Goal: Task Accomplishment & Management: Manage account settings

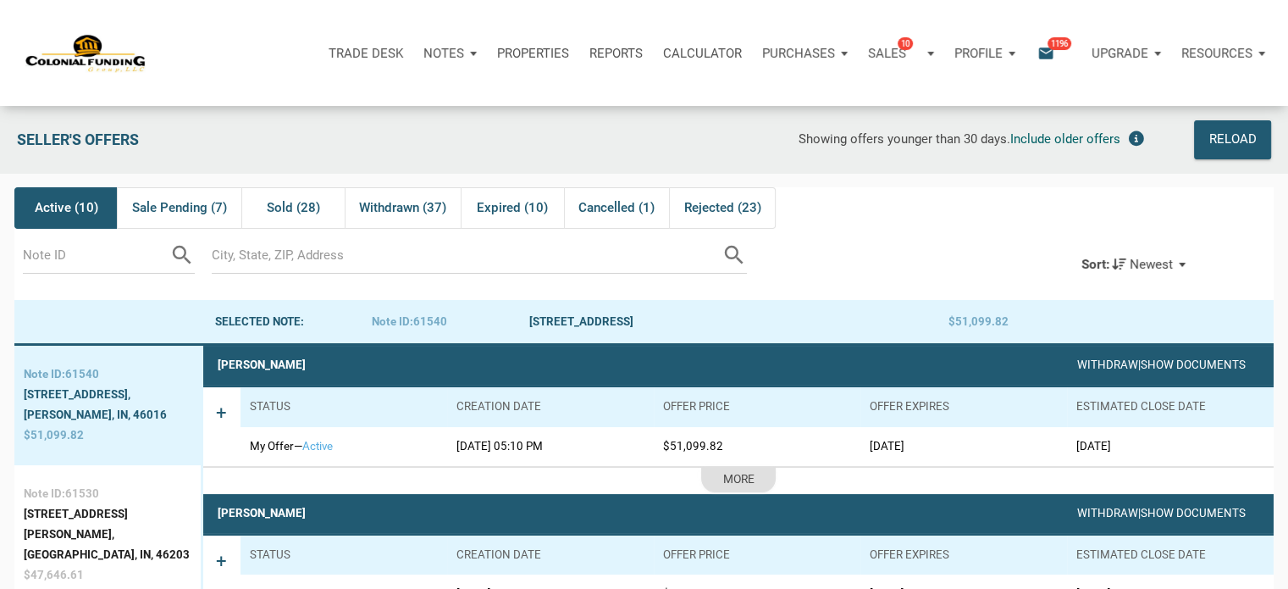
click at [1261, 55] on div "Resources" at bounding box center [1224, 53] width 104 height 51
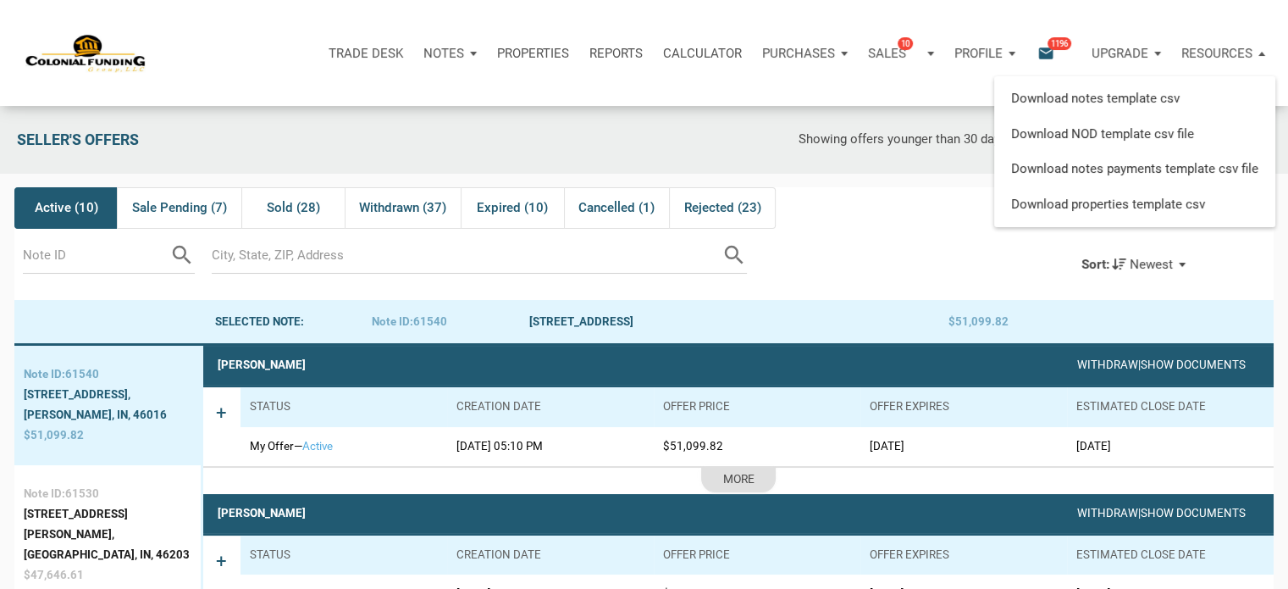
click at [764, 85] on div "Trade Desk Notes Dashboard Transactions Properties Reports Calculator Purchases…" at bounding box center [651, 53] width 1276 height 106
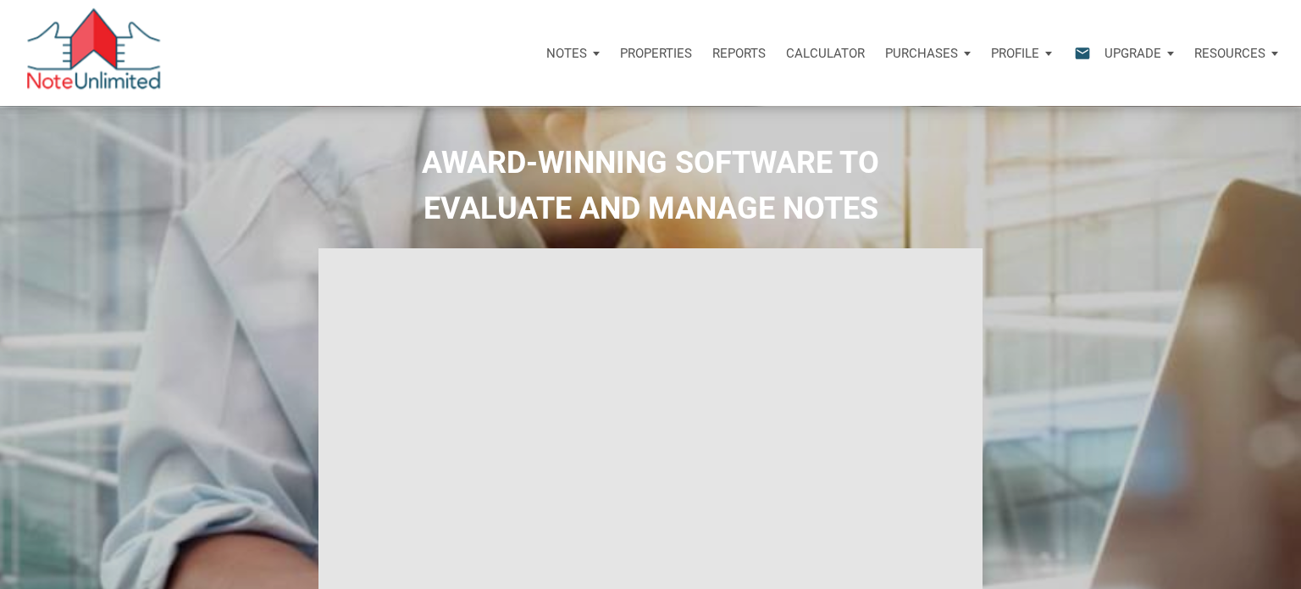
select select
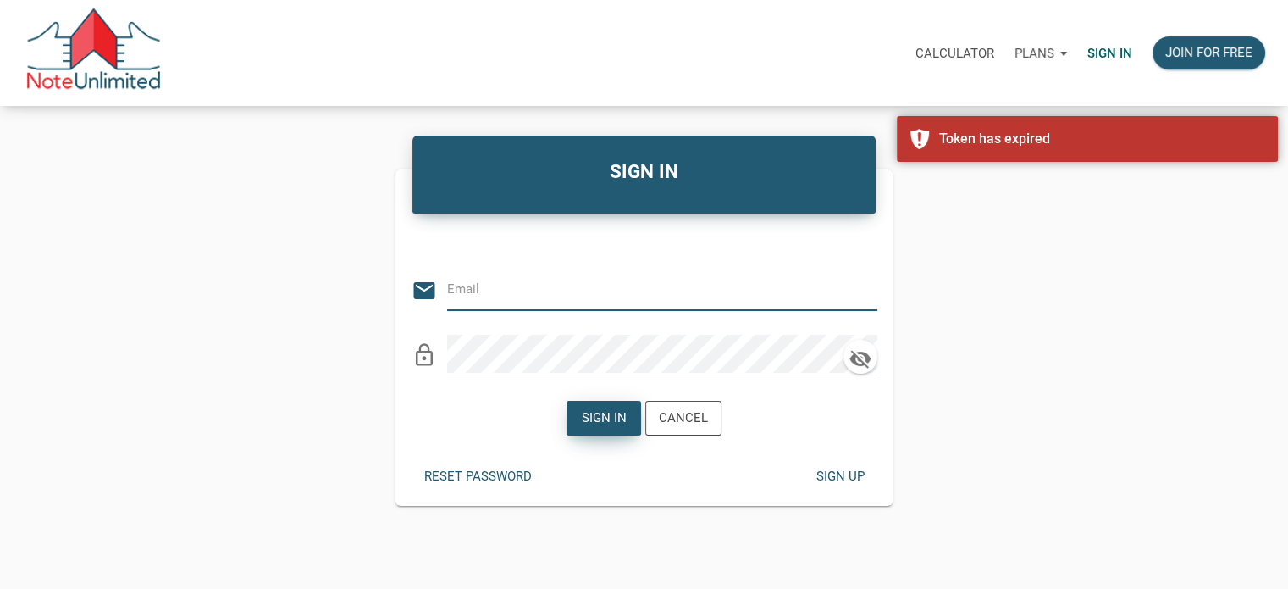
type input "[EMAIL_ADDRESS][DOMAIN_NAME]"
click at [609, 415] on div "Sign in" at bounding box center [604, 417] width 45 height 19
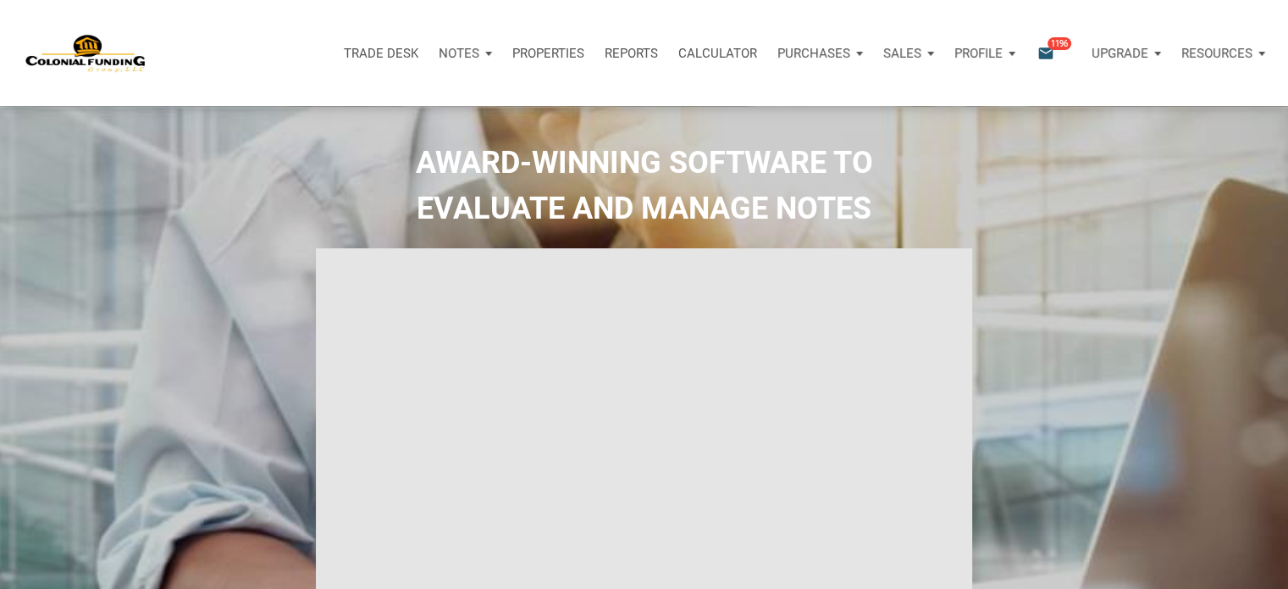
type input "Introduction to new features"
select select
click at [915, 50] on p "Sales" at bounding box center [903, 53] width 38 height 15
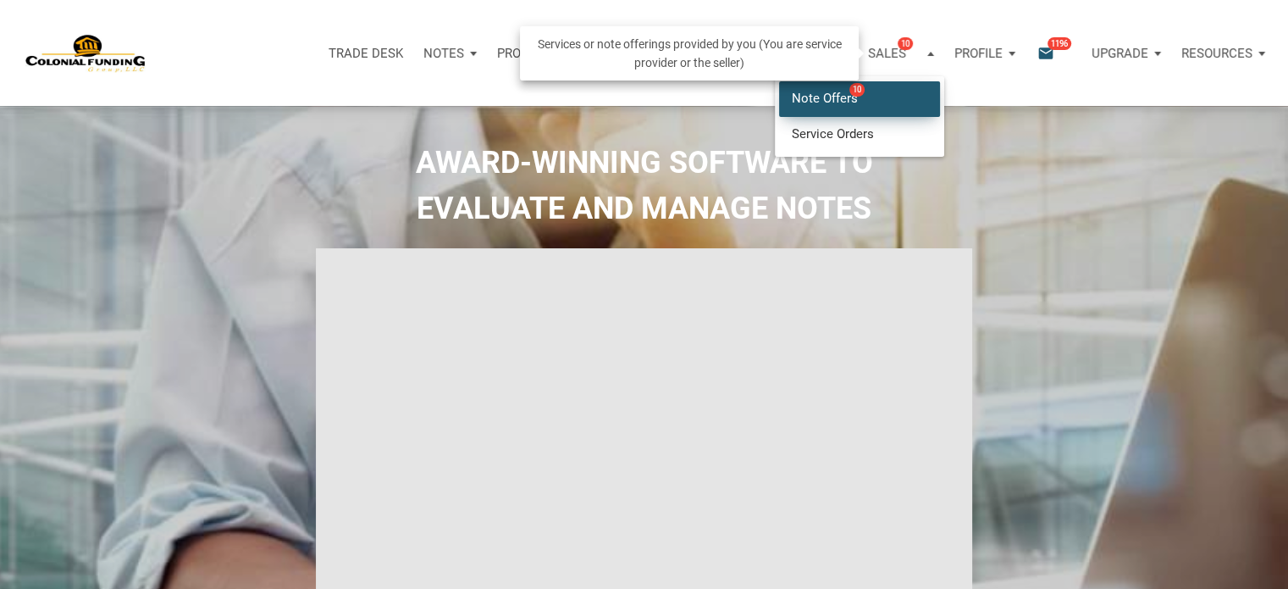
click at [821, 95] on link "Note Offers 10" at bounding box center [859, 98] width 161 height 35
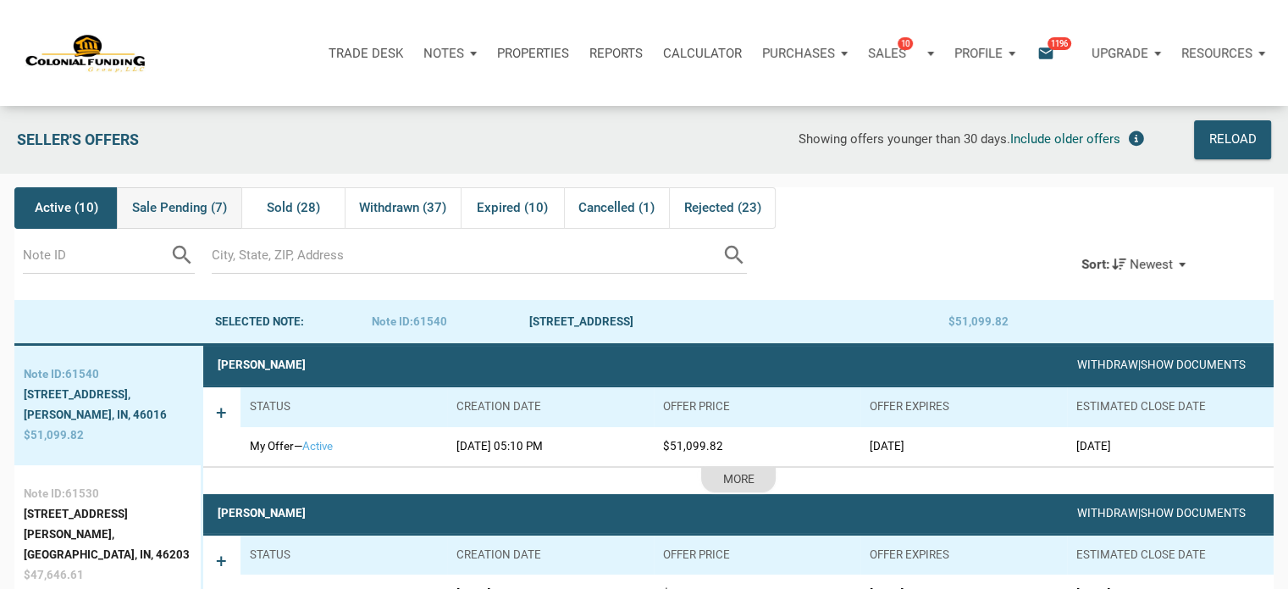
click at [180, 206] on span "Sale Pending (7)" at bounding box center [179, 207] width 95 height 20
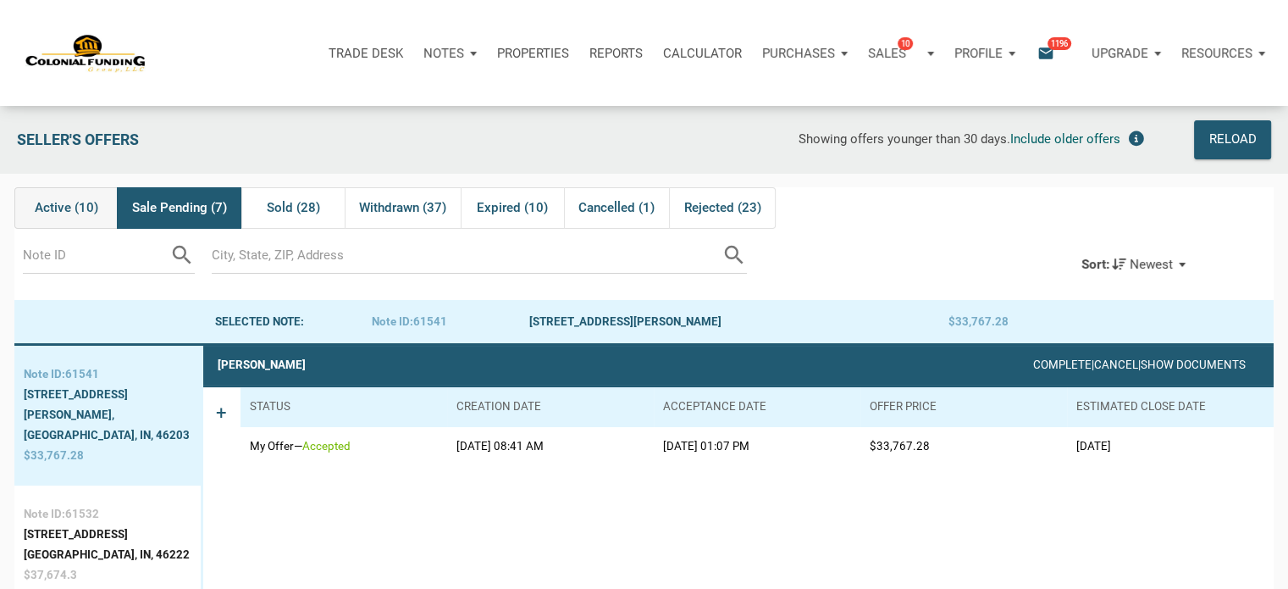
click at [62, 213] on span "Active (10)" at bounding box center [67, 207] width 64 height 20
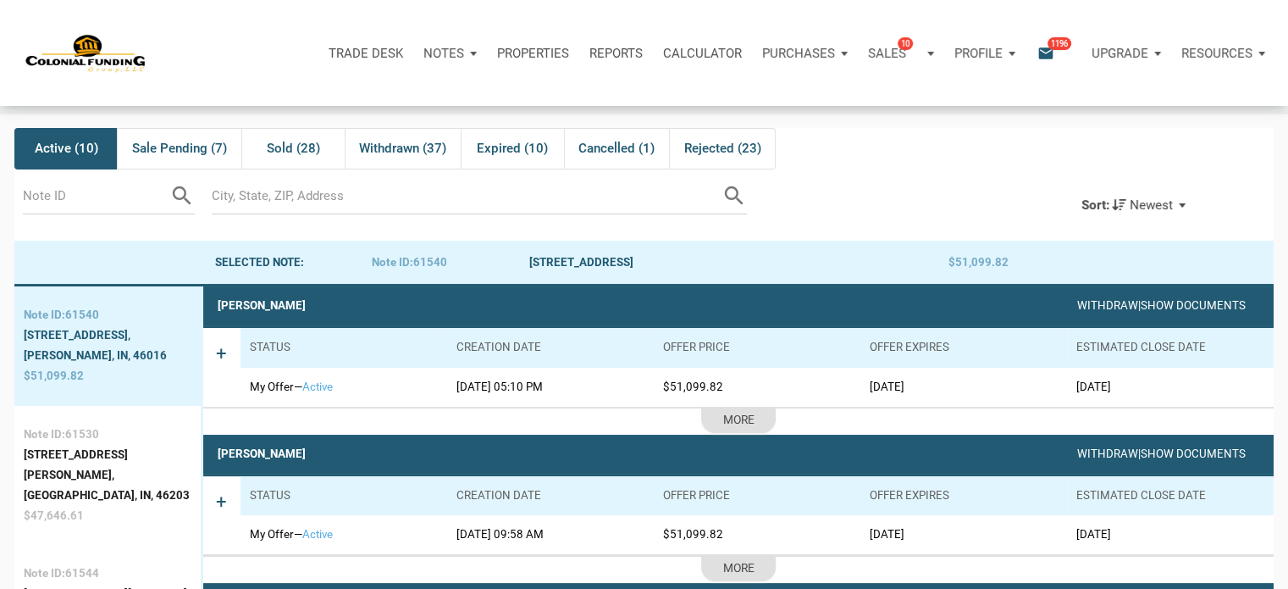
scroll to position [57, 0]
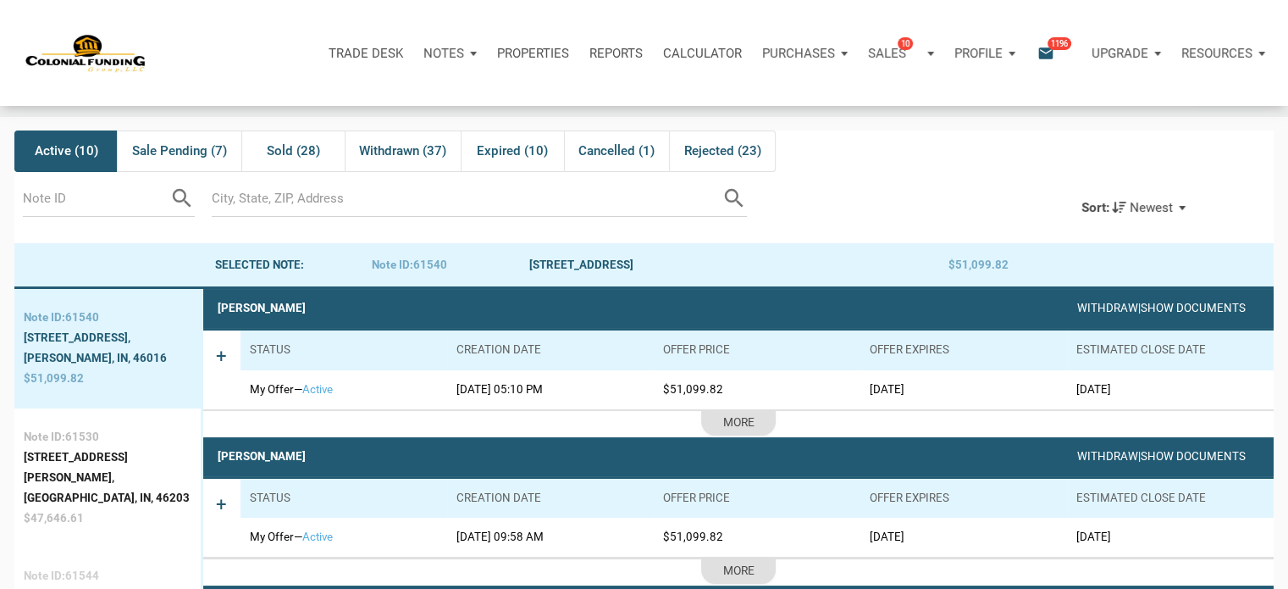
click at [58, 586] on div "[STREET_ADDRESS][US_STATE]," at bounding box center [108, 596] width 168 height 20
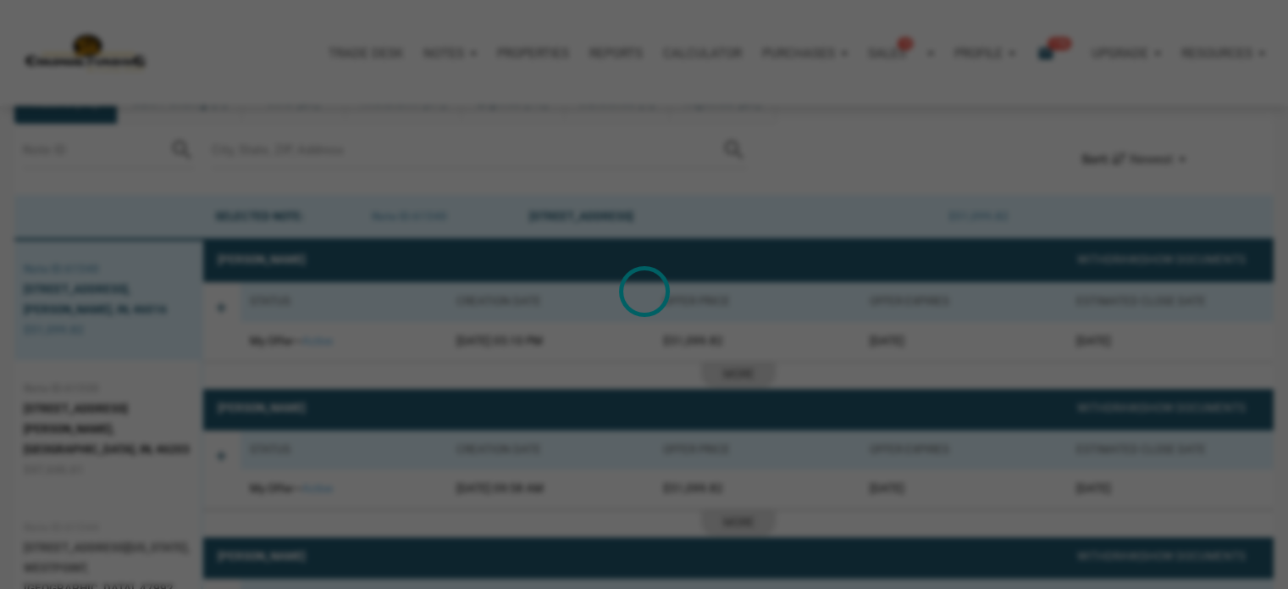
scroll to position [105, 0]
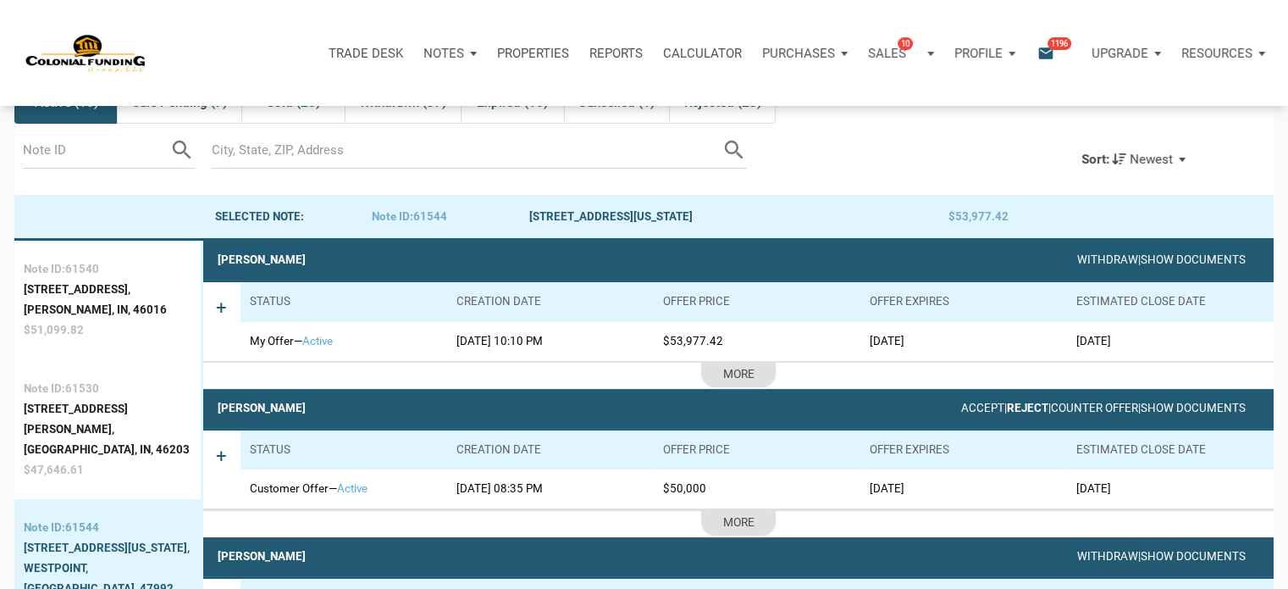
click at [1007, 407] on link "Reject" at bounding box center [1028, 408] width 42 height 13
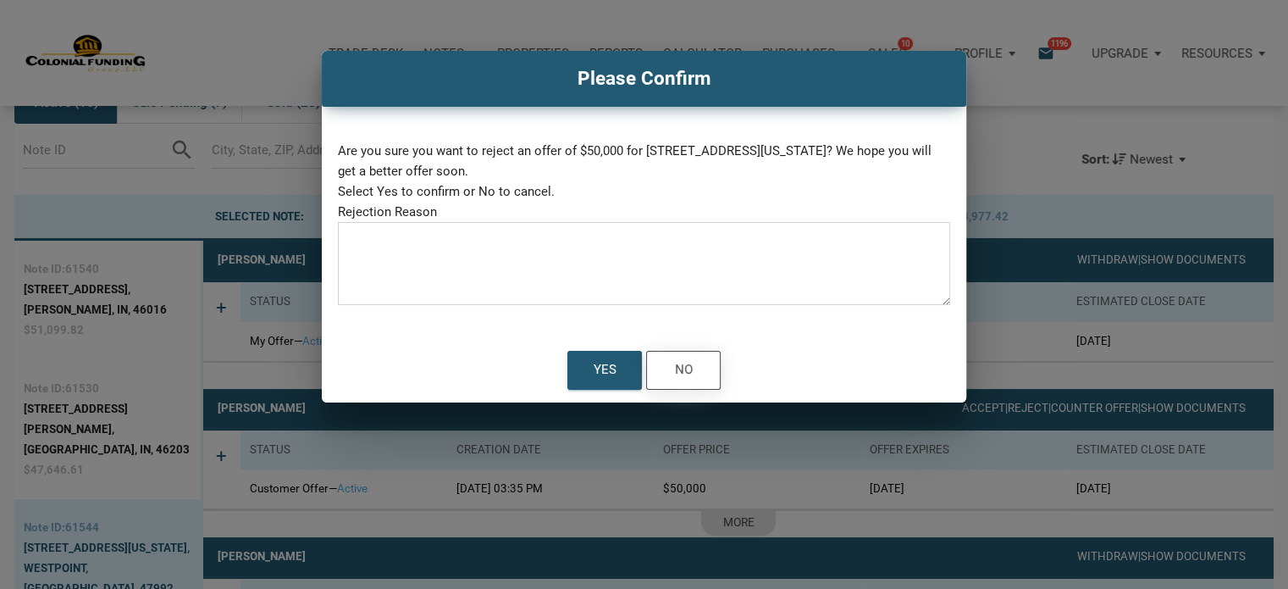
click at [691, 367] on div "No" at bounding box center [684, 370] width 18 height 23
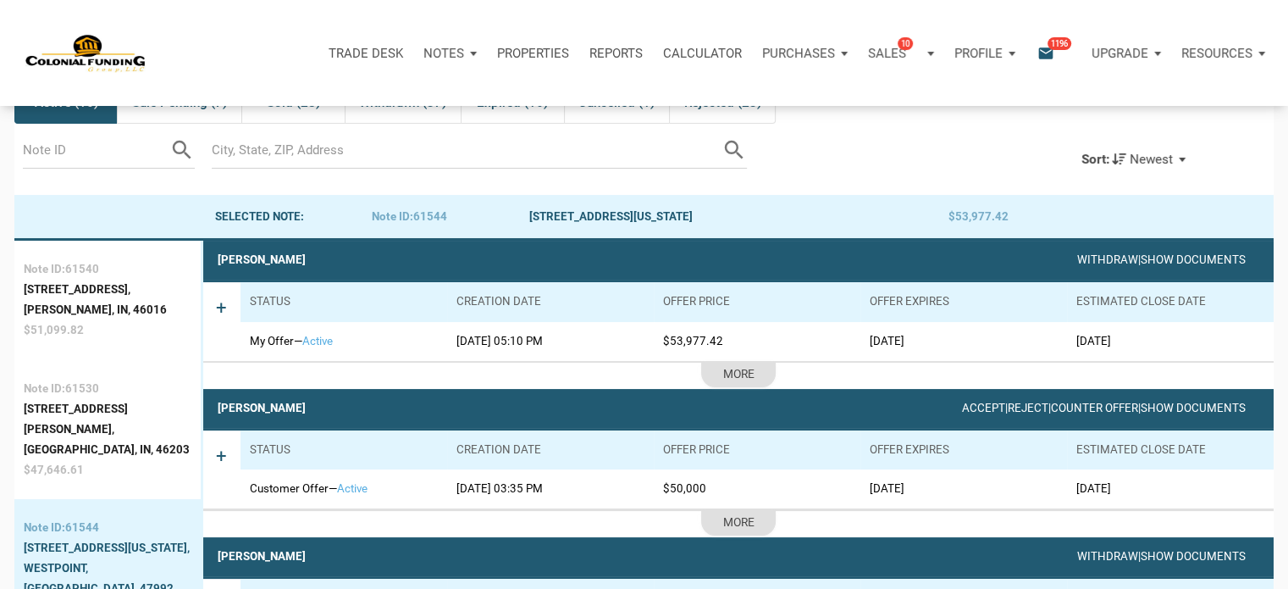
drag, startPoint x: 666, startPoint y: 342, endPoint x: 722, endPoint y: 339, distance: 56.0
click at [722, 339] on td "$53,977.42" at bounding box center [757, 341] width 207 height 39
copy td "$53,977.42"
click at [1007, 413] on link "Reject" at bounding box center [1028, 408] width 42 height 13
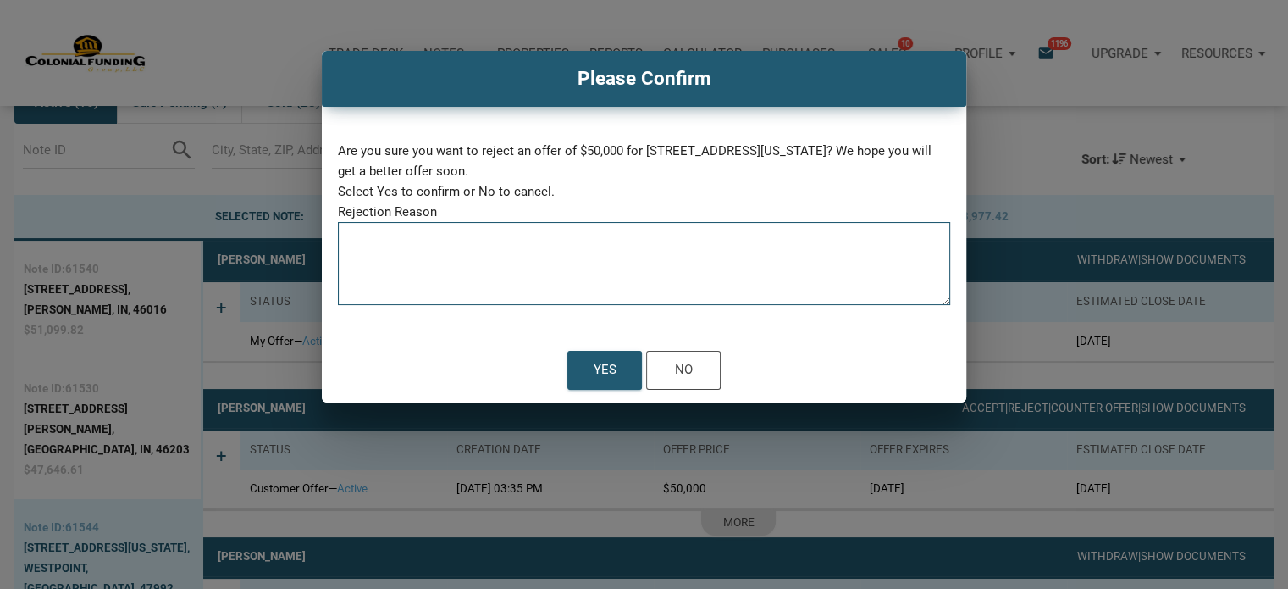
click at [491, 236] on textarea at bounding box center [644, 269] width 612 height 72
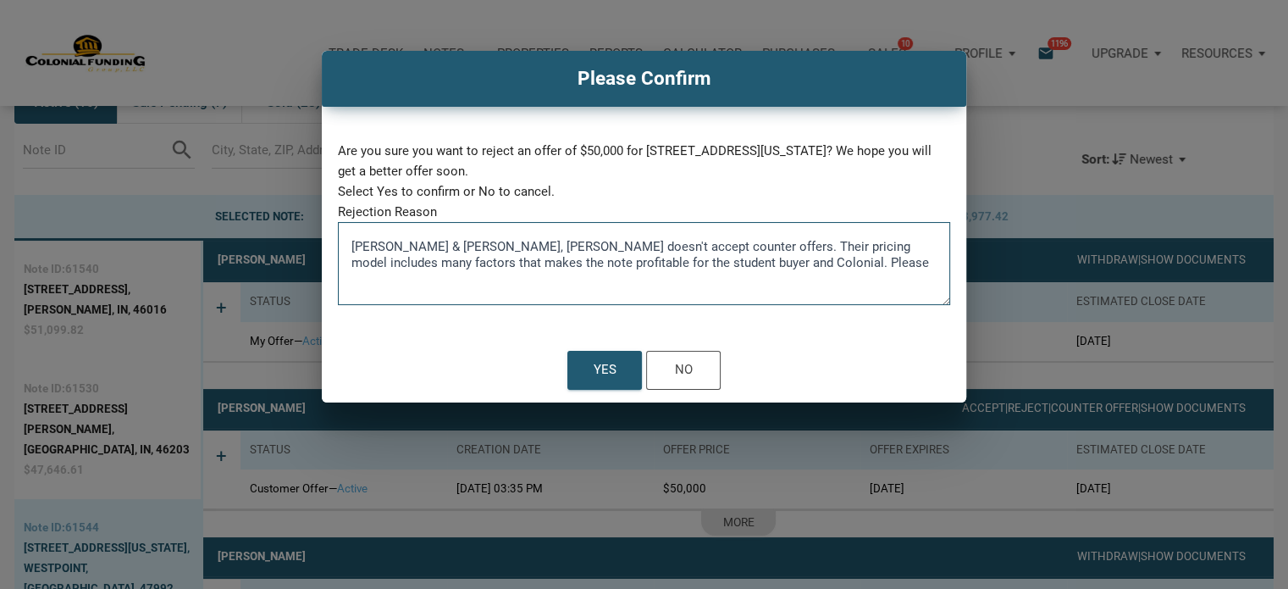
type textarea "[PERSON_NAME] & [PERSON_NAME], [PERSON_NAME] doesn't accept counter offers. The…"
drag, startPoint x: 742, startPoint y: 266, endPoint x: 267, endPoint y: 223, distance: 477.2
click at [267, 223] on div "Please Confirm Are you sure you want to reject an offer of $50,000 for [STREET_…" at bounding box center [644, 227] width 1288 height 352
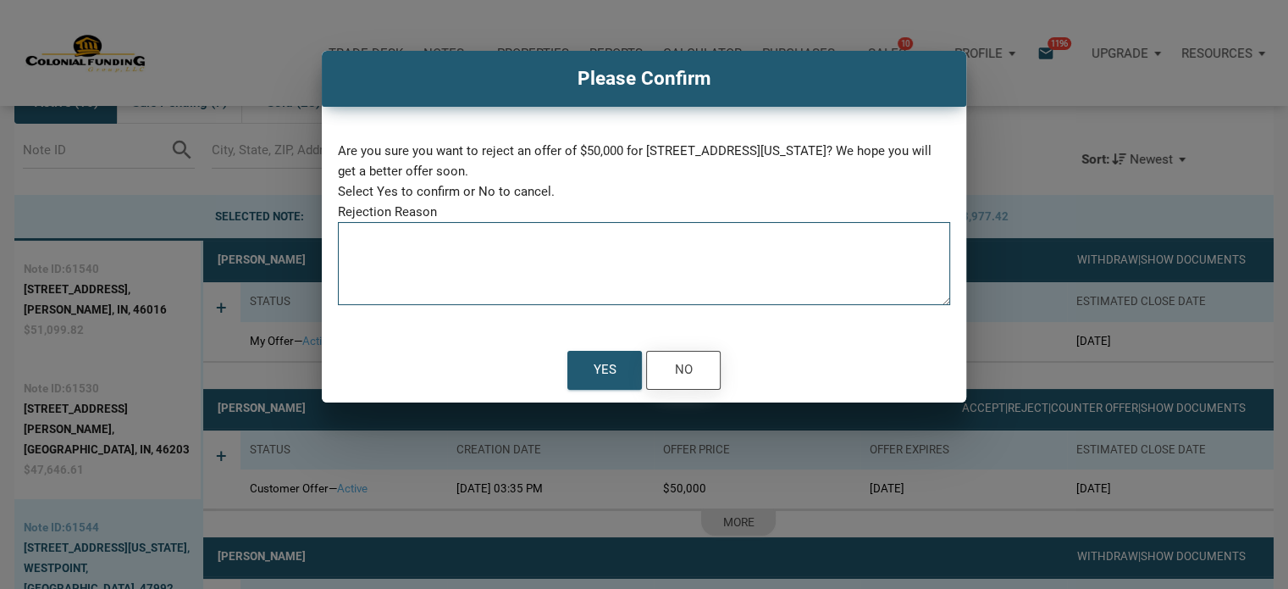
click at [683, 372] on div "No" at bounding box center [684, 370] width 18 height 23
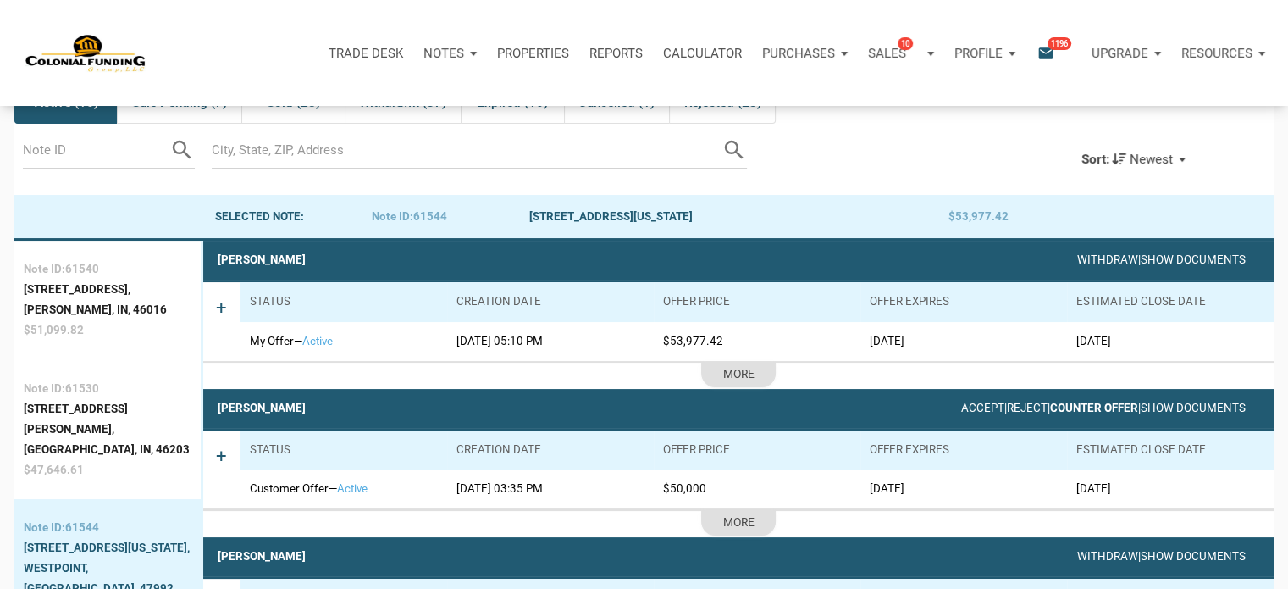
click at [1050, 407] on link "Counter Offer" at bounding box center [1094, 408] width 88 height 13
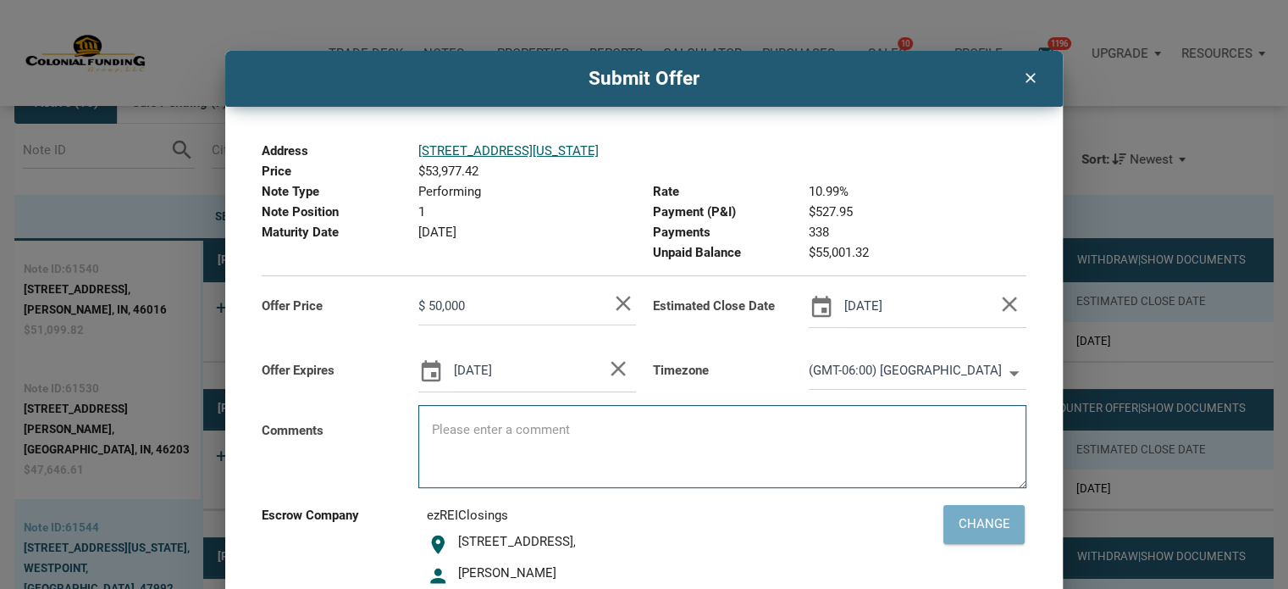
click at [474, 424] on textarea at bounding box center [722, 452] width 608 height 72
paste textarea "[PERSON_NAME] & [PERSON_NAME], [PERSON_NAME] doesn't accept counter offers. The…"
type input "$ 50,000"
type textarea "[PERSON_NAME] & [PERSON_NAME], [PERSON_NAME] doesn't accept counter offers. The…"
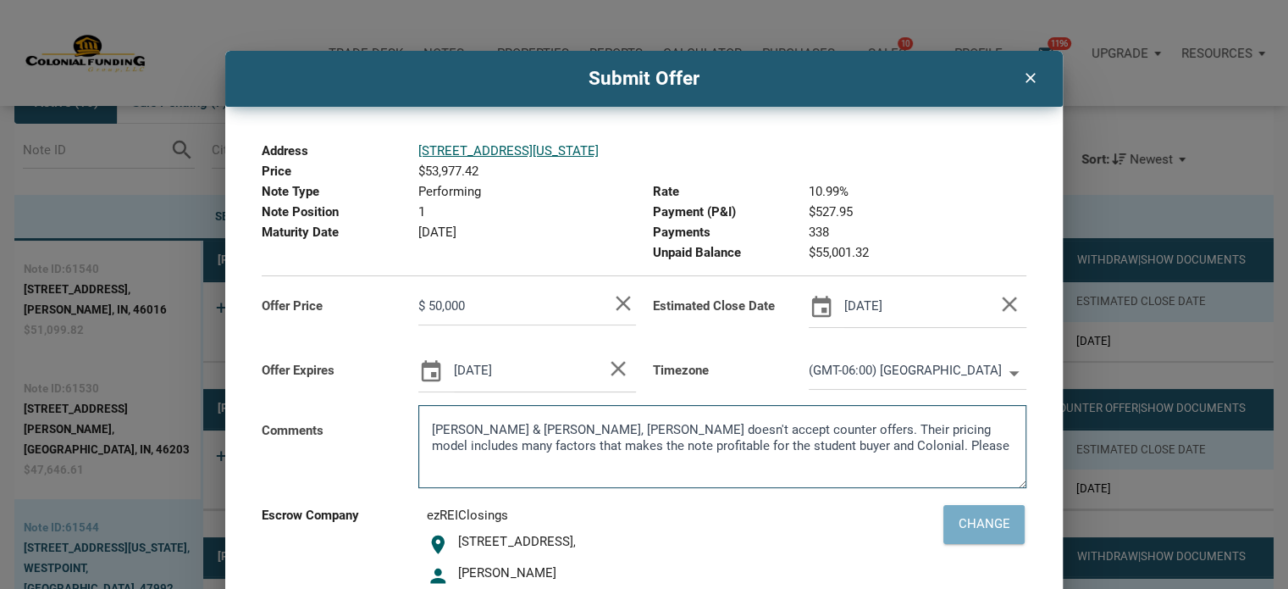
type input "$ 50,000"
type textarea "[PERSON_NAME] & [PERSON_NAME], [PERSON_NAME] doesn't accept counter offers. The…"
click at [476, 312] on input "$ 50,000" at bounding box center [514, 306] width 192 height 38
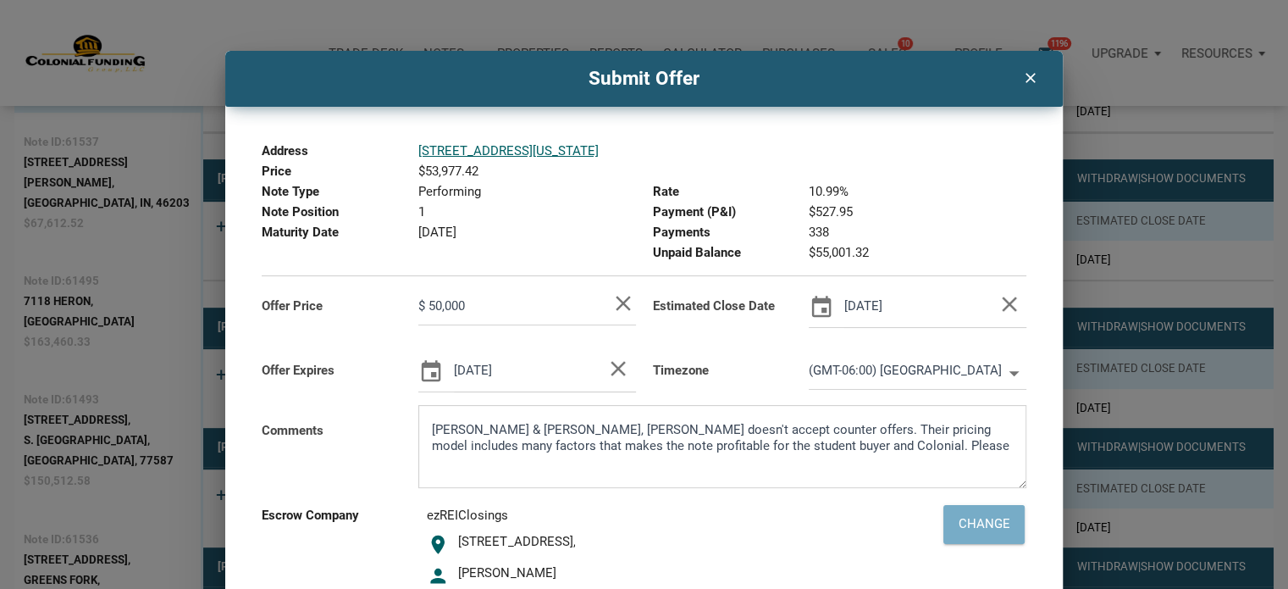
scroll to position [629, 0]
type input "$ 50,000"
click at [837, 443] on textarea "[PERSON_NAME] & [PERSON_NAME], [PERSON_NAME] doesn't accept counter offers. The…" at bounding box center [722, 452] width 608 height 72
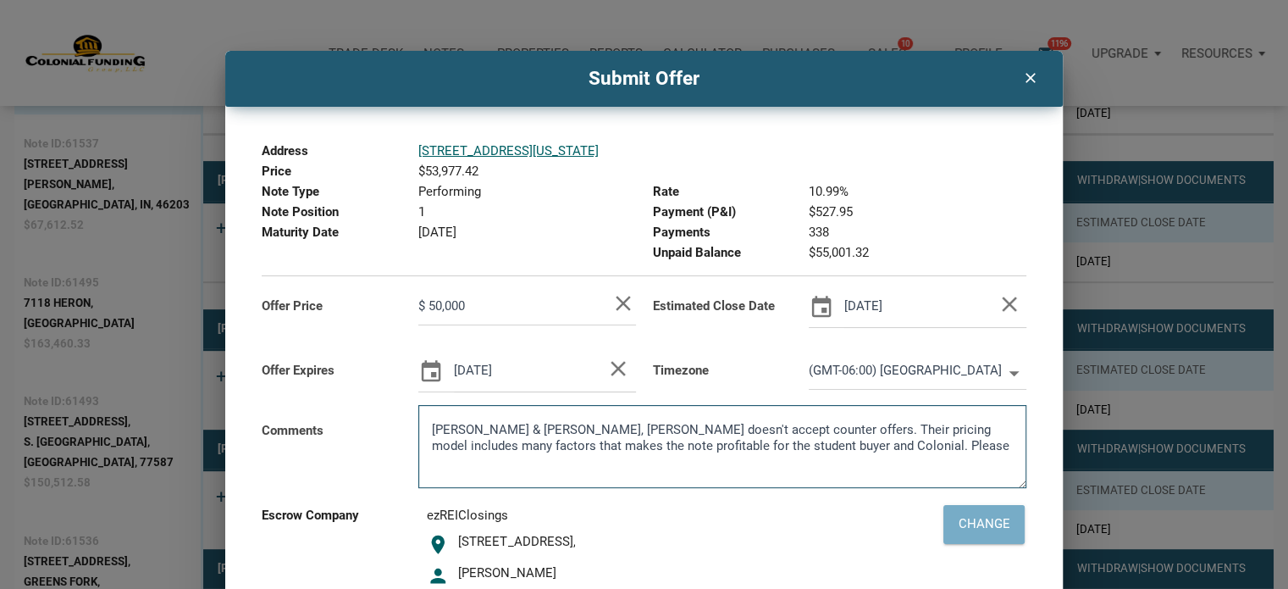
type textarea "[PERSON_NAME] & [PERSON_NAME], [PERSON_NAME] doesn't accept counter offers. The…"
type input "$ 50,000"
type textarea "[PERSON_NAME] & [PERSON_NAME], [PERSON_NAME] doesn't accept counter offers. The…"
type input "$ 50,000"
type textarea "[PERSON_NAME] & [PERSON_NAME], [PERSON_NAME] doesn't accept counter offers. The…"
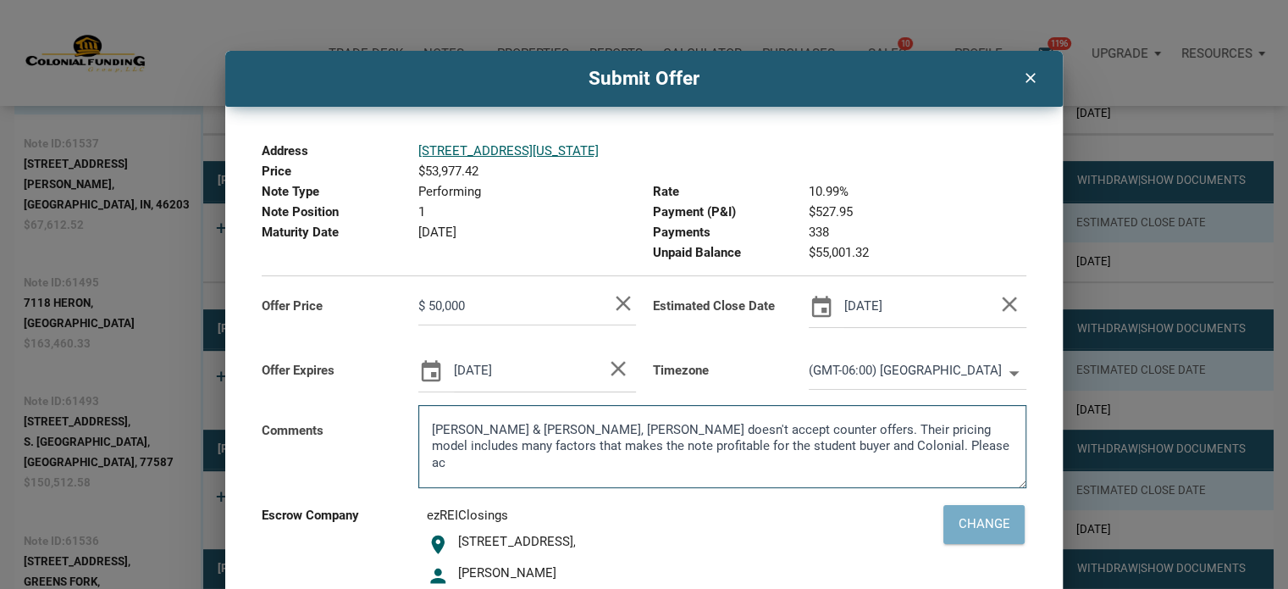
type input "$ 50,000"
type textarea "[PERSON_NAME] & [PERSON_NAME], [PERSON_NAME] doesn't accept counter offers. The…"
type input "$ 50,000"
type textarea "[PERSON_NAME] & [PERSON_NAME], [PERSON_NAME] doesn't accept counter offers. The…"
type input "$ 50,000"
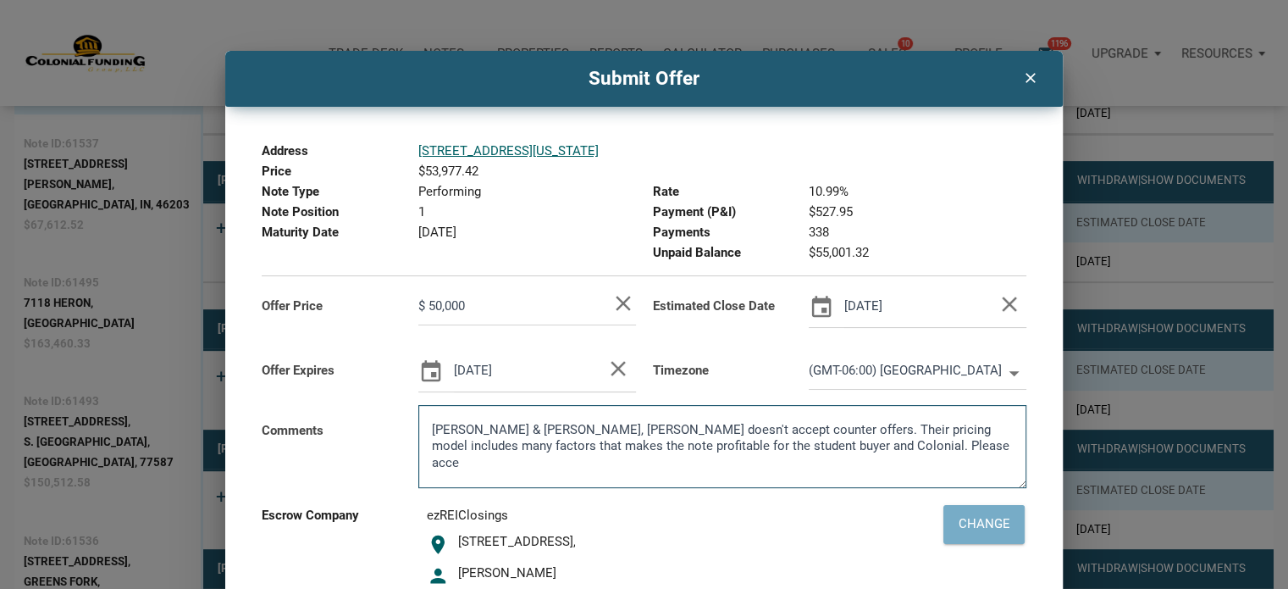
type textarea "[PERSON_NAME] & [PERSON_NAME], [PERSON_NAME] doesn't accept counter offers. The…"
type input "$ 50,000"
type textarea "[PERSON_NAME] & [PERSON_NAME], [PERSON_NAME] doesn't accept counter offers. The…"
type input "$ 50,000"
type textarea "[PERSON_NAME] & [PERSON_NAME], [PERSON_NAME] doesn't accept counter offers. The…"
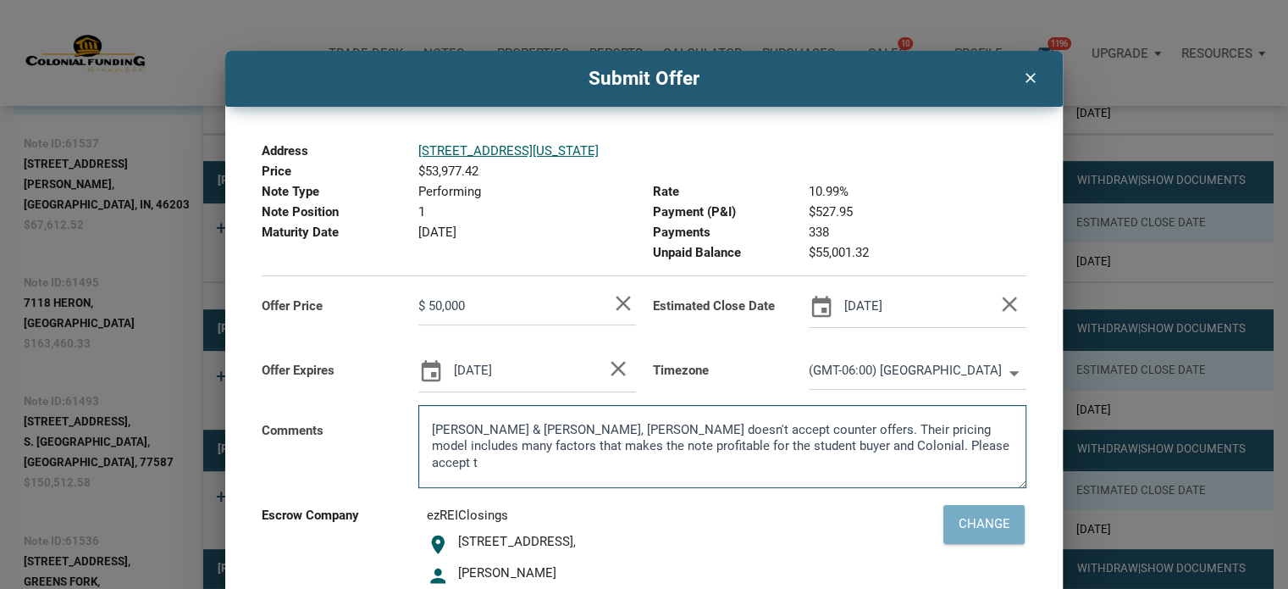
type input "$ 50,000"
type textarea "[PERSON_NAME] & [PERSON_NAME], [PERSON_NAME] doesn't accept counter offers. The…"
type input "$ 50,000"
type textarea "[PERSON_NAME] & [PERSON_NAME], [PERSON_NAME] doesn't accept counter offers. The…"
type input "$ 50,000"
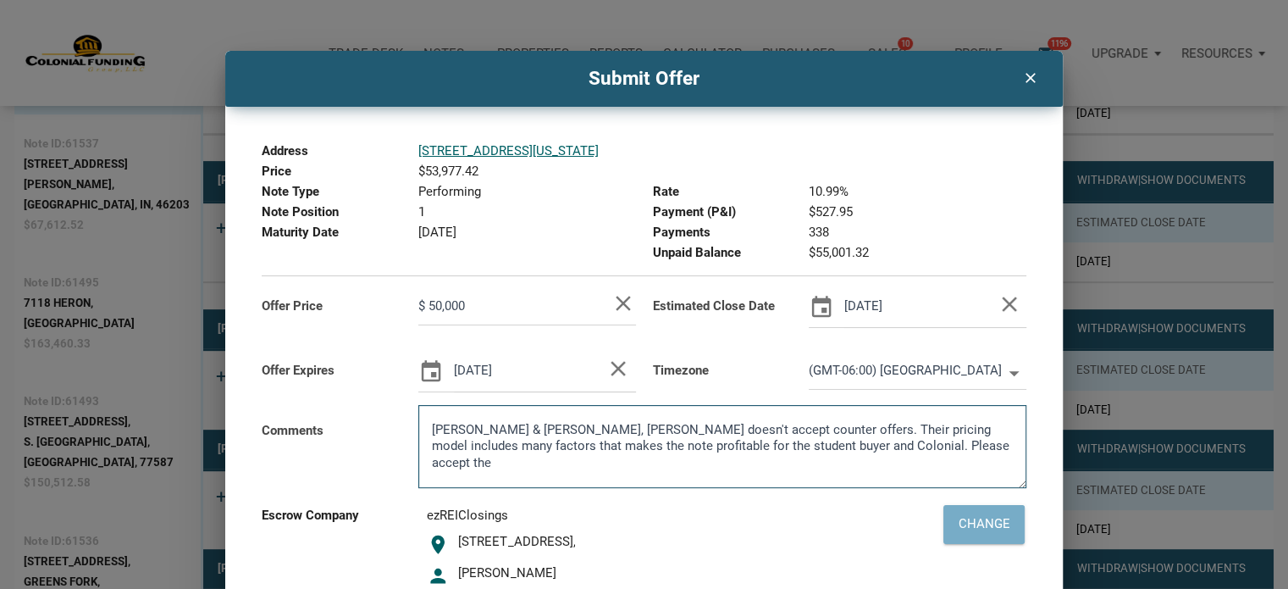
type textarea "[PERSON_NAME] & [PERSON_NAME], [PERSON_NAME] doesn't accept counter offers. The…"
type input "$ 50,000"
type textarea "[PERSON_NAME] & [PERSON_NAME], [PERSON_NAME] doesn't accept counter offers. The…"
type input "$ 50,000"
type textarea "[PERSON_NAME] & [PERSON_NAME], [PERSON_NAME] doesn't accept counter offers. The…"
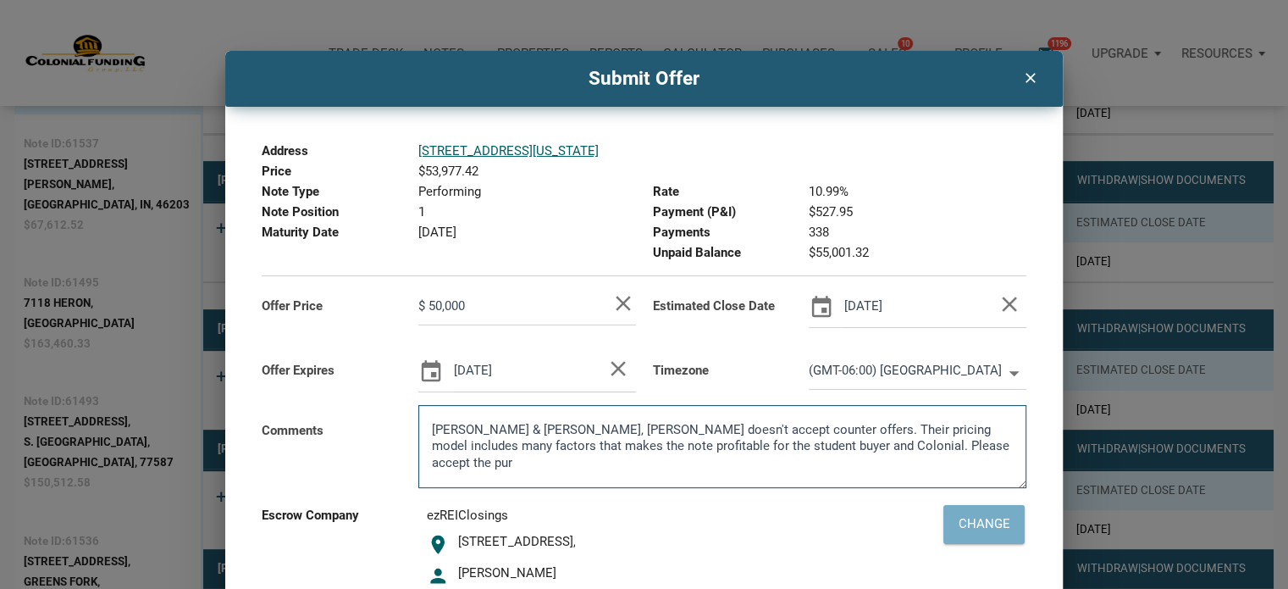
type input "$ 50,000"
type textarea "[PERSON_NAME] & [PERSON_NAME], [PERSON_NAME] doesn't accept counter offers. The…"
type input "$ 50,000"
type textarea "[PERSON_NAME] & [PERSON_NAME], [PERSON_NAME] doesn't accept counter offers. The…"
type input "$ 50,000"
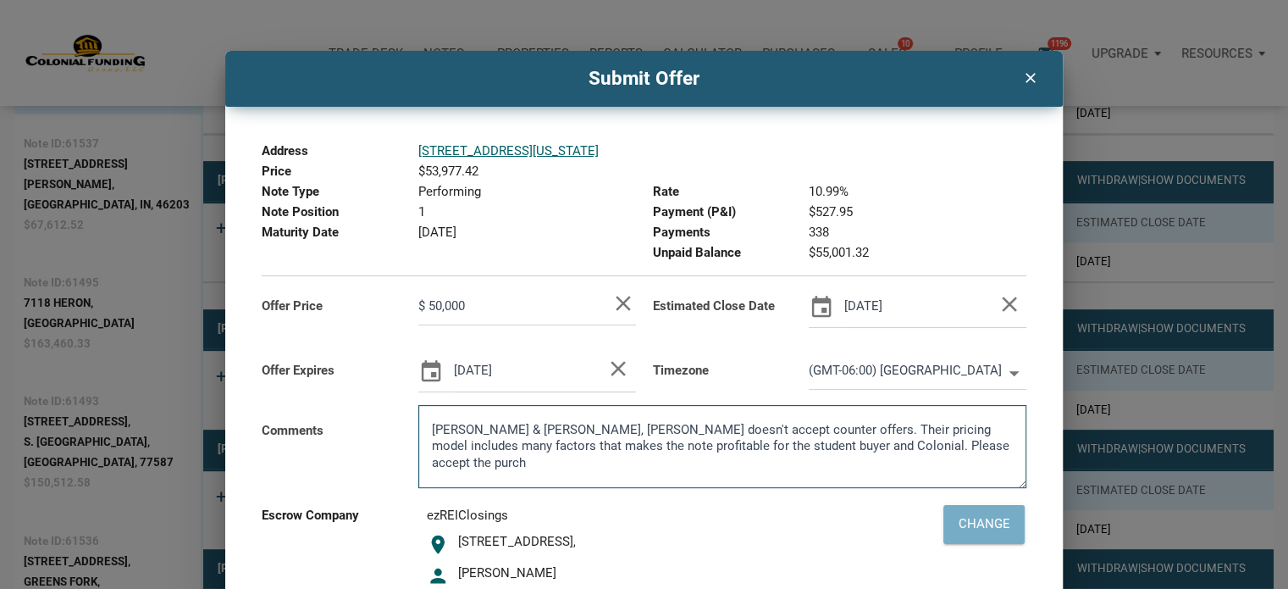
type textarea "[PERSON_NAME] & [PERSON_NAME], [PERSON_NAME] doesn't accept counter offers. The…"
type input "$ 50,000"
type textarea "[PERSON_NAME] & [PERSON_NAME], [PERSON_NAME] doesn't accept counter offers. The…"
type input "$ 50,000"
type textarea "[PERSON_NAME] & [PERSON_NAME], [PERSON_NAME] doesn't accept counter offers. The…"
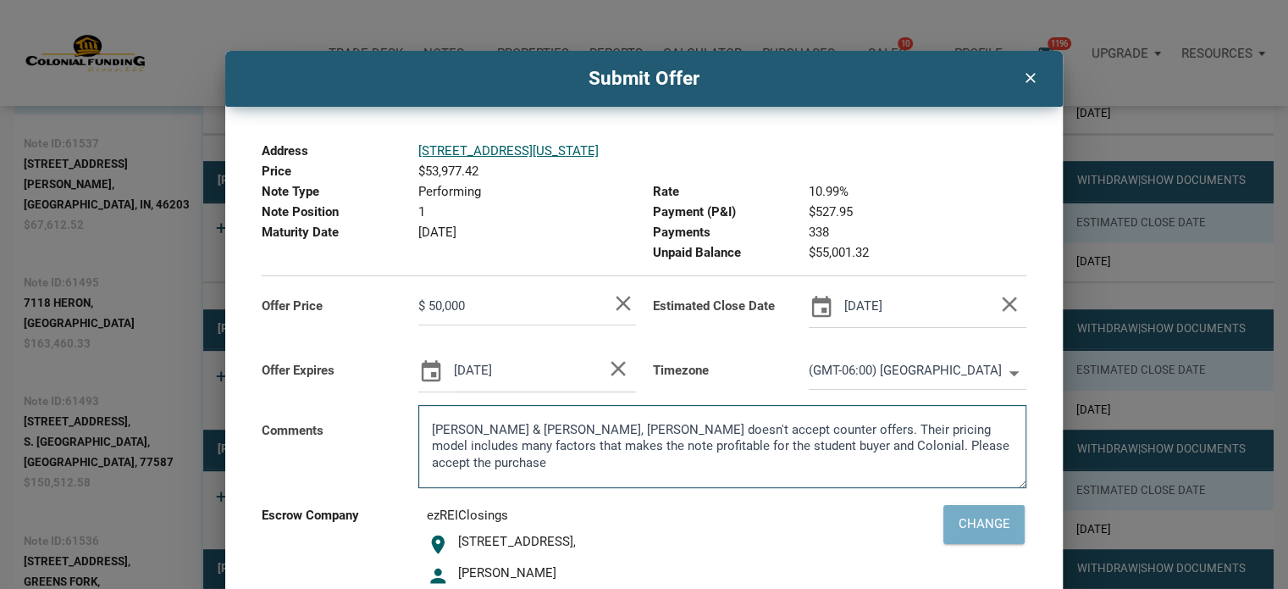
type input "$ 50,000"
type textarea "[PERSON_NAME] & [PERSON_NAME], [PERSON_NAME] doesn't accept counter offers. The…"
type input "$ 50,000"
type textarea "[PERSON_NAME] & [PERSON_NAME], [PERSON_NAME] doesn't accept counter offers. The…"
type input "$ 50,000"
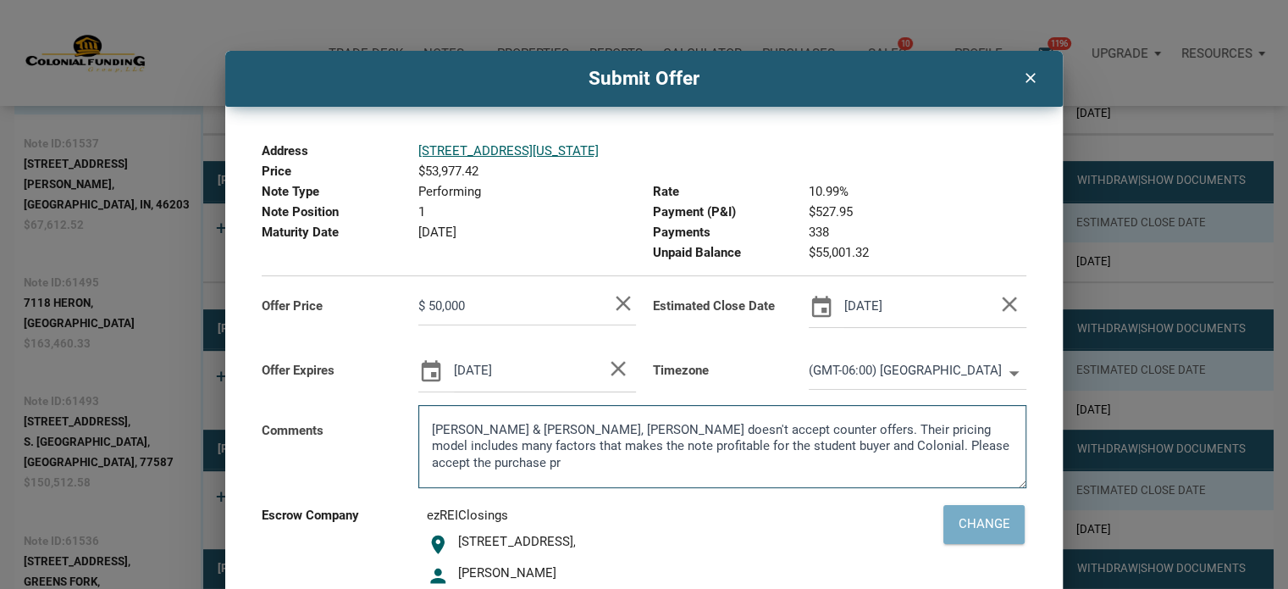
type textarea "[PERSON_NAME] & [PERSON_NAME], [PERSON_NAME] doesn't accept counter offers. The…"
type input "$ 50,000"
type textarea "[PERSON_NAME] & [PERSON_NAME], [PERSON_NAME] doesn't accept counter offers. The…"
type input "$ 50,000"
type textarea "[PERSON_NAME] & [PERSON_NAME], [PERSON_NAME] doesn't accept counter offers. The…"
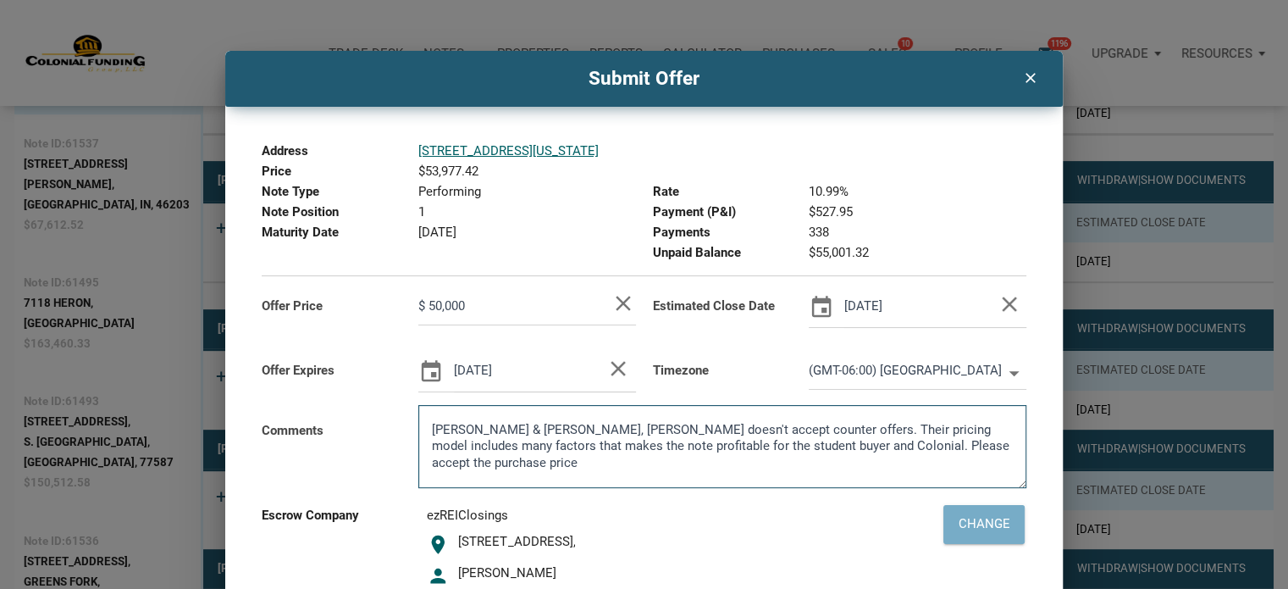
type input "$ 50,000"
type textarea "[PERSON_NAME] & [PERSON_NAME], [PERSON_NAME] doesn't accept counter offers. The…"
type input "$ 50,000"
type textarea "[PERSON_NAME] & [PERSON_NAME], [PERSON_NAME] doesn't accept counter offers. The…"
type input "$ 50,000"
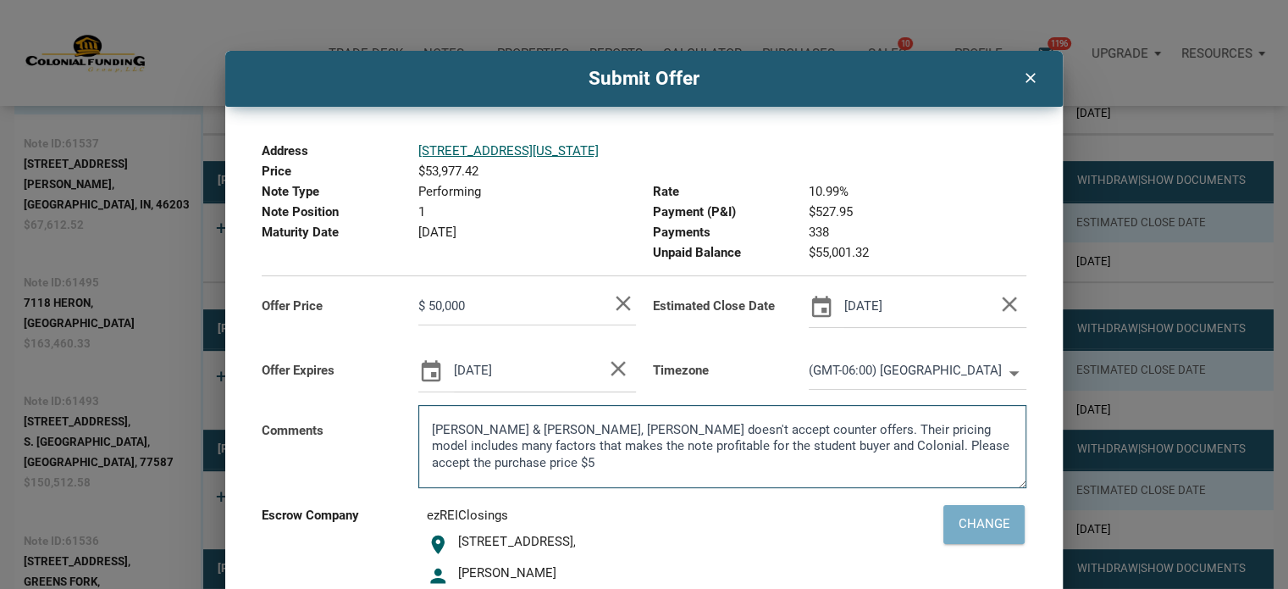
type textarea "[PERSON_NAME] & [PERSON_NAME], [PERSON_NAME] doesn't accept counter offers. The…"
type input "$ 50,000"
type textarea "[PERSON_NAME] & [PERSON_NAME], [PERSON_NAME] doesn't accept counter offers. The…"
type input "$ 50,000"
type textarea "[PERSON_NAME] & [PERSON_NAME], [PERSON_NAME] doesn't accept counter offers. The…"
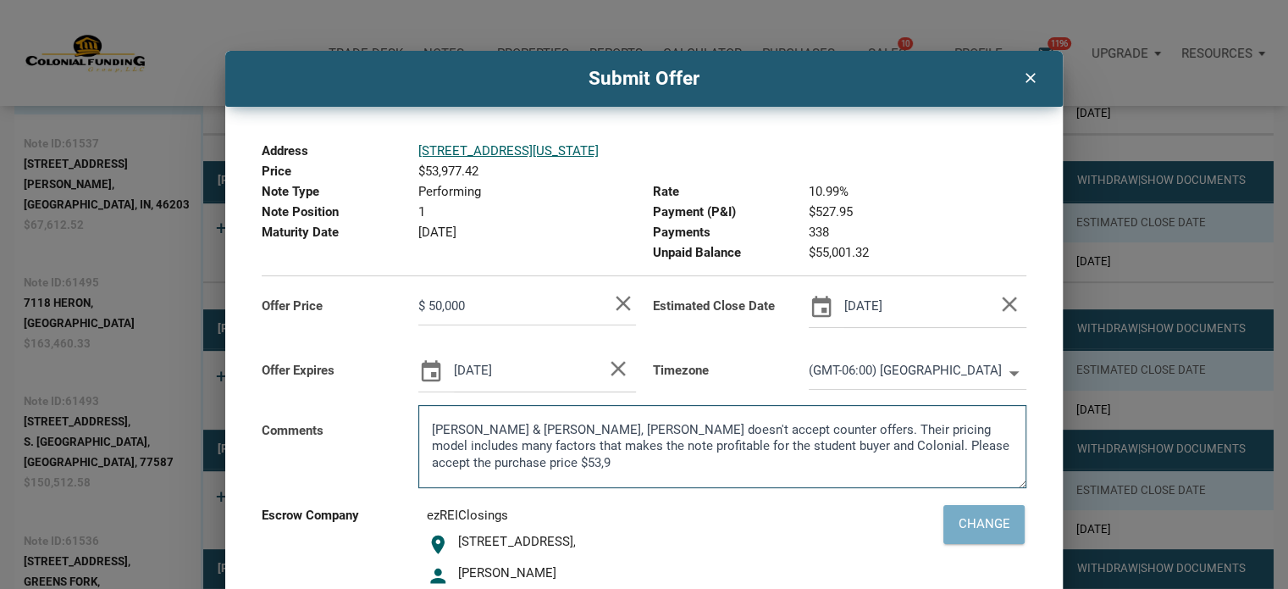
type input "$ 50,000"
type textarea "[PERSON_NAME] & [PERSON_NAME], [PERSON_NAME] doesn't accept counter offers. The…"
type input "$ 50,000"
type textarea "[PERSON_NAME] & [PERSON_NAME], [PERSON_NAME] doesn't accept counter offers. The…"
type input "$ 50,000"
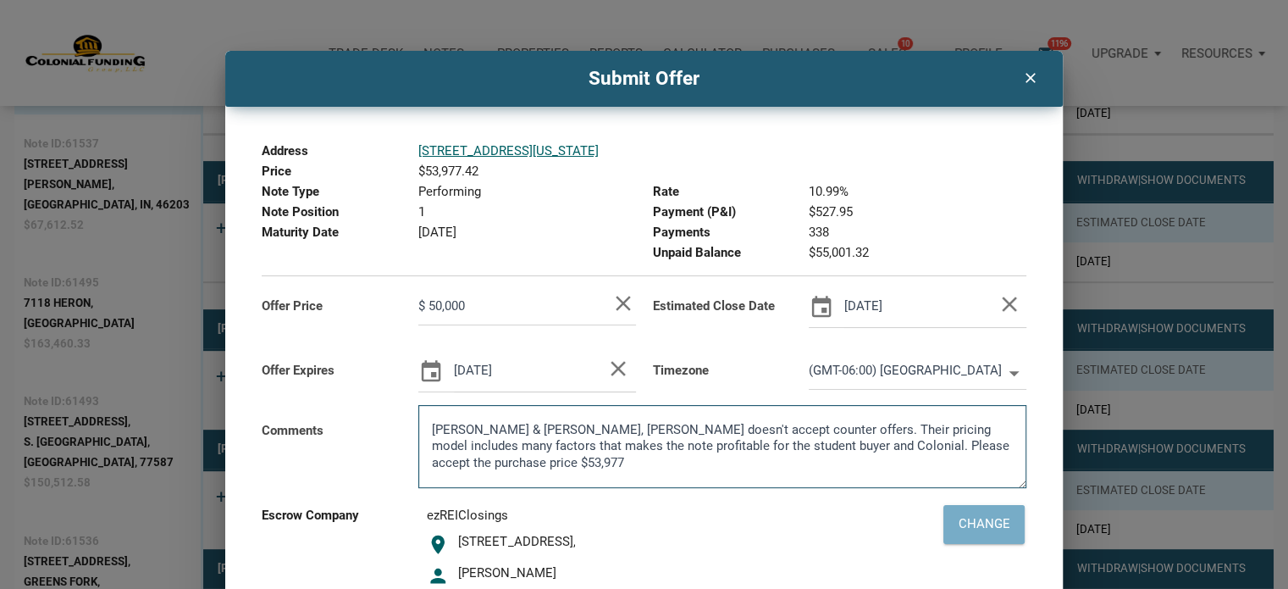
type textarea "[PERSON_NAME] & [PERSON_NAME], [PERSON_NAME] doesn't accept counter offers. The…"
type input "$ 50,000"
type textarea "[PERSON_NAME] & [PERSON_NAME], [PERSON_NAME] doesn't accept counter offers. The…"
type input "$ 50,000"
type textarea "[PERSON_NAME] & [PERSON_NAME], [PERSON_NAME] doesn't accept counter offers. The…"
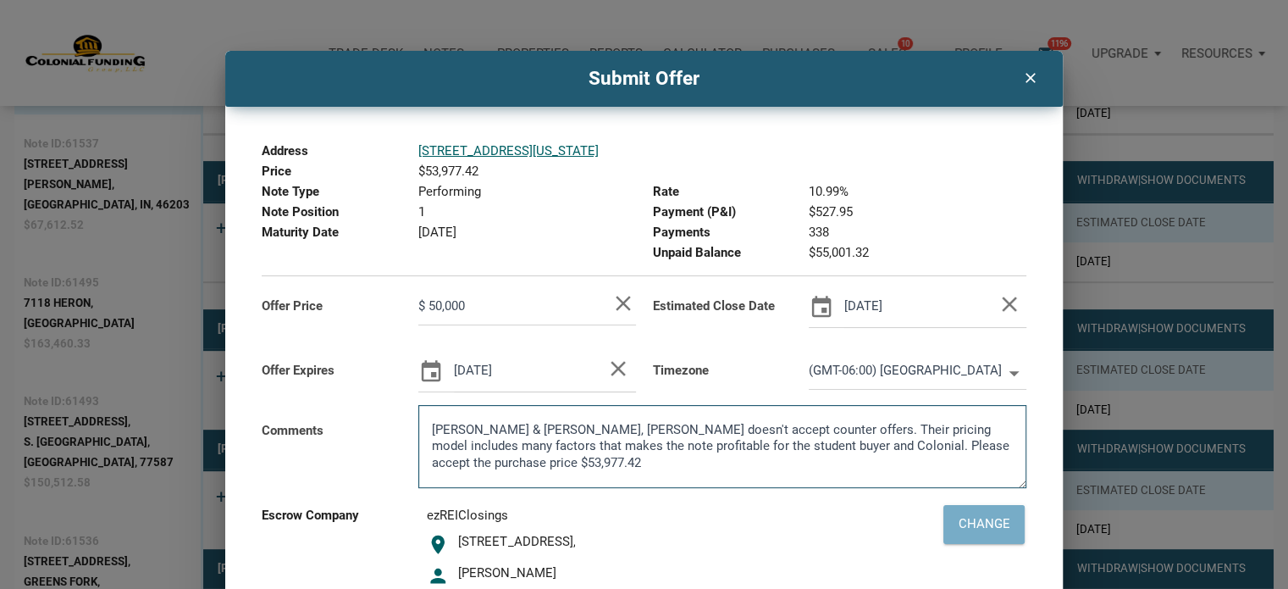
type input "$ 50,000"
type textarea "[PERSON_NAME] & [PERSON_NAME], [PERSON_NAME] doesn't accept counter offers. The…"
type input "$ 50,000"
type textarea "[PERSON_NAME] & [PERSON_NAME], [PERSON_NAME] doesn't accept counter offers. The…"
type input "$ 50,000"
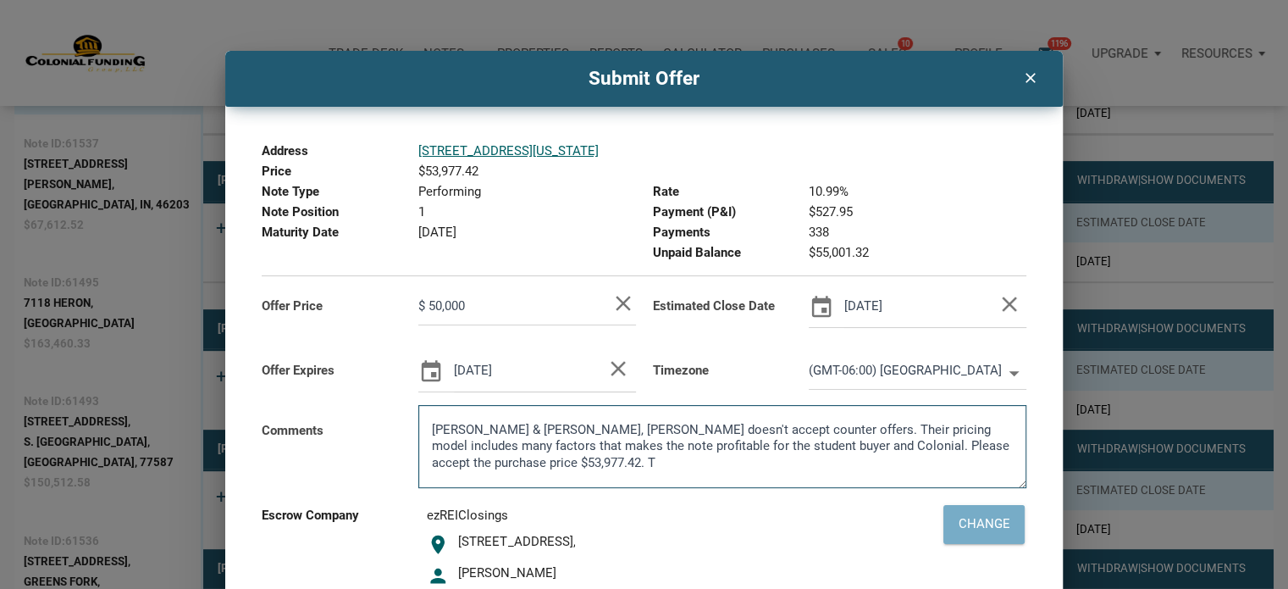
type textarea "[PERSON_NAME] & [PERSON_NAME], [PERSON_NAME] doesn't accept counter offers. The…"
type input "$ 50,000"
type textarea "[PERSON_NAME] & [PERSON_NAME], [PERSON_NAME] doesn't accept counter offers. The…"
type input "$ 50,000"
type textarea "[PERSON_NAME] & [PERSON_NAME], [PERSON_NAME] doesn't accept counter offers. The…"
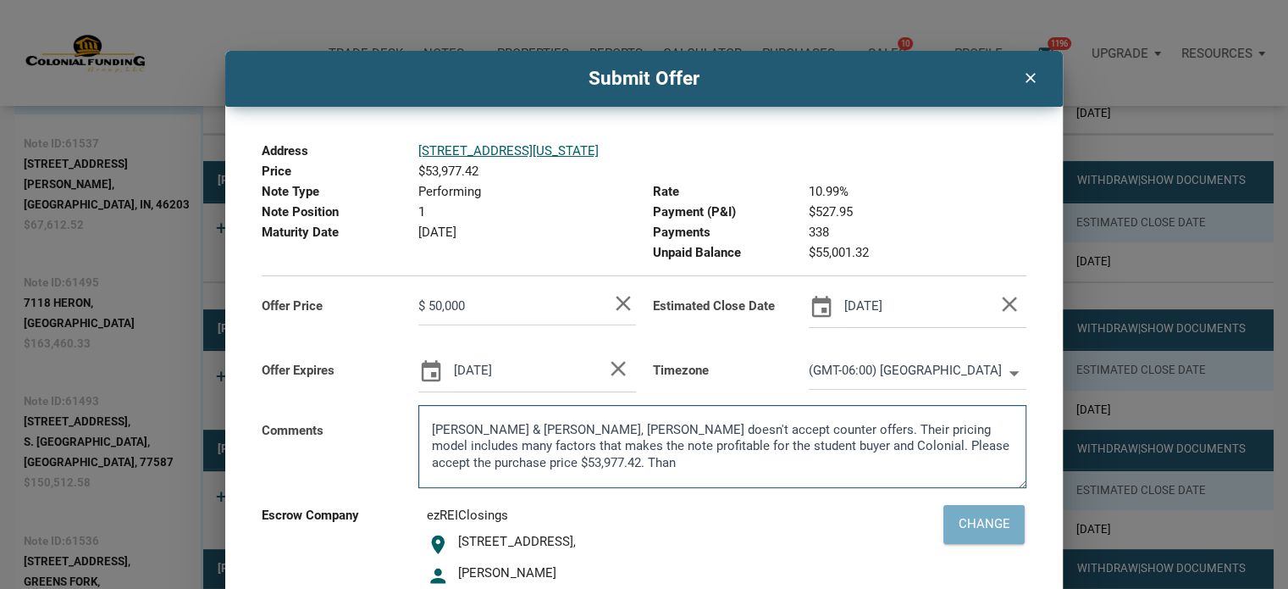
type input "$ 50,000"
type textarea "[PERSON_NAME] & [PERSON_NAME], [PERSON_NAME] doesn't accept counter offers. The…"
type input "$ 50,000"
type textarea "[PERSON_NAME] & [PERSON_NAME], [PERSON_NAME] doesn't accept counter offers. The…"
type input "$ 50,000"
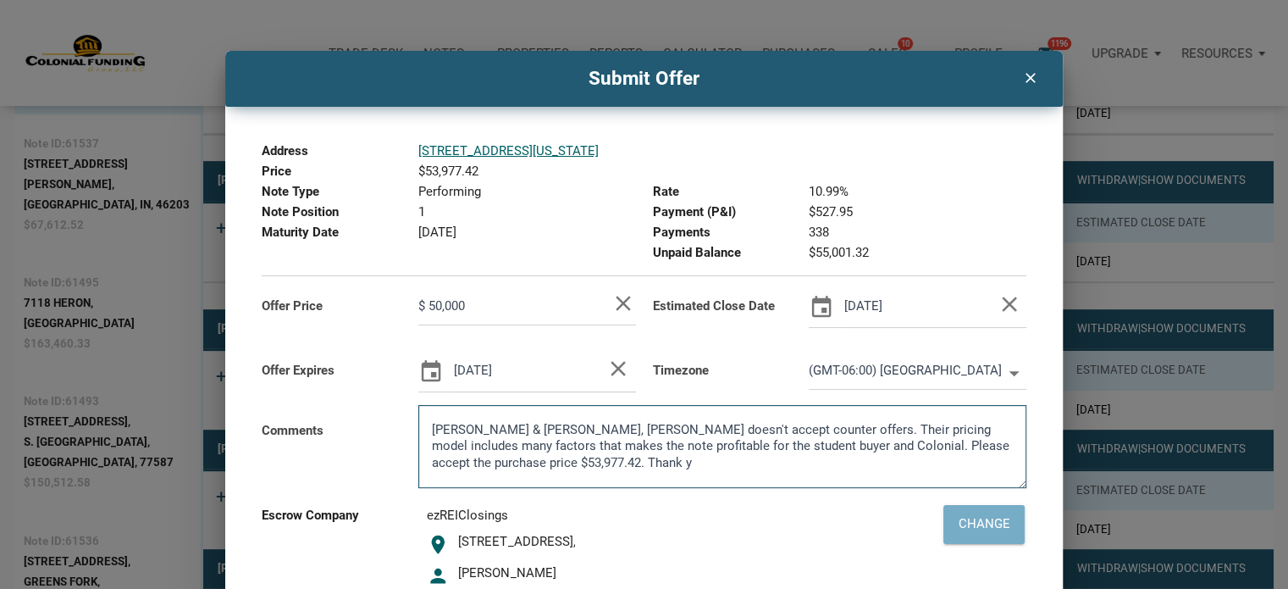
type textarea "[PERSON_NAME] & [PERSON_NAME], [PERSON_NAME] doesn't accept counter offers. The…"
type input "$ 50,000"
type textarea "[PERSON_NAME] & [PERSON_NAME], [PERSON_NAME] doesn't accept counter offers. The…"
type input "$ 50,000"
type textarea "[PERSON_NAME] & [PERSON_NAME], [PERSON_NAME] doesn't accept counter offers. The…"
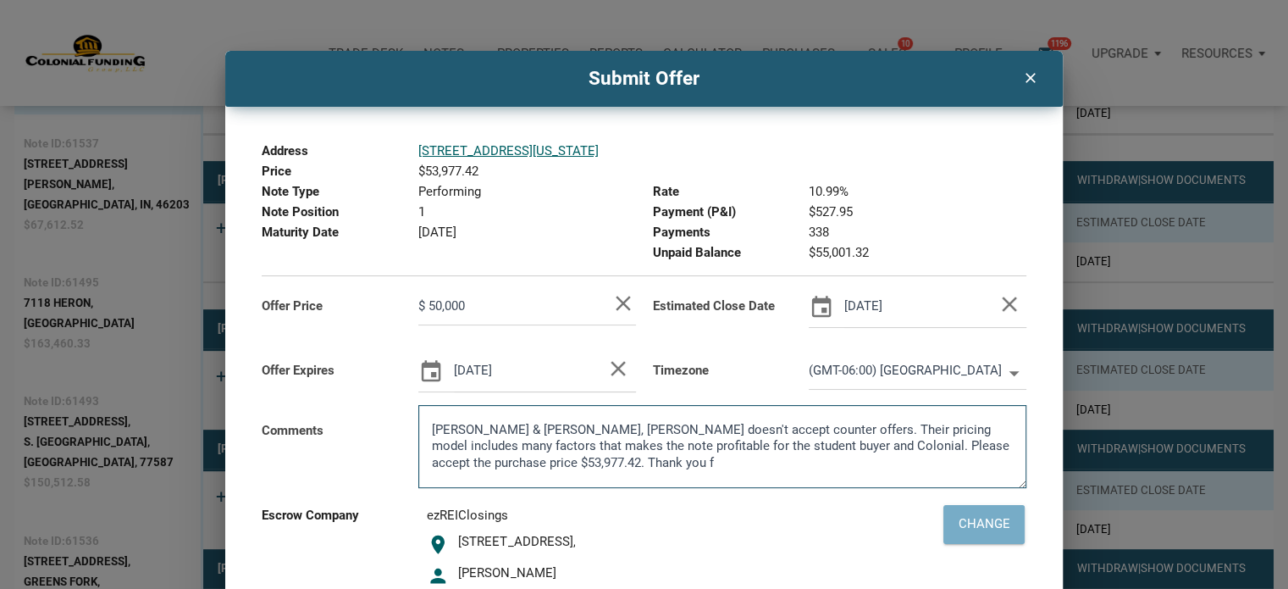
type input "$ 50,000"
type textarea "[PERSON_NAME] & [PERSON_NAME], [PERSON_NAME] doesn't accept counter offers. The…"
type input "$ 50,000"
type textarea "[PERSON_NAME] & [PERSON_NAME], [PERSON_NAME] doesn't accept counter offers. The…"
type input "$ 50,000"
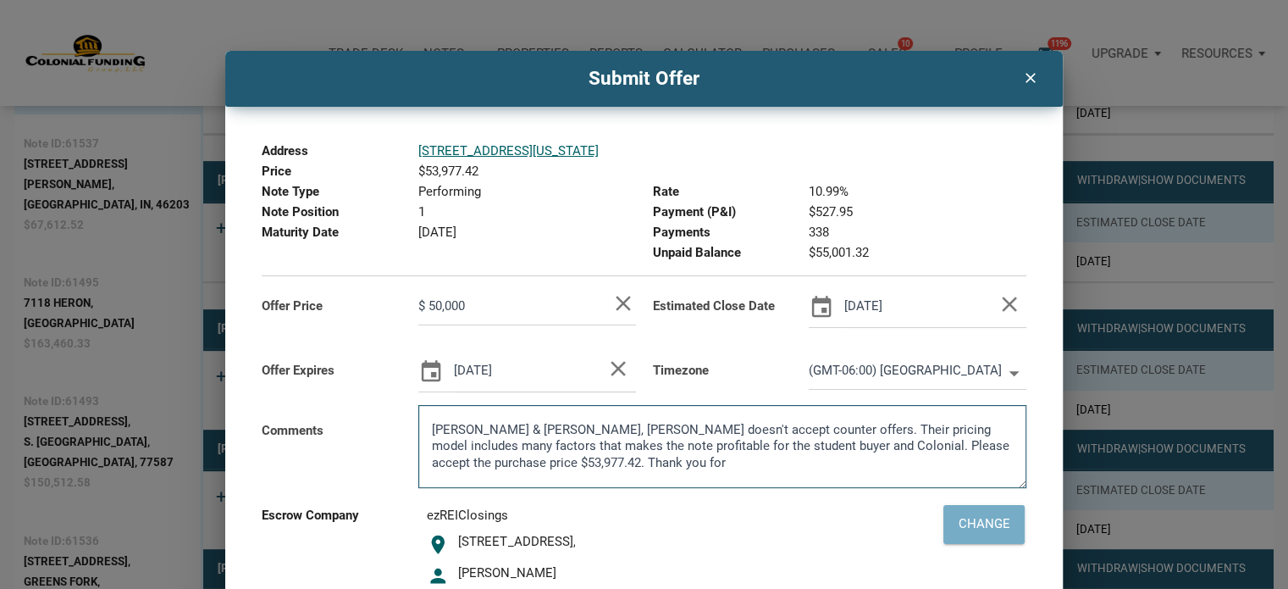
type textarea "[PERSON_NAME] & [PERSON_NAME], [PERSON_NAME] doesn't accept counter offers. The…"
type input "$ 50,000"
type textarea "[PERSON_NAME] & [PERSON_NAME], [PERSON_NAME] doesn't accept counter offers. The…"
type input "$ 50,000"
type textarea "[PERSON_NAME] & [PERSON_NAME], [PERSON_NAME] doesn't accept counter offers. The…"
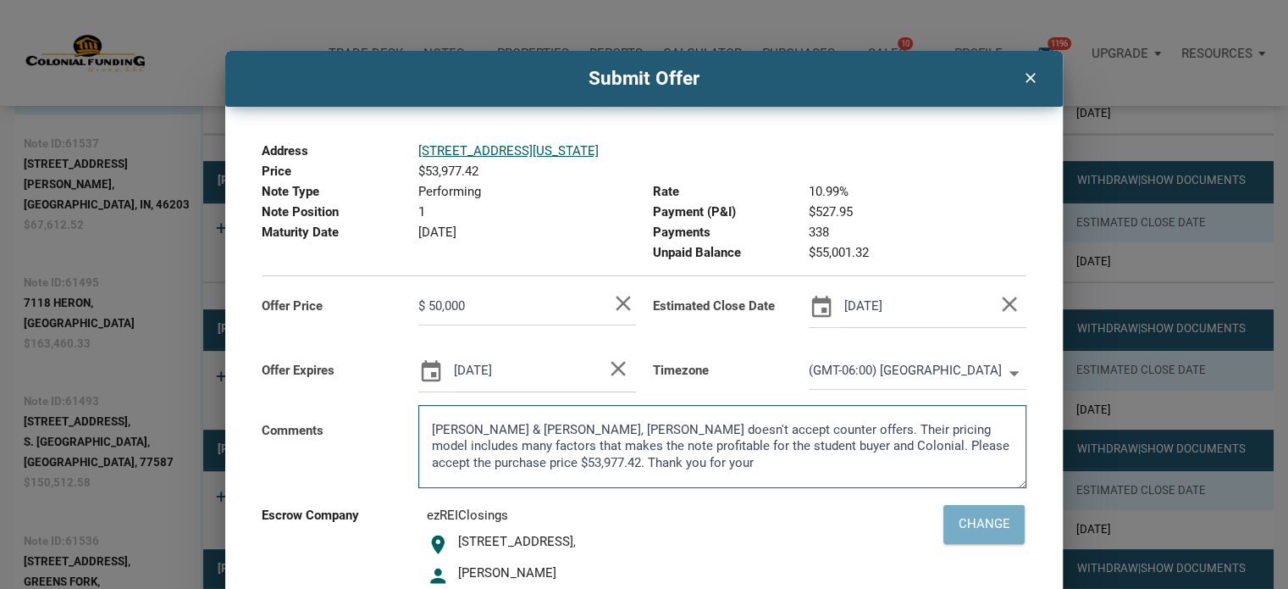
type input "$ 50,000"
type textarea "[PERSON_NAME] & [PERSON_NAME], [PERSON_NAME] doesn't accept counter offers. The…"
type input "$ 50,000"
type textarea "[PERSON_NAME] & [PERSON_NAME], [PERSON_NAME] doesn't accept counter offers. The…"
type input "$ 50,000"
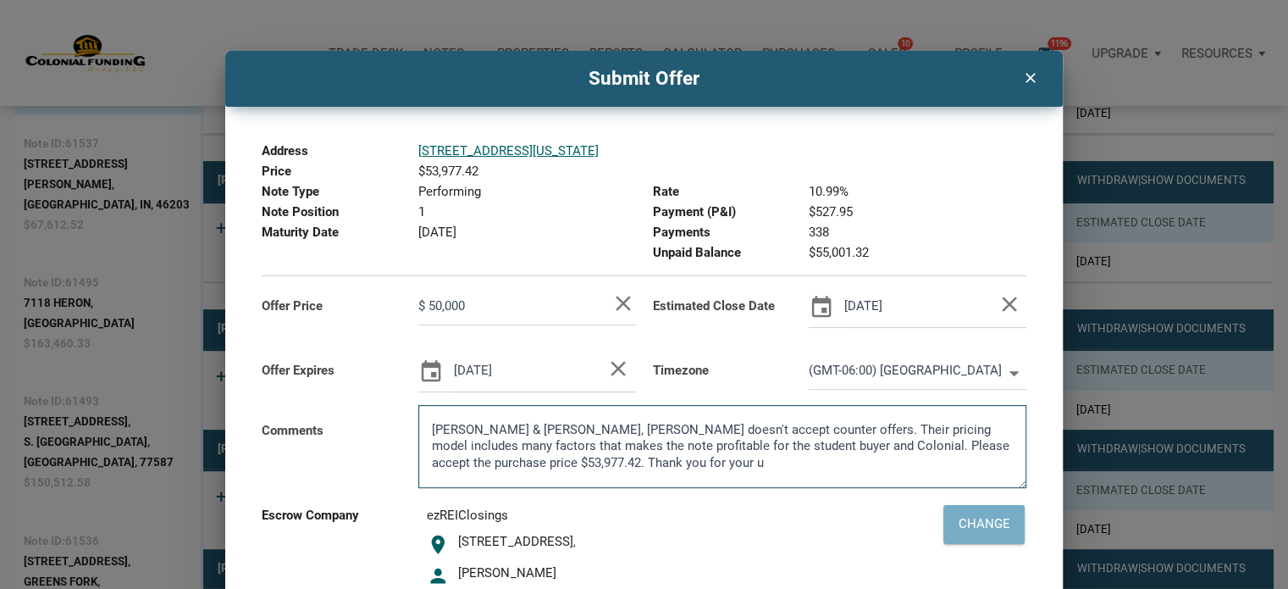
type textarea "[PERSON_NAME] & [PERSON_NAME], [PERSON_NAME] doesn't accept counter offers. The…"
type input "$ 50,000"
type textarea "[PERSON_NAME] & [PERSON_NAME], [PERSON_NAME] doesn't accept counter offers. The…"
type input "$ 50,000"
type textarea "[PERSON_NAME] & [PERSON_NAME], [PERSON_NAME] doesn't accept counter offers. The…"
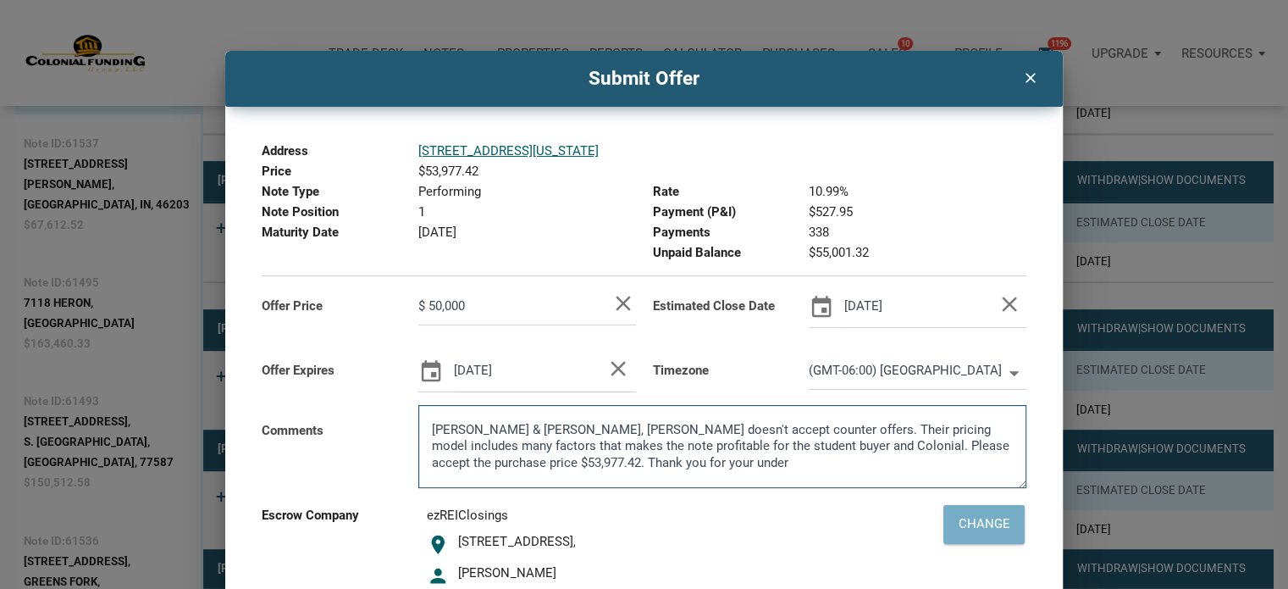
type input "$ 50,000"
type textarea "[PERSON_NAME] & [PERSON_NAME], [PERSON_NAME] doesn't accept counter offers. The…"
type input "$ 50,000"
type textarea "[PERSON_NAME] & [PERSON_NAME], [PERSON_NAME] doesn't accept counter offers. The…"
type input "$ 50,000"
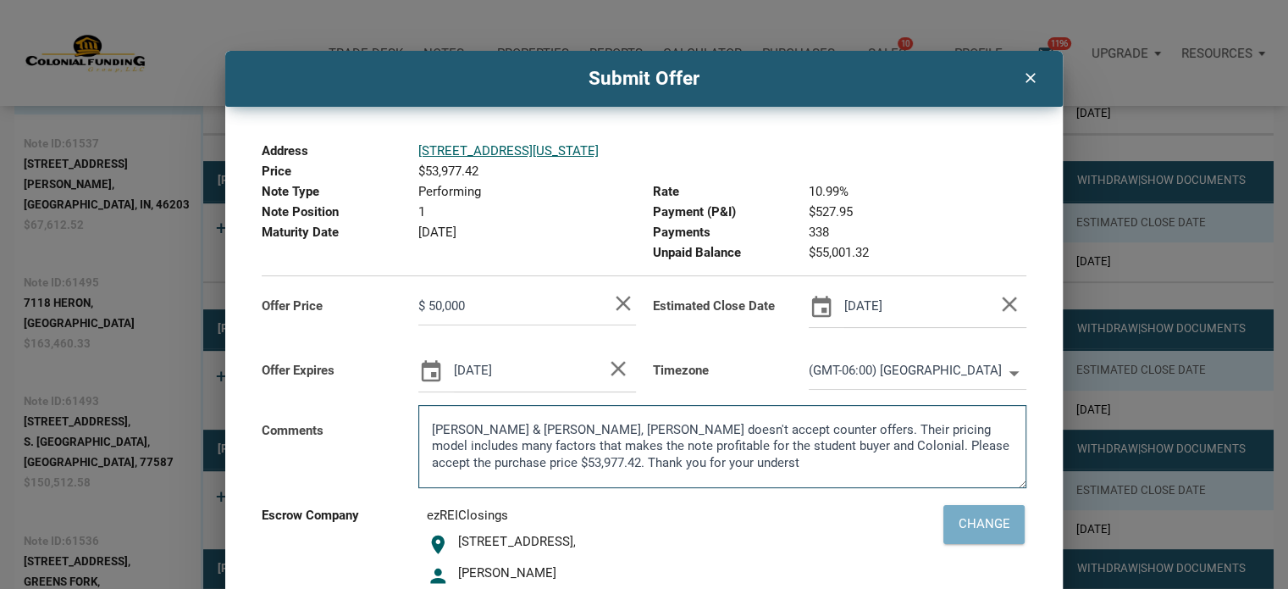
type textarea "[PERSON_NAME] & [PERSON_NAME], [PERSON_NAME] doesn't accept counter offers. The…"
type input "$ 50,000"
type textarea "[PERSON_NAME] & [PERSON_NAME], [PERSON_NAME] doesn't accept counter offers. The…"
type input "$ 50,000"
type textarea "[PERSON_NAME] & [PERSON_NAME], [PERSON_NAME] doesn't accept counter offers. The…"
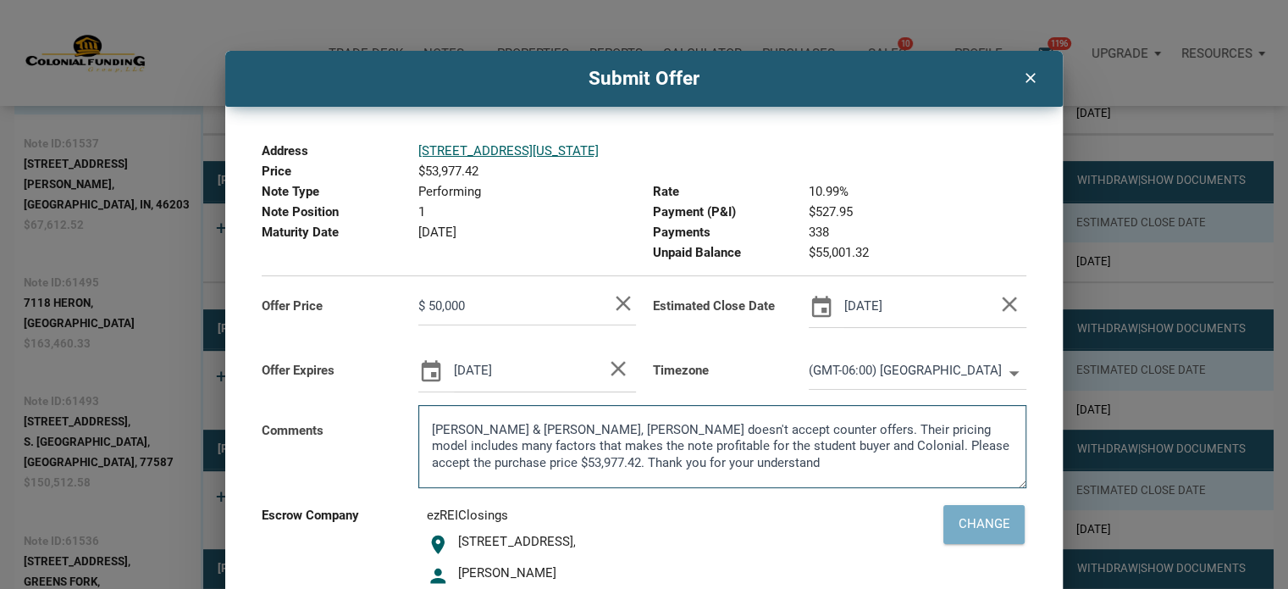
type input "$ 50,000"
type textarea "[PERSON_NAME] & [PERSON_NAME], [PERSON_NAME] doesn't accept counter offers. The…"
type input "$ 50,000"
type textarea "[PERSON_NAME] & [PERSON_NAME], [PERSON_NAME] doesn't accept counter offers. The…"
type input "$ 50,000"
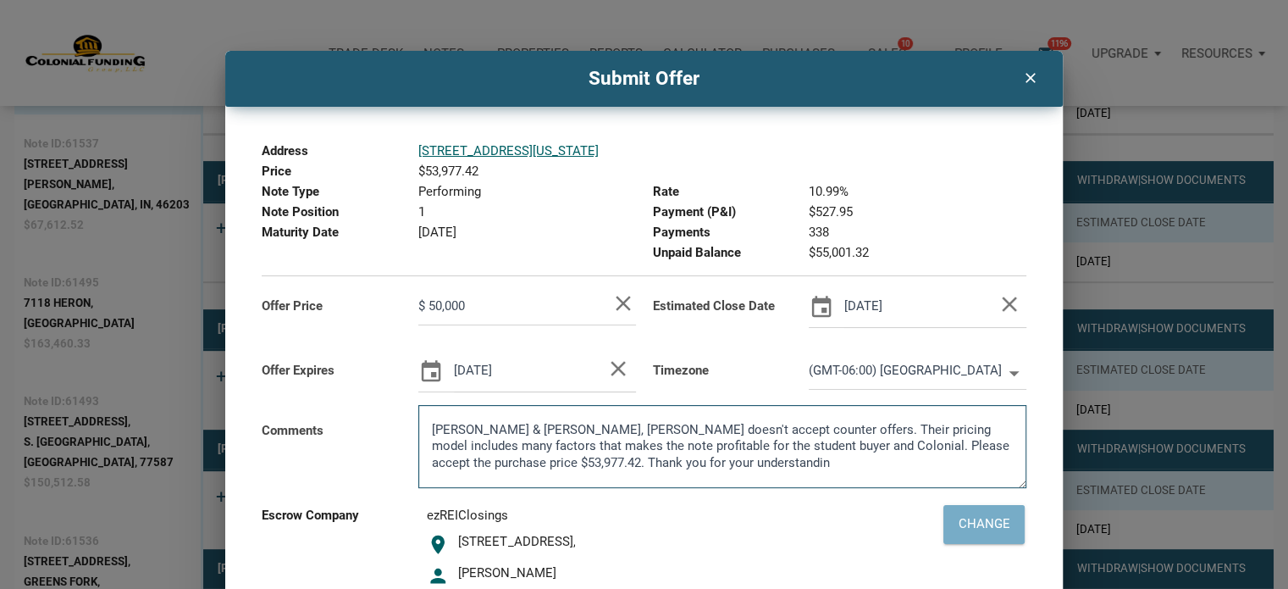
type textarea "[PERSON_NAME] & [PERSON_NAME], [PERSON_NAME] doesn't accept counter offers. The…"
type input "$ 50,000"
type textarea "[PERSON_NAME] & [PERSON_NAME], [PERSON_NAME] doesn't accept counter offers. The…"
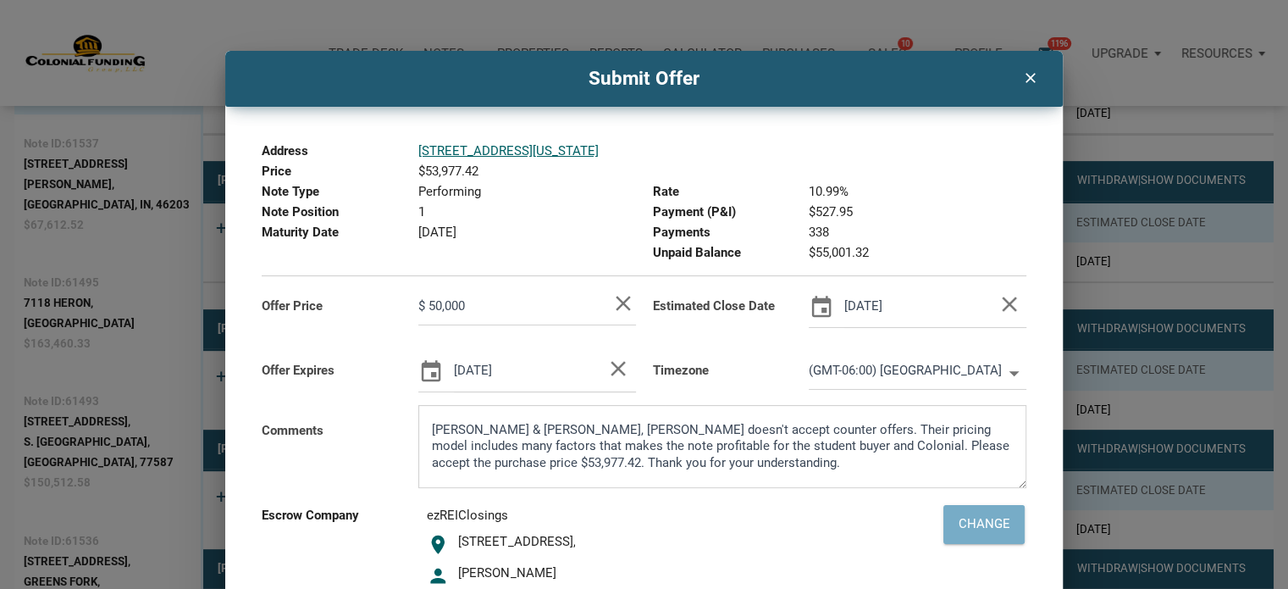
click at [473, 311] on input "$ 50,000" at bounding box center [514, 306] width 192 height 38
type input "$ 5"
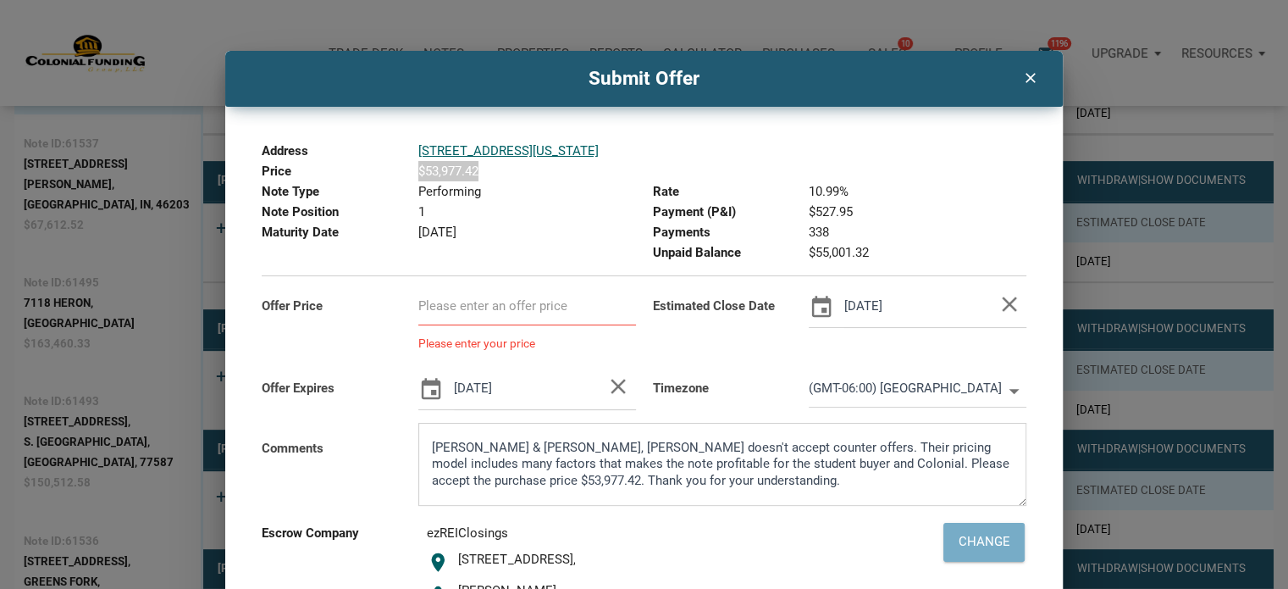
drag, startPoint x: 417, startPoint y: 169, endPoint x: 486, endPoint y: 173, distance: 69.5
click at [486, 173] on div "$53,977.42" at bounding box center [624, 171] width 429 height 20
copy span "$53,977.42"
click at [440, 307] on input at bounding box center [514, 306] width 192 height 38
paste input "$ 53,977"
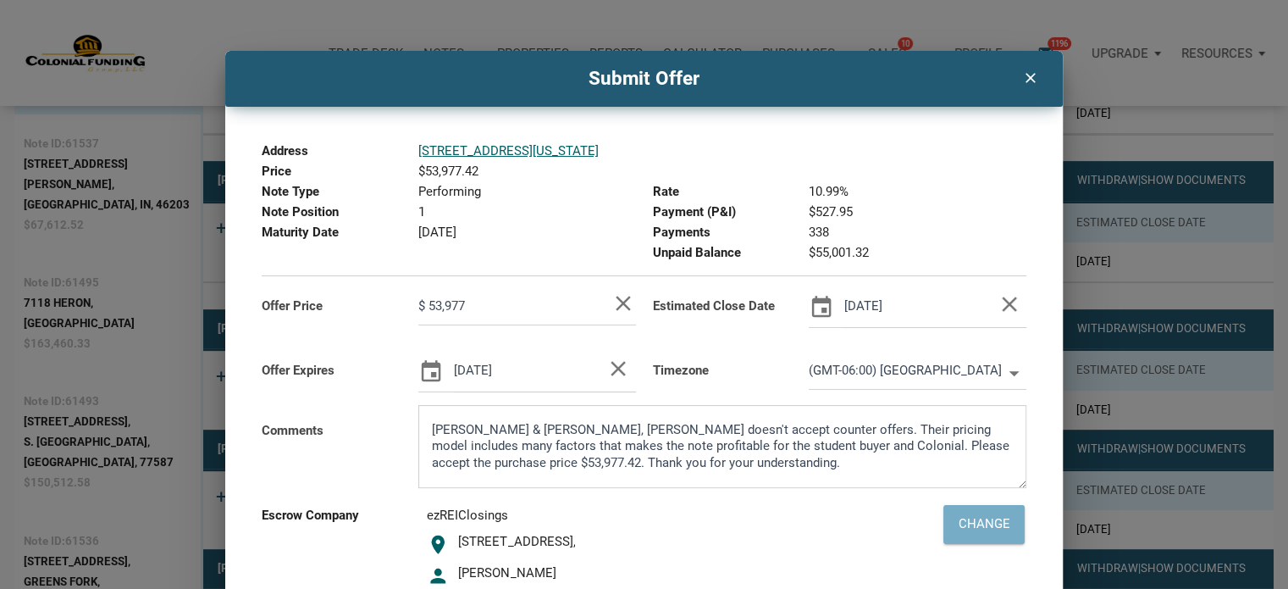
click at [884, 307] on body "Trade Desk Notes Dashboard Transactions Properties Reports Calculator Purchases…" at bounding box center [644, 328] width 1288 height 1914
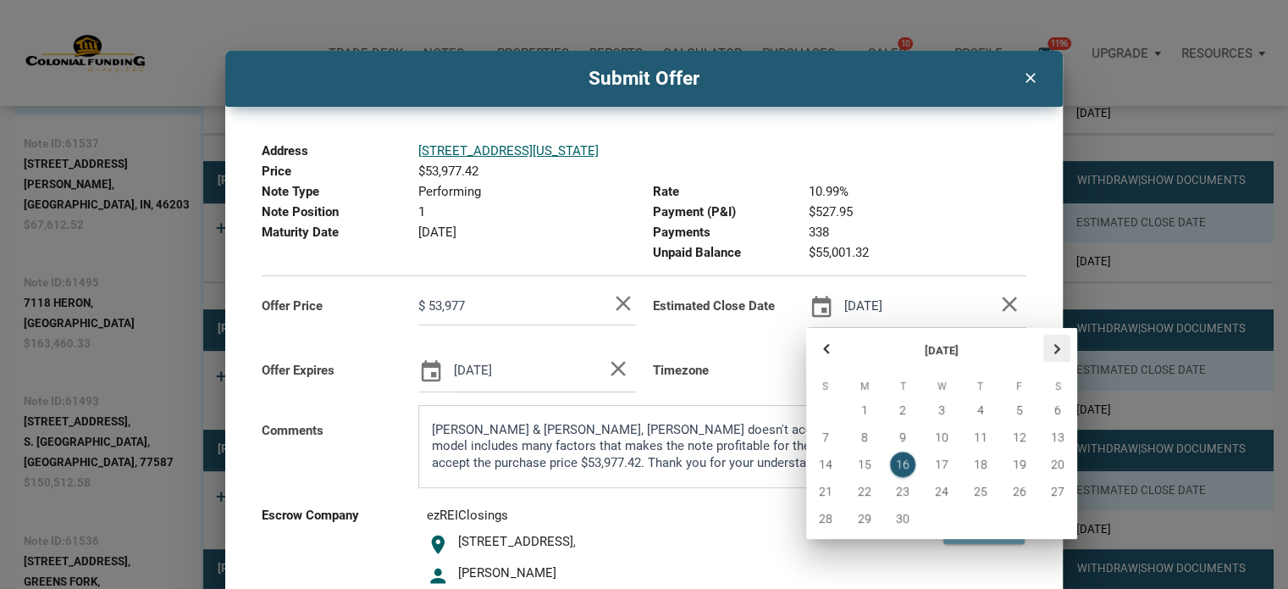
click at [1057, 345] on icon "button" at bounding box center [1057, 349] width 20 height 20
click at [1022, 429] on span "10" at bounding box center [1018, 436] width 25 height 25
type input "$ 53,977"
type input "[DATE]"
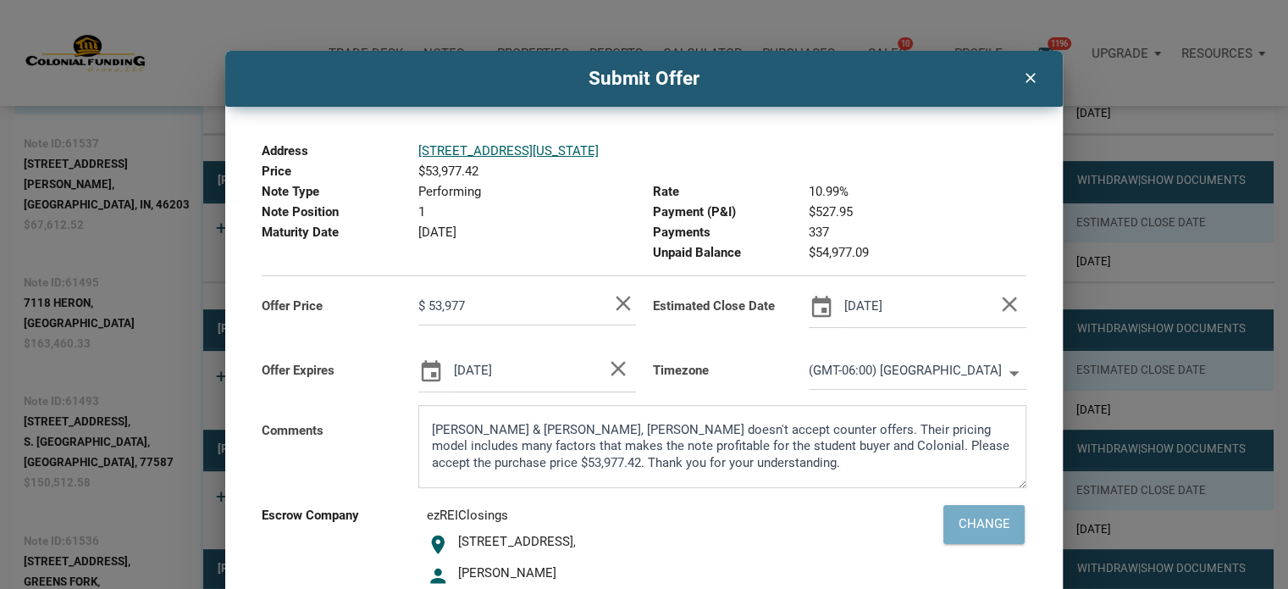
click at [552, 370] on body "Trade Desk Notes Dashboard Transactions Properties Reports Calculator Purchases…" at bounding box center [644, 328] width 1288 height 1914
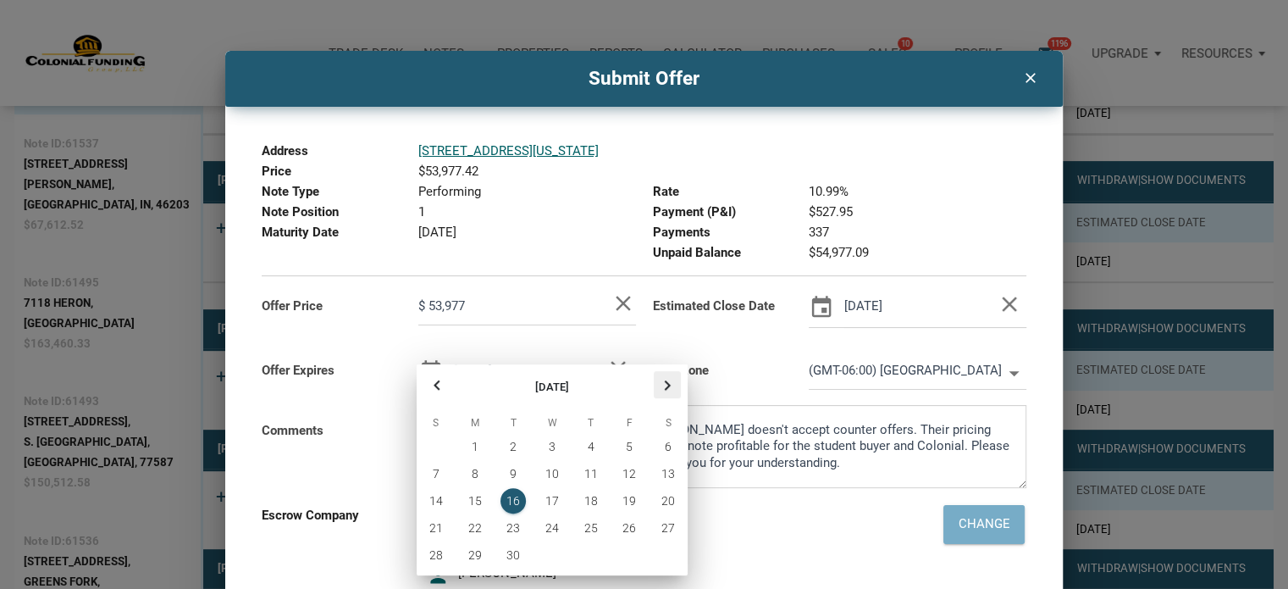
click at [664, 379] on icon "button" at bounding box center [667, 385] width 20 height 20
click at [623, 548] on span "31" at bounding box center [629, 554] width 25 height 25
type input "$ 53,977"
type input "[DATE]"
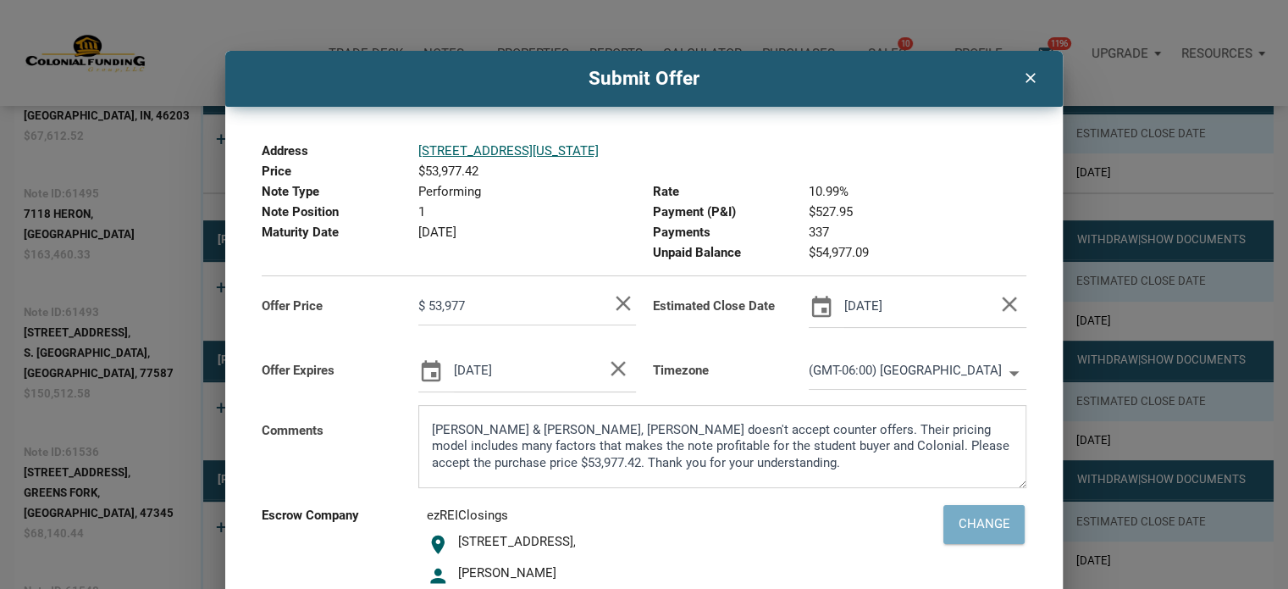
scroll to position [724, 0]
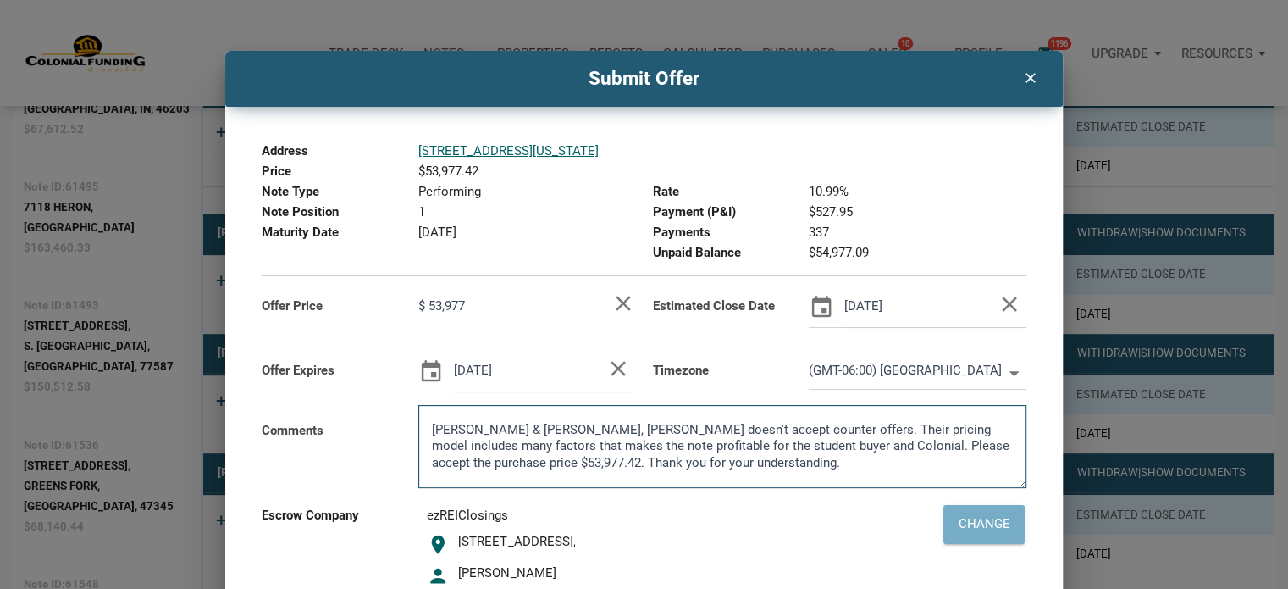
click at [491, 464] on textarea "[PERSON_NAME] & [PERSON_NAME], [PERSON_NAME] doesn't accept counter offers. The…" at bounding box center [722, 452] width 608 height 72
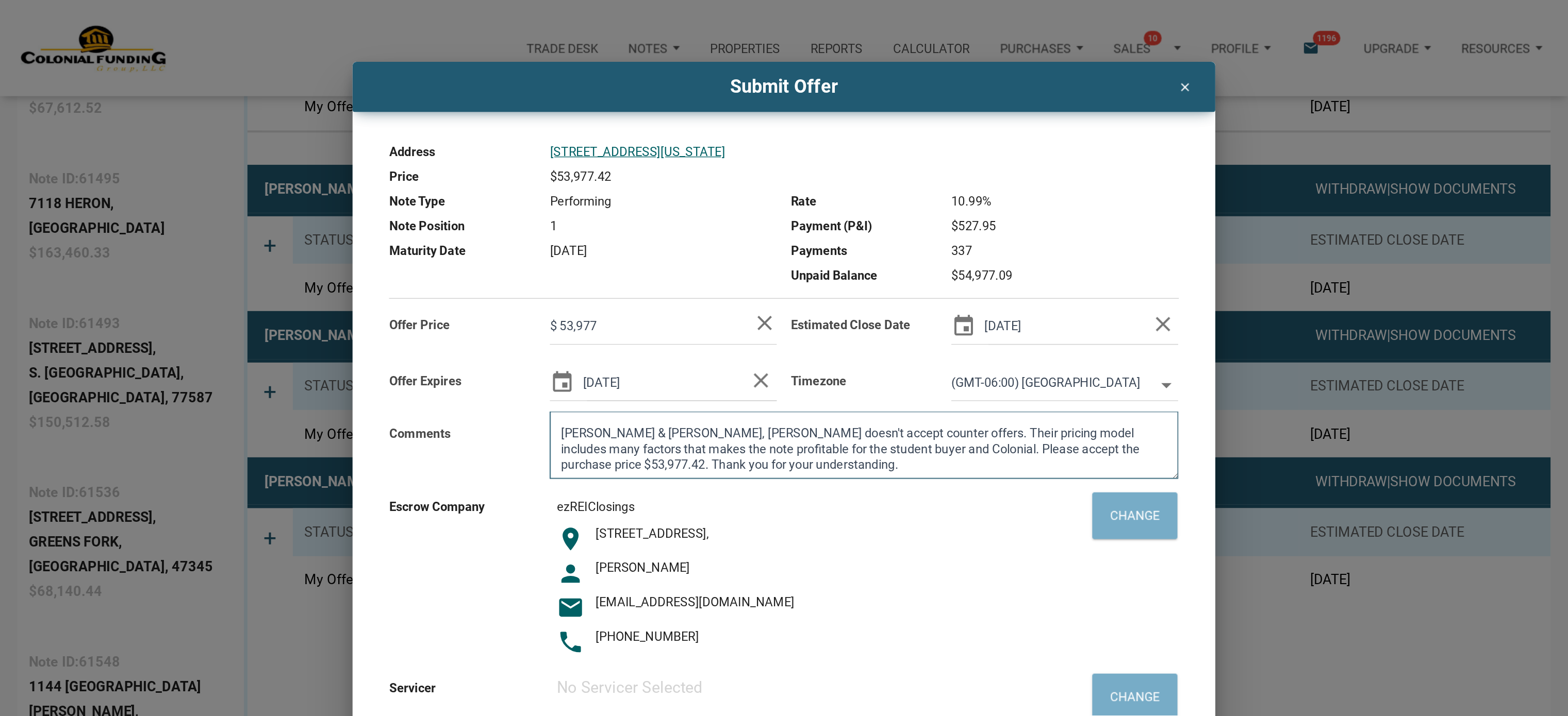
scroll to position [699, 0]
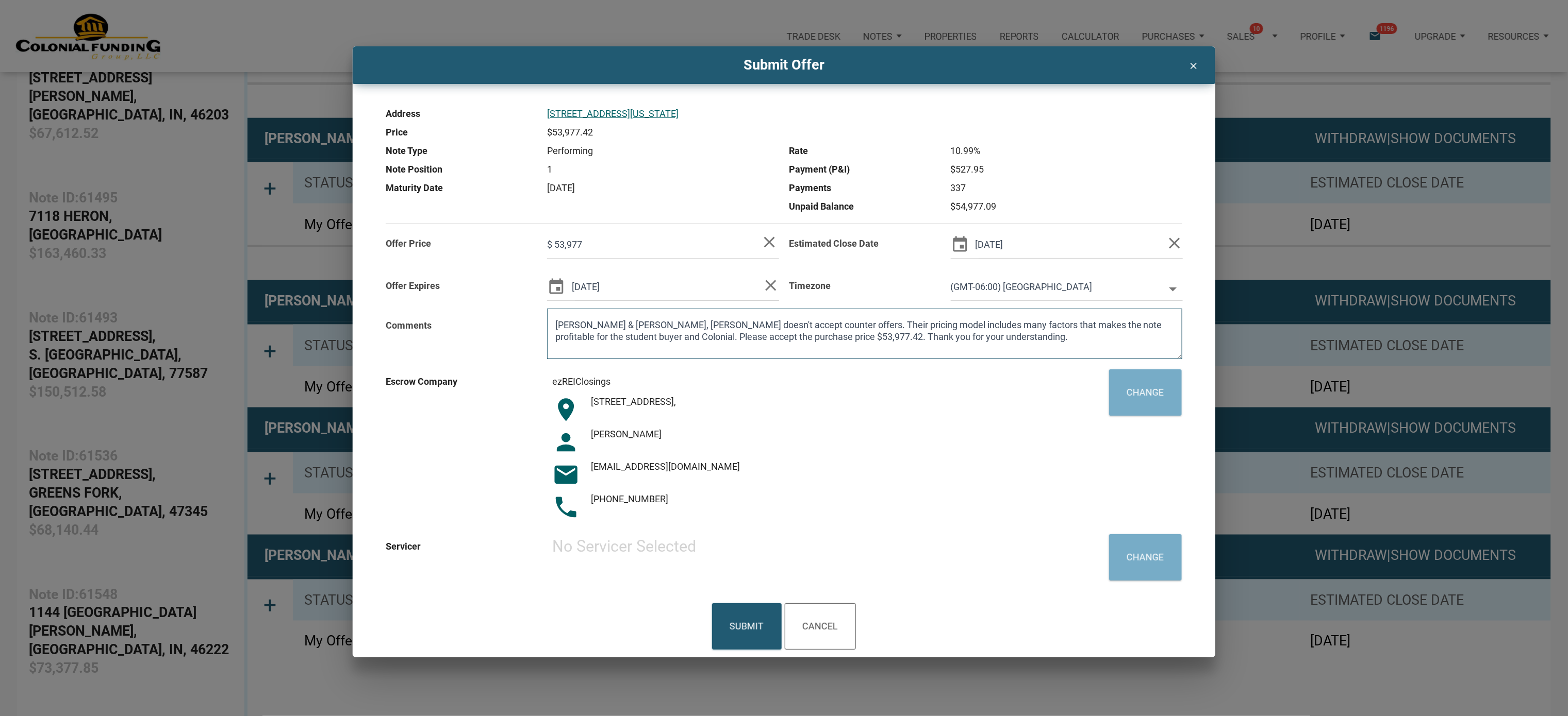
type input "$ 53,977"
type textarea "[PERSON_NAME] & [PERSON_NAME], [PERSON_NAME] doesn't accept counter offers. The…"
type input "$ 53,977"
type textarea "[PERSON_NAME] & [PERSON_NAME], [PERSON_NAME] doesn't accept counter offers. The…"
type input "$ 53,977"
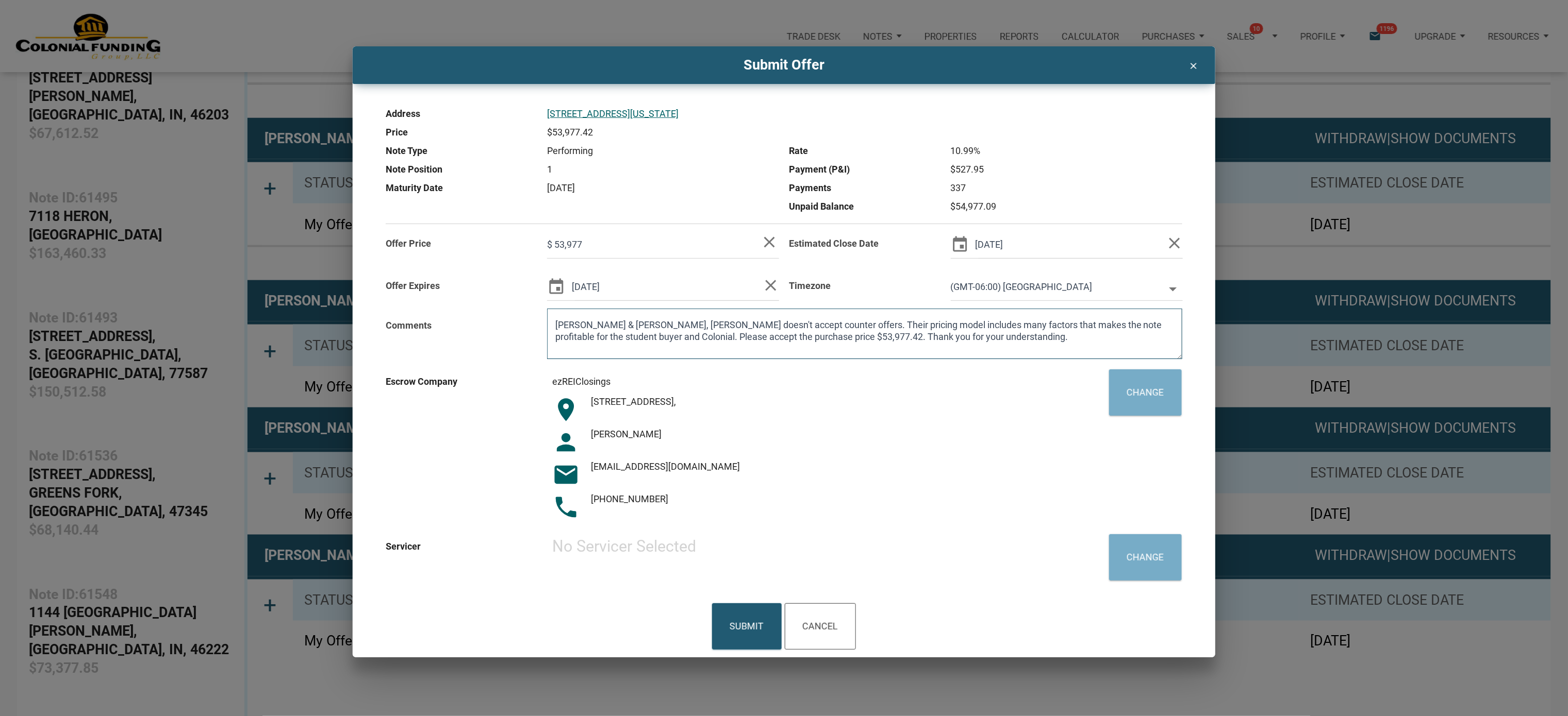
type textarea "[PERSON_NAME] & [PERSON_NAME], [PERSON_NAME] doesn't accept counter offers. The…"
type input "$ 53,977"
type textarea "[PERSON_NAME] & [PERSON_NAME], [PERSON_NAME] doesn't accept counter offers. The…"
type input "$ 53,977"
type textarea "[PERSON_NAME] & [PERSON_NAME], [PERSON_NAME] doesn't accept counter offers. The…"
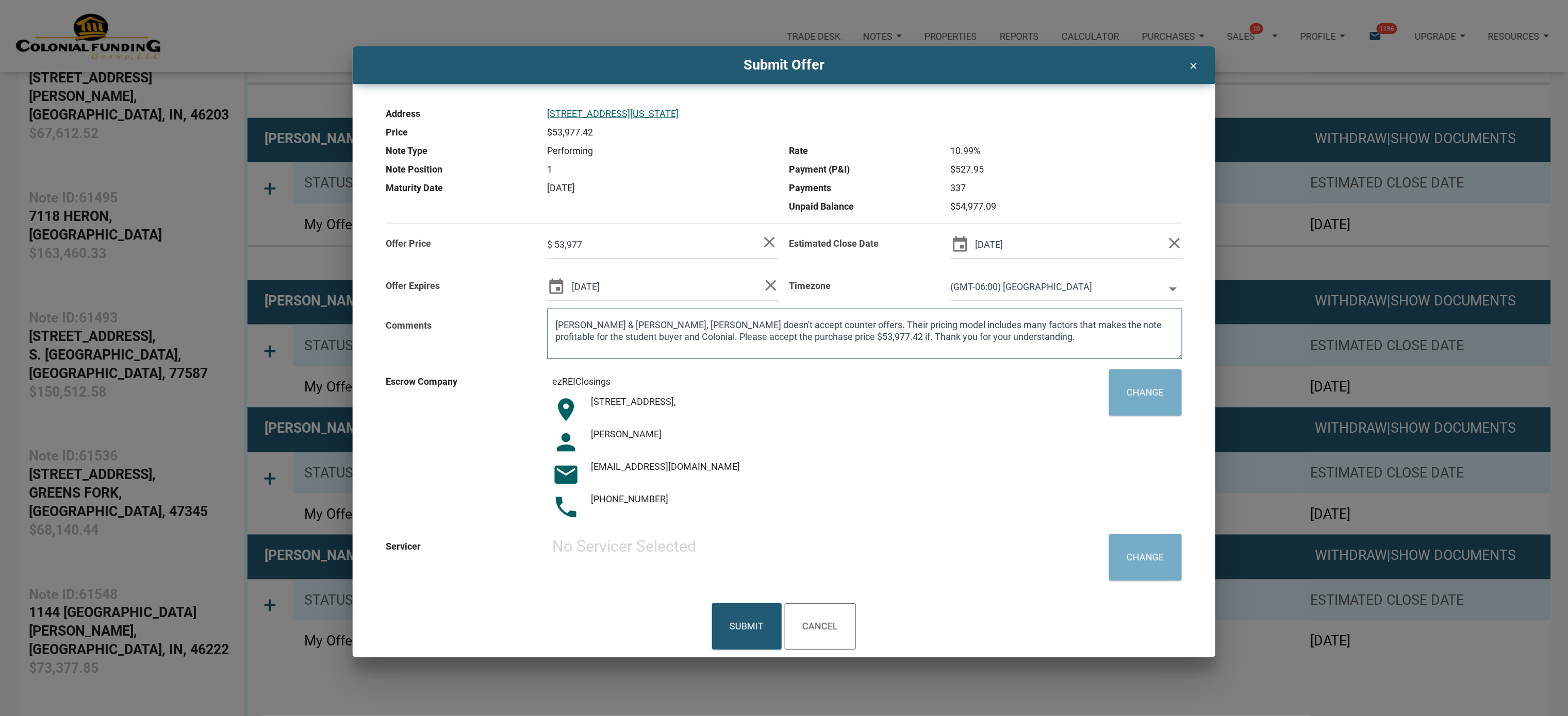
type input "$ 53,977"
type textarea "[PERSON_NAME] & [PERSON_NAME], [PERSON_NAME] doesn't accept counter offers. The…"
type input "$ 53,977"
type textarea "[PERSON_NAME] & [PERSON_NAME], [PERSON_NAME] doesn't accept counter offers. The…"
type input "$ 53,977"
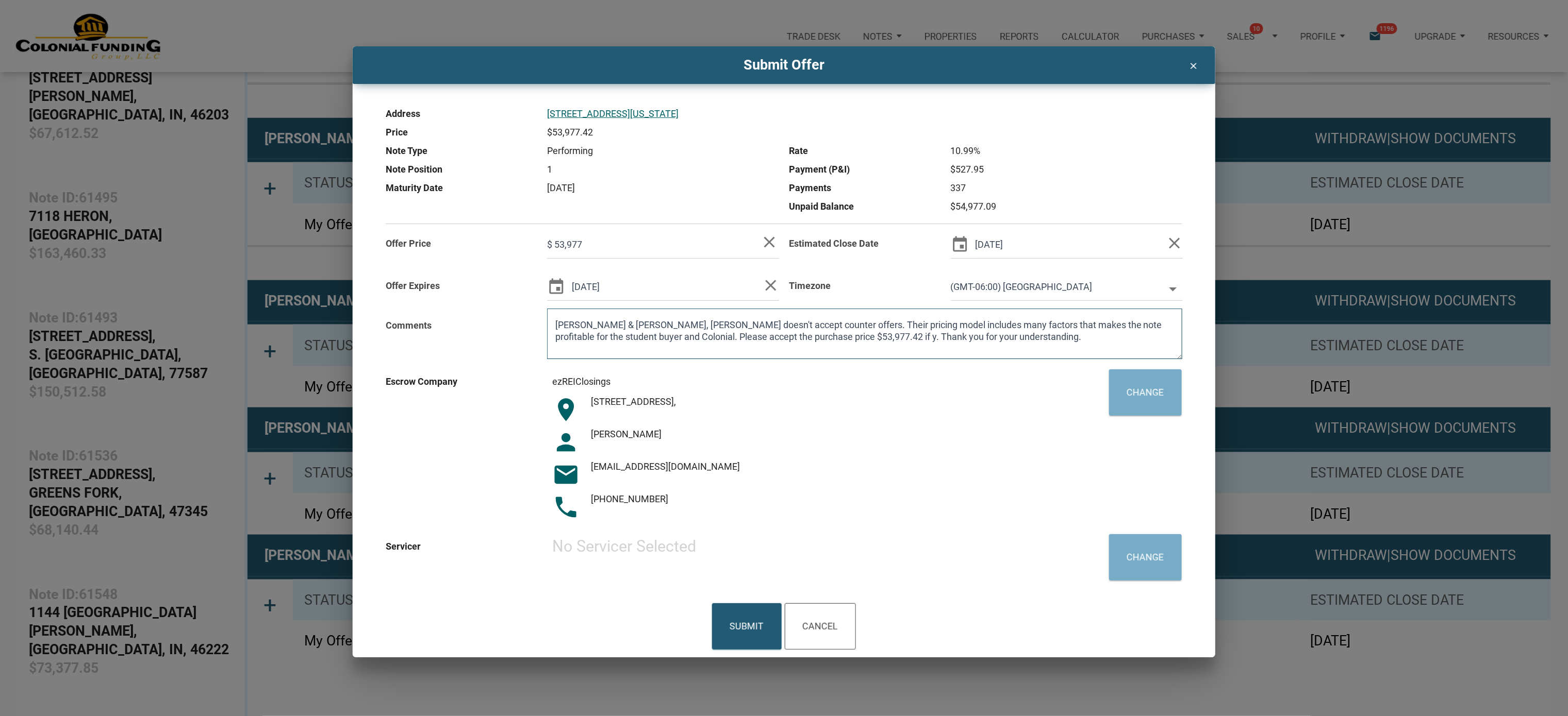
type textarea "[PERSON_NAME] & [PERSON_NAME], [PERSON_NAME] doesn't accept counter offers. The…"
type input "$ 53,977"
type textarea "[PERSON_NAME] & [PERSON_NAME], [PERSON_NAME] doesn't accept counter offers. The…"
type input "$ 53,977"
type textarea "[PERSON_NAME] & [PERSON_NAME], [PERSON_NAME] doesn't accept counter offers. The…"
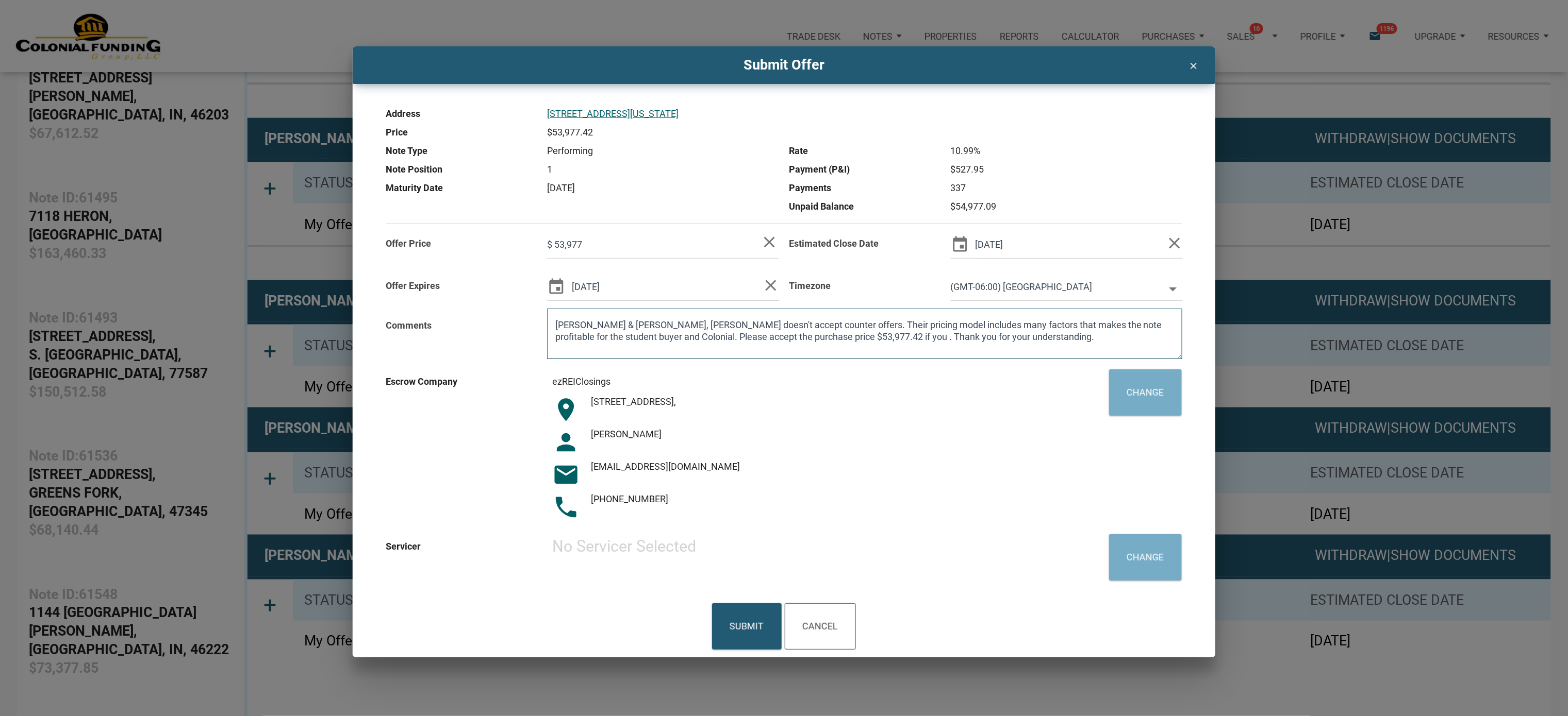
type input "$ 53,977"
type textarea "[PERSON_NAME] & [PERSON_NAME], [PERSON_NAME] doesn't accept counter offers. The…"
type input "$ 53,977"
type textarea "[PERSON_NAME] & [PERSON_NAME], [PERSON_NAME] doesn't accept counter offers. The…"
type input "$ 53,977"
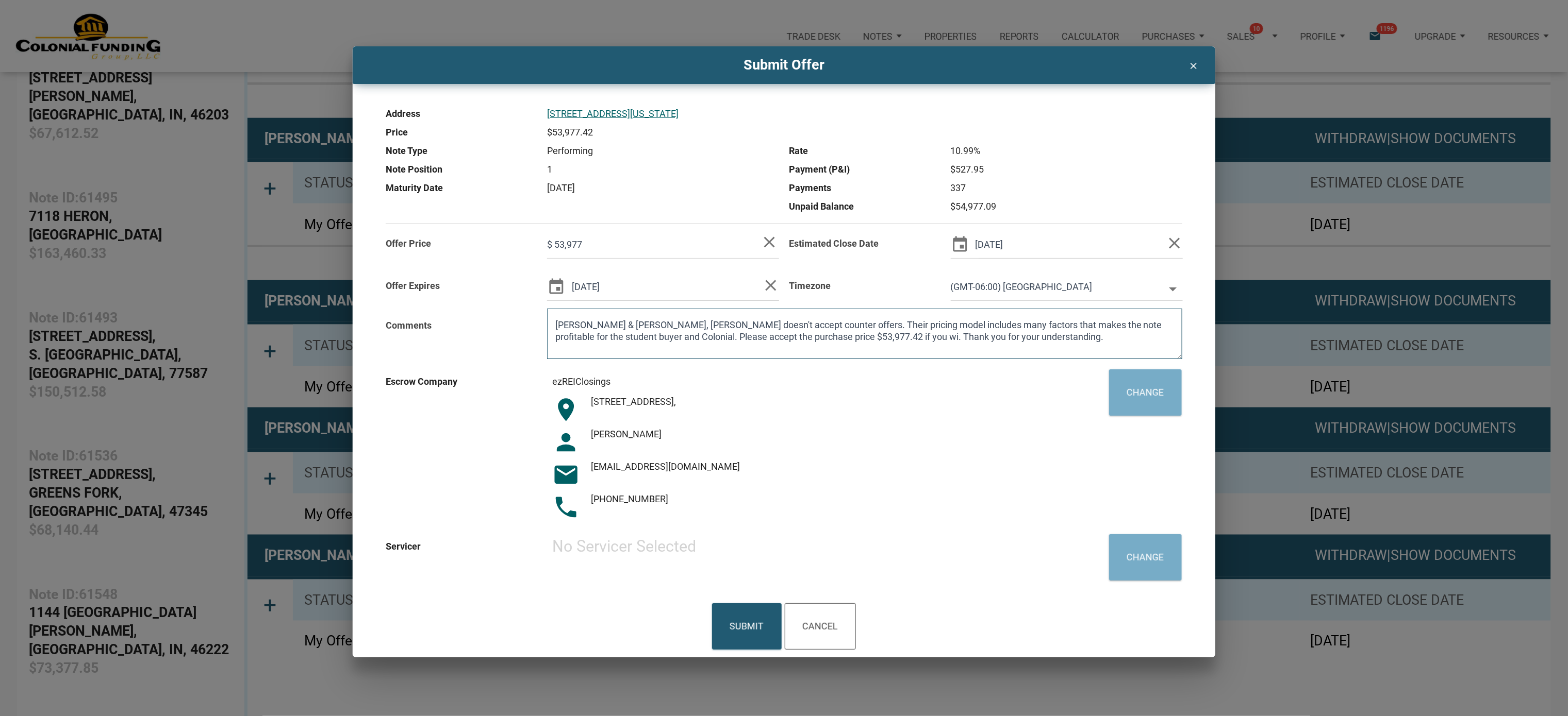
type textarea "[PERSON_NAME] & [PERSON_NAME], [PERSON_NAME] doesn't accept counter offers. The…"
type input "$ 53,977"
type textarea "[PERSON_NAME] & [PERSON_NAME], [PERSON_NAME] doesn't accept counter offers. The…"
type input "$ 53,977"
type textarea "[PERSON_NAME] & [PERSON_NAME], [PERSON_NAME] doesn't accept counter offers. The…"
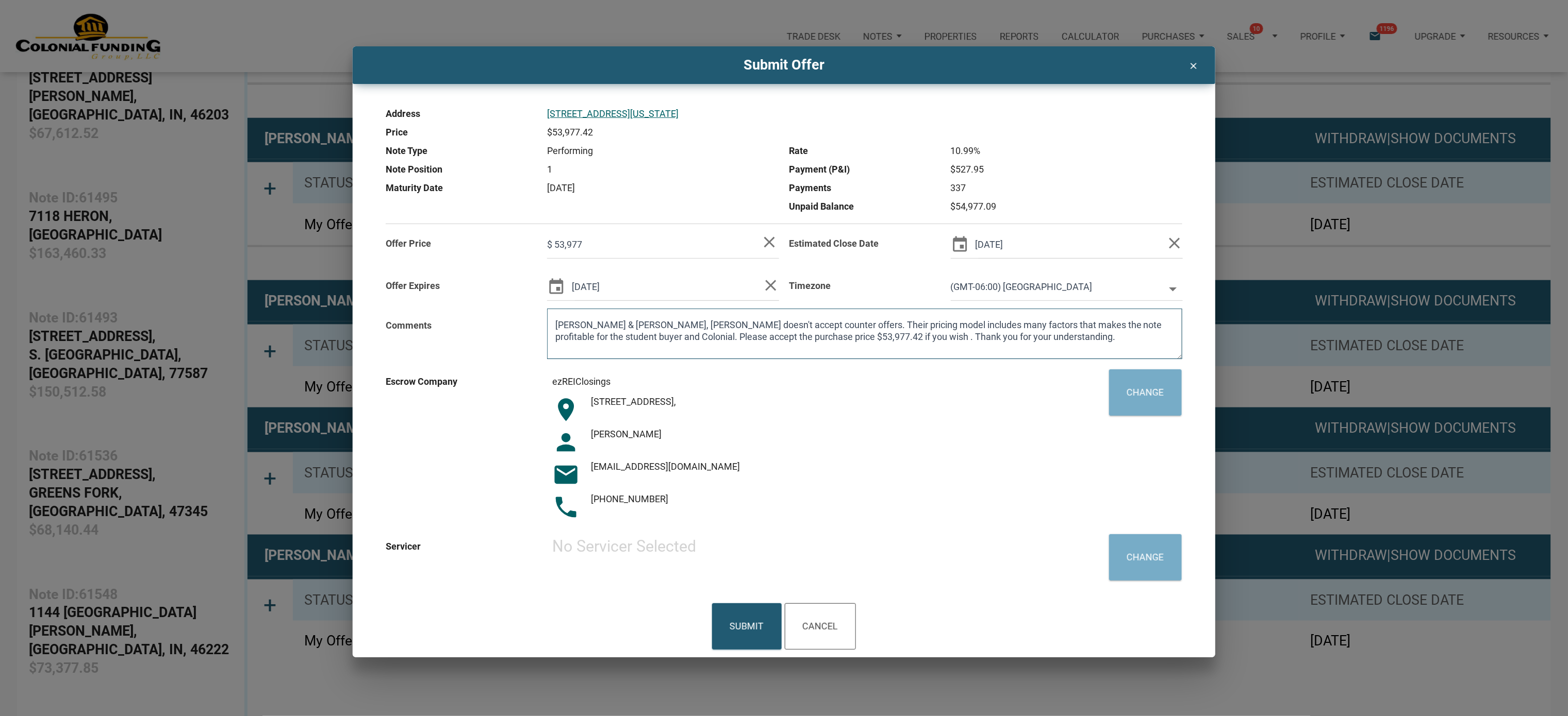
type input "$ 53,977"
type textarea "[PERSON_NAME] & [PERSON_NAME], [PERSON_NAME] doesn't accept counter offers. The…"
type input "$ 53,977"
type textarea "[PERSON_NAME] & [PERSON_NAME], [PERSON_NAME] doesn't accept counter offers. The…"
type input "$ 53,977"
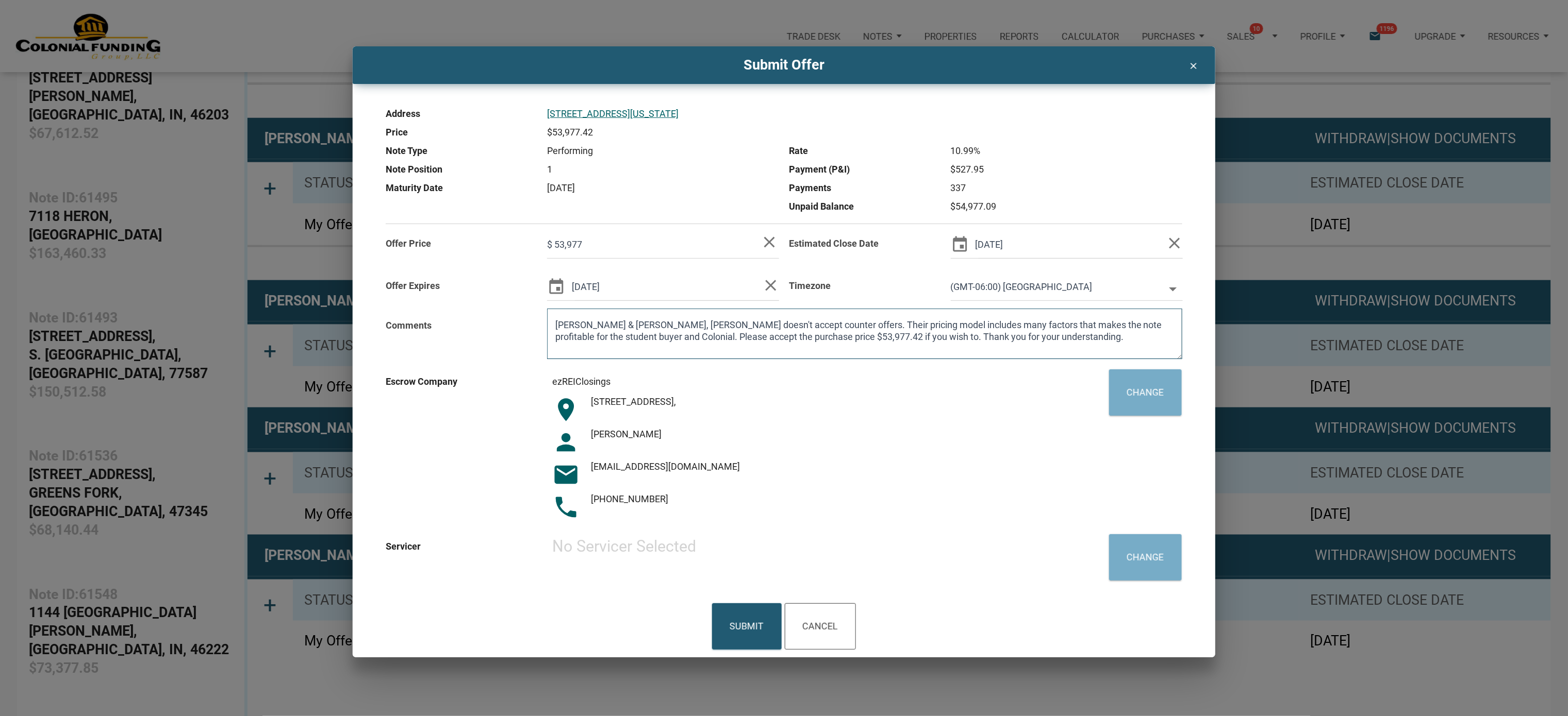
type textarea "[PERSON_NAME] & [PERSON_NAME], [PERSON_NAME] doesn't accept counter offers. The…"
type input "$ 53,977"
type textarea "[PERSON_NAME] & [PERSON_NAME], [PERSON_NAME] doesn't accept counter offers. The…"
type input "$ 53,977"
type textarea "[PERSON_NAME] & [PERSON_NAME], [PERSON_NAME] doesn't accept counter offers. The…"
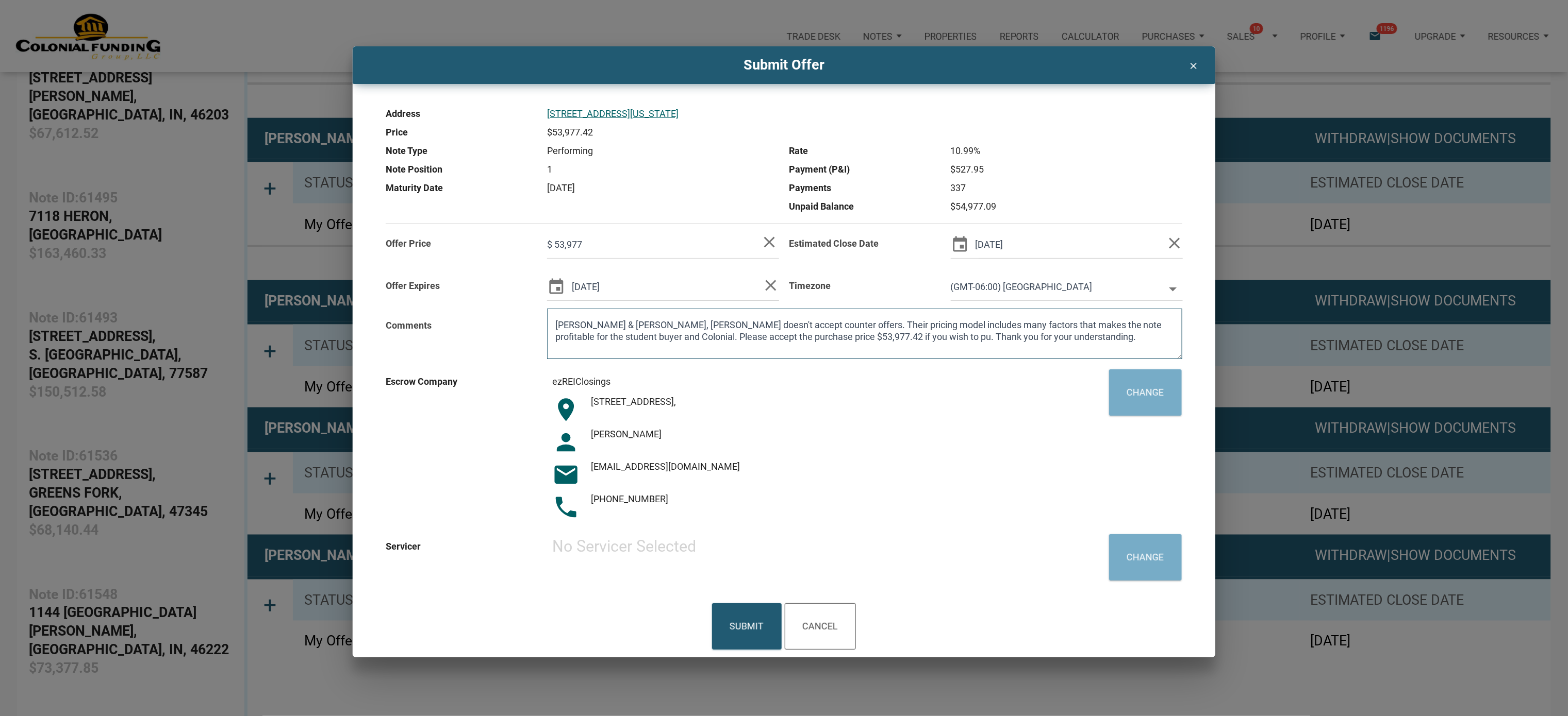
type input "$ 53,977"
type textarea "[PERSON_NAME] & [PERSON_NAME], [PERSON_NAME] doesn't accept counter offers. The…"
type input "$ 53,977"
type textarea "[PERSON_NAME] & [PERSON_NAME], [PERSON_NAME] doesn't accept counter offers. The…"
type input "$ 53,977"
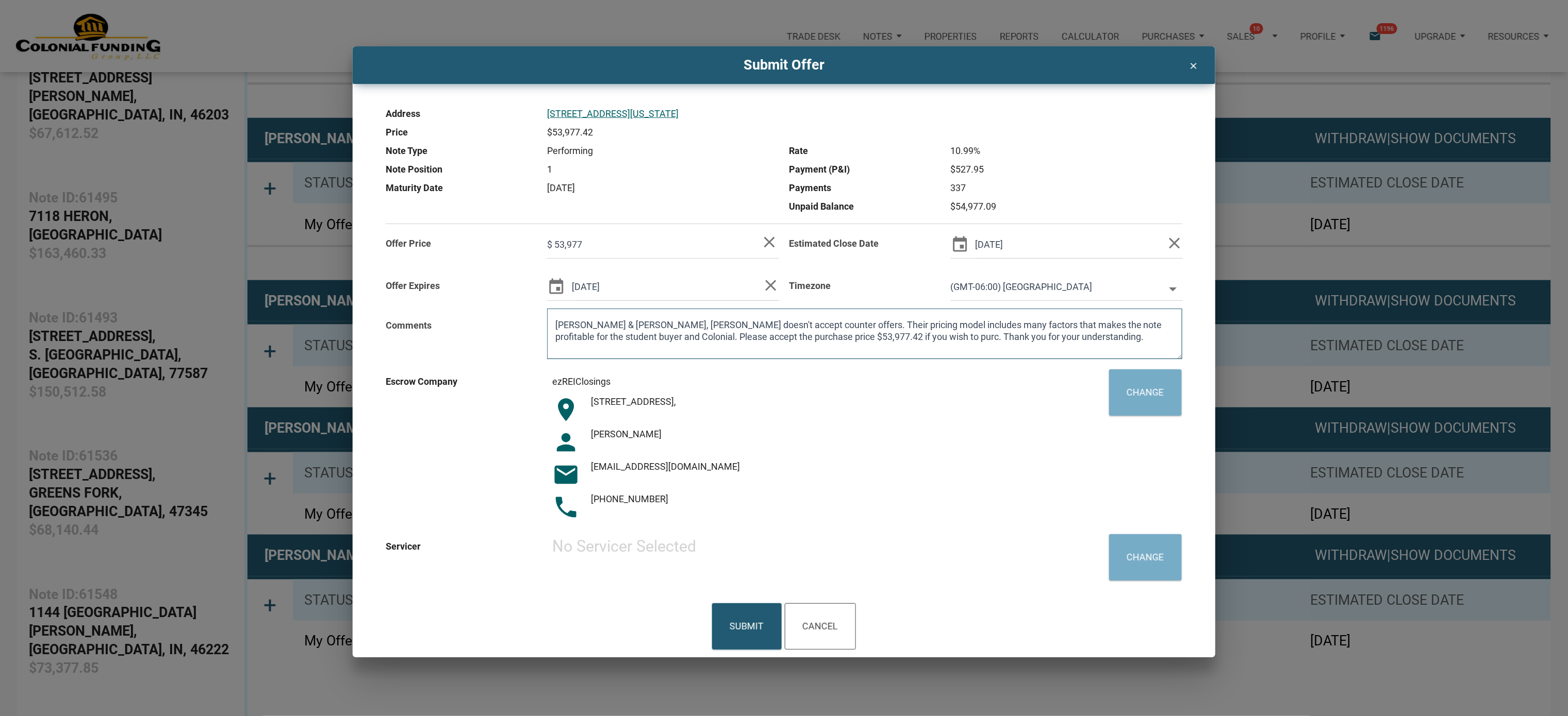
type textarea "[PERSON_NAME] & [PERSON_NAME], [PERSON_NAME] doesn't accept counter offers. The…"
type input "$ 53,977"
type textarea "[PERSON_NAME] & [PERSON_NAME], [PERSON_NAME] doesn't accept counter offers. The…"
type input "$ 53,977"
type textarea "[PERSON_NAME] & [PERSON_NAME], [PERSON_NAME] doesn't accept counter offers. The…"
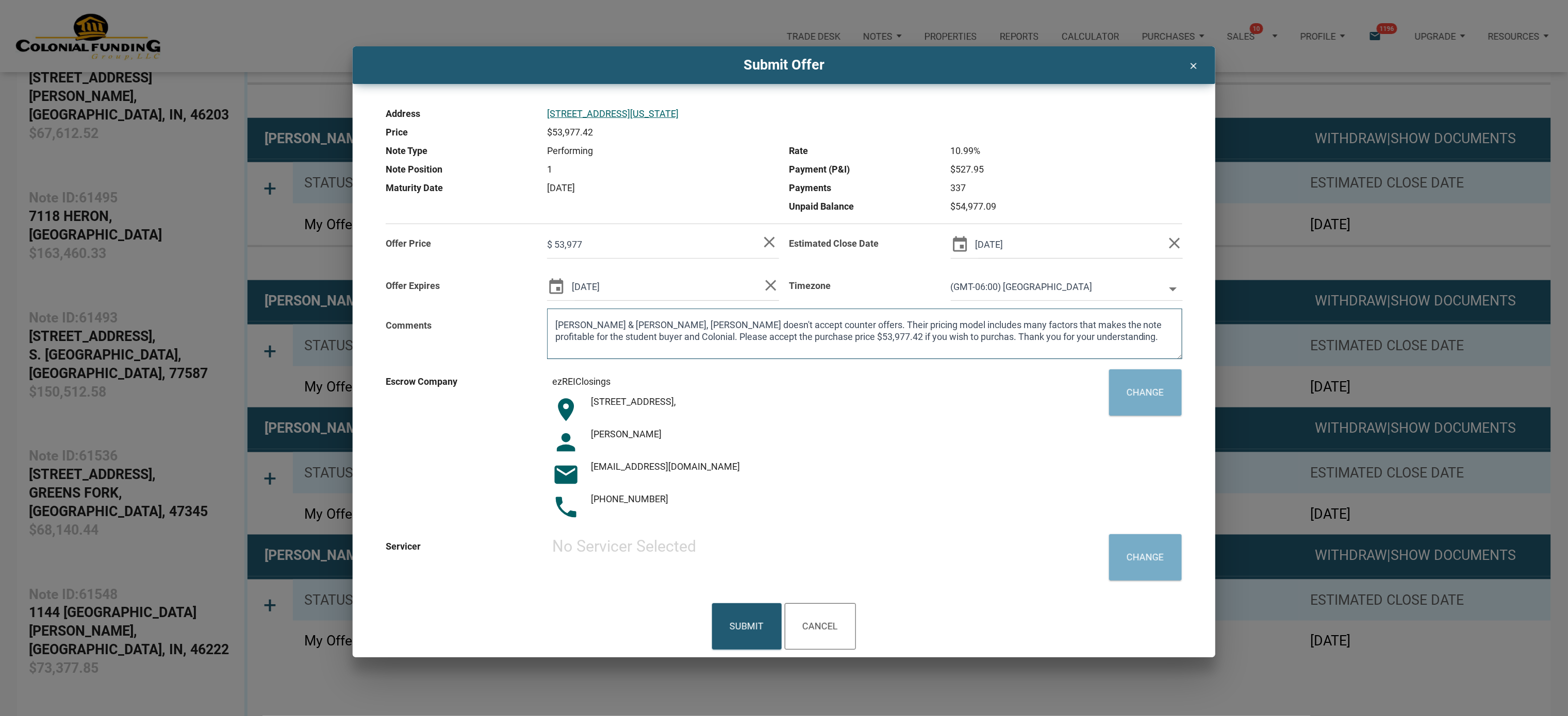
type input "$ 53,977"
type textarea "[PERSON_NAME] & [PERSON_NAME], [PERSON_NAME] doesn't accept counter offers. The…"
type input "$ 53,977"
type textarea "[PERSON_NAME] & [PERSON_NAME], [PERSON_NAME] doesn't accept counter offers. The…"
type input "$ 53,977"
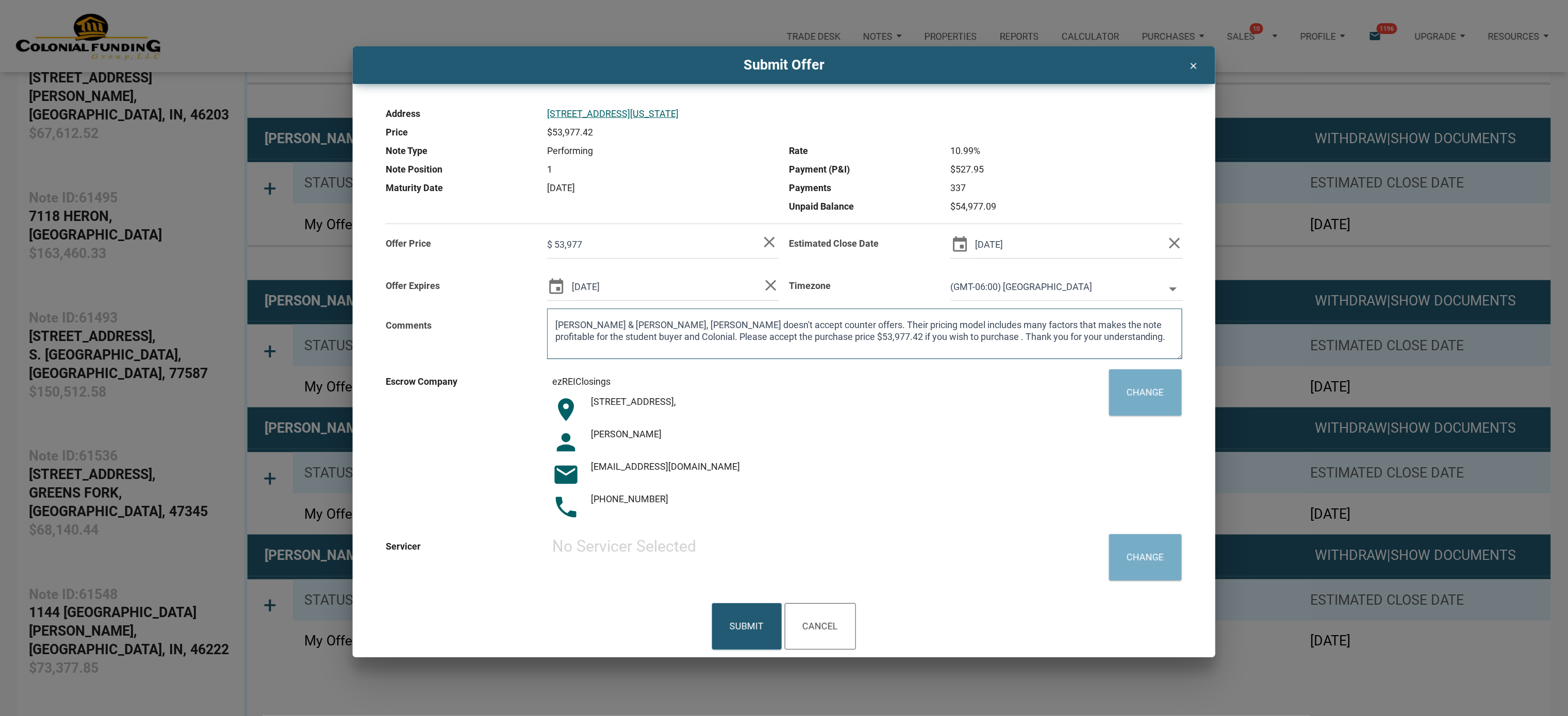
type textarea "[PERSON_NAME] & [PERSON_NAME], [PERSON_NAME] doesn't accept counter offers. The…"
type input "$ 53,977"
type textarea "[PERSON_NAME] & [PERSON_NAME], [PERSON_NAME] doesn't accept counter offers. The…"
type input "$ 53,977"
type textarea "[PERSON_NAME] & [PERSON_NAME], [PERSON_NAME] doesn't accept counter offers. The…"
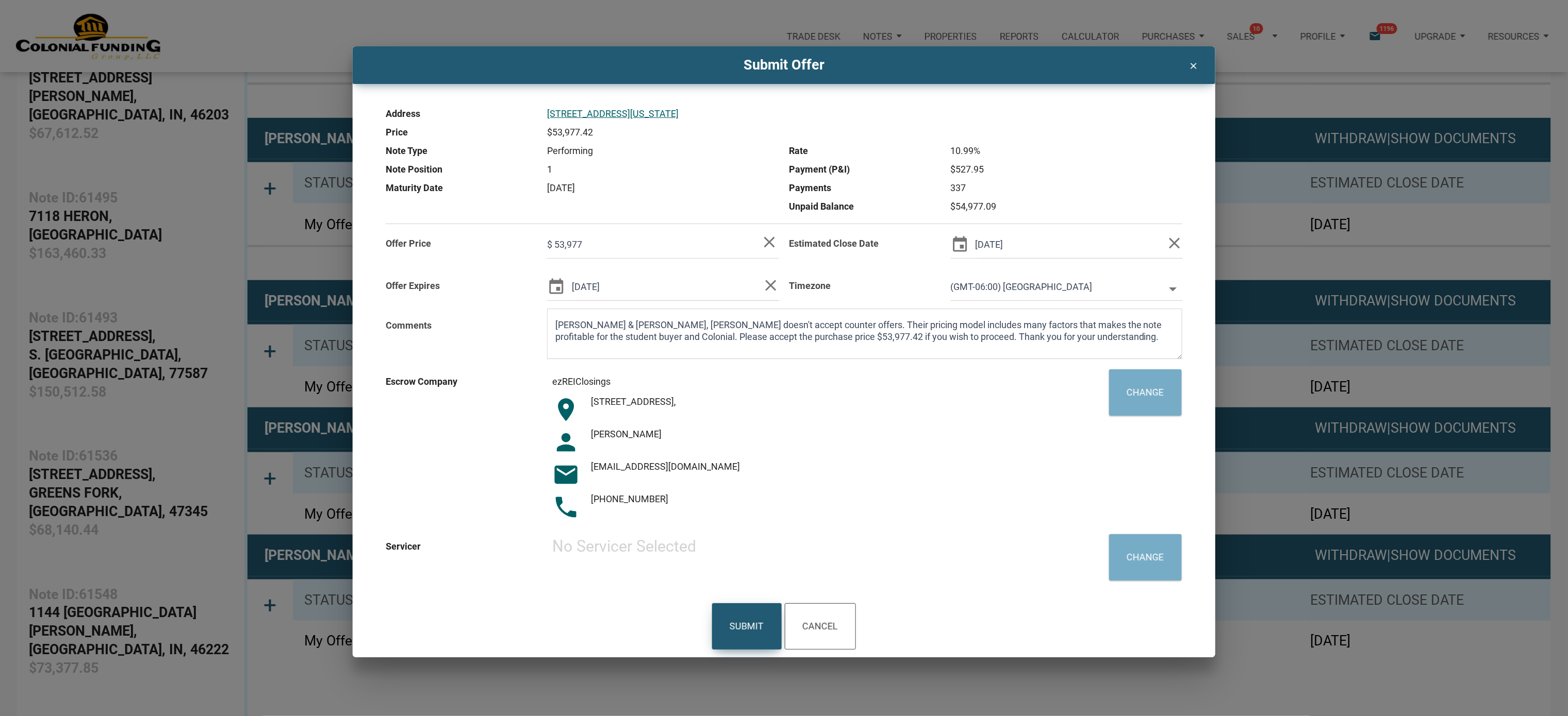
click at [746, 358] on div "Submit" at bounding box center [747, 627] width 34 height 27
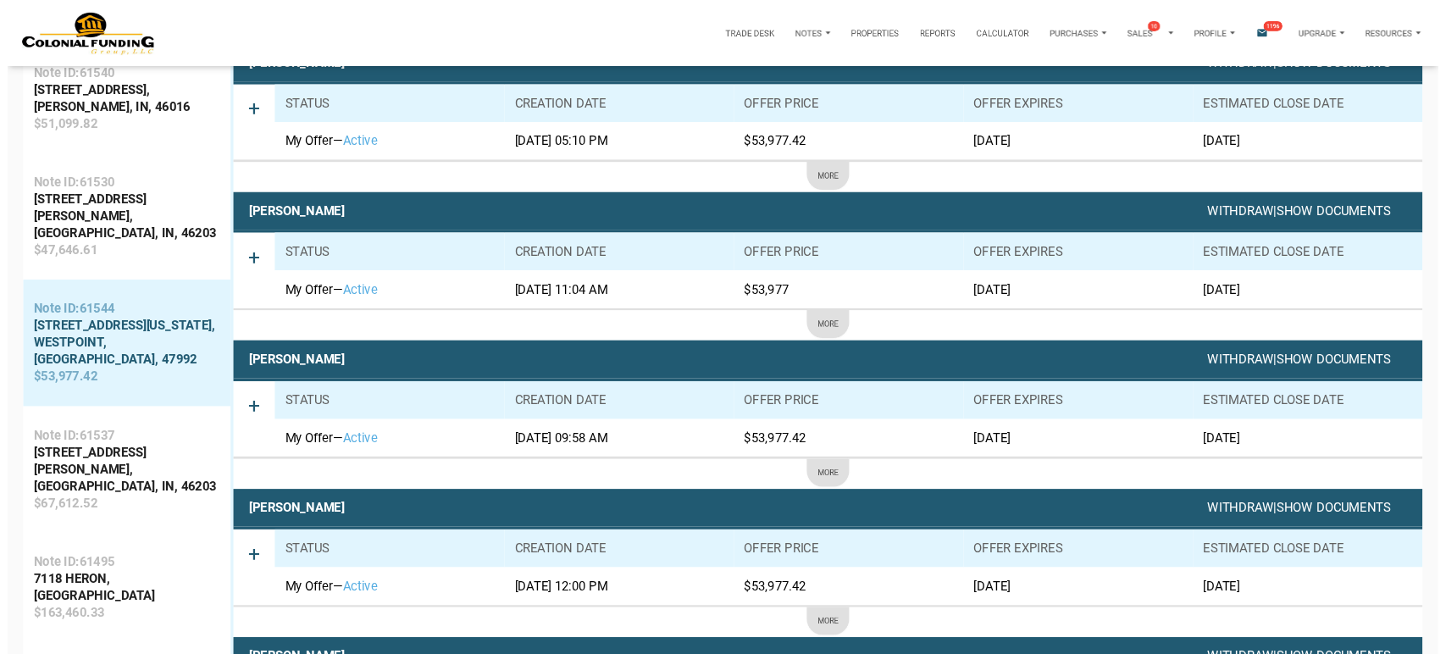
scroll to position [0, 0]
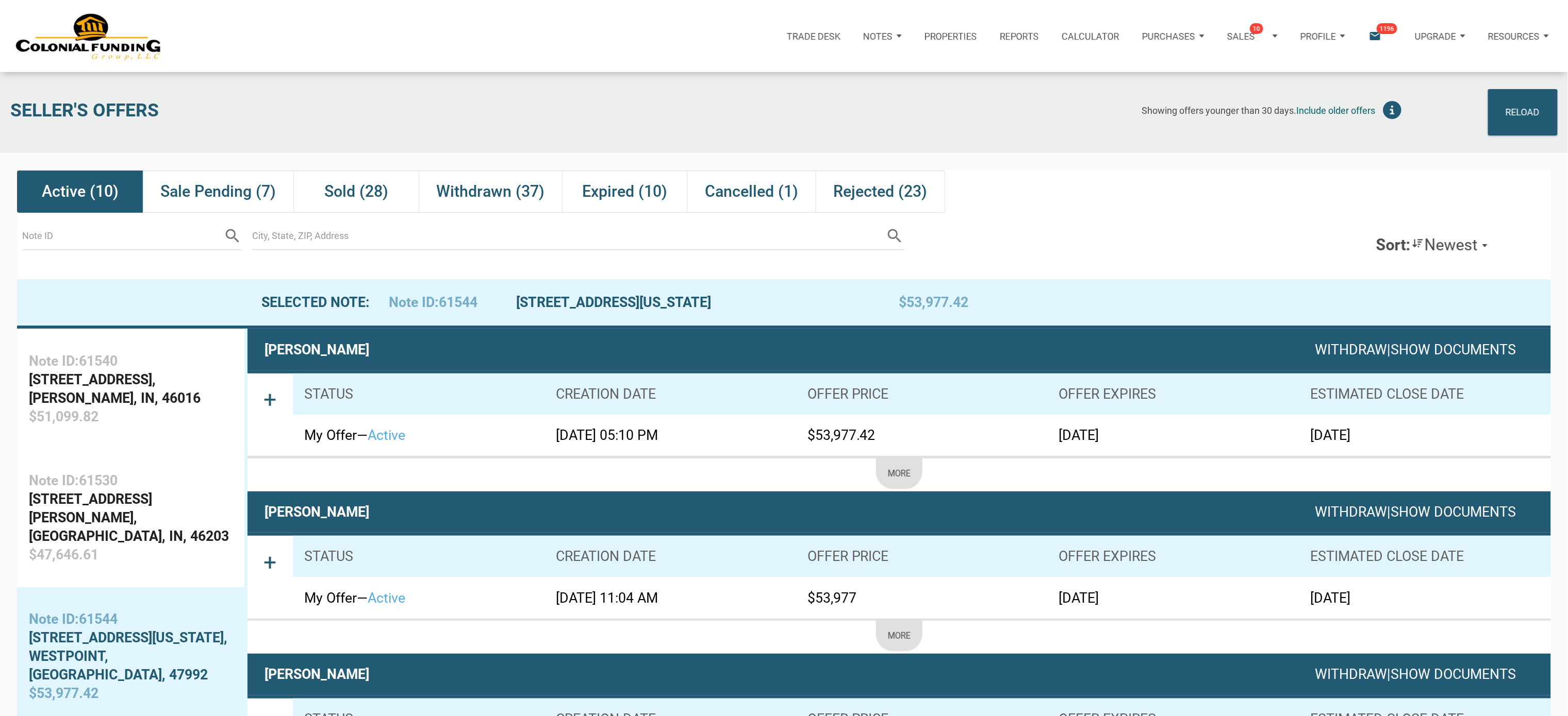
click at [791, 32] on icon "email" at bounding box center [1374, 36] width 14 height 14
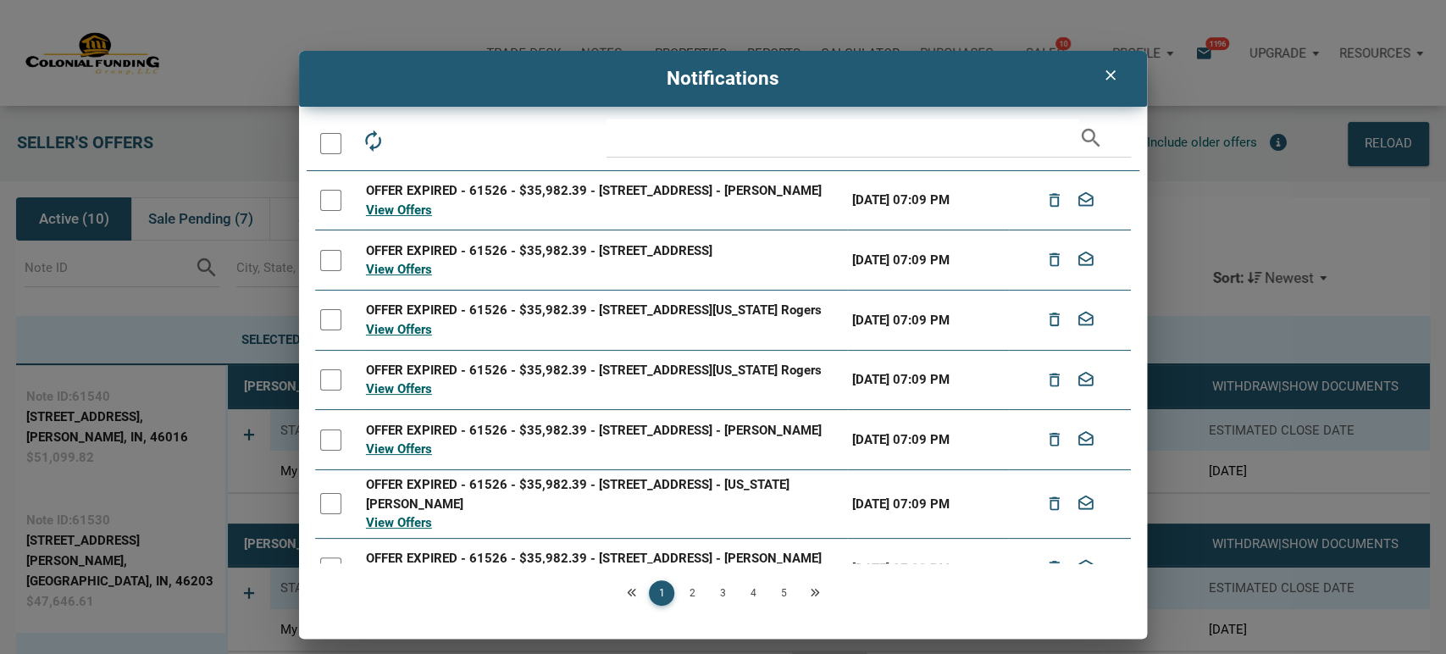
drag, startPoint x: 2420, startPoint y: 1, endPoint x: 330, endPoint y: 144, distance: 2094.7
click at [330, 144] on div at bounding box center [330, 143] width 21 height 21
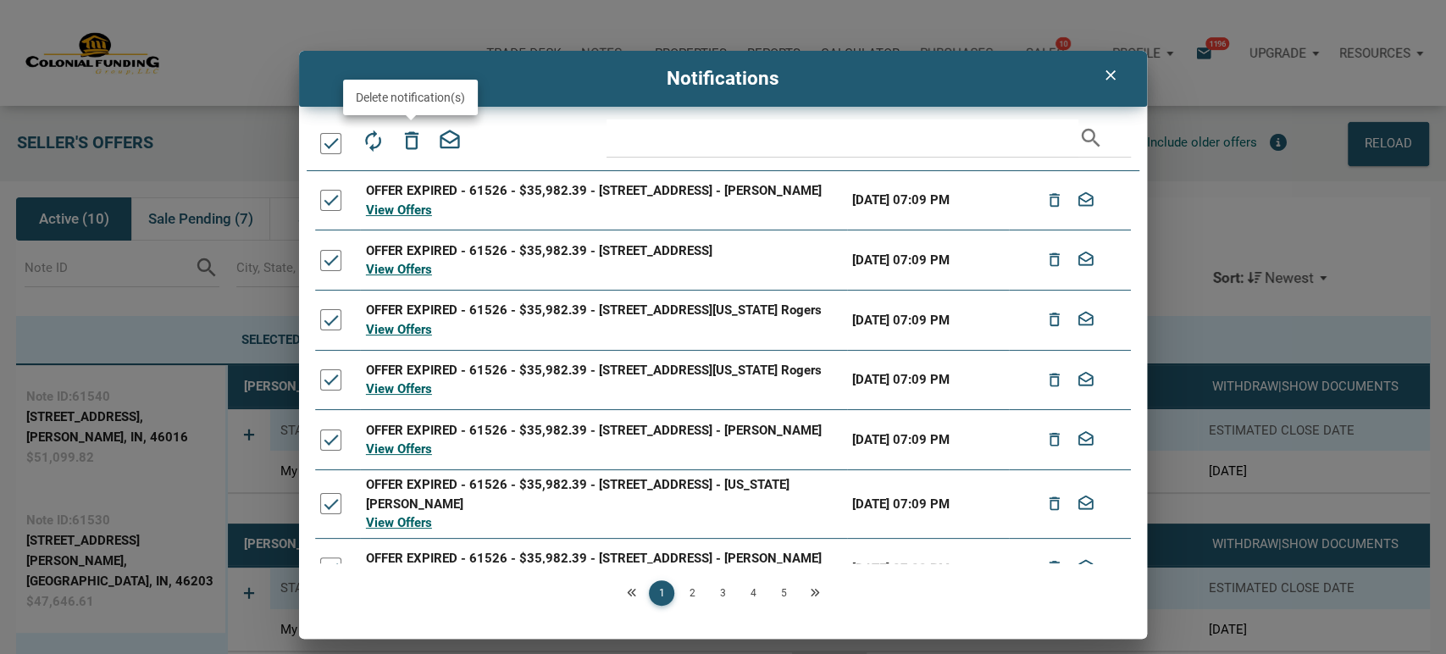
click at [409, 141] on icon "delete_outline" at bounding box center [411, 141] width 24 height 24
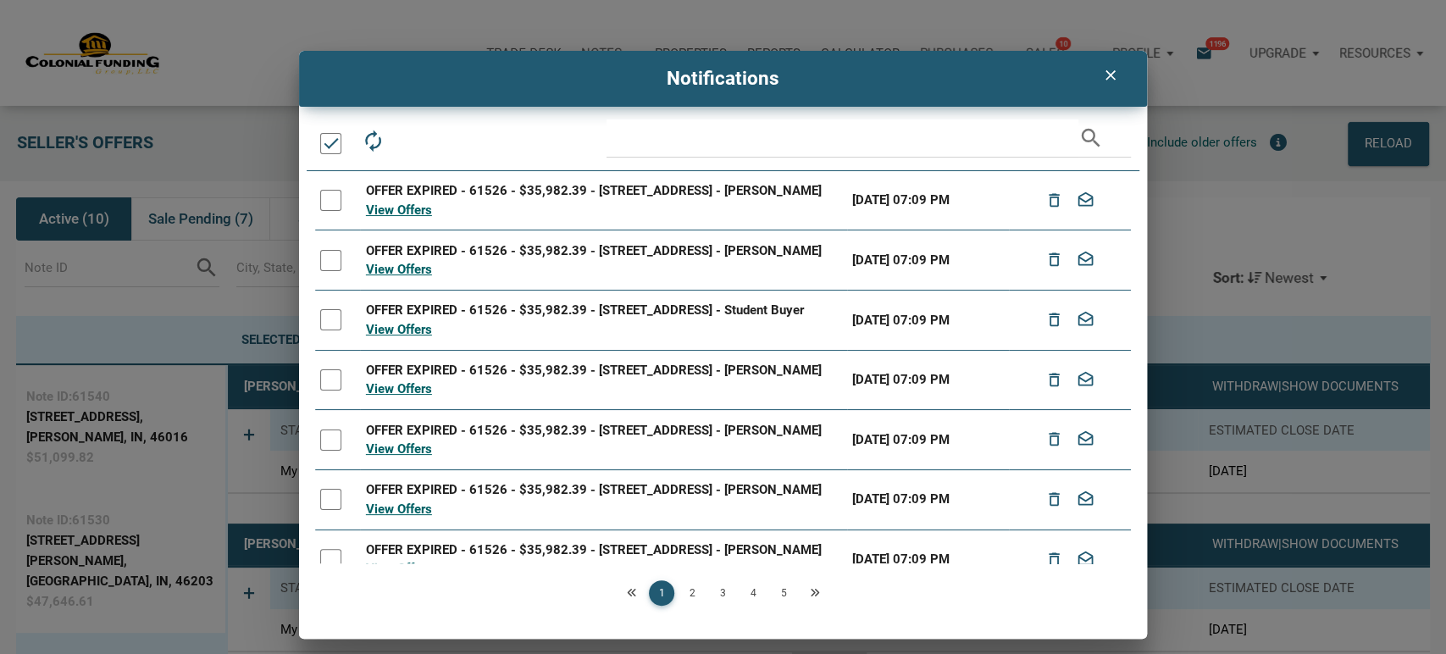
click at [330, 152] on div at bounding box center [330, 143] width 21 height 21
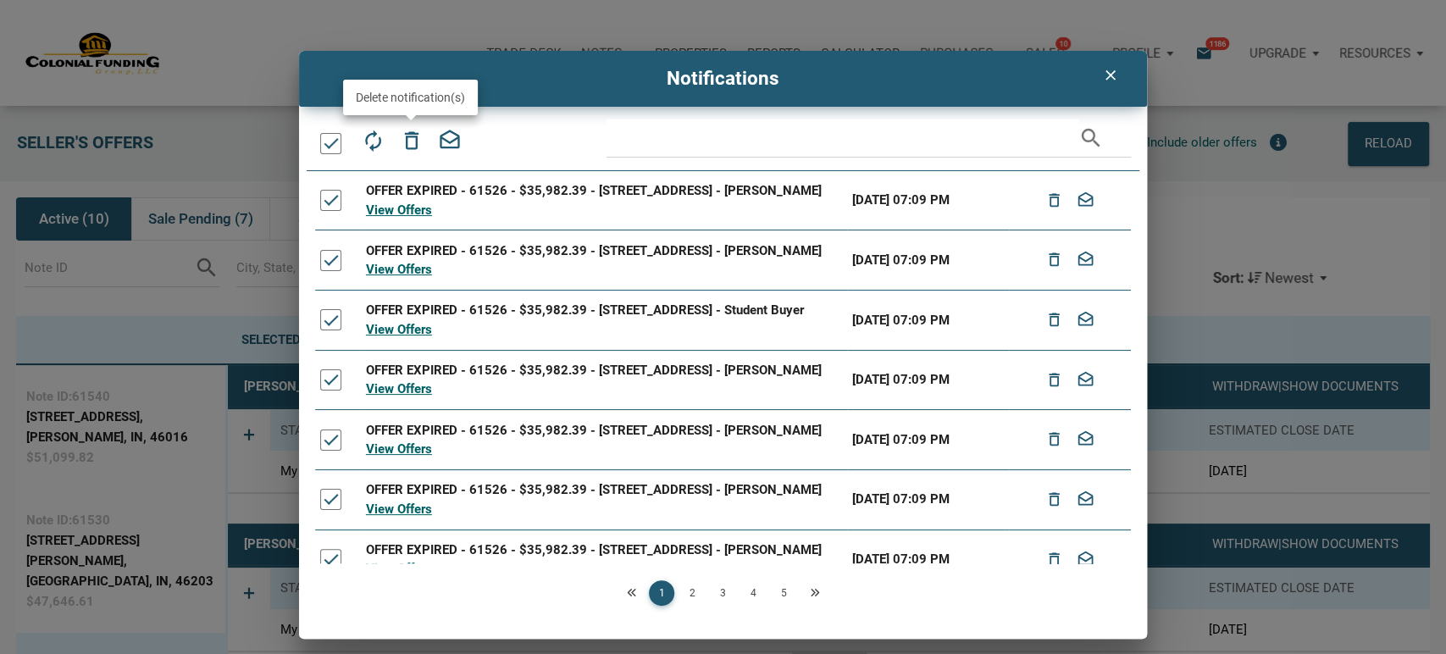
click at [413, 137] on icon "delete_outline" at bounding box center [411, 141] width 24 height 24
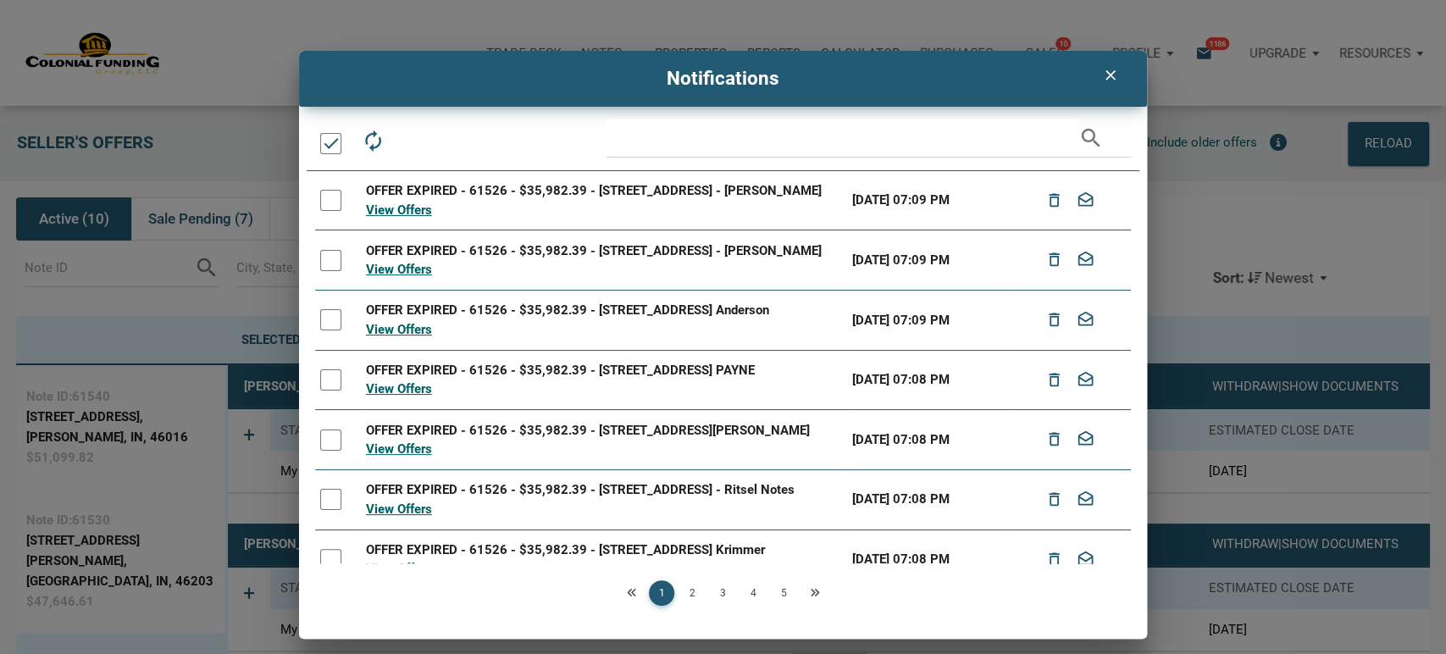
click at [330, 142] on div at bounding box center [330, 143] width 21 height 21
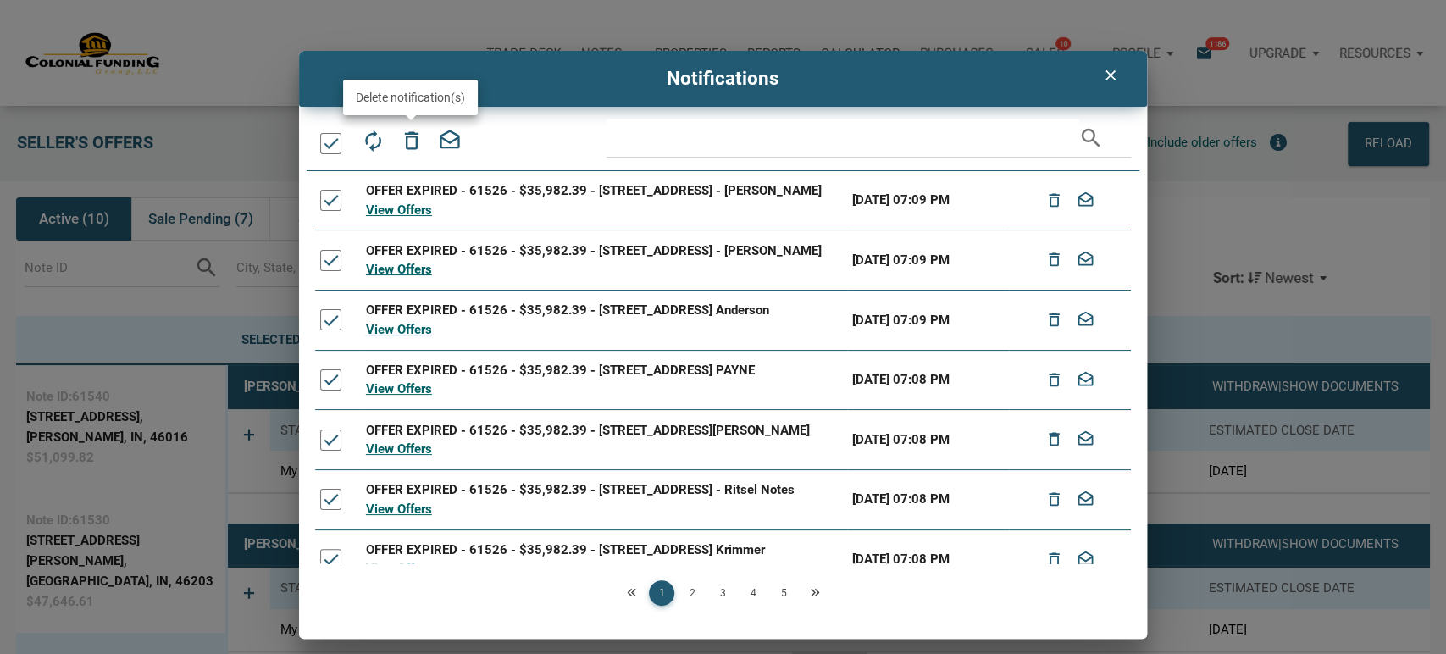
click at [413, 146] on icon "delete_outline" at bounding box center [411, 141] width 24 height 24
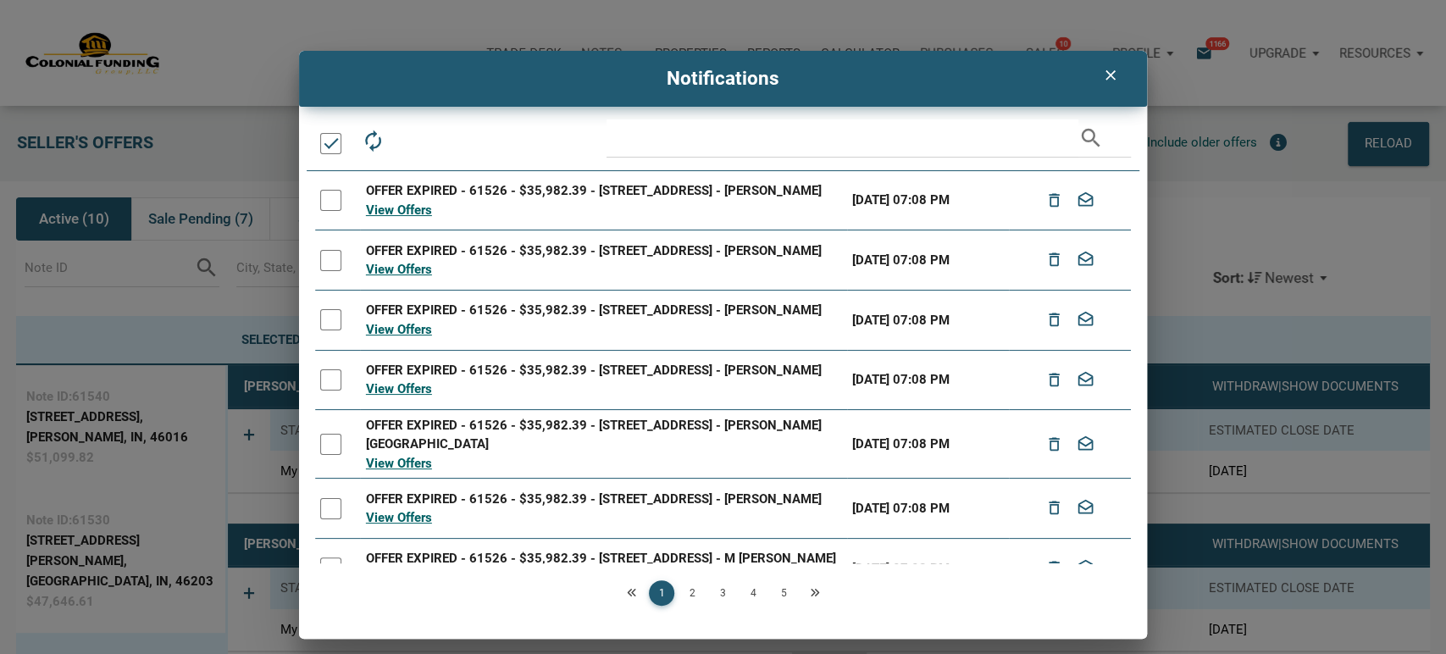
click at [330, 152] on div at bounding box center [330, 143] width 21 height 21
click at [330, 140] on div at bounding box center [330, 143] width 21 height 21
click at [413, 140] on icon "delete_outline" at bounding box center [411, 141] width 24 height 24
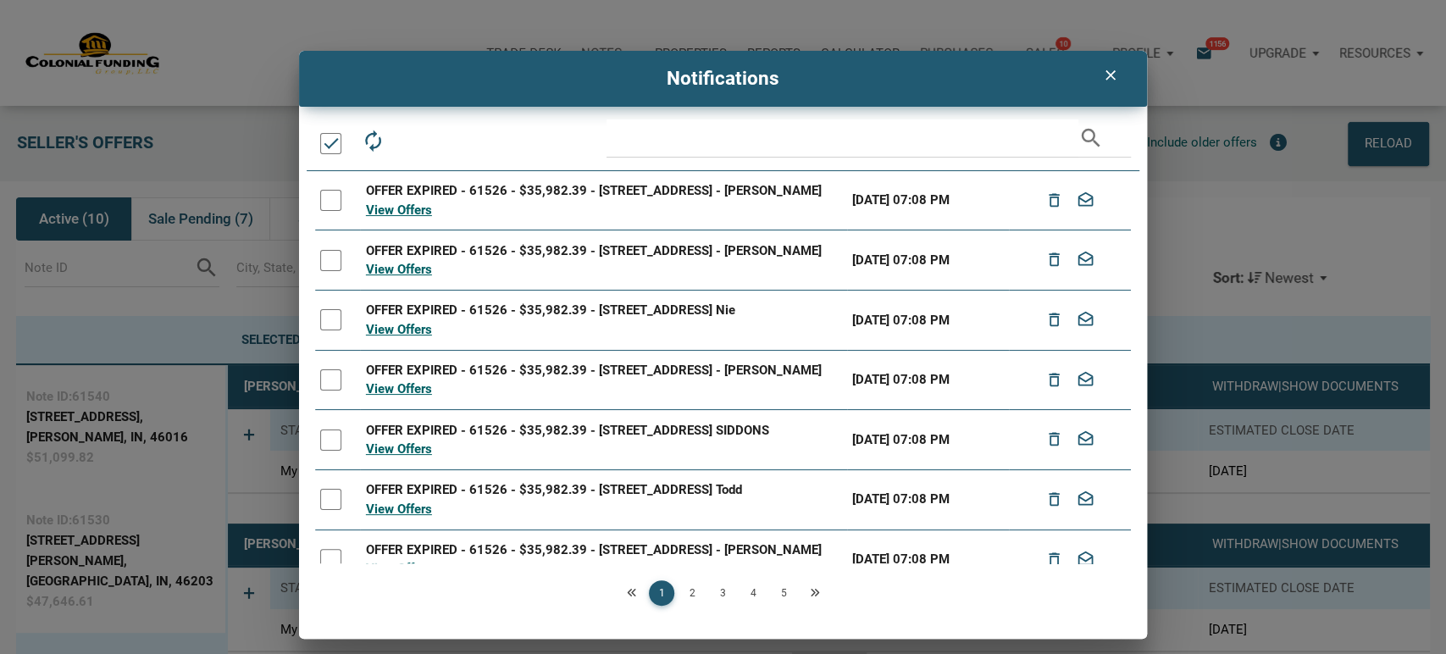
click at [332, 141] on div at bounding box center [330, 143] width 21 height 21
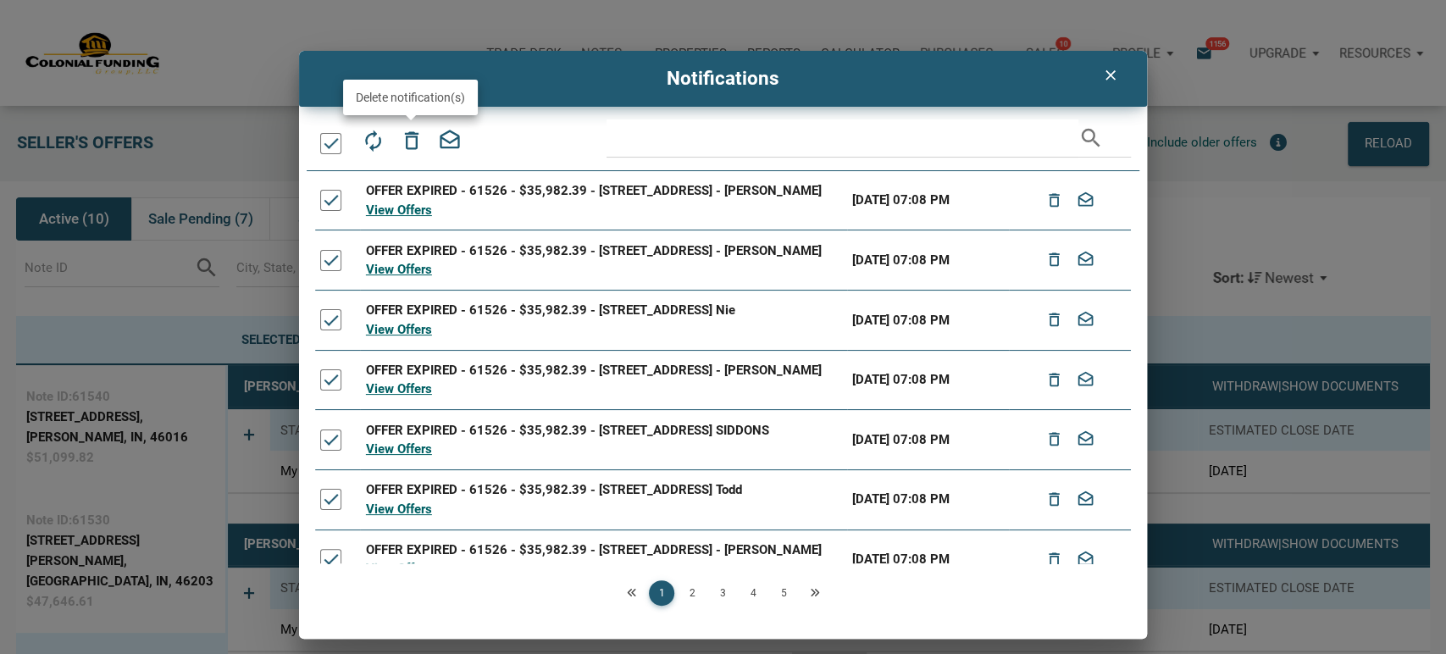
click at [409, 141] on icon "delete_outline" at bounding box center [411, 141] width 24 height 24
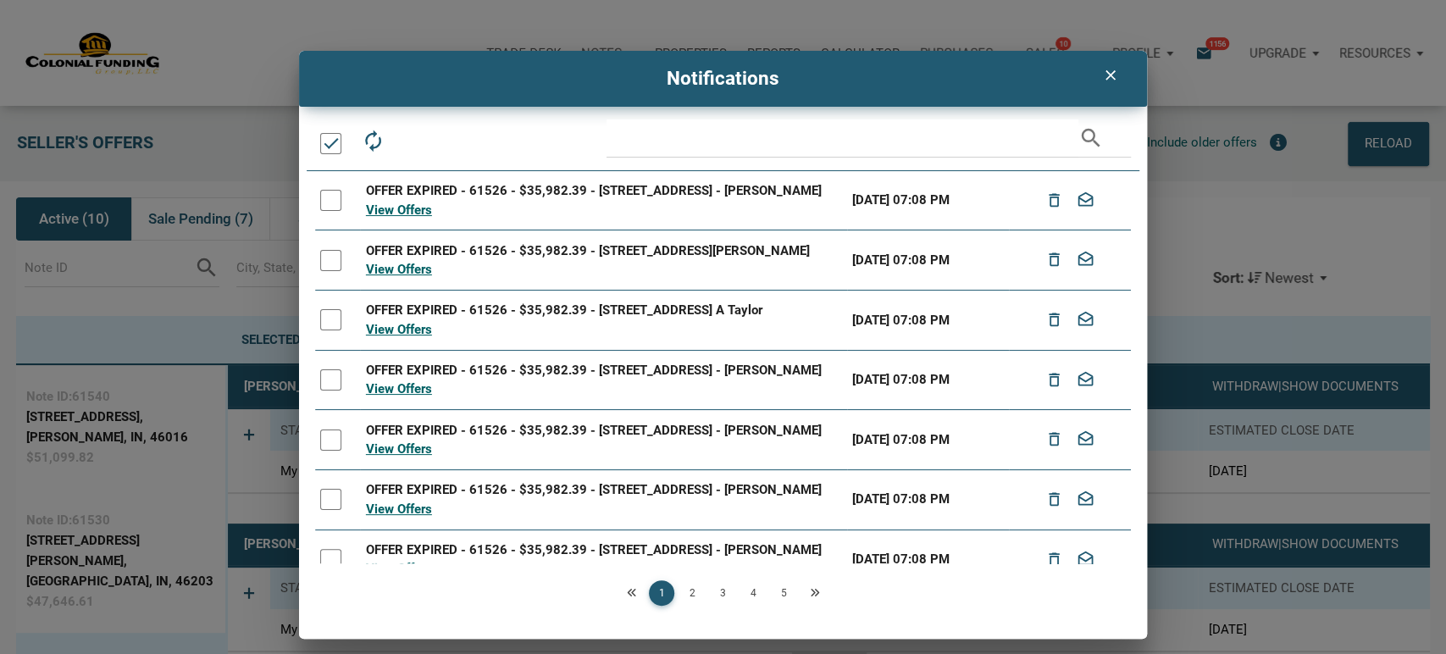
click at [329, 140] on div at bounding box center [330, 143] width 21 height 21
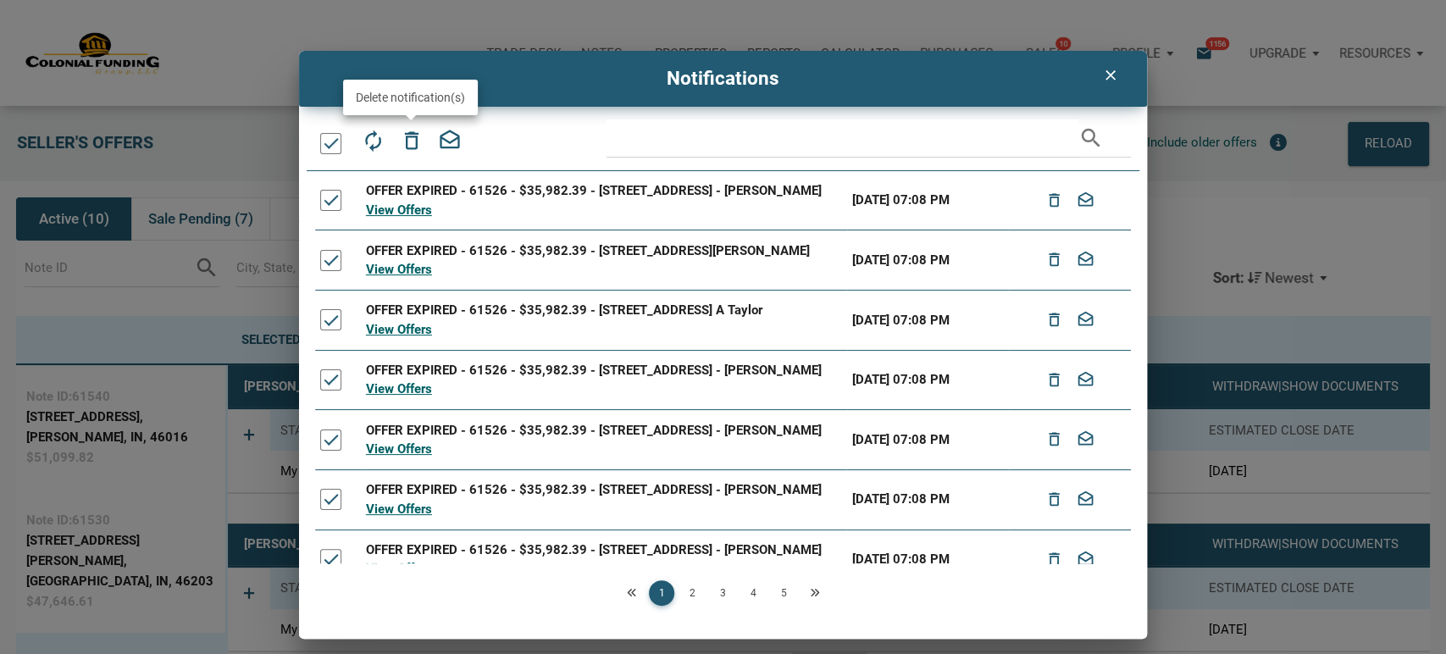
click at [413, 140] on icon "delete_outline" at bounding box center [411, 141] width 24 height 24
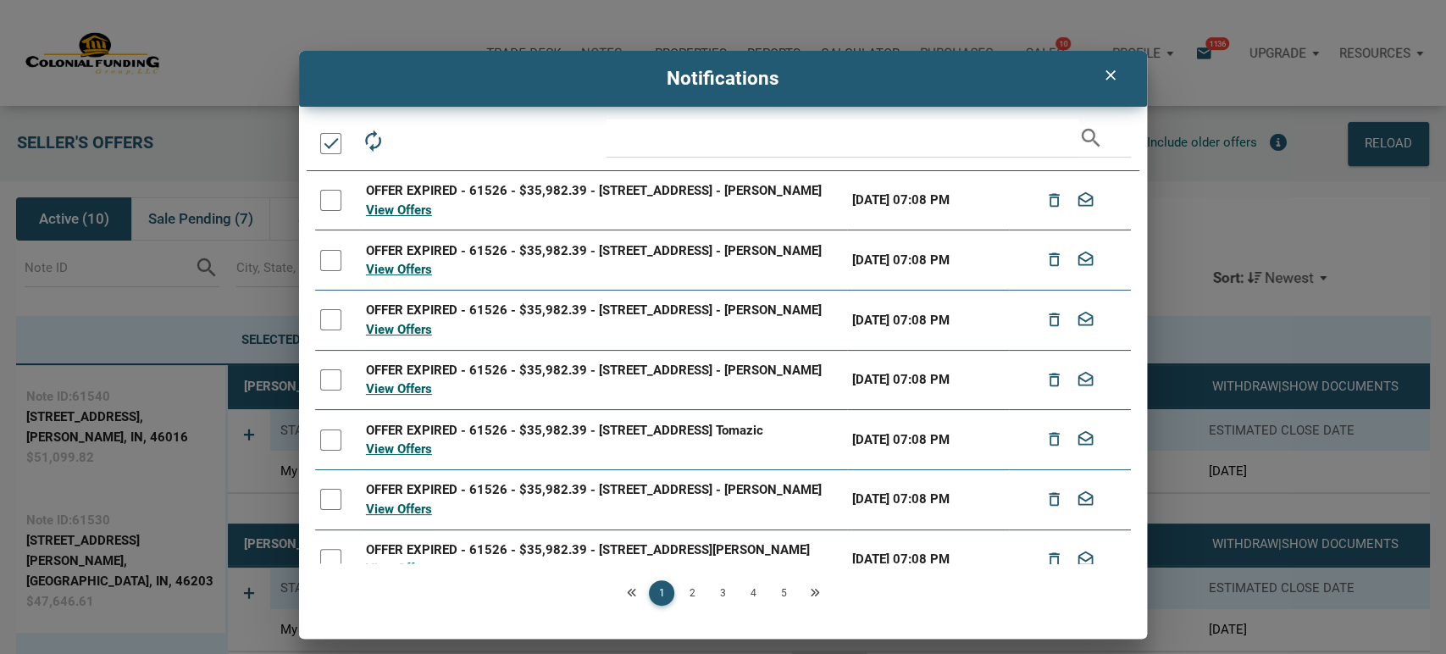
click at [330, 139] on div at bounding box center [330, 143] width 21 height 21
click at [374, 137] on icon "autorenew" at bounding box center [373, 141] width 24 height 24
click at [330, 143] on div at bounding box center [330, 143] width 21 height 21
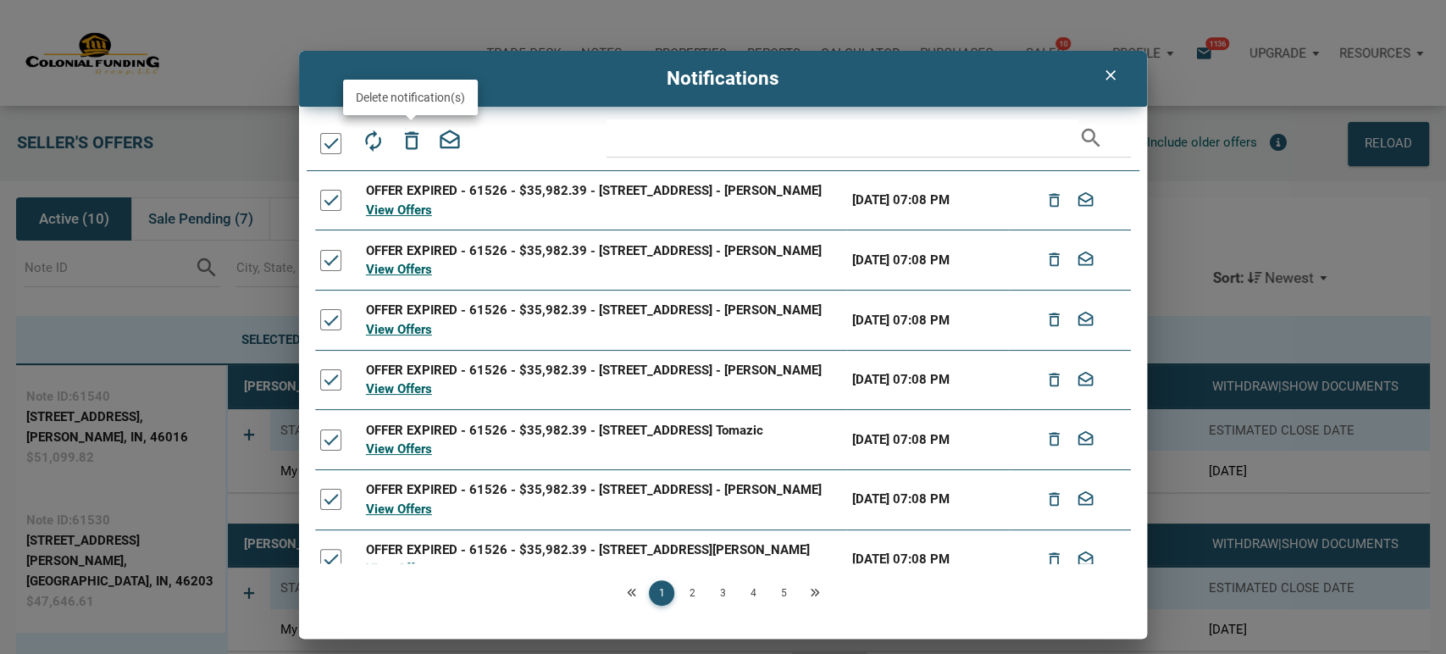
click at [405, 139] on icon "delete_outline" at bounding box center [411, 141] width 24 height 24
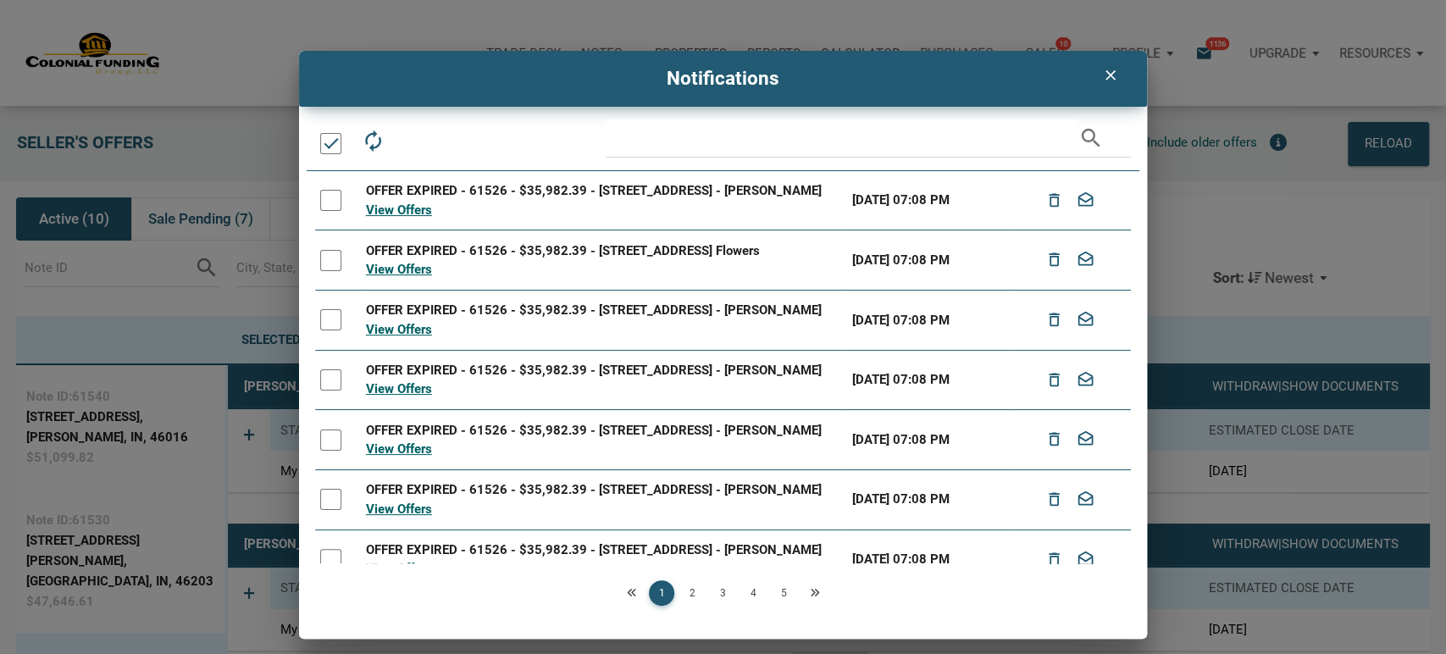
click at [330, 140] on div at bounding box center [330, 143] width 21 height 21
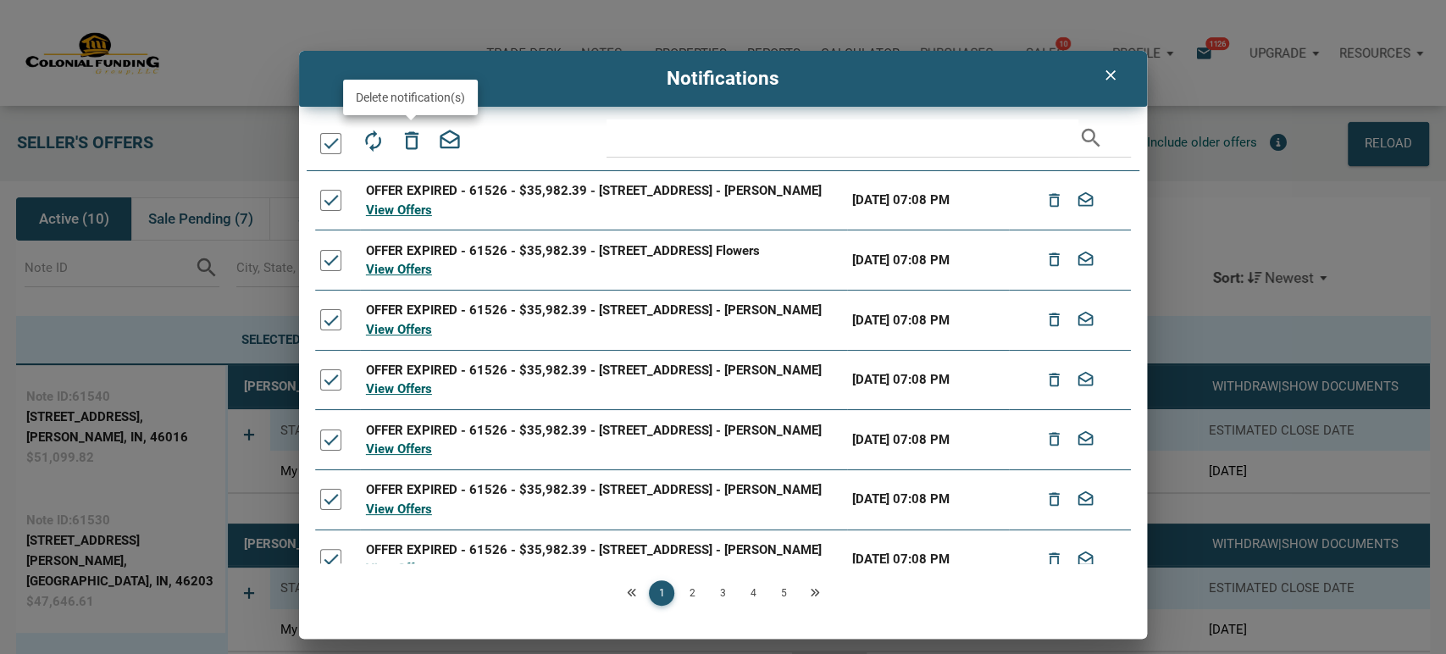
click at [413, 142] on icon "delete_outline" at bounding box center [411, 141] width 24 height 24
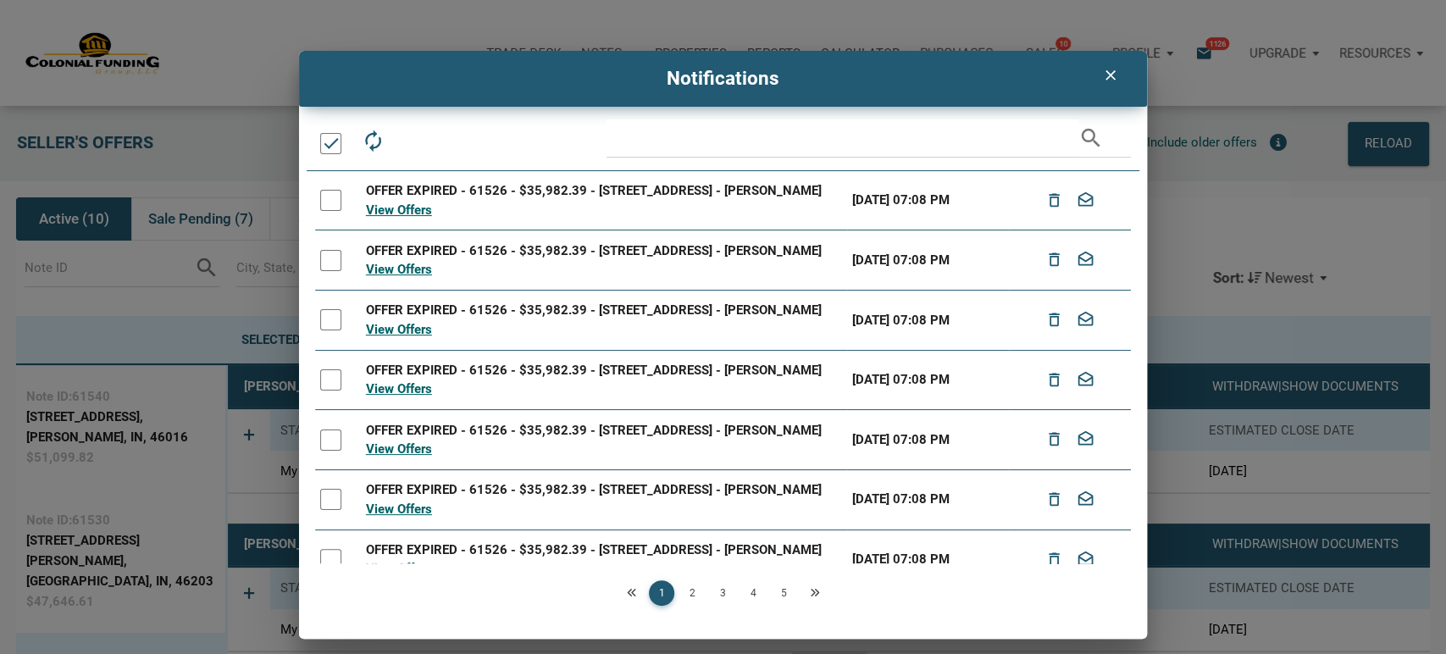
click at [327, 141] on div at bounding box center [330, 143] width 21 height 21
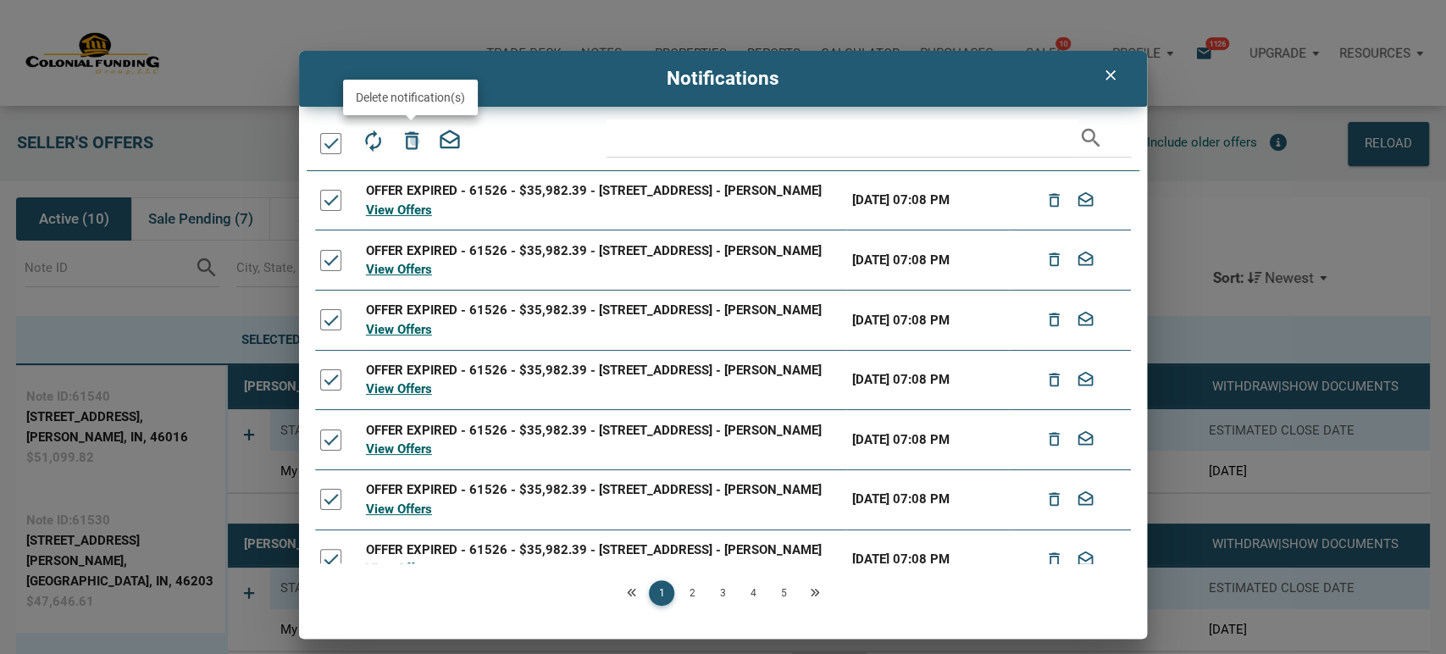
click at [414, 141] on icon "delete_outline" at bounding box center [411, 141] width 24 height 24
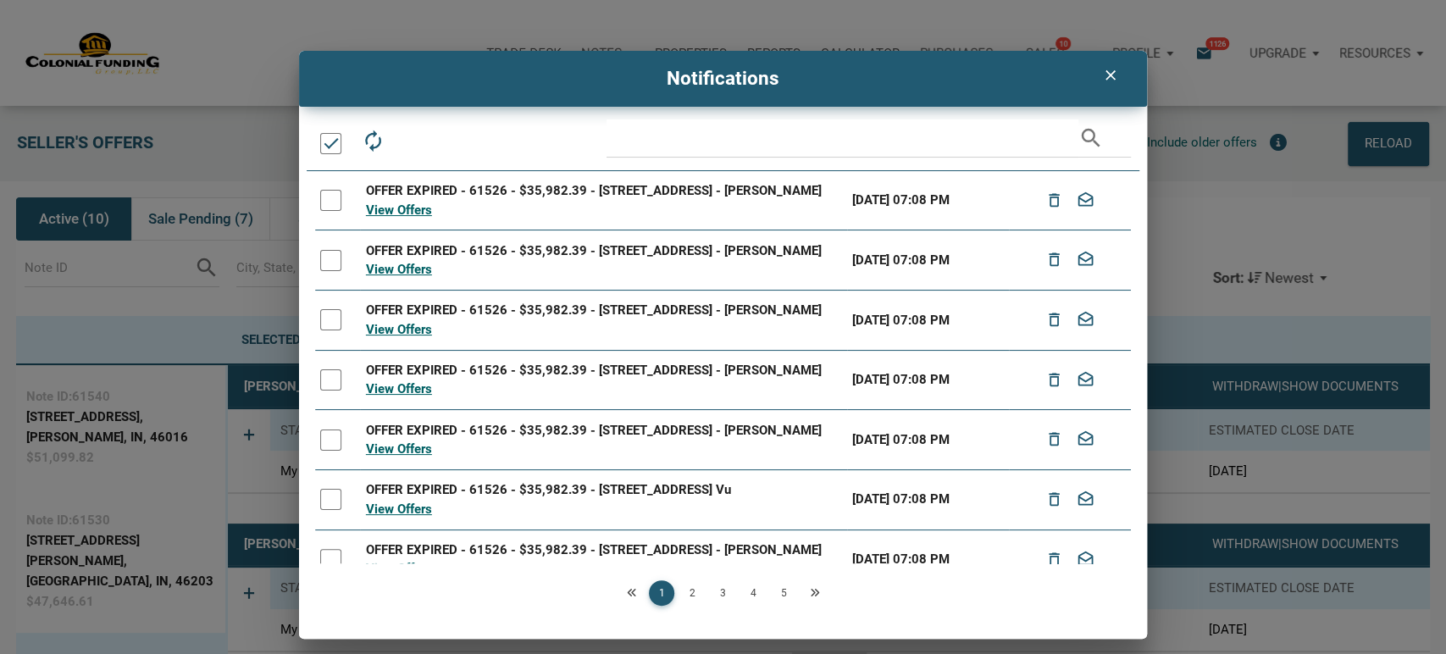
click at [330, 147] on div at bounding box center [330, 143] width 21 height 21
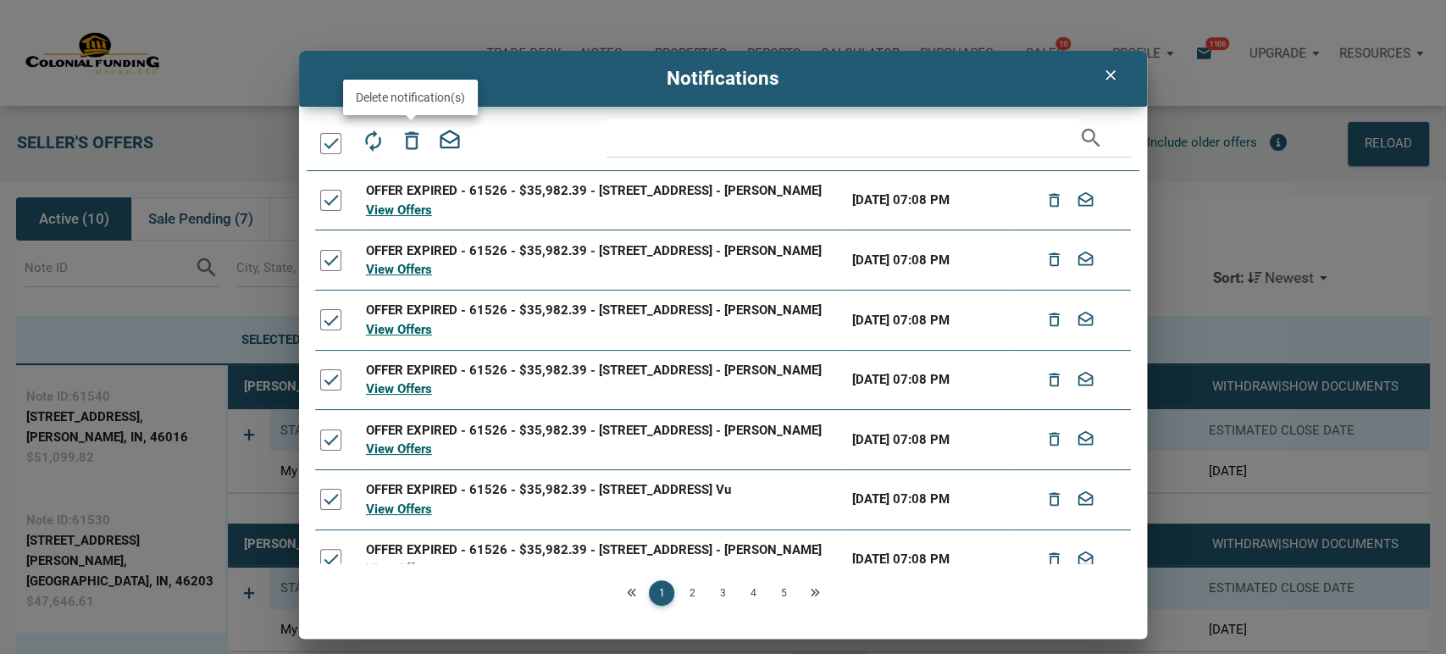
click at [411, 140] on icon "delete_outline" at bounding box center [411, 141] width 24 height 24
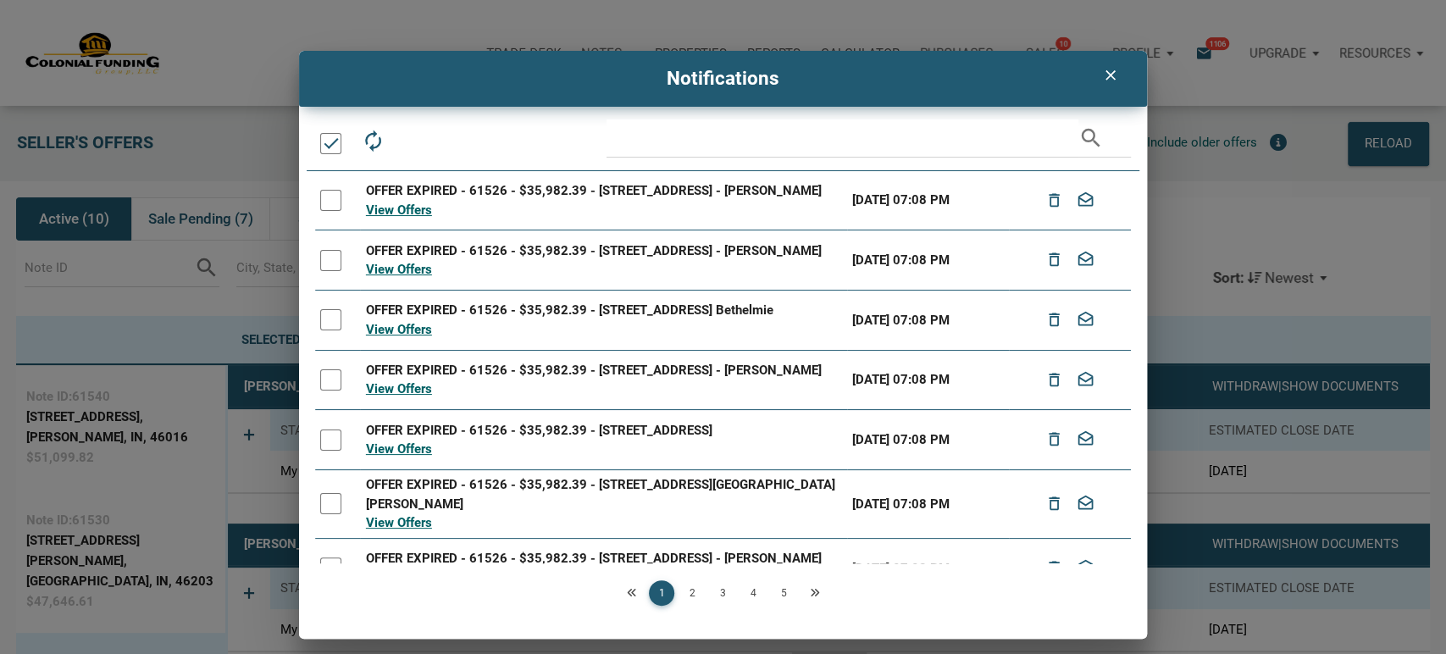
click at [331, 147] on div at bounding box center [330, 143] width 21 height 21
click at [412, 146] on icon "delete_outline" at bounding box center [411, 141] width 24 height 24
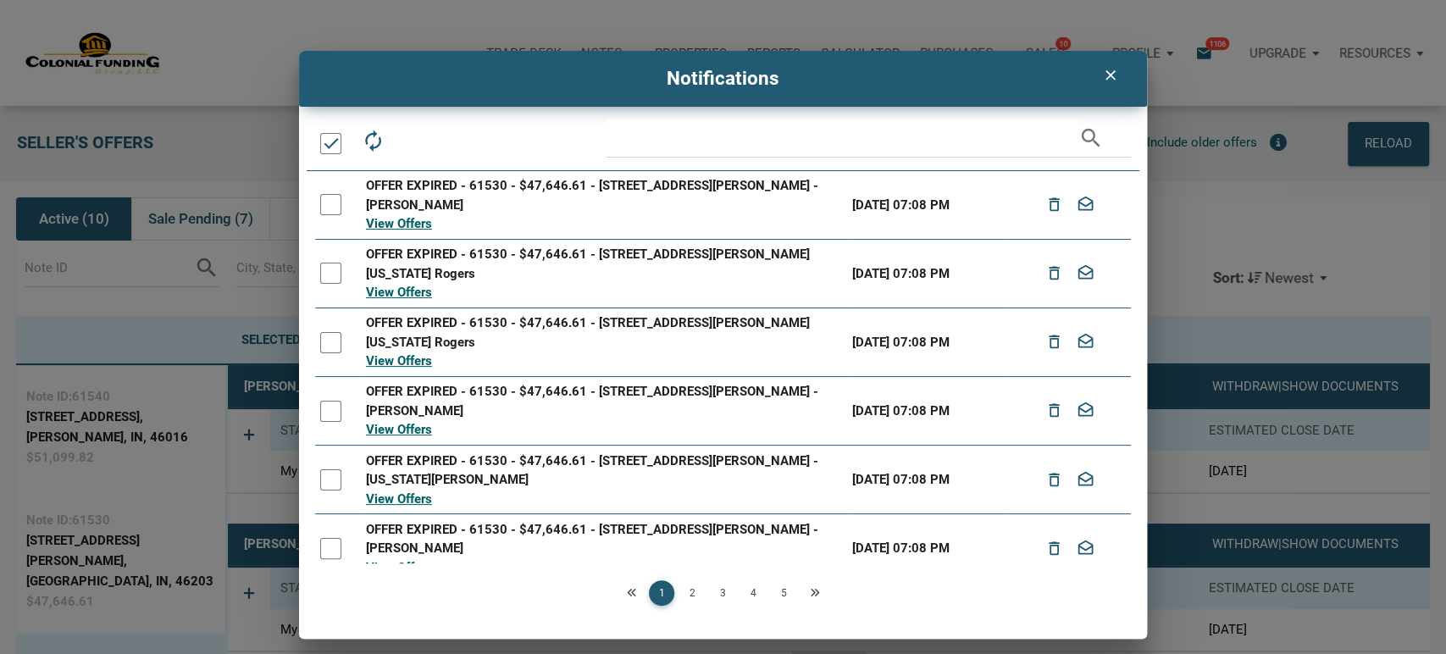
click at [325, 141] on div at bounding box center [330, 143] width 21 height 21
click at [413, 134] on icon "delete_outline" at bounding box center [411, 141] width 24 height 24
click at [330, 141] on div at bounding box center [330, 143] width 21 height 21
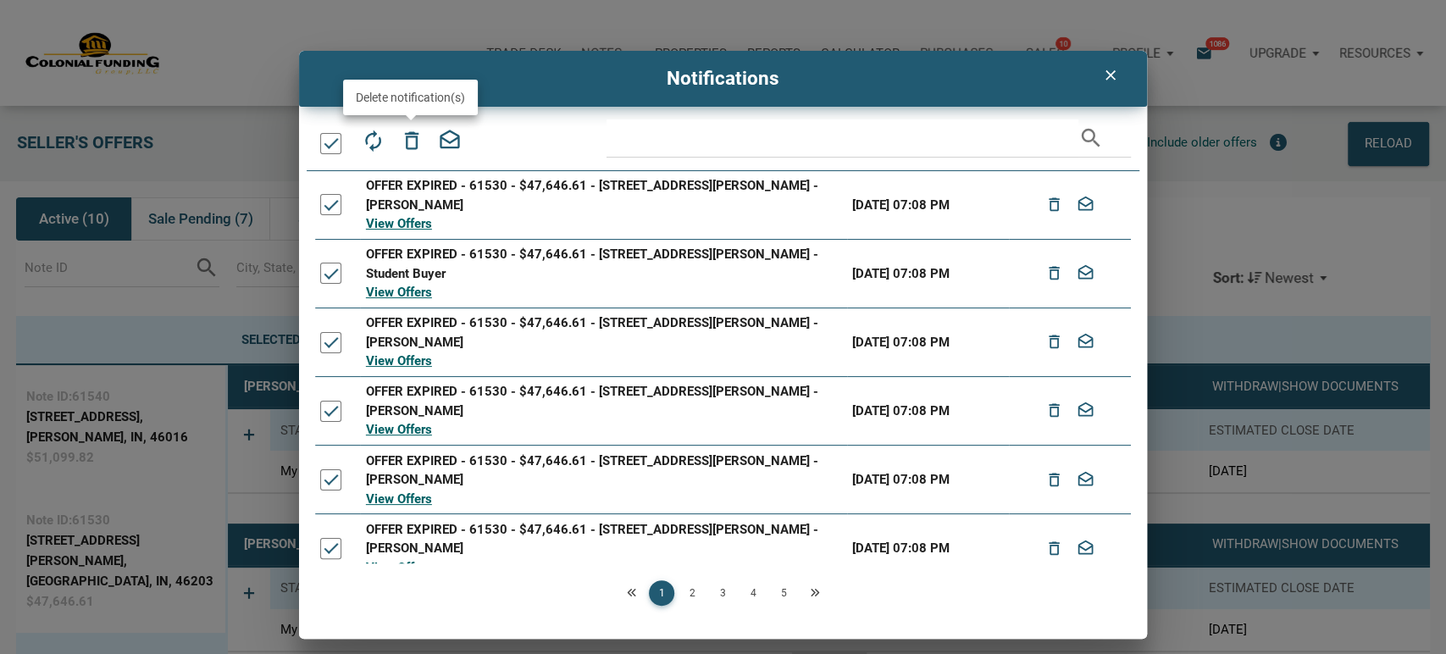
click at [404, 141] on icon "delete_outline" at bounding box center [411, 141] width 24 height 24
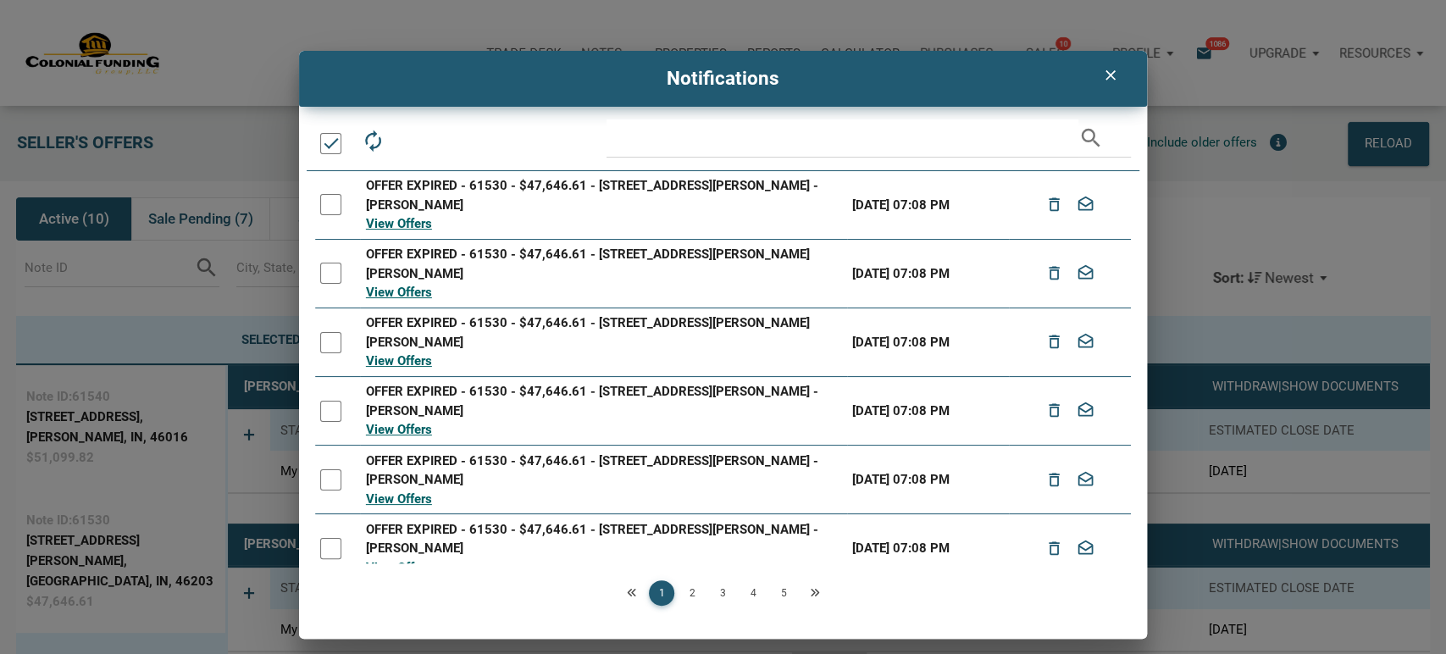
click at [330, 146] on div at bounding box center [330, 143] width 21 height 21
click at [410, 140] on icon "delete_outline" at bounding box center [411, 141] width 24 height 24
click at [324, 141] on div at bounding box center [330, 143] width 21 height 21
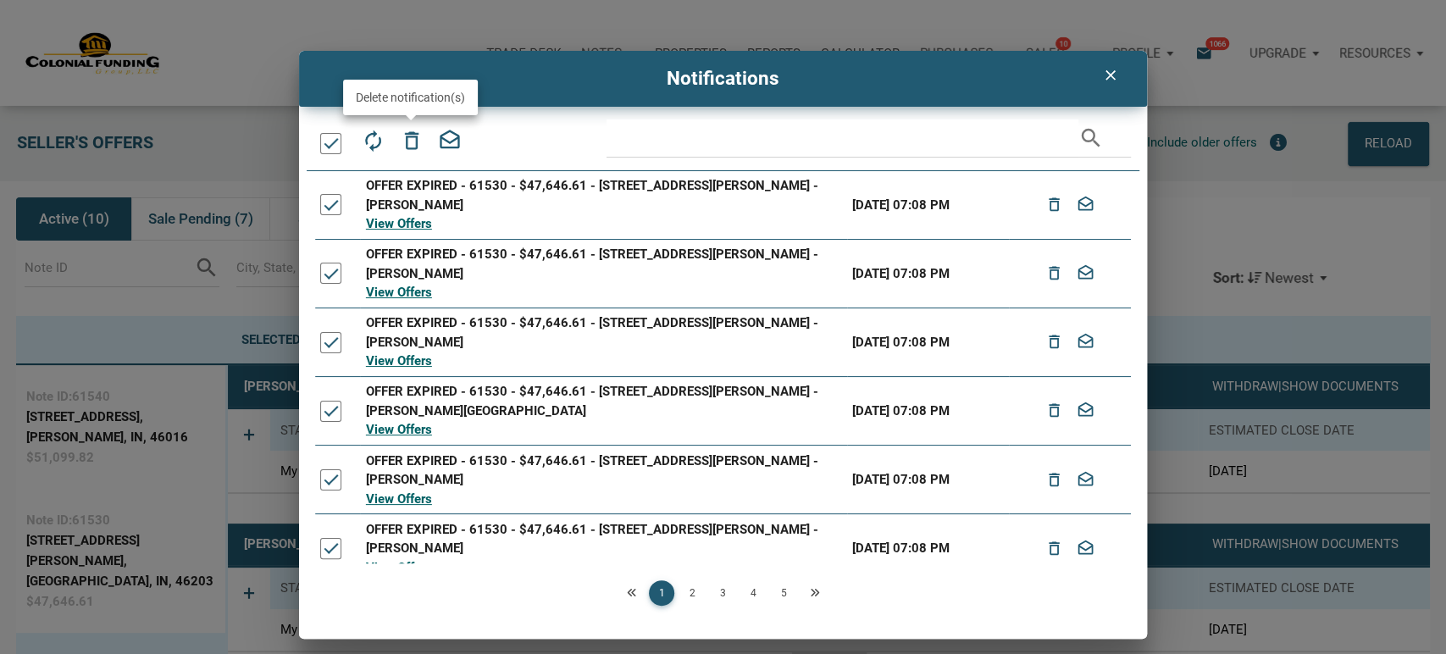
click at [409, 135] on icon "delete_outline" at bounding box center [411, 141] width 24 height 24
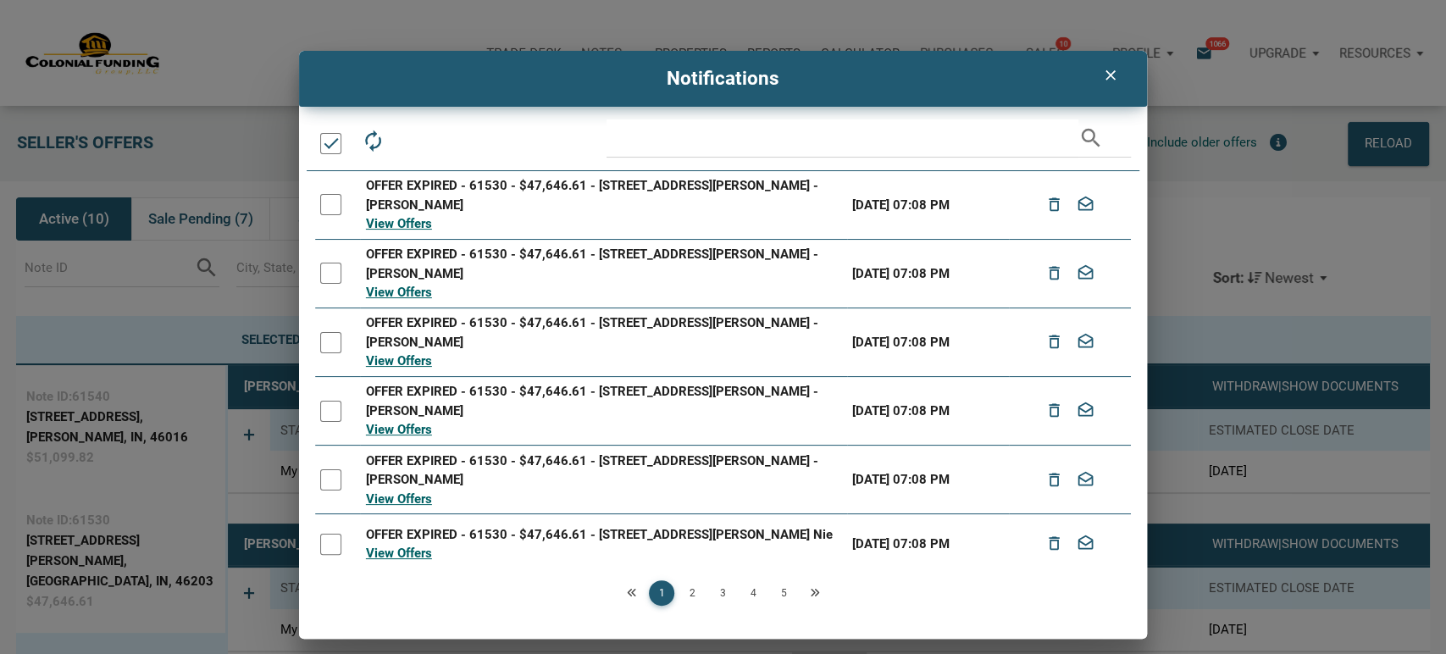
click at [330, 138] on div at bounding box center [330, 143] width 21 height 21
click at [413, 137] on icon "delete_outline" at bounding box center [411, 141] width 24 height 24
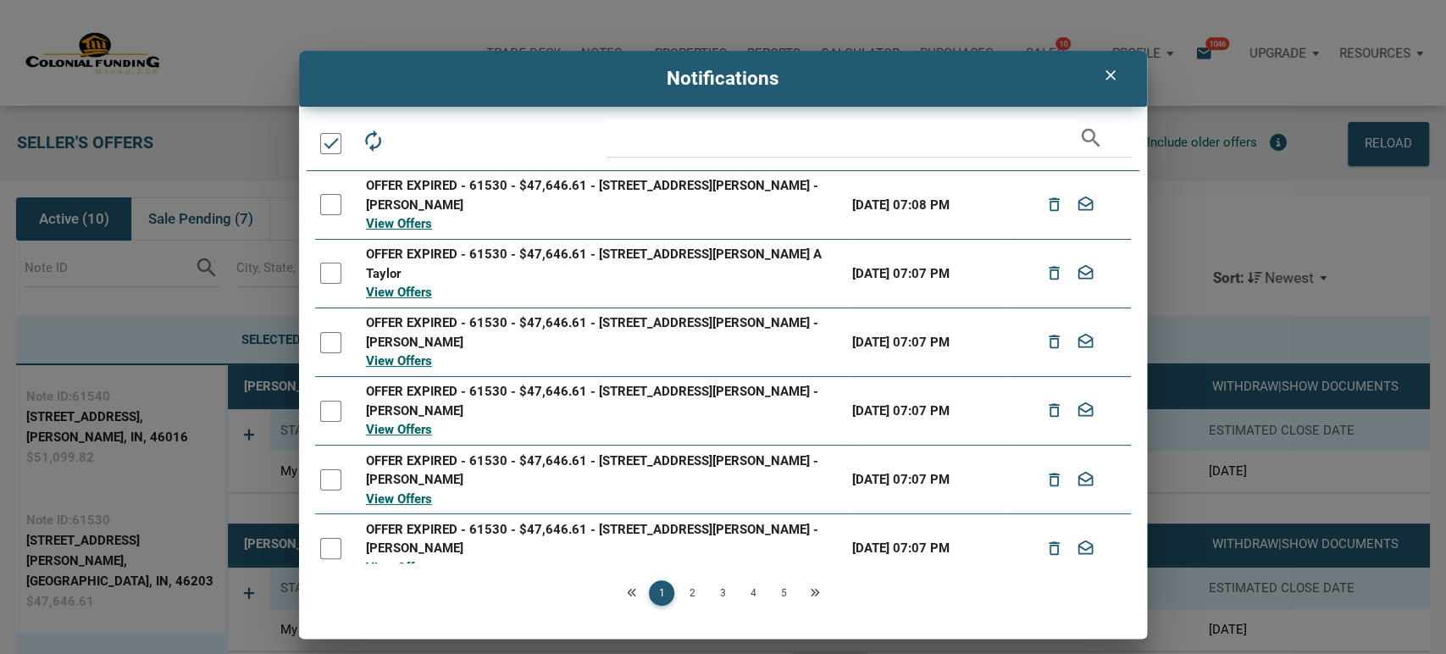
click at [325, 147] on div at bounding box center [330, 143] width 21 height 21
click at [413, 143] on icon "delete_outline" at bounding box center [411, 141] width 24 height 24
click at [329, 140] on div at bounding box center [330, 143] width 21 height 21
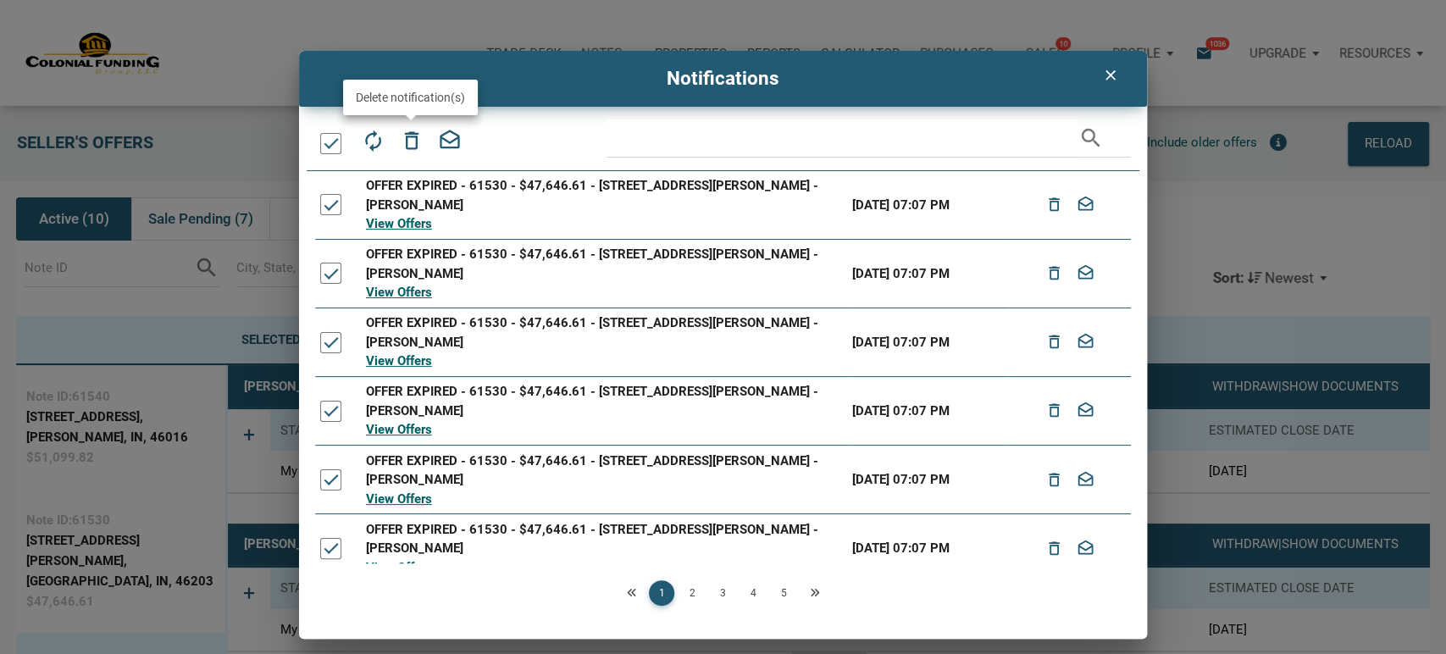
click at [409, 140] on icon "delete_outline" at bounding box center [411, 141] width 24 height 24
click at [336, 144] on div at bounding box center [330, 143] width 21 height 21
click at [413, 141] on icon "delete_outline" at bounding box center [411, 141] width 24 height 24
click at [326, 141] on div at bounding box center [330, 143] width 21 height 21
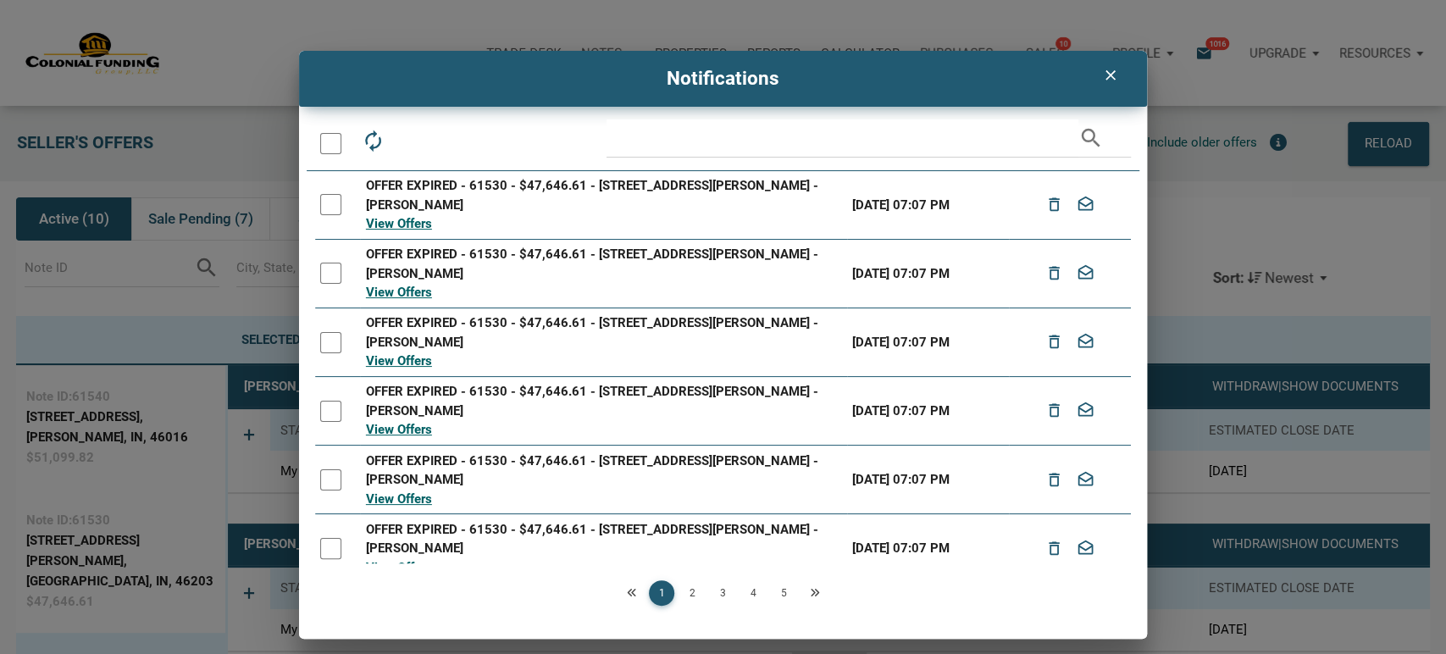
click at [326, 141] on div at bounding box center [330, 143] width 21 height 21
click at [410, 139] on icon "delete_outline" at bounding box center [411, 141] width 24 height 24
click at [325, 147] on div at bounding box center [330, 143] width 21 height 21
click at [415, 138] on icon "delete_outline" at bounding box center [411, 141] width 24 height 24
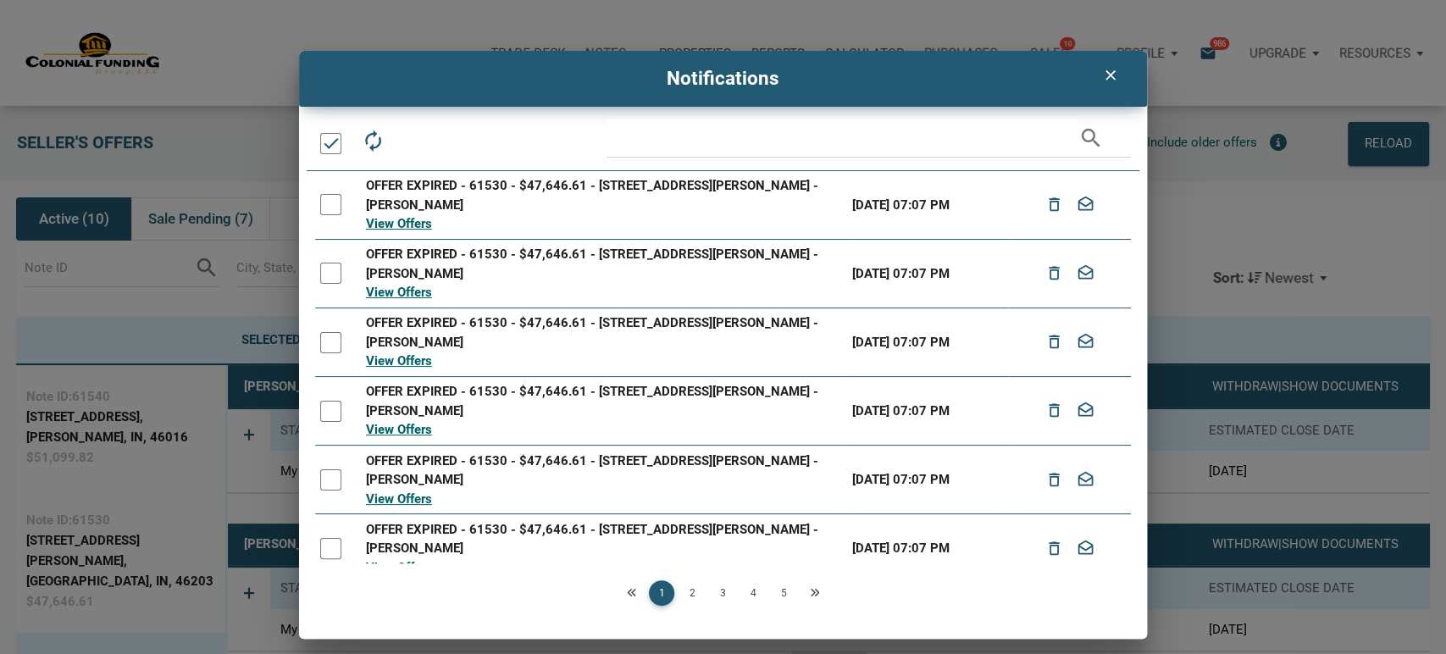
click at [327, 147] on div at bounding box center [330, 143] width 21 height 21
click at [402, 139] on icon "delete_outline" at bounding box center [411, 141] width 24 height 24
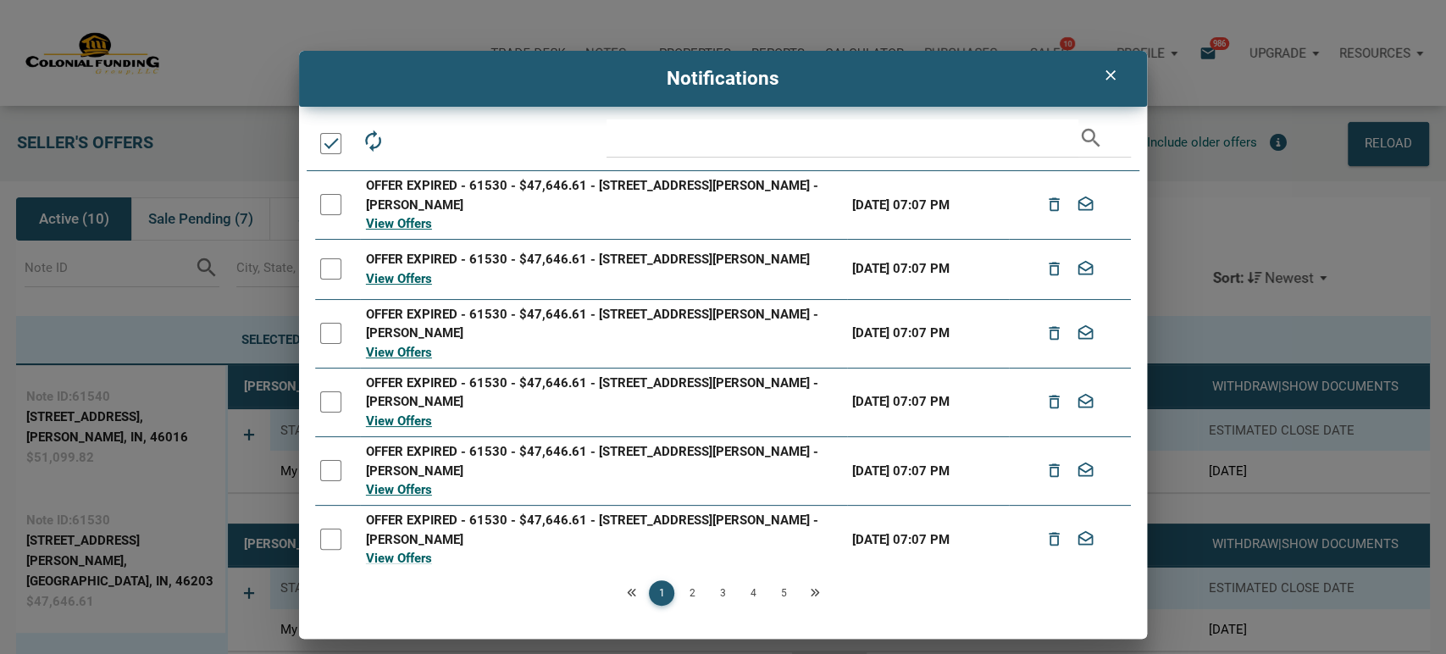
click at [331, 146] on div at bounding box center [330, 143] width 21 height 21
click at [413, 138] on icon "delete_outline" at bounding box center [411, 141] width 24 height 24
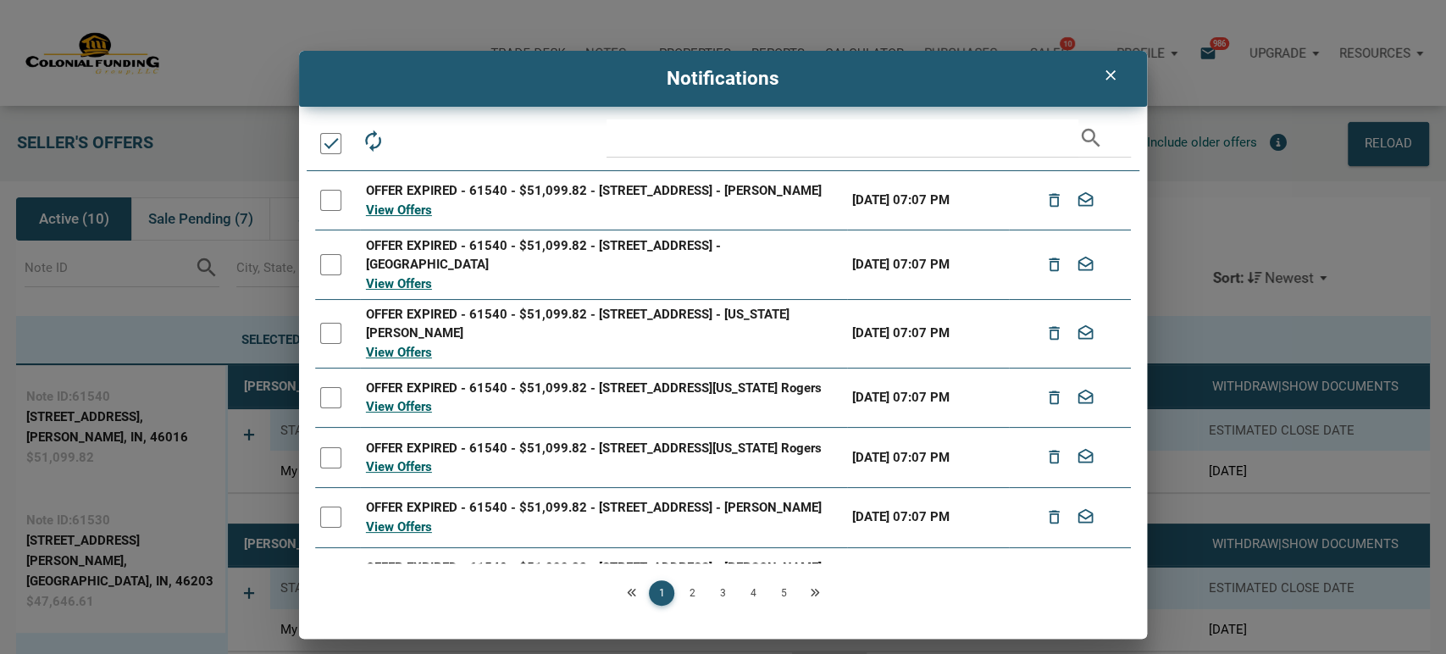
click at [326, 147] on div at bounding box center [330, 143] width 21 height 21
click at [412, 140] on icon "delete_outline" at bounding box center [411, 141] width 24 height 24
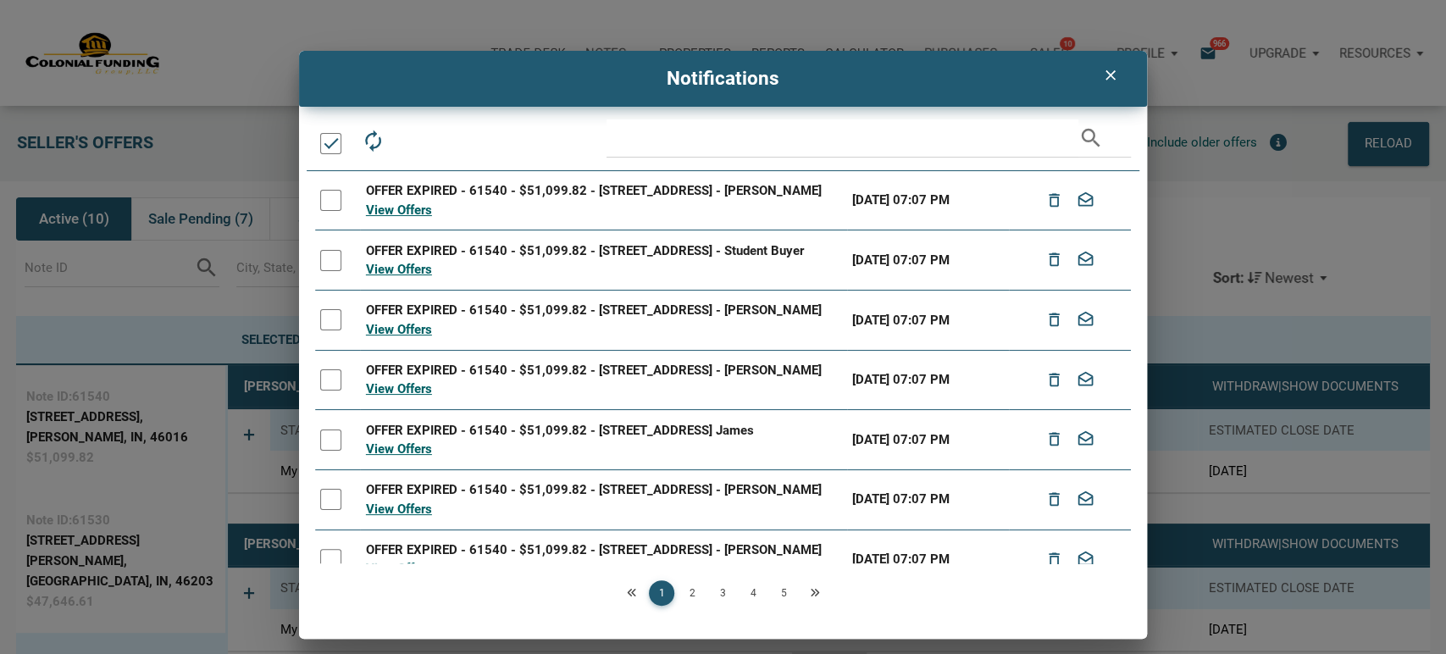
click at [324, 148] on div at bounding box center [330, 143] width 21 height 21
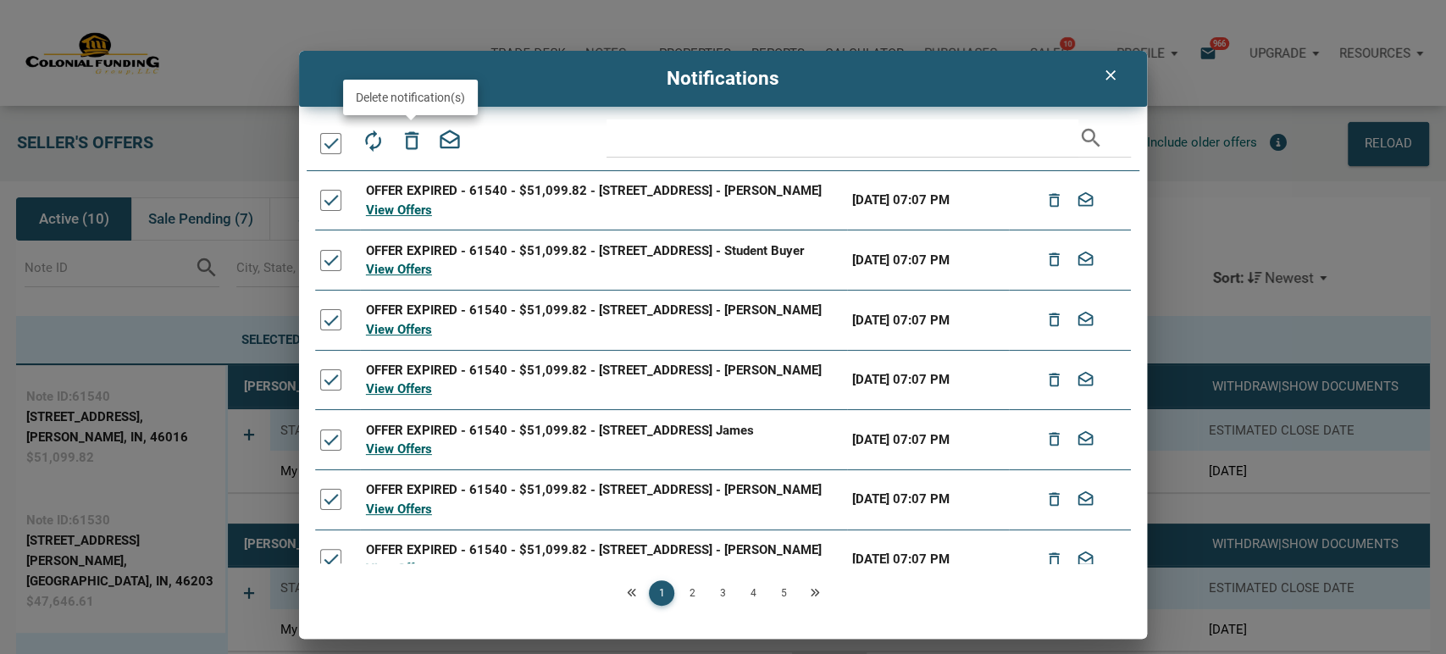
click at [410, 138] on icon "delete_outline" at bounding box center [411, 141] width 24 height 24
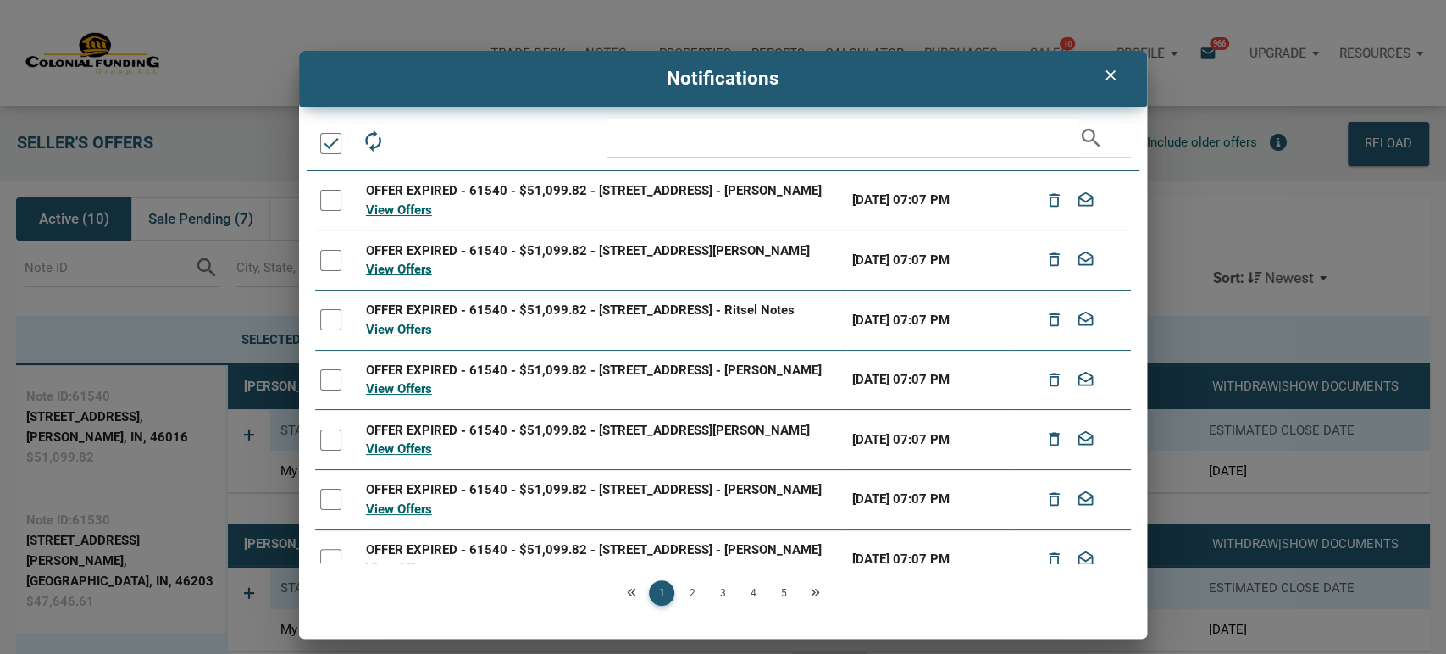
click at [330, 135] on div at bounding box center [330, 143] width 21 height 21
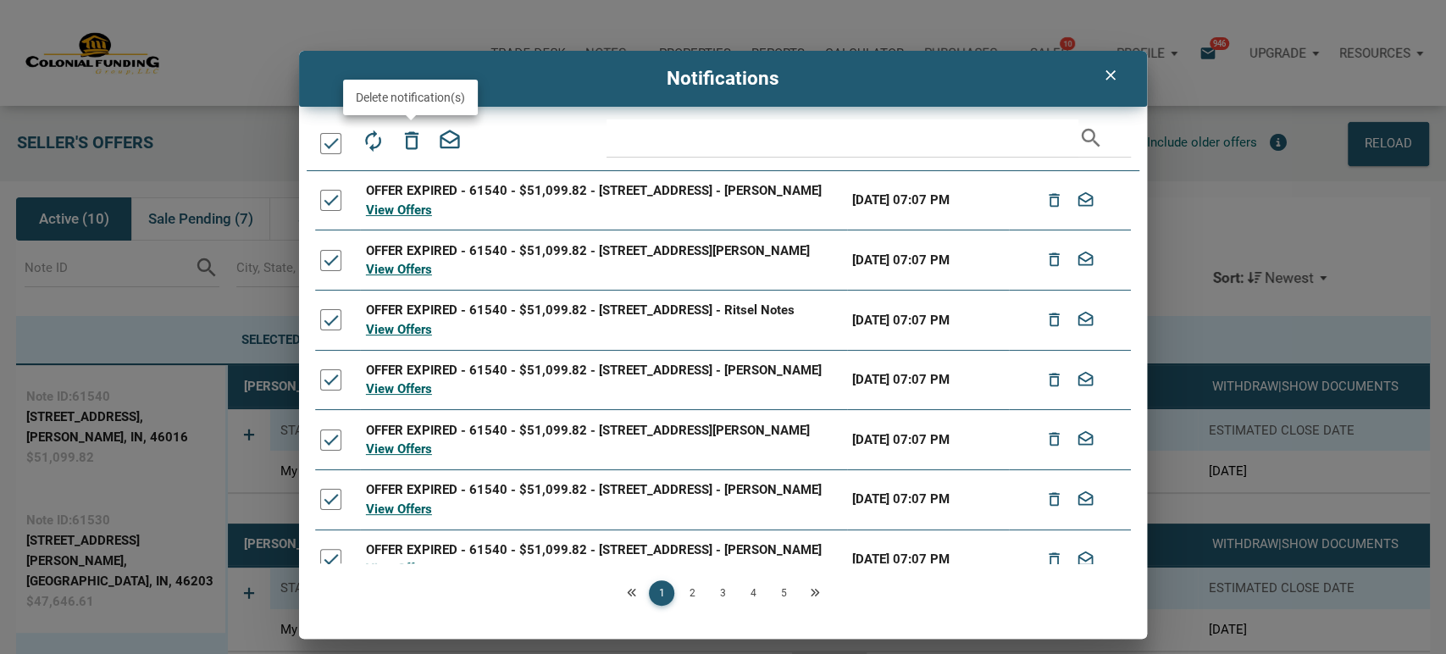
click at [410, 139] on icon "delete_outline" at bounding box center [411, 141] width 24 height 24
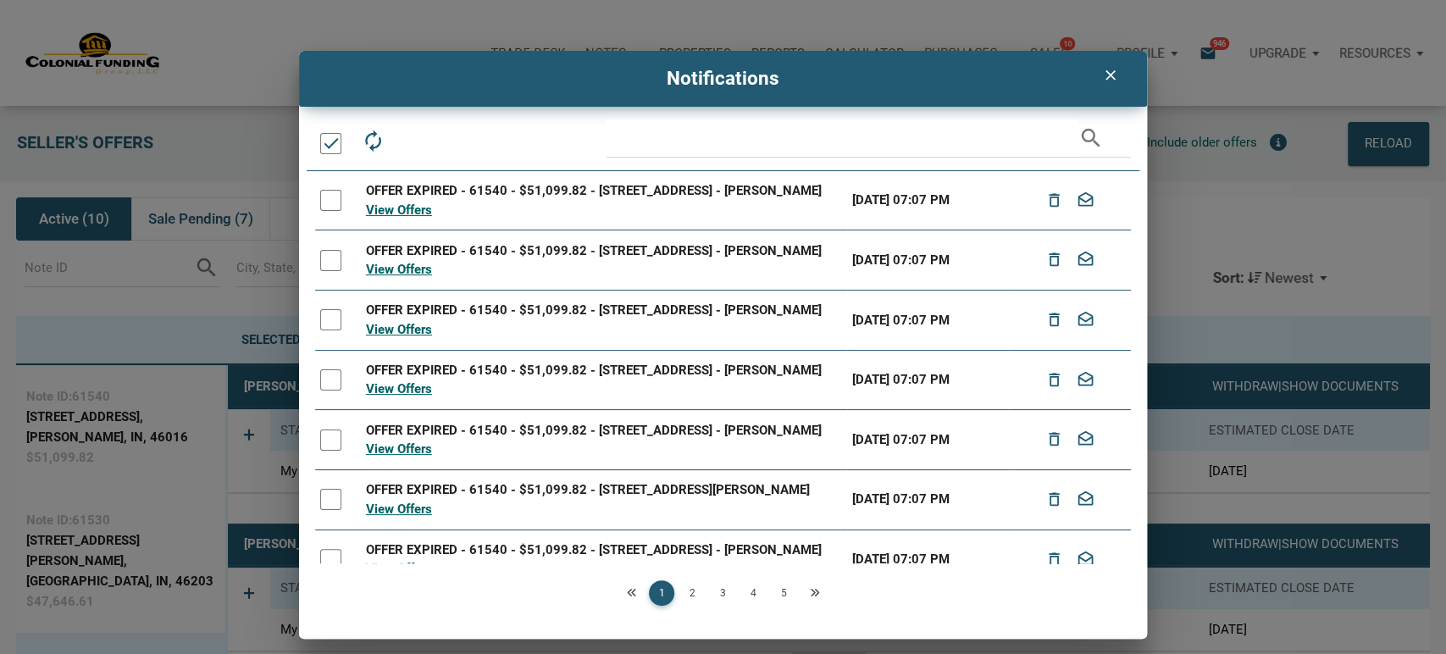
click at [328, 148] on div at bounding box center [330, 143] width 21 height 21
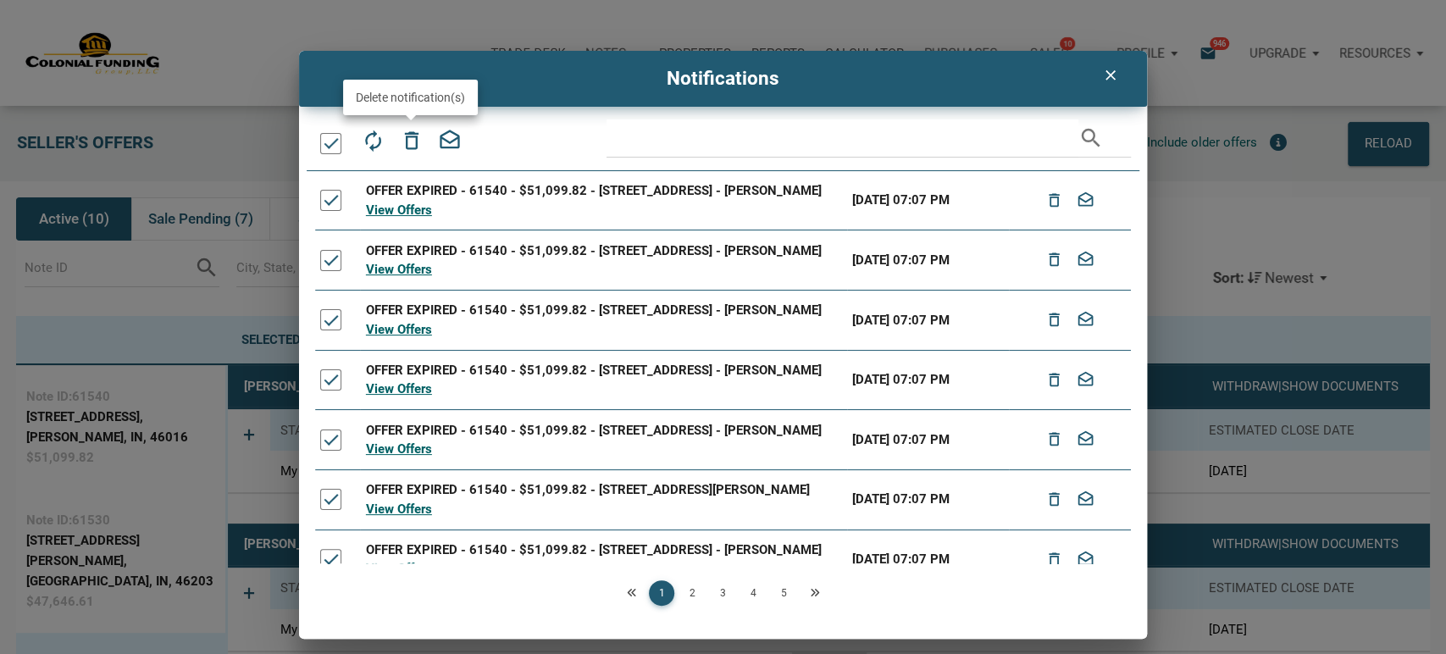
click at [413, 144] on icon "delete_outline" at bounding box center [411, 141] width 24 height 24
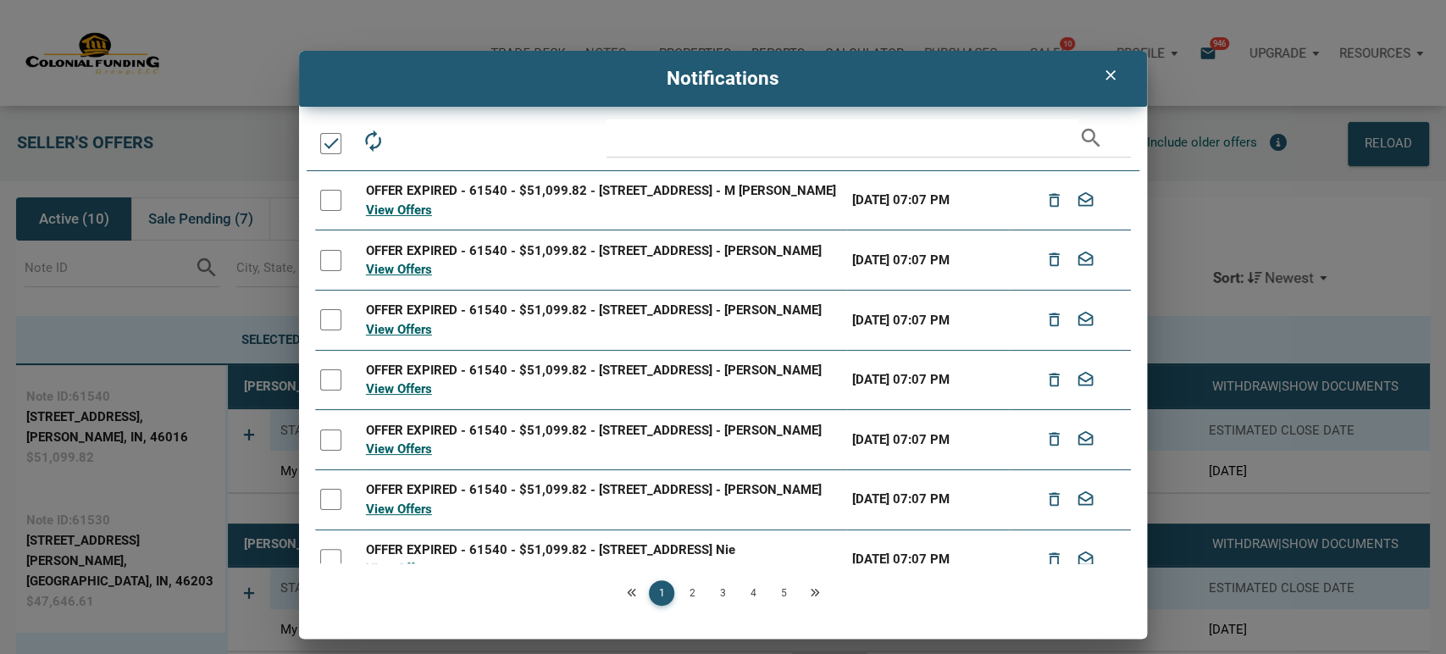
click at [333, 144] on div at bounding box center [330, 143] width 21 height 21
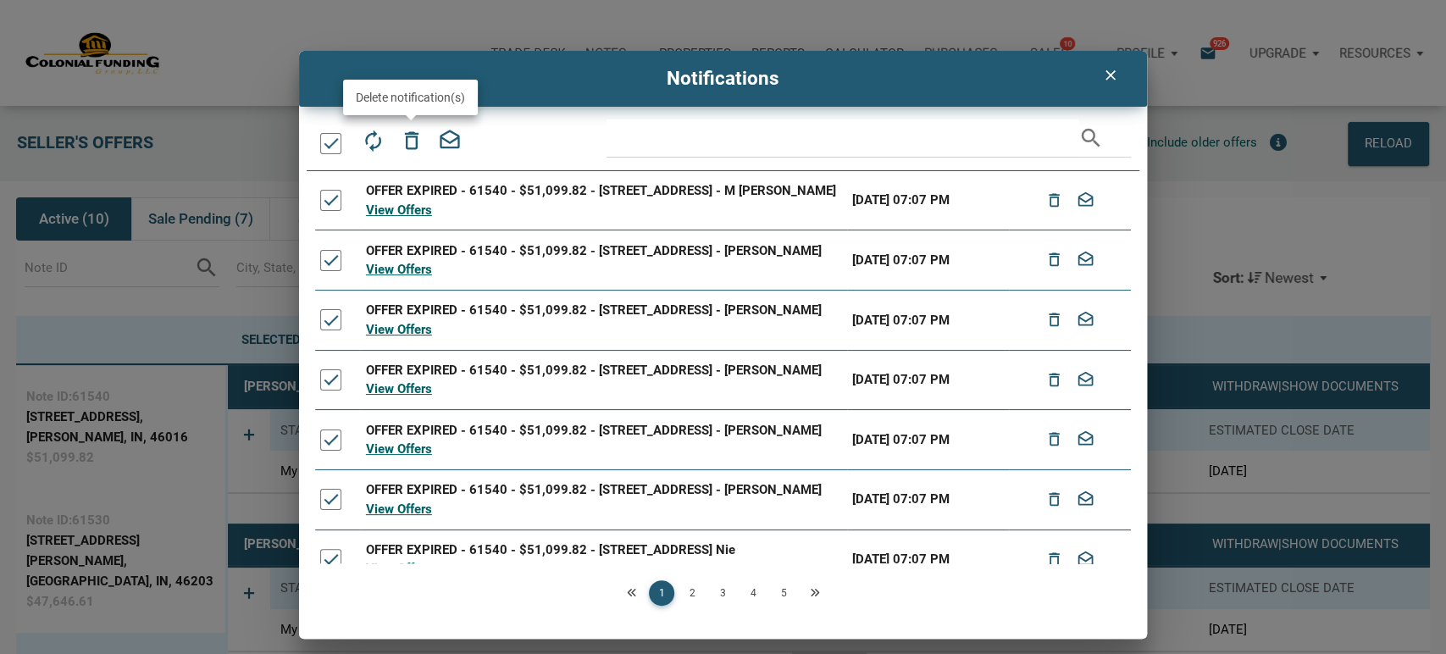
click at [415, 135] on icon "delete_outline" at bounding box center [411, 141] width 24 height 24
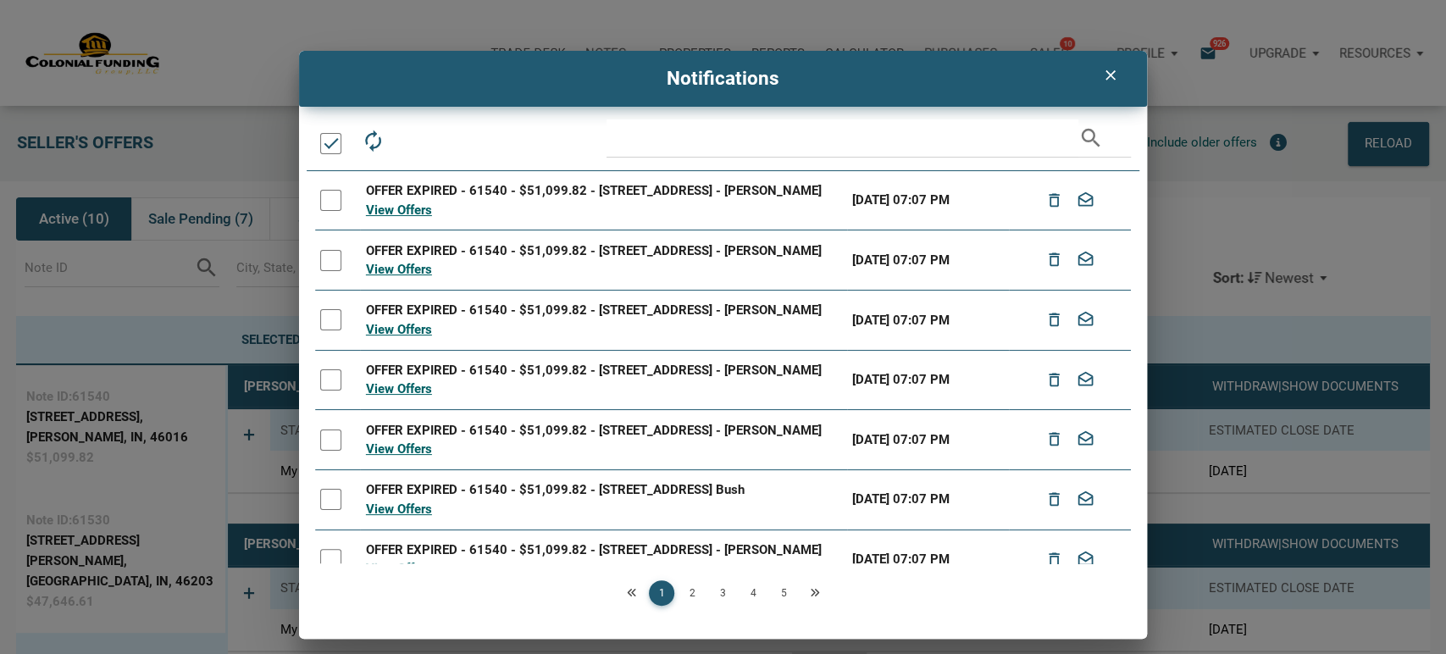
click at [329, 134] on div at bounding box center [330, 143] width 21 height 21
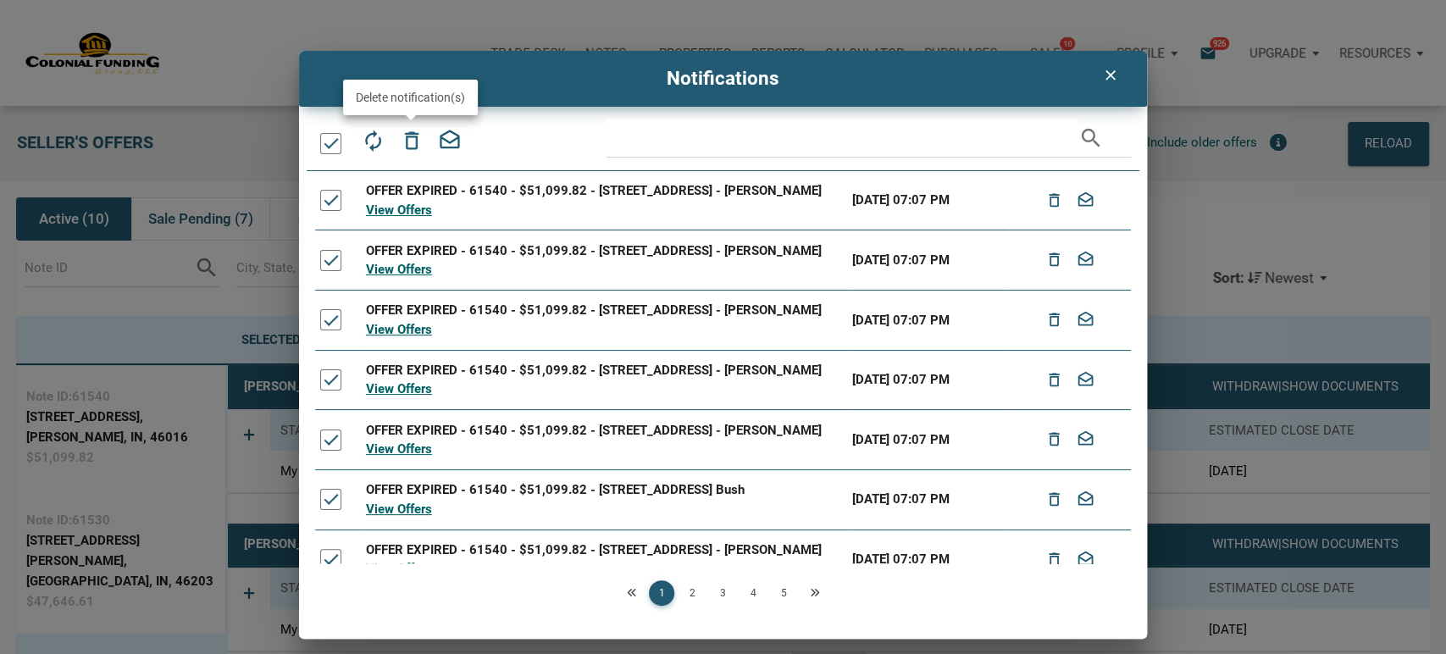
click at [407, 142] on icon "delete_outline" at bounding box center [411, 141] width 24 height 24
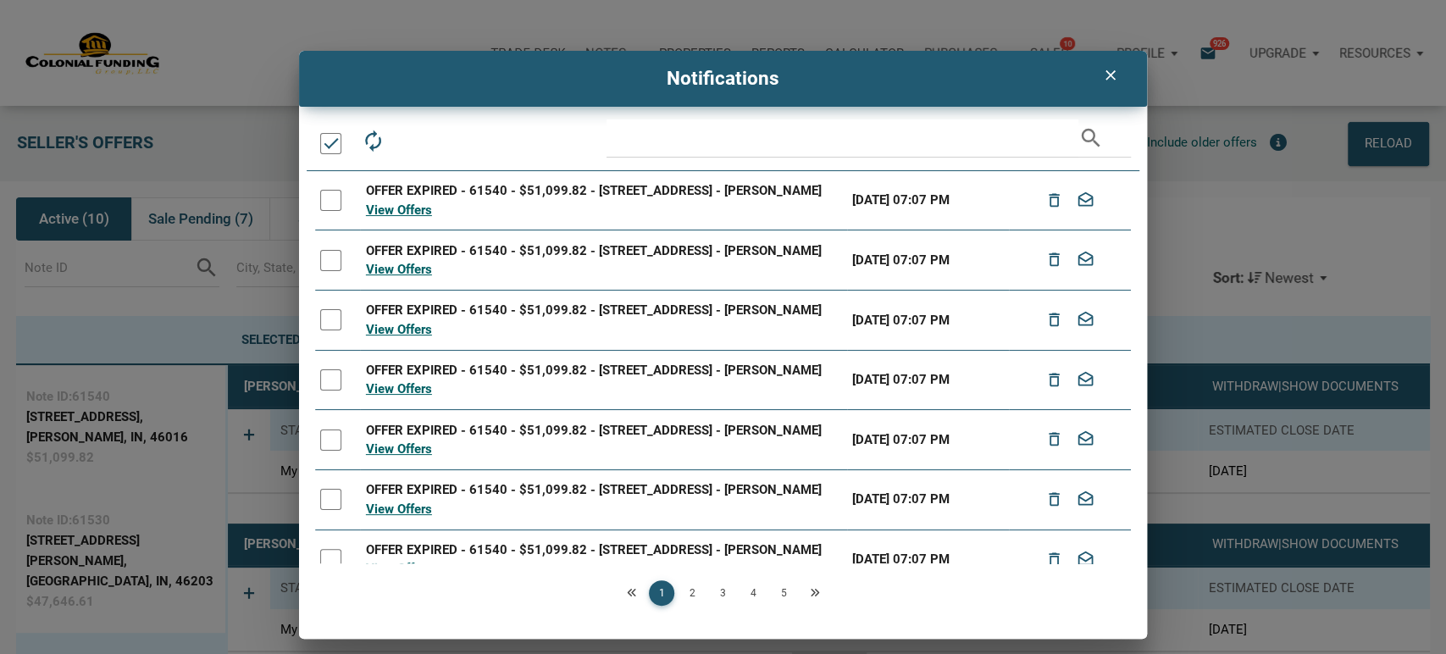
click at [331, 146] on div at bounding box center [330, 143] width 21 height 21
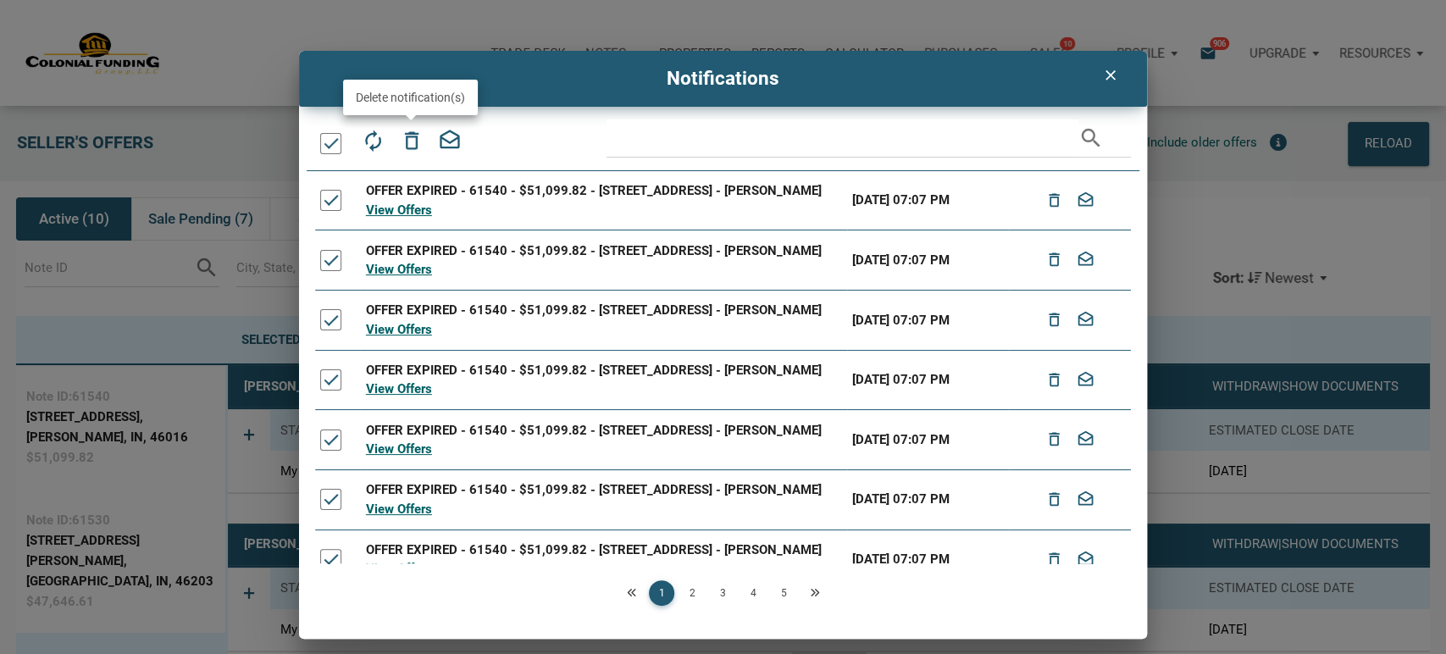
click at [408, 145] on icon "delete_outline" at bounding box center [411, 141] width 24 height 24
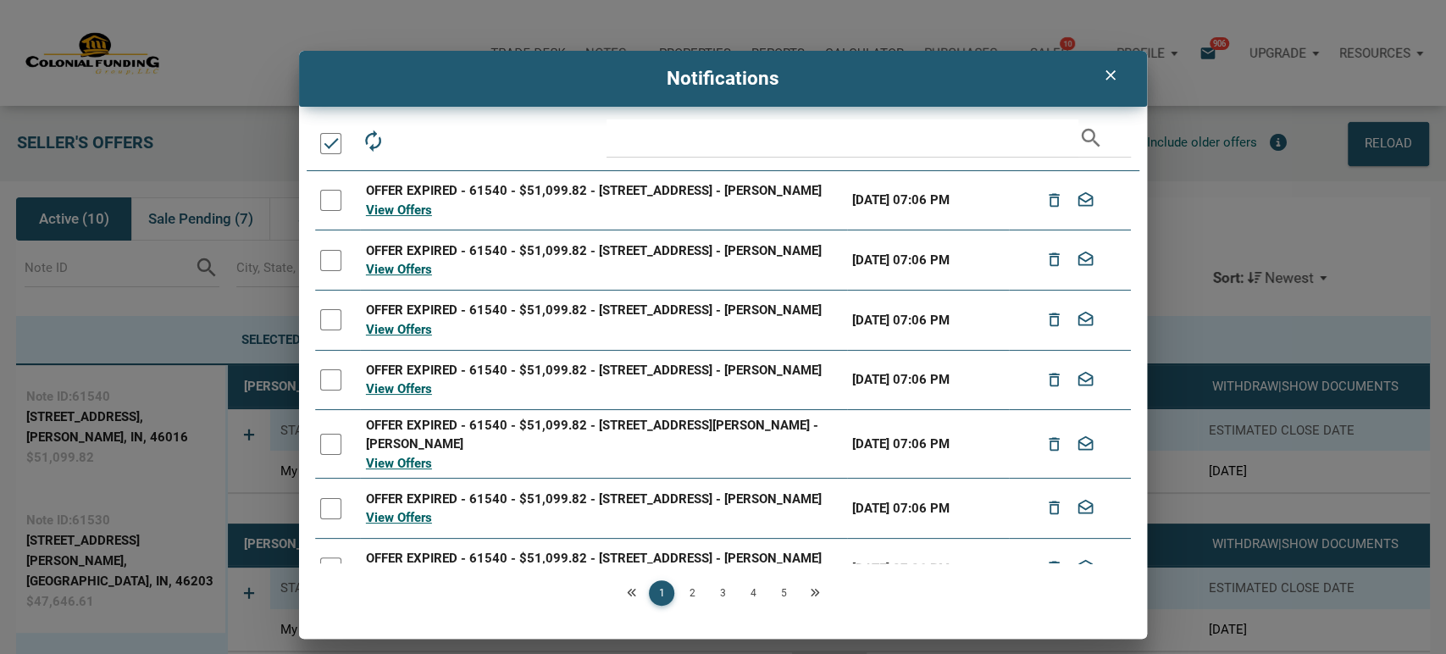
click at [327, 137] on div at bounding box center [330, 143] width 21 height 21
click at [413, 141] on icon "delete_outline" at bounding box center [411, 141] width 24 height 24
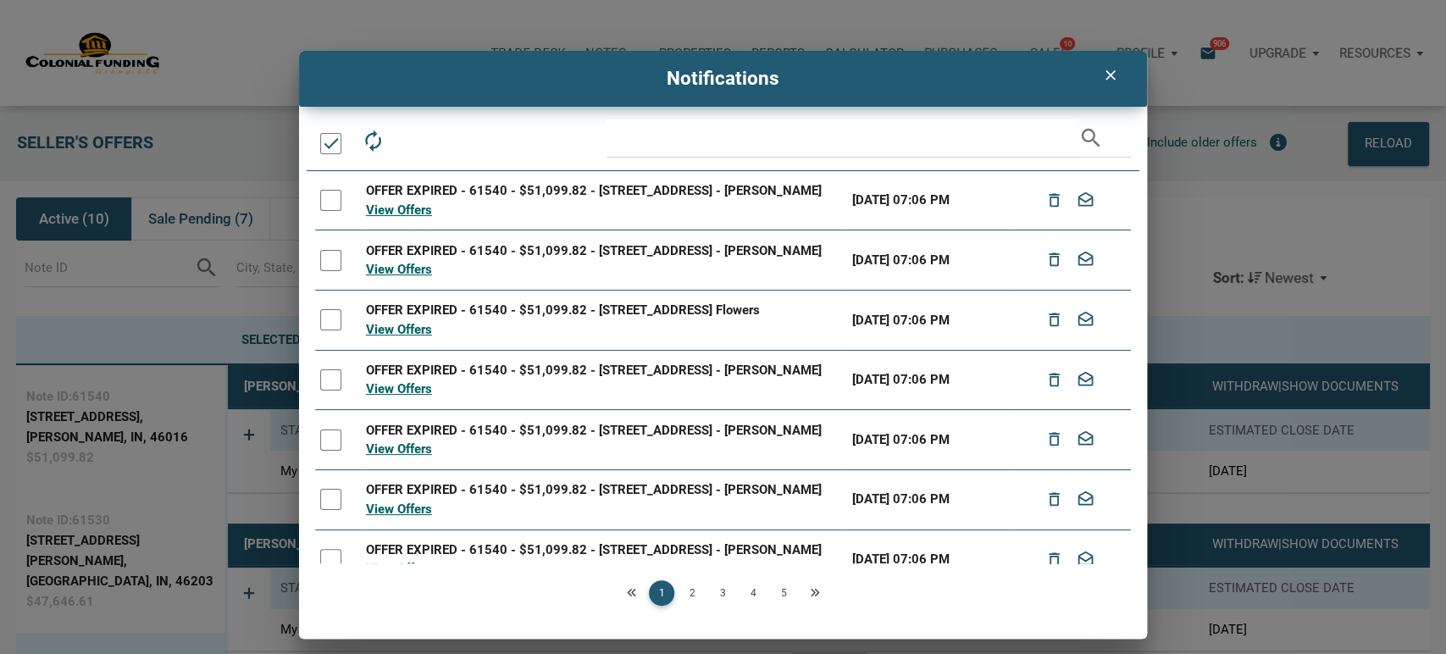
click at [330, 143] on div at bounding box center [330, 143] width 21 height 21
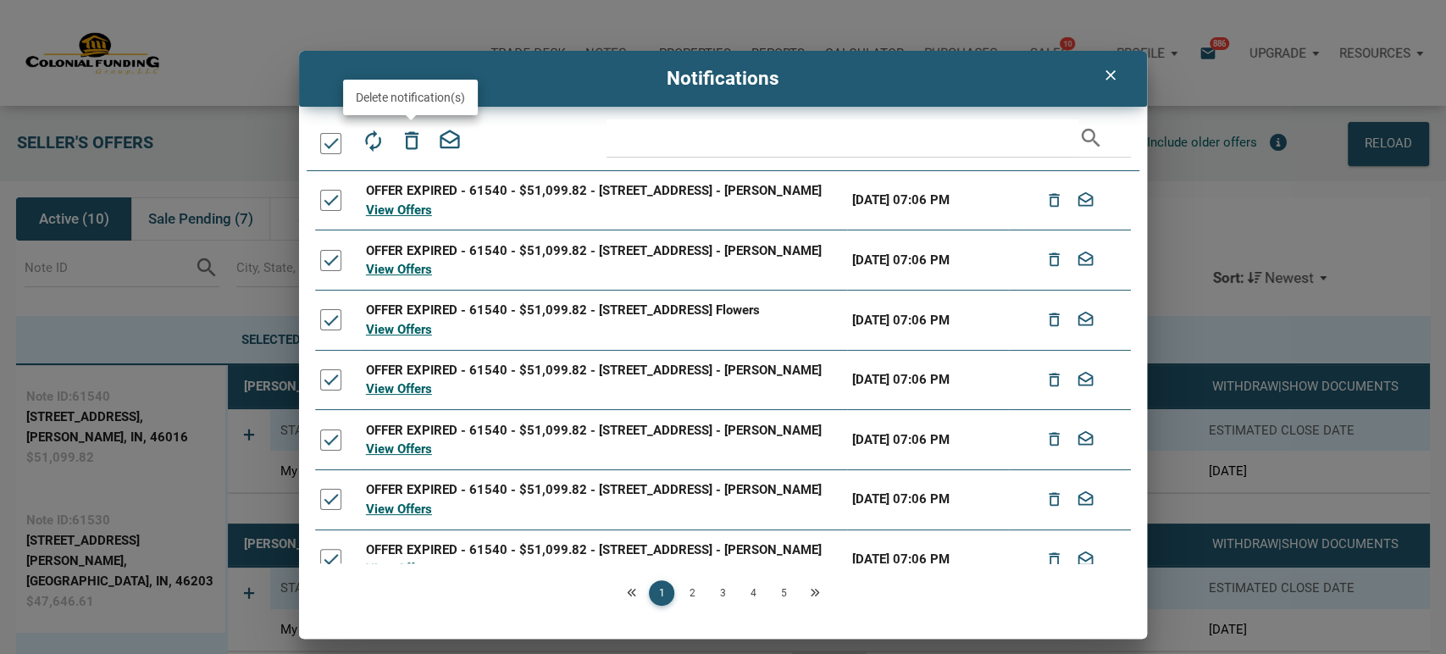
click at [406, 144] on icon "delete_outline" at bounding box center [411, 141] width 24 height 24
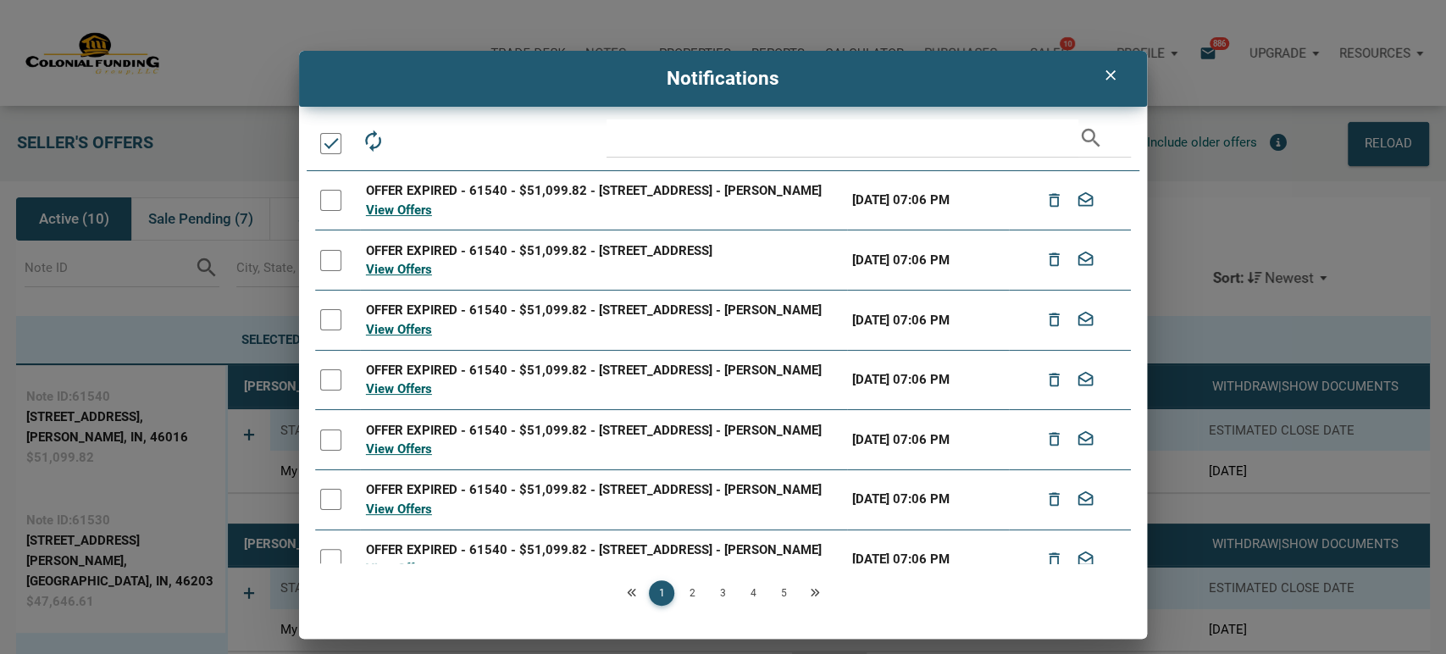
click at [326, 143] on div at bounding box center [330, 143] width 21 height 21
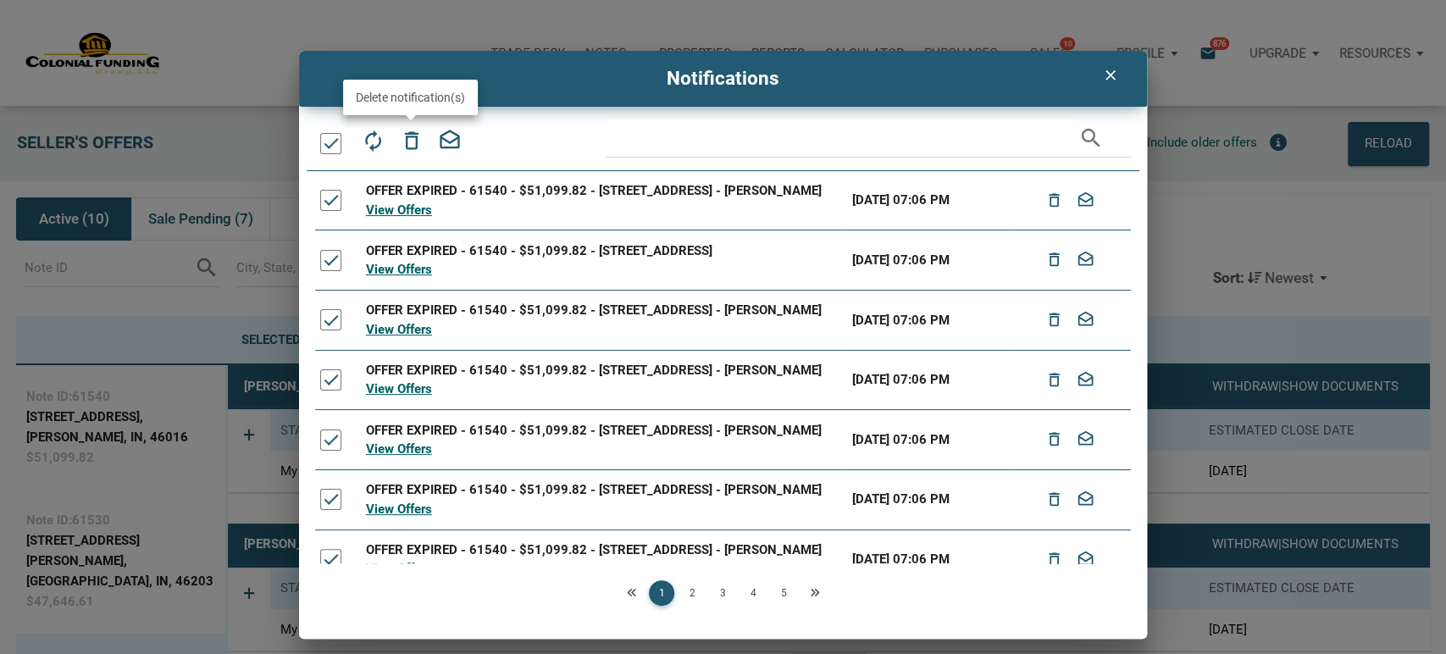
click at [416, 139] on icon "delete_outline" at bounding box center [411, 141] width 24 height 24
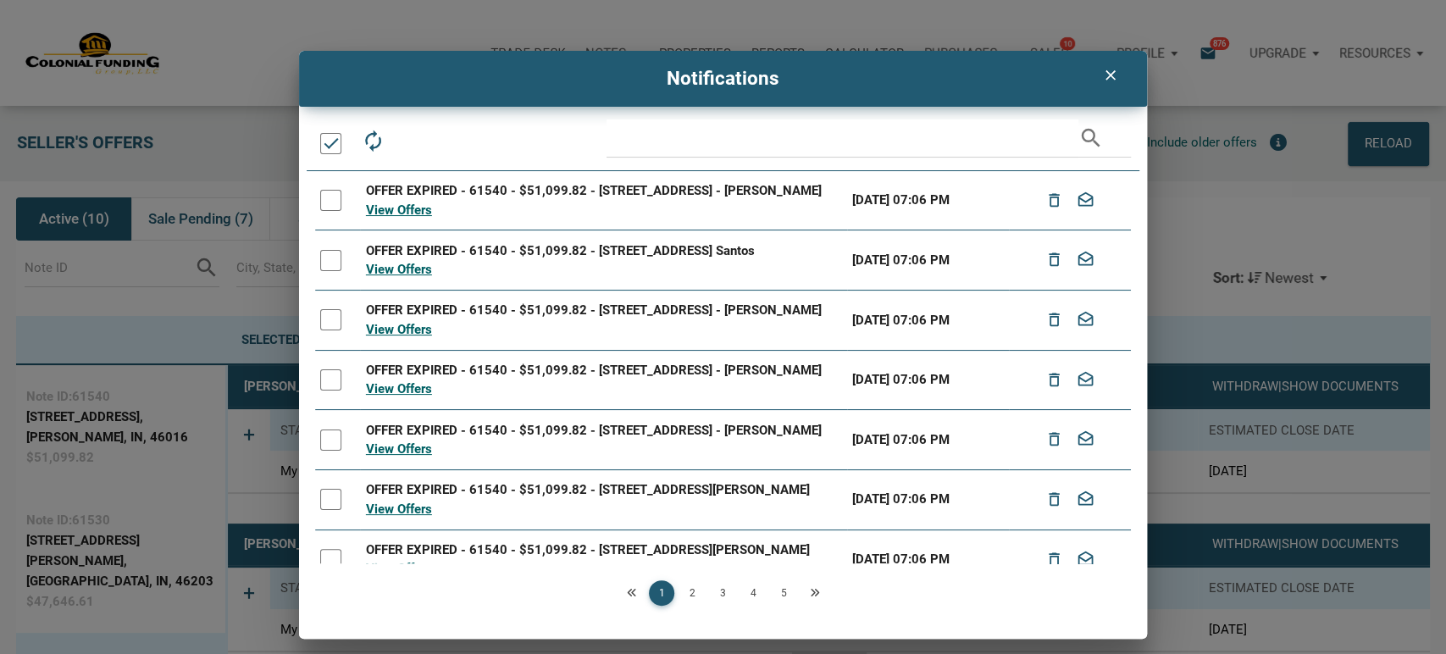
click at [328, 146] on div at bounding box center [330, 143] width 21 height 21
click at [328, 141] on div at bounding box center [330, 143] width 21 height 21
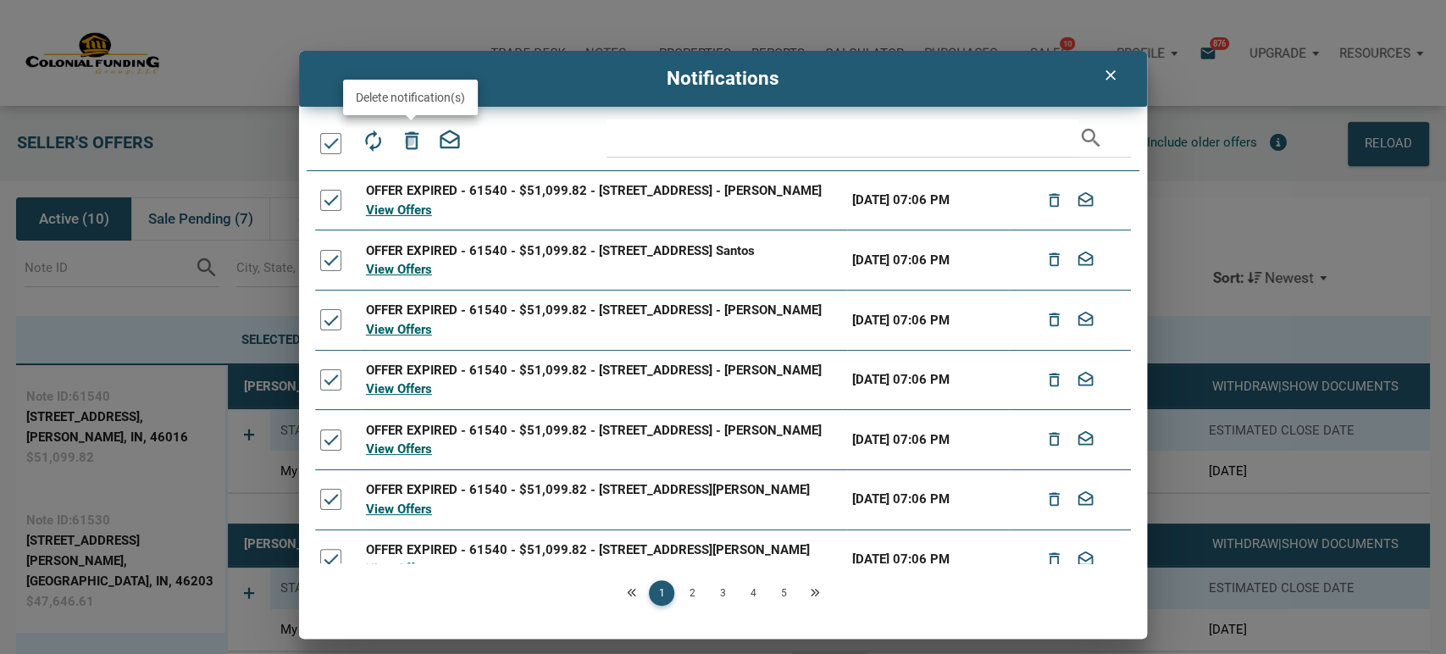
click at [409, 141] on icon "delete_outline" at bounding box center [411, 141] width 24 height 24
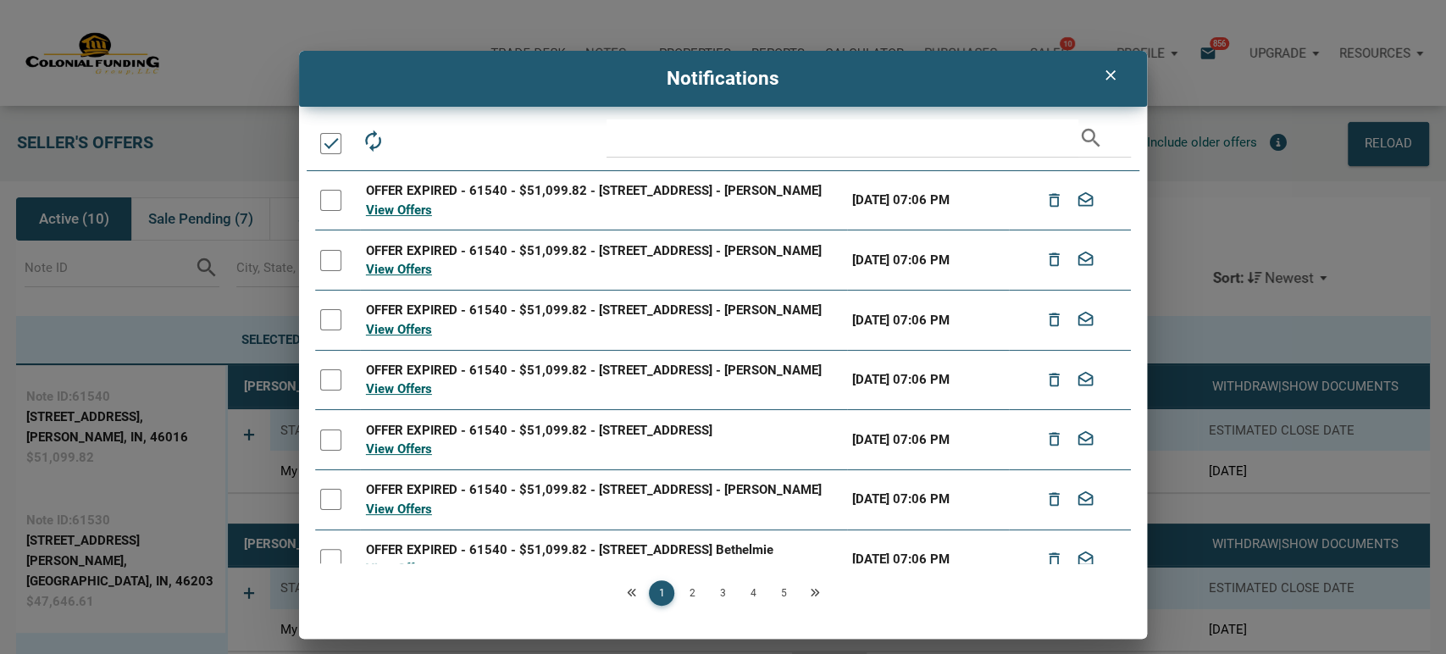
click at [329, 144] on div at bounding box center [330, 143] width 21 height 21
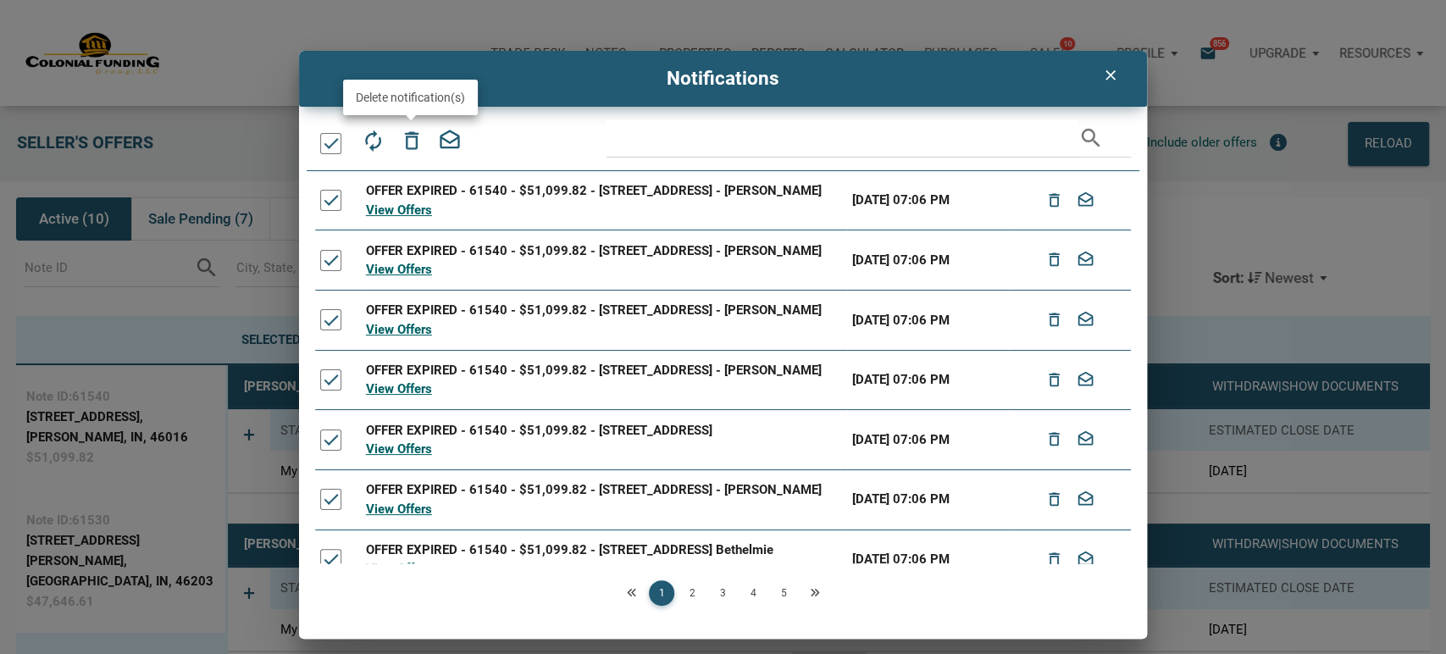
click at [412, 142] on icon "delete_outline" at bounding box center [411, 141] width 24 height 24
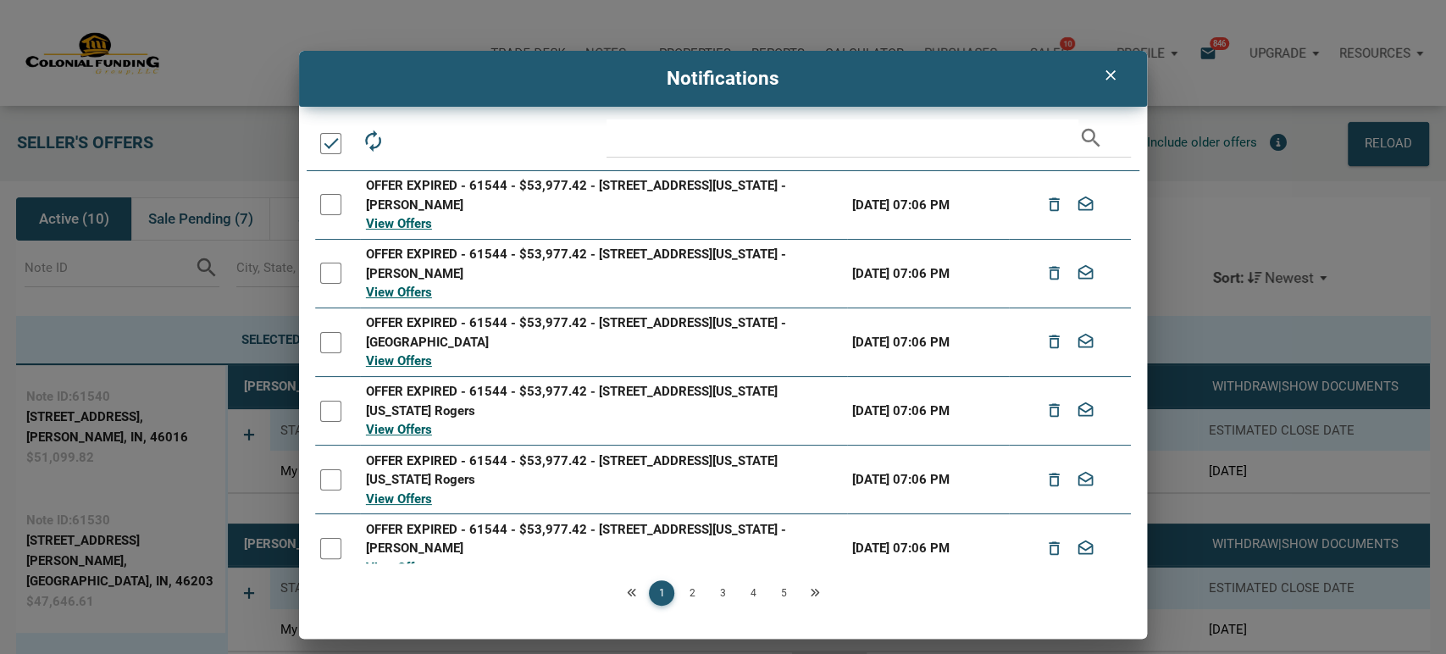
click at [332, 136] on div at bounding box center [330, 143] width 21 height 21
click at [413, 138] on icon "delete_outline" at bounding box center [411, 141] width 24 height 24
click at [327, 141] on div at bounding box center [330, 143] width 21 height 21
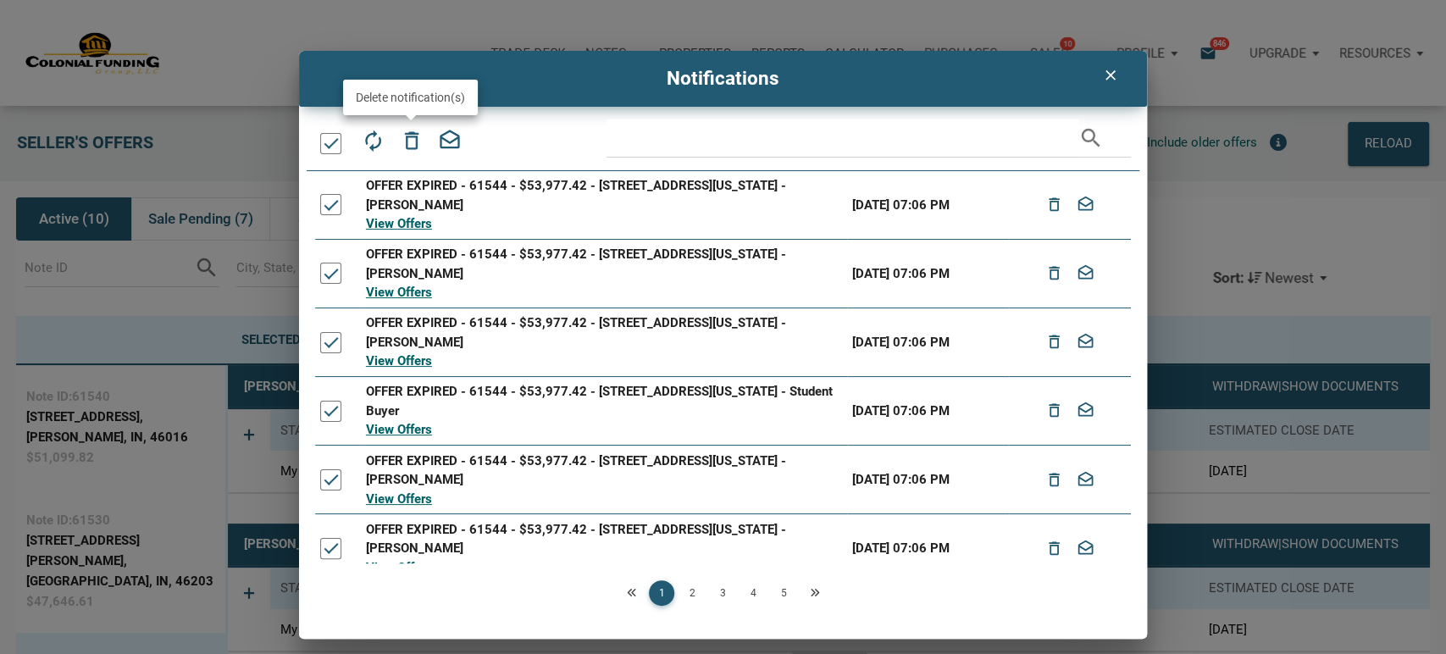
click at [413, 143] on icon "delete_outline" at bounding box center [411, 141] width 24 height 24
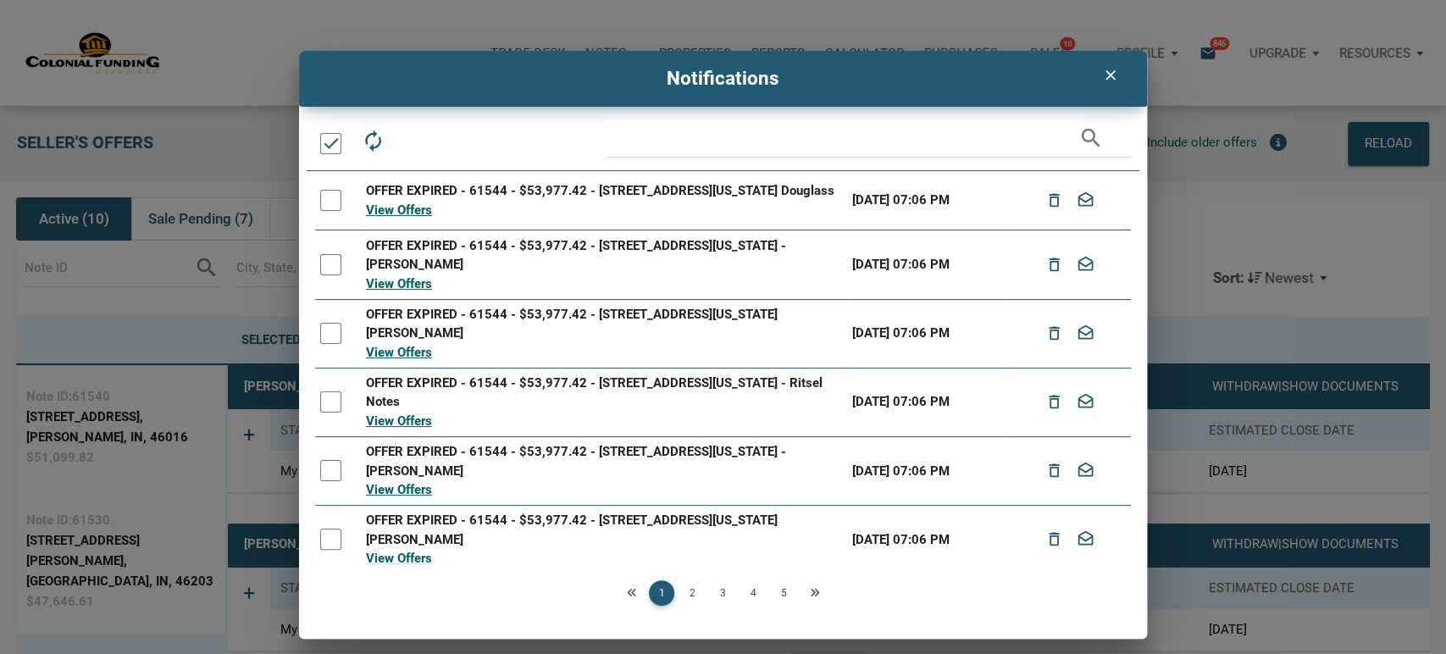
click at [324, 142] on div at bounding box center [330, 143] width 21 height 21
click at [409, 136] on icon "delete_outline" at bounding box center [411, 141] width 24 height 24
click at [332, 136] on div at bounding box center [330, 143] width 21 height 21
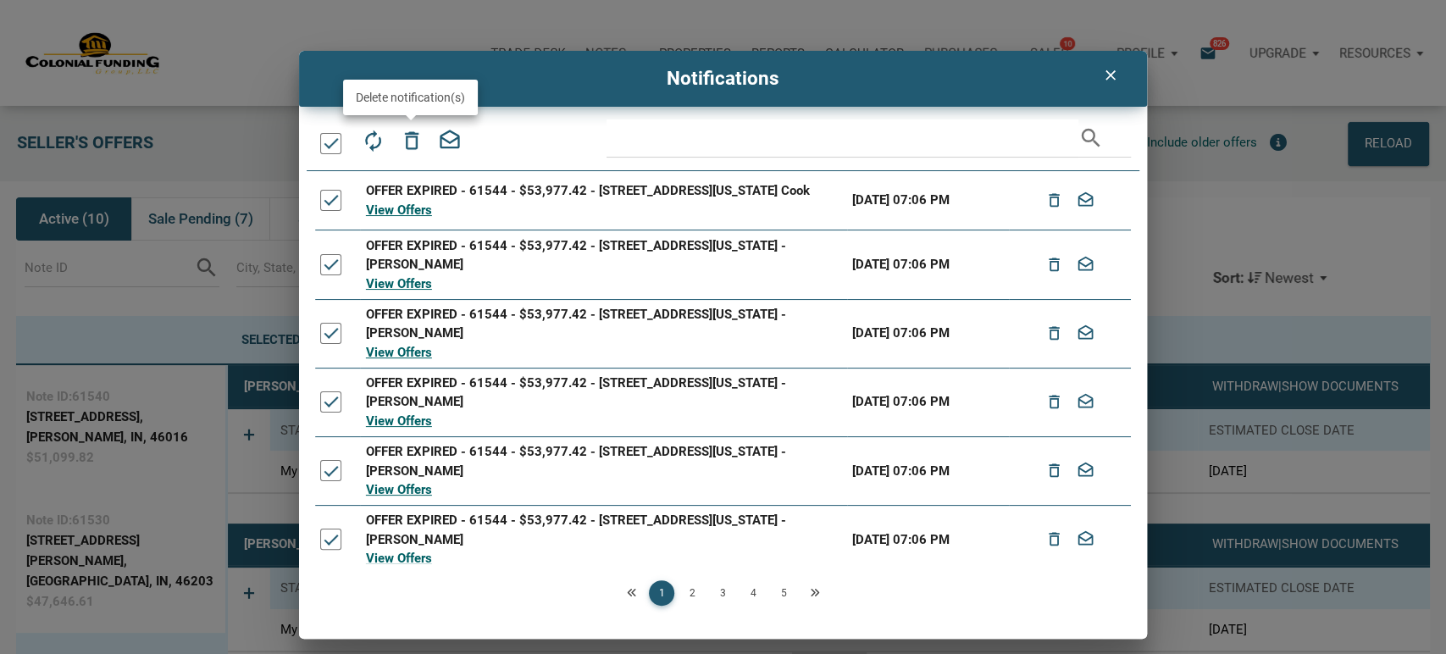
click at [412, 141] on icon "delete_outline" at bounding box center [411, 141] width 24 height 24
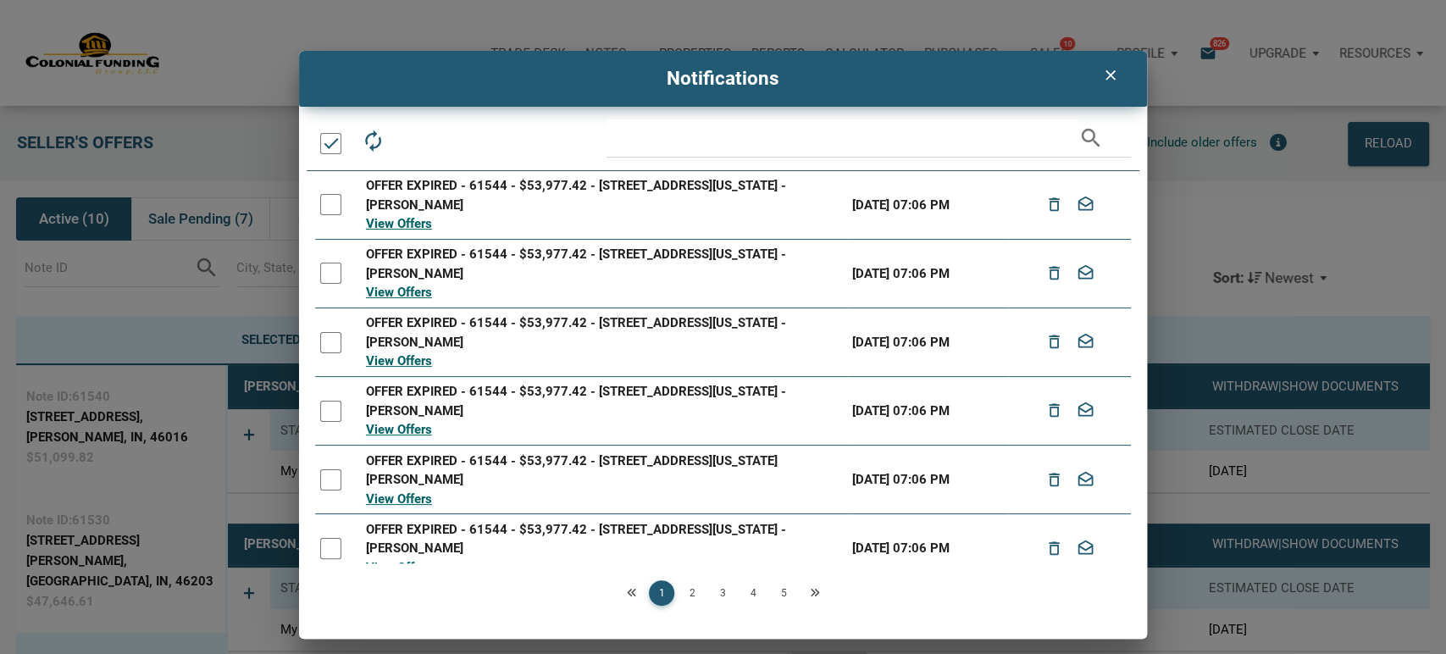
click at [328, 150] on div at bounding box center [330, 143] width 21 height 21
click at [408, 145] on icon "delete_outline" at bounding box center [411, 141] width 24 height 24
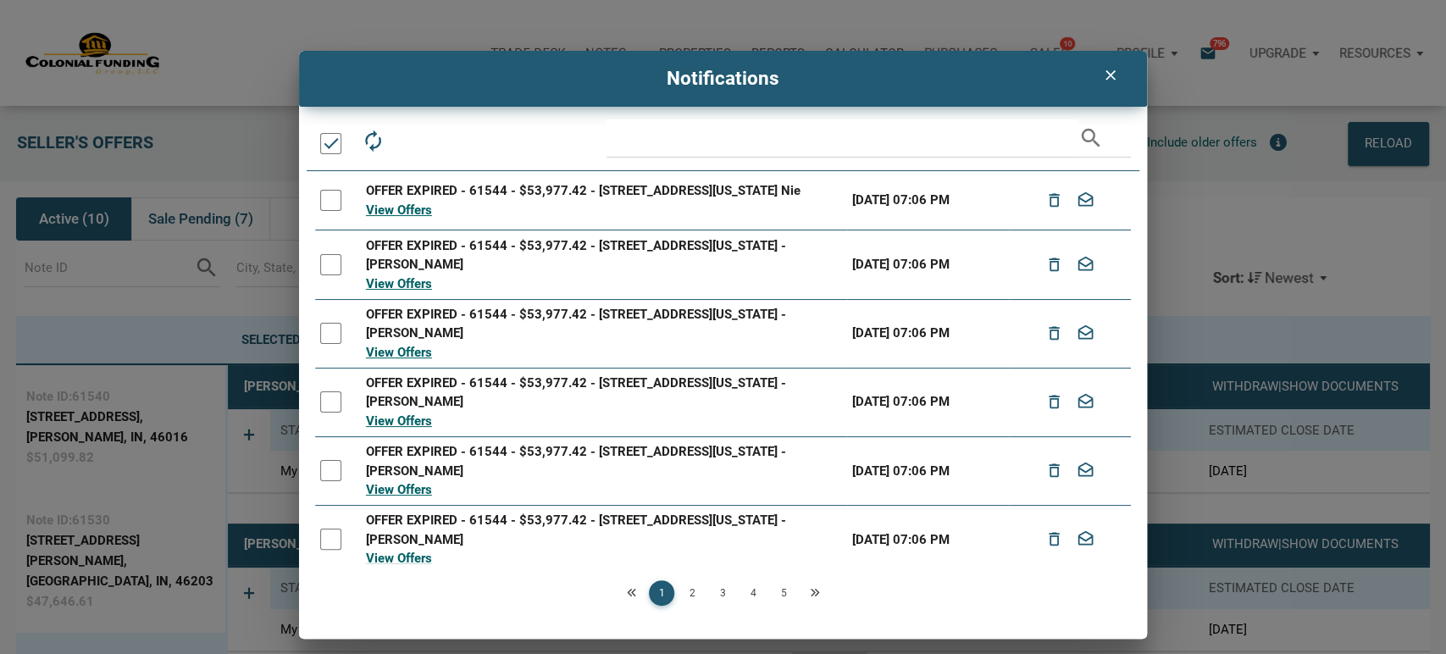
click at [327, 141] on div at bounding box center [330, 143] width 21 height 21
click at [412, 141] on icon "delete_outline" at bounding box center [411, 141] width 24 height 24
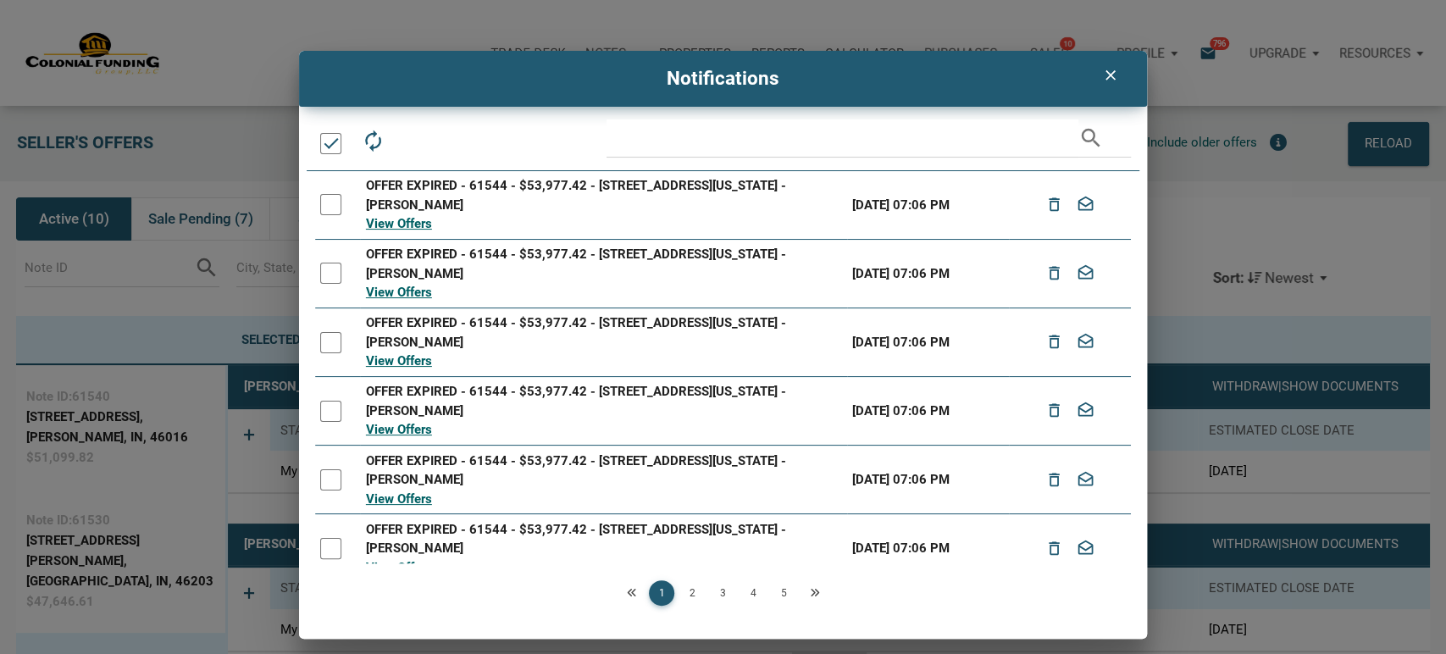
click at [329, 143] on div at bounding box center [330, 143] width 21 height 21
click at [413, 135] on icon "delete_outline" at bounding box center [411, 141] width 24 height 24
click at [328, 141] on div at bounding box center [330, 143] width 21 height 21
click at [323, 142] on div at bounding box center [330, 143] width 21 height 21
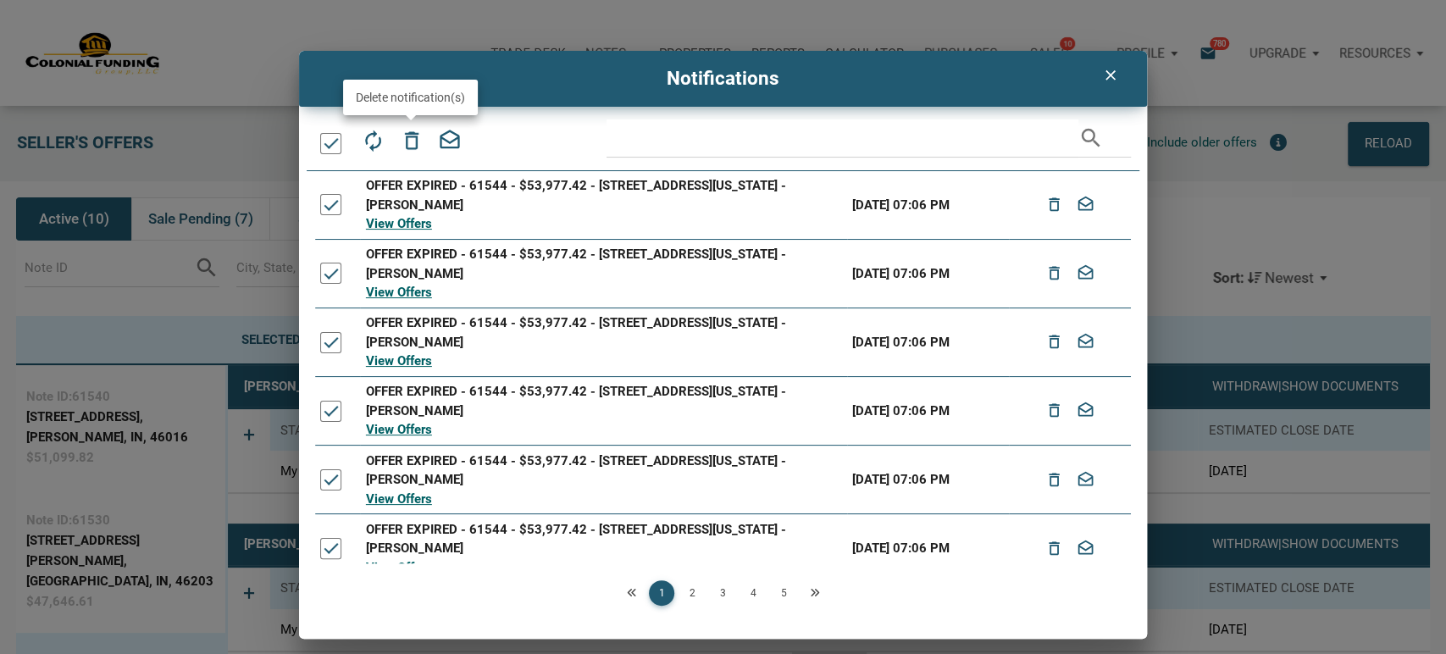
click at [411, 134] on icon "delete_outline" at bounding box center [411, 141] width 24 height 24
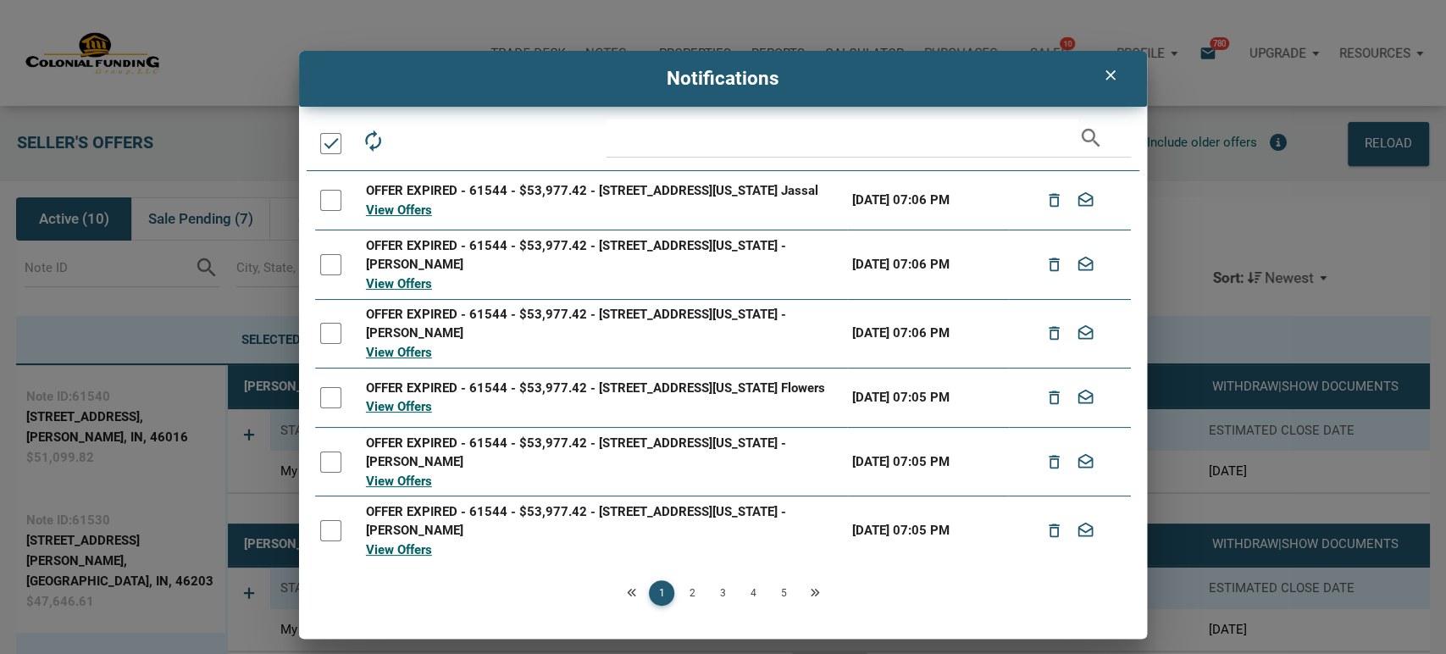
click at [325, 134] on div at bounding box center [330, 143] width 21 height 21
click at [407, 136] on icon "delete_outline" at bounding box center [411, 141] width 24 height 24
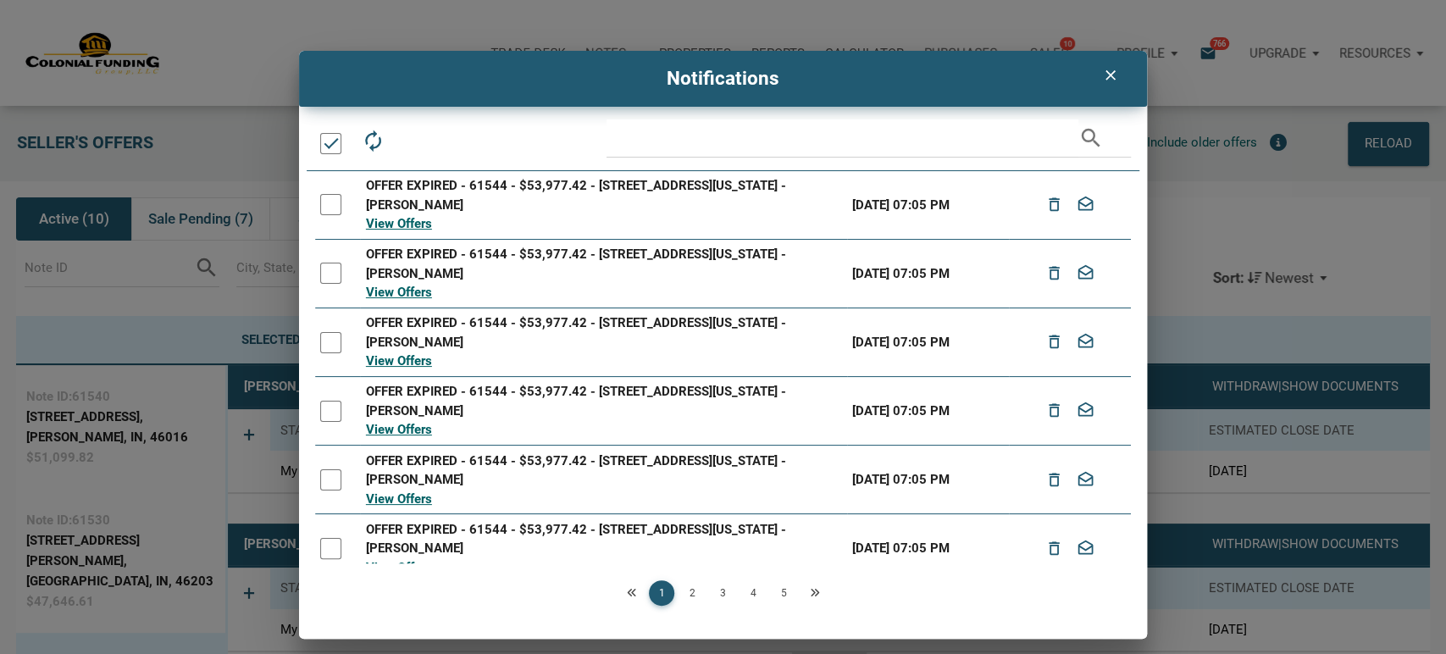
click at [326, 147] on div at bounding box center [330, 143] width 21 height 21
click at [417, 141] on icon "delete_outline" at bounding box center [411, 141] width 24 height 24
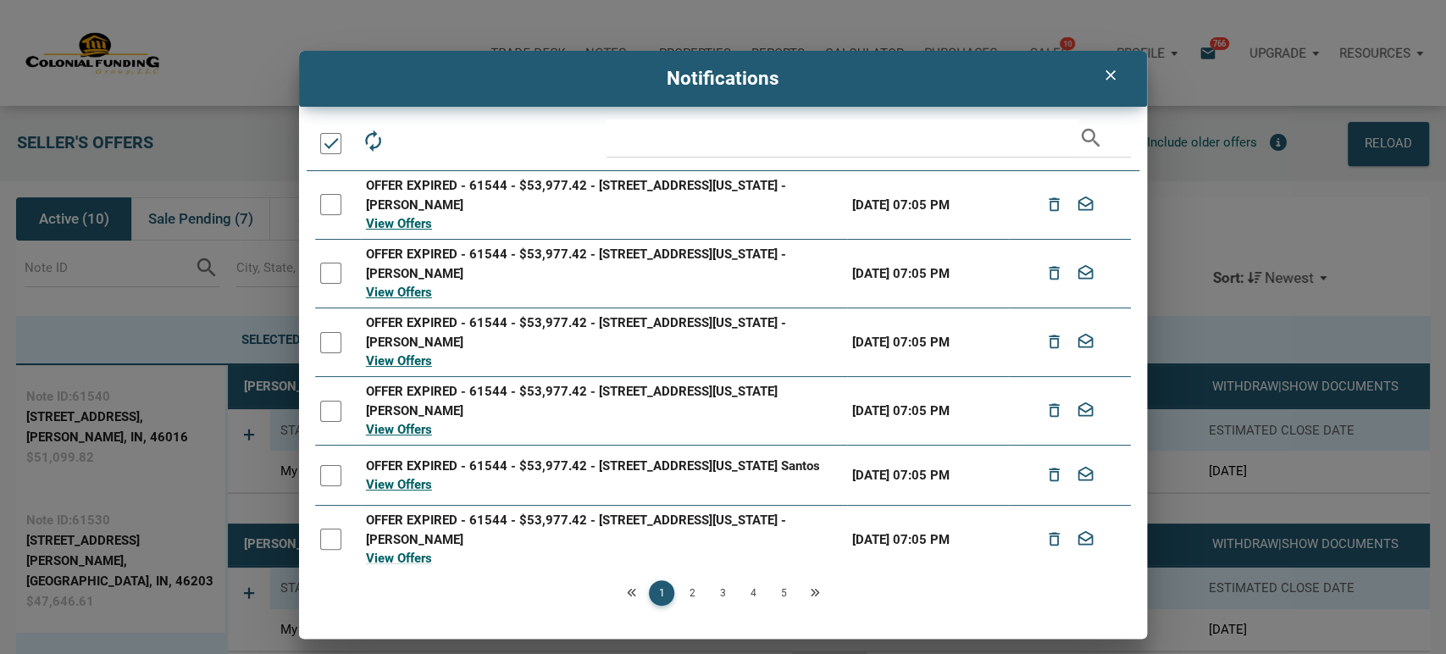
click at [329, 147] on div at bounding box center [330, 143] width 21 height 21
click at [409, 142] on icon "delete_outline" at bounding box center [411, 141] width 24 height 24
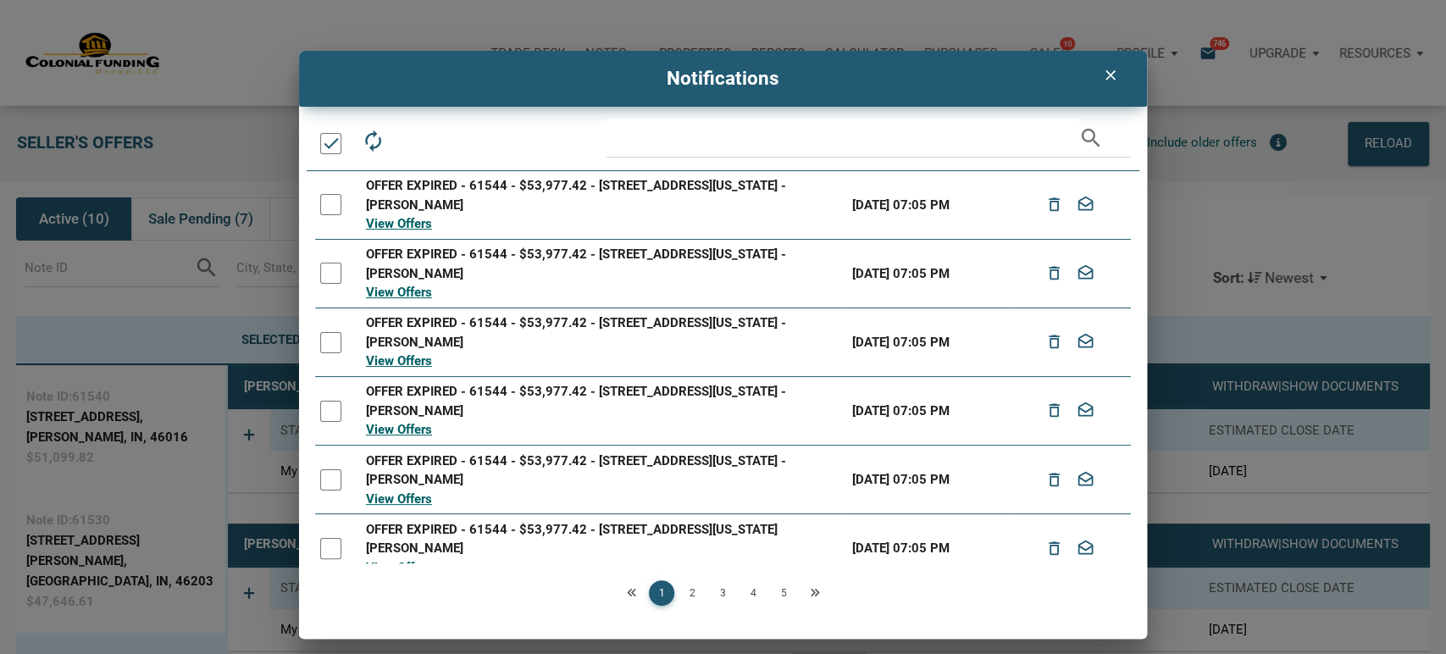
click at [332, 143] on div at bounding box center [330, 143] width 21 height 21
click at [410, 132] on icon "delete_outline" at bounding box center [411, 141] width 24 height 24
click at [330, 143] on div at bounding box center [330, 143] width 21 height 21
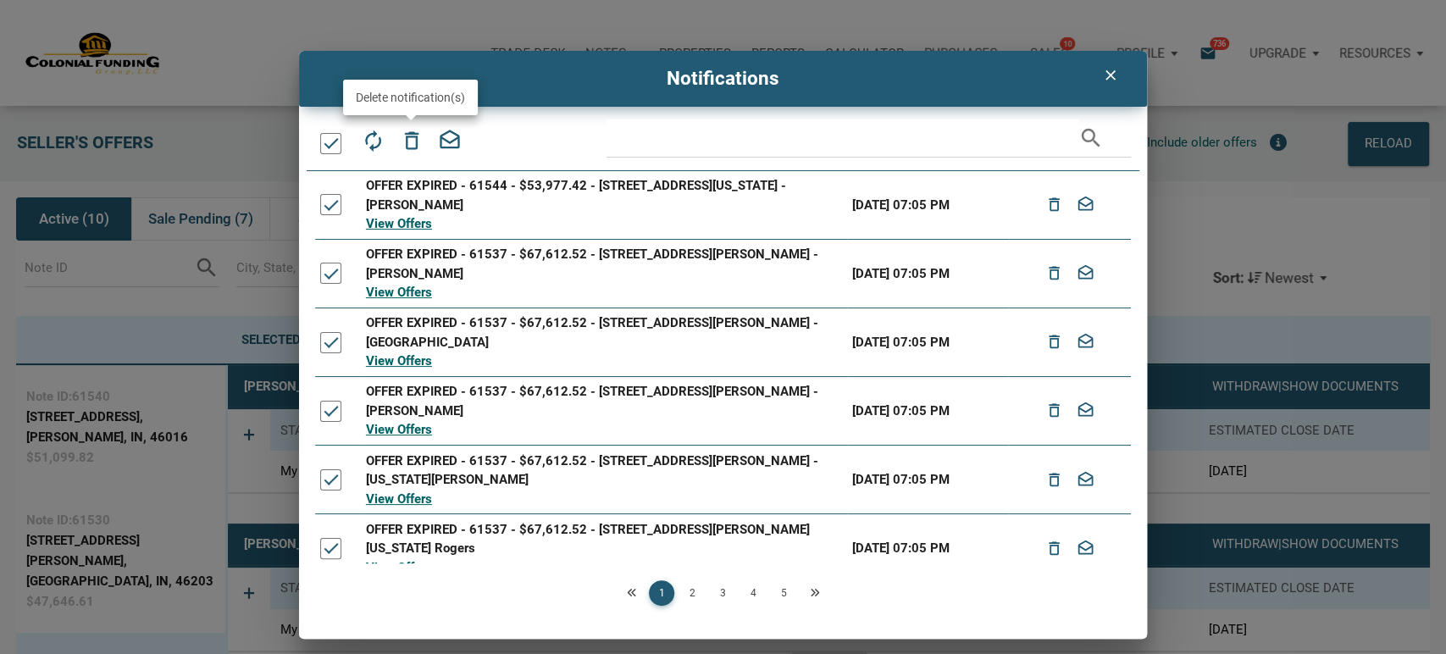
click at [413, 139] on icon "delete_outline" at bounding box center [411, 141] width 24 height 24
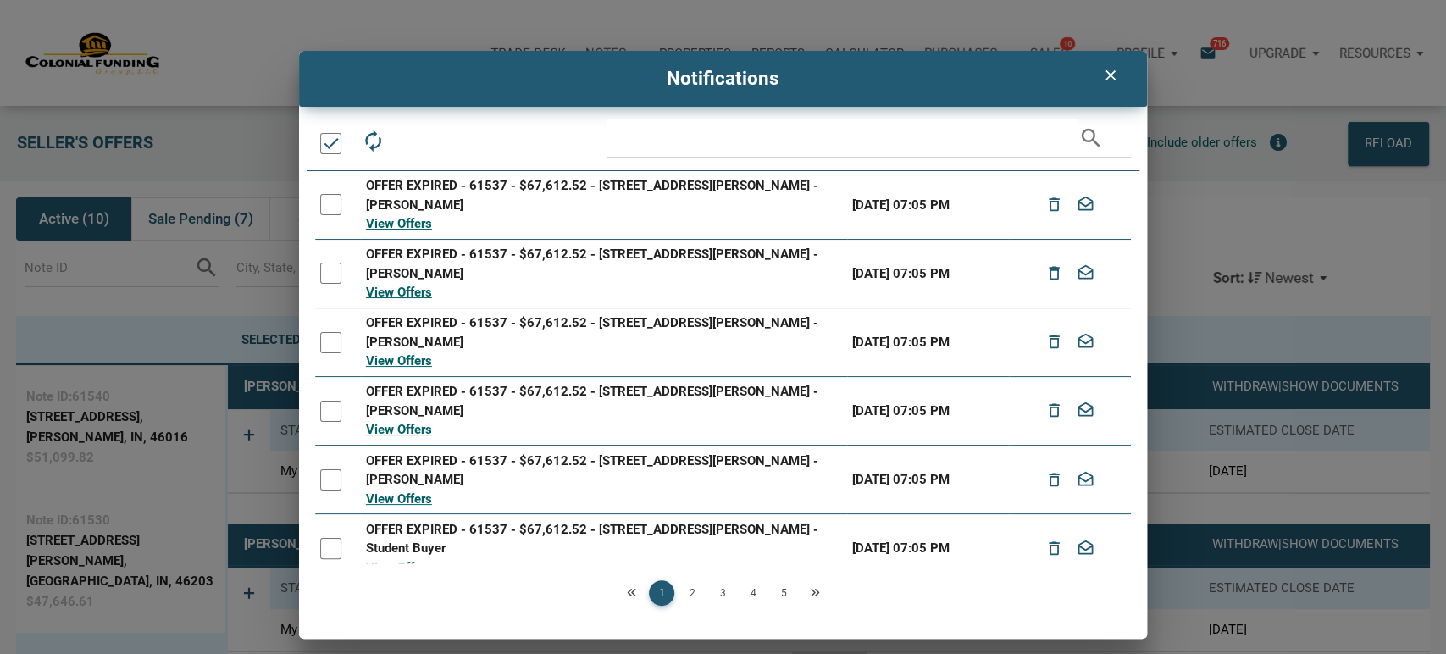
click at [329, 143] on div at bounding box center [330, 143] width 21 height 21
click at [407, 141] on icon "delete_outline" at bounding box center [411, 141] width 24 height 24
click at [332, 141] on div at bounding box center [330, 143] width 21 height 21
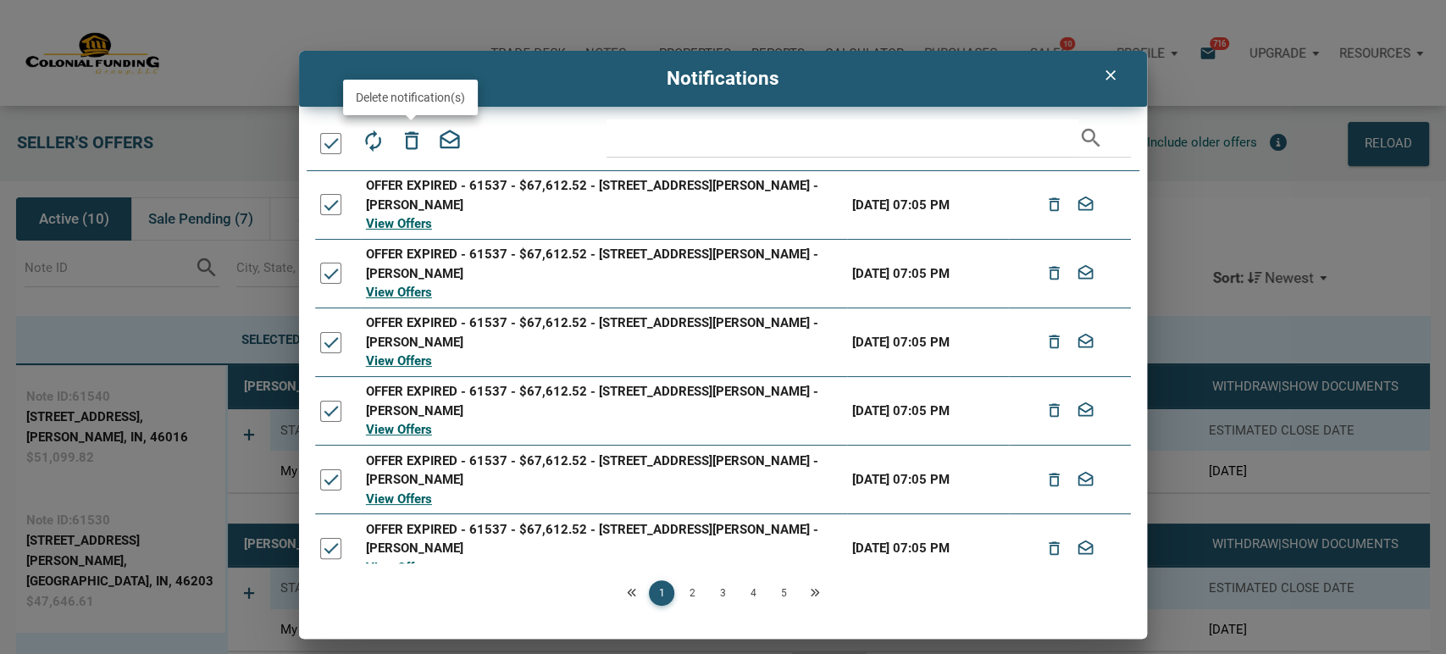
click at [407, 139] on icon "delete_outline" at bounding box center [411, 141] width 24 height 24
click at [334, 146] on div at bounding box center [330, 143] width 21 height 21
click at [413, 141] on icon "delete_outline" at bounding box center [411, 141] width 24 height 24
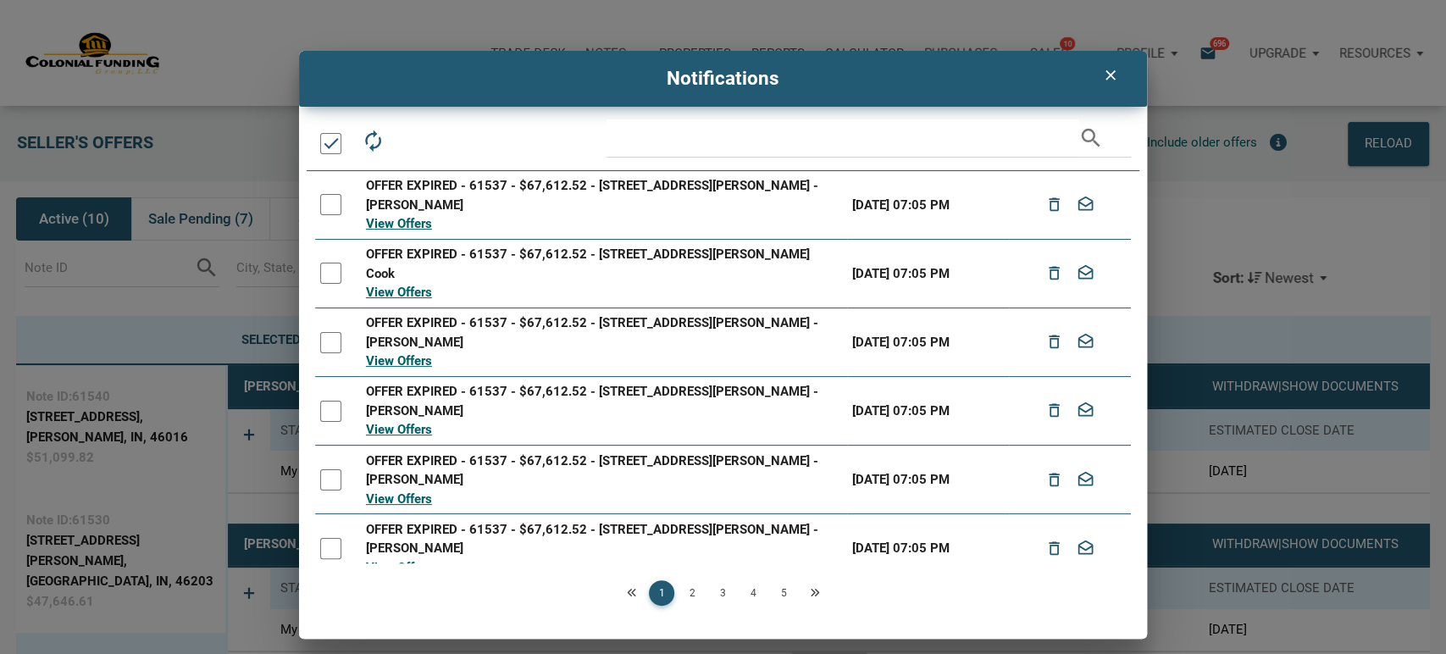
click at [337, 141] on div at bounding box center [330, 143] width 21 height 21
click at [416, 141] on icon "delete_outline" at bounding box center [411, 141] width 24 height 24
click at [326, 147] on div at bounding box center [330, 143] width 21 height 21
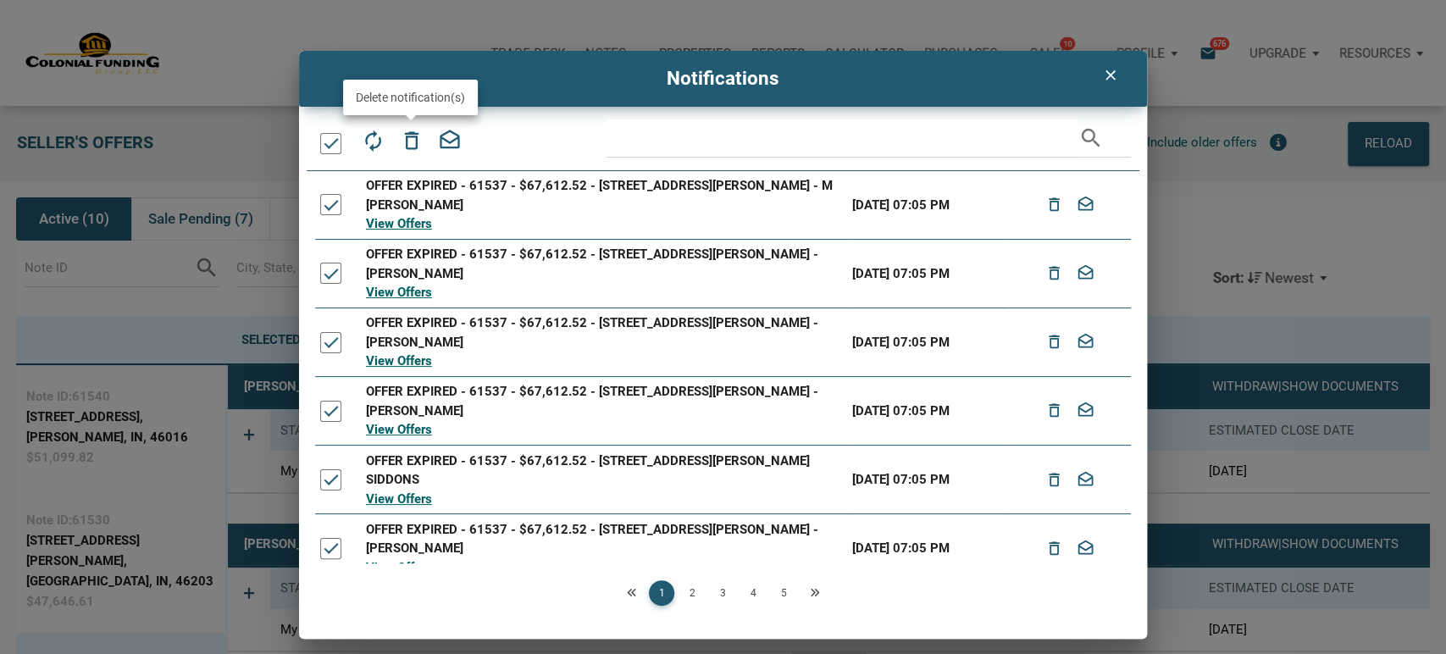
click at [413, 138] on icon "delete_outline" at bounding box center [411, 141] width 24 height 24
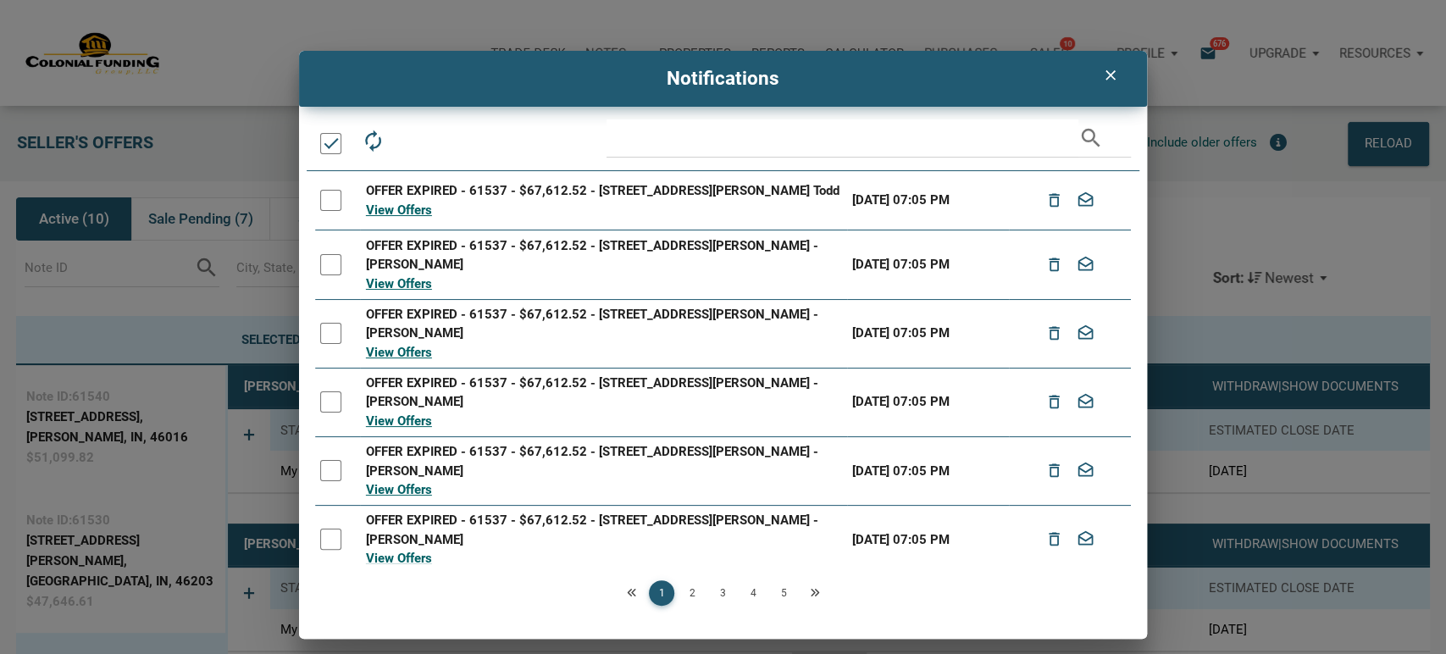
click at [330, 148] on div at bounding box center [330, 143] width 21 height 21
click at [400, 139] on icon "delete_outline" at bounding box center [411, 141] width 24 height 24
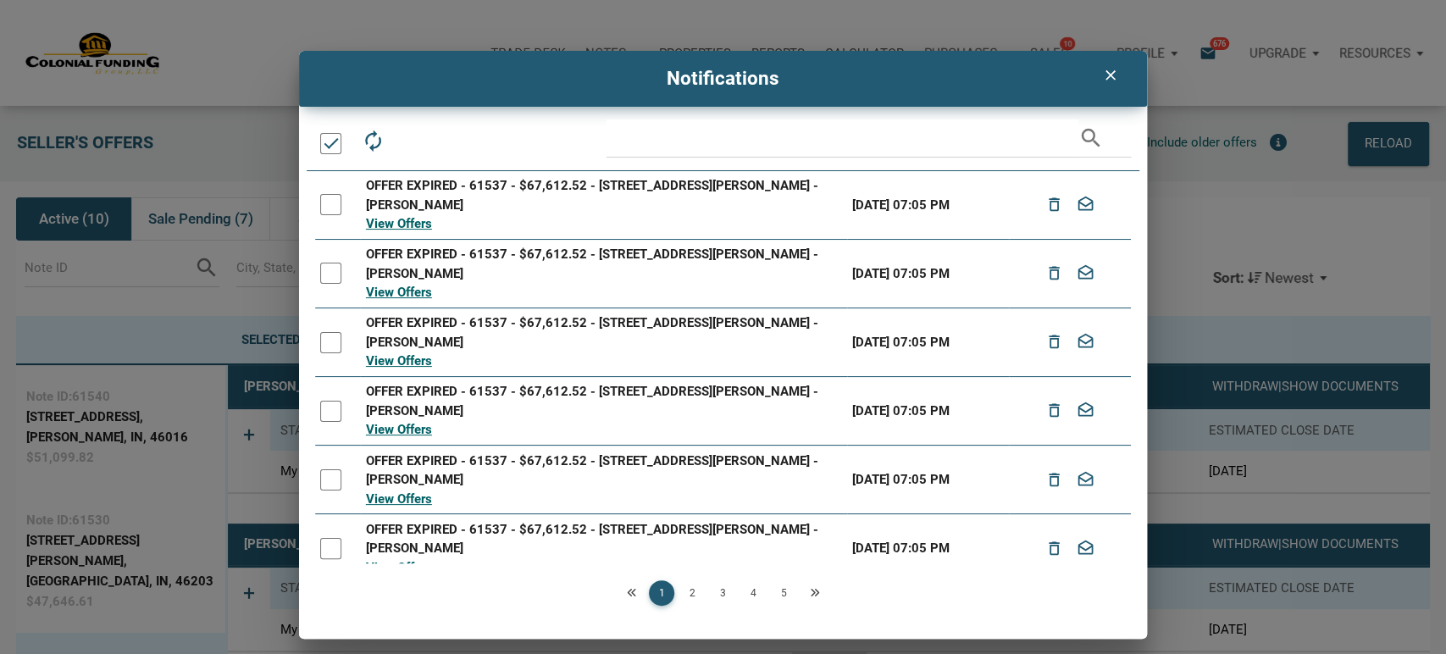
click at [333, 144] on div at bounding box center [330, 143] width 21 height 21
click at [412, 147] on icon "delete_outline" at bounding box center [411, 141] width 24 height 24
click at [324, 145] on div at bounding box center [330, 143] width 21 height 21
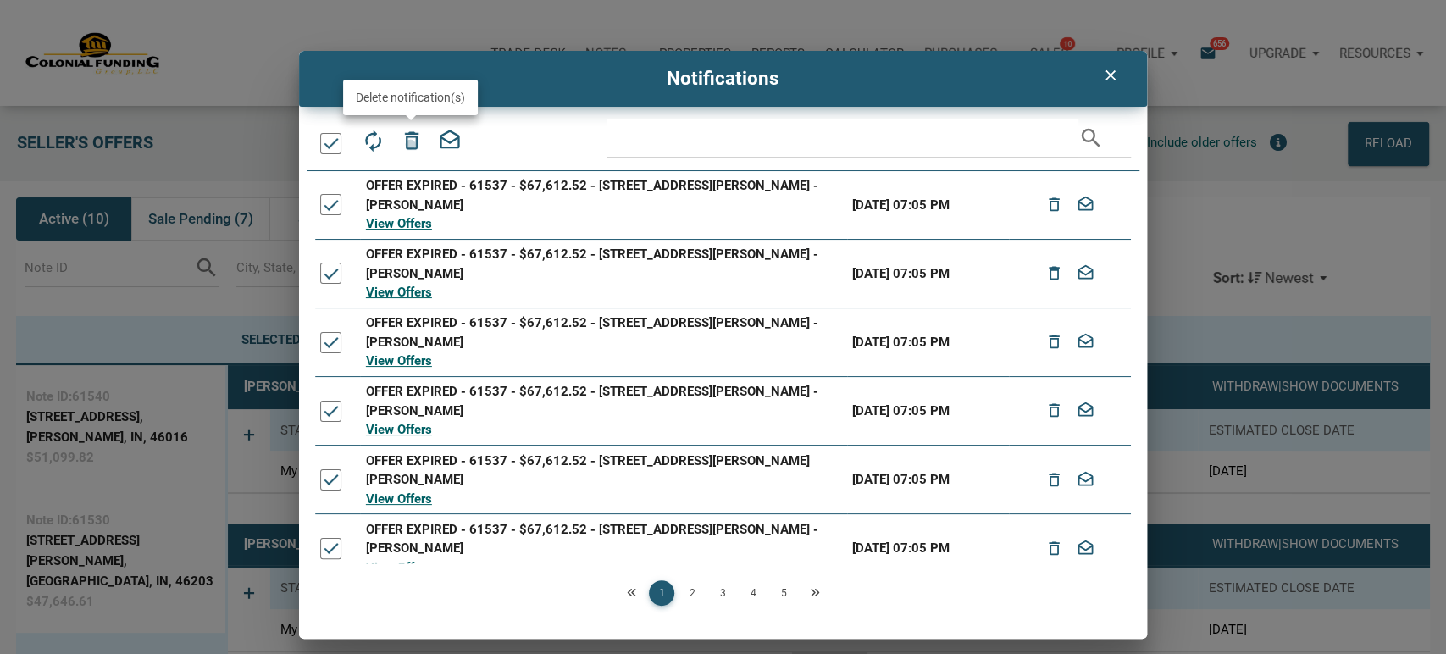
click at [410, 144] on icon "delete_outline" at bounding box center [411, 141] width 24 height 24
click at [326, 137] on div at bounding box center [330, 143] width 21 height 21
click at [413, 141] on icon "delete_outline" at bounding box center [411, 141] width 24 height 24
click at [325, 140] on div at bounding box center [330, 143] width 21 height 21
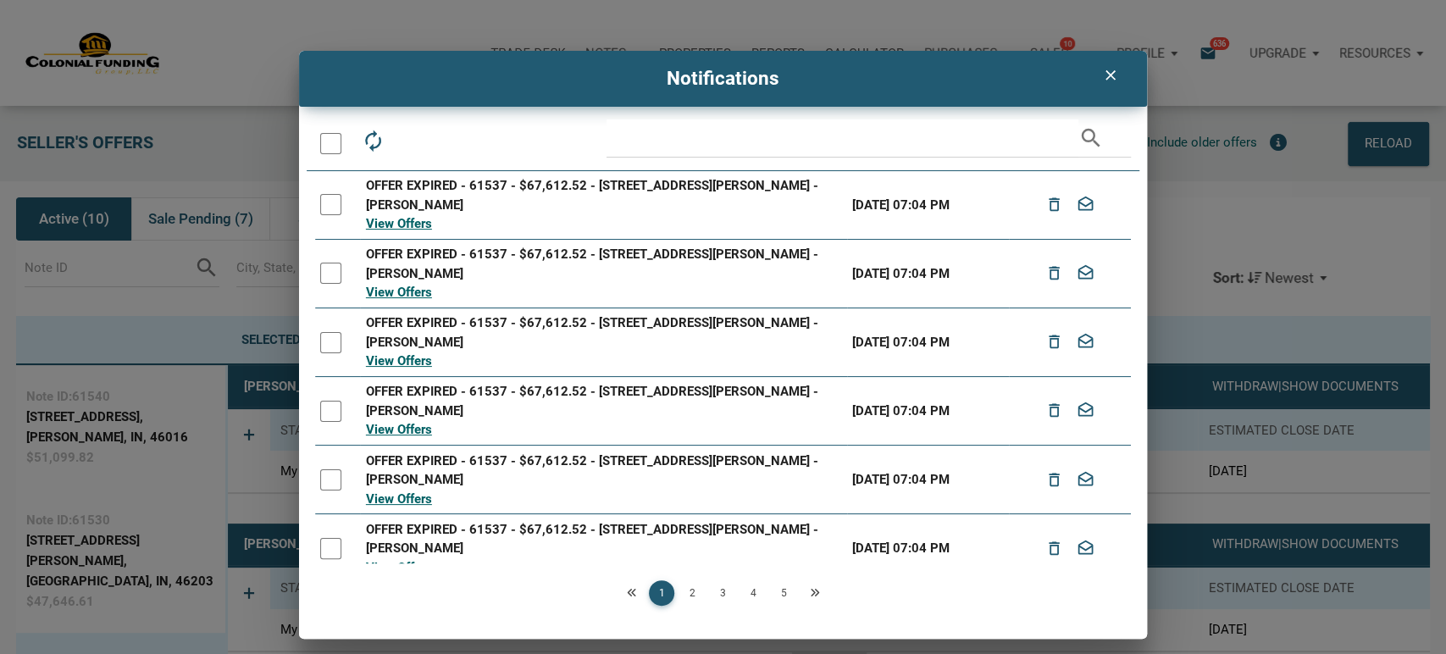
click at [327, 140] on div at bounding box center [330, 143] width 21 height 21
click at [419, 136] on icon "delete_outline" at bounding box center [411, 141] width 24 height 24
click at [328, 143] on div at bounding box center [330, 143] width 21 height 21
click at [411, 136] on icon "delete_outline" at bounding box center [411, 141] width 24 height 24
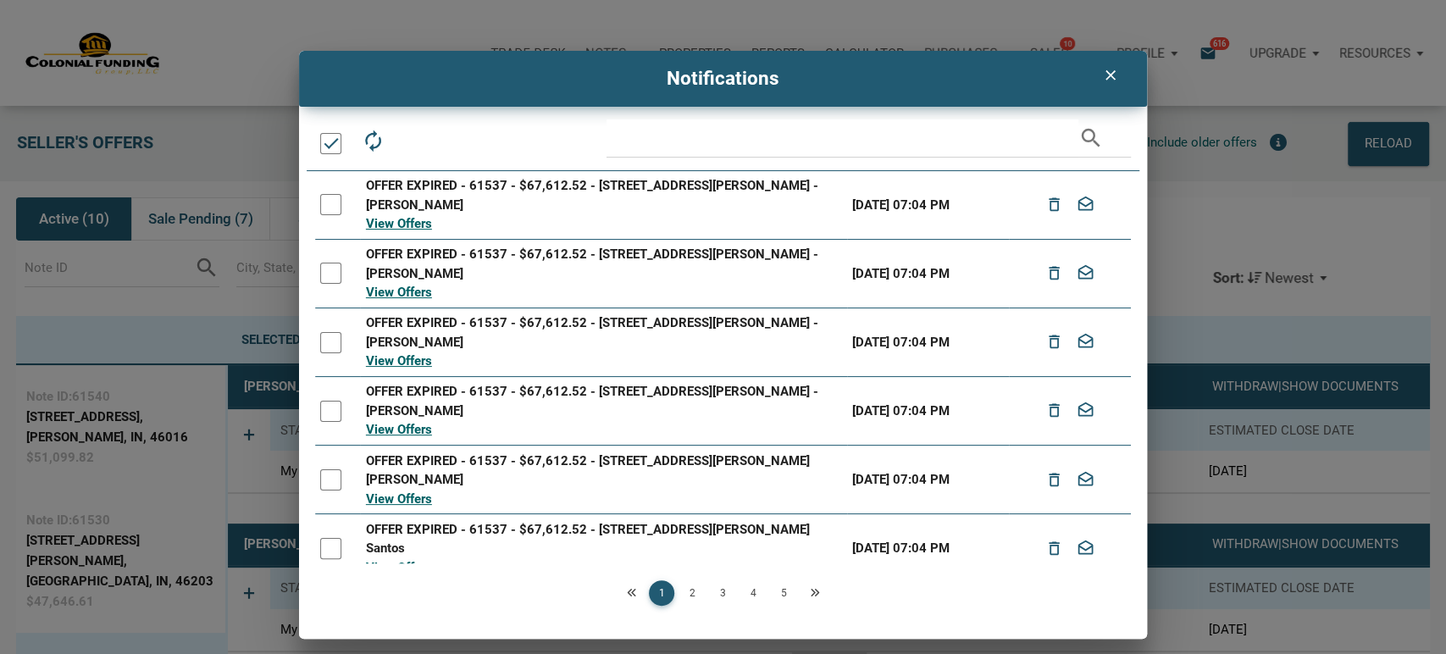
click at [330, 143] on div at bounding box center [330, 143] width 21 height 21
click at [414, 141] on icon "delete_outline" at bounding box center [411, 141] width 24 height 24
click at [325, 141] on div at bounding box center [330, 143] width 21 height 21
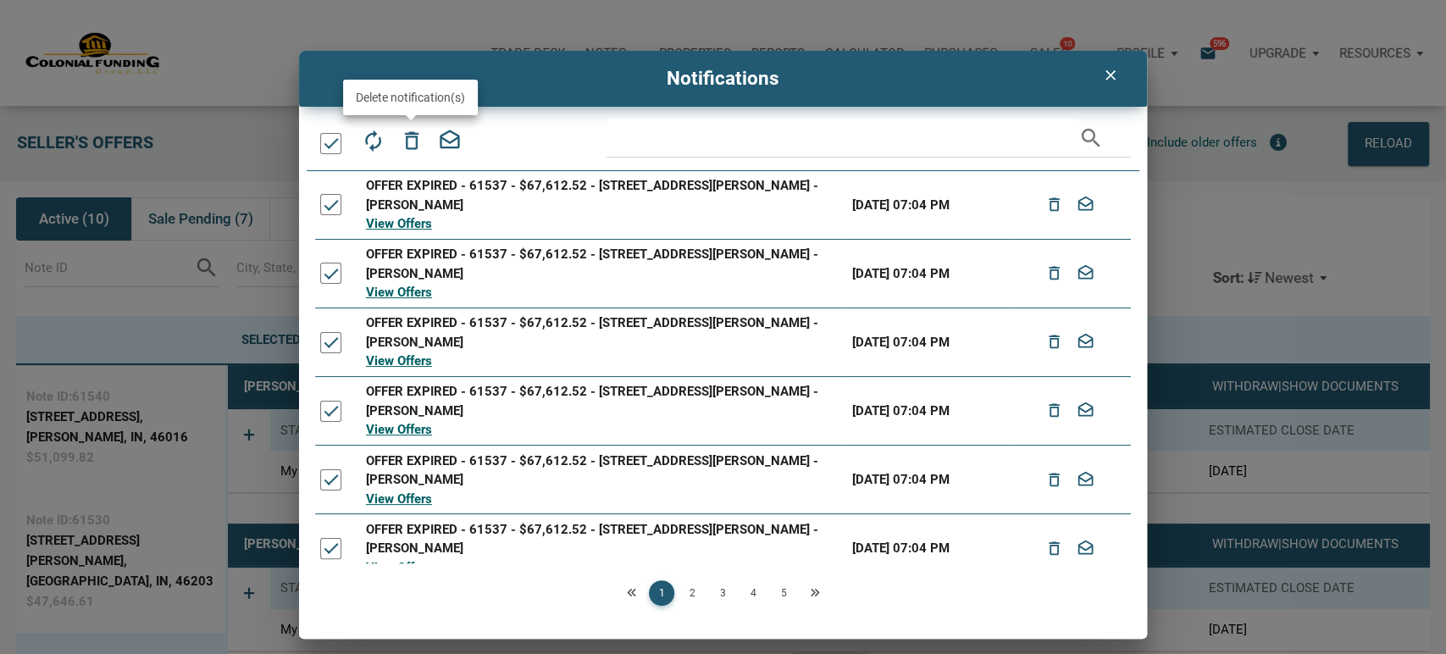
click at [409, 134] on icon "delete_outline" at bounding box center [411, 141] width 24 height 24
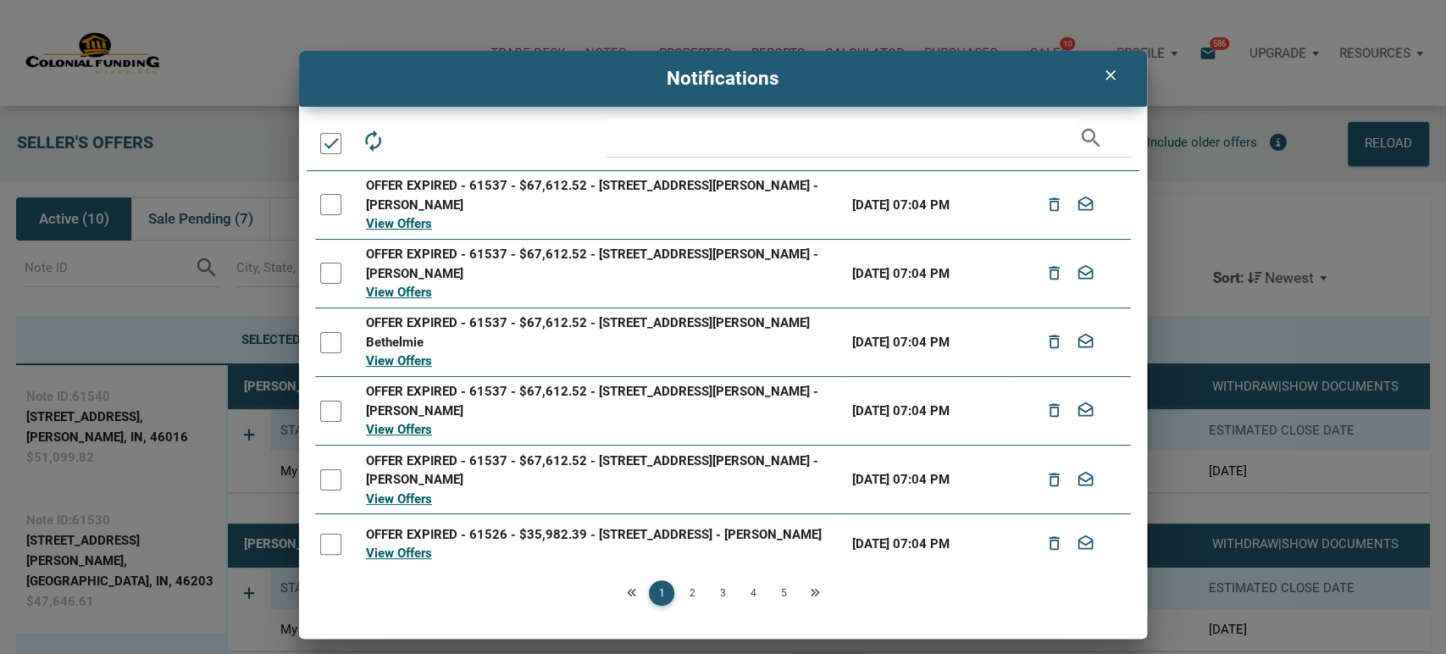
click at [321, 143] on div at bounding box center [330, 143] width 21 height 21
click at [407, 136] on icon "delete_outline" at bounding box center [411, 141] width 24 height 24
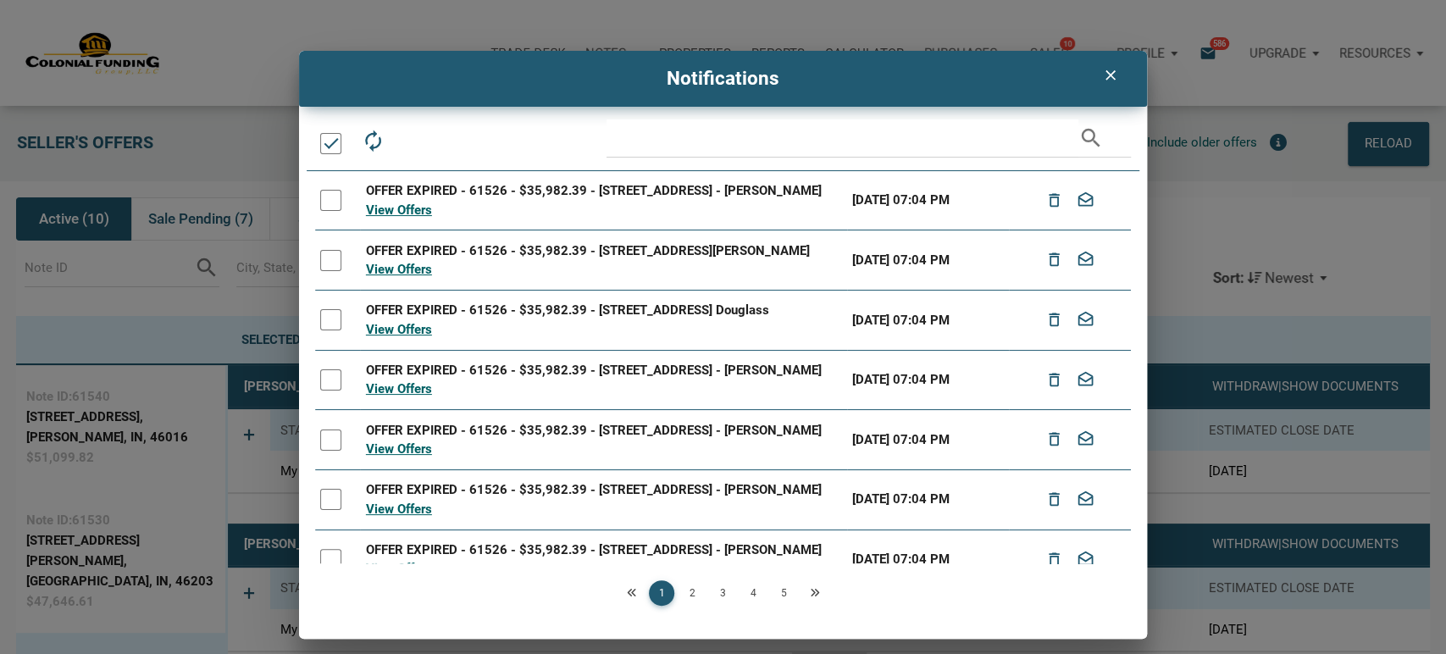
click at [325, 147] on div at bounding box center [330, 143] width 21 height 21
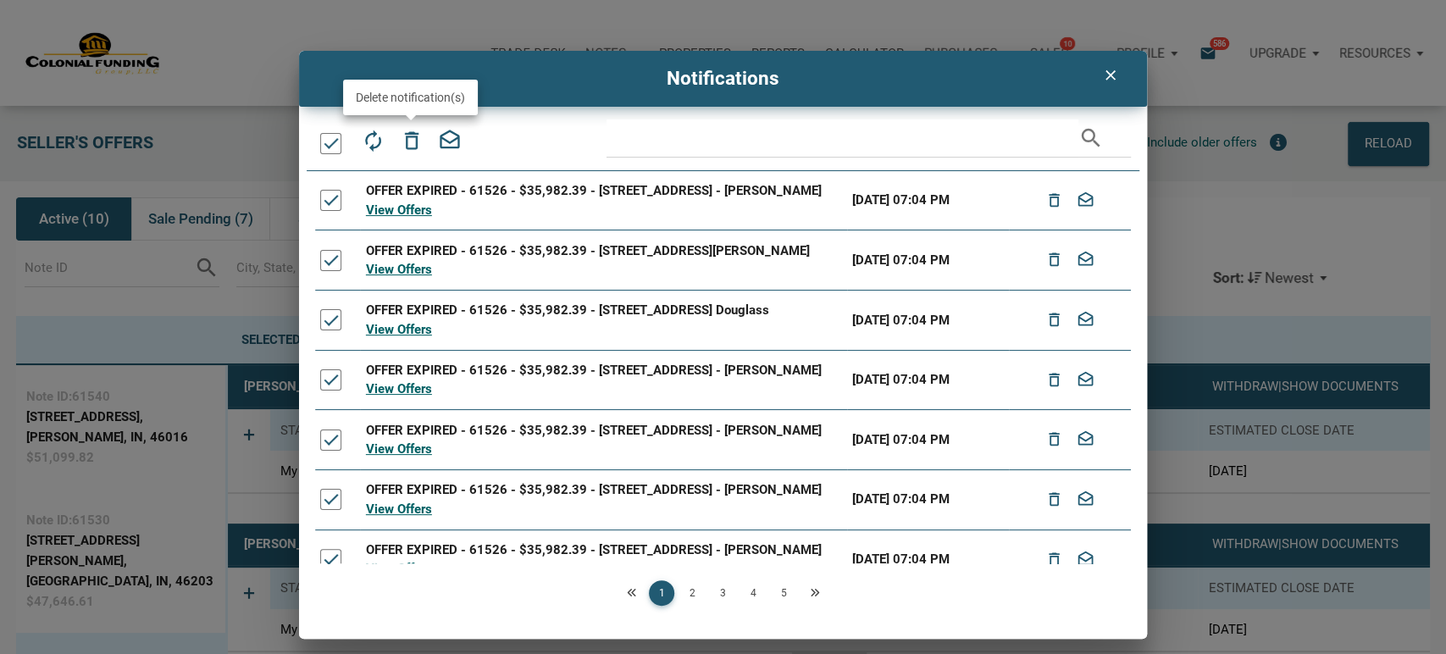
click at [415, 138] on icon "delete_outline" at bounding box center [411, 141] width 24 height 24
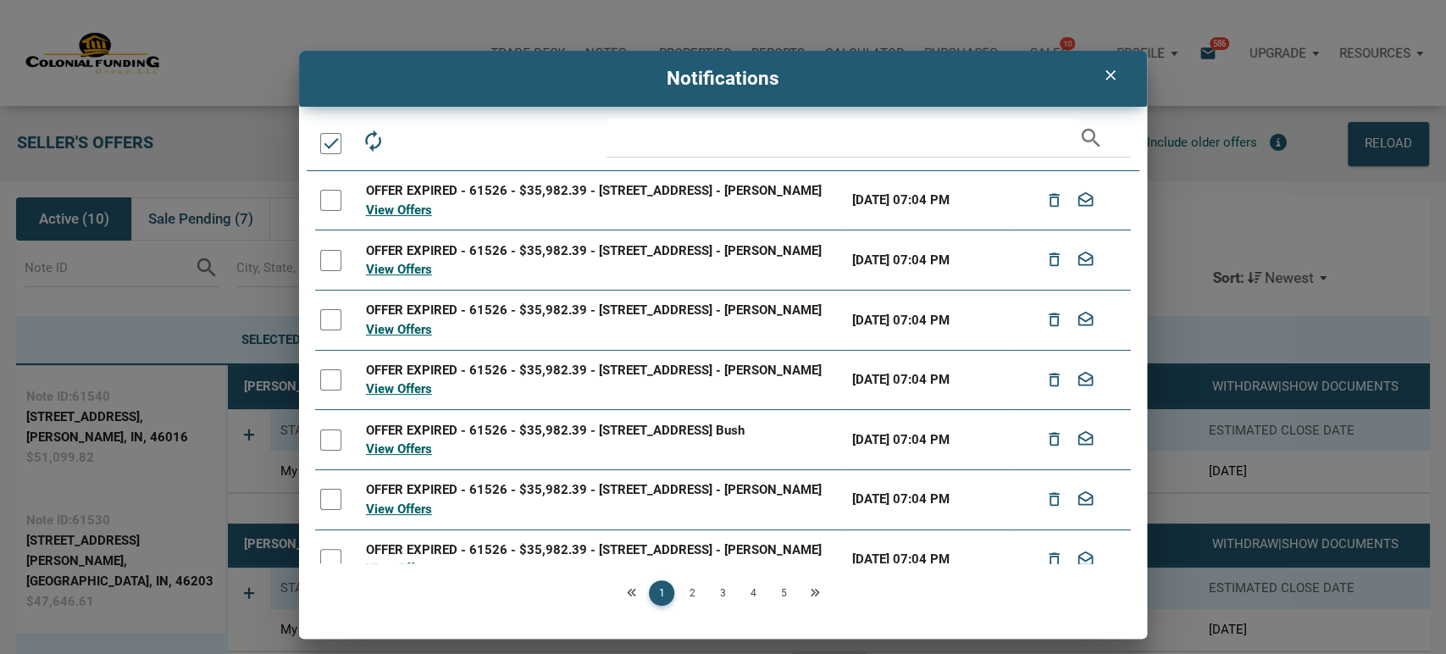
click at [330, 141] on div at bounding box center [330, 143] width 21 height 21
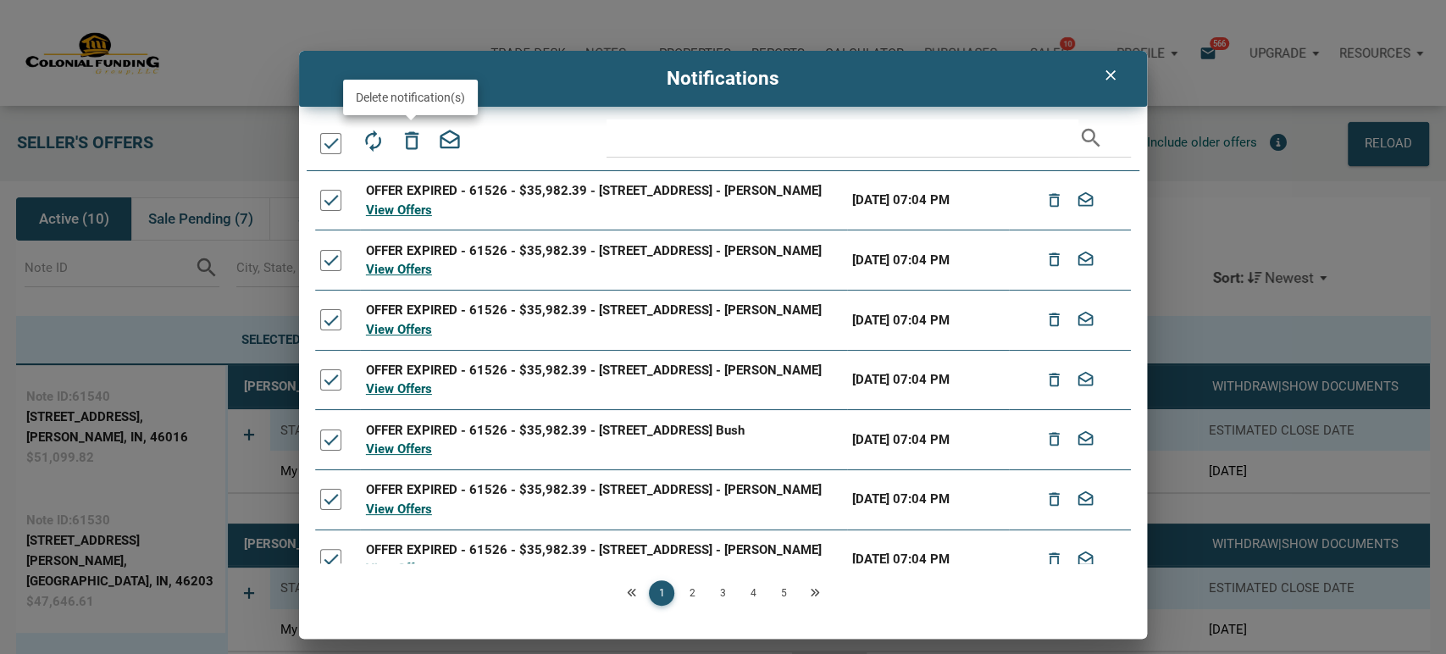
click at [405, 139] on icon "delete_outline" at bounding box center [411, 141] width 24 height 24
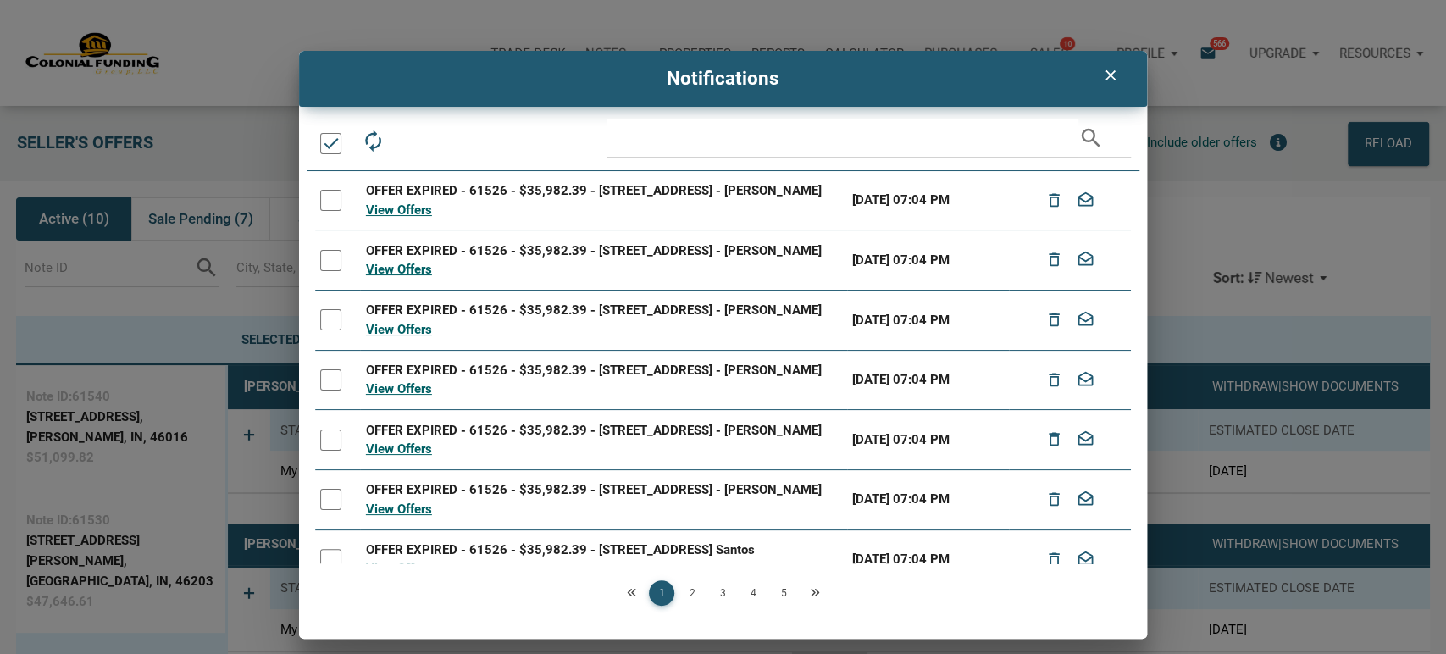
click at [324, 144] on div at bounding box center [330, 143] width 21 height 21
click at [331, 143] on div at bounding box center [330, 143] width 21 height 21
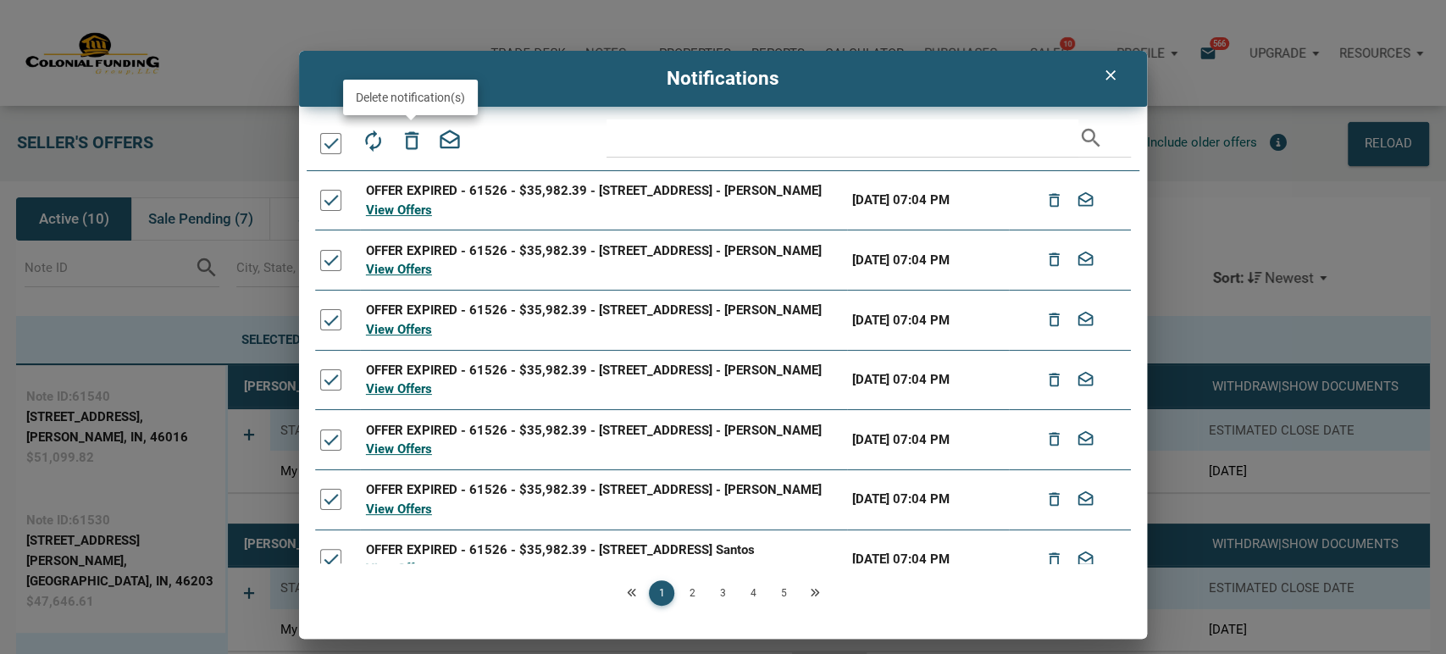
click at [405, 141] on icon "delete_outline" at bounding box center [411, 141] width 24 height 24
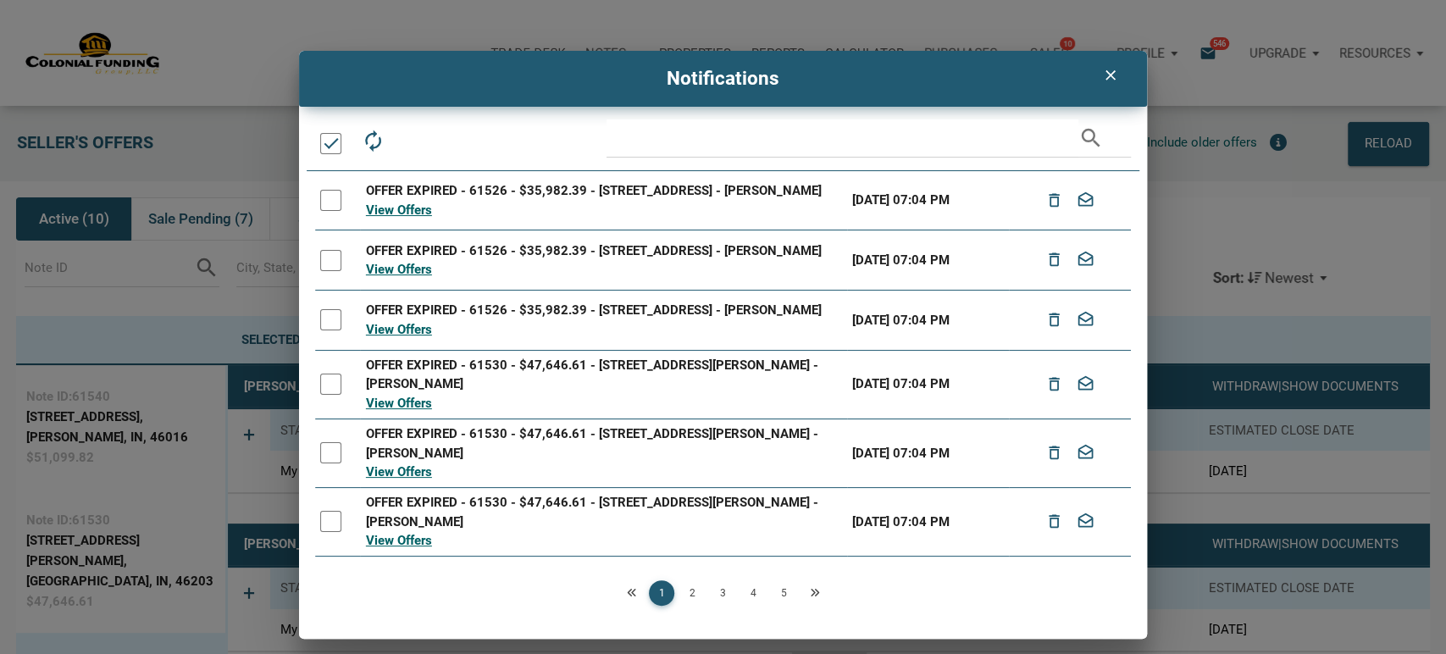
click at [324, 146] on div at bounding box center [330, 143] width 21 height 21
click at [408, 138] on icon "delete_outline" at bounding box center [411, 141] width 24 height 24
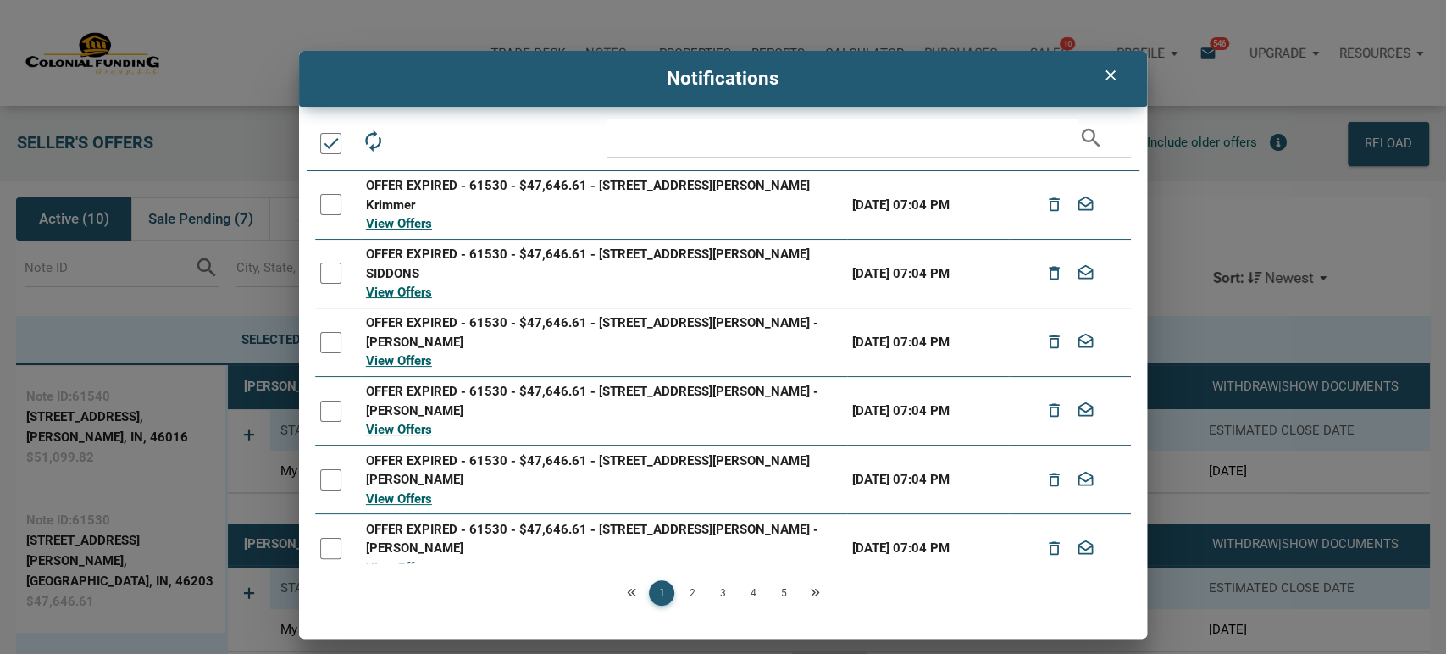
click at [325, 141] on div at bounding box center [330, 143] width 21 height 21
click at [413, 141] on icon "delete_outline" at bounding box center [411, 141] width 24 height 24
click at [320, 143] on div at bounding box center [330, 143] width 21 height 21
click at [330, 146] on div at bounding box center [330, 143] width 21 height 21
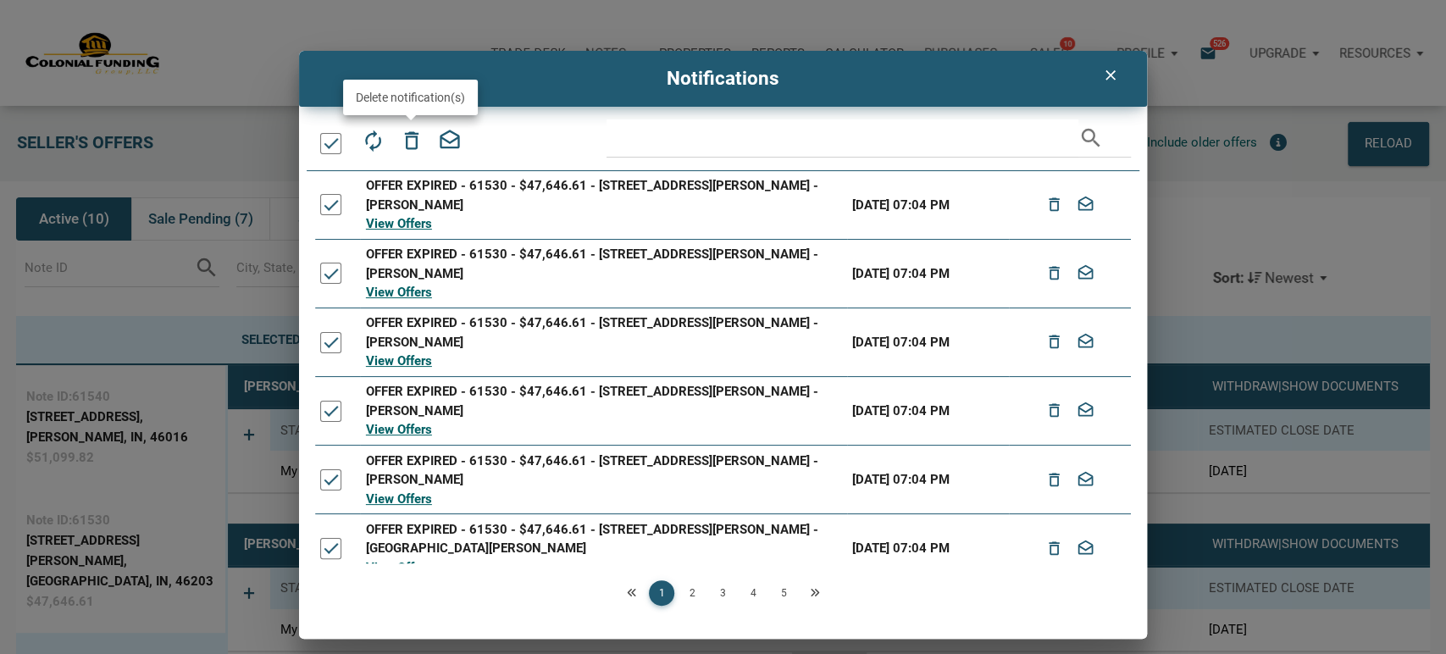
click at [413, 139] on icon "delete_outline" at bounding box center [411, 141] width 24 height 24
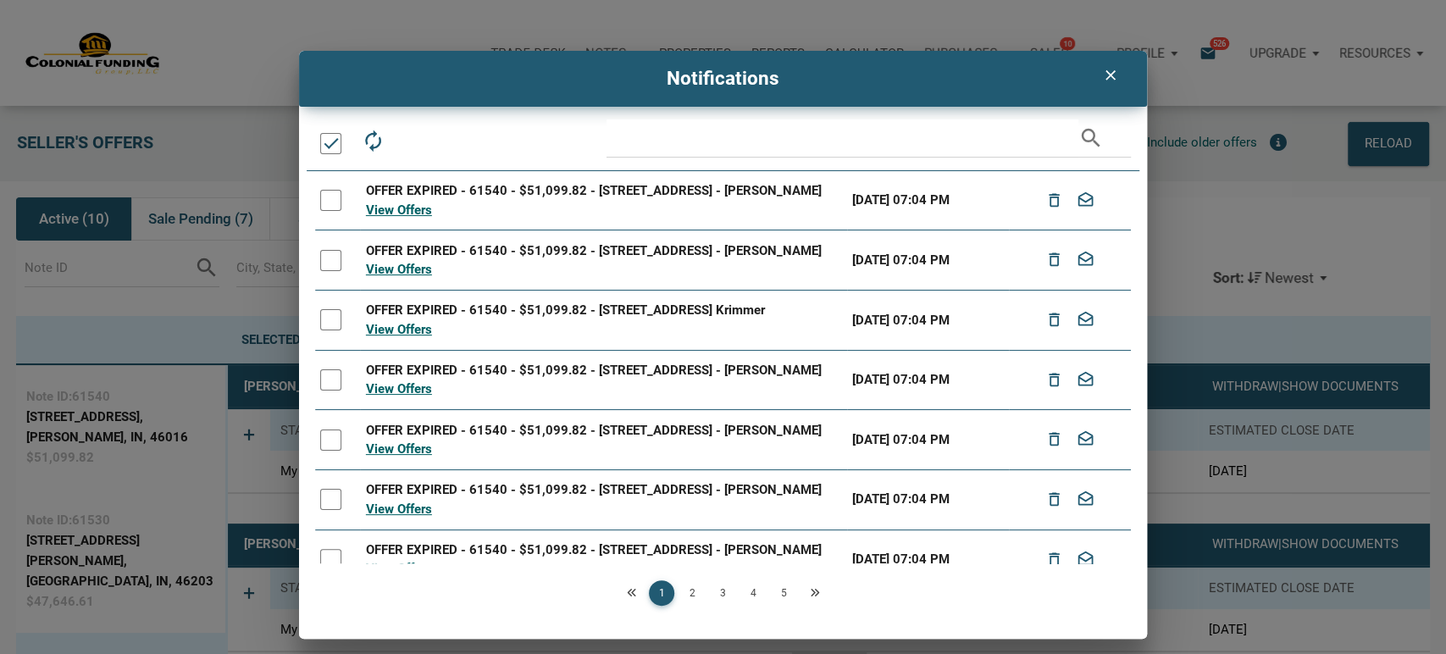
click at [335, 142] on div at bounding box center [330, 143] width 21 height 21
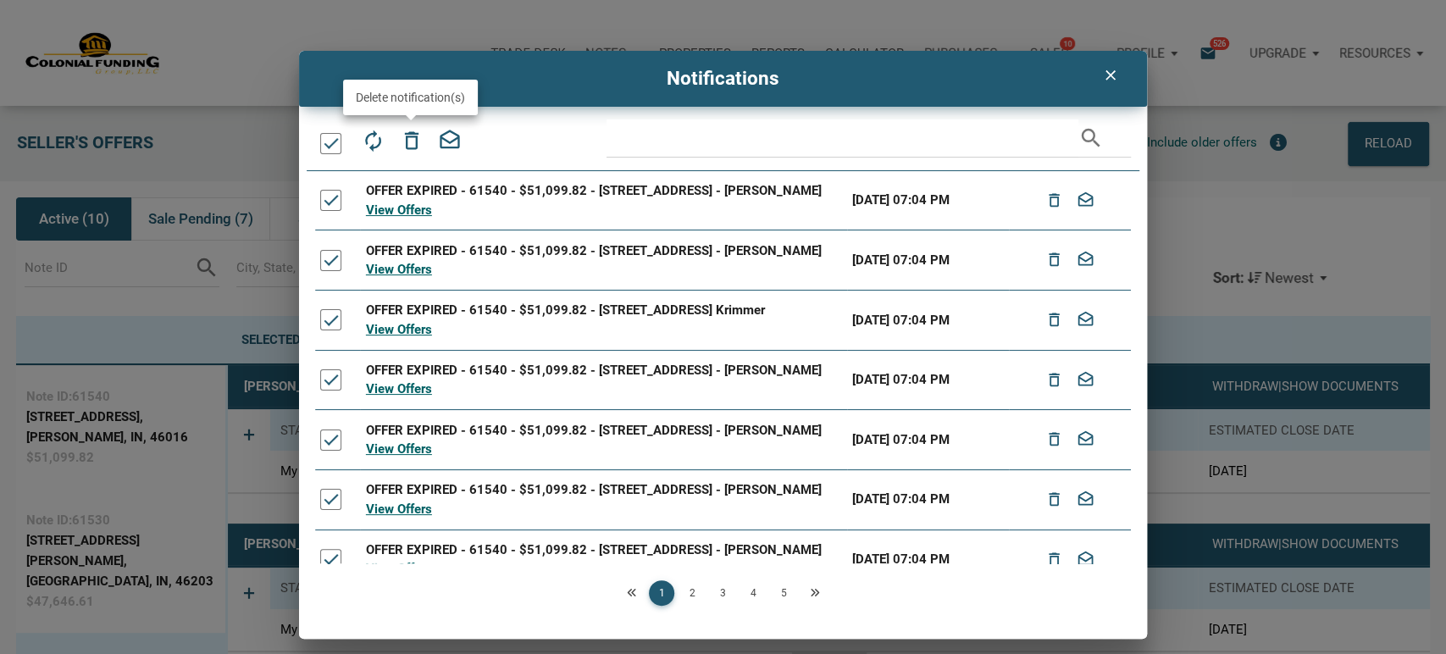
click at [409, 144] on icon "delete_outline" at bounding box center [411, 141] width 24 height 24
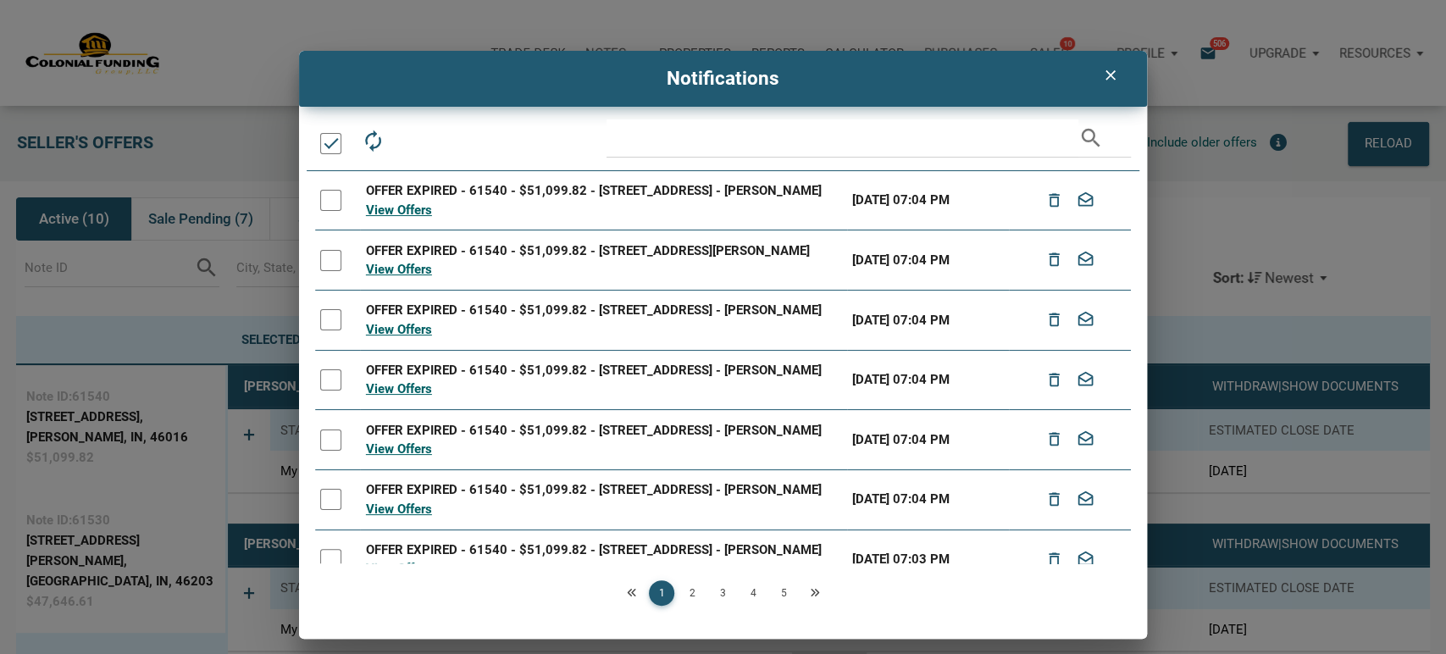
click at [324, 146] on div at bounding box center [330, 143] width 21 height 21
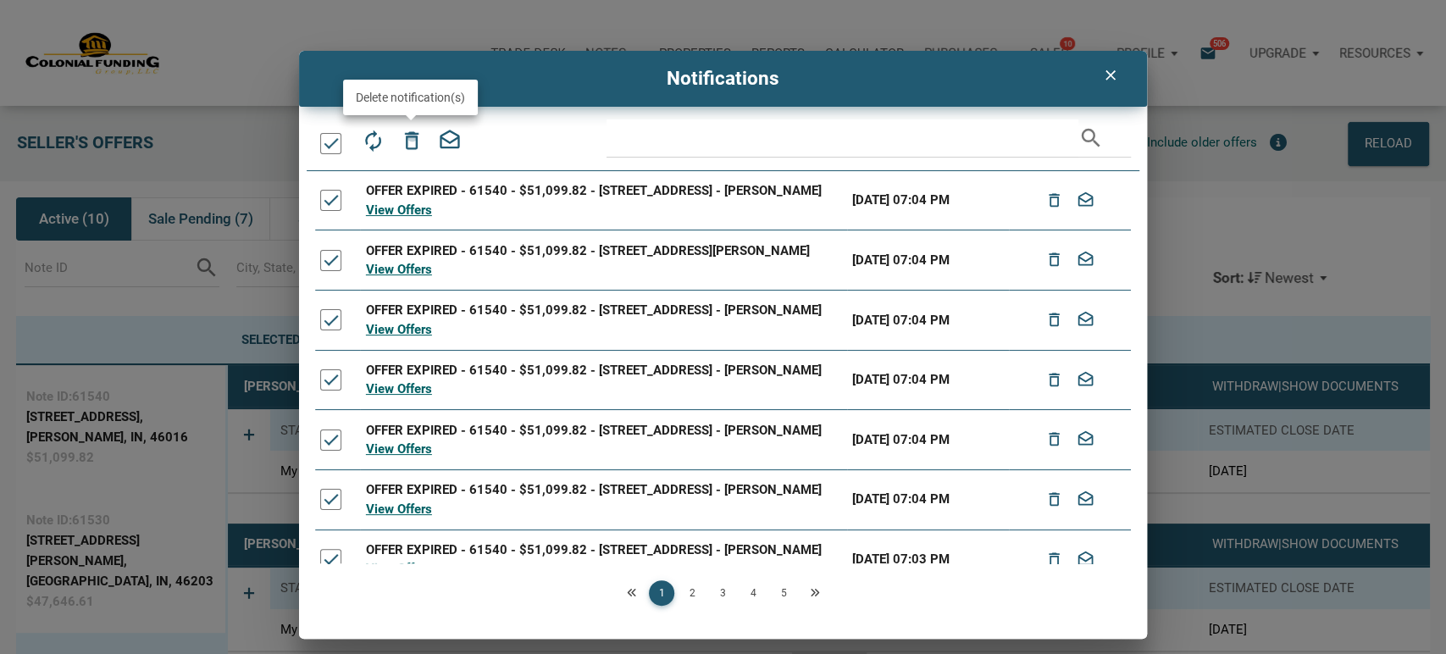
click at [412, 136] on icon "delete_outline" at bounding box center [411, 141] width 24 height 24
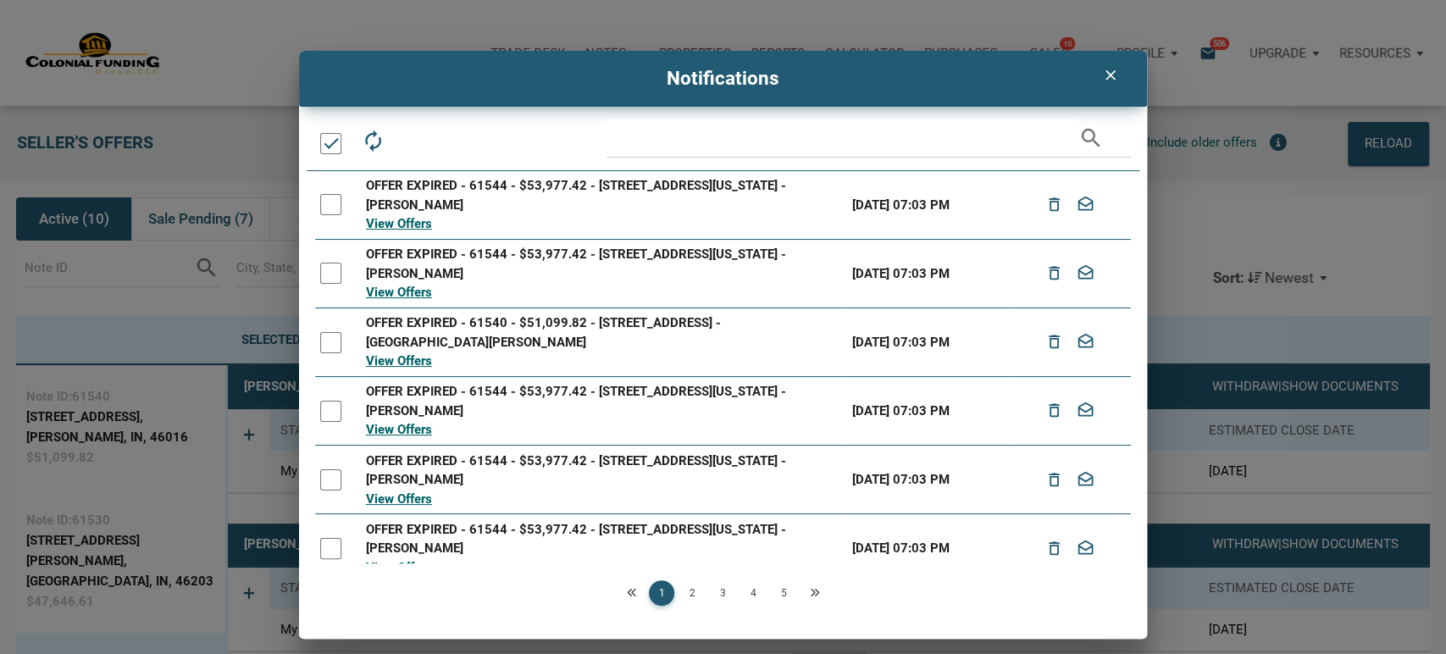
click at [325, 139] on div at bounding box center [330, 143] width 21 height 21
click at [407, 136] on icon "delete_outline" at bounding box center [411, 141] width 24 height 24
click at [332, 143] on div at bounding box center [330, 143] width 21 height 21
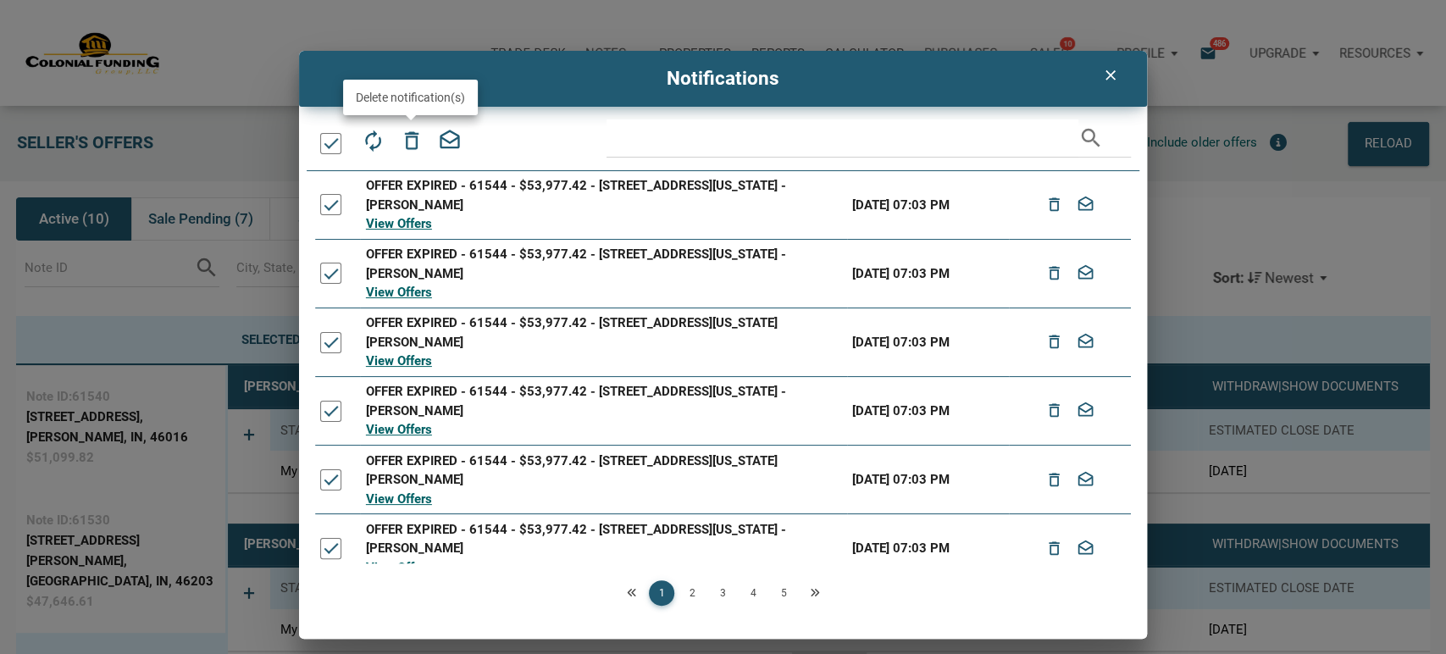
click at [407, 141] on icon "delete_outline" at bounding box center [411, 141] width 24 height 24
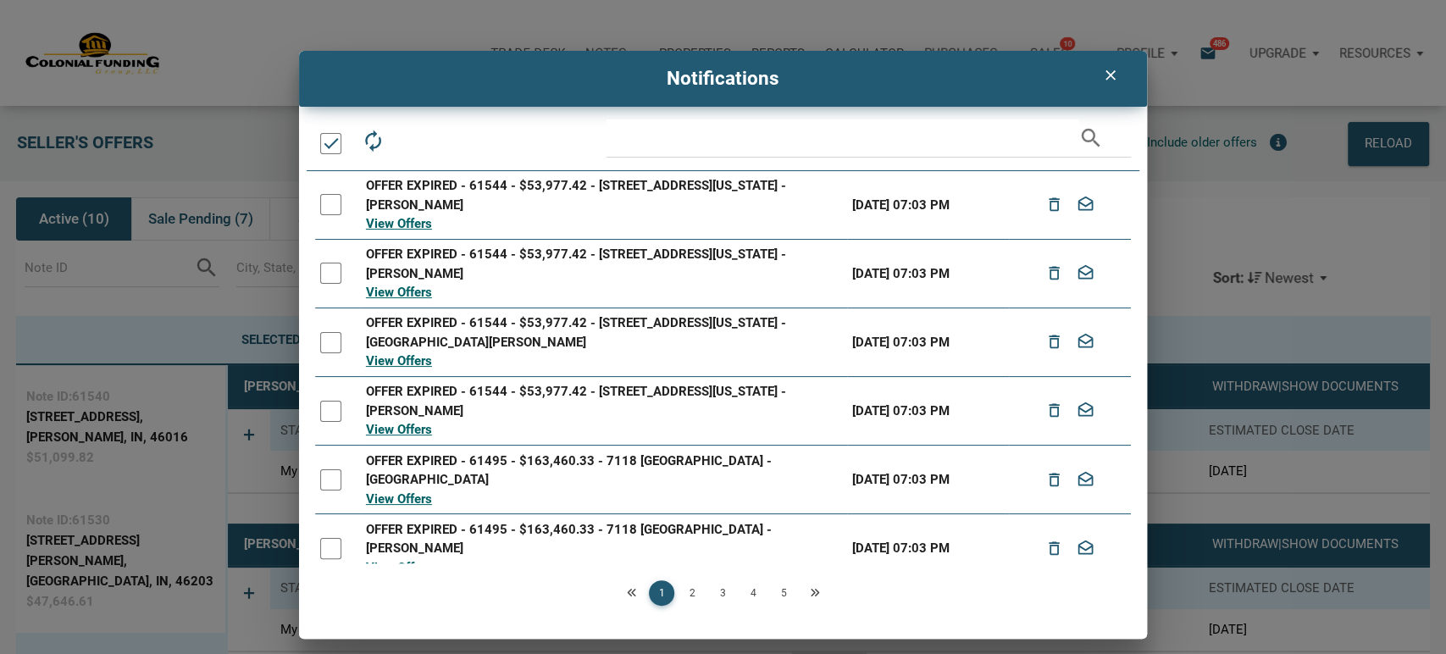
click at [326, 145] on div at bounding box center [330, 143] width 21 height 21
click at [407, 139] on icon "delete_outline" at bounding box center [411, 141] width 24 height 24
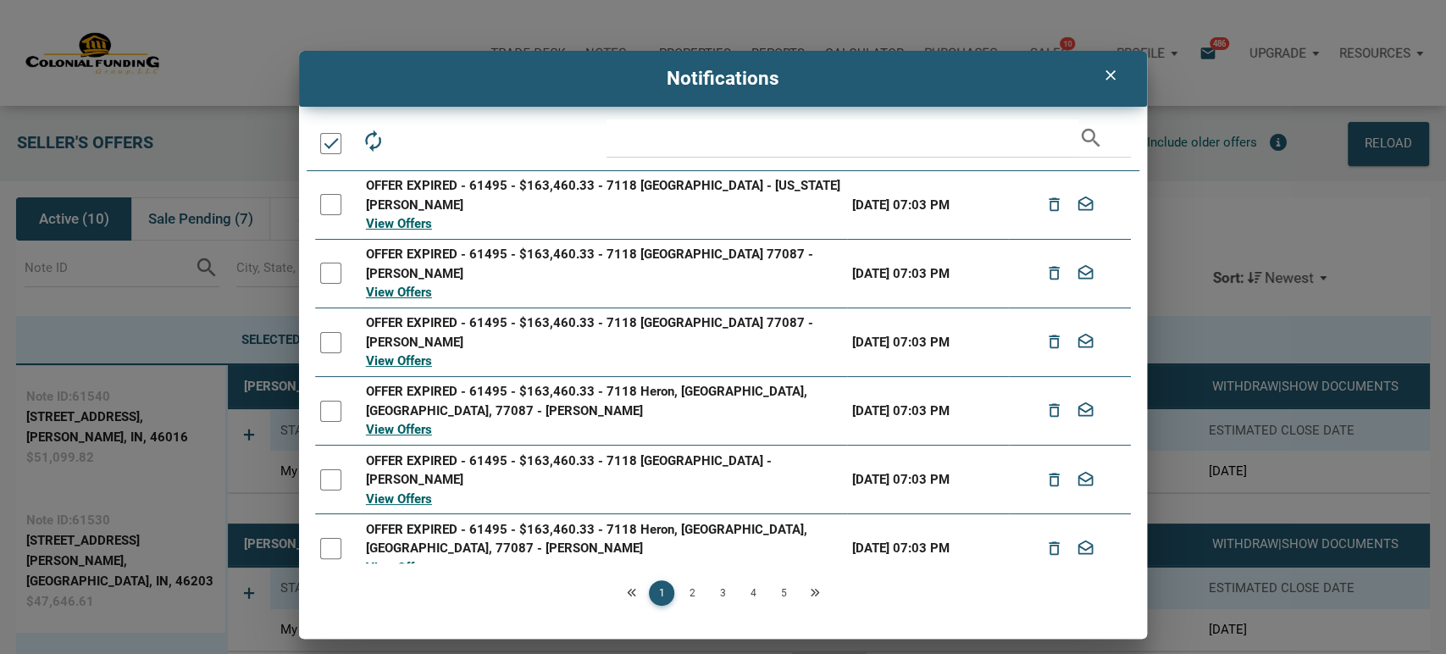
click at [336, 141] on div at bounding box center [330, 143] width 21 height 21
click at [414, 136] on icon "delete_outline" at bounding box center [411, 141] width 24 height 24
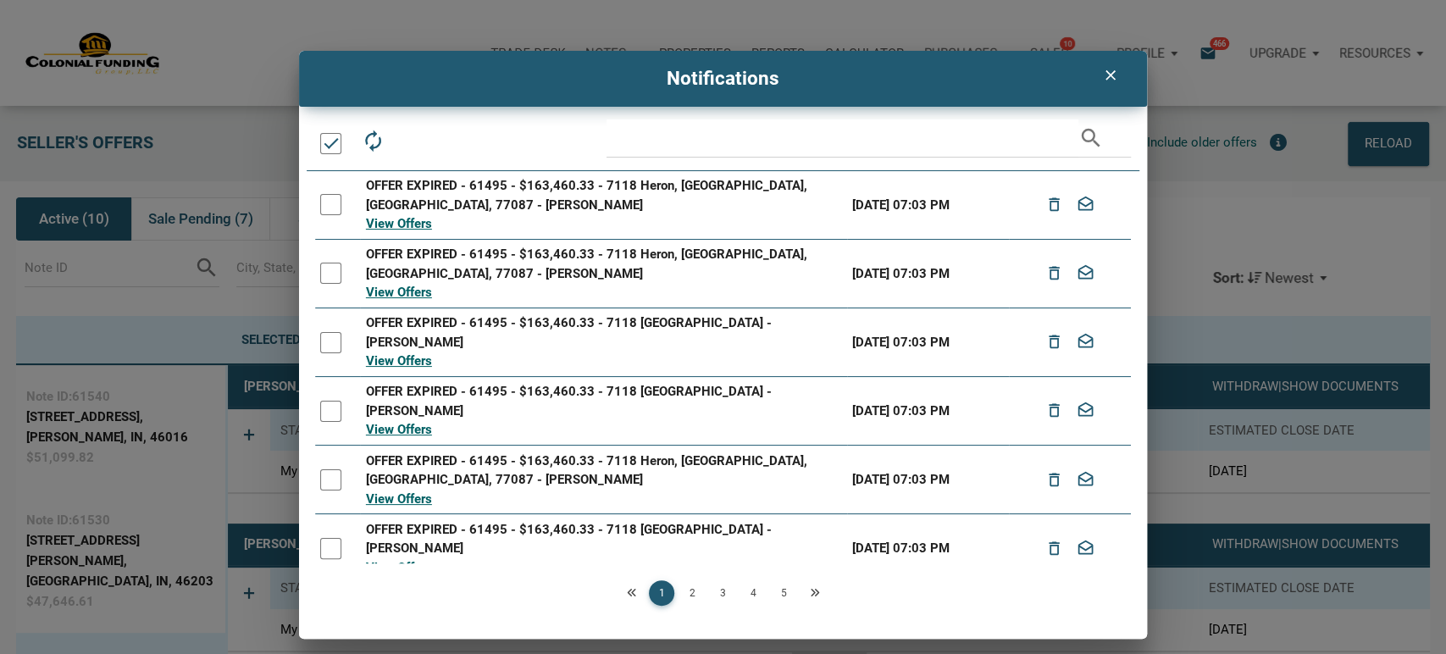
click at [327, 146] on div at bounding box center [330, 143] width 21 height 21
click at [407, 138] on icon "delete_outline" at bounding box center [411, 141] width 24 height 24
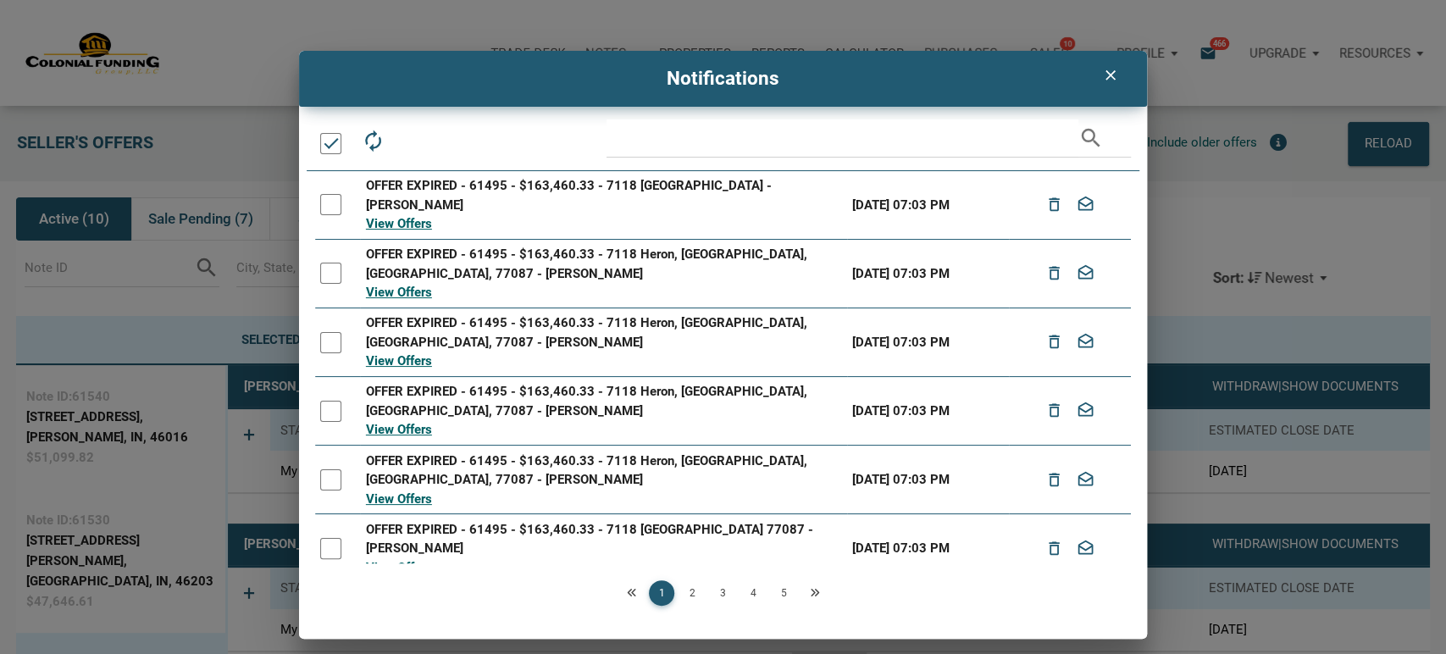
click at [335, 151] on div at bounding box center [330, 143] width 21 height 21
click at [410, 141] on icon "delete_outline" at bounding box center [411, 141] width 24 height 24
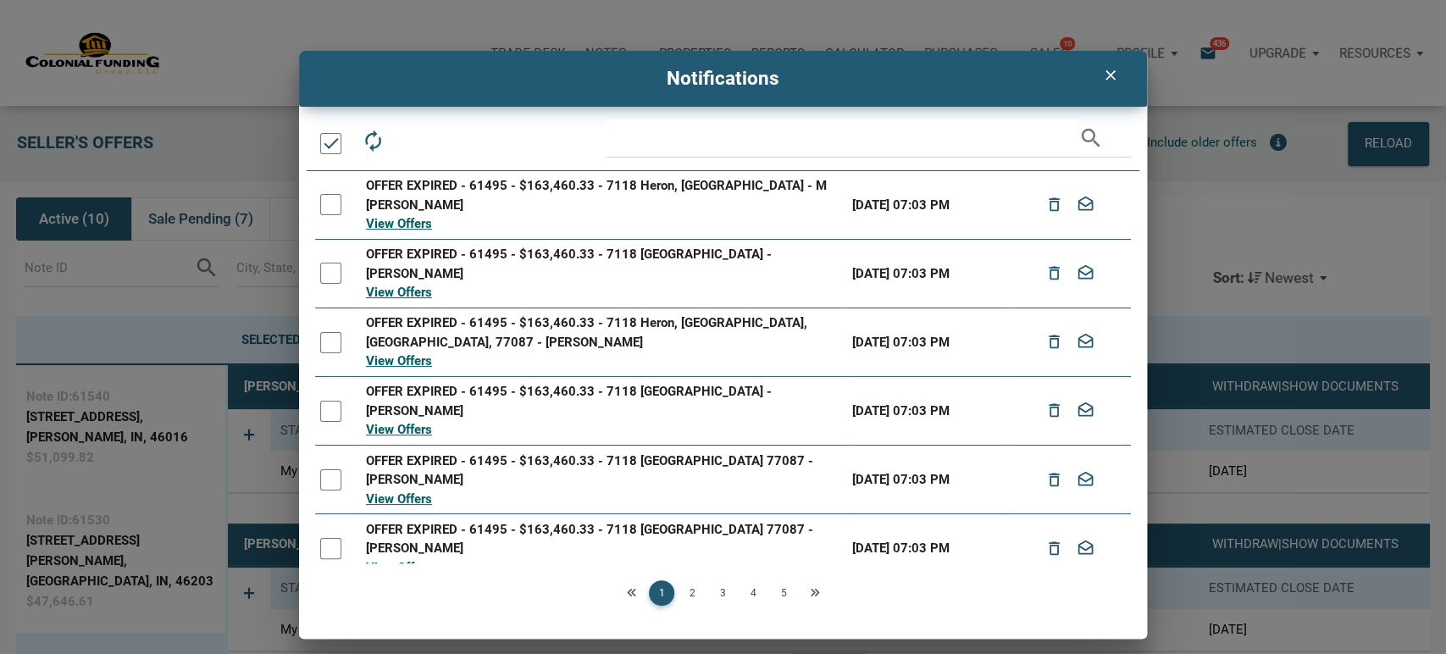
click at [338, 136] on div at bounding box center [330, 143] width 21 height 21
click at [408, 134] on icon "delete_outline" at bounding box center [411, 141] width 24 height 24
click at [323, 145] on div at bounding box center [330, 143] width 21 height 21
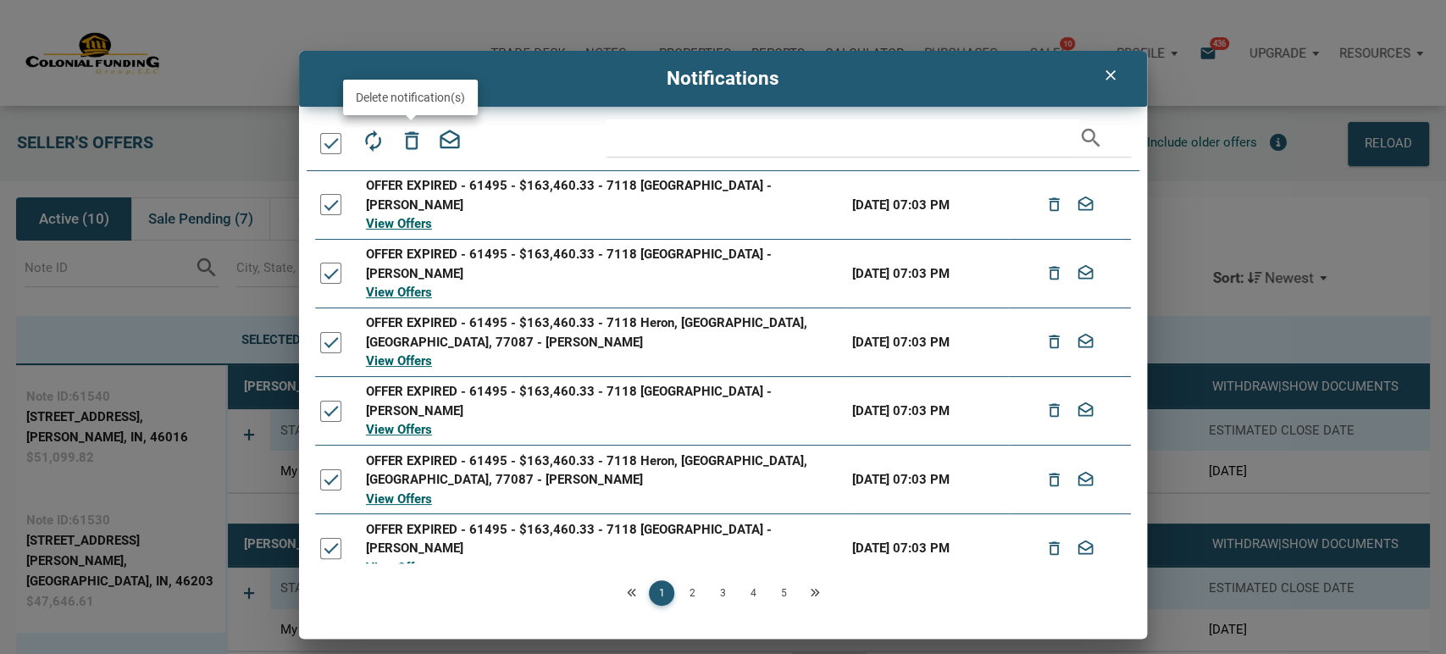
click at [413, 140] on icon "delete_outline" at bounding box center [411, 141] width 24 height 24
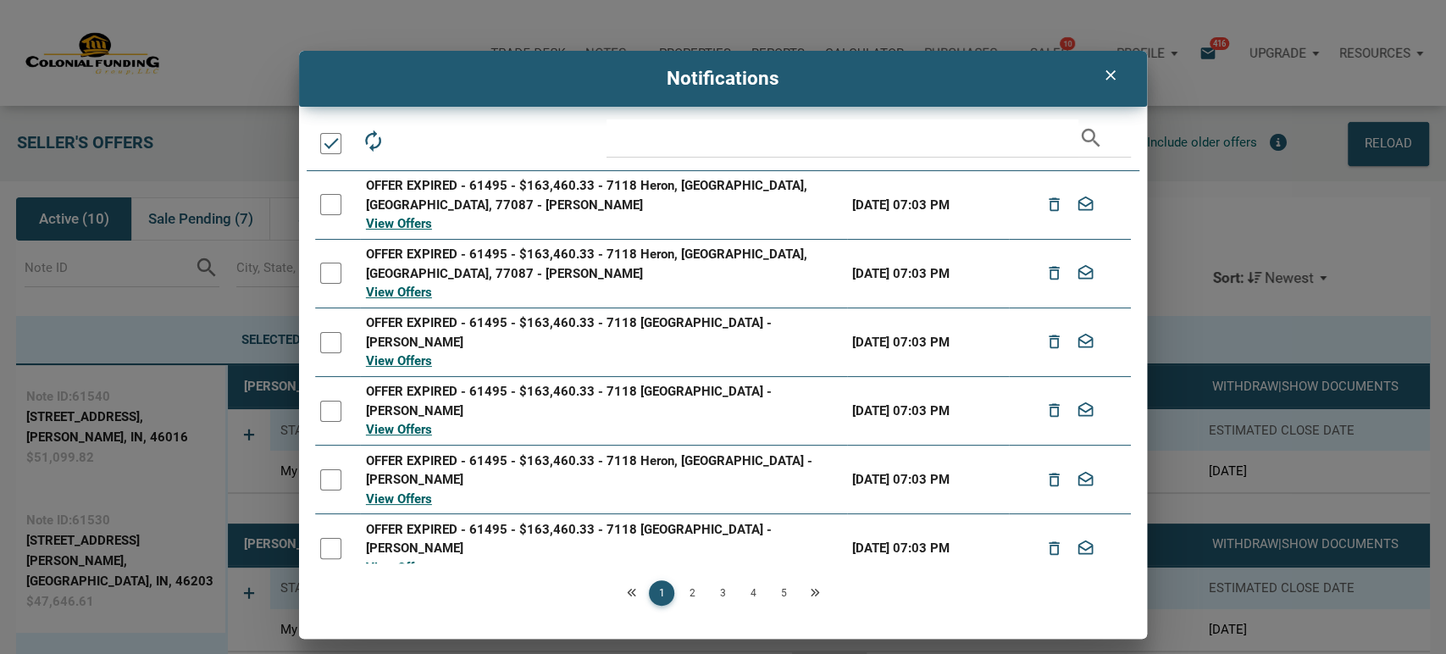
click at [334, 143] on div at bounding box center [330, 143] width 21 height 21
click at [407, 140] on icon "delete_outline" at bounding box center [411, 141] width 24 height 24
click at [329, 144] on div at bounding box center [330, 143] width 21 height 21
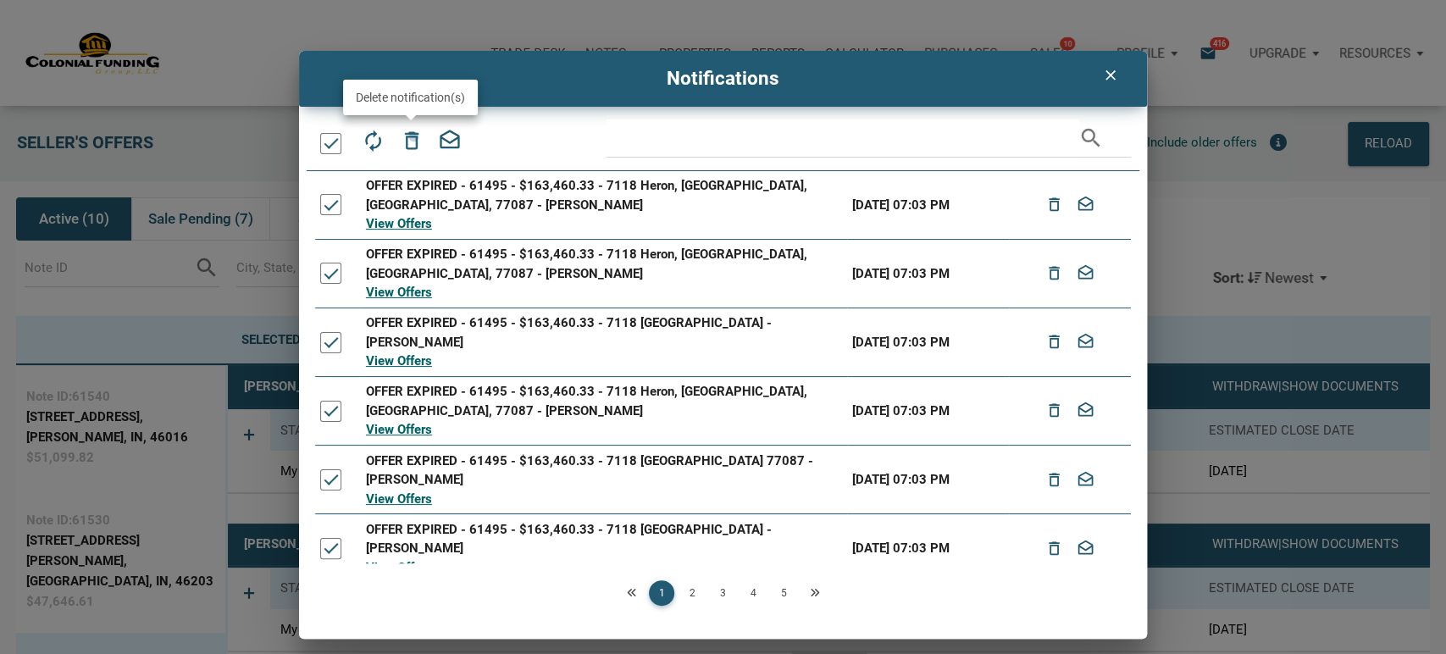
click at [413, 136] on icon "delete_outline" at bounding box center [411, 141] width 24 height 24
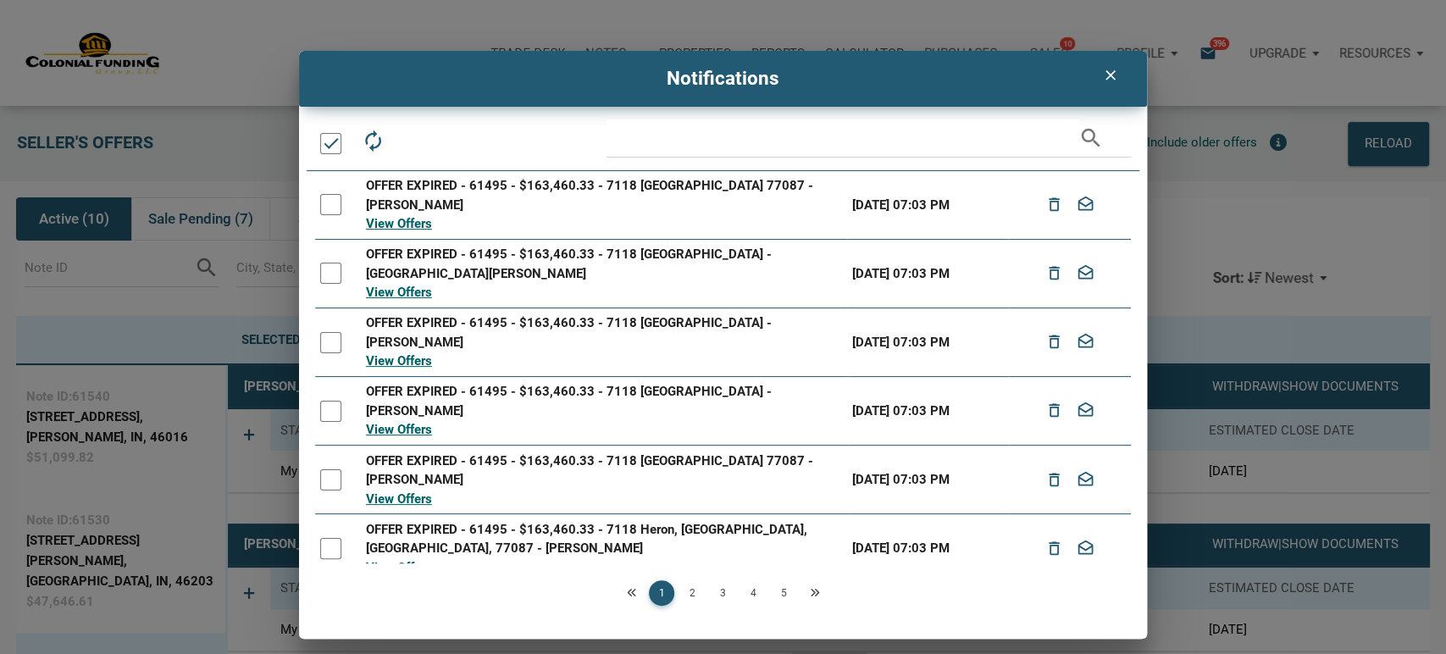
click at [331, 134] on div at bounding box center [330, 143] width 21 height 21
click at [413, 136] on icon "delete_outline" at bounding box center [411, 141] width 24 height 24
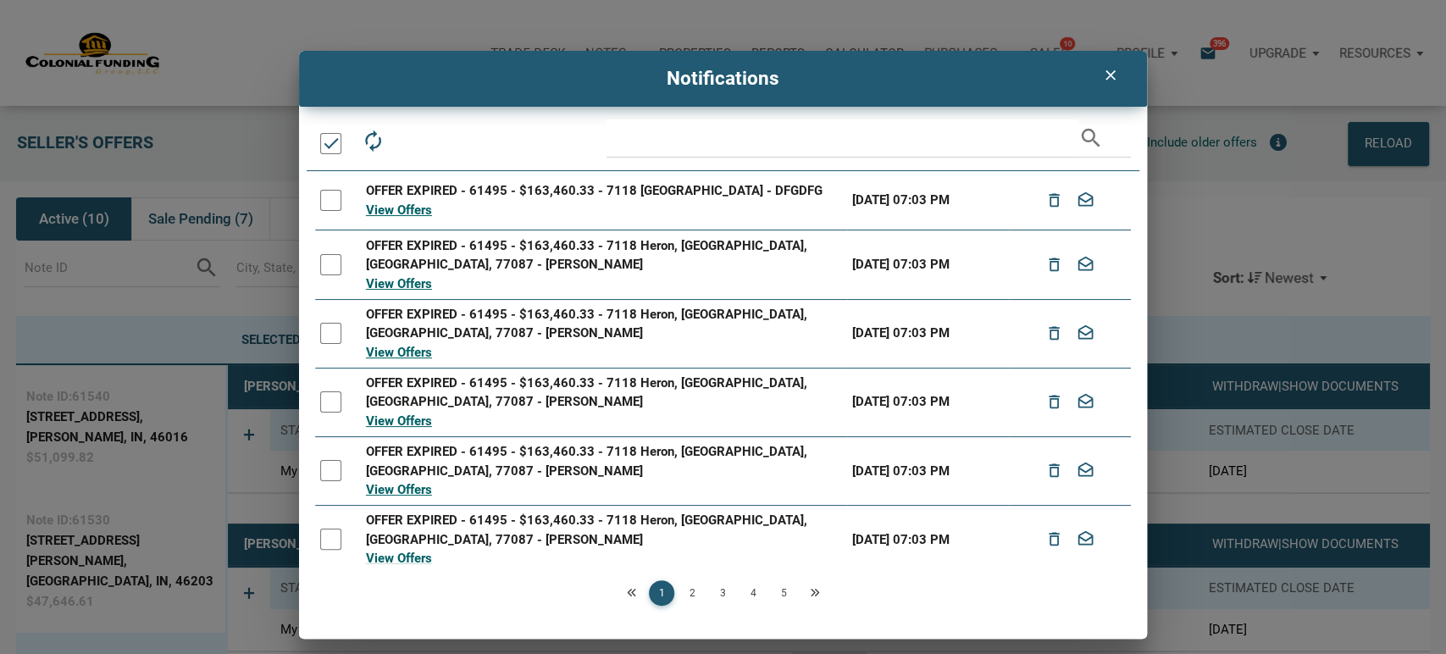
click at [321, 144] on div at bounding box center [330, 143] width 21 height 21
click at [407, 139] on icon "delete_outline" at bounding box center [411, 141] width 24 height 24
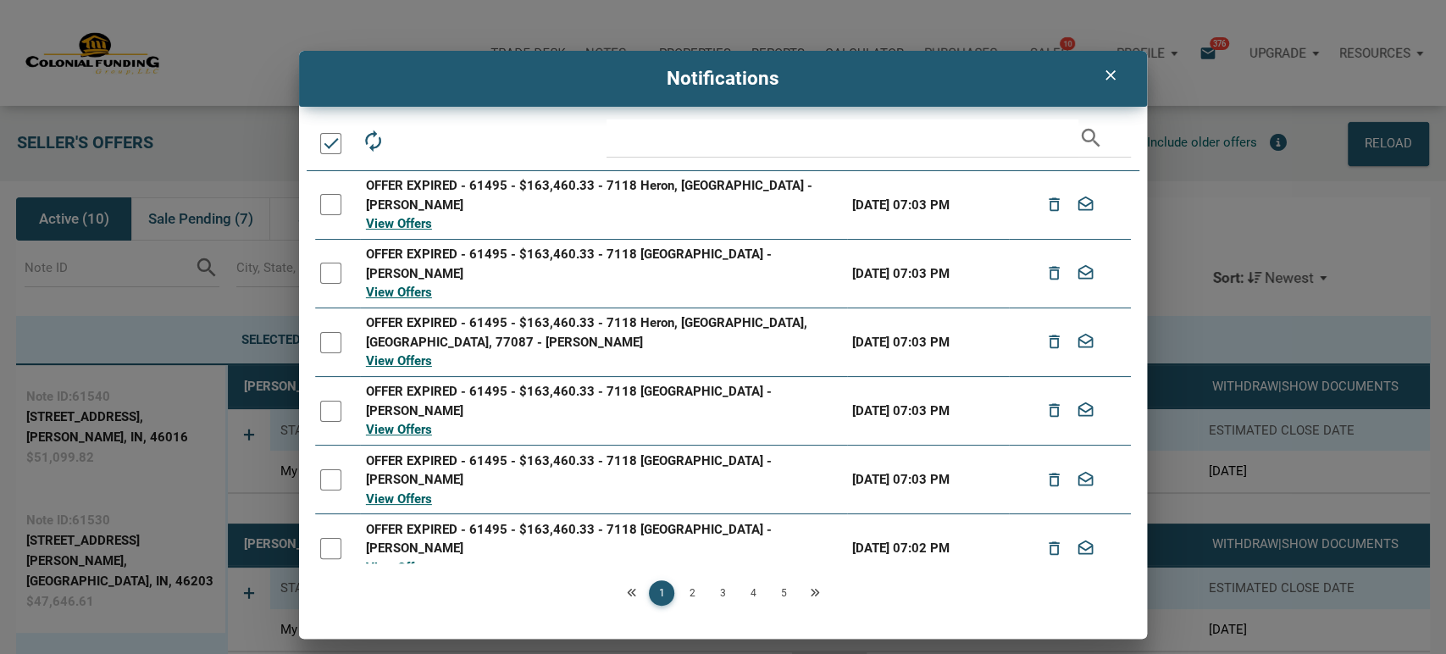
click at [321, 147] on div at bounding box center [330, 143] width 21 height 21
click at [325, 147] on div at bounding box center [330, 143] width 21 height 21
click at [409, 142] on icon "delete_outline" at bounding box center [411, 141] width 24 height 24
click at [333, 147] on div at bounding box center [330, 143] width 21 height 21
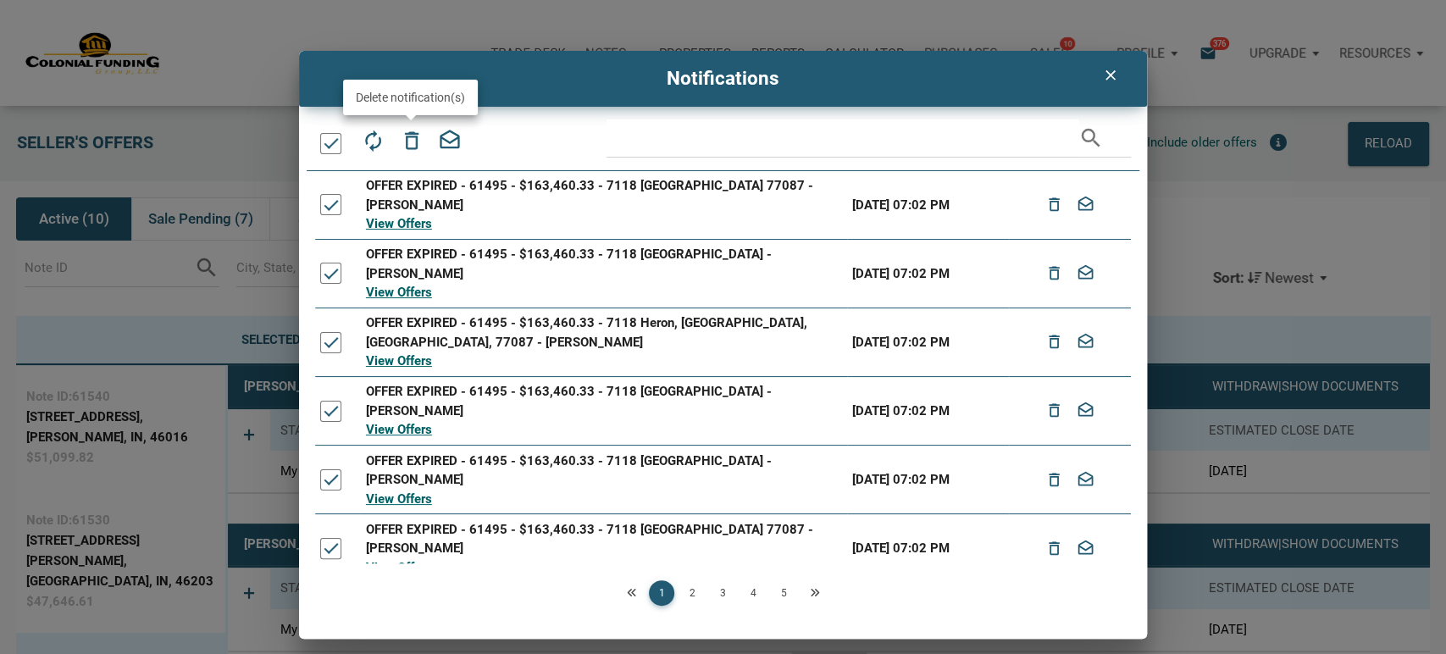
click at [413, 136] on icon "delete_outline" at bounding box center [411, 141] width 24 height 24
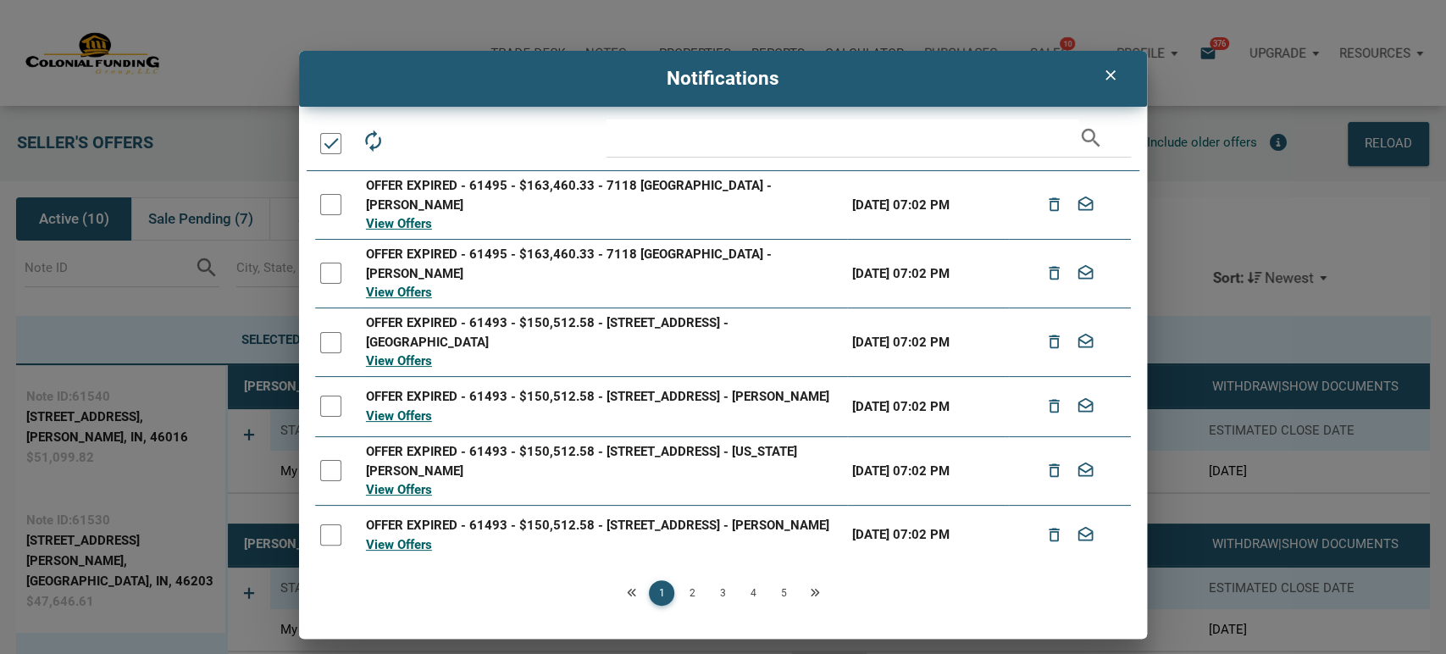
click at [330, 146] on div at bounding box center [330, 143] width 21 height 21
click at [413, 139] on icon "delete_outline" at bounding box center [411, 141] width 24 height 24
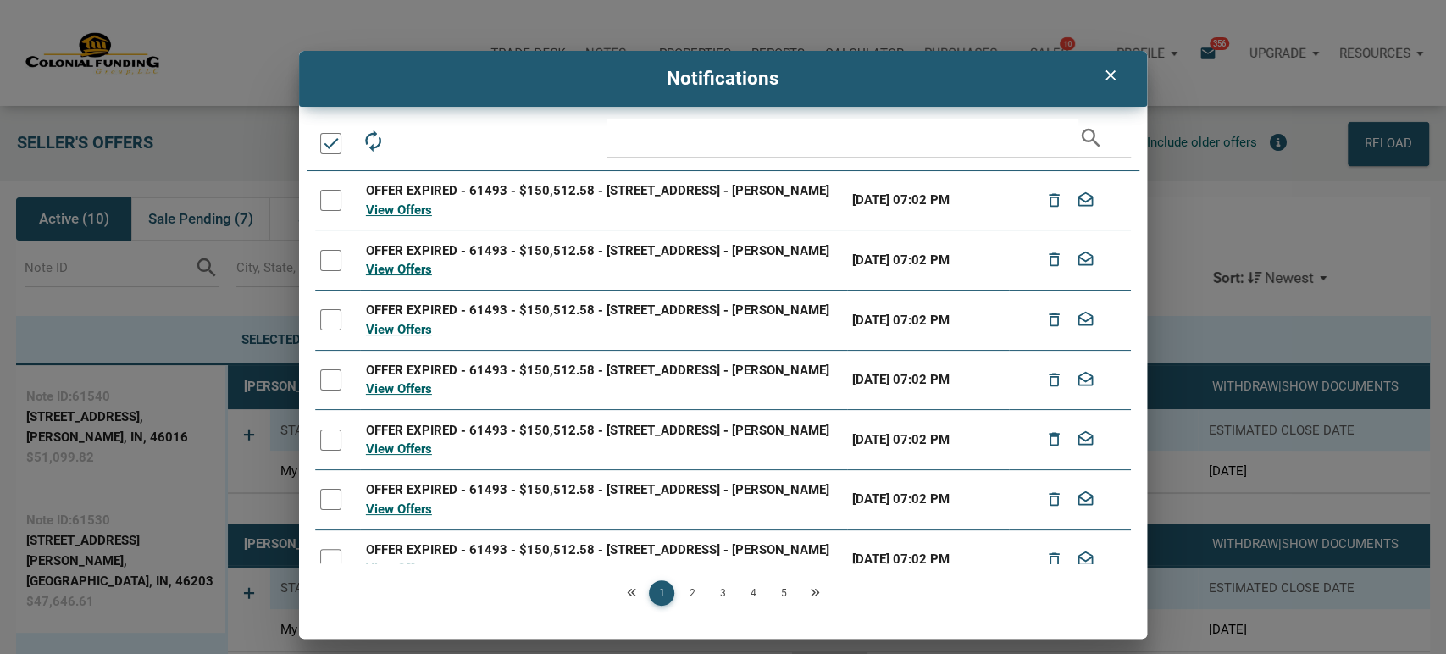
click at [332, 141] on div at bounding box center [330, 143] width 21 height 21
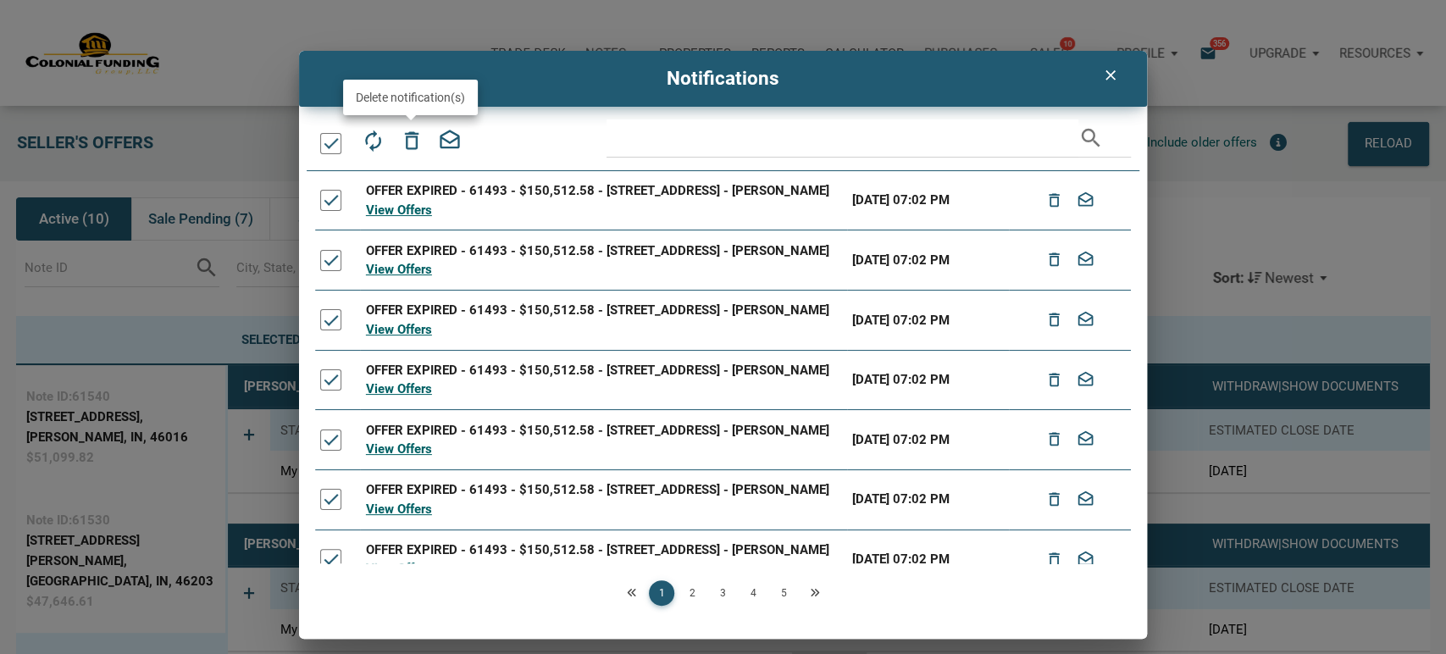
click at [410, 138] on icon "delete_outline" at bounding box center [411, 141] width 24 height 24
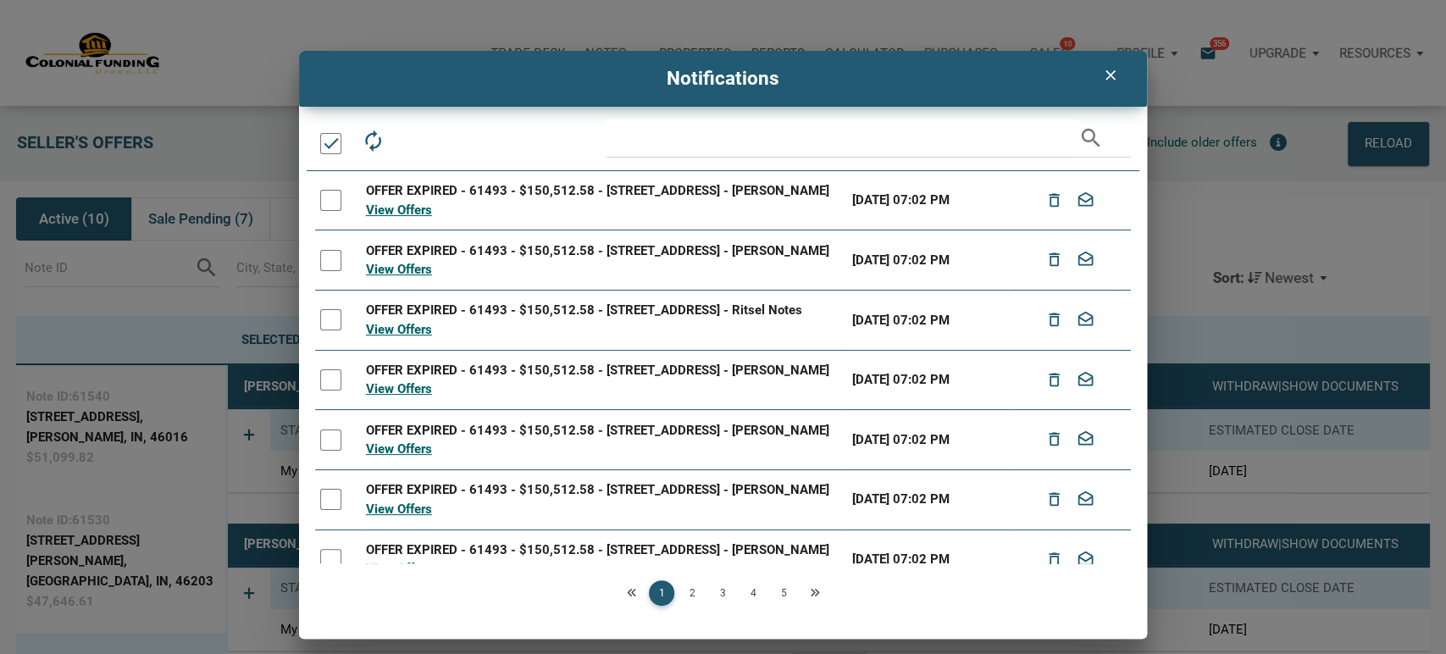
click at [328, 147] on div at bounding box center [330, 143] width 21 height 21
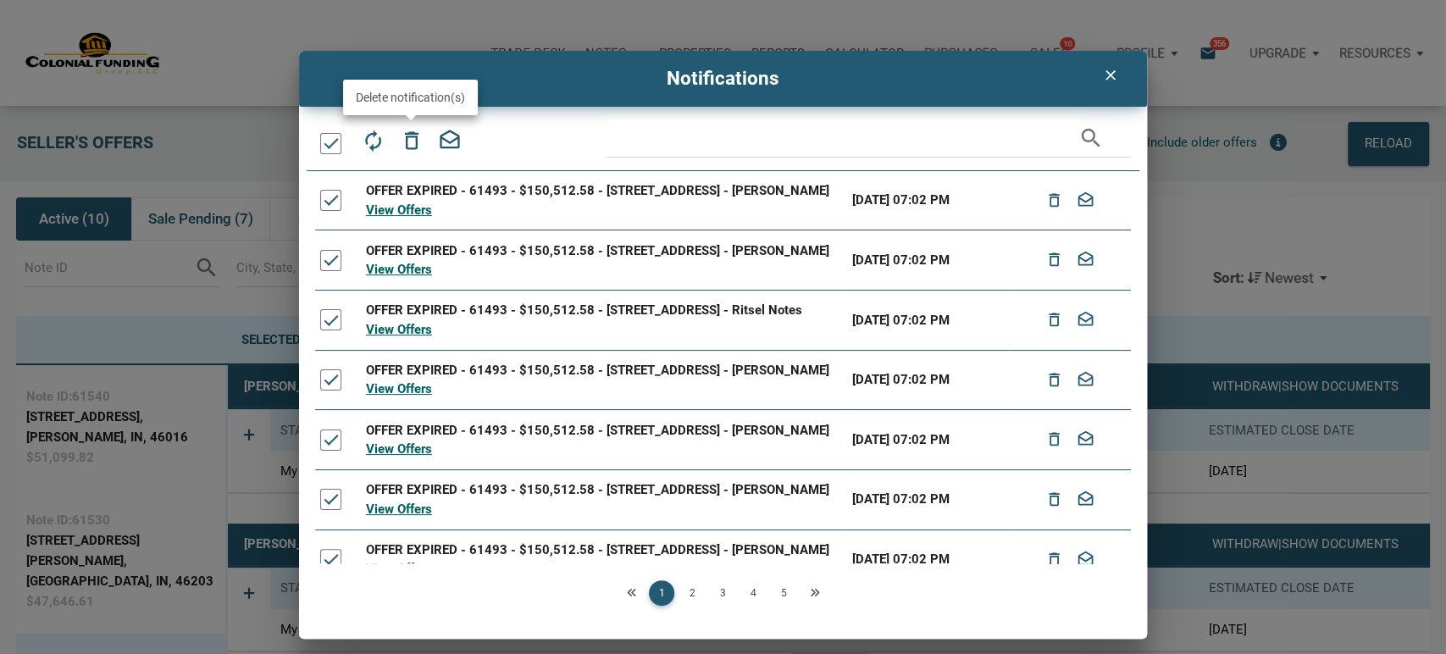
click at [413, 136] on icon "delete_outline" at bounding box center [411, 141] width 24 height 24
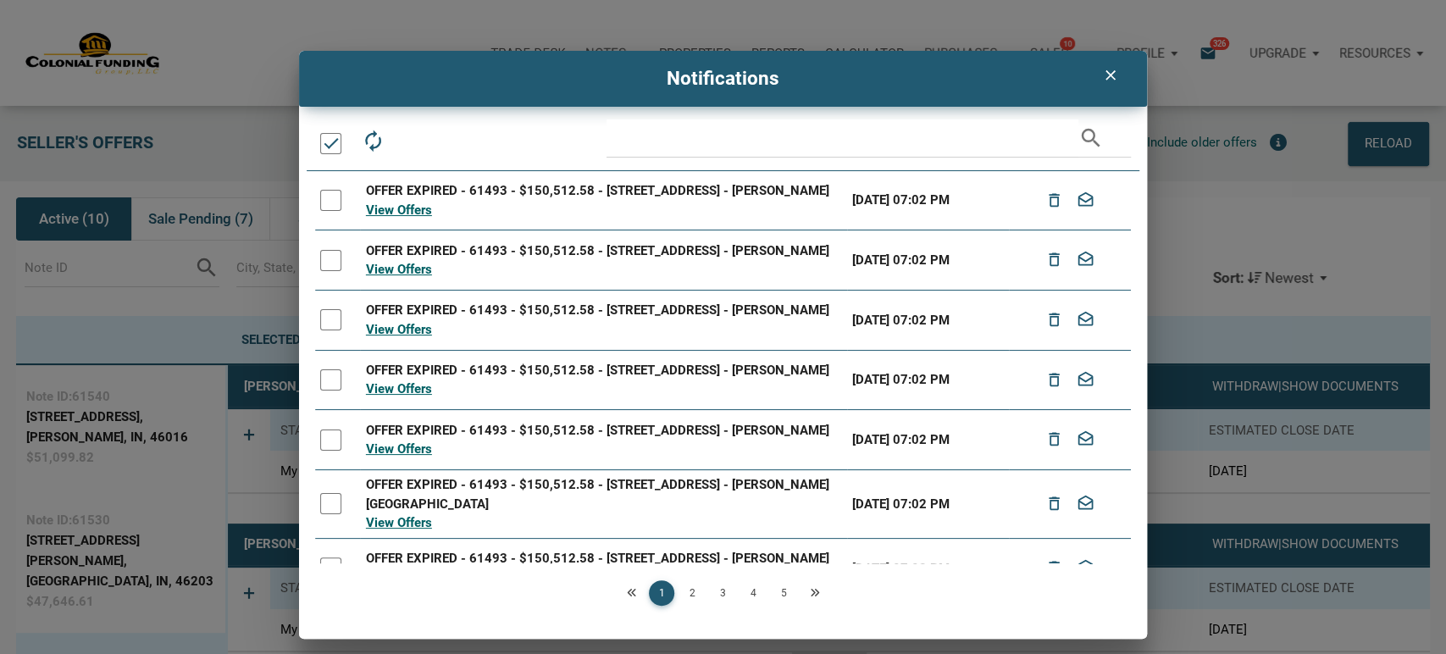
click at [330, 142] on div at bounding box center [330, 143] width 21 height 21
click at [413, 139] on icon "delete_outline" at bounding box center [411, 141] width 24 height 24
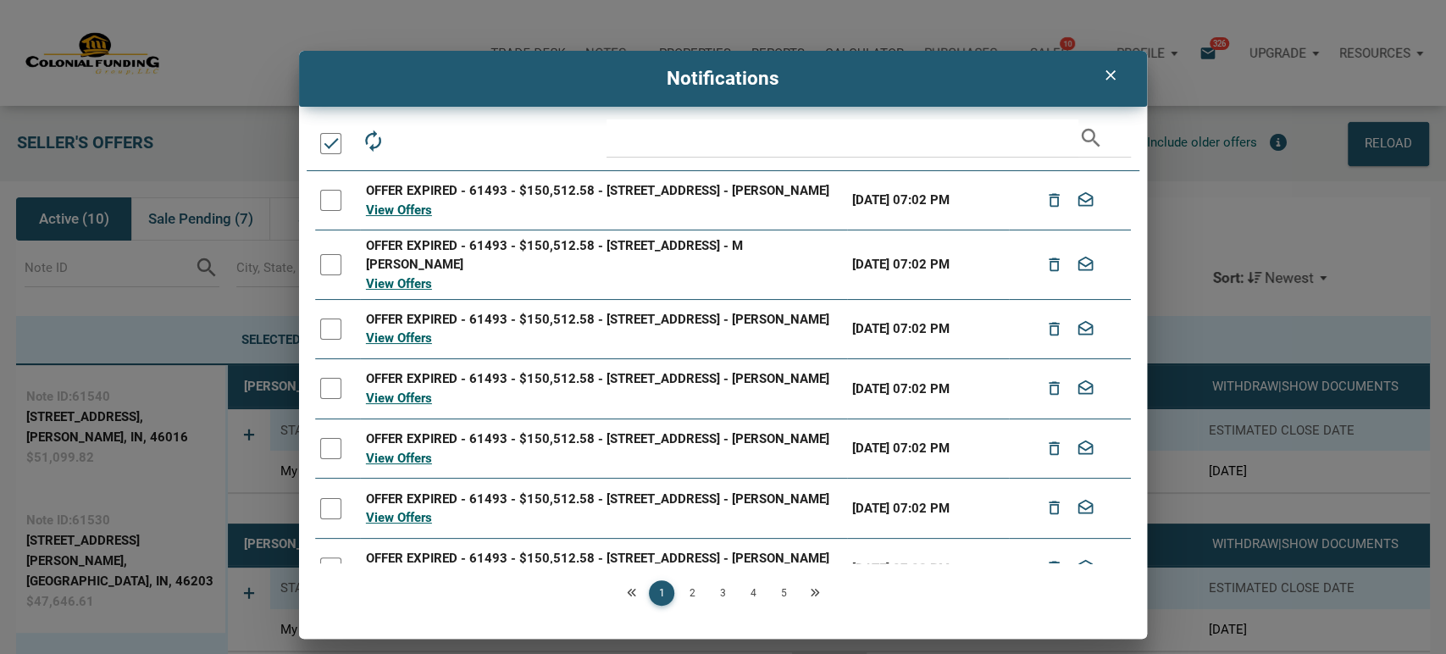
click at [324, 144] on div at bounding box center [330, 143] width 21 height 21
click at [407, 141] on icon "delete_outline" at bounding box center [411, 141] width 24 height 24
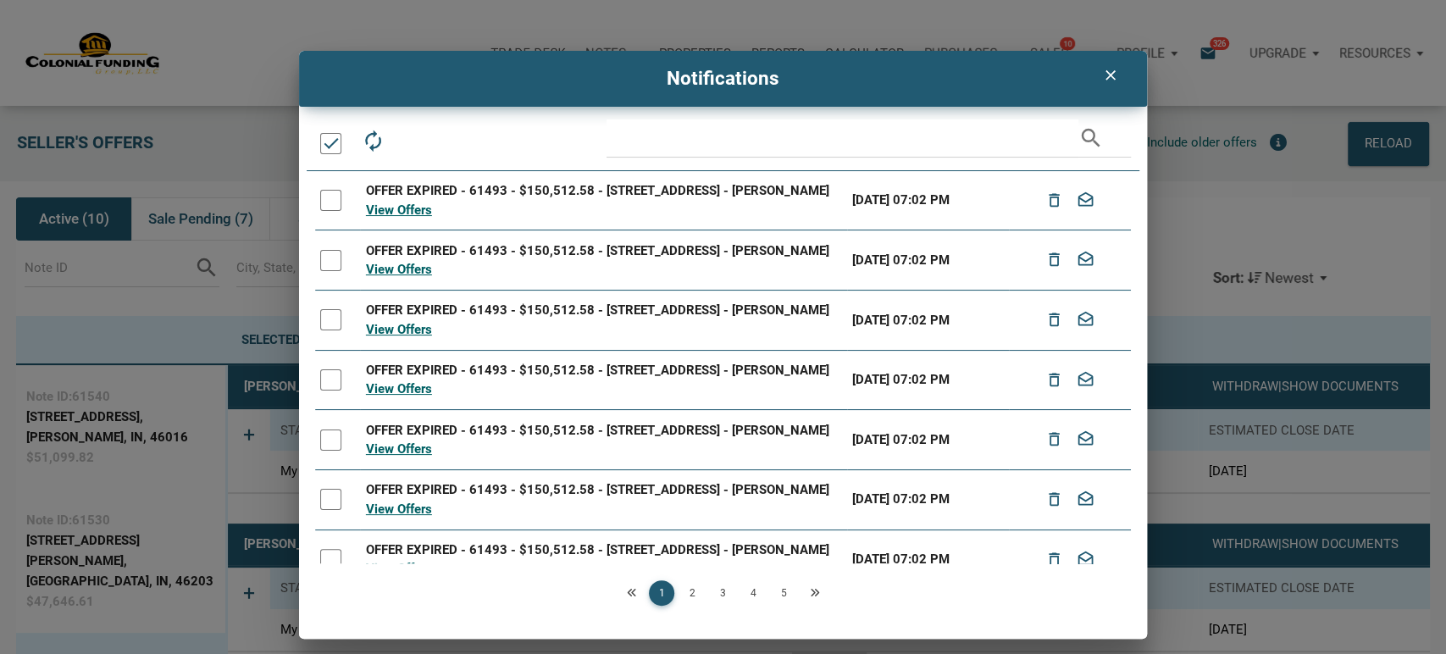
click at [327, 147] on div at bounding box center [330, 143] width 21 height 21
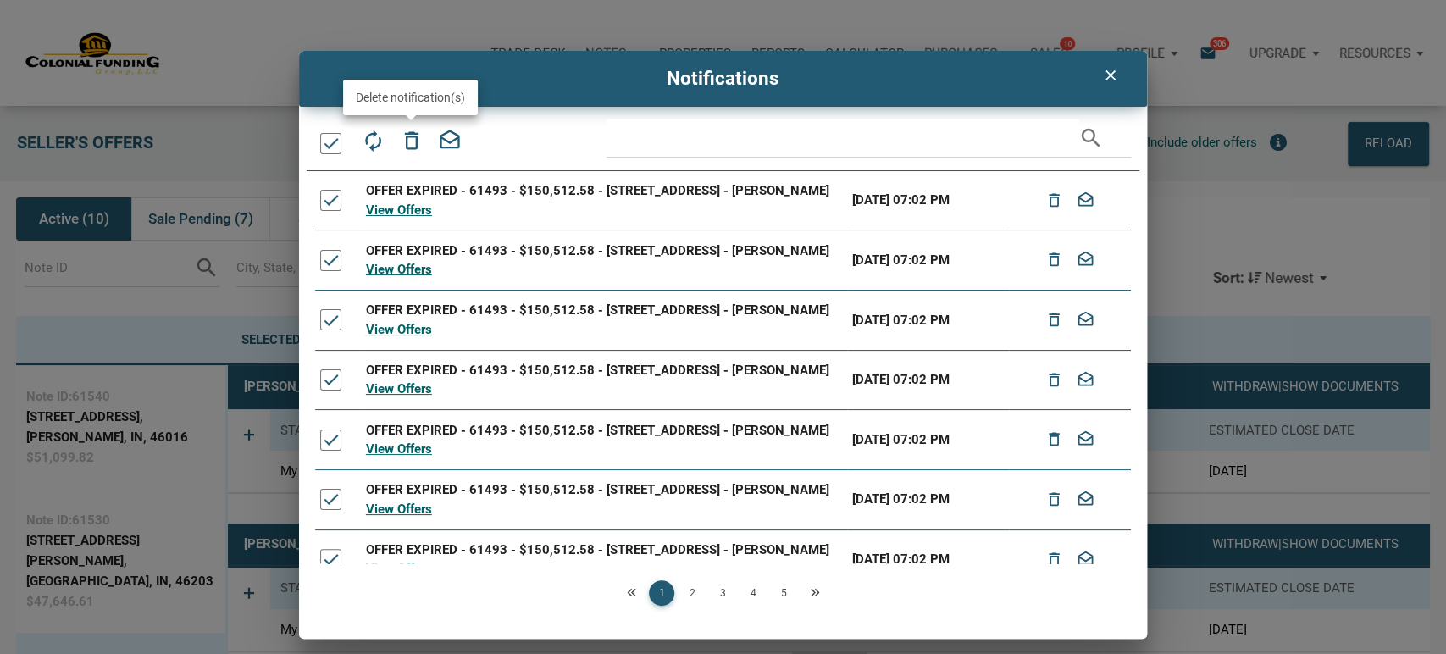
click at [405, 147] on icon "delete_outline" at bounding box center [411, 141] width 24 height 24
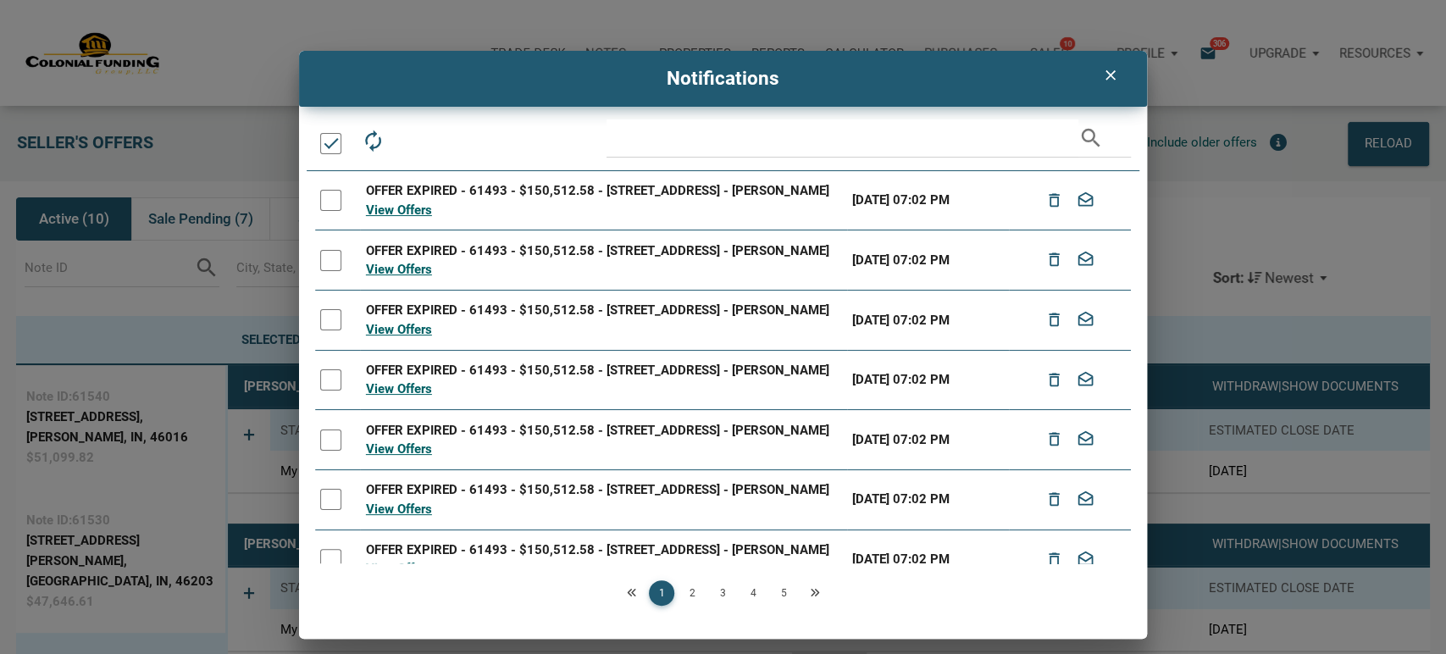
click at [333, 139] on div at bounding box center [330, 143] width 21 height 21
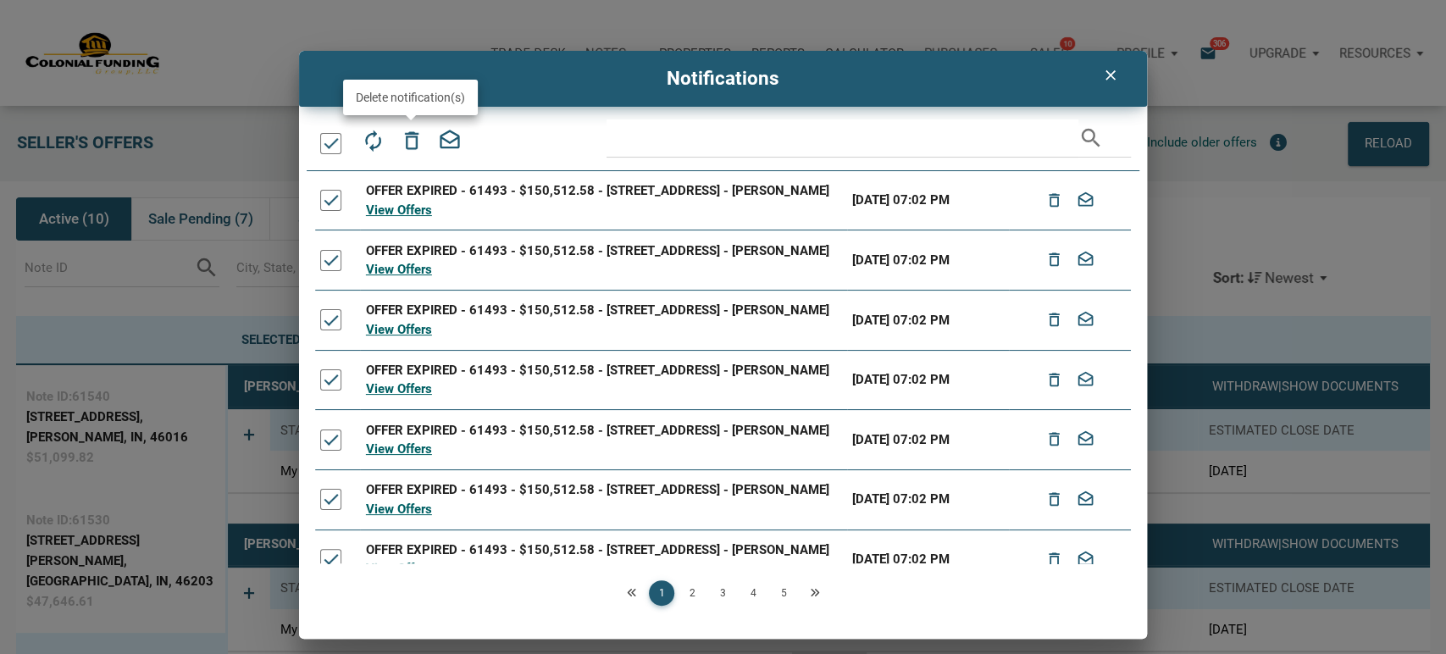
click at [409, 134] on icon "delete_outline" at bounding box center [411, 141] width 24 height 24
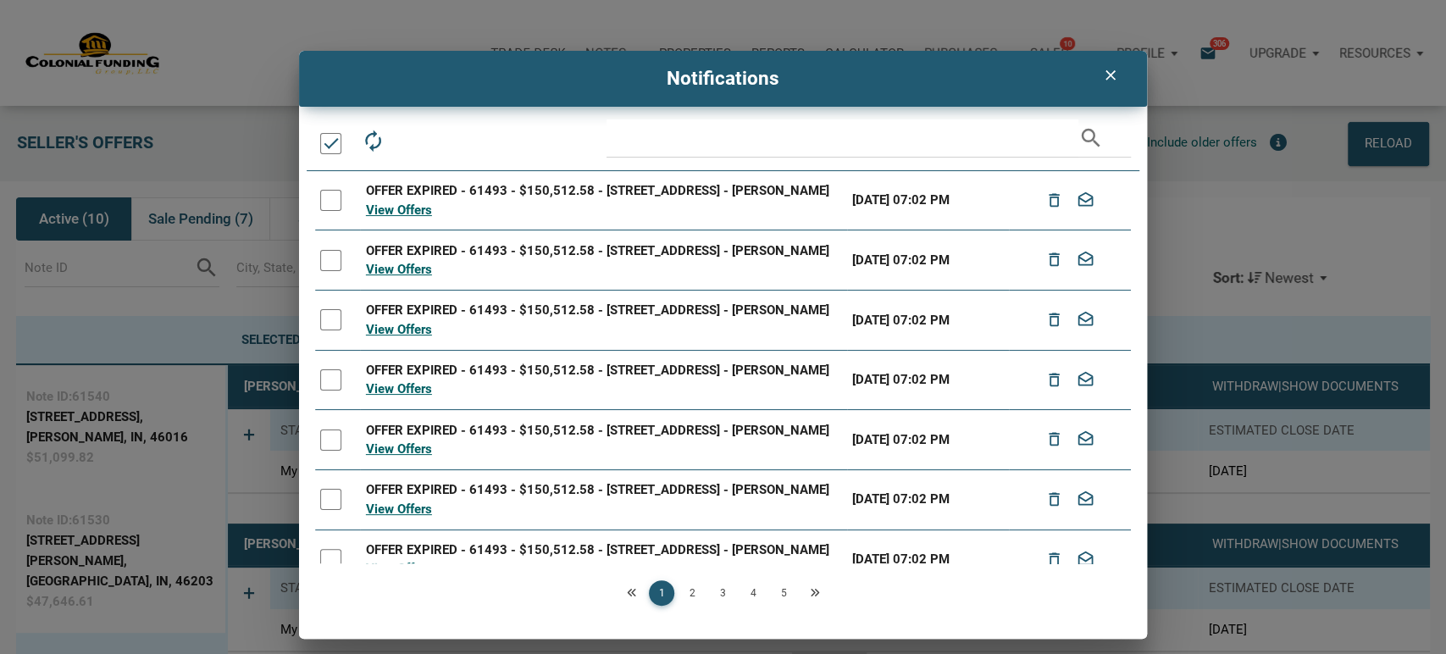
click at [324, 153] on div at bounding box center [330, 143] width 21 height 21
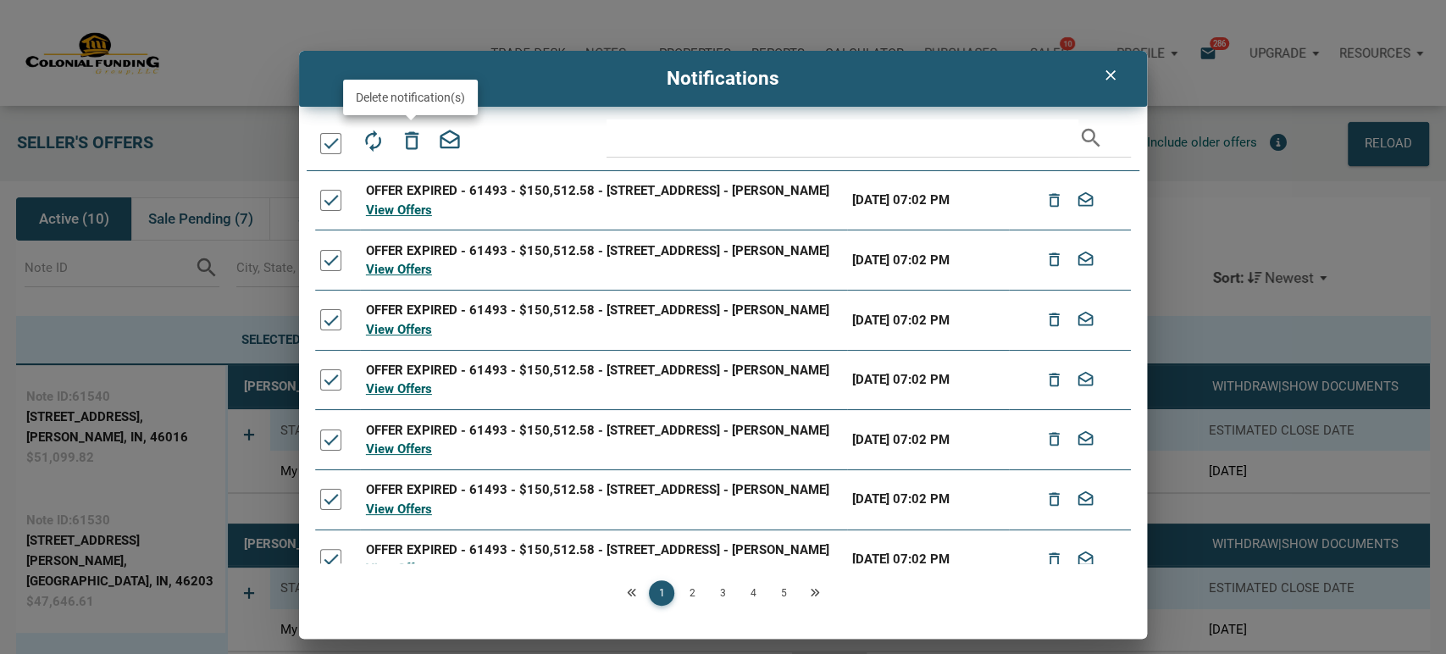
click at [404, 147] on icon "delete_outline" at bounding box center [411, 141] width 24 height 24
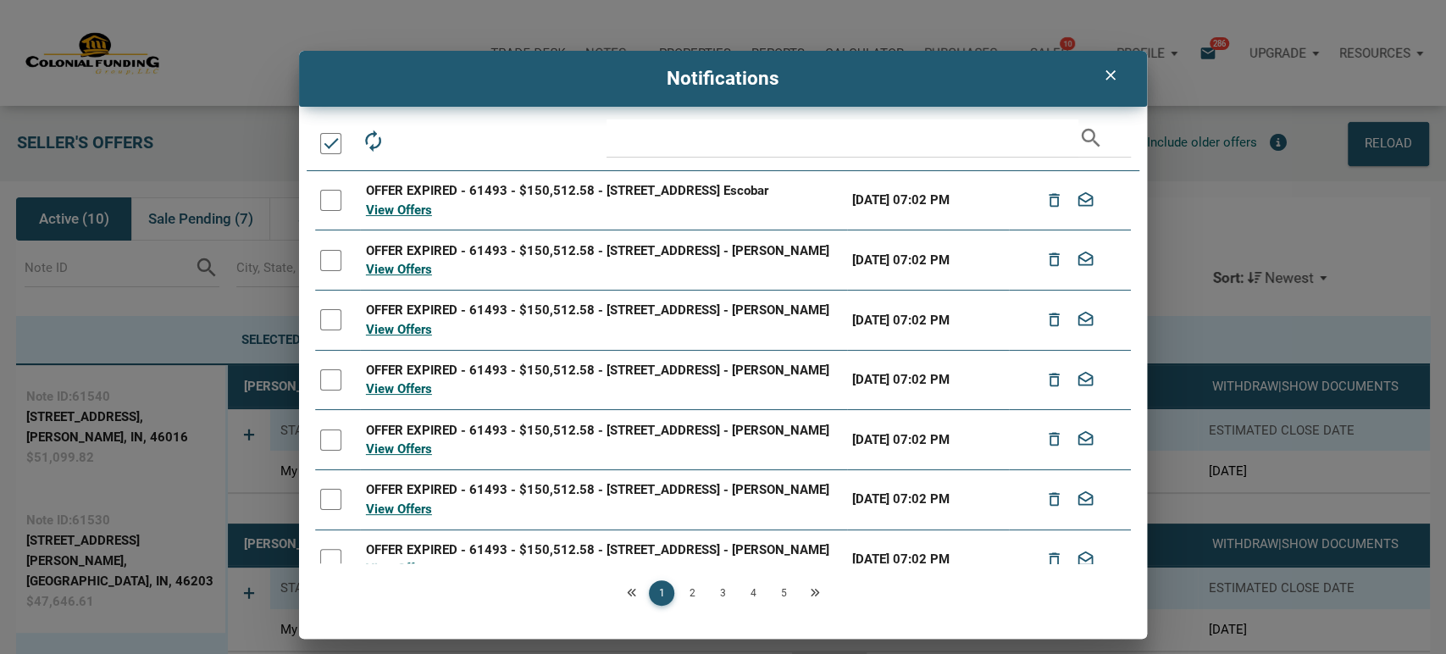
click at [336, 141] on div at bounding box center [330, 143] width 21 height 21
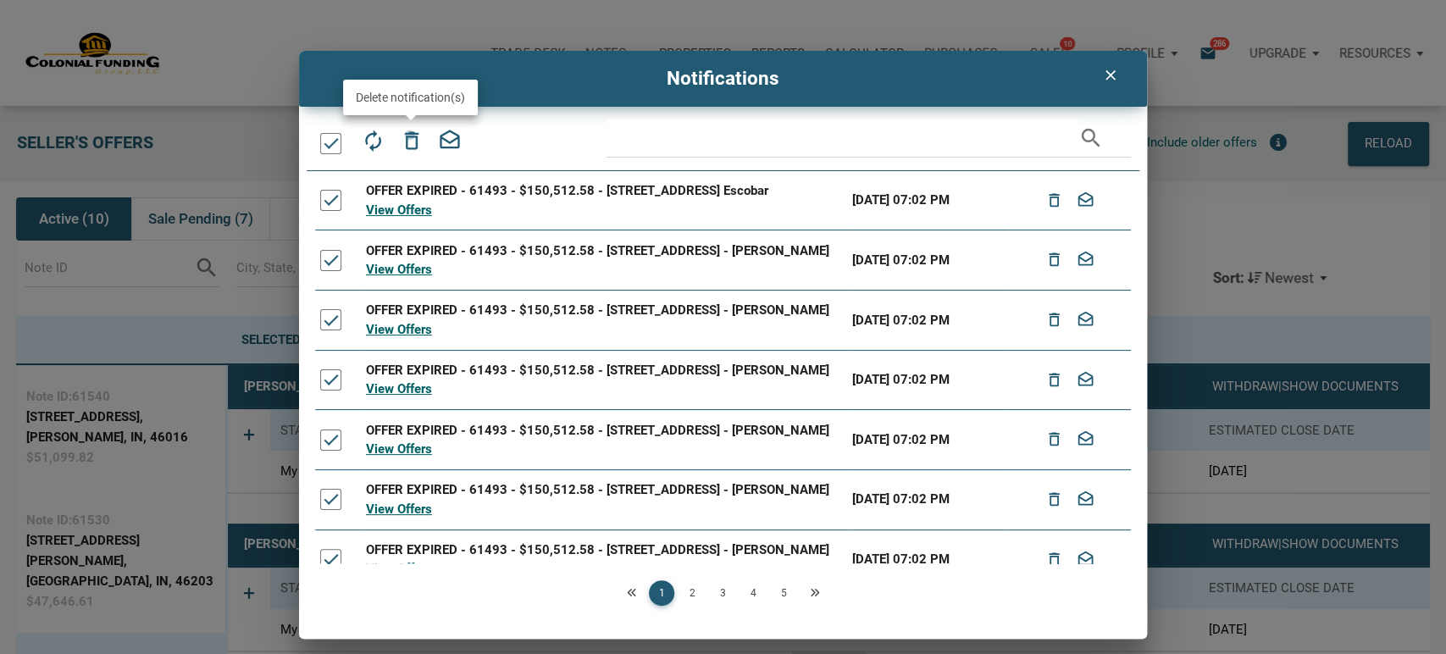
click at [409, 135] on icon "delete_outline" at bounding box center [411, 141] width 24 height 24
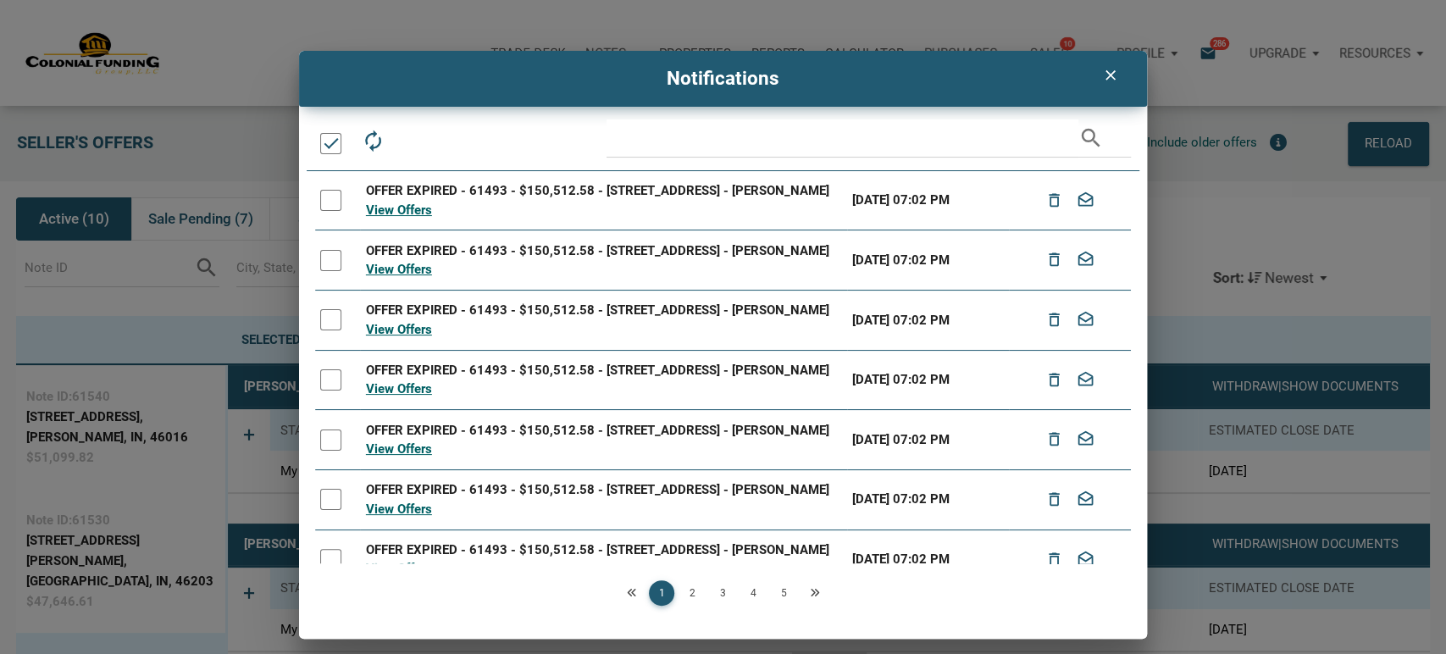
click at [327, 150] on div at bounding box center [330, 143] width 21 height 21
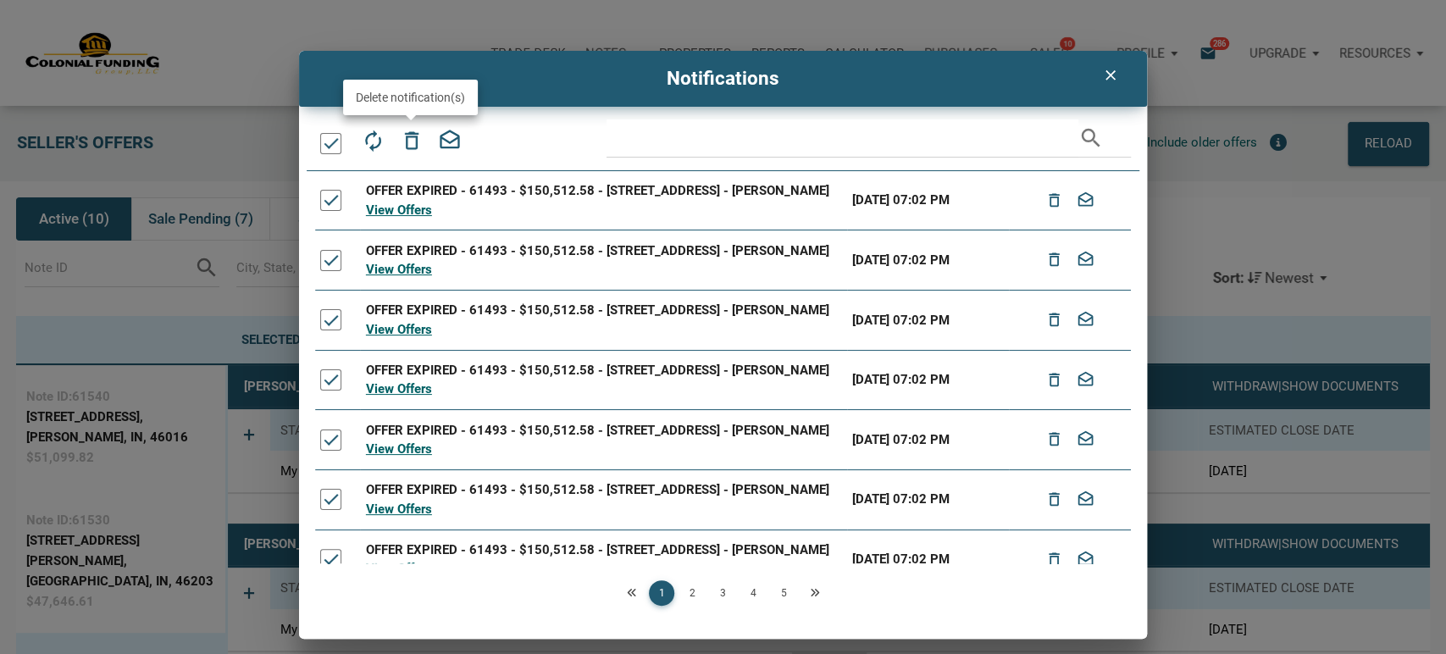
click at [413, 139] on icon "delete_outline" at bounding box center [411, 141] width 24 height 24
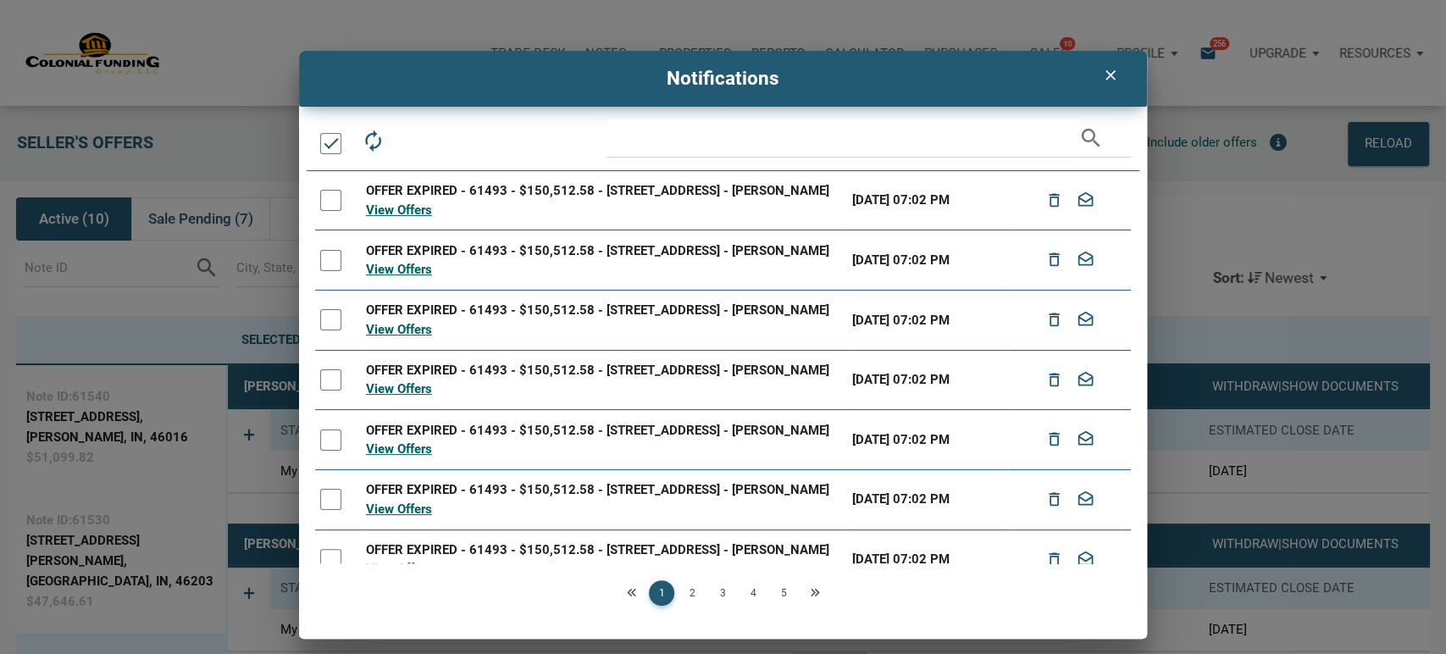
click at [326, 141] on div at bounding box center [330, 143] width 21 height 21
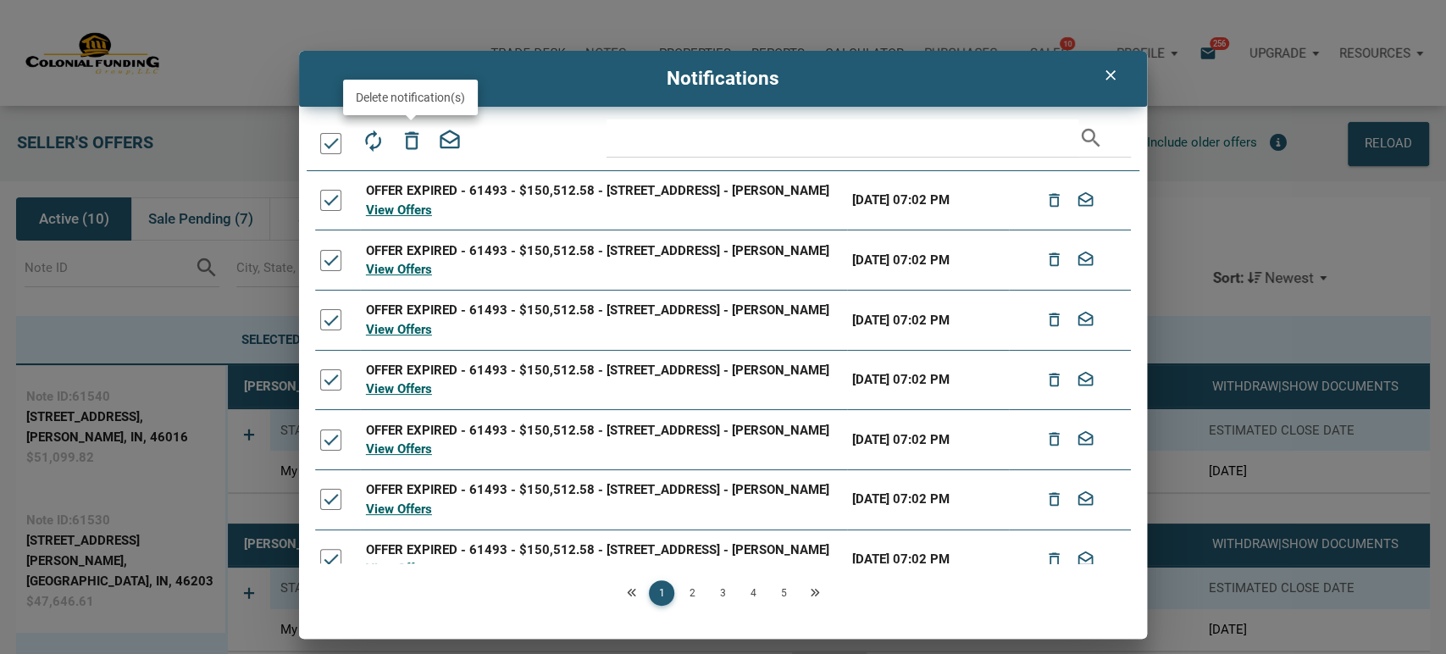
click at [412, 135] on icon "delete_outline" at bounding box center [411, 141] width 24 height 24
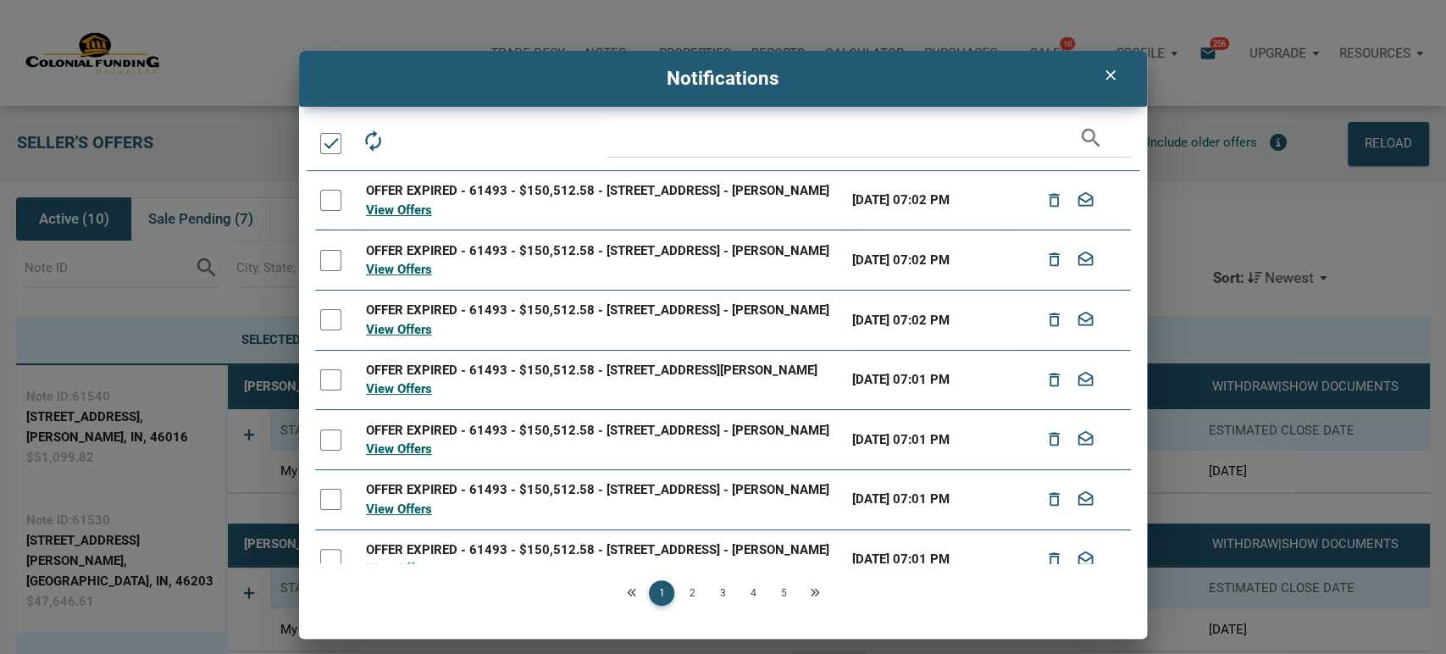
click at [325, 142] on div at bounding box center [330, 143] width 21 height 21
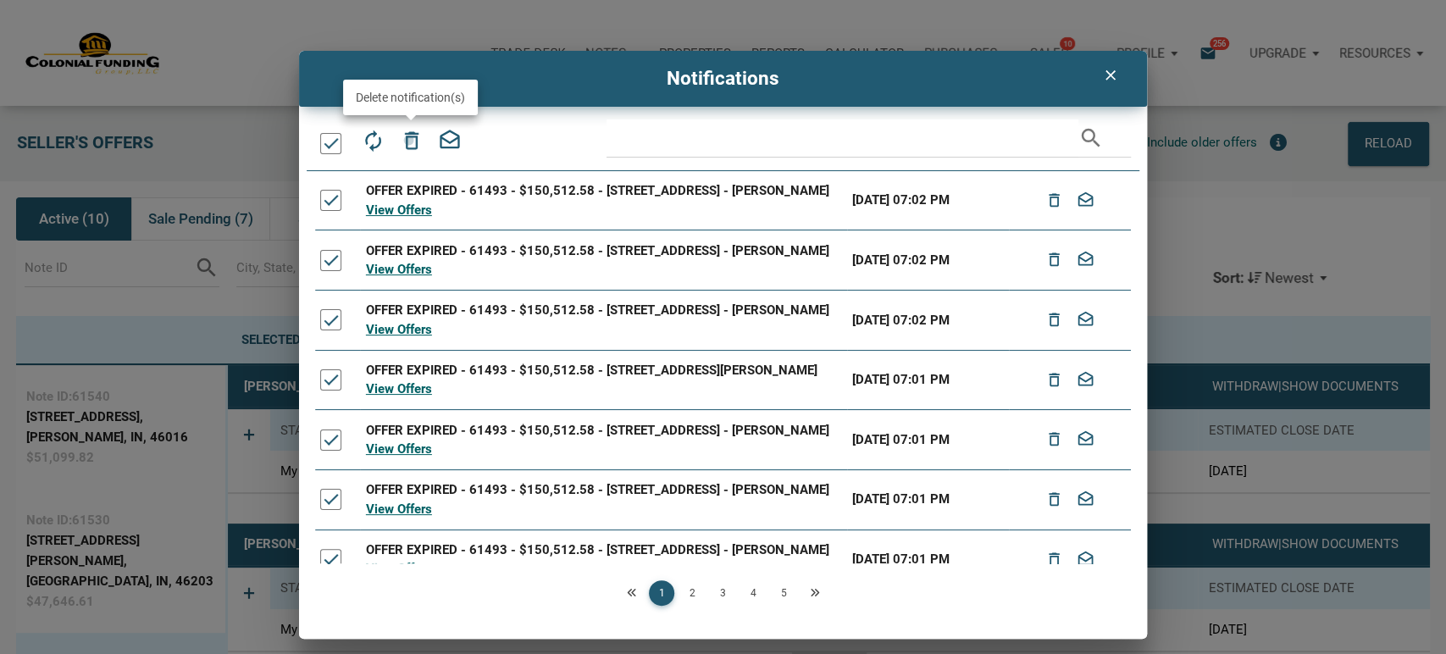
click at [408, 140] on icon "delete_outline" at bounding box center [411, 141] width 24 height 24
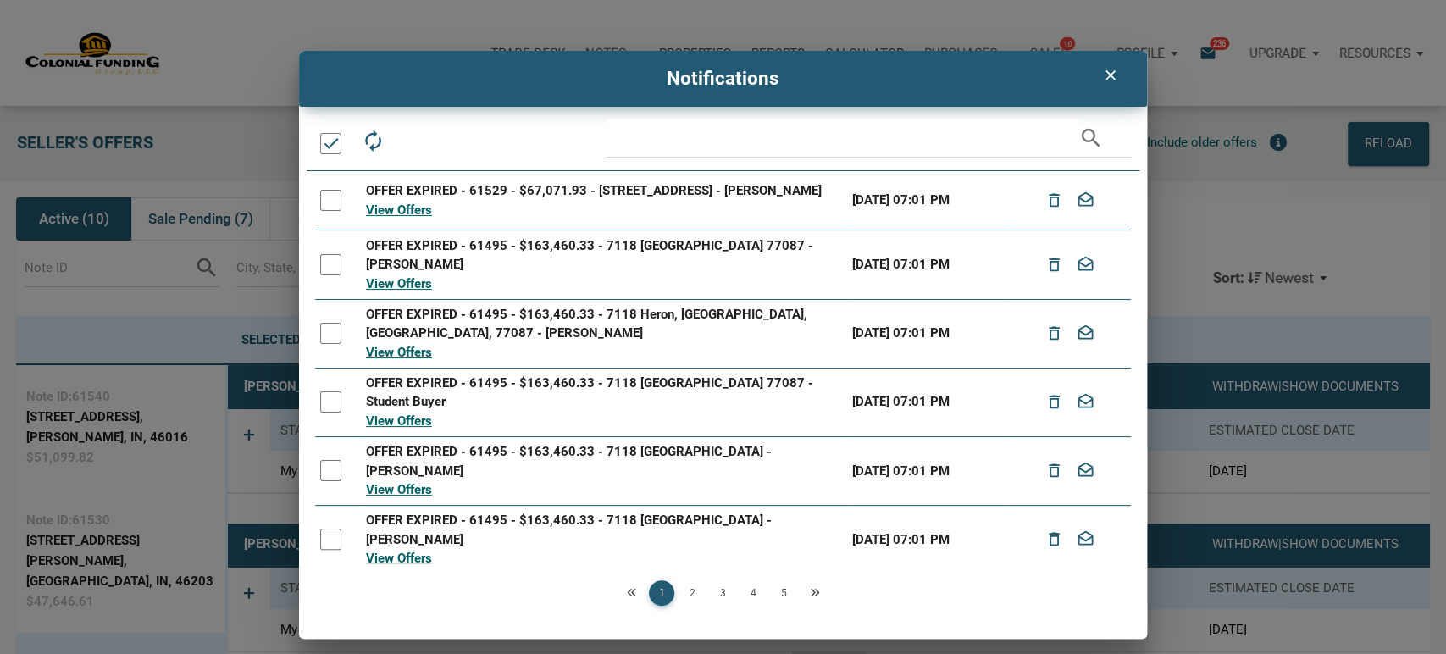
click at [324, 146] on div at bounding box center [330, 143] width 21 height 21
click at [406, 139] on icon "delete_outline" at bounding box center [411, 141] width 24 height 24
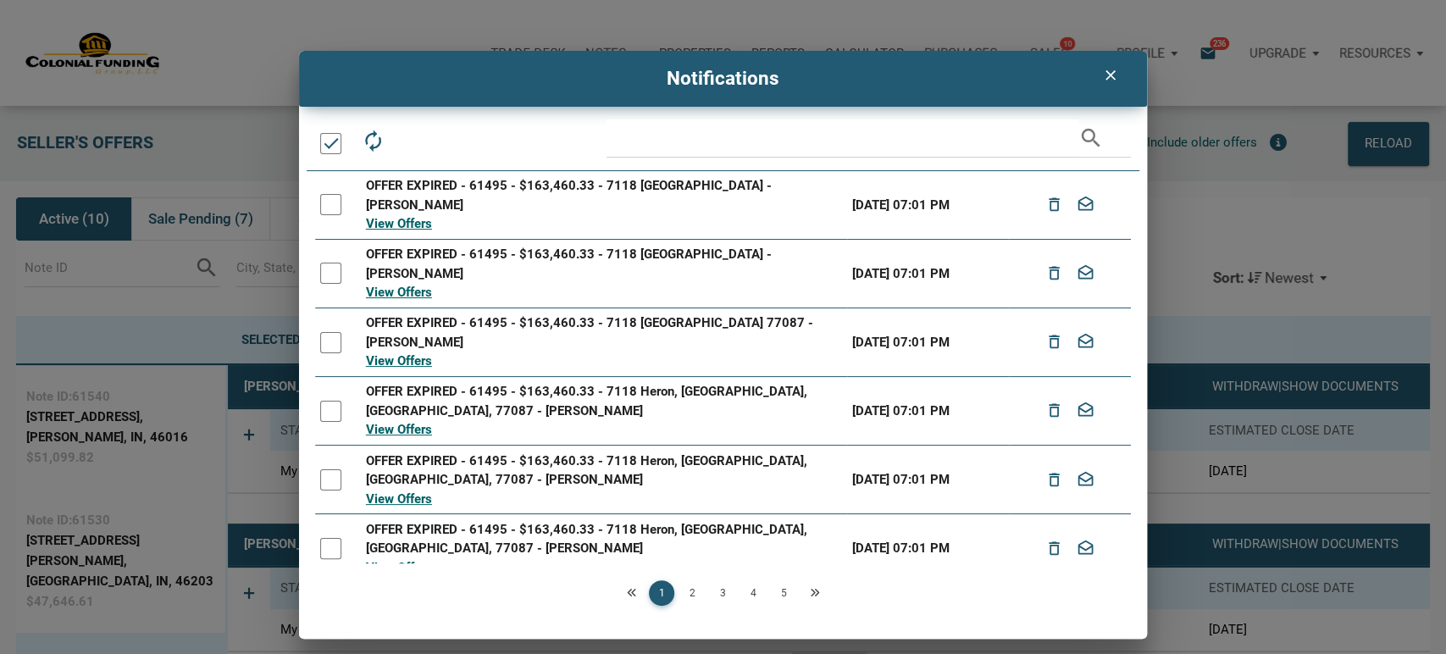
click at [329, 136] on div at bounding box center [330, 143] width 21 height 21
click at [413, 141] on icon "delete_outline" at bounding box center [411, 141] width 24 height 24
click at [328, 139] on div at bounding box center [330, 143] width 21 height 21
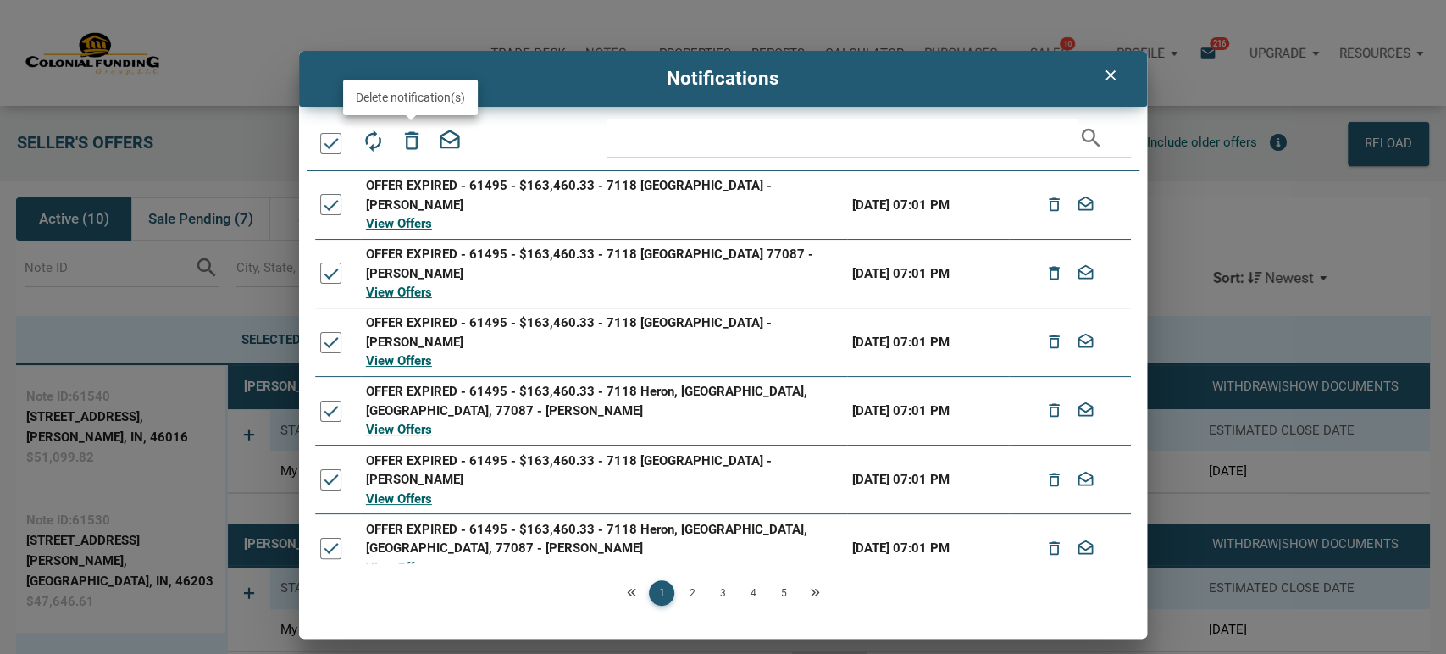
click at [410, 141] on icon "delete_outline" at bounding box center [411, 141] width 24 height 24
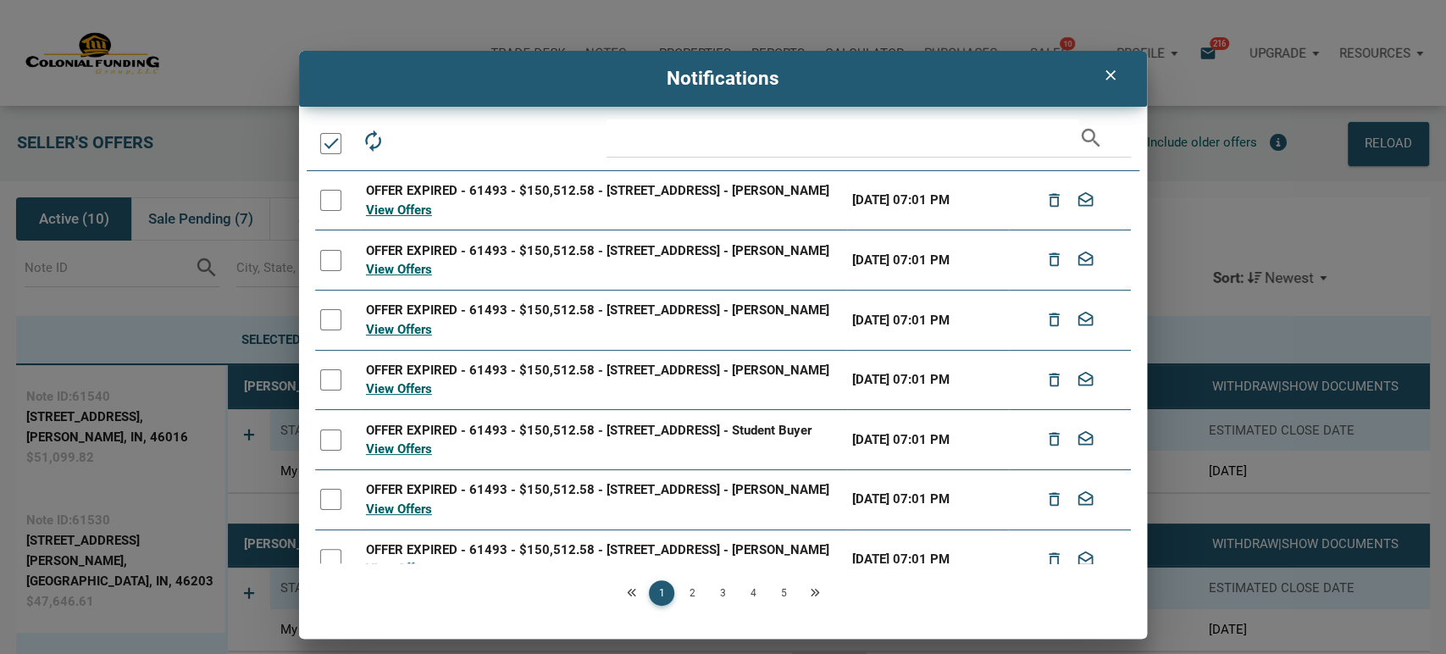
click at [325, 142] on div at bounding box center [330, 143] width 21 height 21
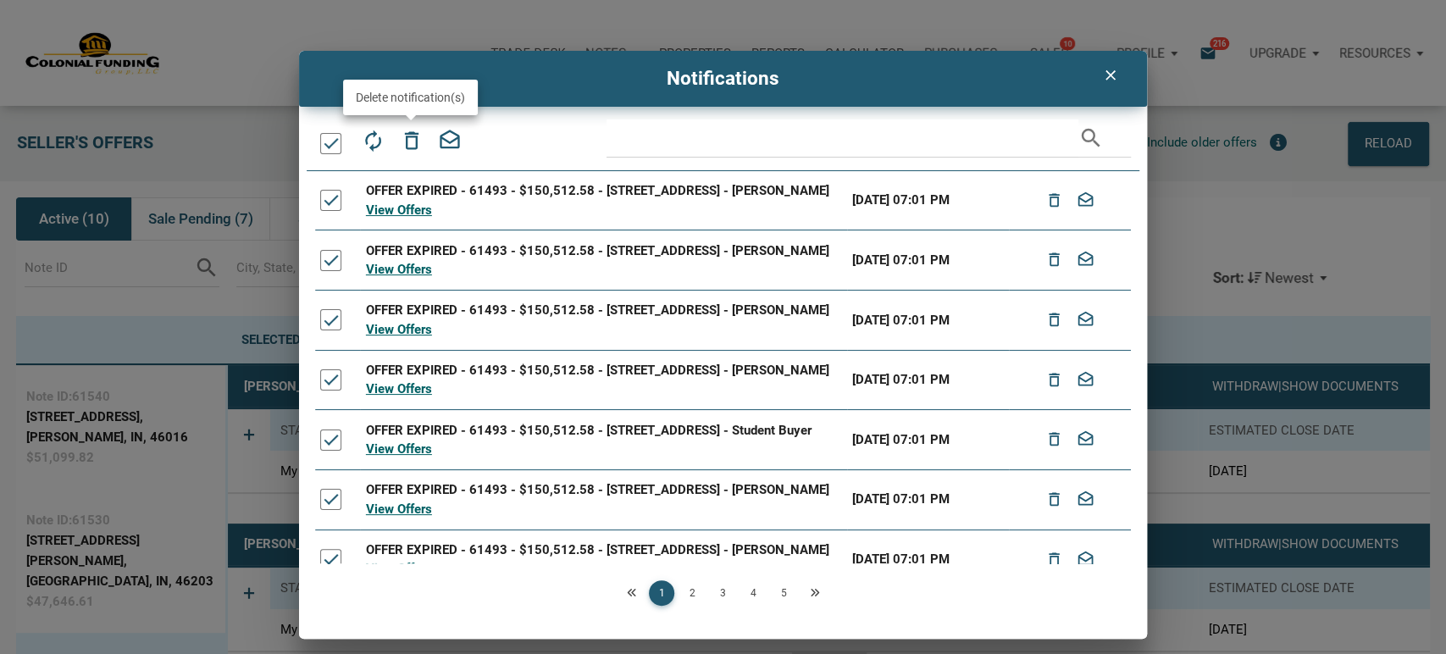
click at [407, 139] on icon "delete_outline" at bounding box center [411, 141] width 24 height 24
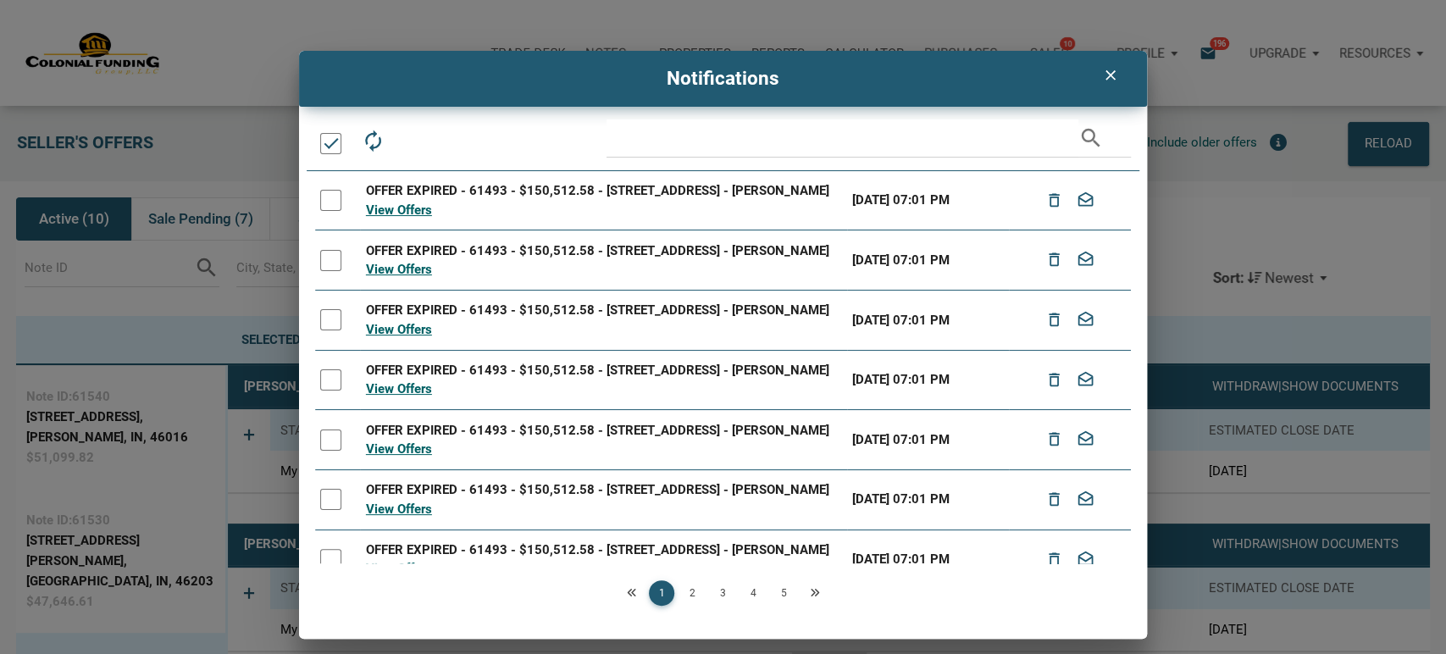
click at [330, 145] on div at bounding box center [330, 143] width 21 height 21
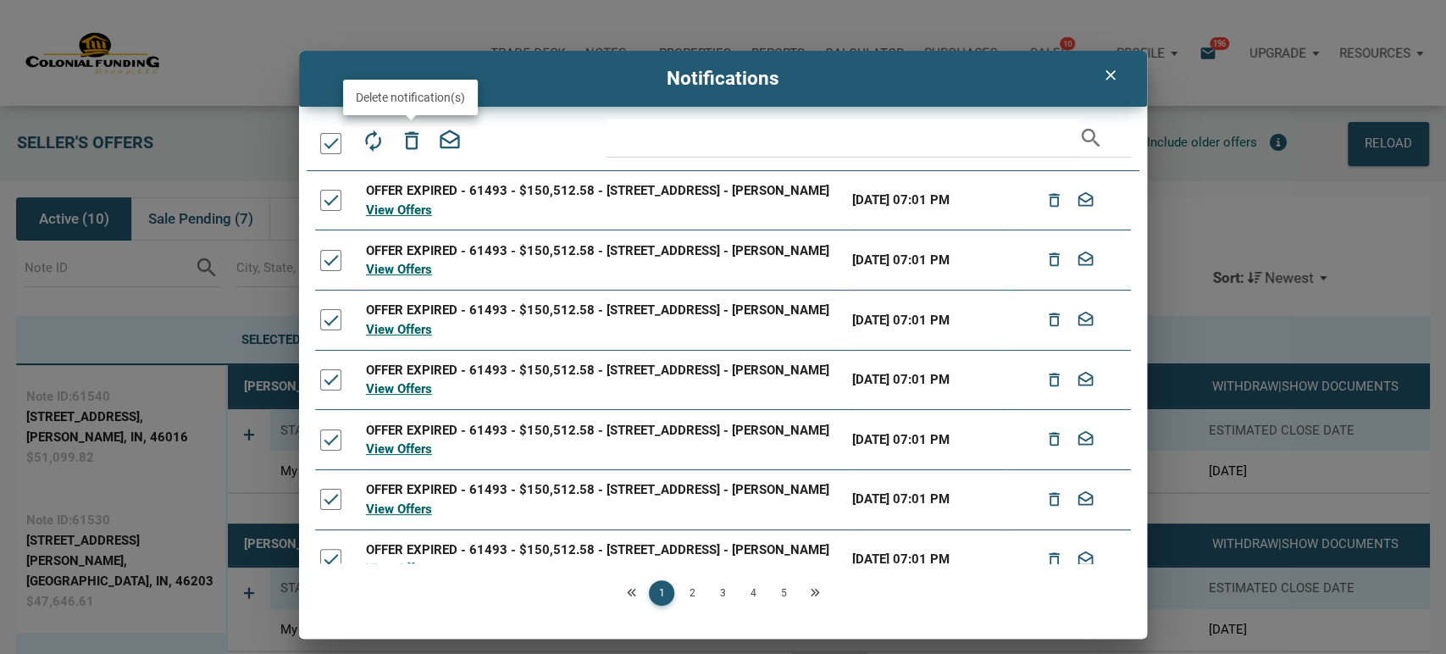
click at [407, 141] on icon "delete_outline" at bounding box center [411, 141] width 24 height 24
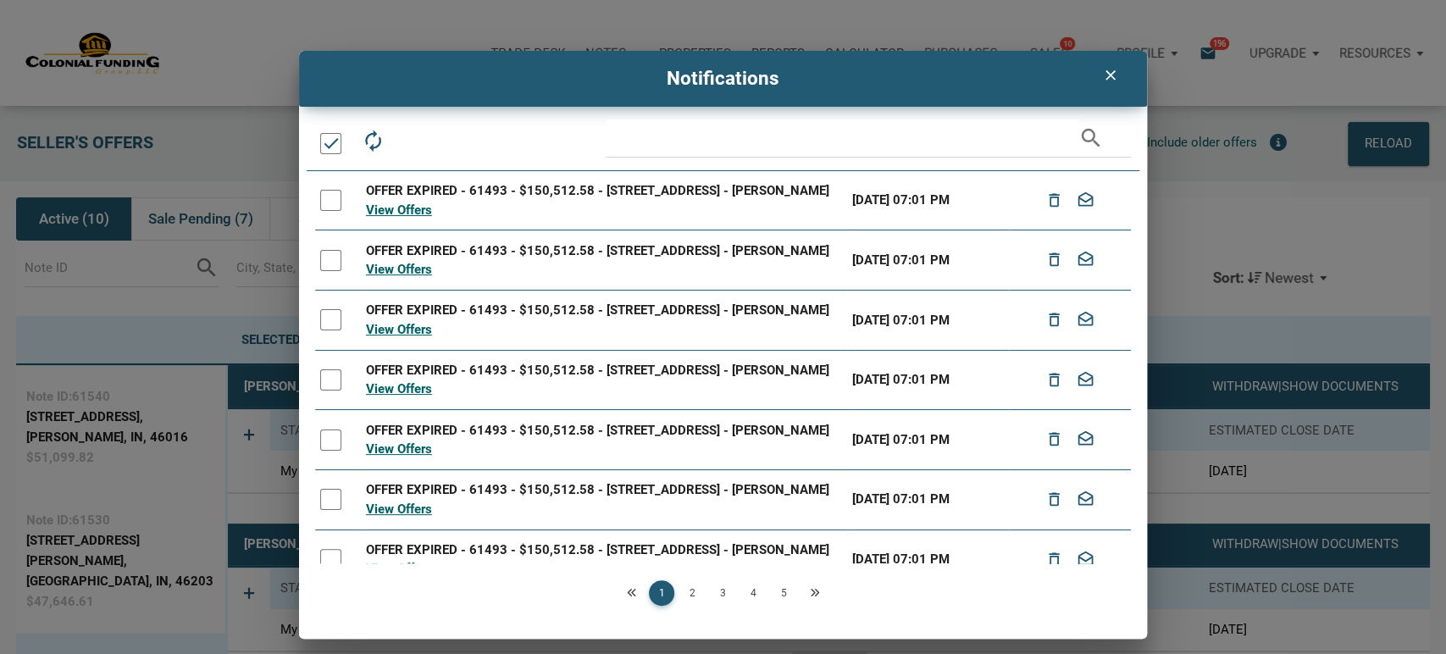
click at [332, 147] on div at bounding box center [330, 143] width 21 height 21
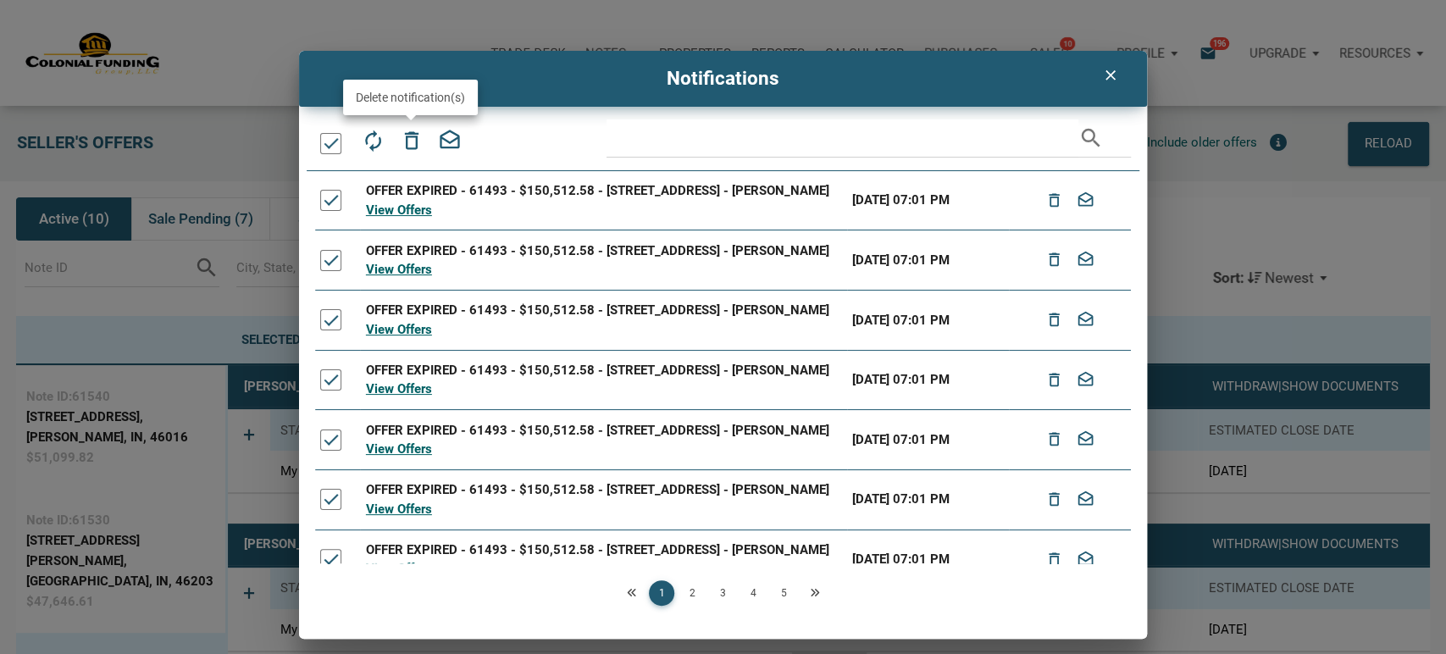
click at [413, 135] on icon "delete_outline" at bounding box center [411, 141] width 24 height 24
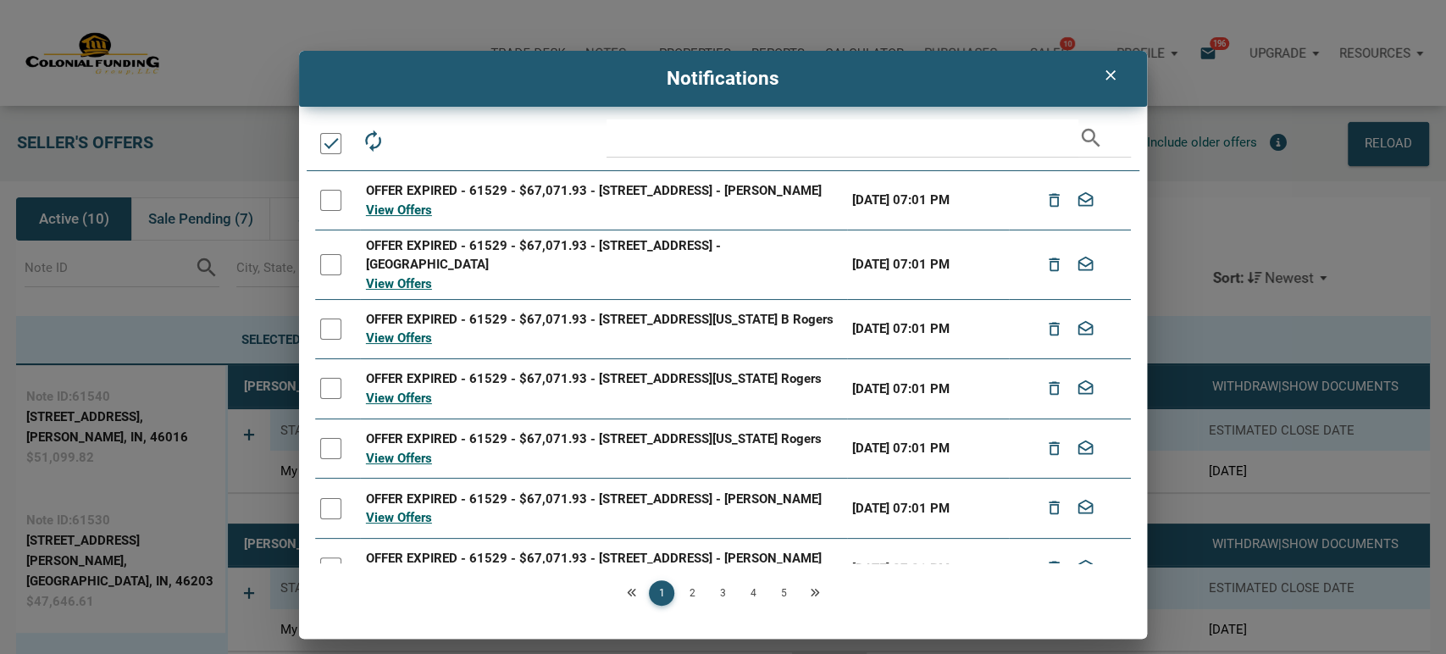
click at [325, 141] on div at bounding box center [330, 143] width 21 height 21
click at [412, 140] on icon "delete_outline" at bounding box center [411, 141] width 24 height 24
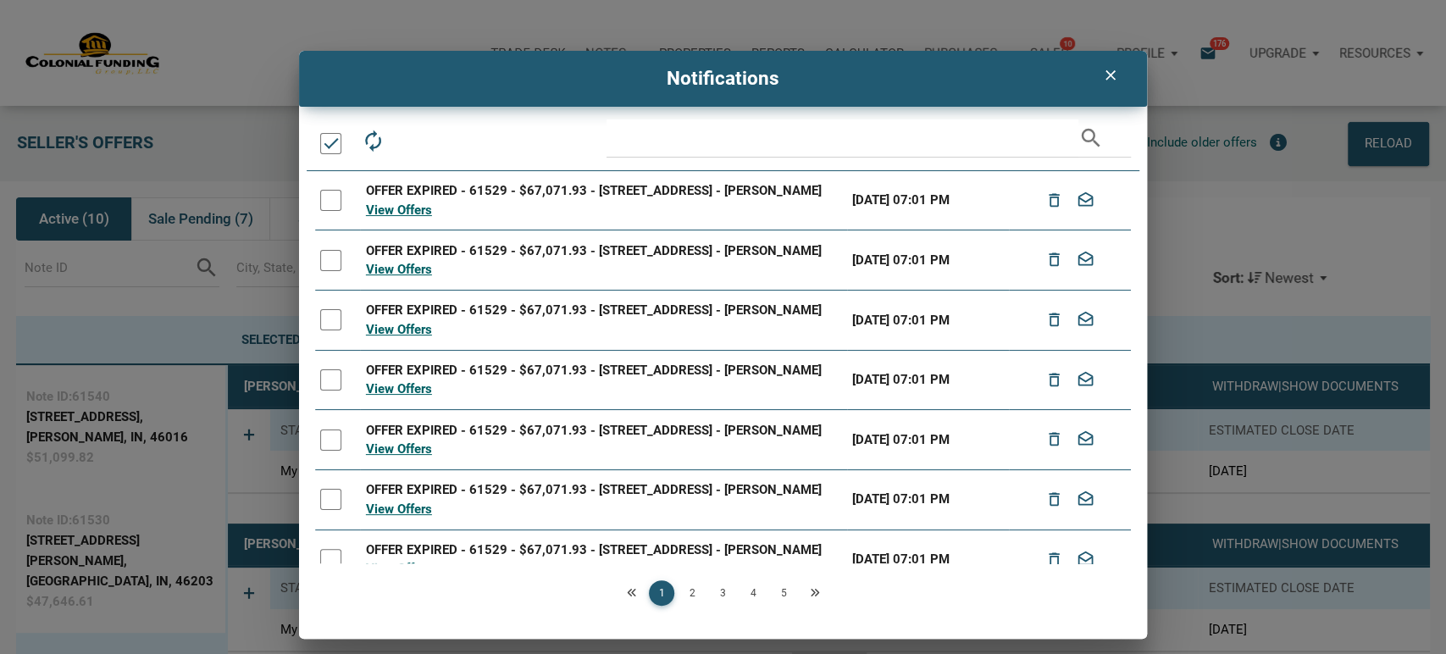
click at [324, 149] on div at bounding box center [330, 143] width 21 height 21
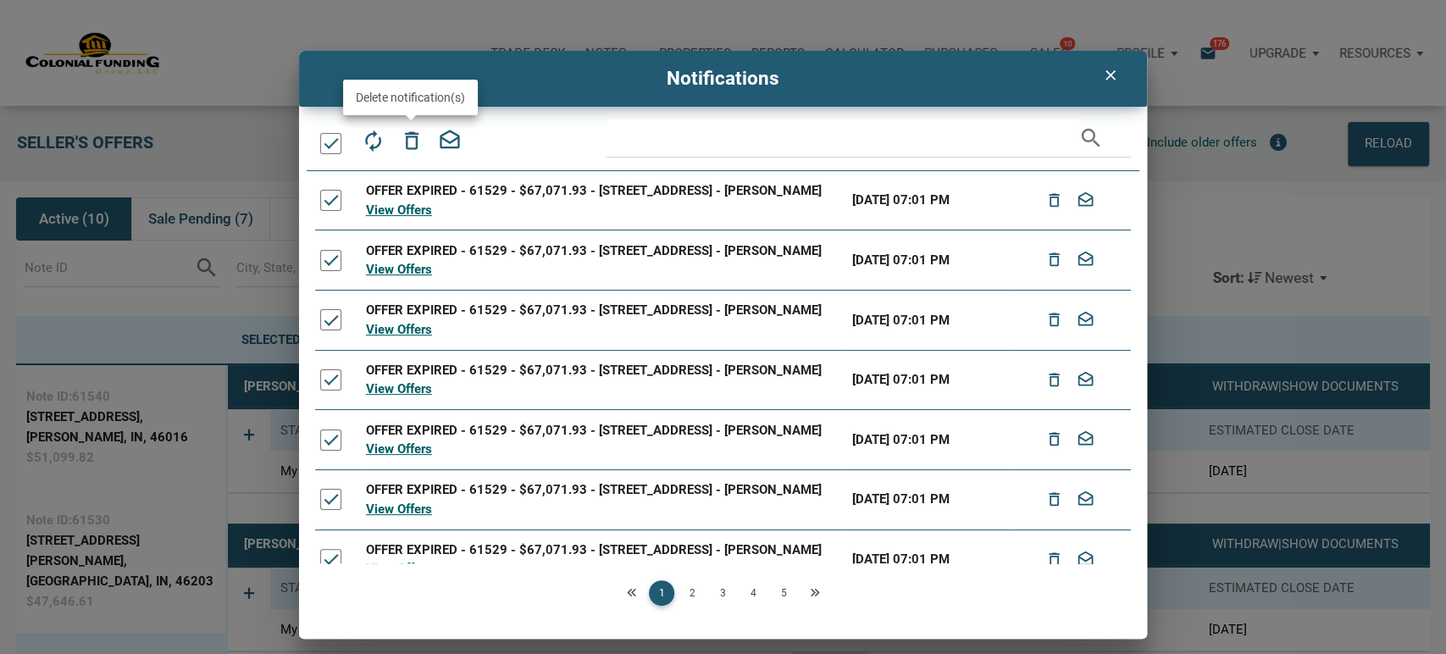
click at [412, 140] on icon "delete_outline" at bounding box center [411, 141] width 24 height 24
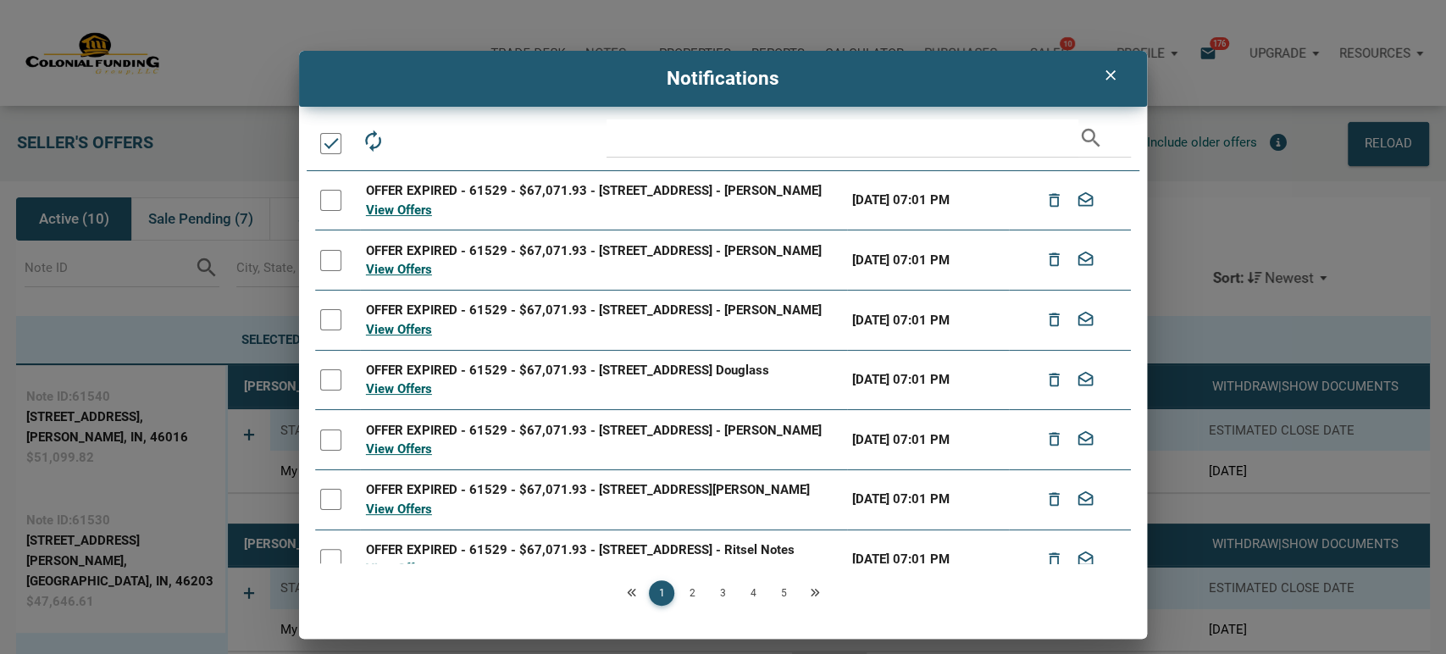
click at [330, 142] on div at bounding box center [330, 143] width 21 height 21
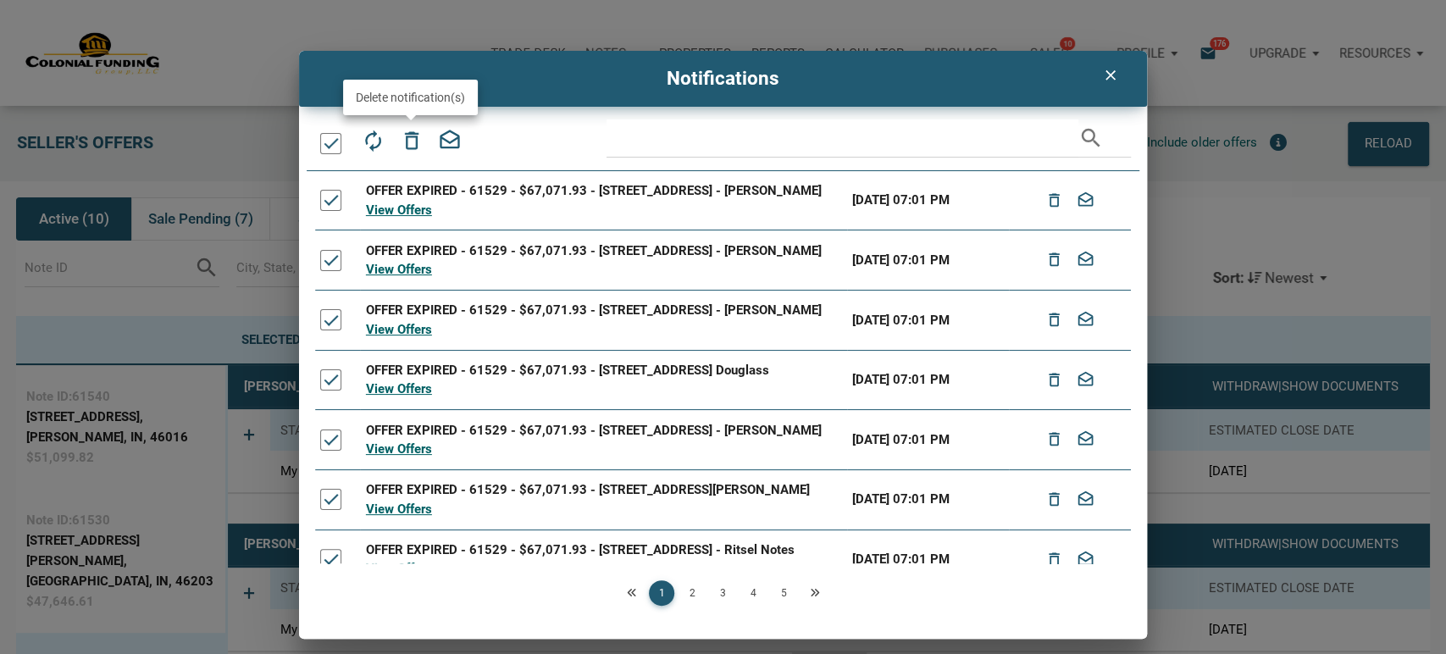
click at [410, 142] on icon "delete_outline" at bounding box center [411, 141] width 24 height 24
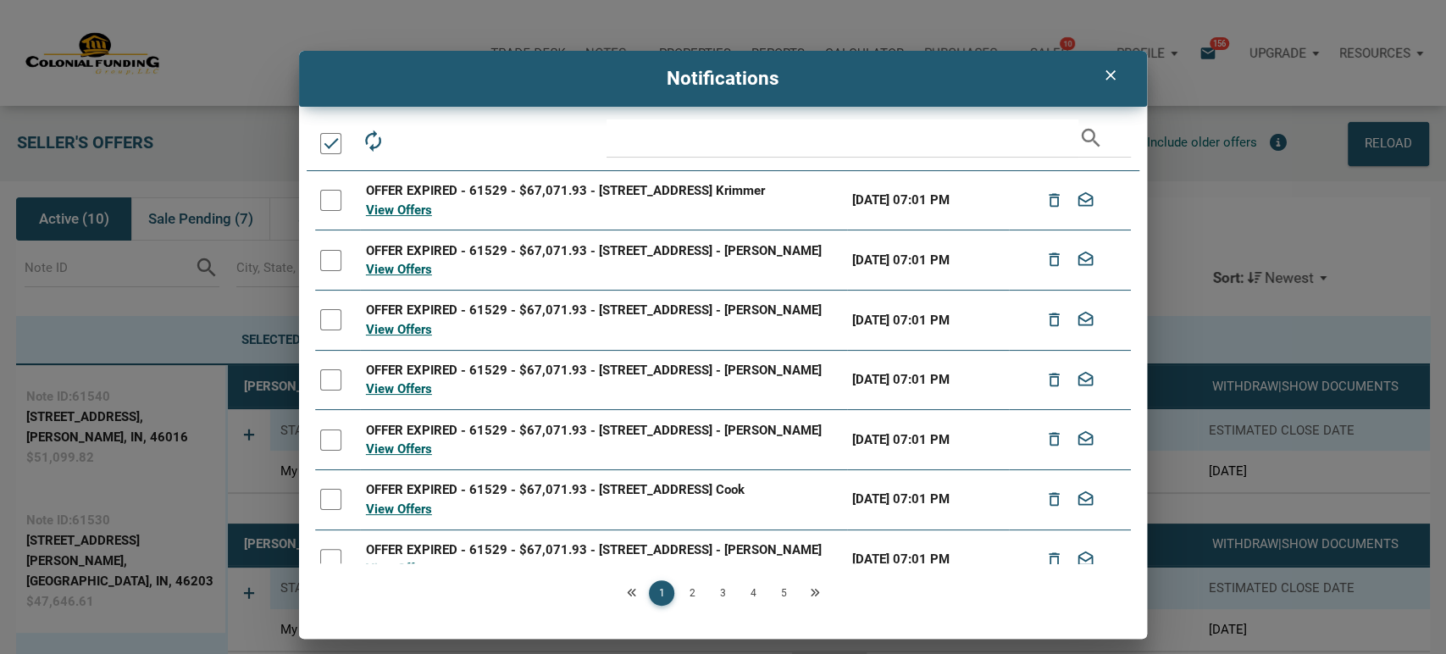
click at [328, 146] on div at bounding box center [330, 143] width 21 height 21
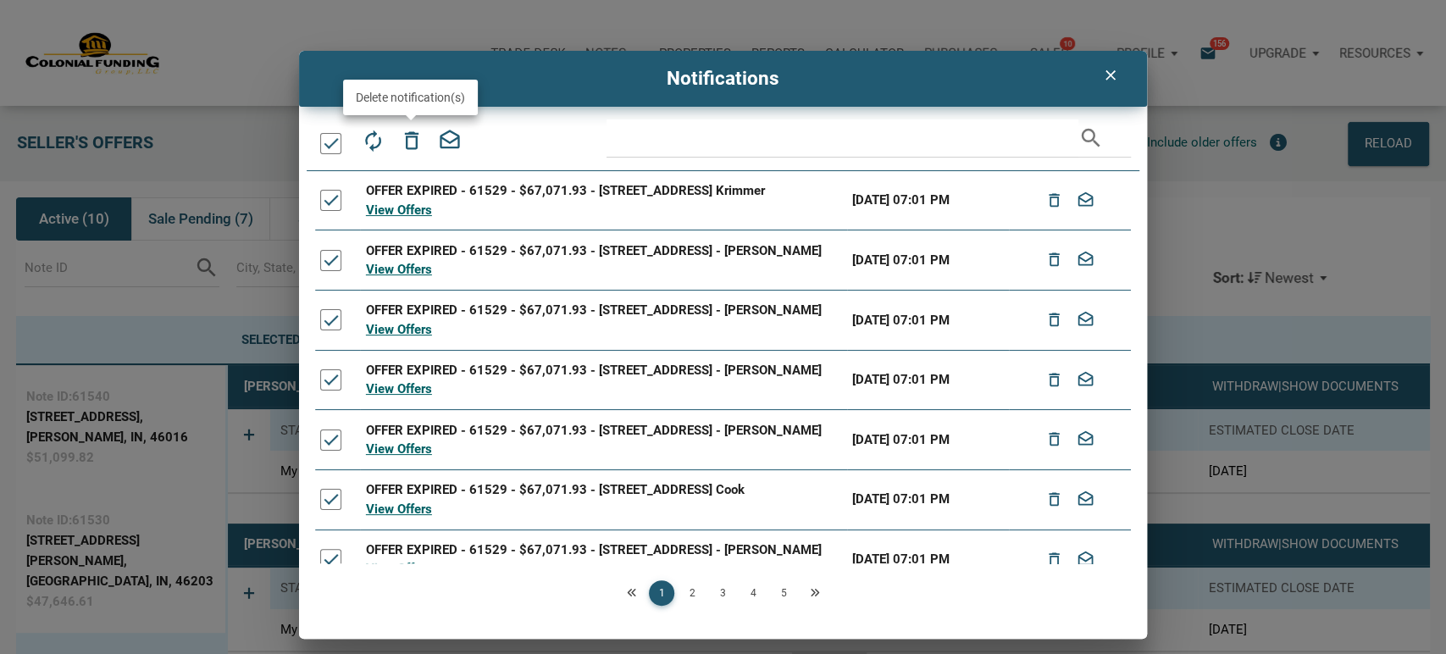
click at [410, 142] on icon "delete_outline" at bounding box center [411, 141] width 24 height 24
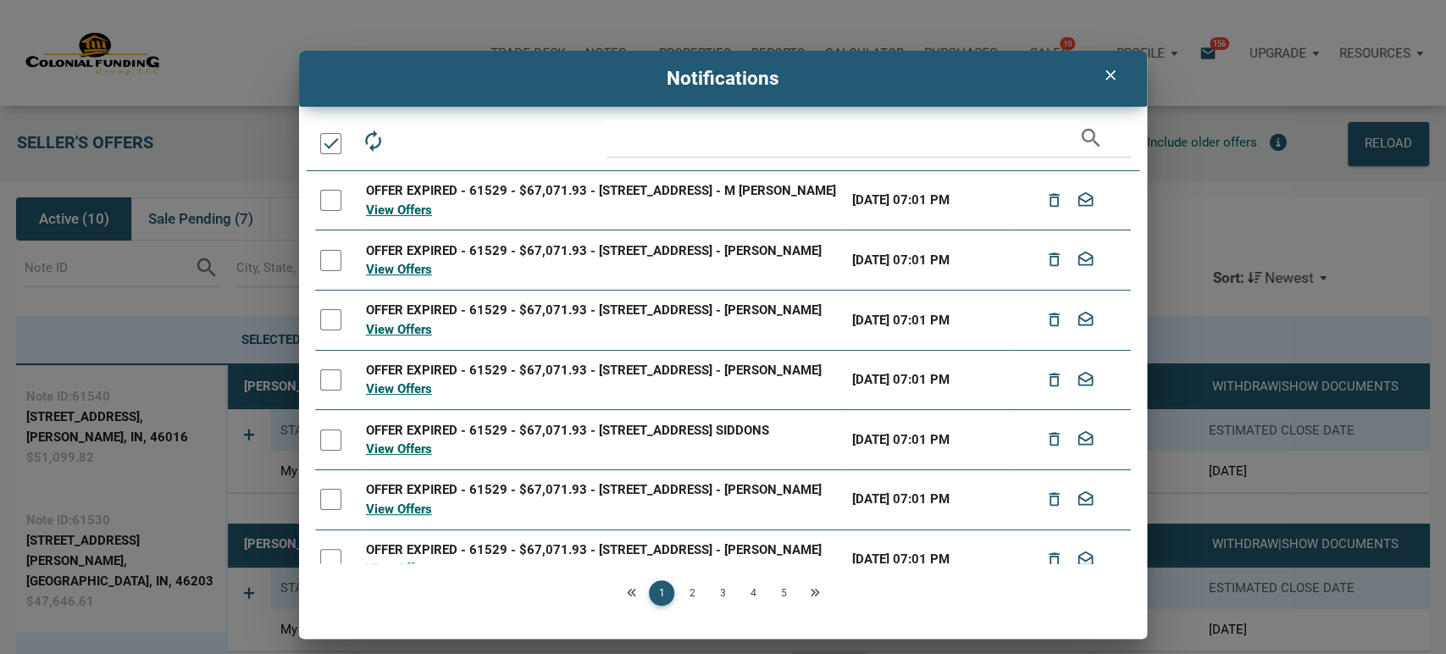
click at [334, 147] on div at bounding box center [330, 143] width 21 height 21
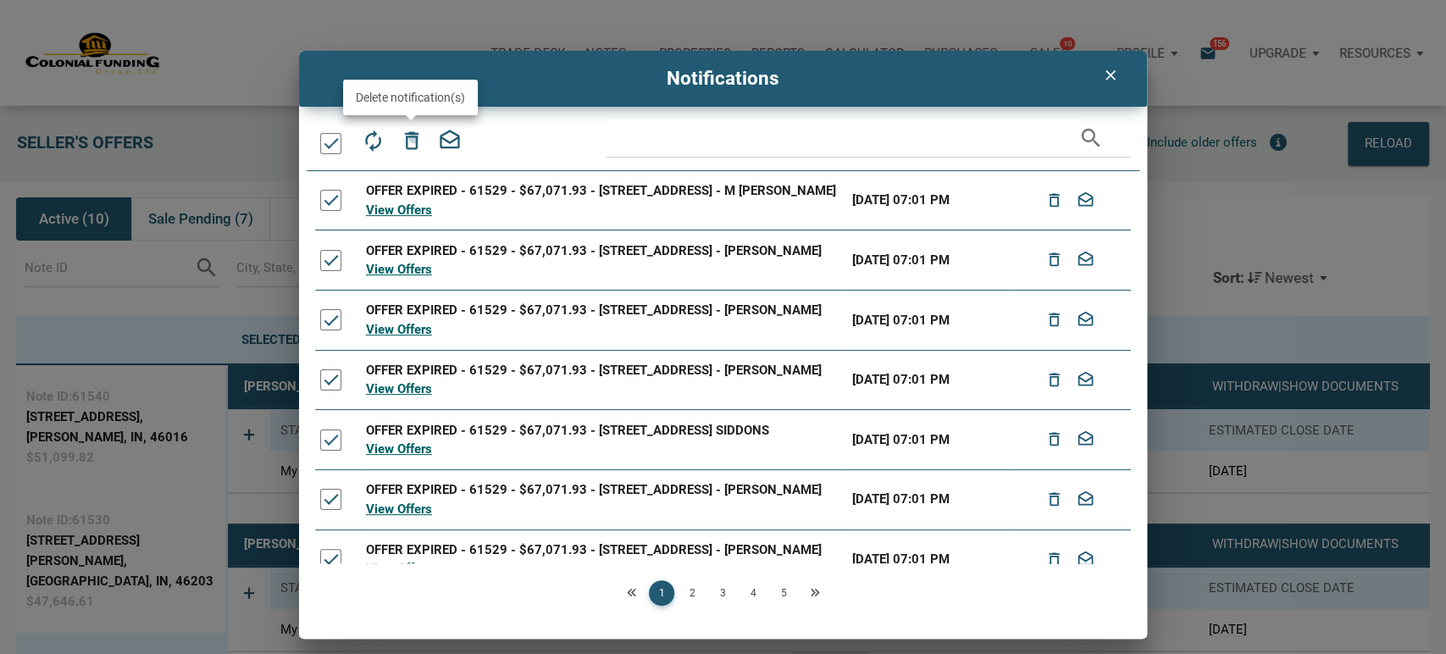
click at [413, 138] on icon "delete_outline" at bounding box center [411, 141] width 24 height 24
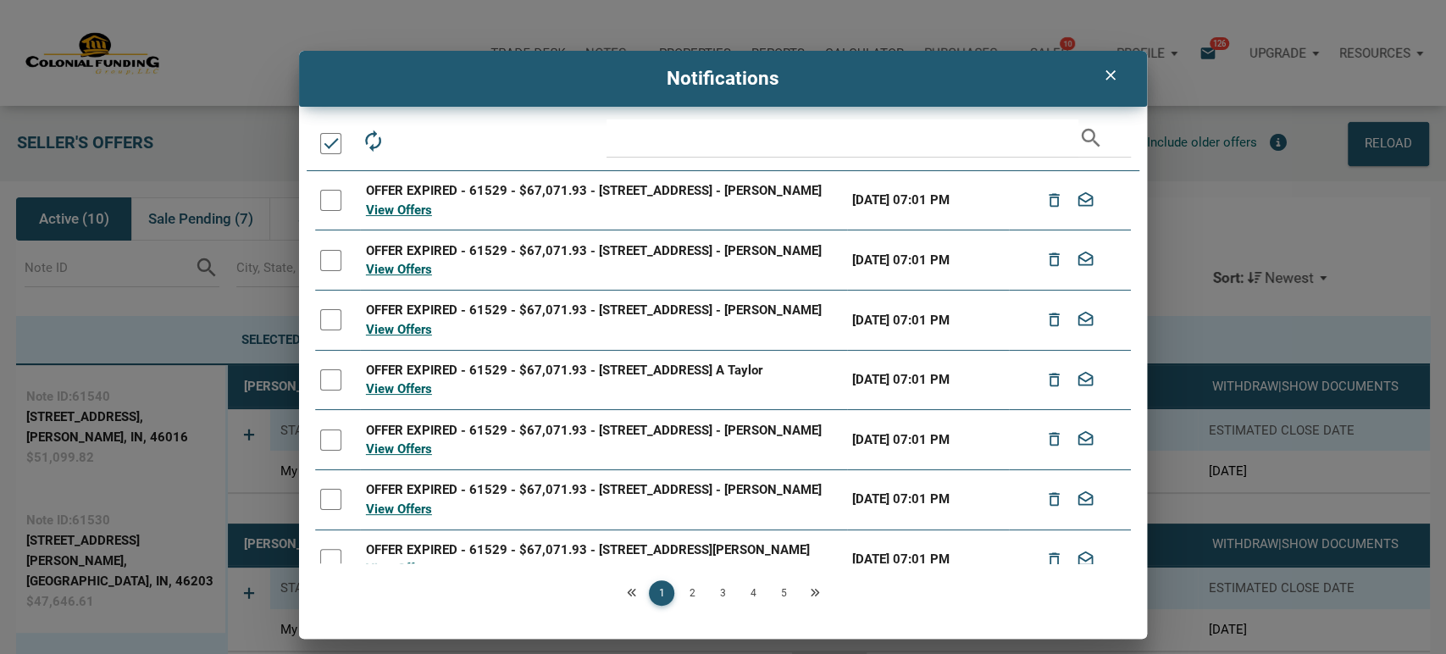
click at [323, 141] on div at bounding box center [330, 143] width 21 height 21
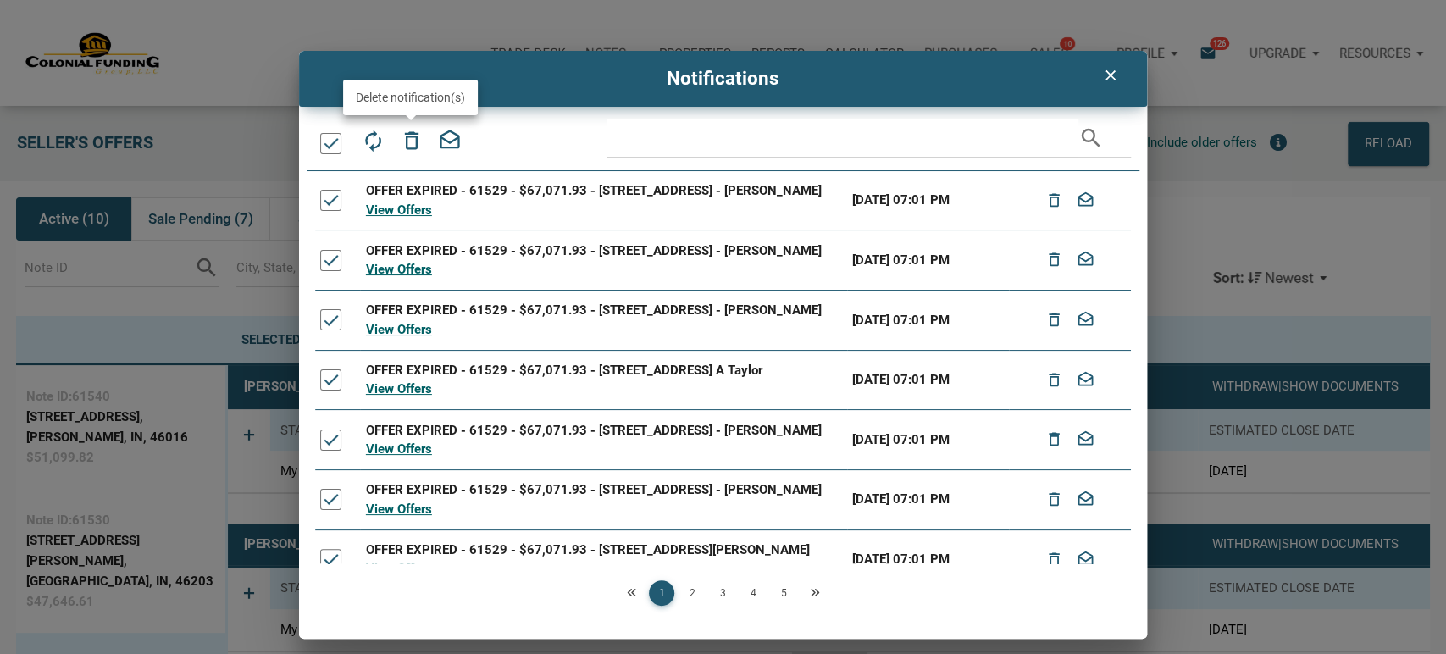
click at [412, 140] on icon "delete_outline" at bounding box center [411, 141] width 24 height 24
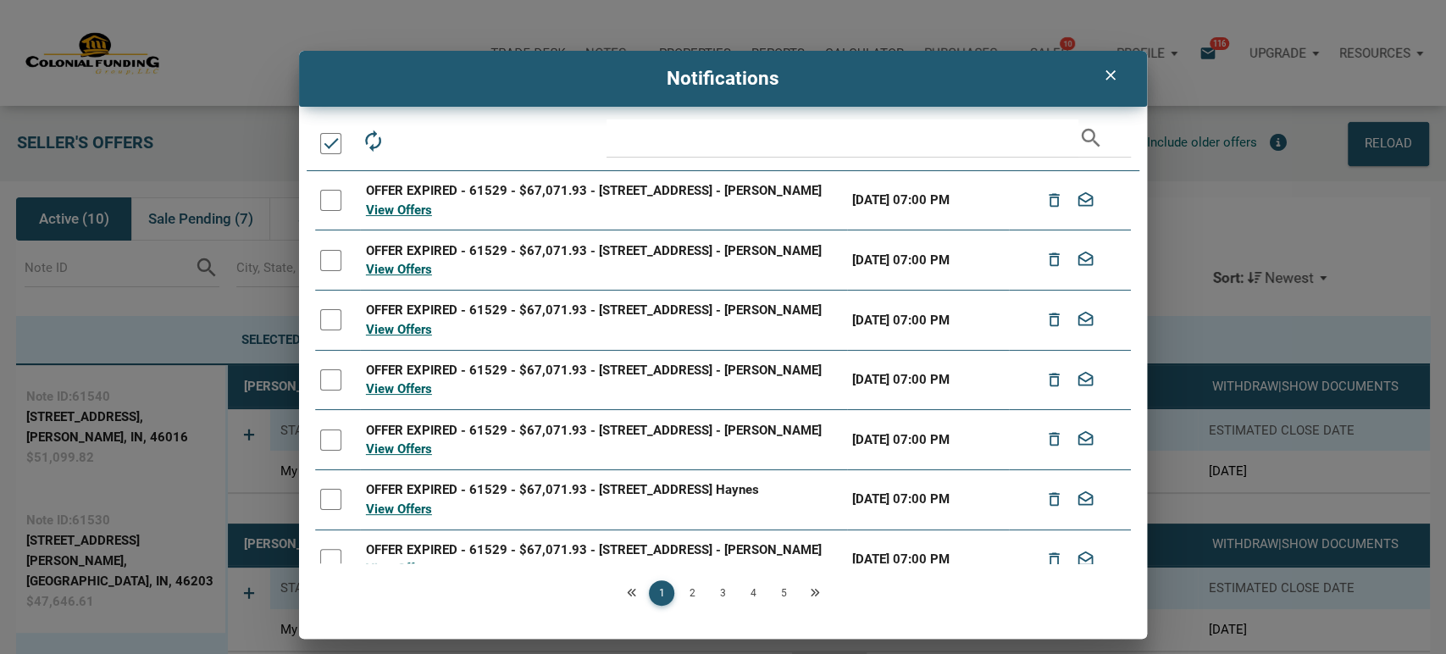
click at [328, 147] on div at bounding box center [330, 143] width 21 height 21
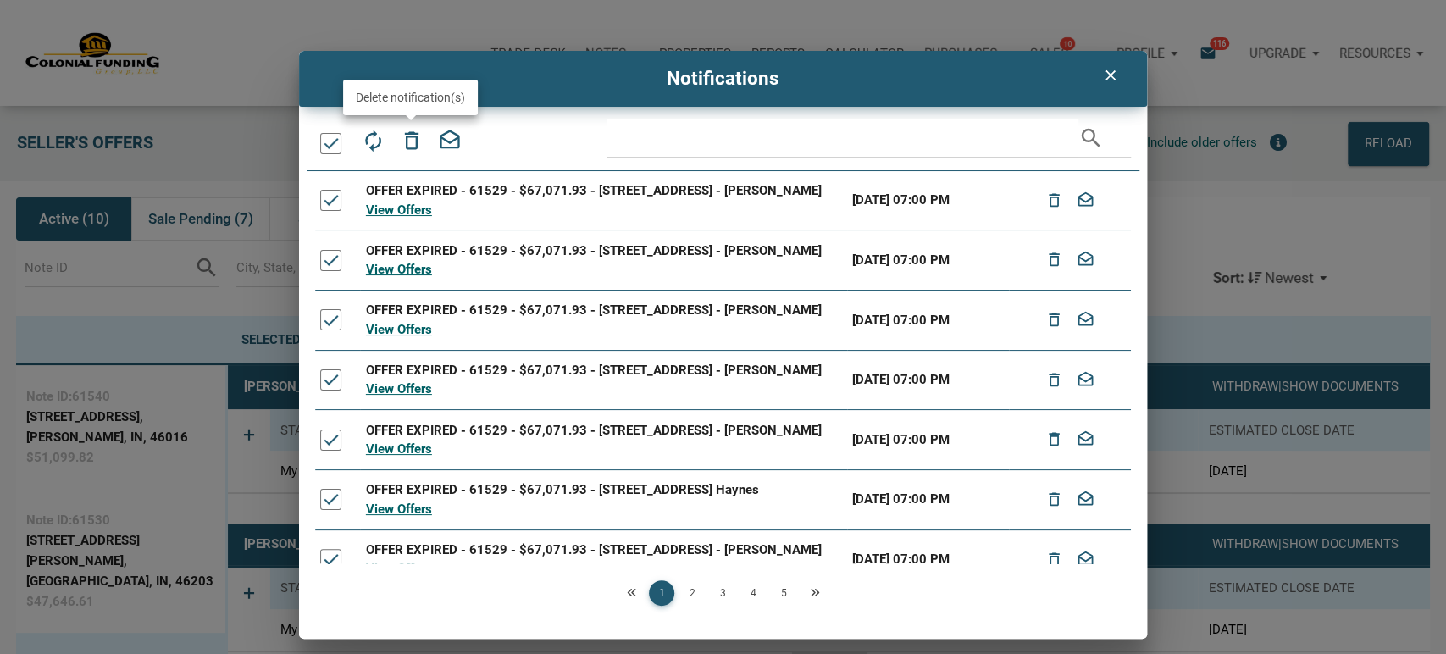
click at [407, 139] on icon "delete_outline" at bounding box center [411, 141] width 24 height 24
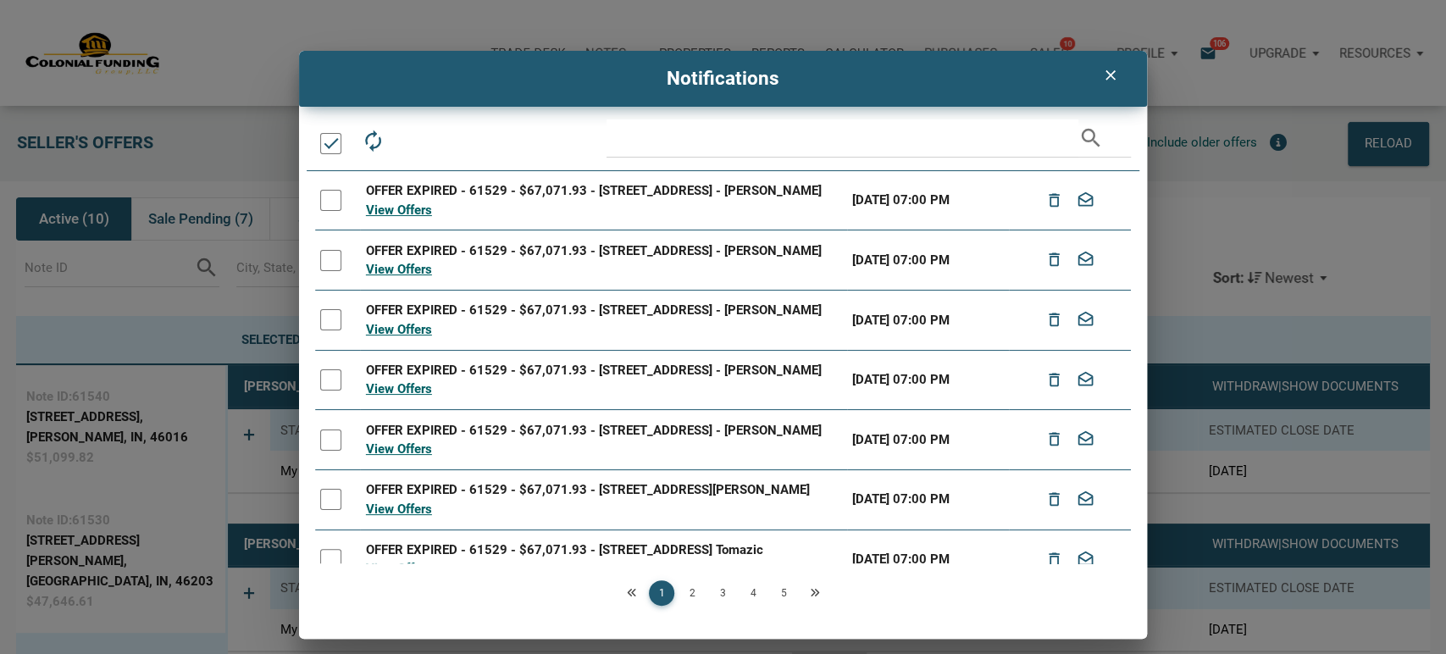
click at [329, 141] on div at bounding box center [330, 143] width 21 height 21
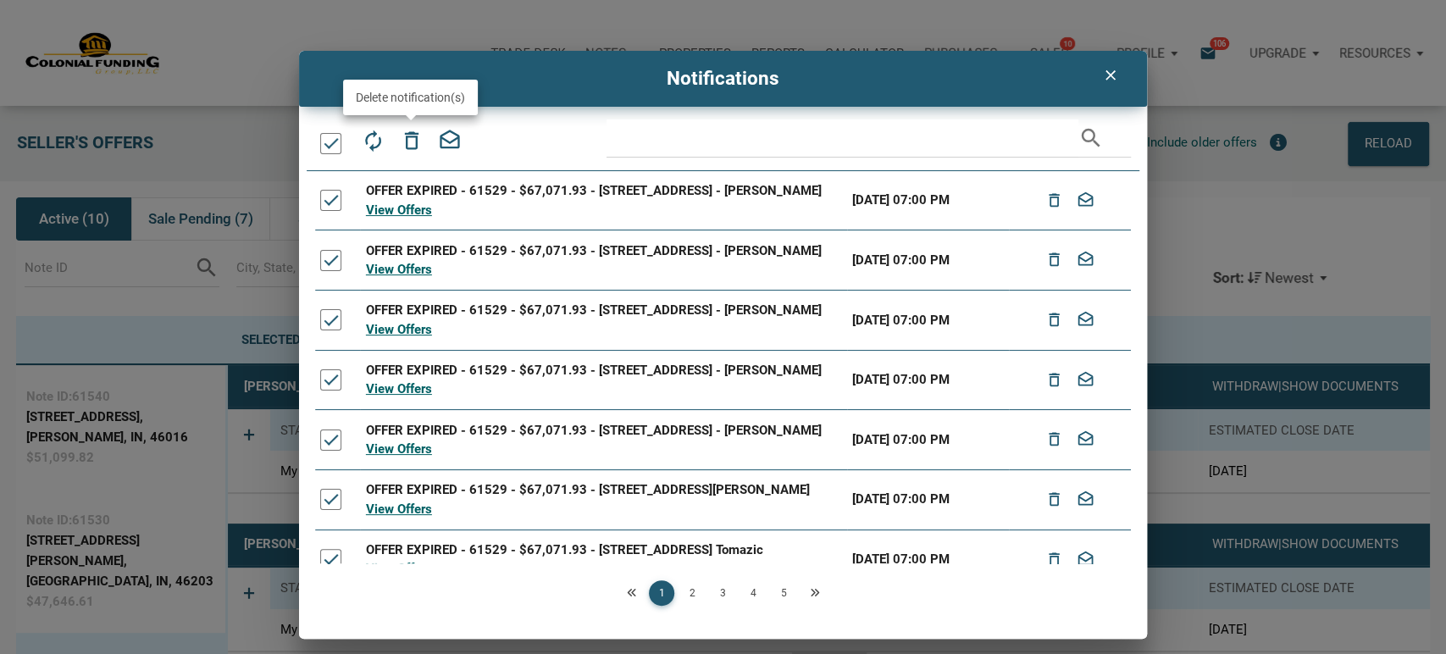
click at [418, 136] on icon "delete_outline" at bounding box center [411, 141] width 24 height 24
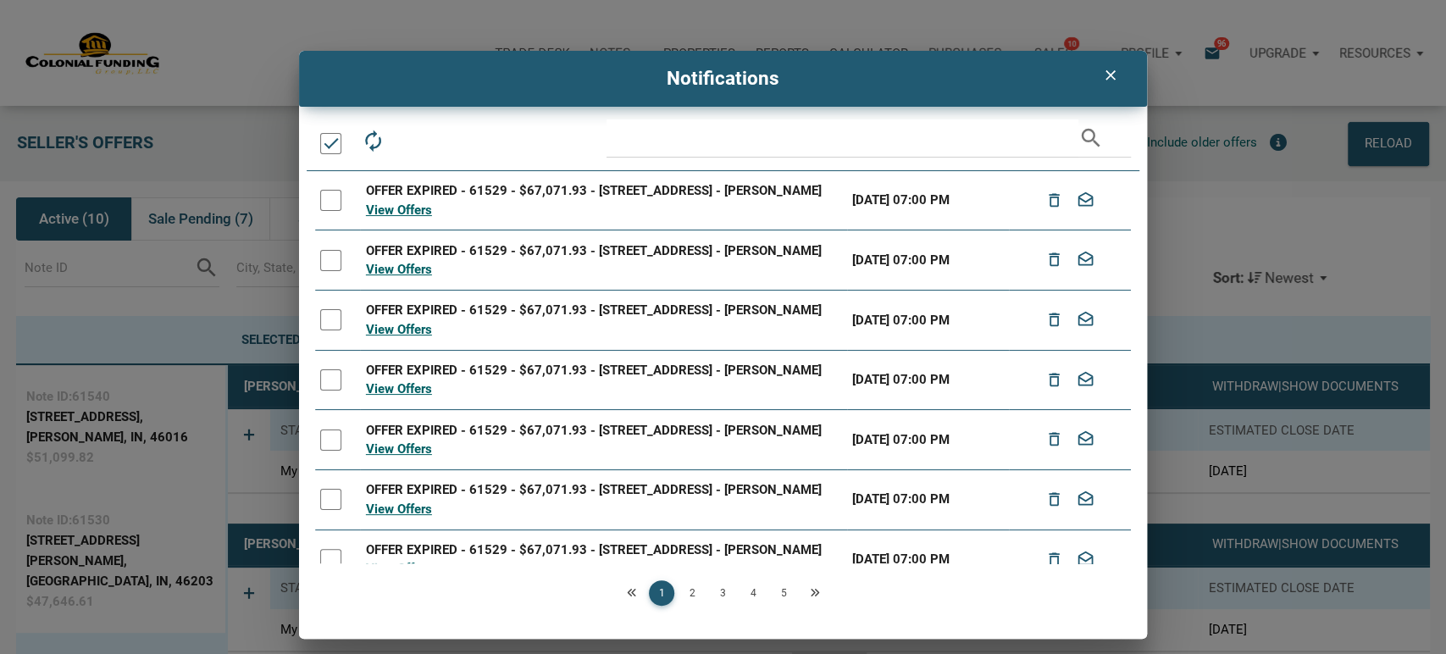
click at [330, 152] on div at bounding box center [330, 143] width 21 height 21
click at [330, 143] on div at bounding box center [330, 143] width 21 height 21
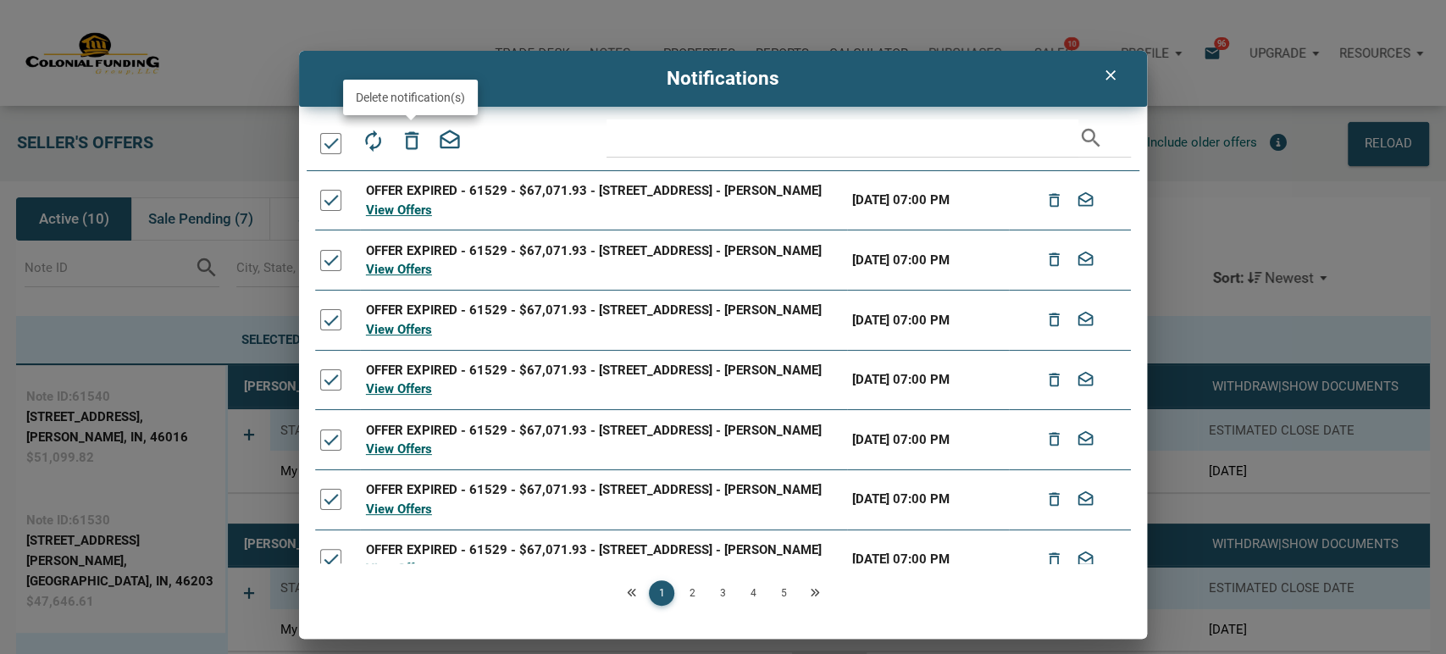
click at [406, 139] on icon "delete_outline" at bounding box center [411, 141] width 24 height 24
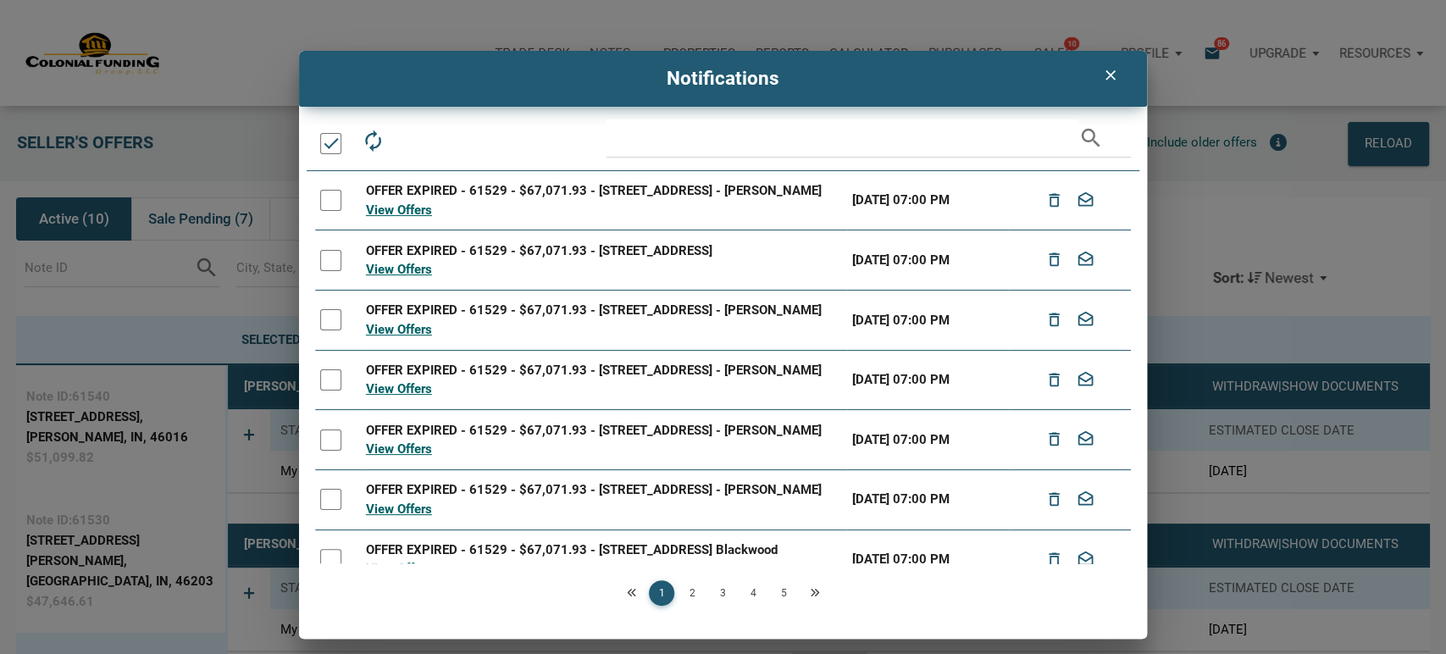
click at [326, 149] on div at bounding box center [330, 143] width 21 height 21
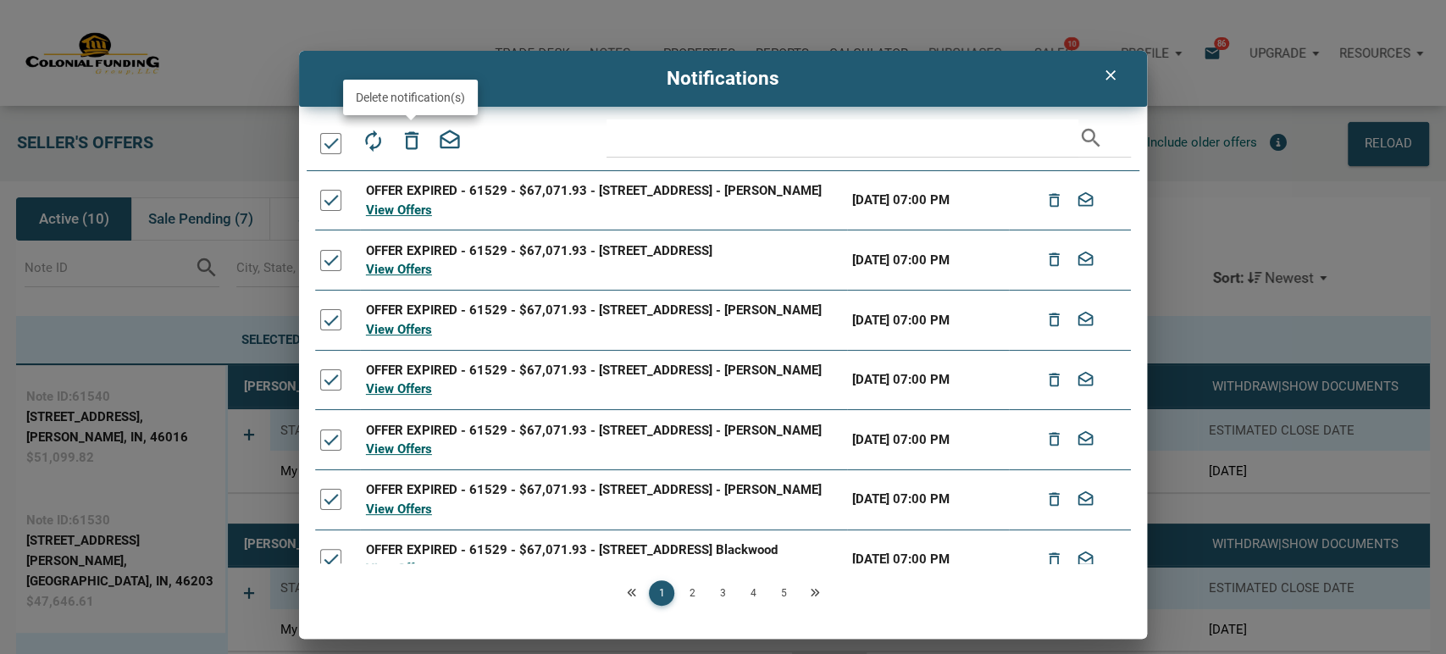
click at [407, 147] on icon "delete_outline" at bounding box center [411, 141] width 24 height 24
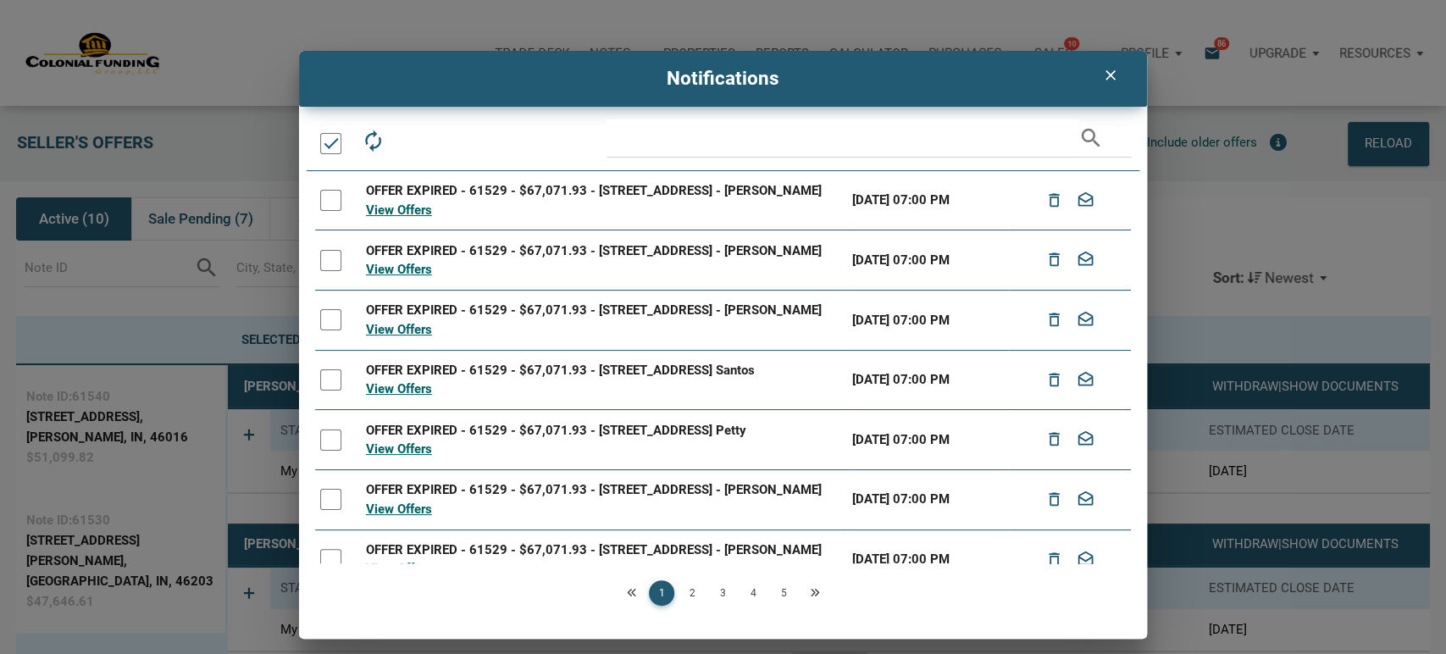
click at [326, 141] on div at bounding box center [330, 143] width 21 height 21
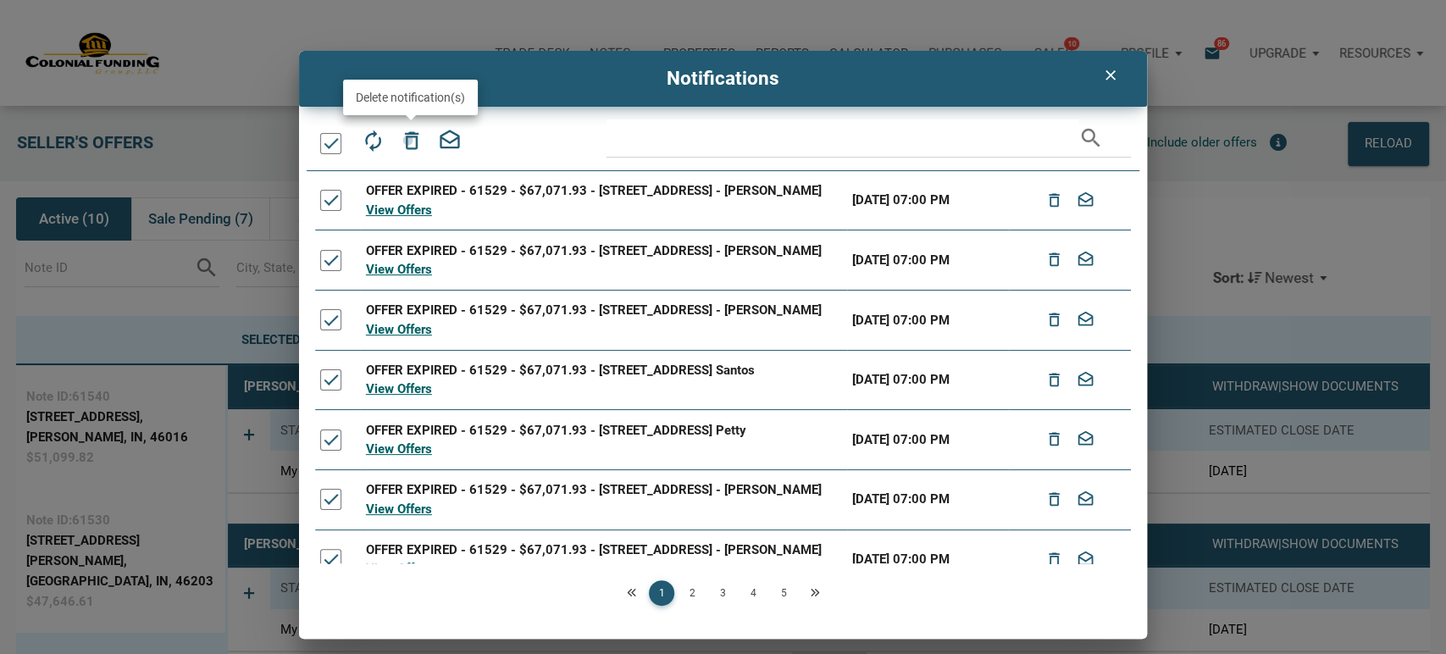
click at [407, 140] on icon "delete_outline" at bounding box center [411, 141] width 24 height 24
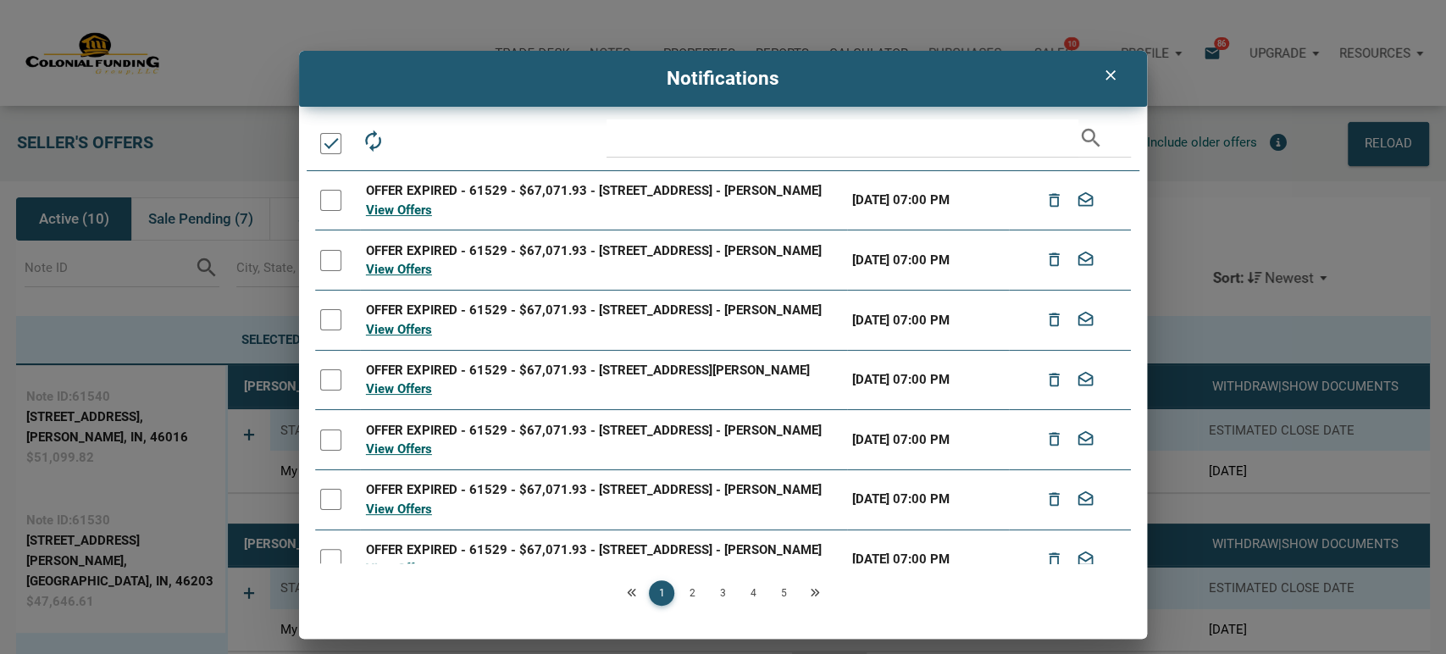
click at [328, 142] on div at bounding box center [330, 143] width 21 height 21
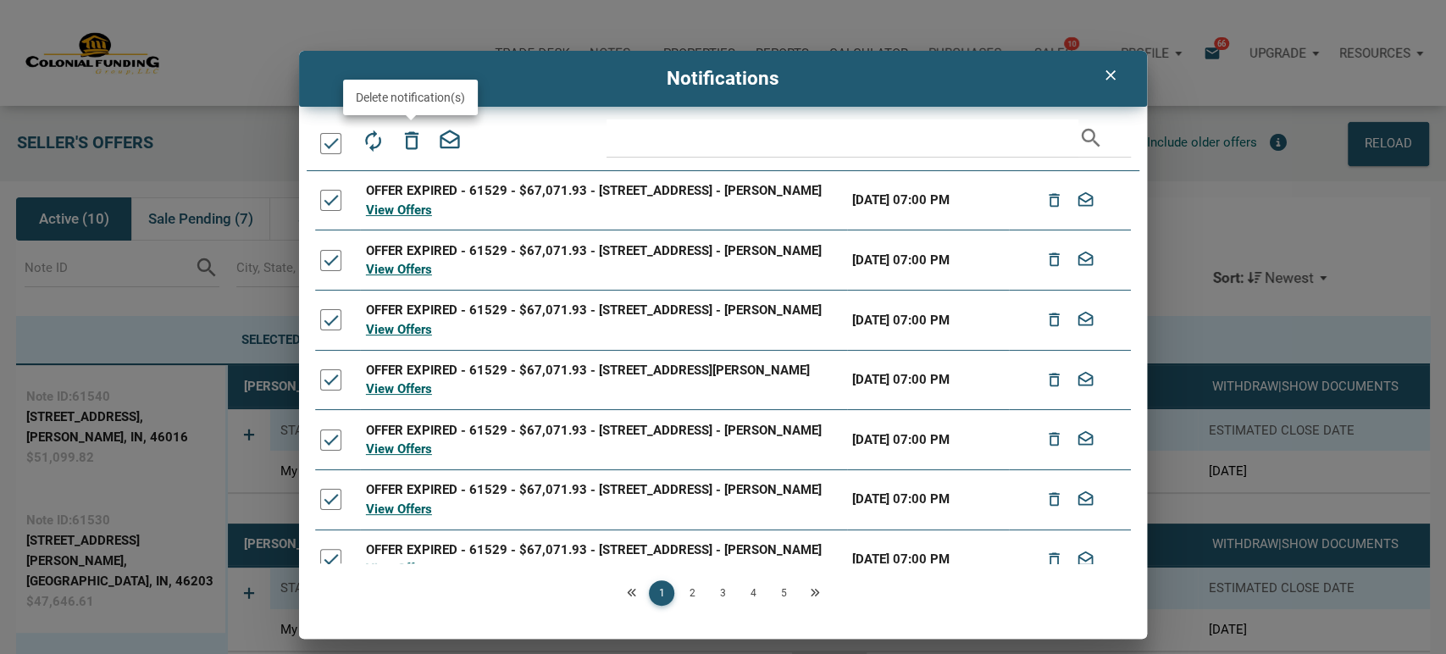
click at [410, 141] on icon "delete_outline" at bounding box center [411, 141] width 24 height 24
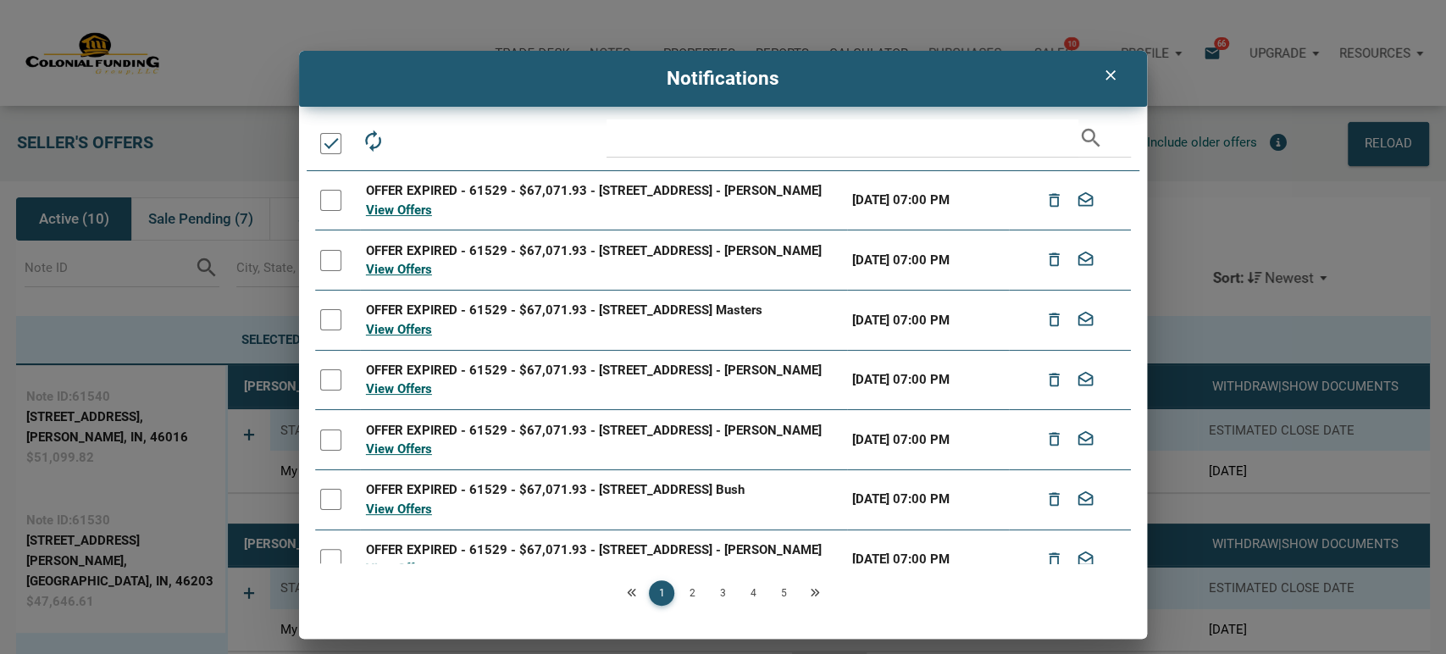
click at [324, 145] on div at bounding box center [330, 143] width 21 height 21
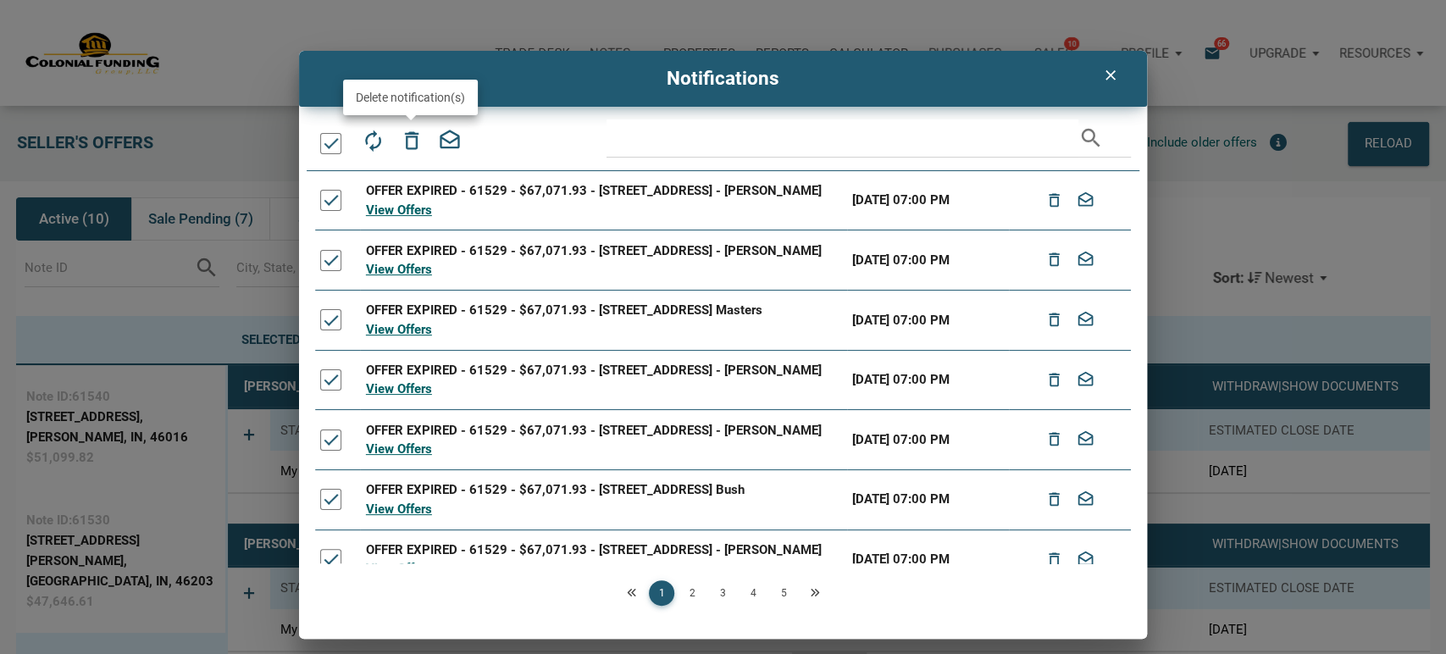
click at [411, 141] on icon "delete_outline" at bounding box center [411, 141] width 24 height 24
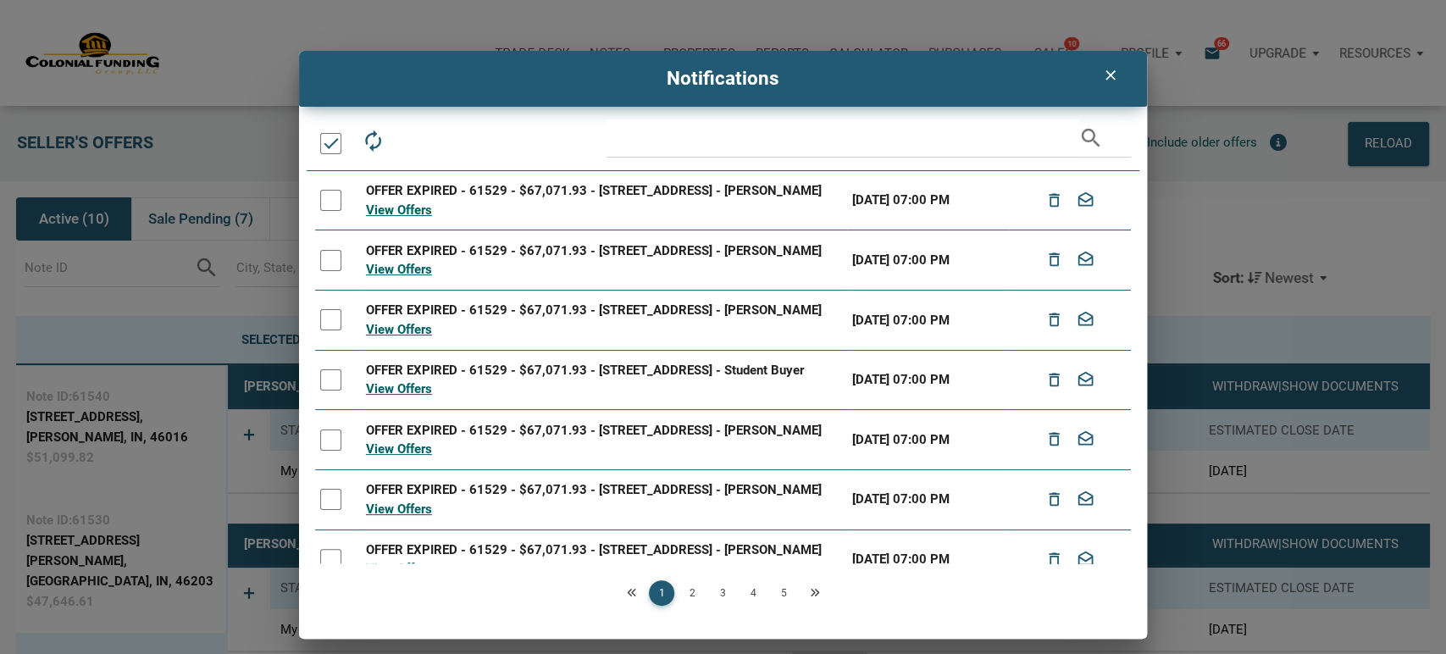
click at [330, 150] on div at bounding box center [330, 143] width 21 height 21
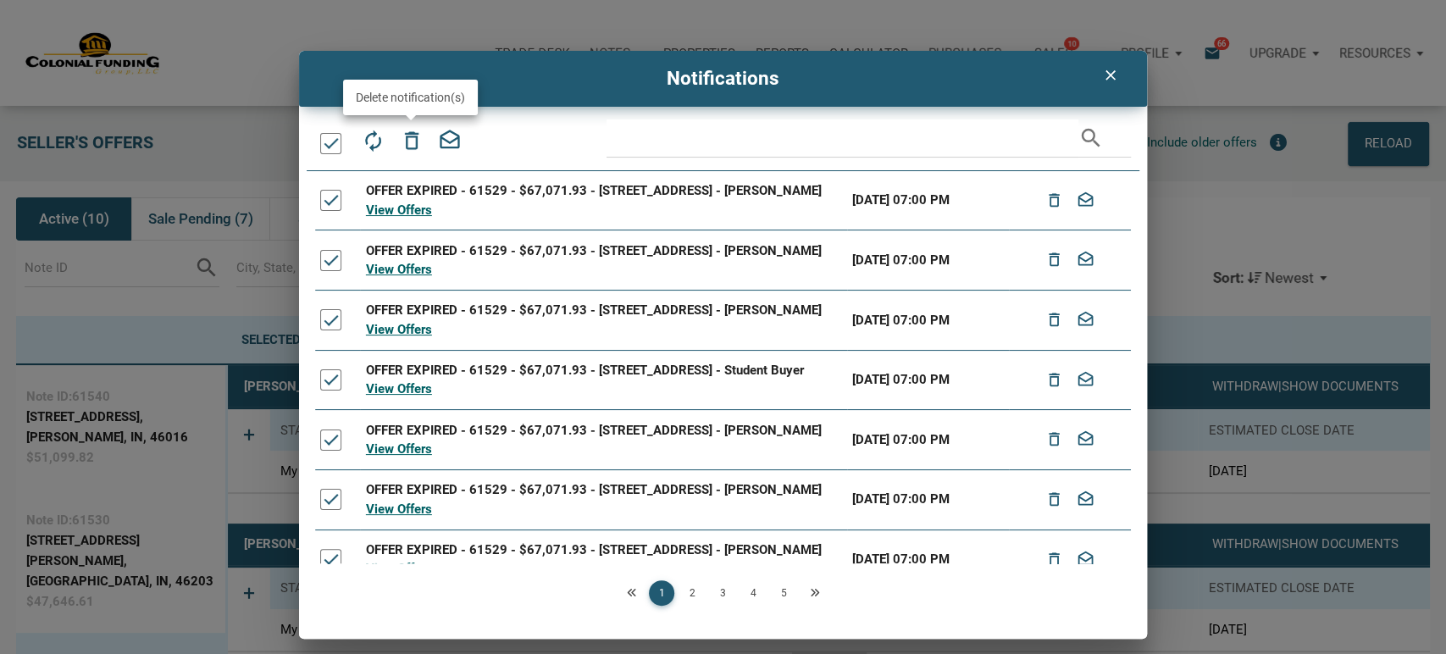
click at [413, 134] on icon "delete_outline" at bounding box center [411, 141] width 24 height 24
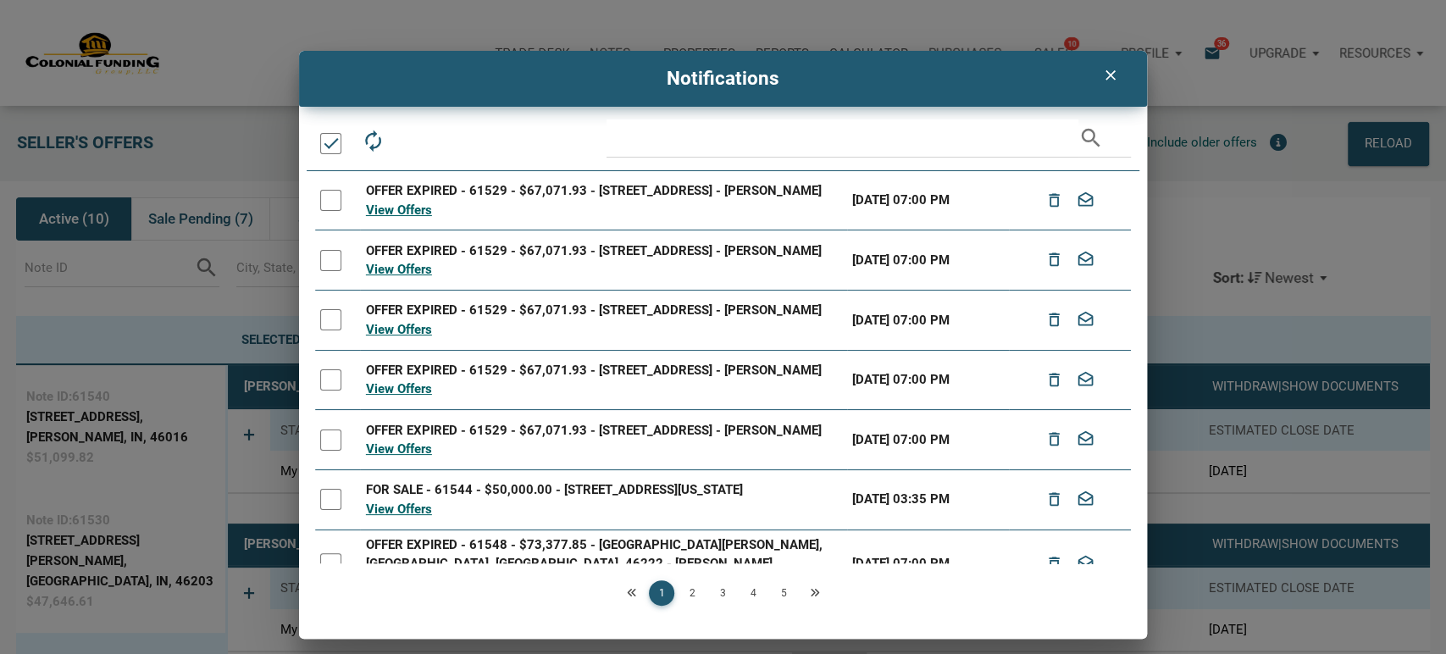
click at [326, 141] on div at bounding box center [330, 143] width 21 height 21
click at [403, 142] on icon "delete_outline" at bounding box center [411, 141] width 24 height 24
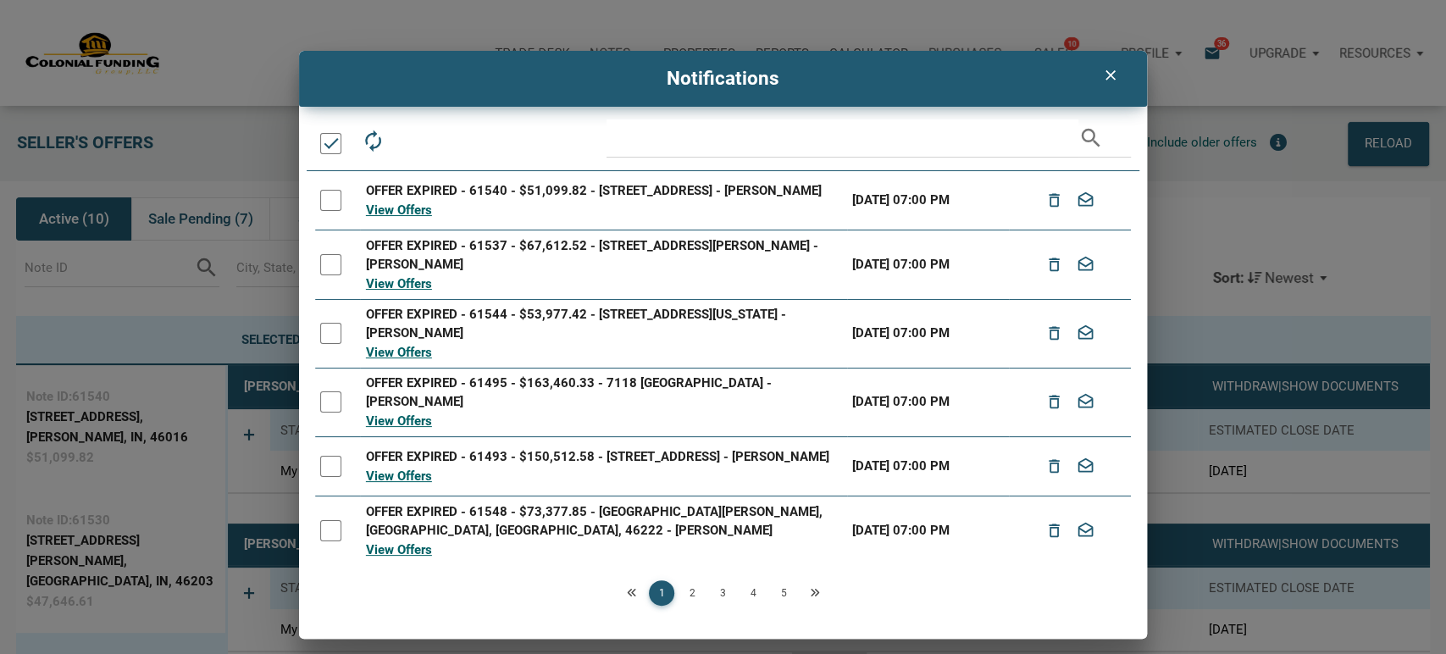
click at [328, 142] on div at bounding box center [330, 143] width 21 height 21
click at [407, 135] on icon "delete_outline" at bounding box center [411, 141] width 24 height 24
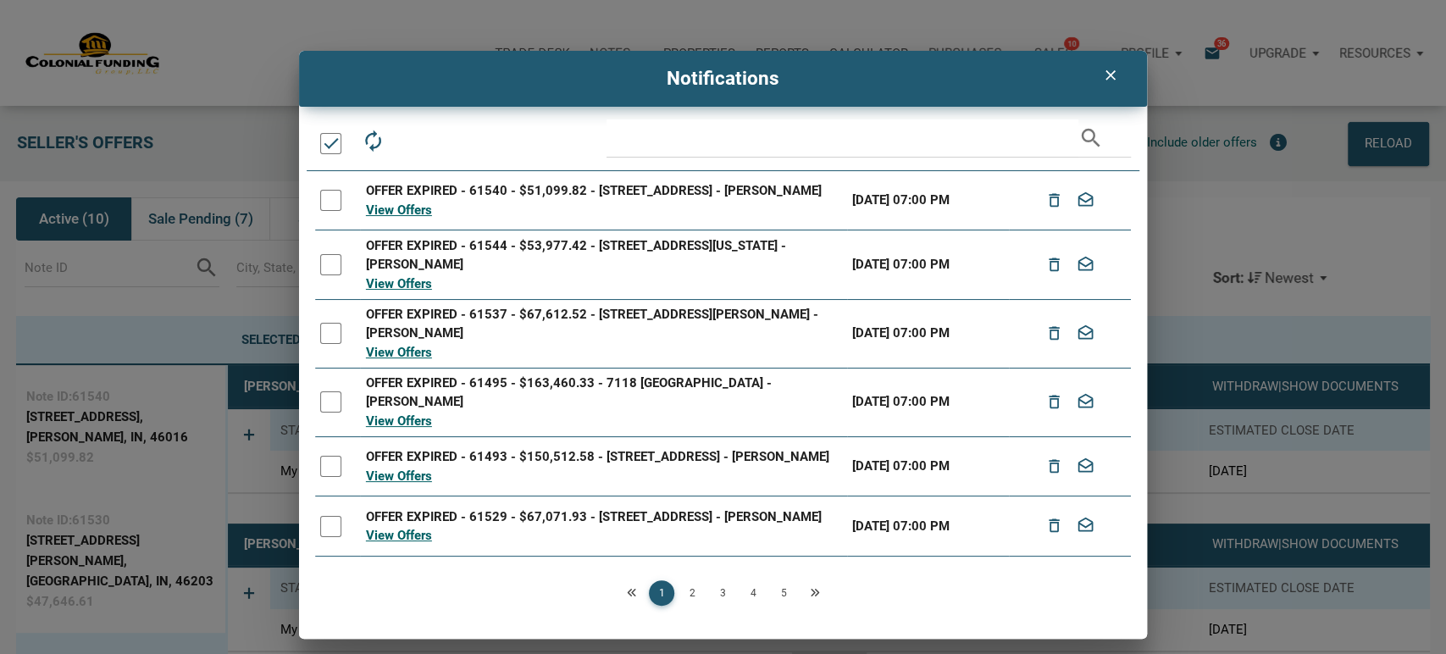
click at [325, 146] on div at bounding box center [330, 143] width 21 height 21
click at [407, 141] on icon "delete_outline" at bounding box center [411, 141] width 24 height 24
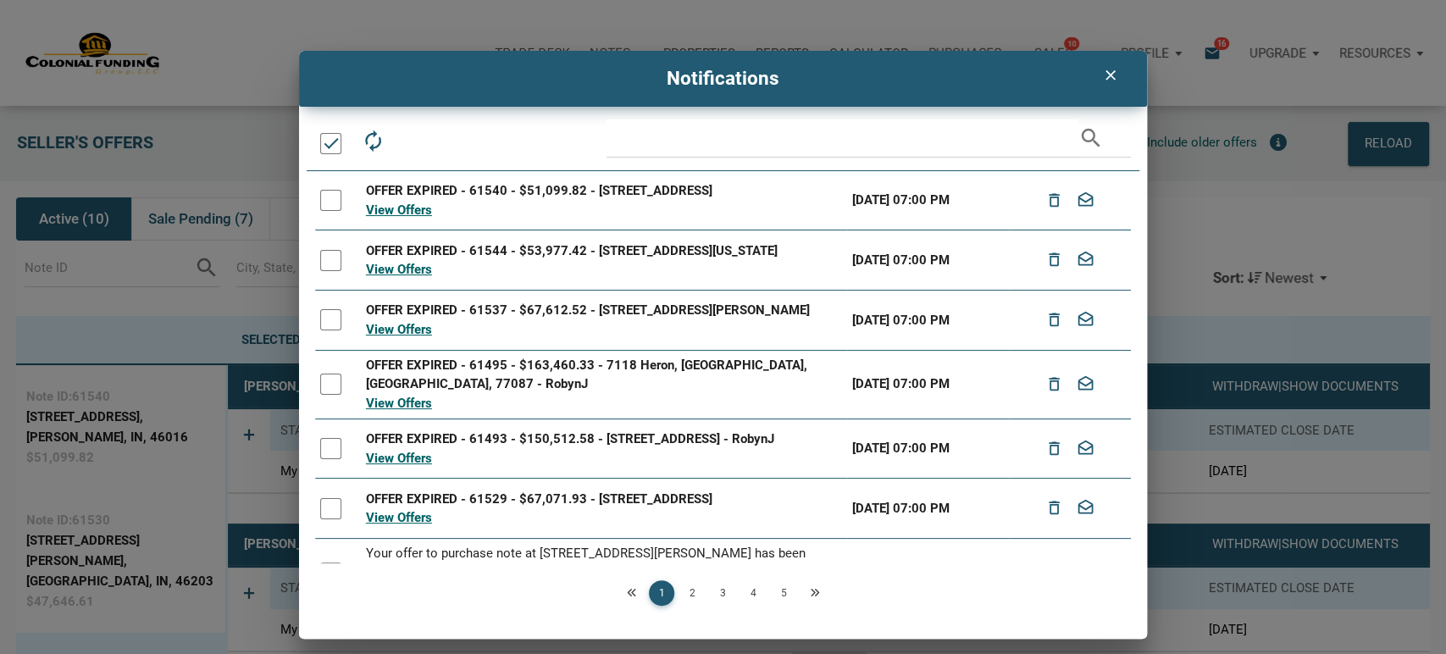
click at [328, 141] on div at bounding box center [330, 143] width 21 height 21
click at [332, 145] on div at bounding box center [330, 143] width 21 height 21
click at [416, 142] on icon "delete_outline" at bounding box center [411, 141] width 24 height 24
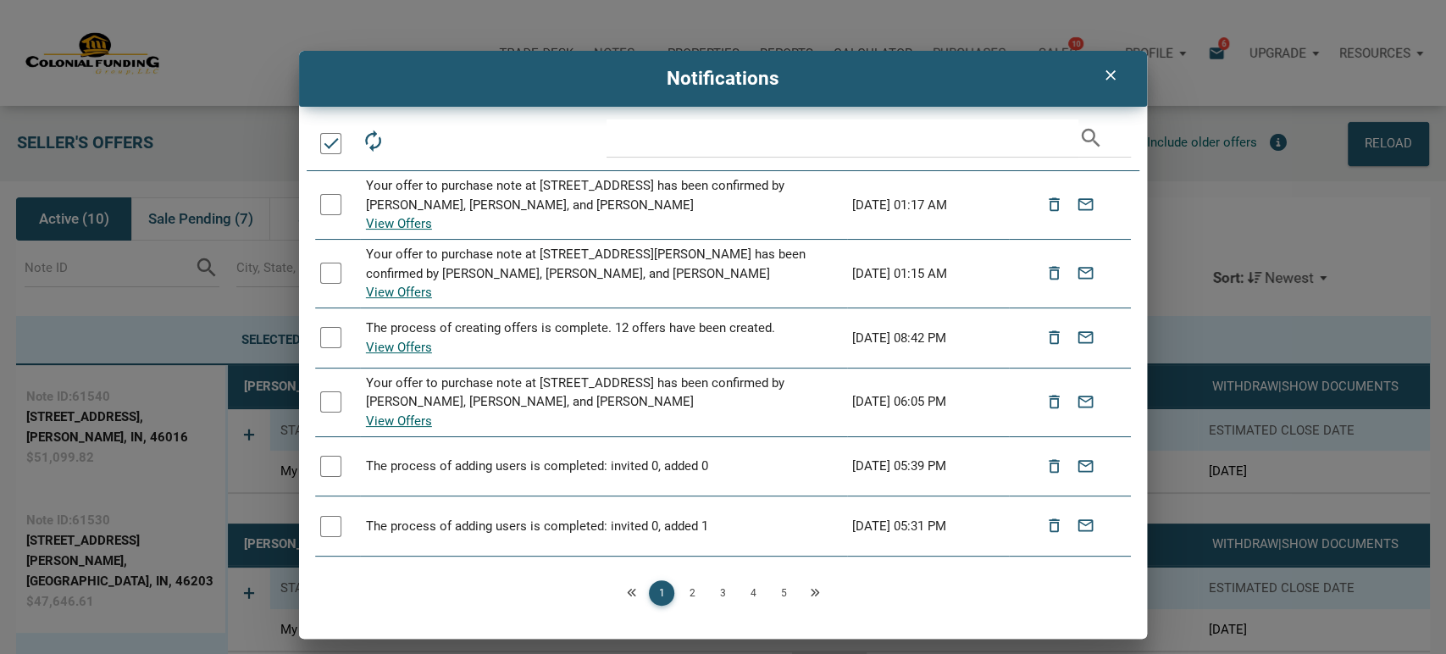
click at [330, 335] on div at bounding box center [330, 337] width 21 height 21
click at [335, 412] on div at bounding box center [330, 401] width 21 height 21
click at [332, 140] on div at bounding box center [330, 143] width 21 height 21
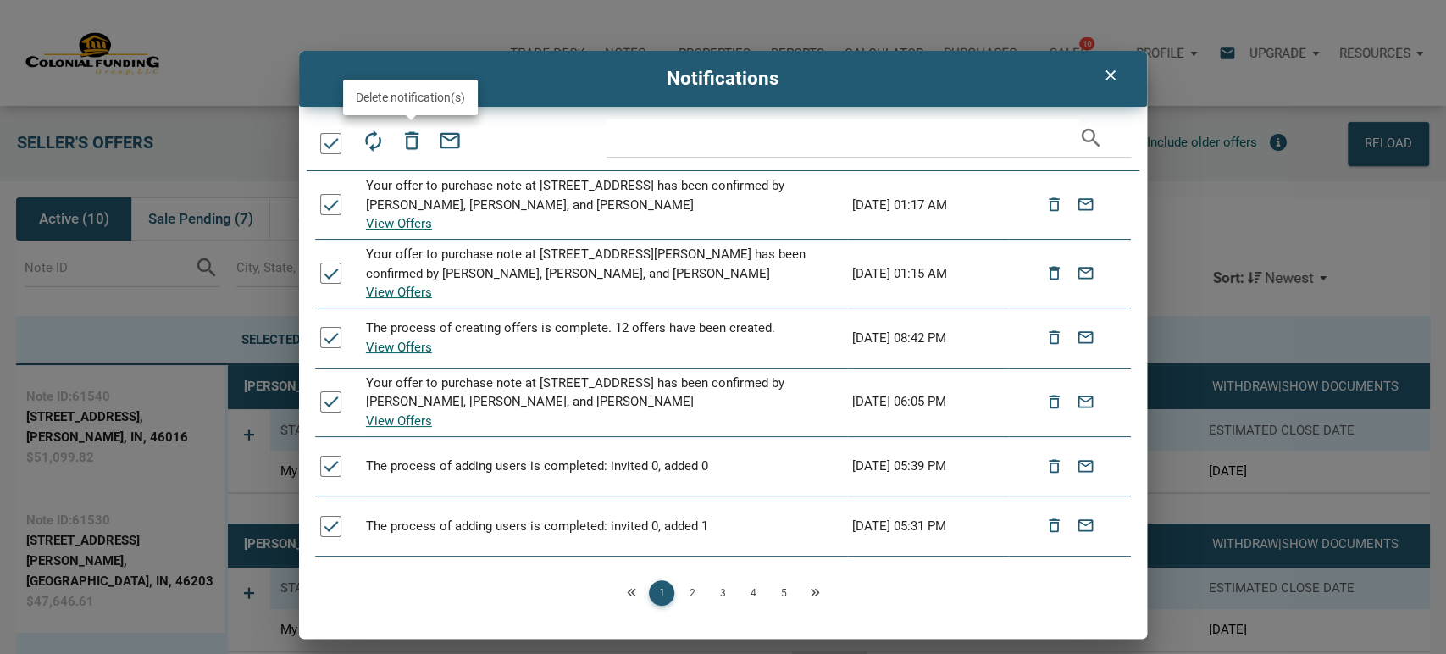
click at [407, 138] on icon "delete_outline" at bounding box center [411, 141] width 24 height 24
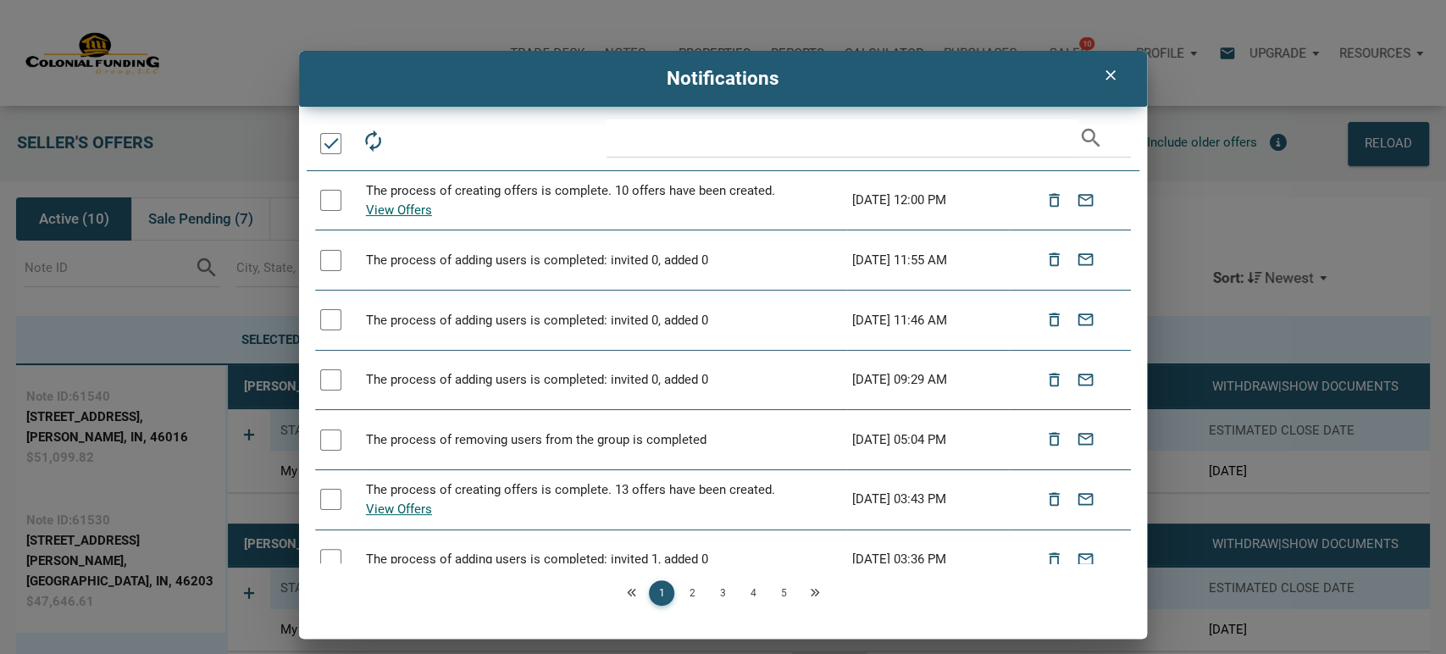
click at [331, 138] on div at bounding box center [330, 143] width 21 height 21
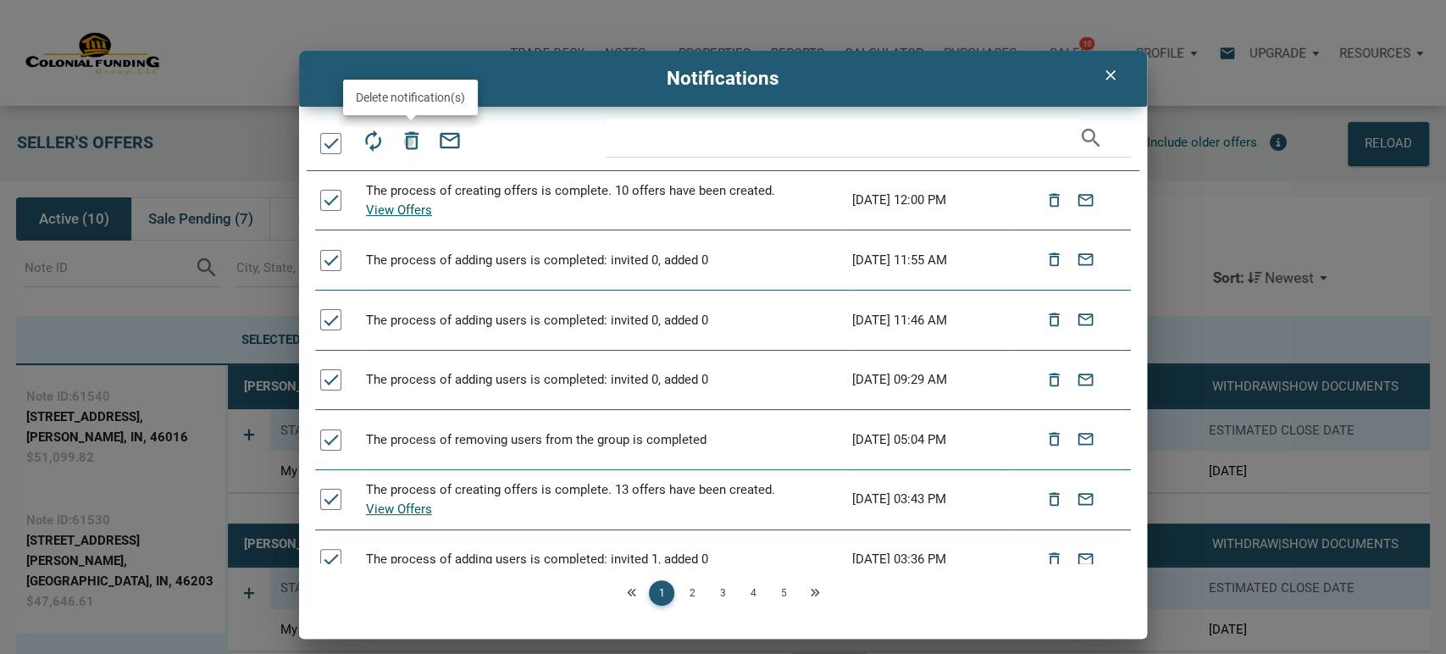
click at [408, 141] on icon "delete_outline" at bounding box center [411, 141] width 24 height 24
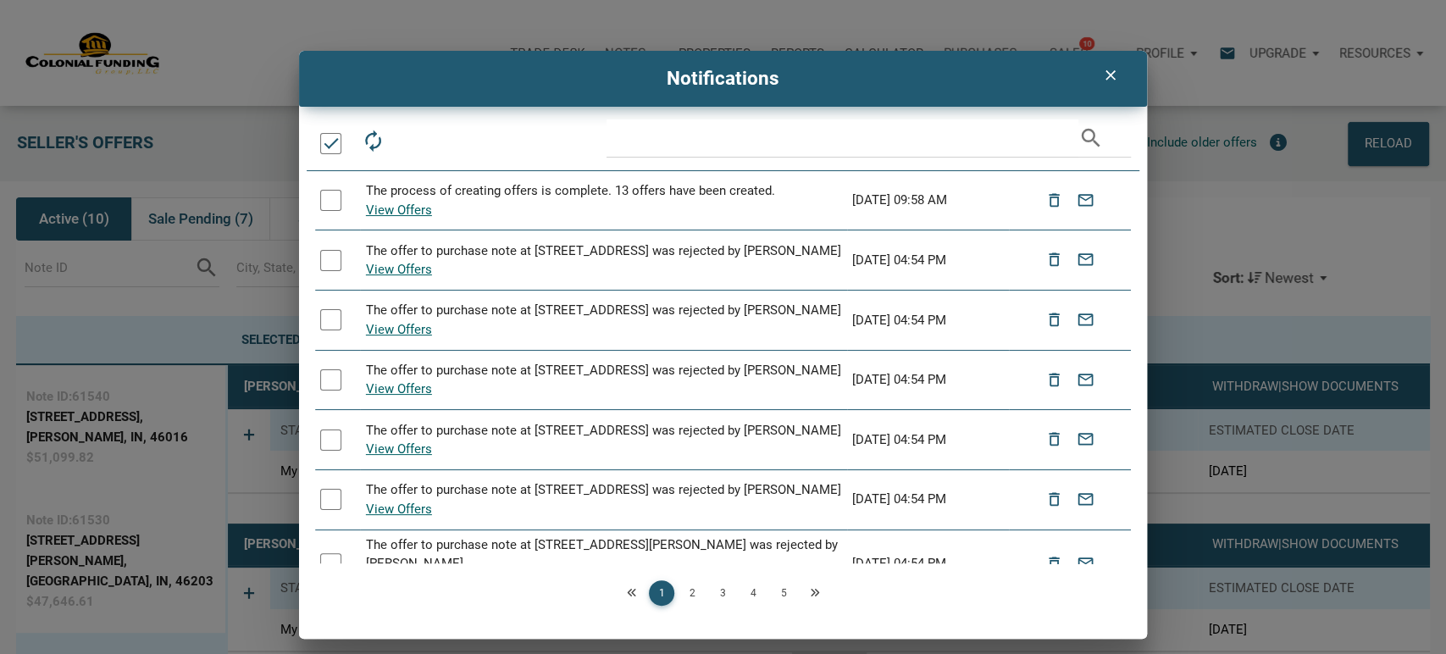
click at [331, 139] on div at bounding box center [330, 143] width 21 height 21
click at [415, 141] on icon "delete_outline" at bounding box center [411, 141] width 24 height 24
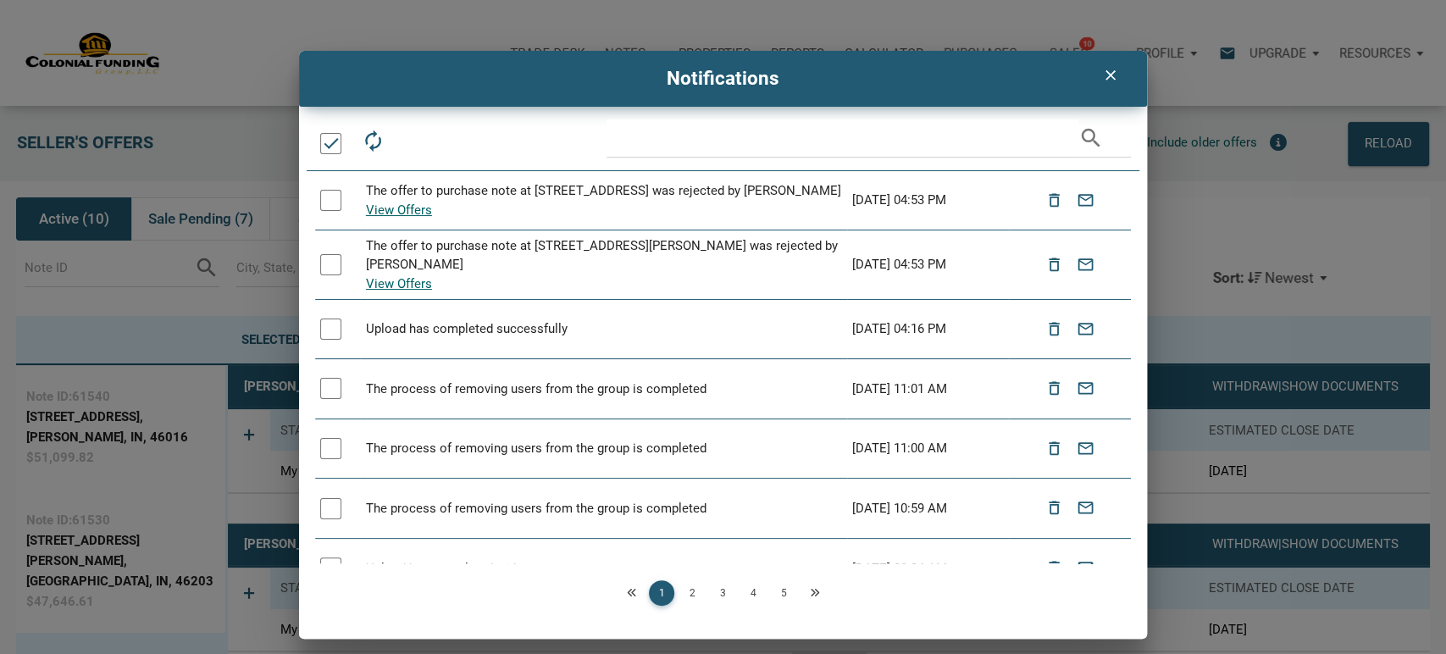
click at [331, 138] on div at bounding box center [330, 143] width 21 height 21
click at [410, 141] on icon "delete_outline" at bounding box center [411, 141] width 24 height 24
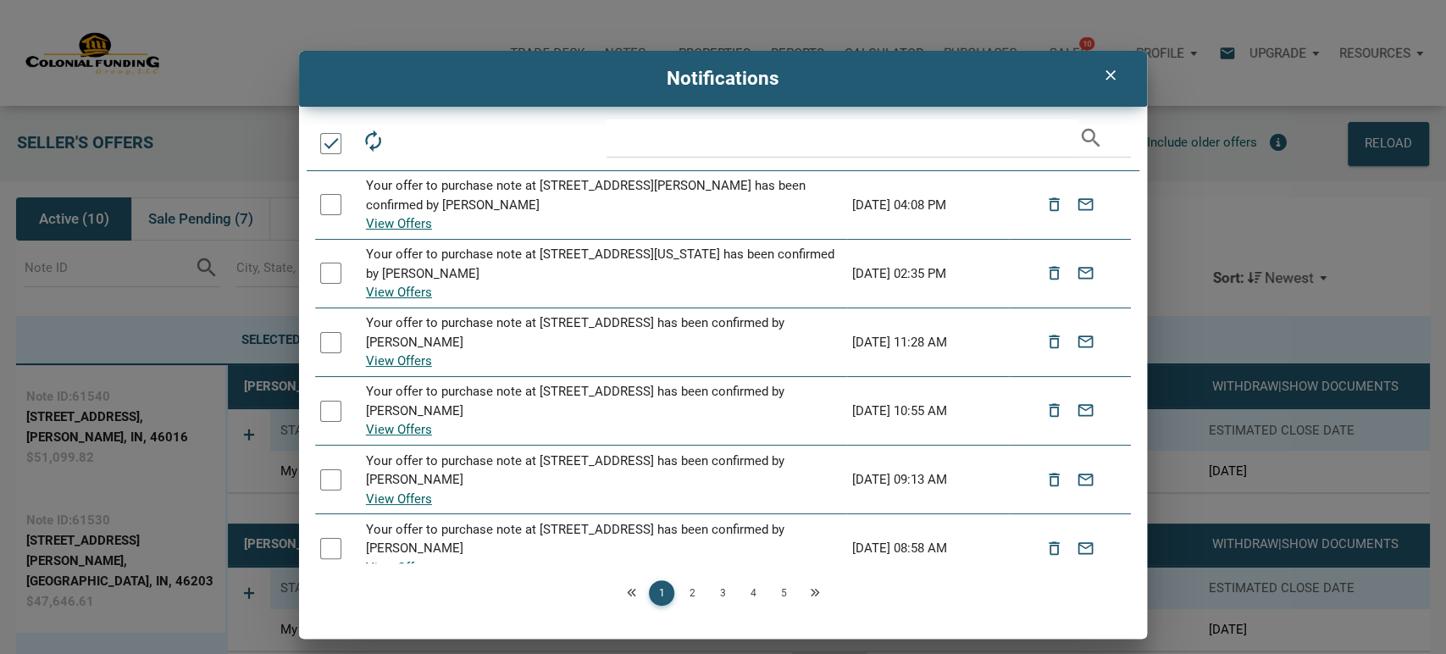
click at [332, 143] on div at bounding box center [330, 143] width 21 height 21
click at [415, 140] on icon "delete_outline" at bounding box center [411, 141] width 24 height 24
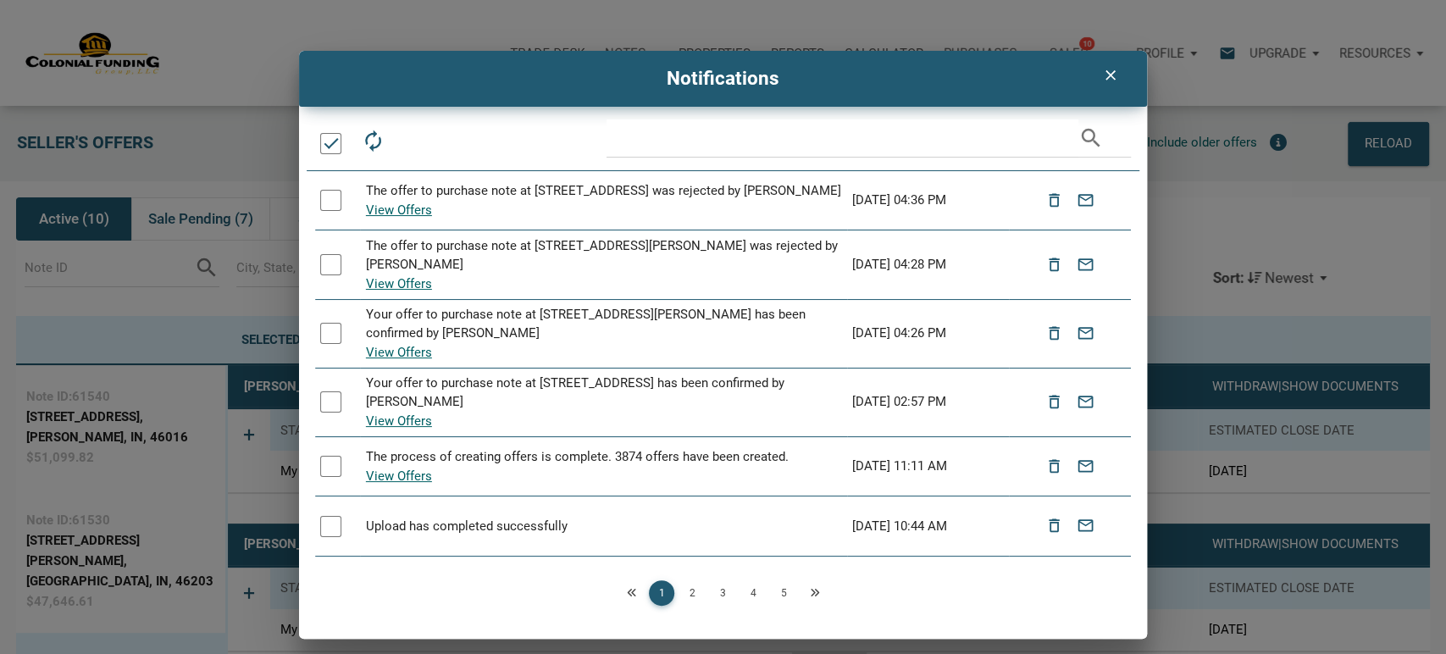
click at [332, 141] on div at bounding box center [330, 143] width 21 height 21
click at [416, 141] on icon "delete_outline" at bounding box center [411, 141] width 24 height 24
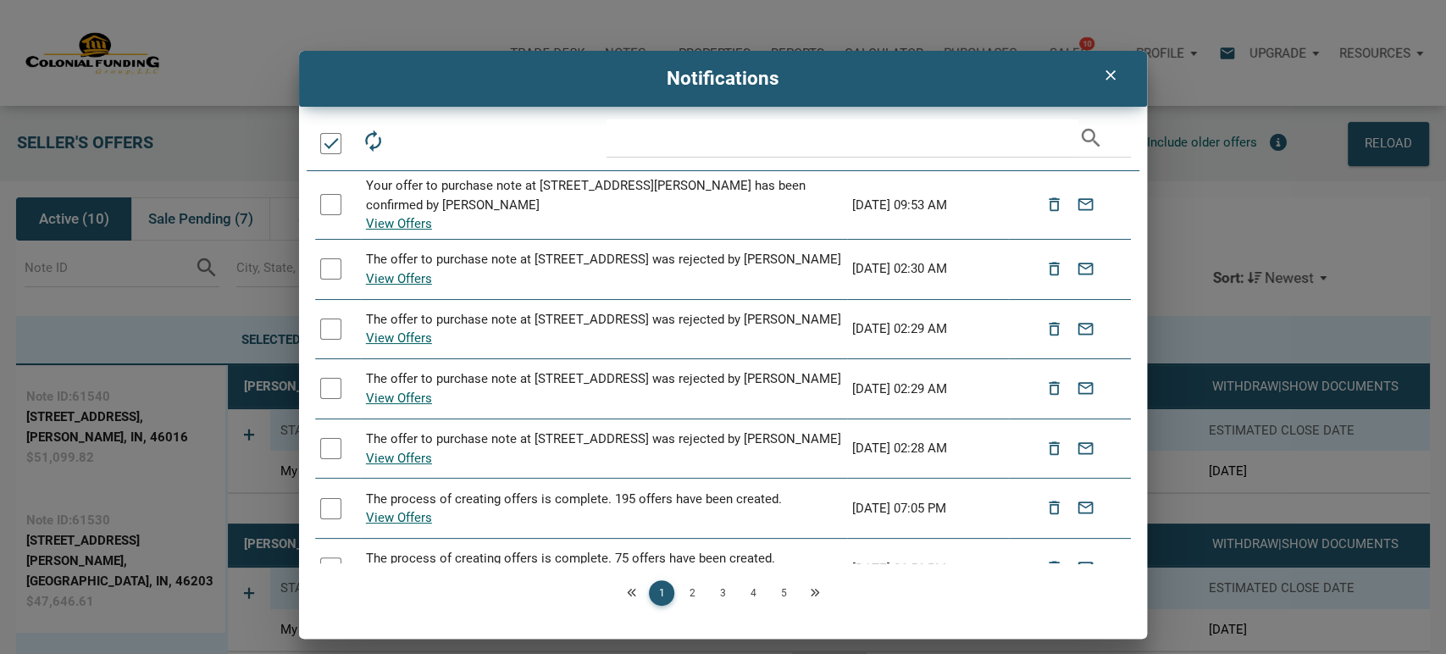
click at [328, 141] on div at bounding box center [330, 143] width 21 height 21
click at [412, 138] on icon "delete_outline" at bounding box center [411, 141] width 24 height 24
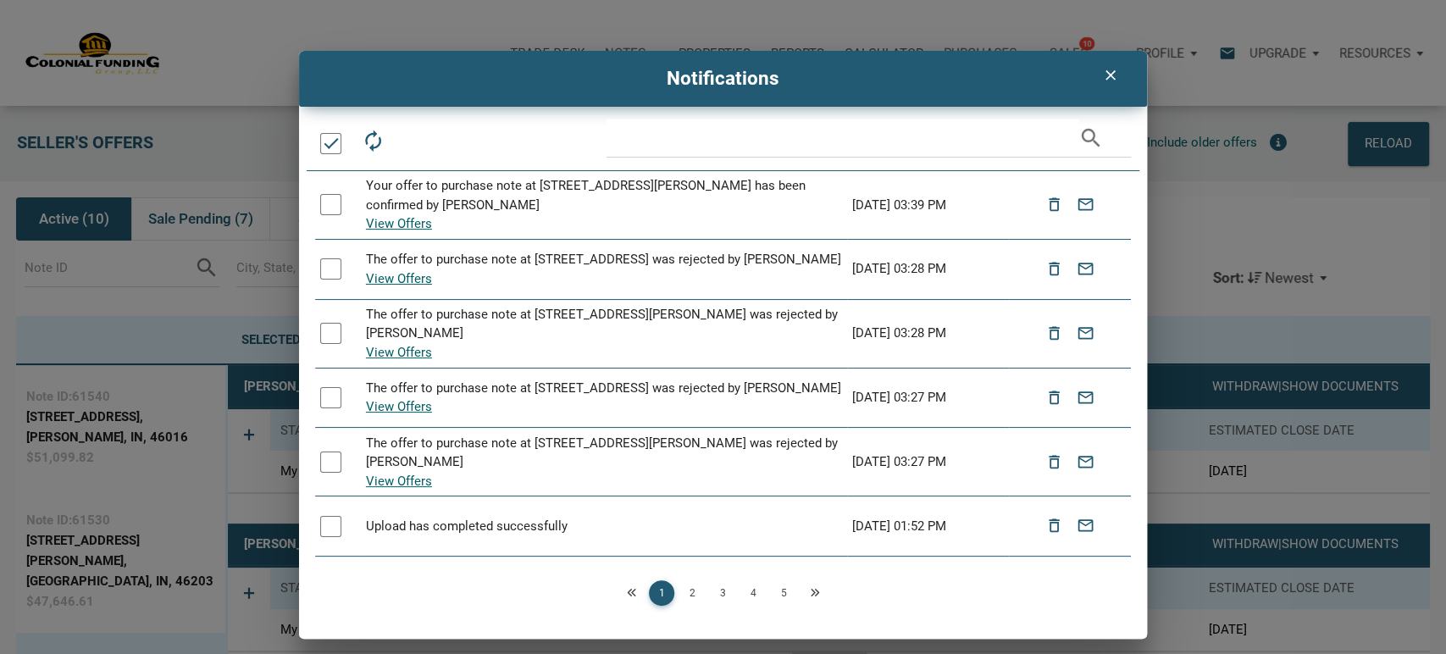
click at [338, 141] on div at bounding box center [330, 143] width 21 height 21
click at [412, 142] on icon "delete_outline" at bounding box center [411, 141] width 24 height 24
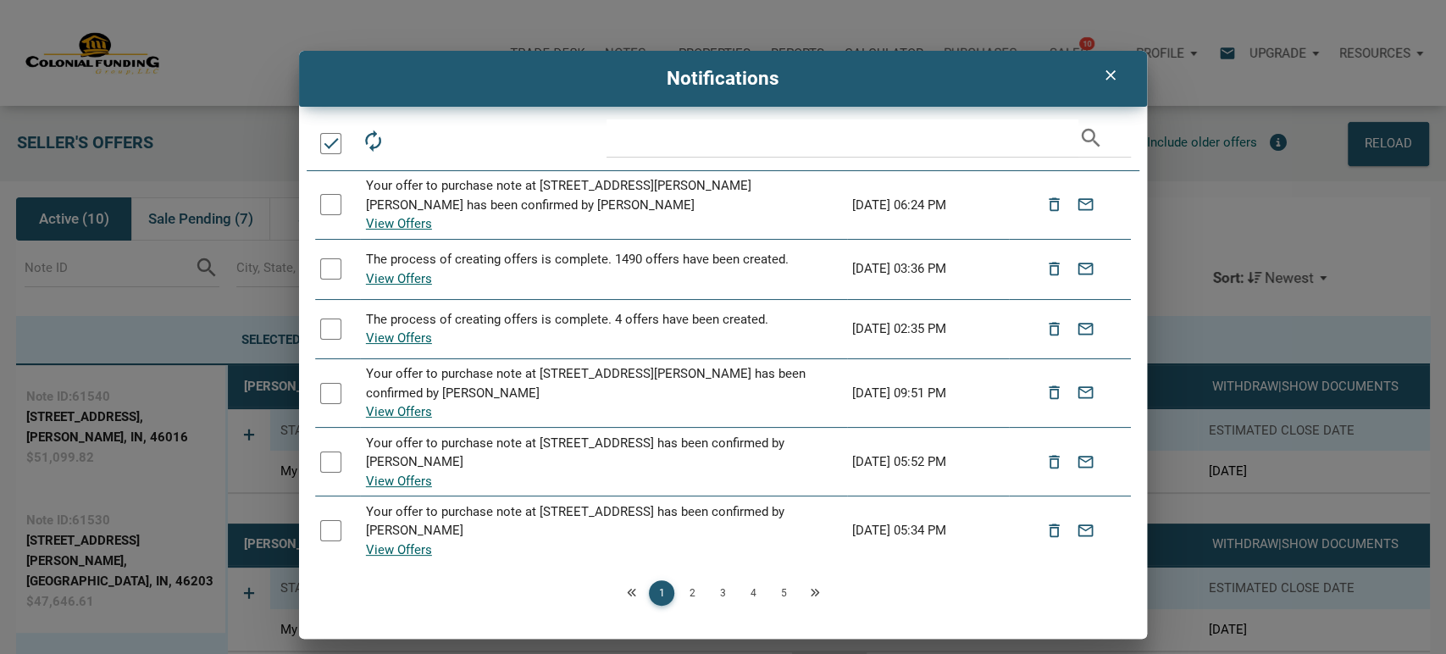
click at [331, 141] on div at bounding box center [330, 143] width 21 height 21
click at [407, 136] on icon "delete_outline" at bounding box center [411, 141] width 24 height 24
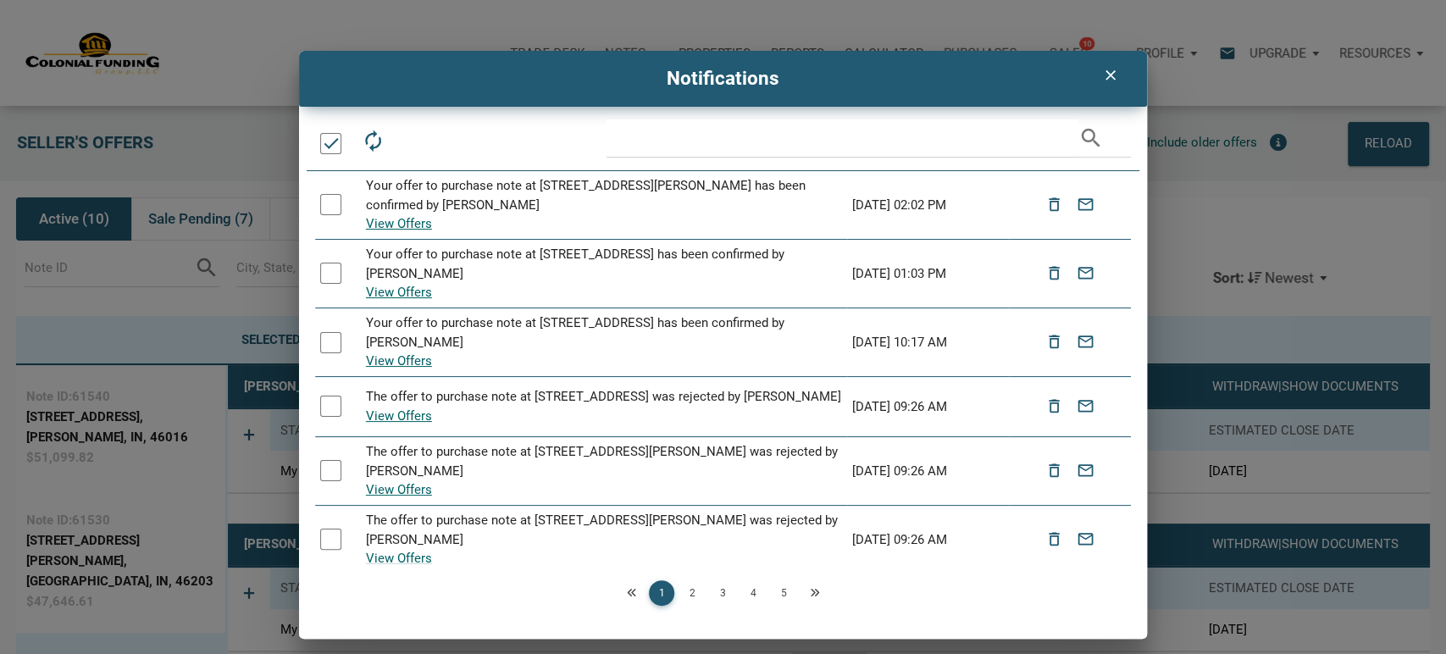
click at [326, 147] on div at bounding box center [330, 143] width 21 height 21
click at [413, 141] on icon "delete_outline" at bounding box center [411, 141] width 24 height 24
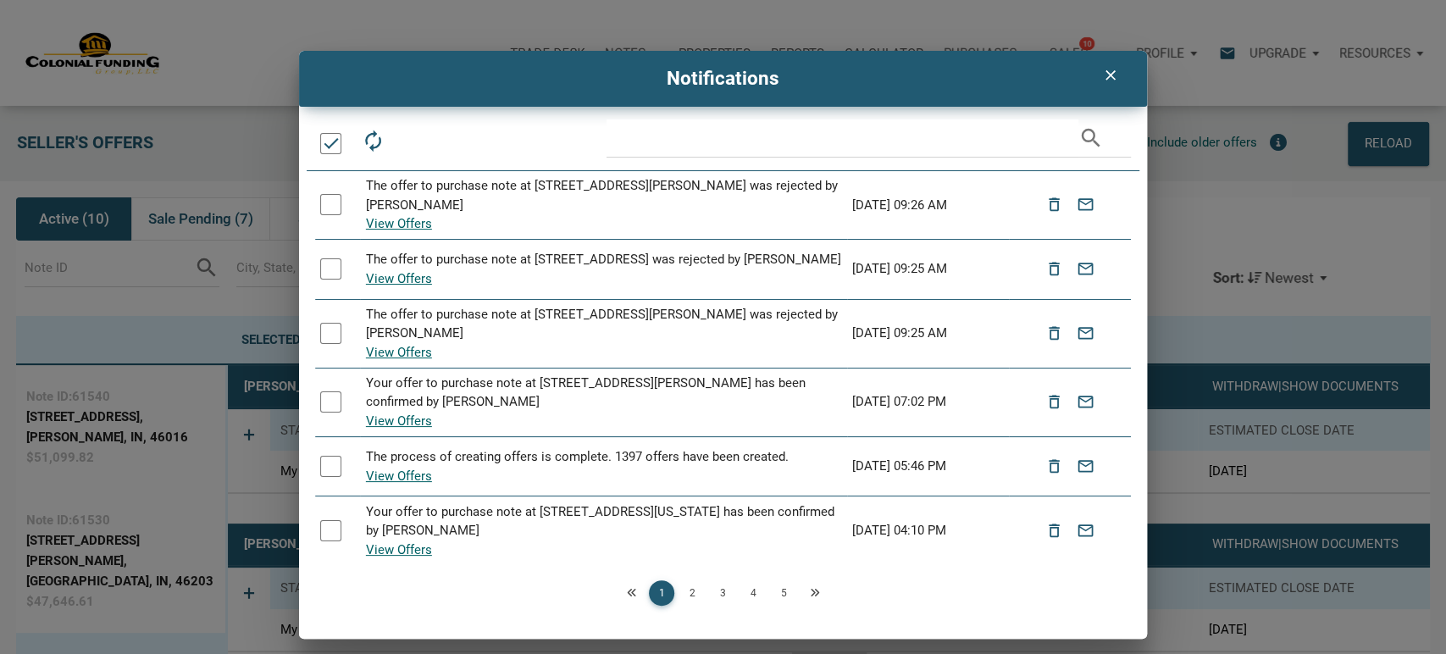
click at [329, 146] on div at bounding box center [330, 143] width 21 height 21
click at [412, 139] on icon "delete_outline" at bounding box center [411, 141] width 24 height 24
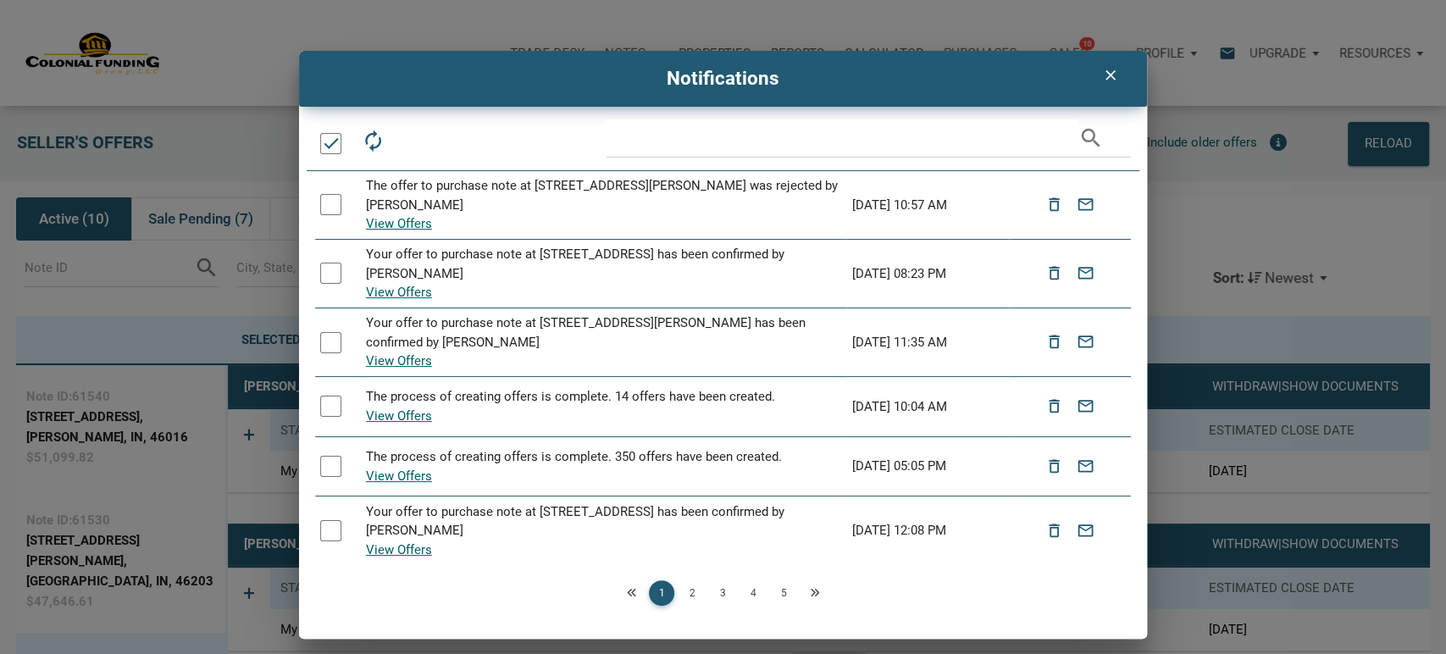
click at [326, 147] on div at bounding box center [330, 143] width 21 height 21
click at [412, 138] on icon "delete_outline" at bounding box center [411, 141] width 24 height 24
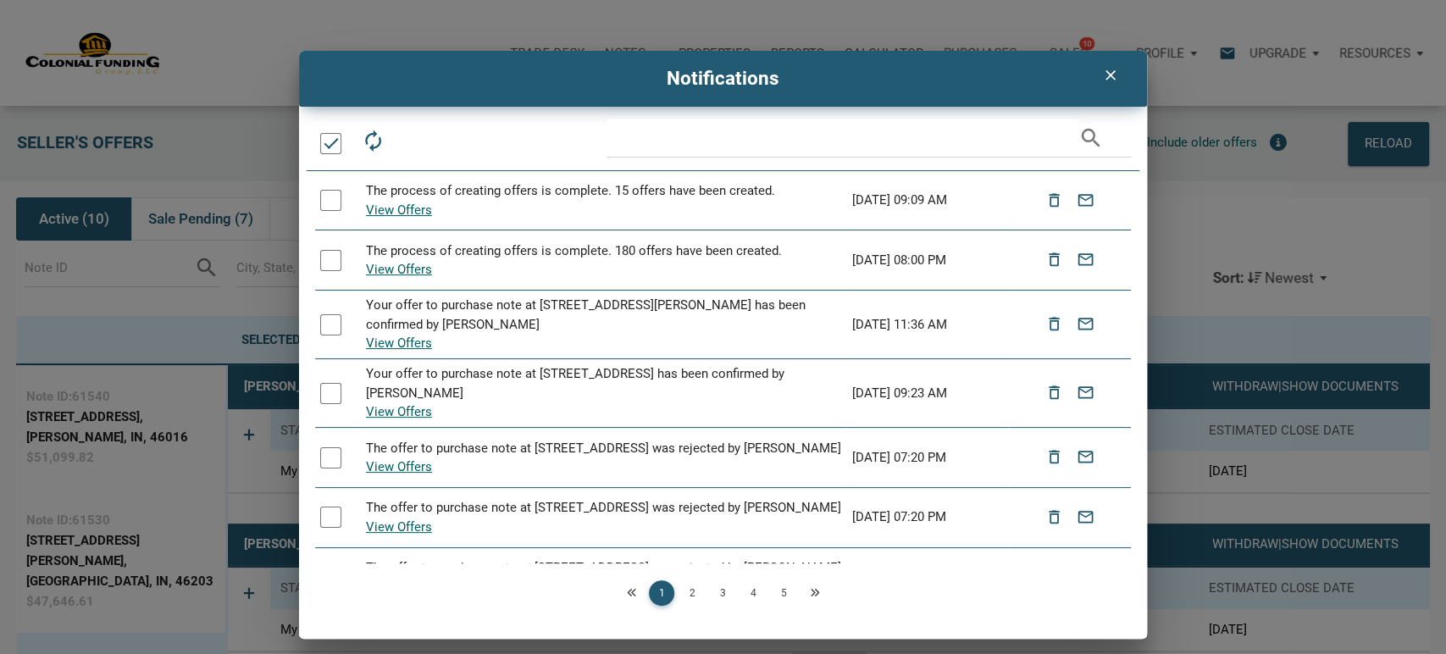
click at [325, 139] on div at bounding box center [330, 143] width 21 height 21
click at [407, 138] on icon "delete_outline" at bounding box center [411, 141] width 24 height 24
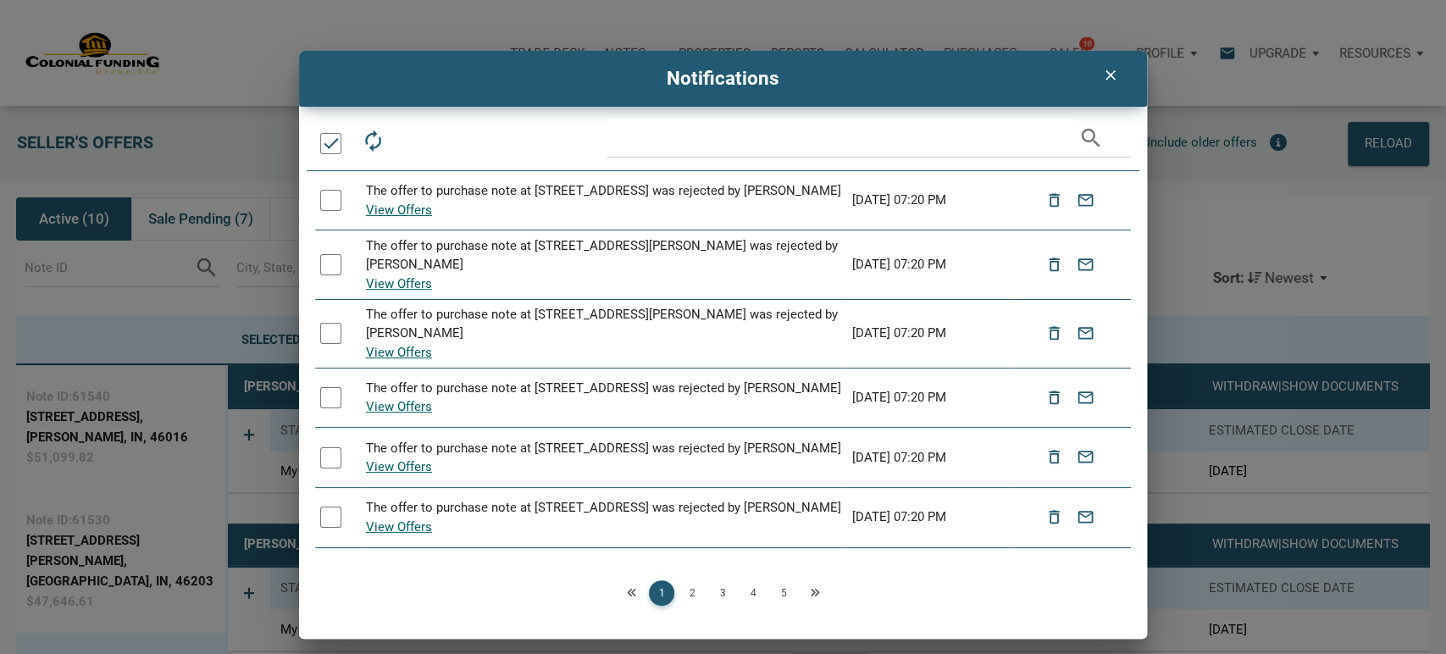
click at [339, 143] on div at bounding box center [330, 143] width 21 height 21
click at [413, 133] on icon "delete_outline" at bounding box center [411, 141] width 24 height 24
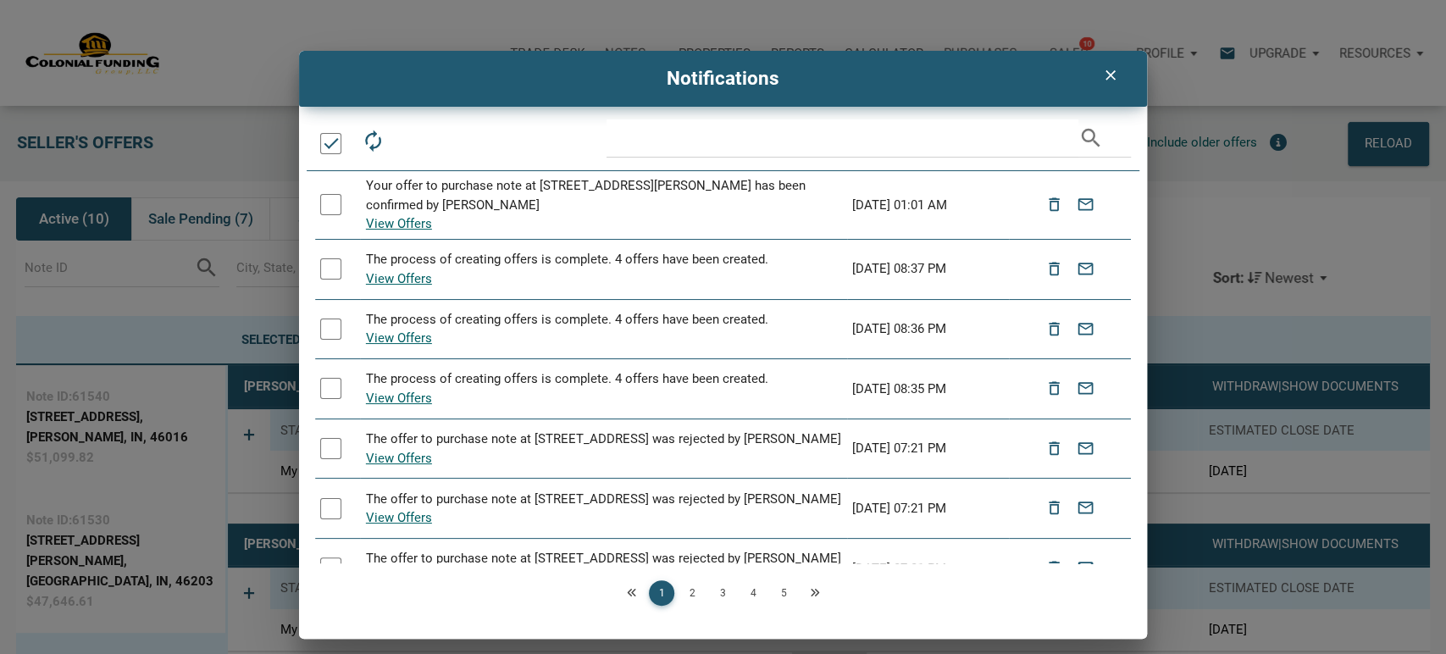
click at [323, 141] on div at bounding box center [330, 143] width 21 height 21
click at [414, 140] on icon "delete_outline" at bounding box center [411, 141] width 24 height 24
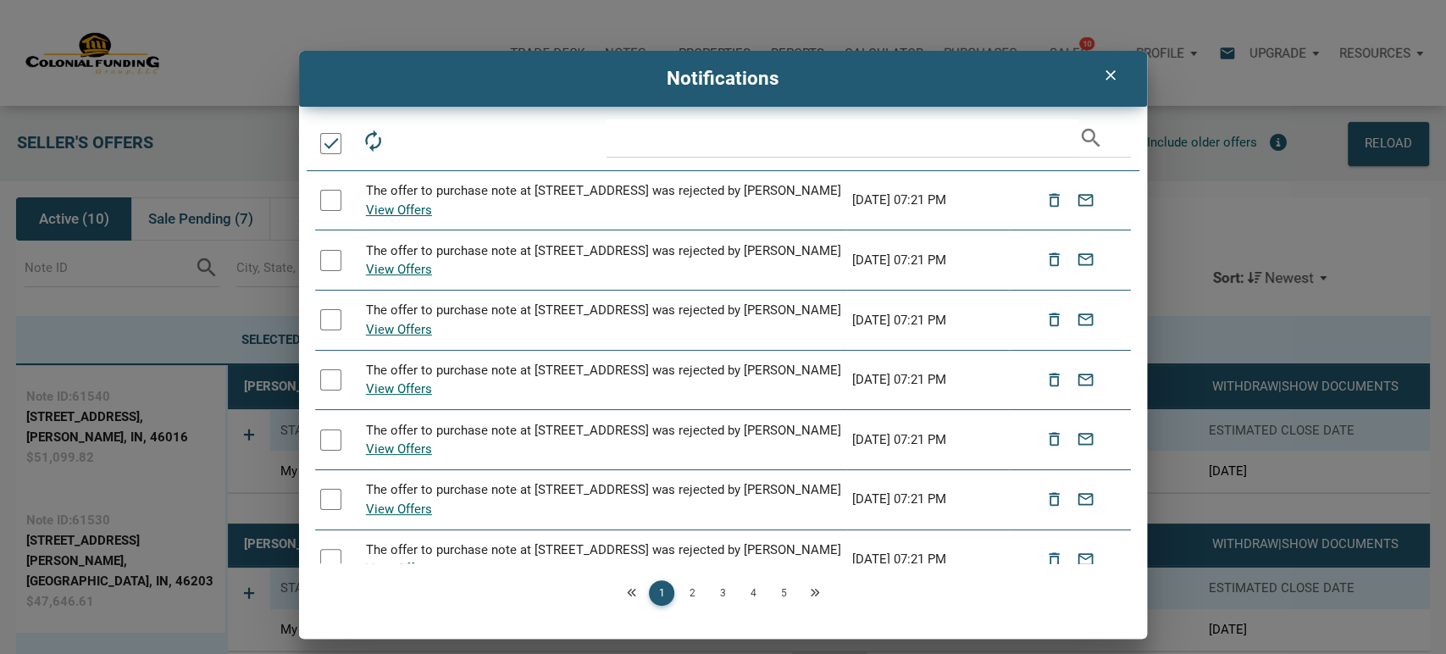
click at [332, 141] on div at bounding box center [330, 143] width 21 height 21
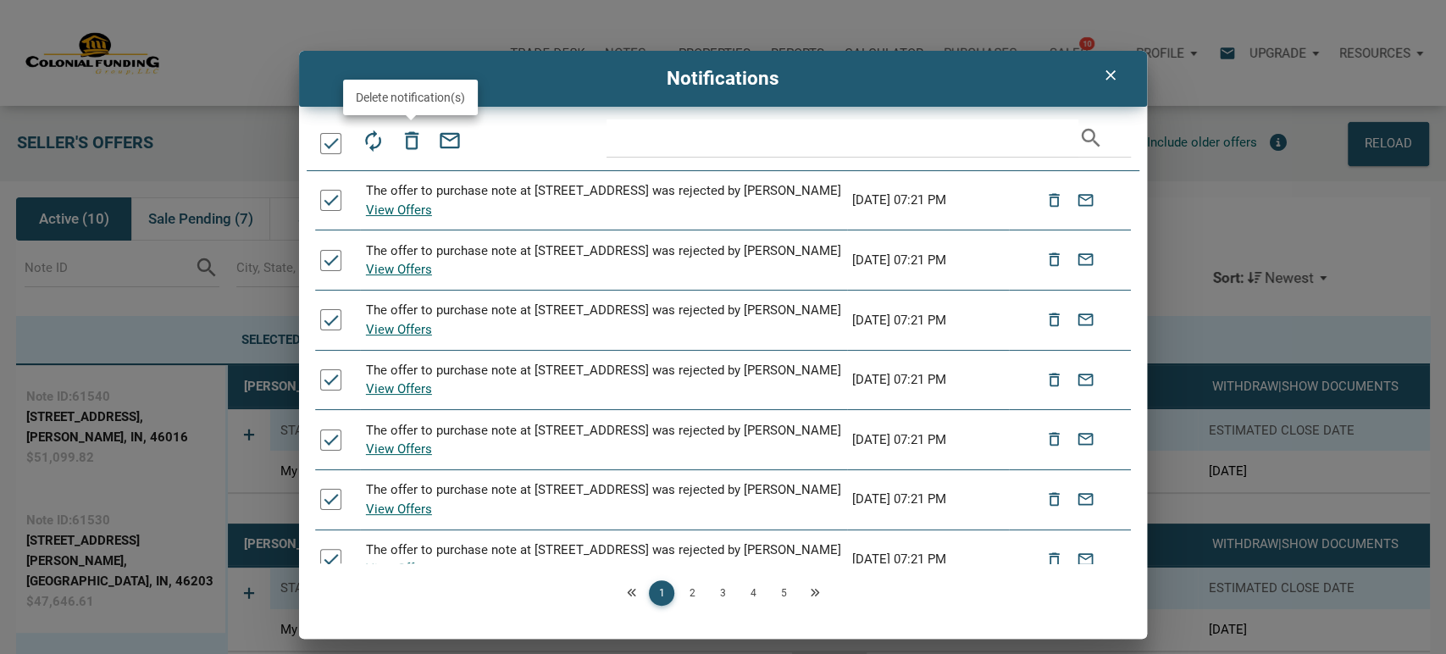
click at [413, 138] on icon "delete_outline" at bounding box center [411, 141] width 24 height 24
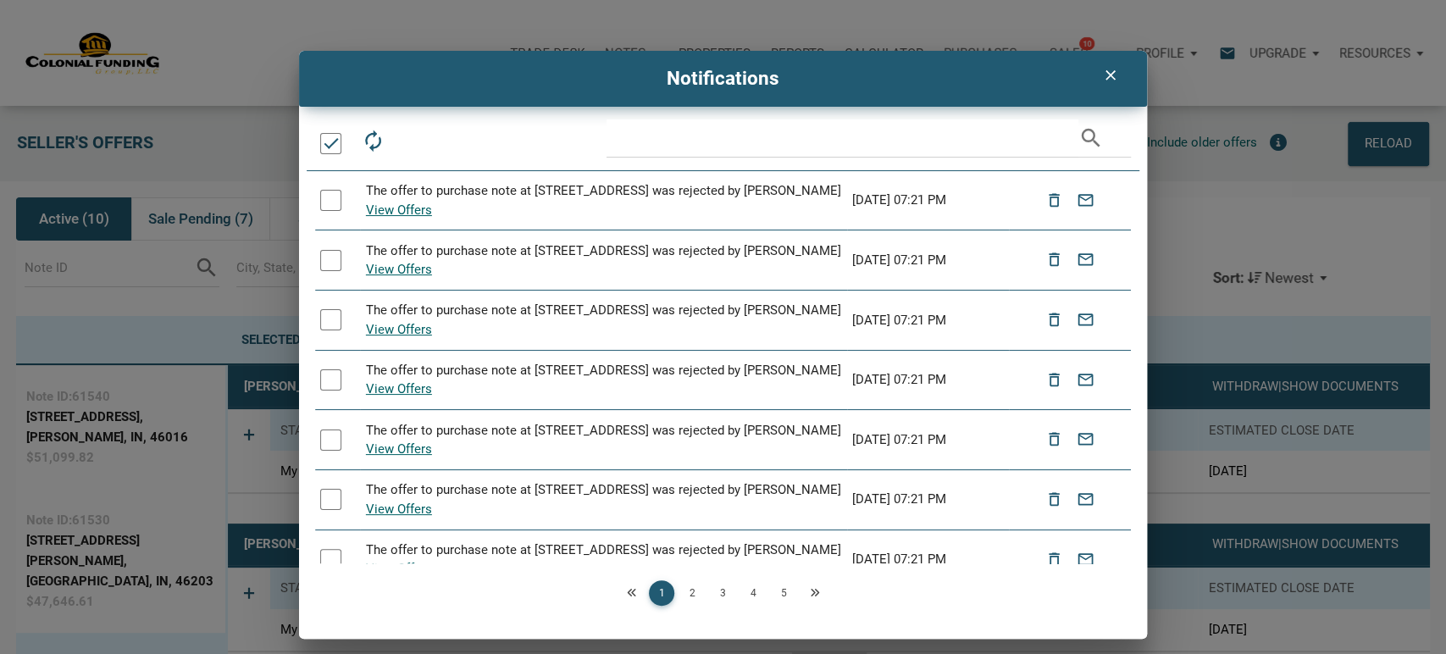
click at [333, 147] on div at bounding box center [330, 143] width 21 height 21
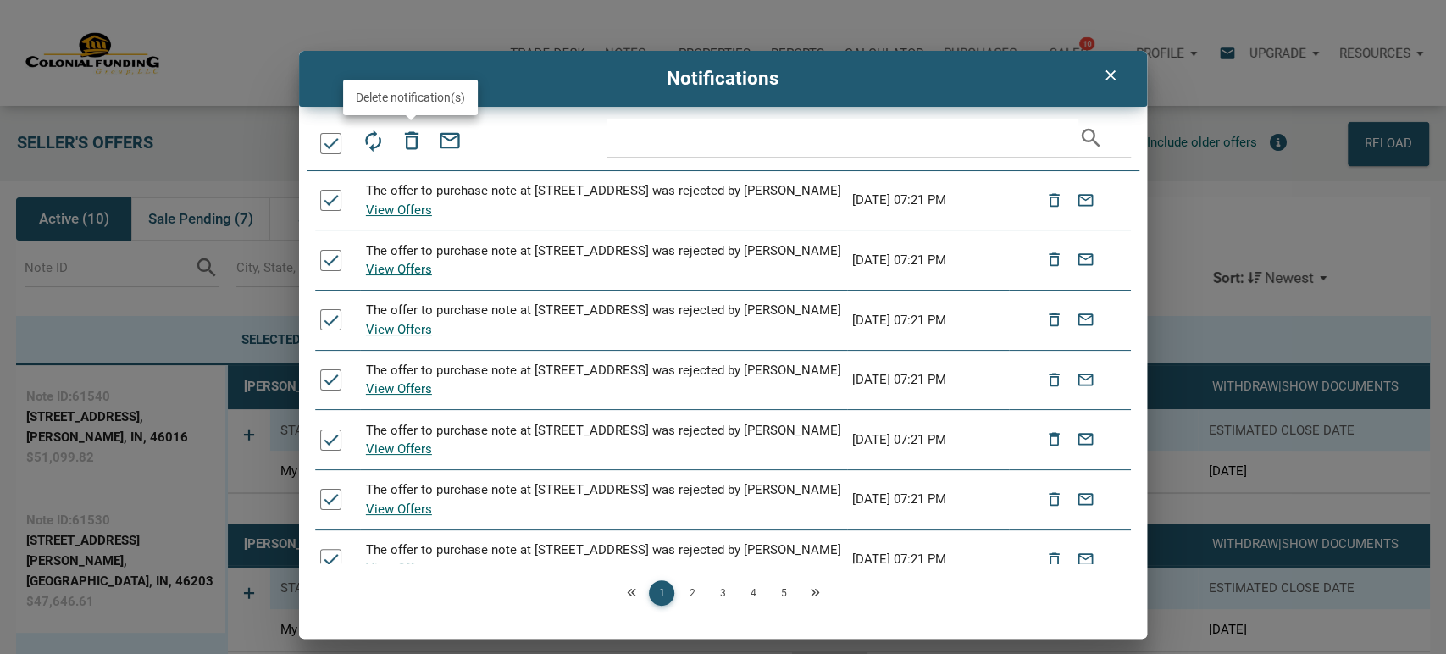
click at [408, 141] on icon "delete_outline" at bounding box center [411, 141] width 24 height 24
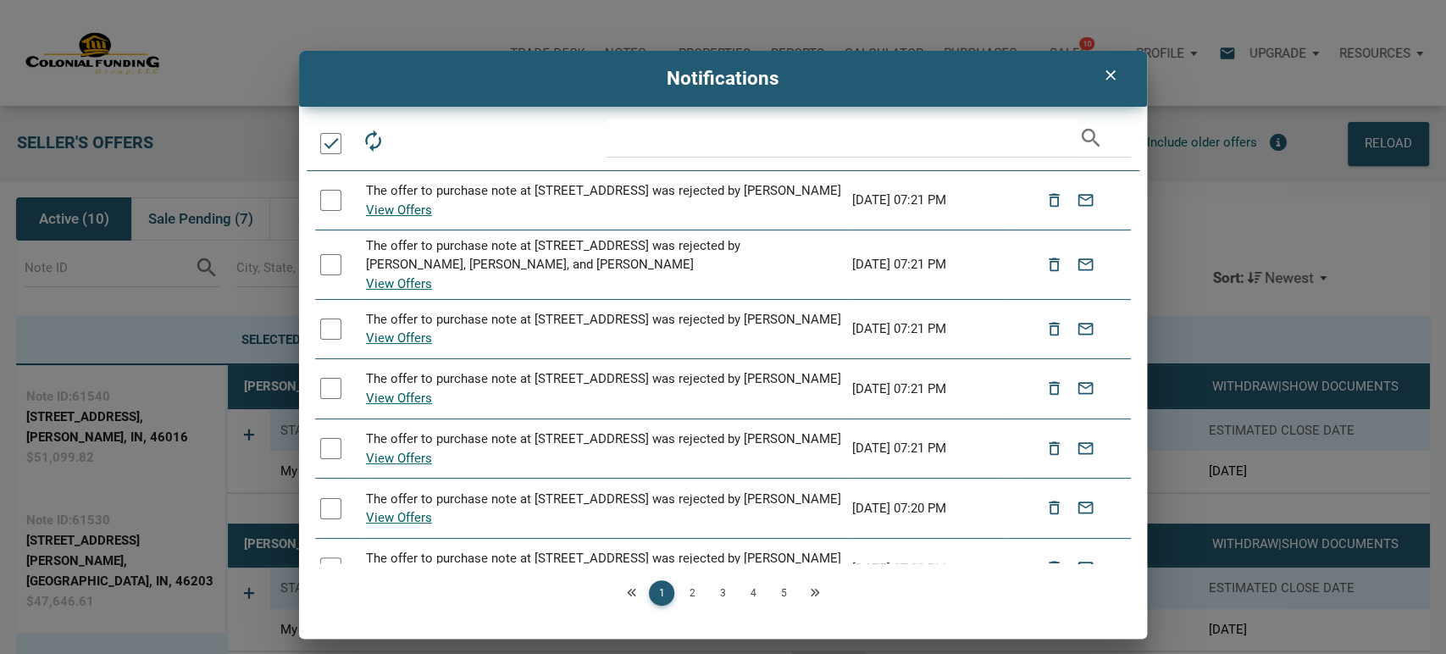
click at [332, 147] on div at bounding box center [330, 143] width 21 height 21
click at [406, 141] on icon "delete_outline" at bounding box center [411, 141] width 24 height 24
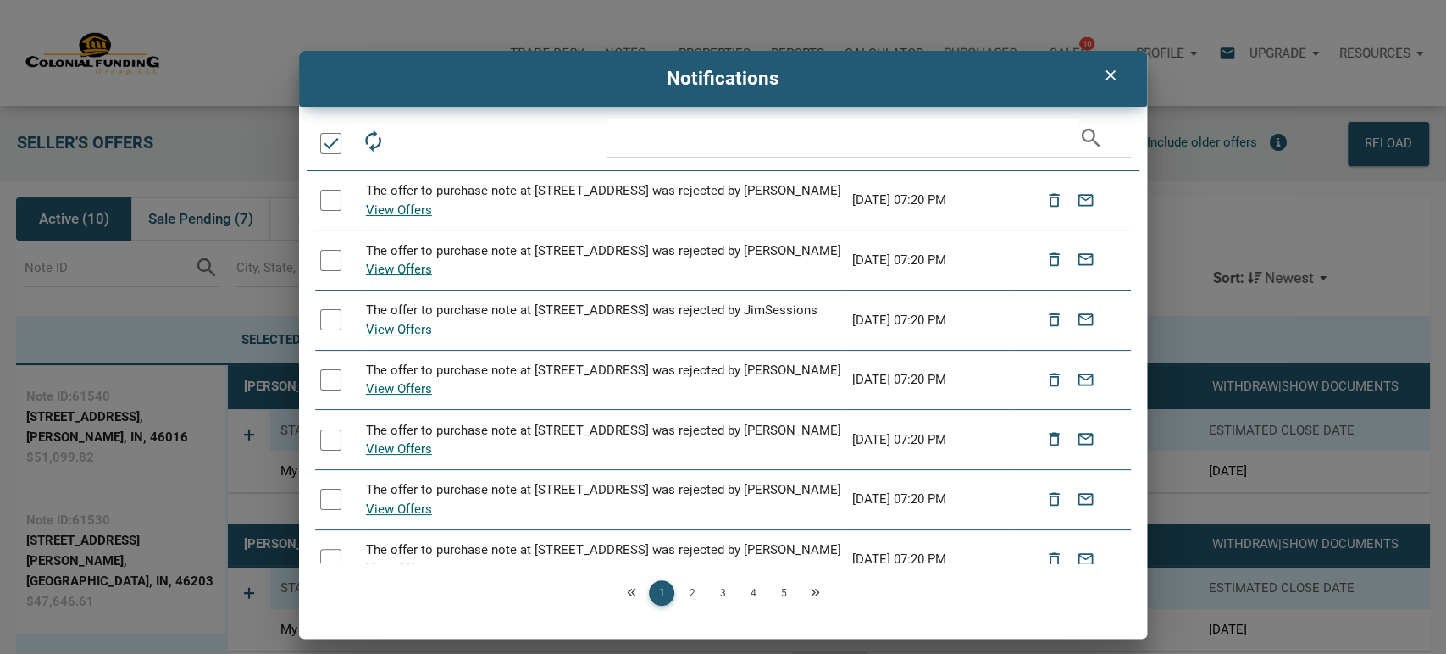
click at [330, 147] on div at bounding box center [330, 143] width 21 height 21
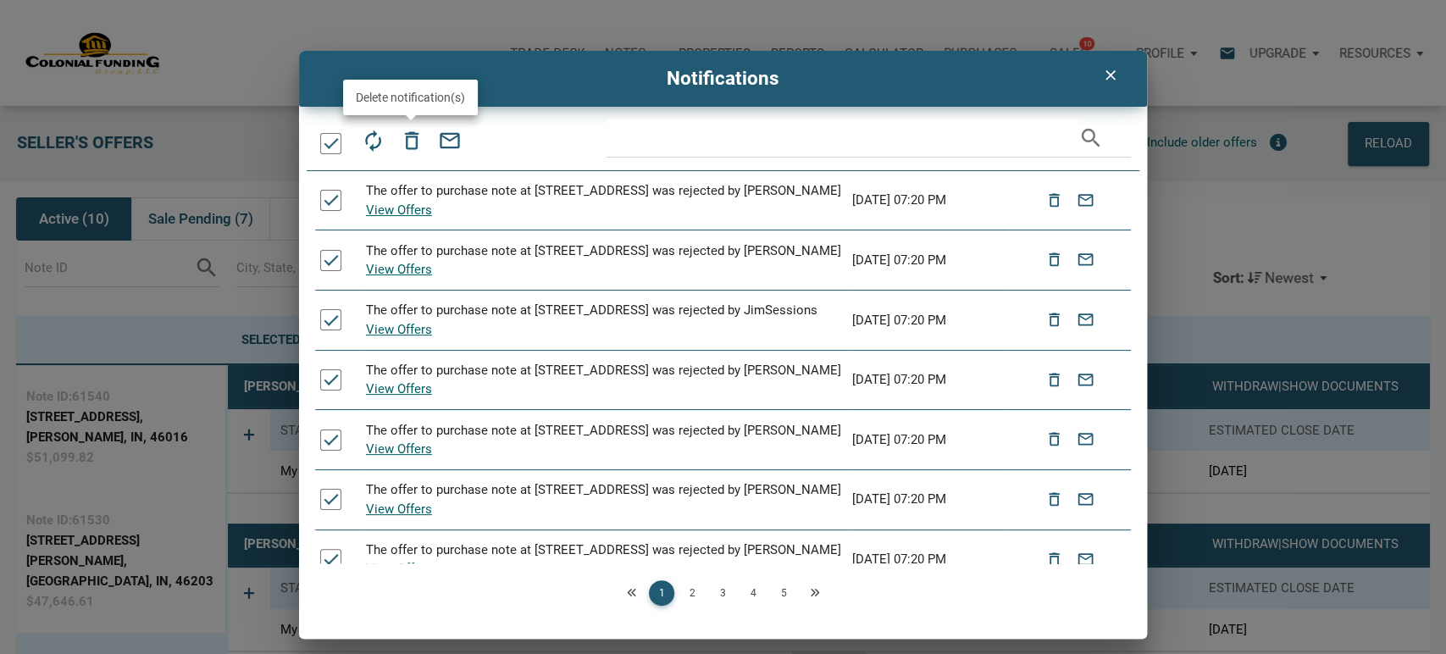
click at [409, 142] on icon "delete_outline" at bounding box center [411, 141] width 24 height 24
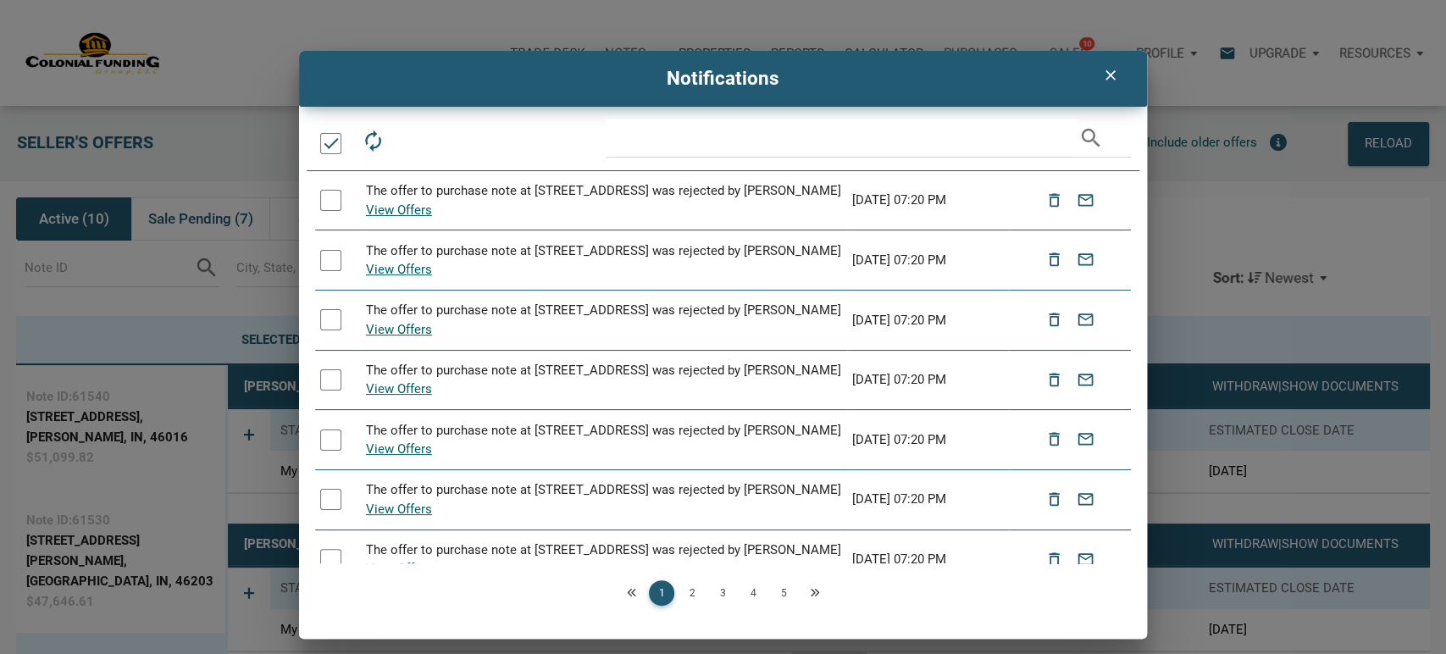
click at [329, 140] on div at bounding box center [330, 143] width 21 height 21
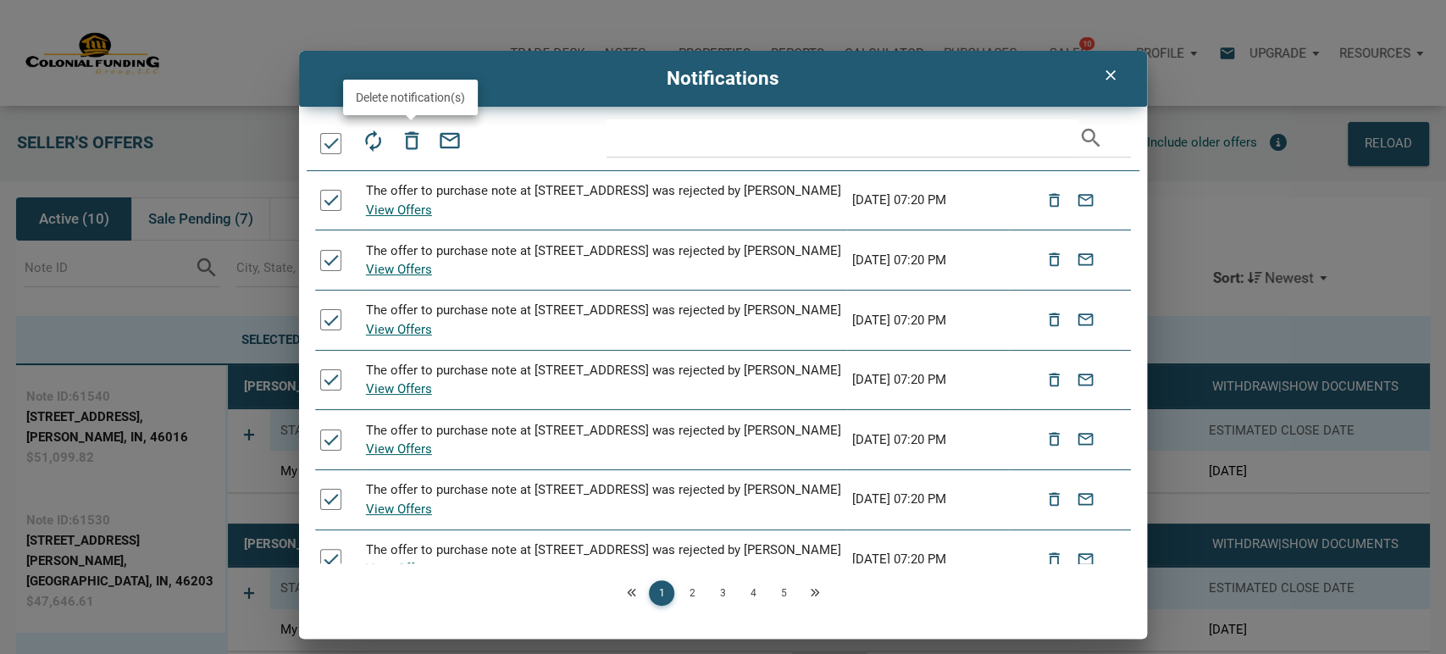
click at [415, 139] on icon "delete_outline" at bounding box center [411, 141] width 24 height 24
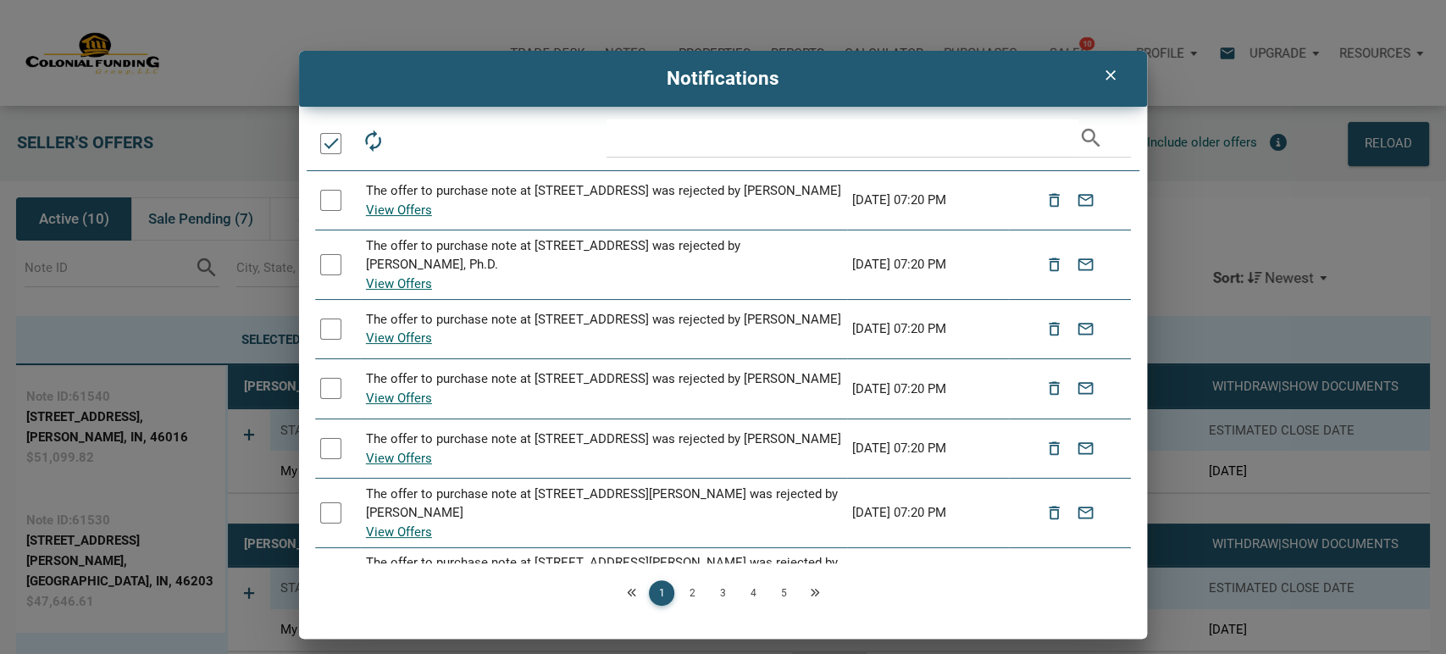
click at [331, 148] on div at bounding box center [330, 143] width 21 height 21
click at [405, 147] on icon "delete_outline" at bounding box center [411, 141] width 24 height 24
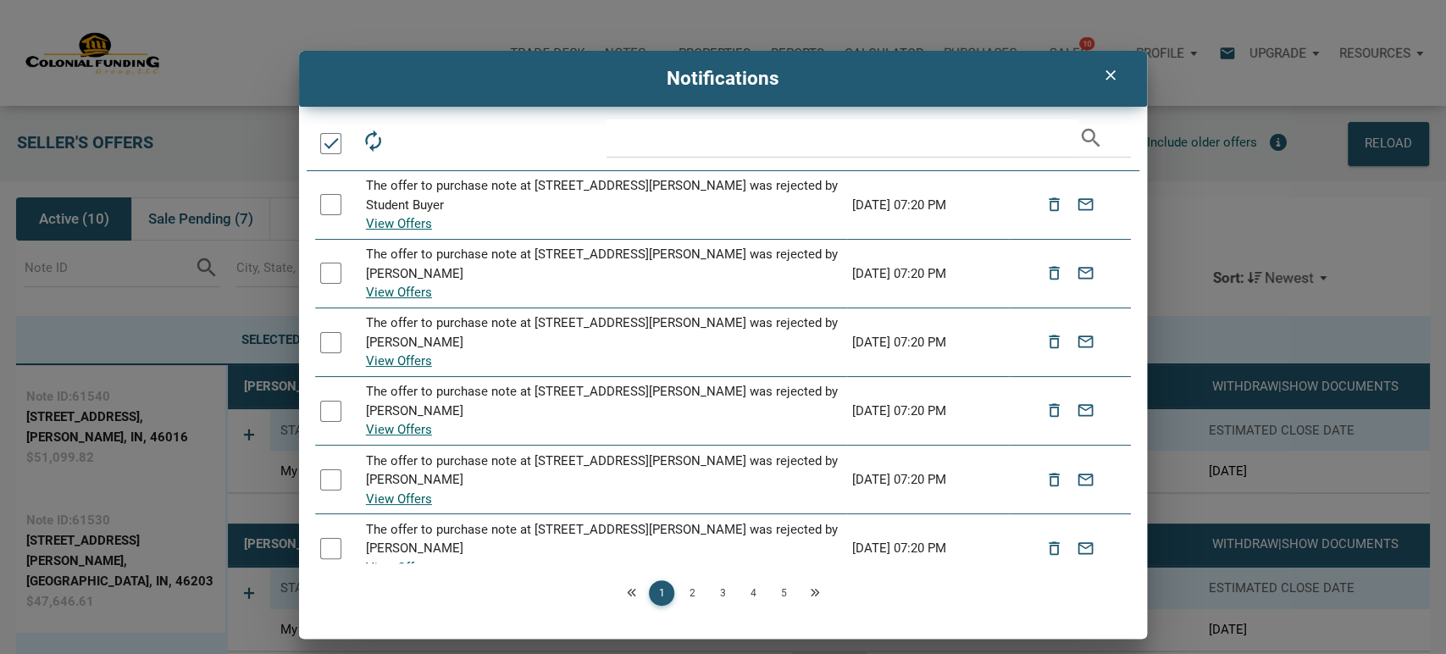
click at [330, 142] on div at bounding box center [330, 143] width 21 height 21
click at [411, 144] on icon "delete_outline" at bounding box center [411, 141] width 24 height 24
click at [332, 147] on div at bounding box center [330, 143] width 21 height 21
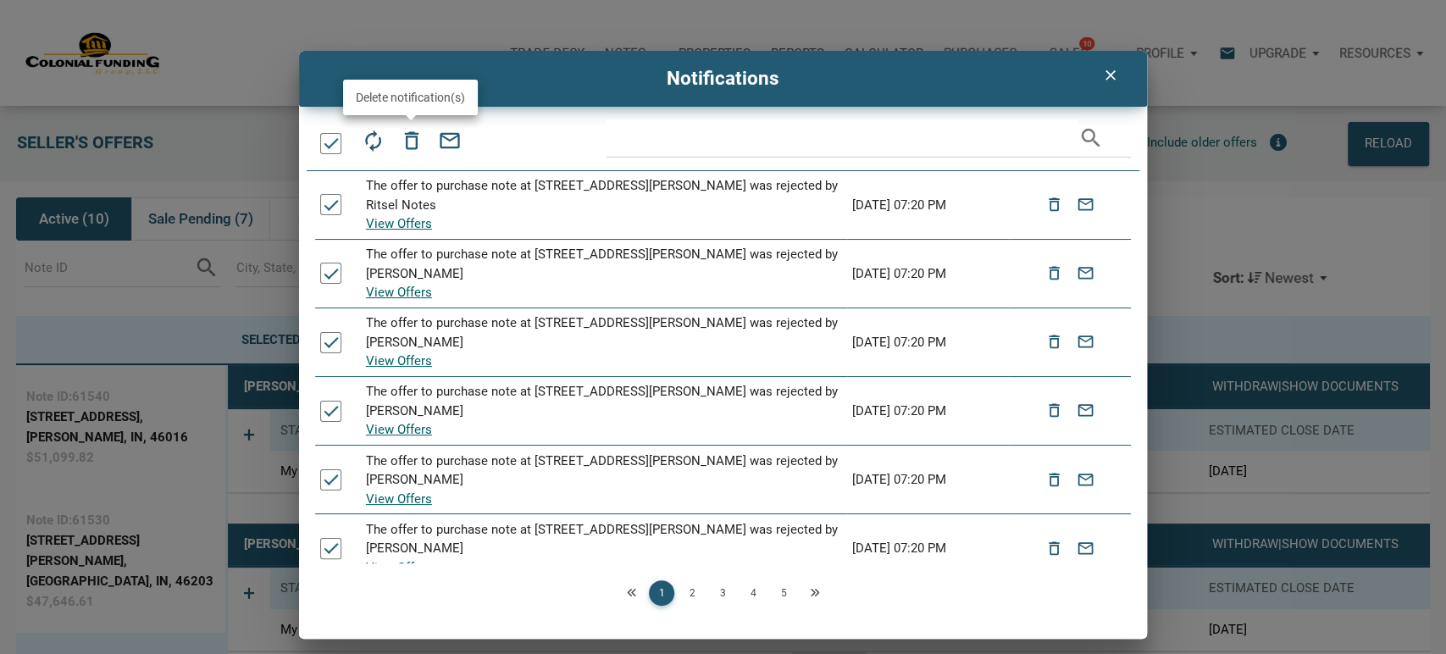
click at [406, 141] on icon "delete_outline" at bounding box center [411, 141] width 24 height 24
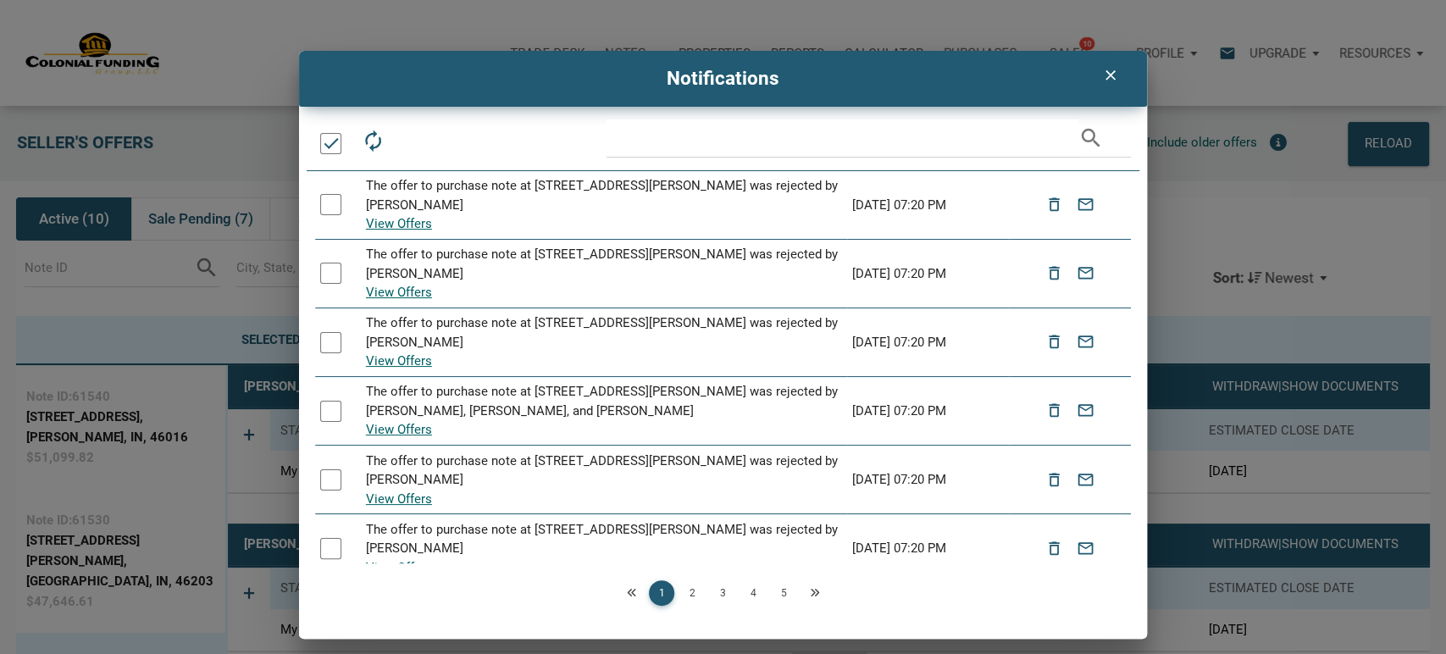
click at [332, 134] on div at bounding box center [330, 143] width 21 height 21
click at [332, 137] on div at bounding box center [330, 143] width 21 height 21
click at [413, 142] on icon "delete_outline" at bounding box center [411, 141] width 24 height 24
click at [325, 141] on div at bounding box center [330, 143] width 21 height 21
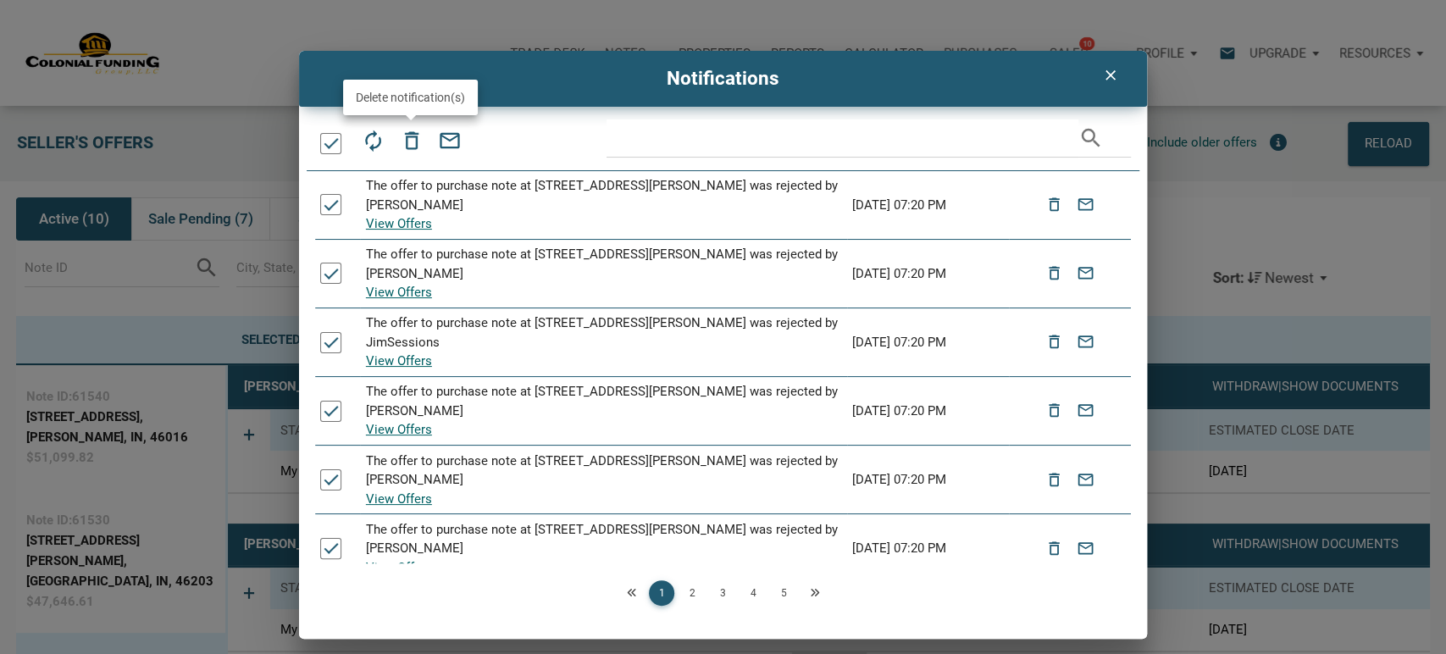
click at [407, 141] on icon "delete_outline" at bounding box center [411, 141] width 24 height 24
click at [324, 147] on div at bounding box center [330, 143] width 21 height 21
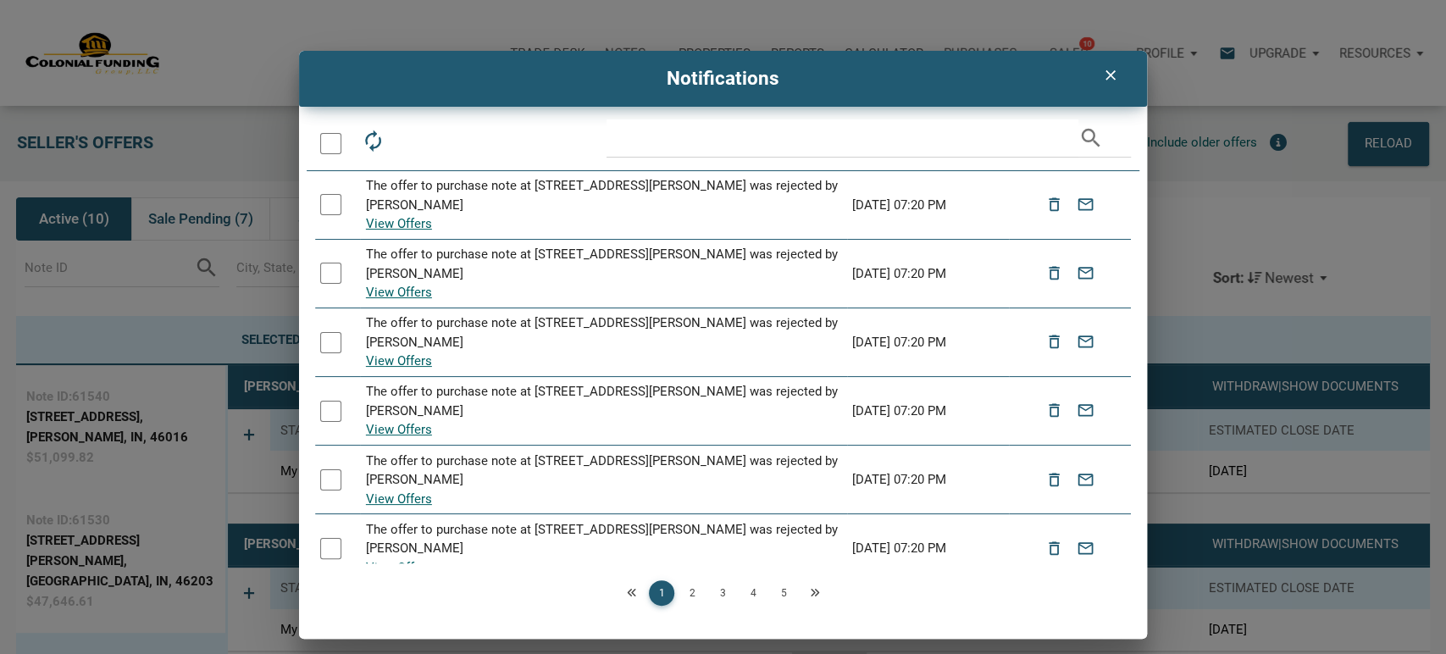
click at [324, 147] on div at bounding box center [330, 143] width 21 height 21
click at [413, 141] on icon "delete_outline" at bounding box center [411, 141] width 24 height 24
click at [328, 145] on div at bounding box center [330, 143] width 21 height 21
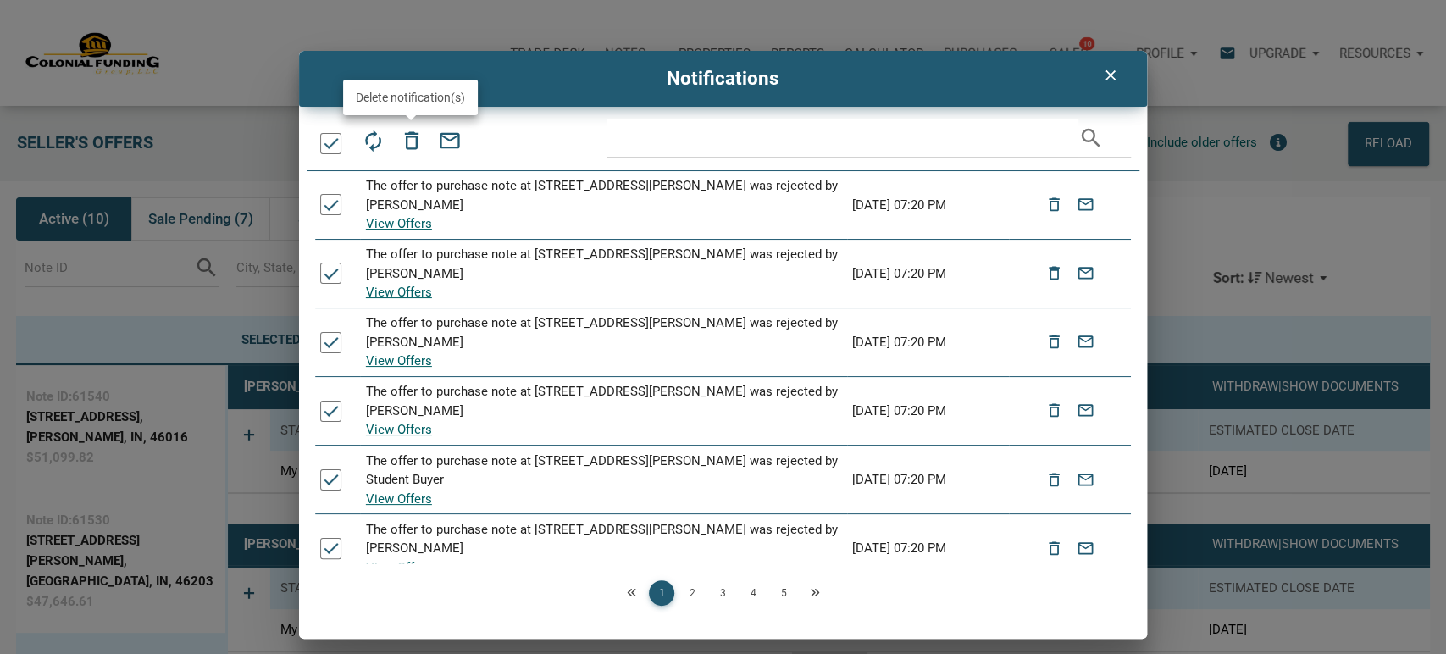
click at [403, 137] on icon "delete_outline" at bounding box center [411, 141] width 24 height 24
click at [325, 141] on div at bounding box center [330, 143] width 21 height 21
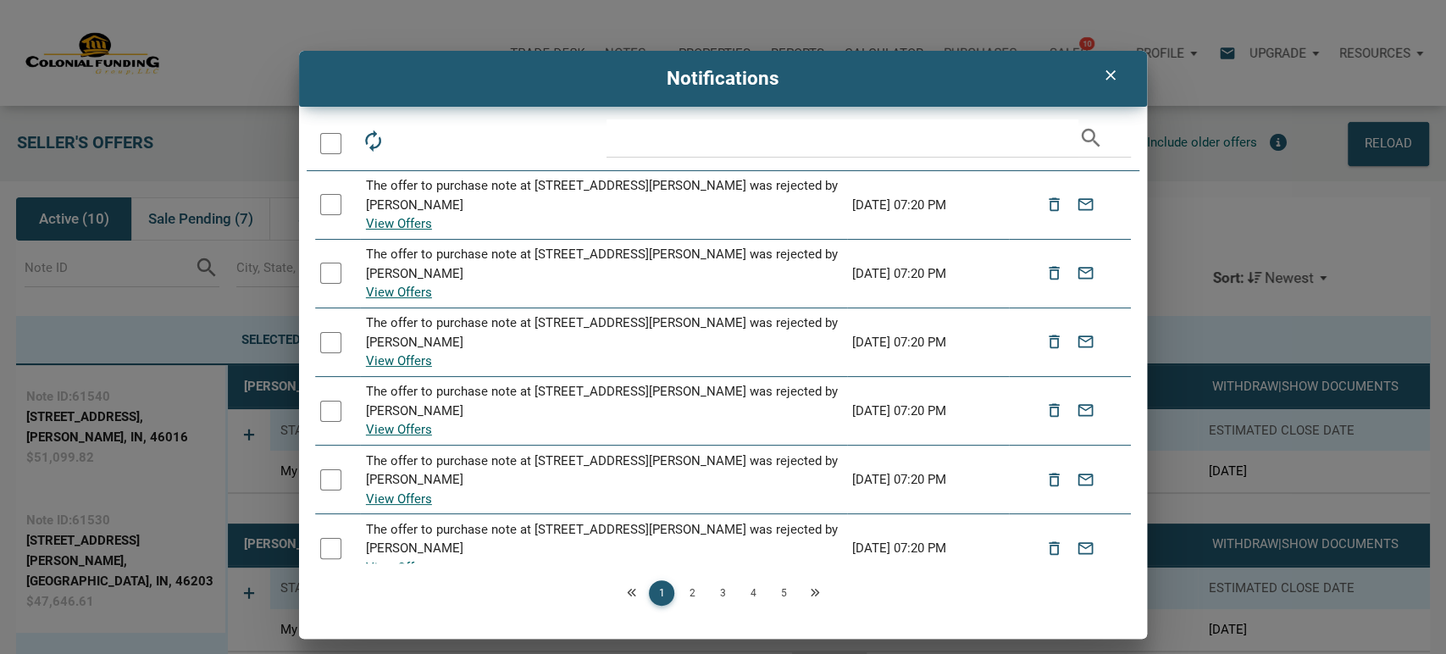
click at [325, 141] on div at bounding box center [330, 143] width 21 height 21
click at [410, 141] on icon "delete_outline" at bounding box center [411, 141] width 24 height 24
click at [327, 142] on div at bounding box center [330, 143] width 21 height 21
click at [413, 141] on icon "delete_outline" at bounding box center [411, 141] width 24 height 24
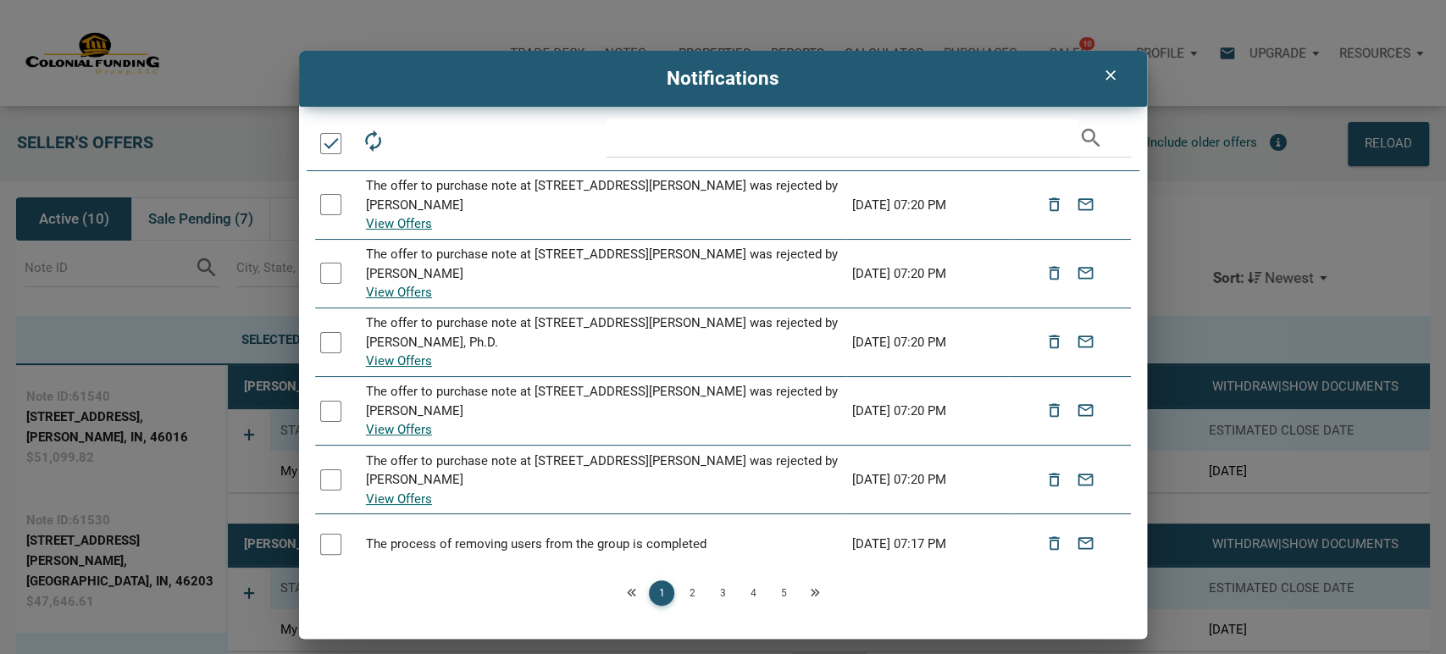
click at [330, 138] on div at bounding box center [330, 143] width 21 height 21
click at [411, 139] on icon "delete_outline" at bounding box center [411, 141] width 24 height 24
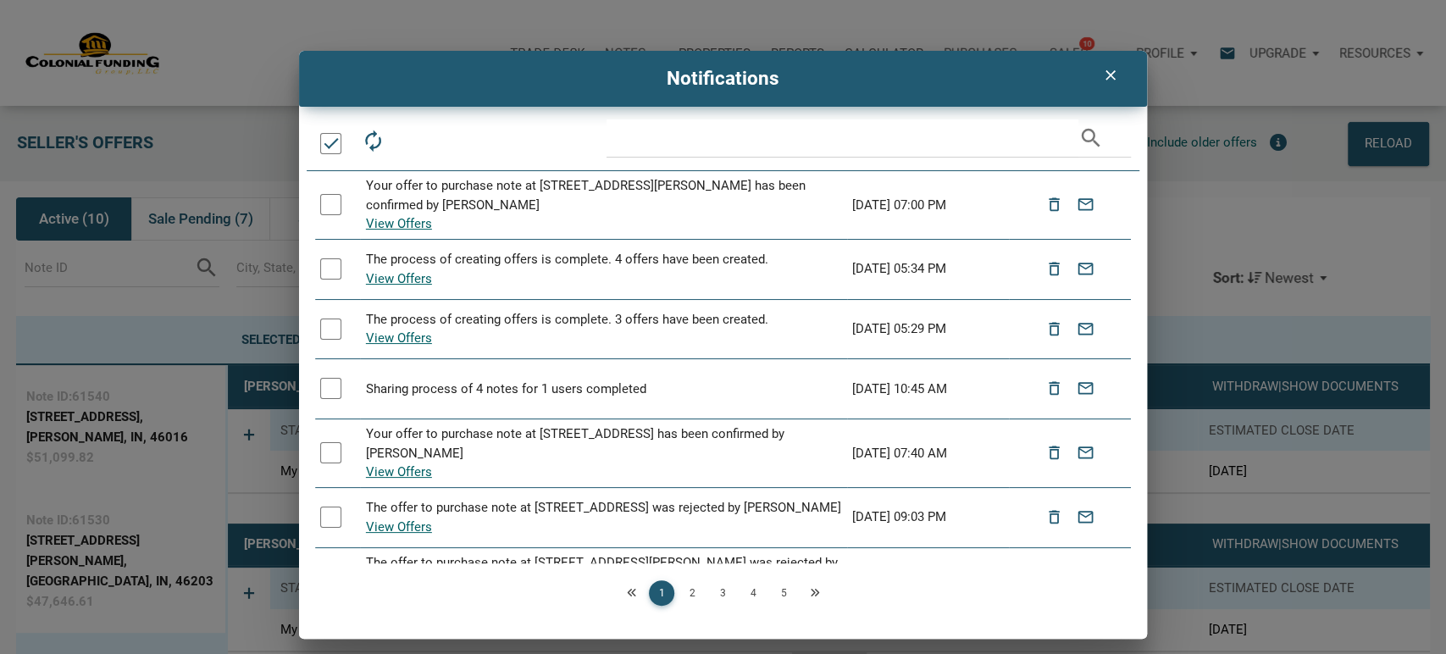
click at [326, 139] on div at bounding box center [330, 143] width 21 height 21
click at [413, 138] on icon "delete_outline" at bounding box center [411, 141] width 24 height 24
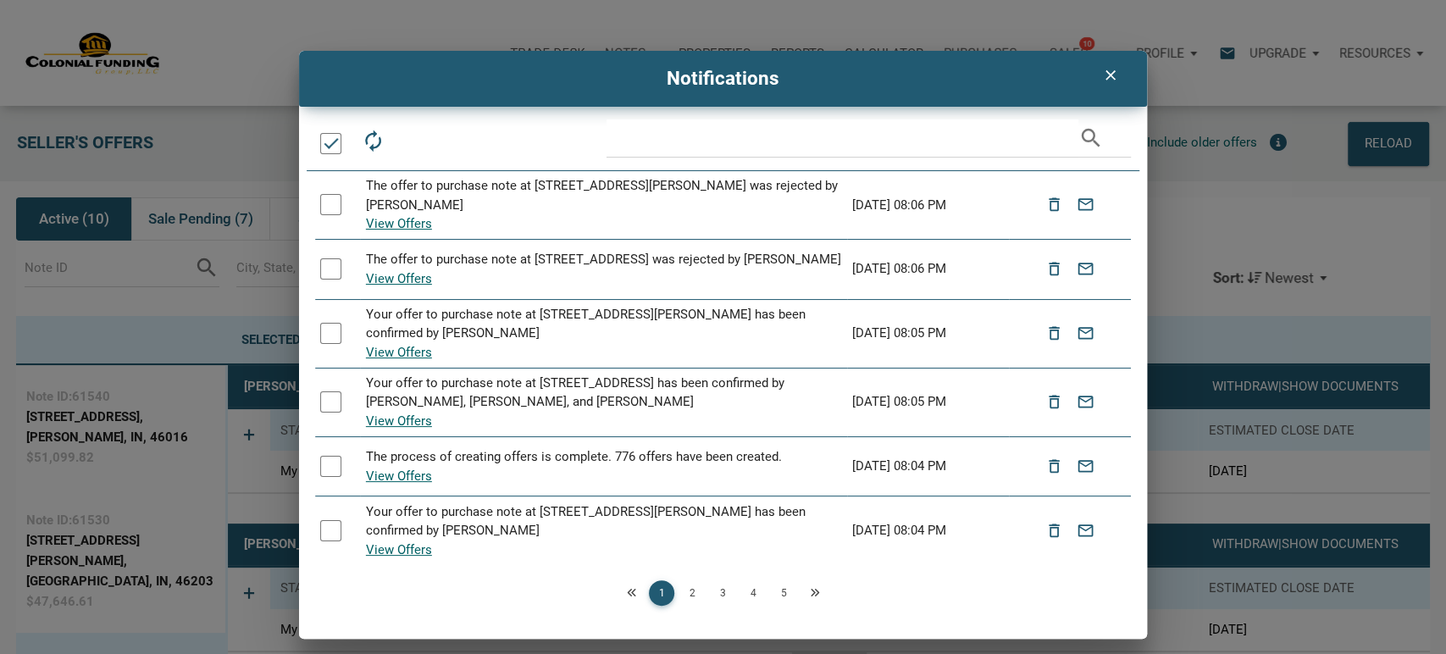
click at [337, 138] on div at bounding box center [330, 143] width 21 height 21
click at [412, 140] on icon "delete_outline" at bounding box center [411, 141] width 24 height 24
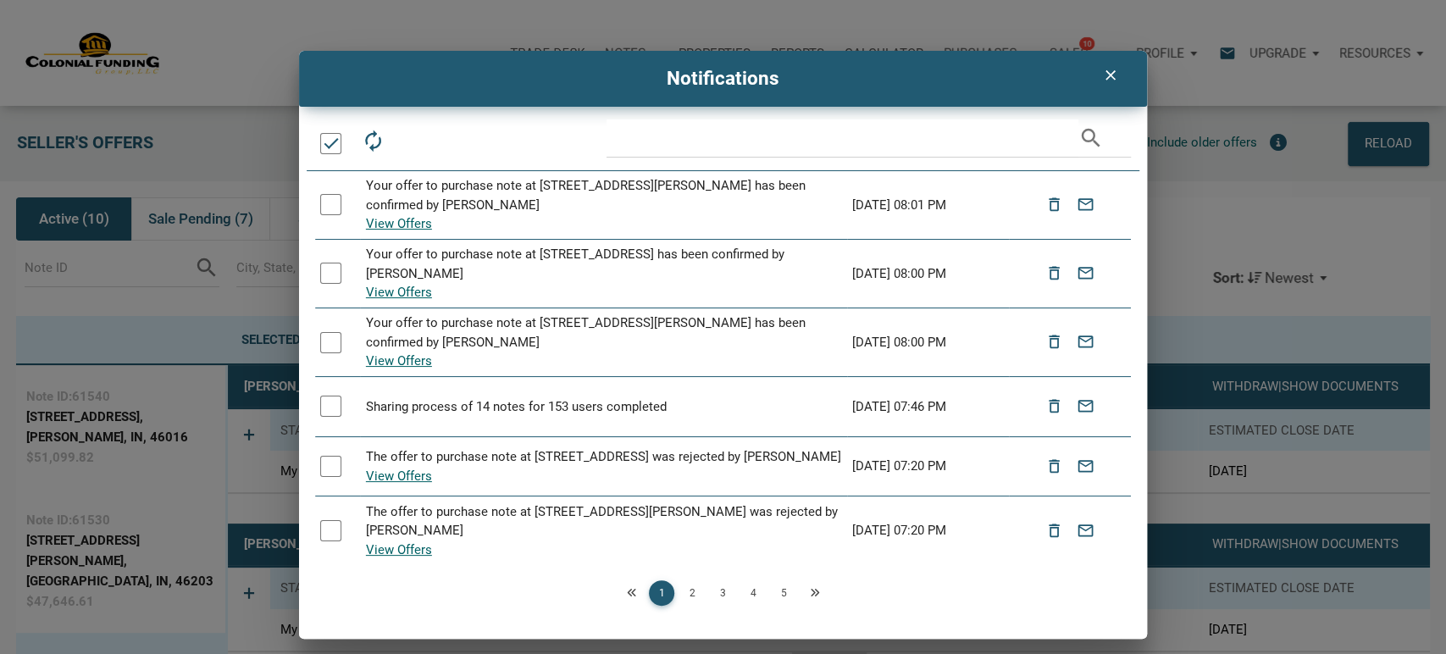
click at [334, 140] on div at bounding box center [330, 143] width 21 height 21
click at [410, 136] on icon "delete_outline" at bounding box center [411, 141] width 24 height 24
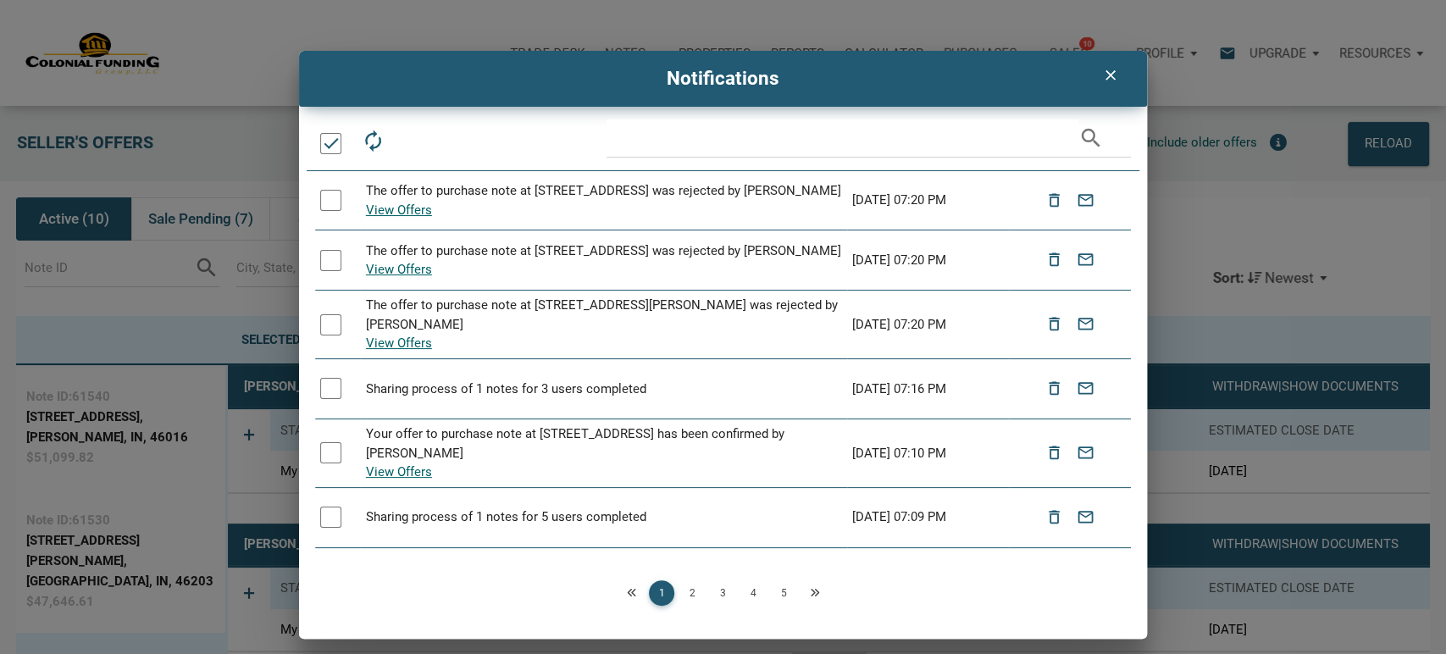
click at [328, 147] on div at bounding box center [330, 143] width 21 height 21
click at [410, 136] on icon "delete_outline" at bounding box center [411, 141] width 24 height 24
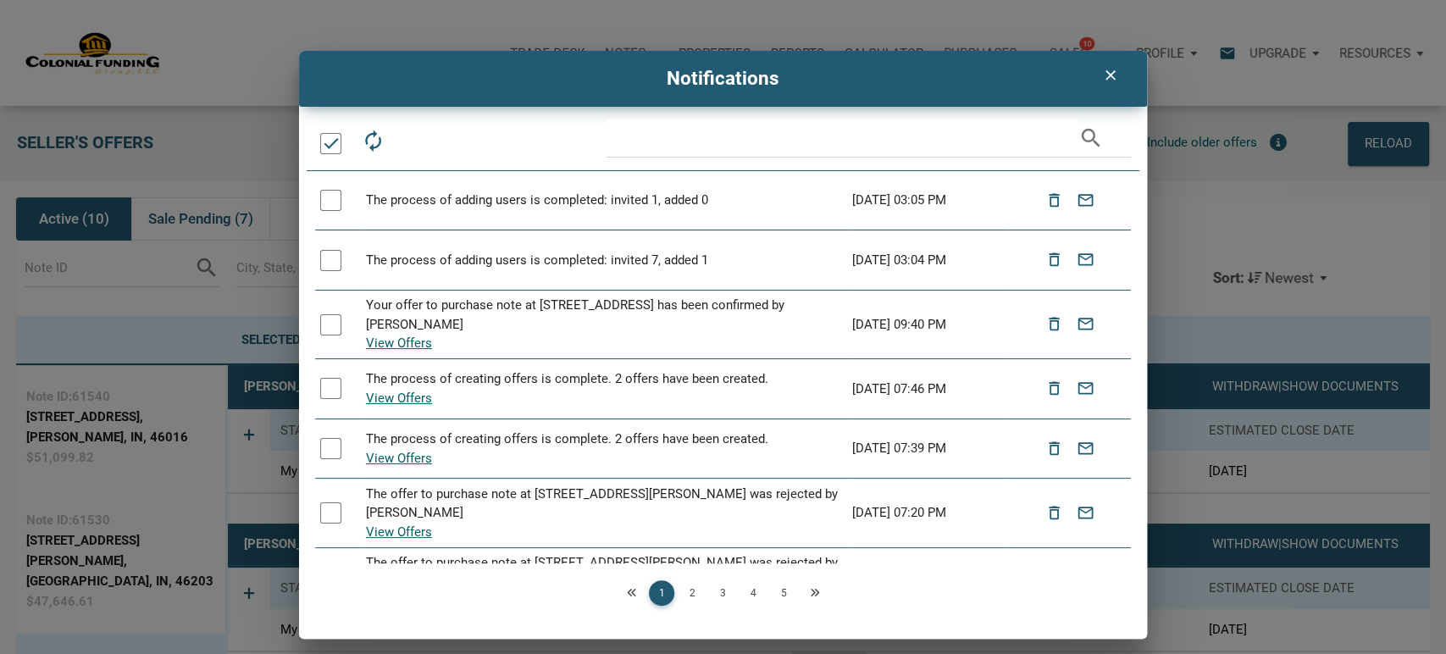
click at [336, 141] on div at bounding box center [330, 143] width 21 height 21
click at [418, 134] on icon "delete_outline" at bounding box center [411, 141] width 24 height 24
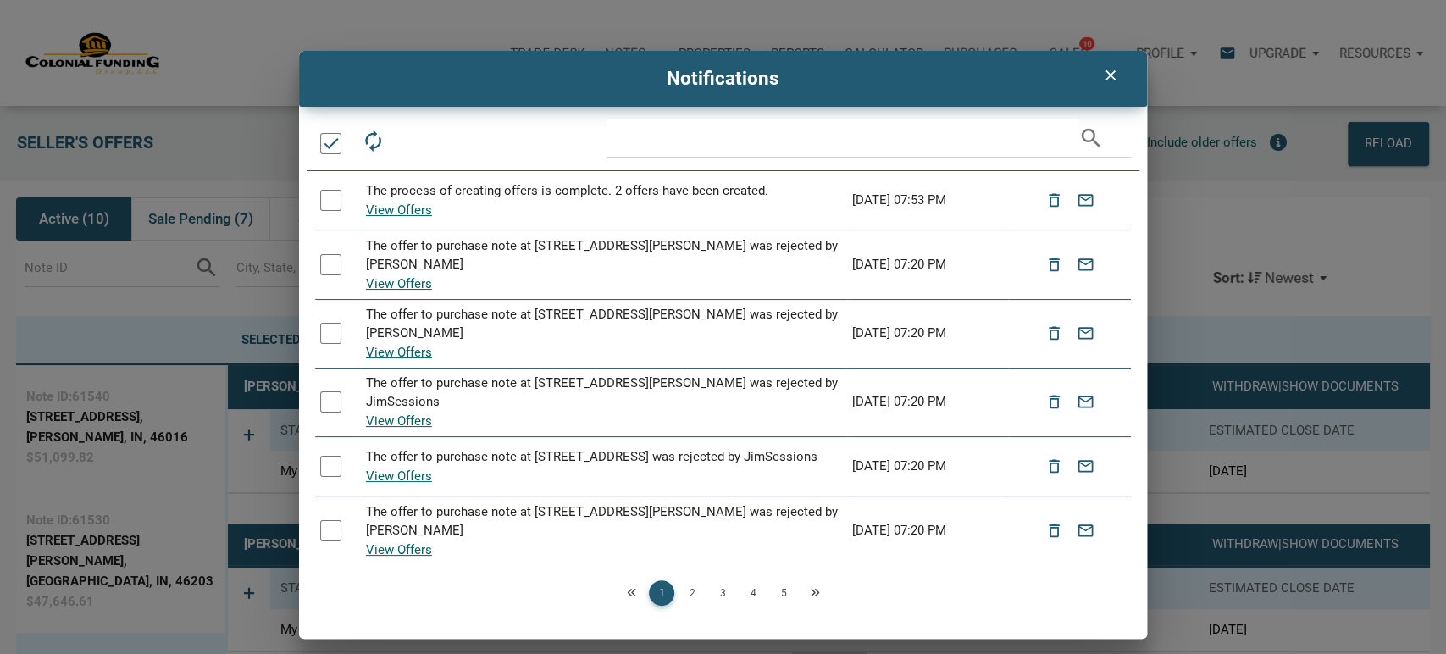
click at [325, 141] on div at bounding box center [330, 143] width 21 height 21
click at [402, 141] on icon "delete_outline" at bounding box center [411, 141] width 24 height 24
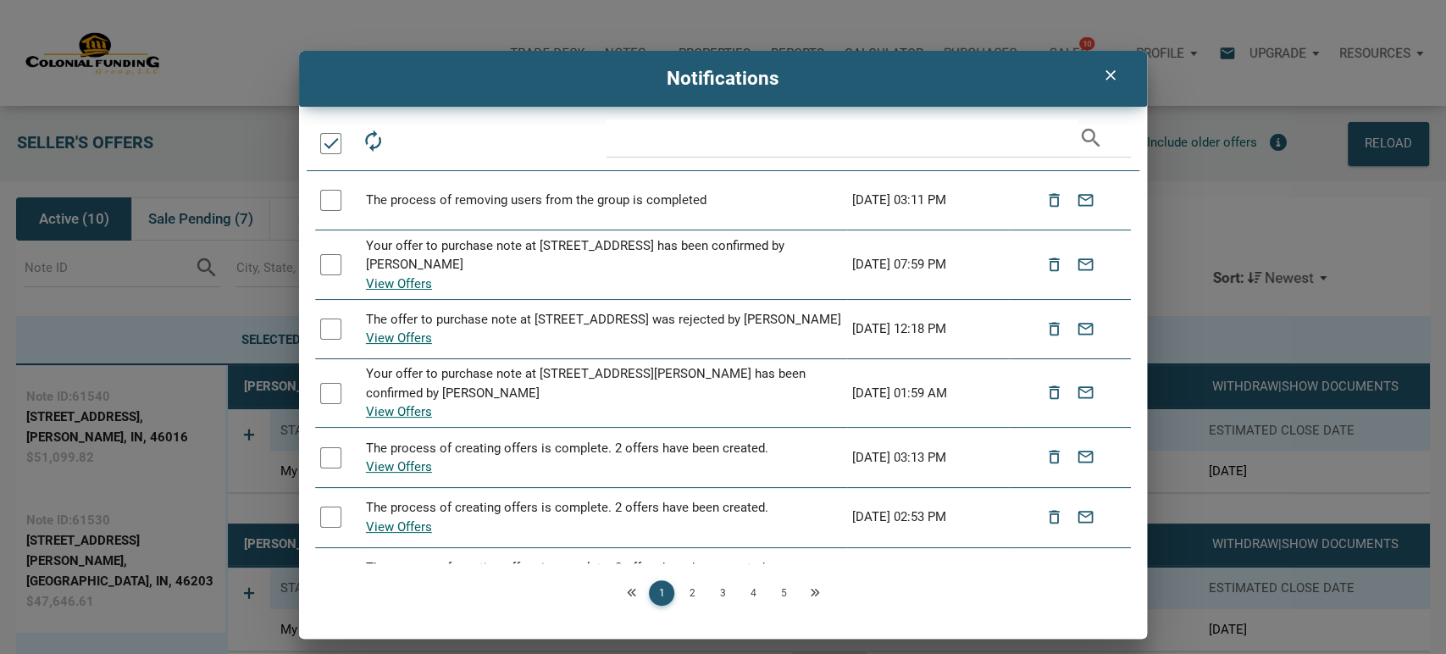
click at [319, 140] on div at bounding box center [328, 143] width 26 height 21
click at [327, 140] on div at bounding box center [330, 143] width 21 height 21
click at [415, 129] on icon "delete_outline" at bounding box center [411, 141] width 24 height 24
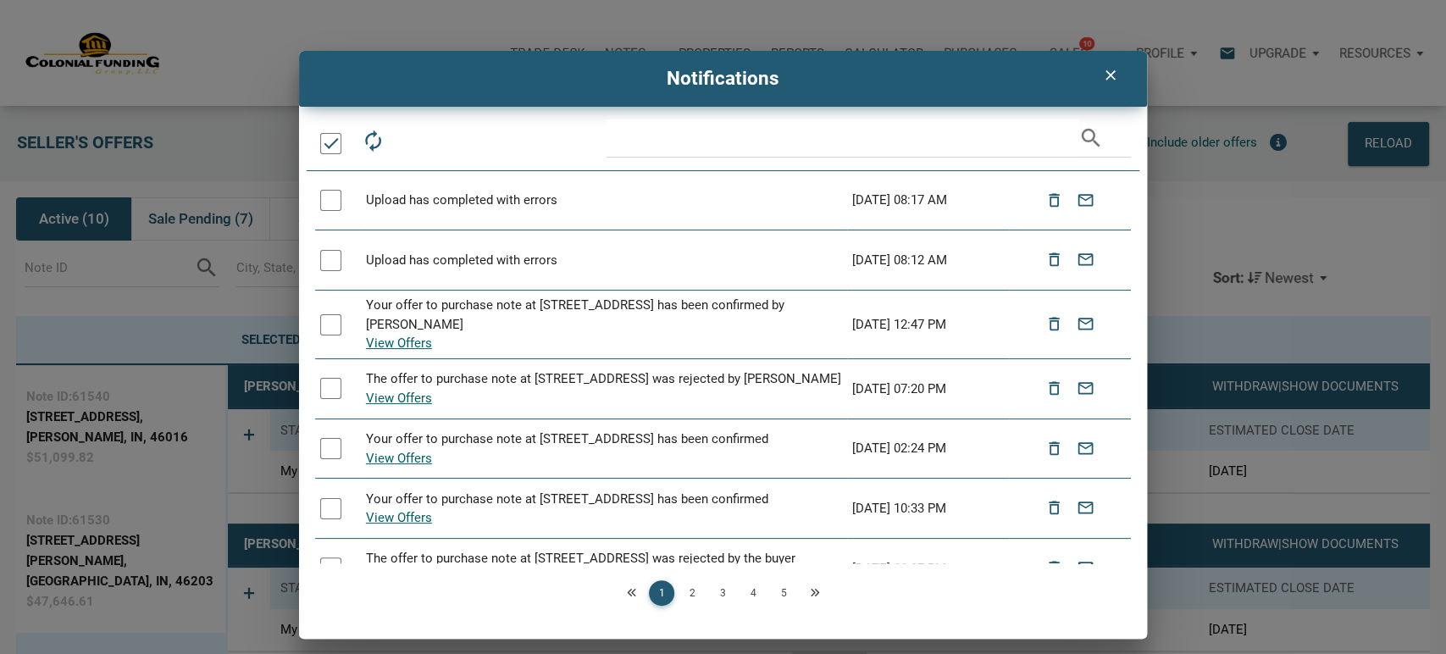
click at [327, 142] on div at bounding box center [330, 143] width 21 height 21
click at [411, 136] on icon "delete_outline" at bounding box center [411, 141] width 24 height 24
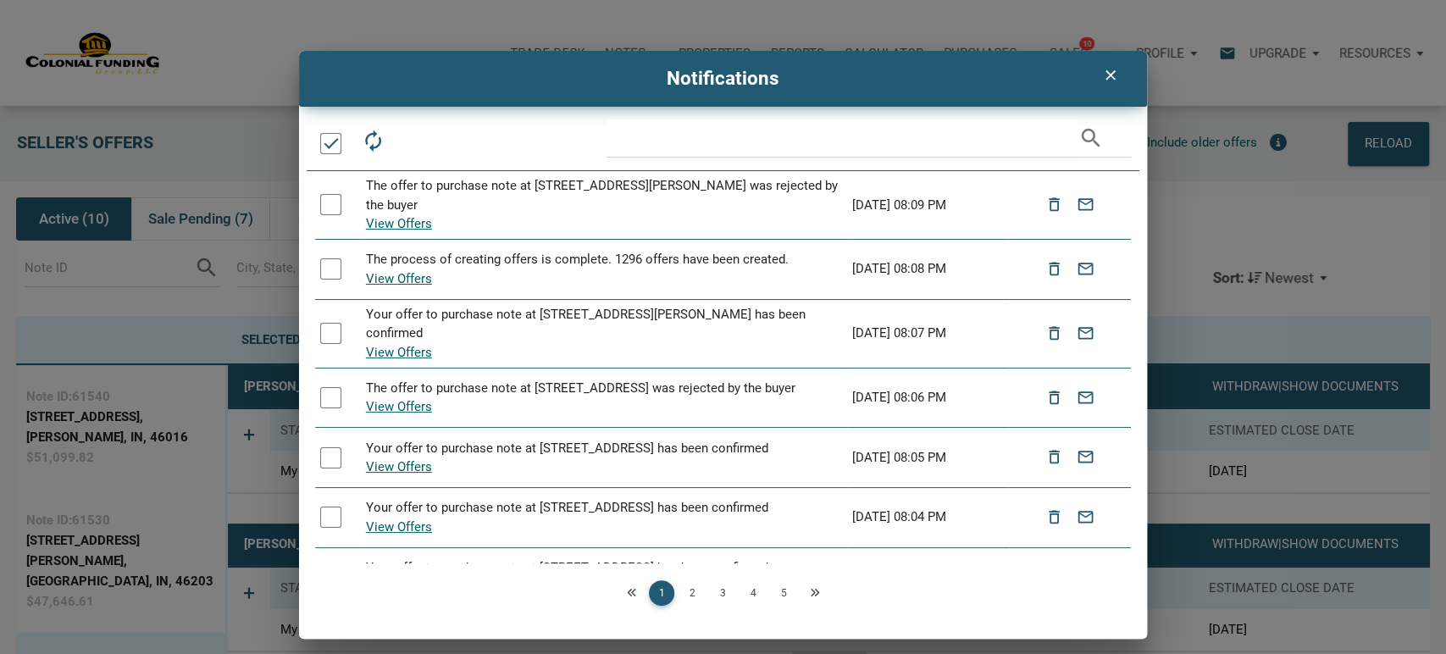
click at [326, 149] on div at bounding box center [330, 143] width 21 height 21
click at [412, 135] on icon "delete_outline" at bounding box center [411, 141] width 24 height 24
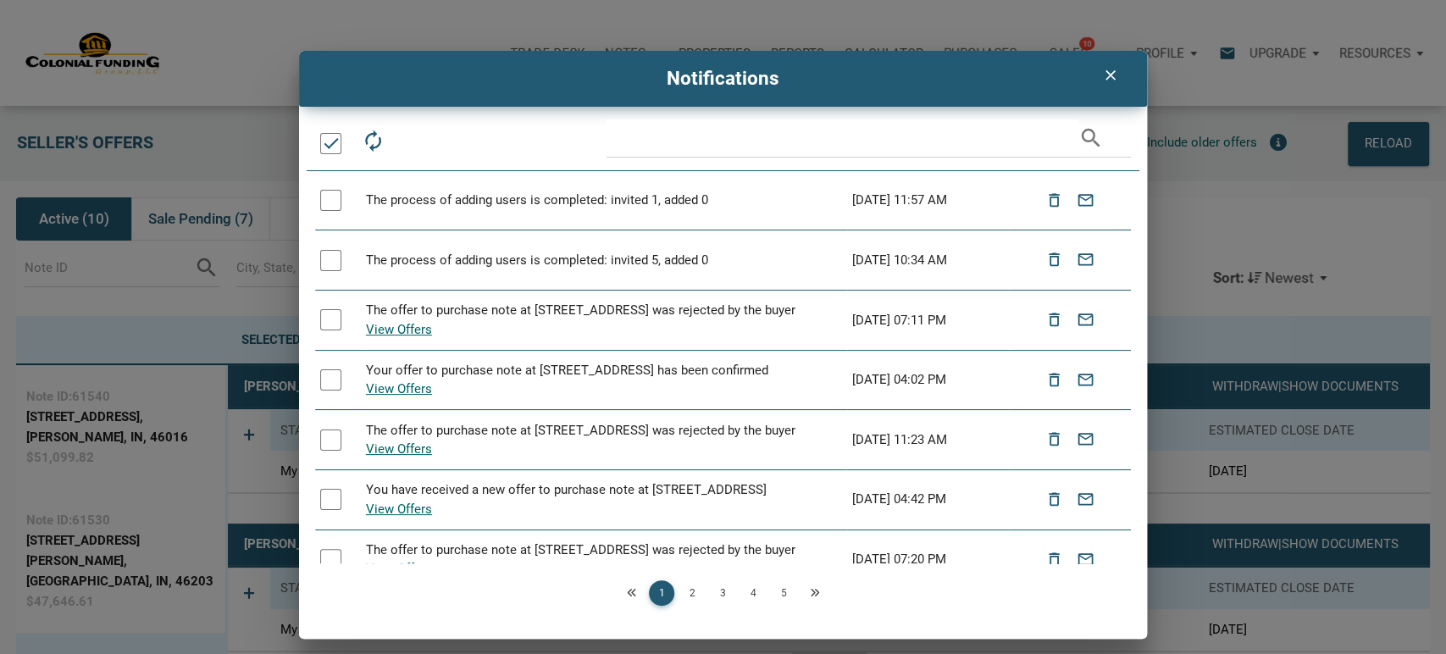
click at [332, 143] on div at bounding box center [330, 143] width 21 height 21
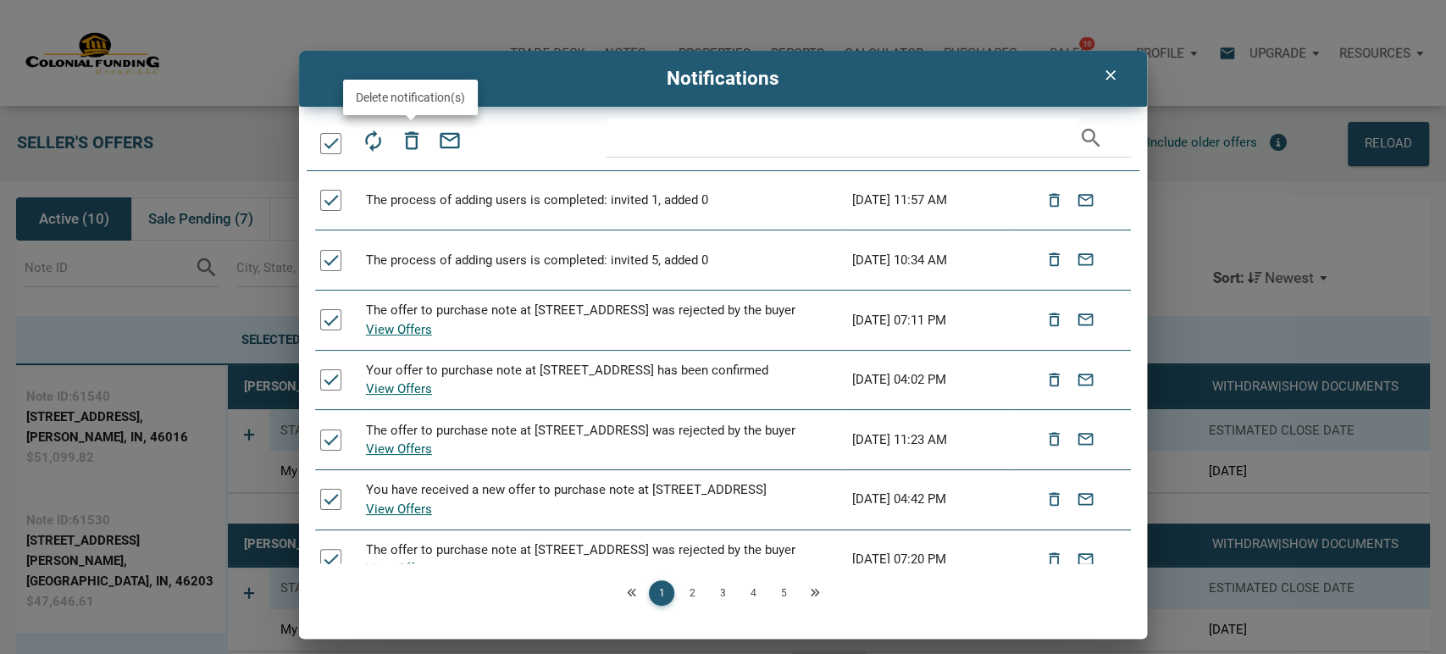
click at [408, 146] on icon "delete_outline" at bounding box center [411, 141] width 24 height 24
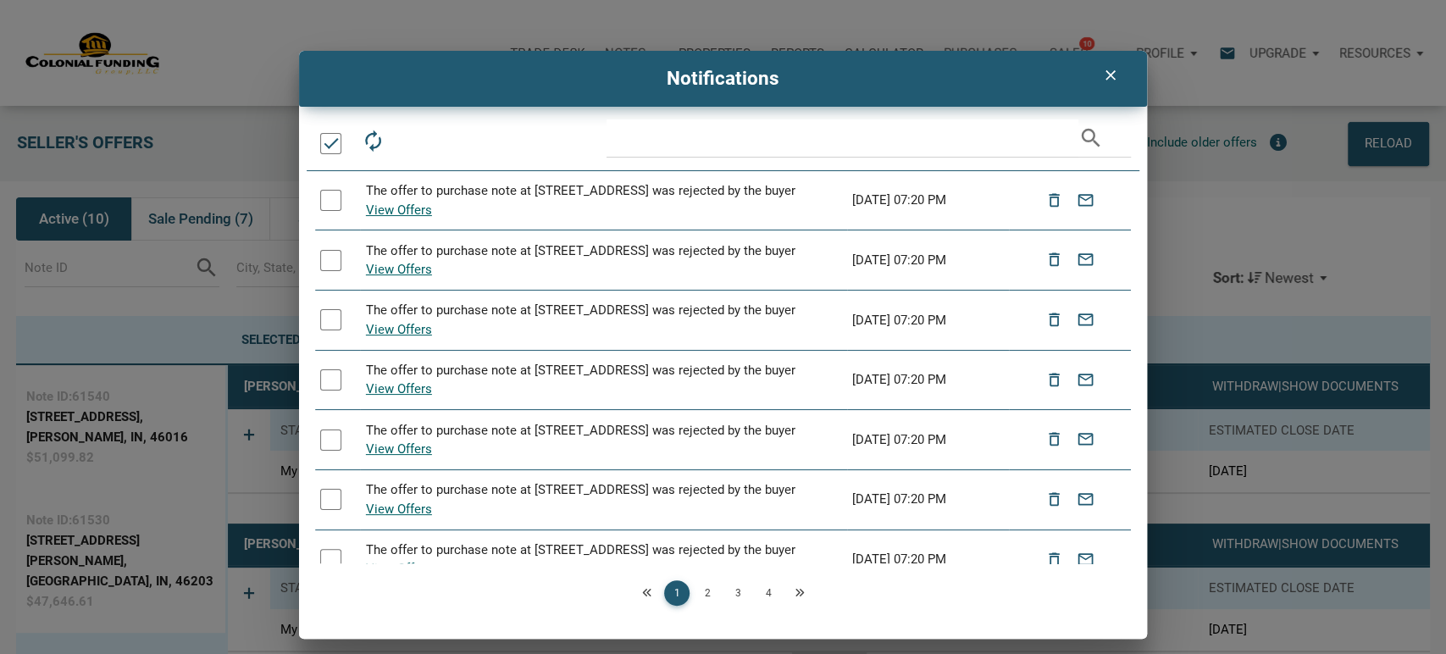
click at [326, 145] on div at bounding box center [330, 143] width 21 height 21
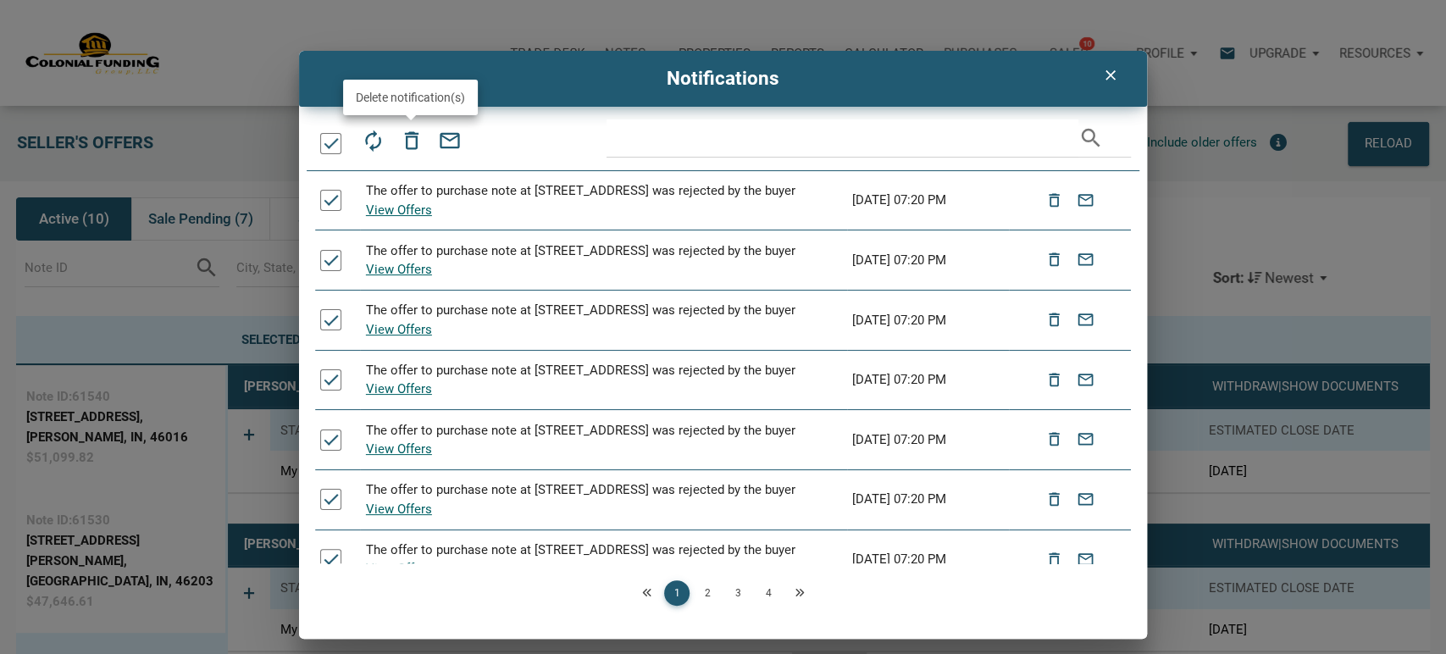
click at [407, 141] on icon "delete_outline" at bounding box center [411, 141] width 24 height 24
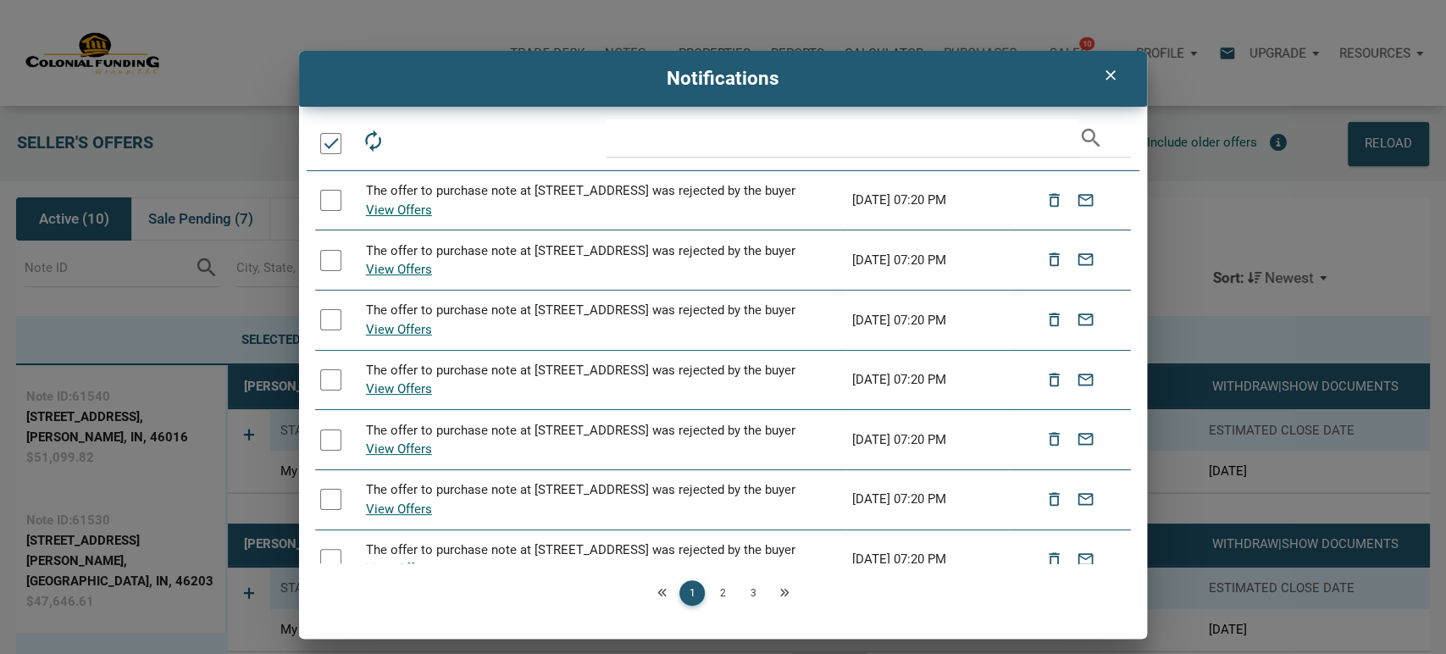
click at [332, 136] on div at bounding box center [330, 143] width 21 height 21
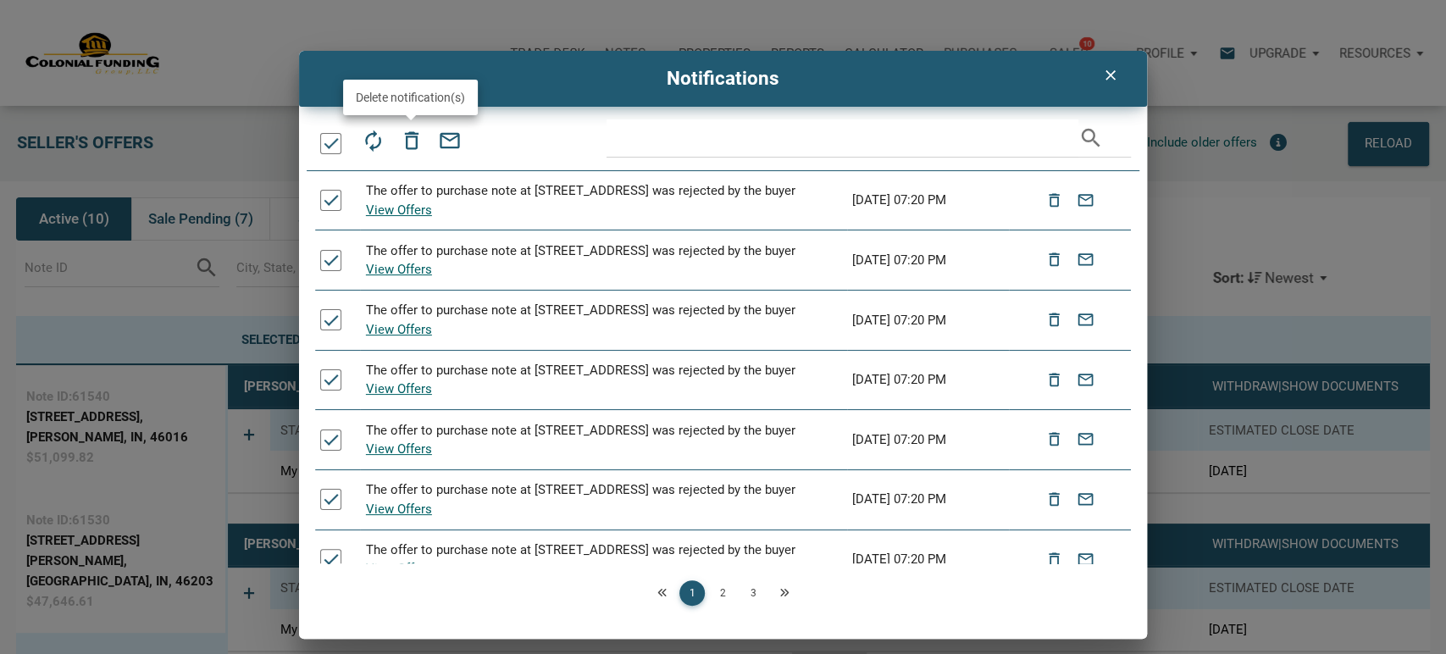
click at [413, 146] on icon "delete_outline" at bounding box center [411, 141] width 24 height 24
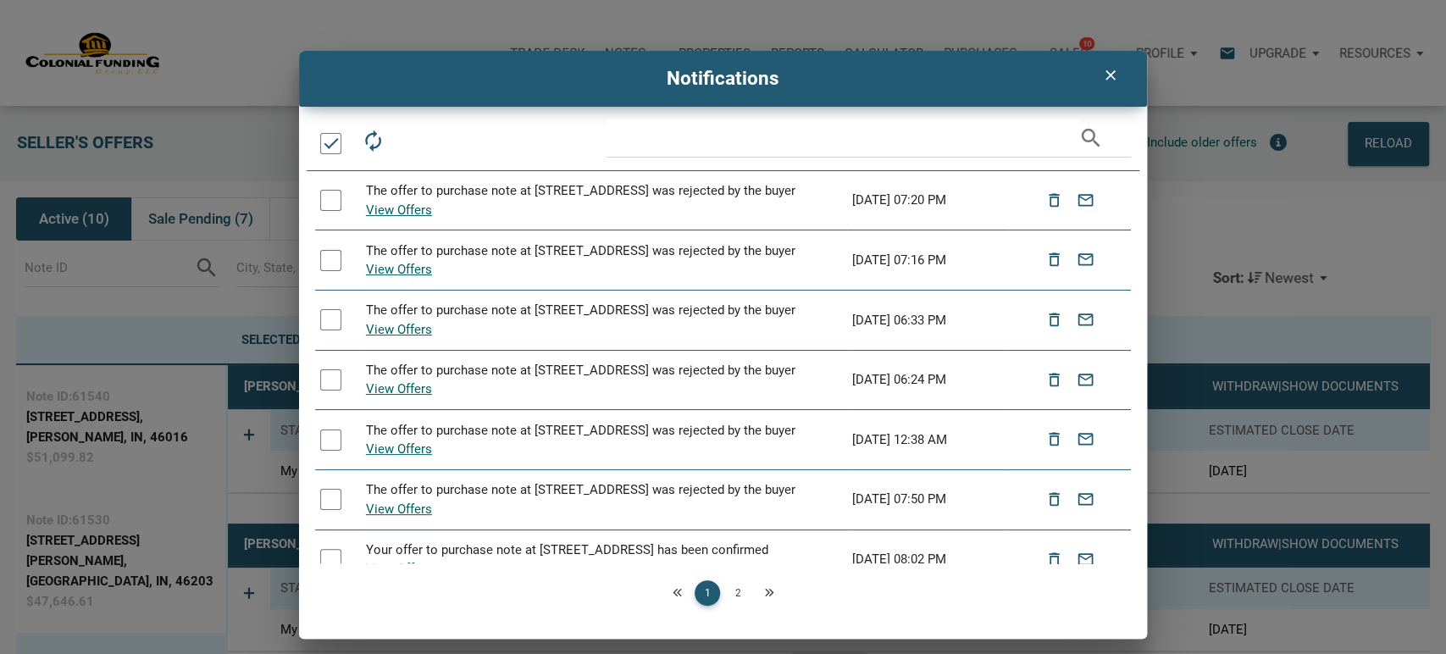
click at [62, 222] on div "clear Notifications autorenew delete_outline drafts email search The offer to p…" at bounding box center [723, 345] width 1446 height 588
click at [325, 147] on div at bounding box center [330, 143] width 21 height 21
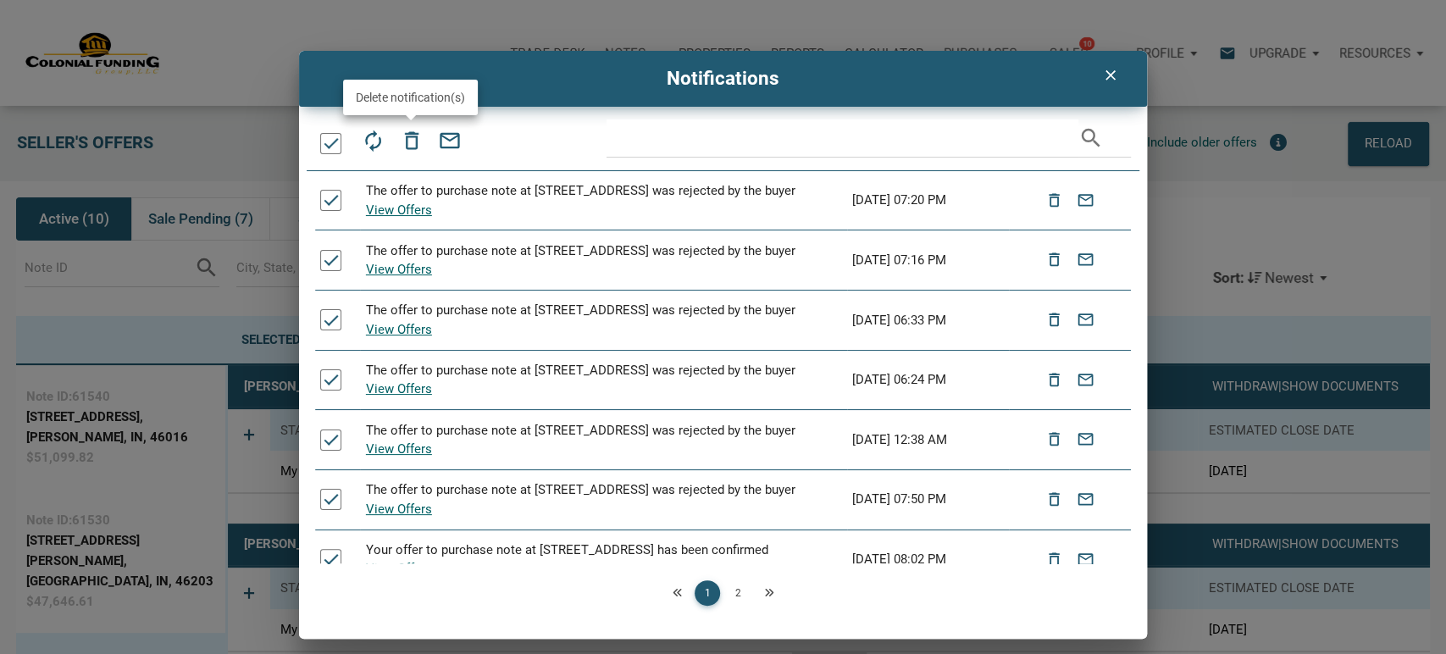
click at [409, 141] on icon "delete_outline" at bounding box center [411, 141] width 24 height 24
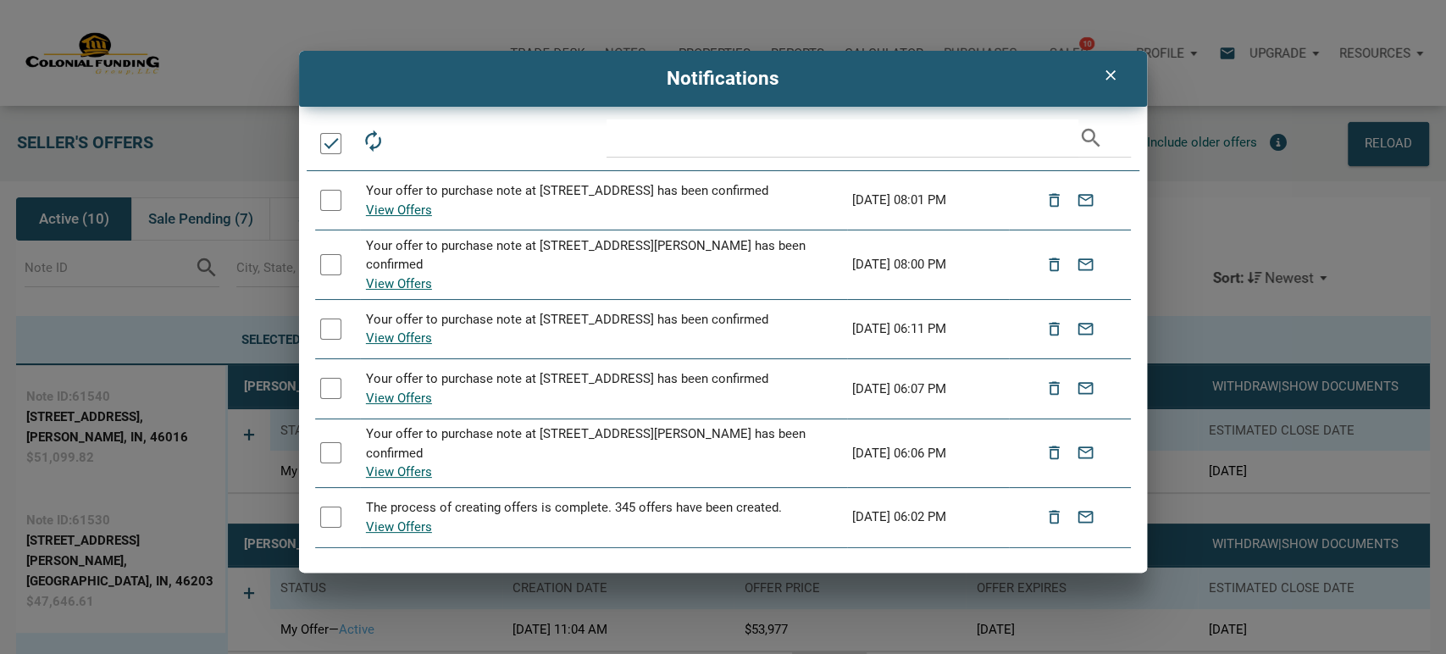
click at [323, 146] on div at bounding box center [330, 143] width 21 height 21
click at [408, 141] on icon "delete_outline" at bounding box center [411, 141] width 24 height 24
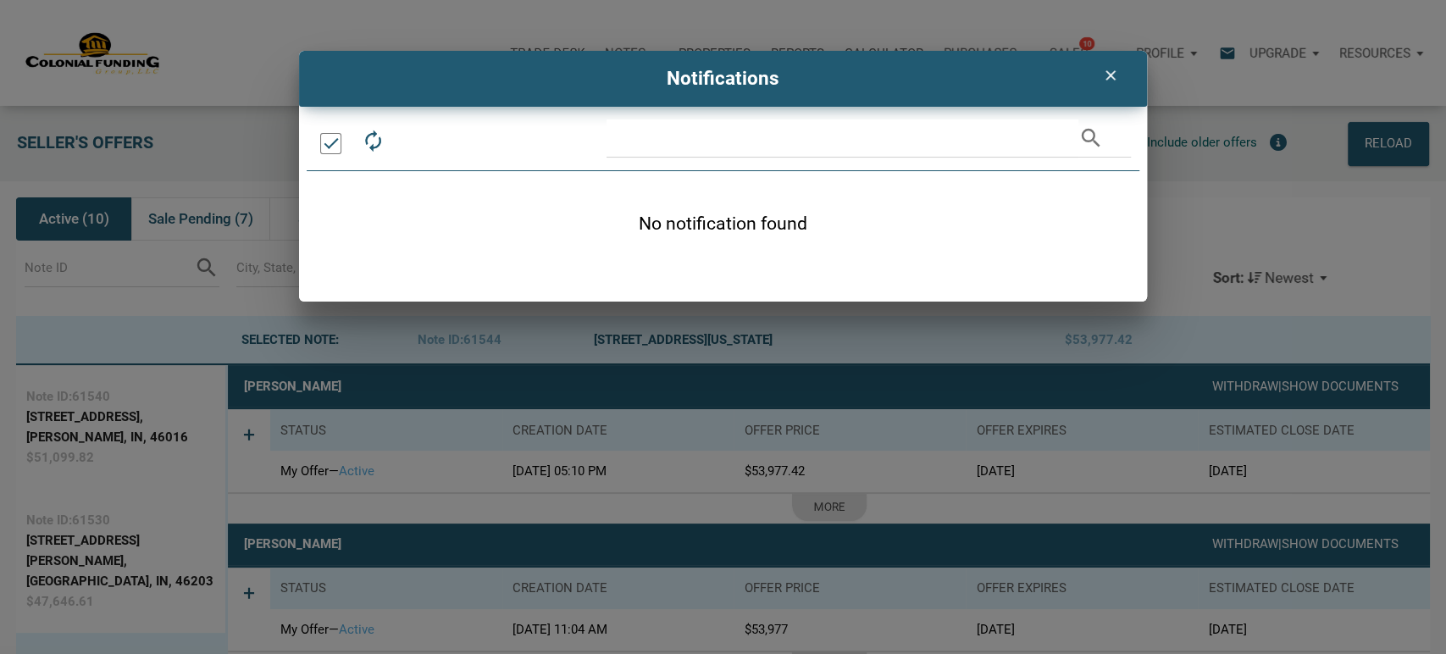
click at [1108, 78] on icon "clear" at bounding box center [1110, 75] width 20 height 17
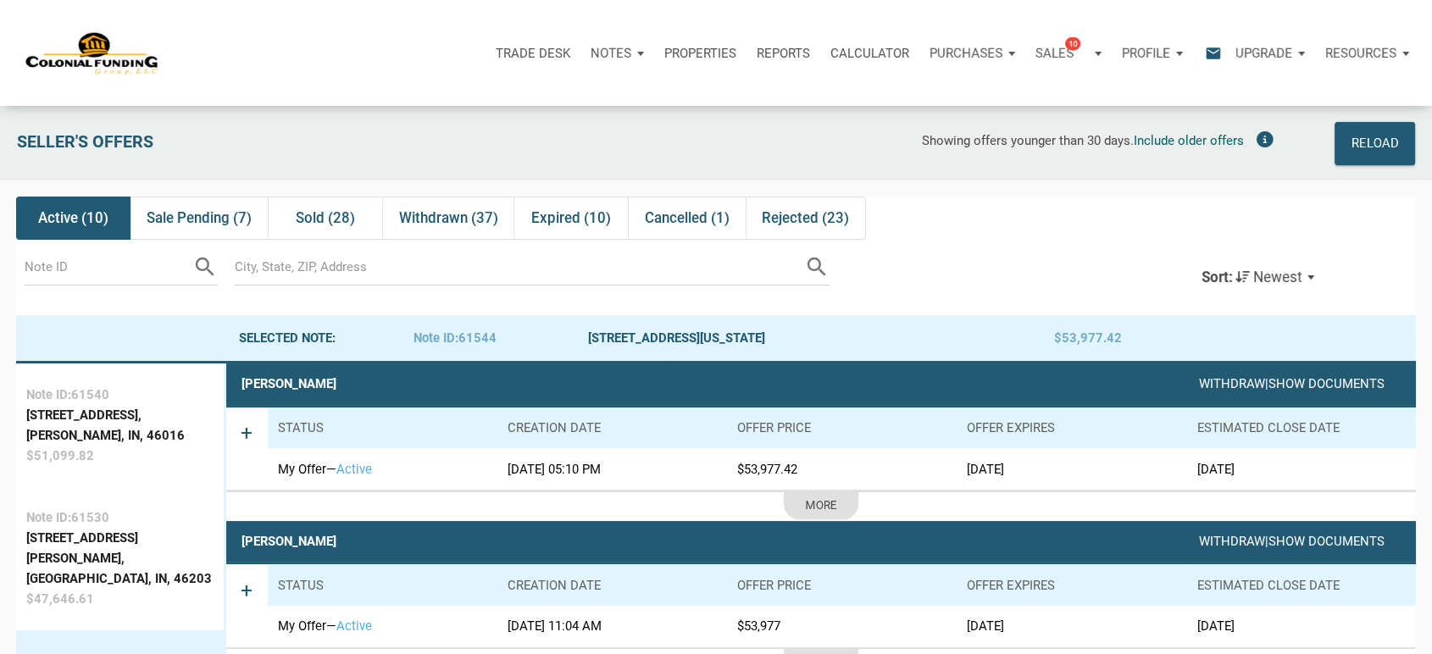
click at [596, 53] on p "Notes" at bounding box center [610, 53] width 41 height 15
click at [526, 93] on link "Dashboard" at bounding box center [569, 98] width 161 height 35
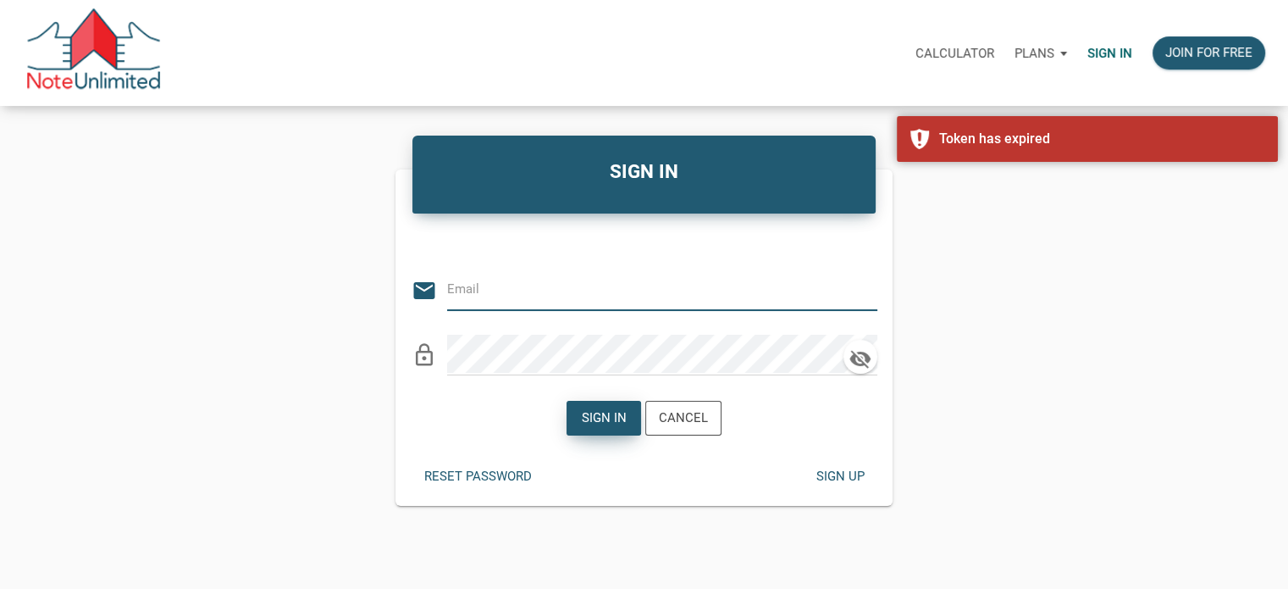
type input "[EMAIL_ADDRESS][DOMAIN_NAME]"
click at [603, 422] on div "Sign in" at bounding box center [604, 417] width 45 height 19
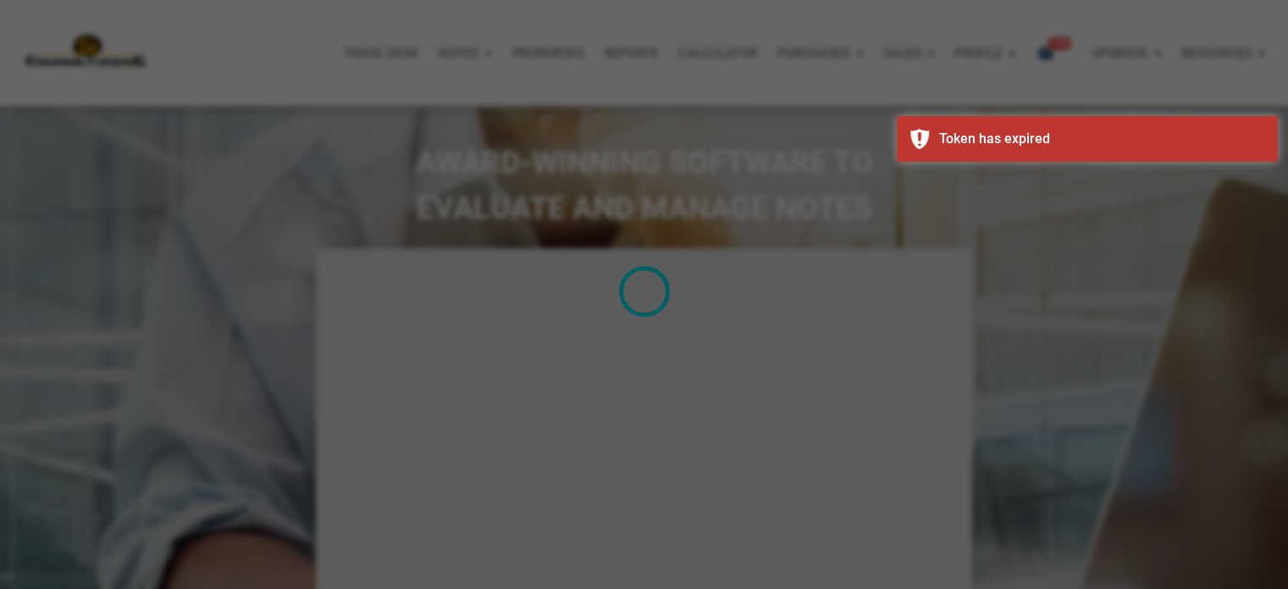
type input "Introduction to new features"
select select
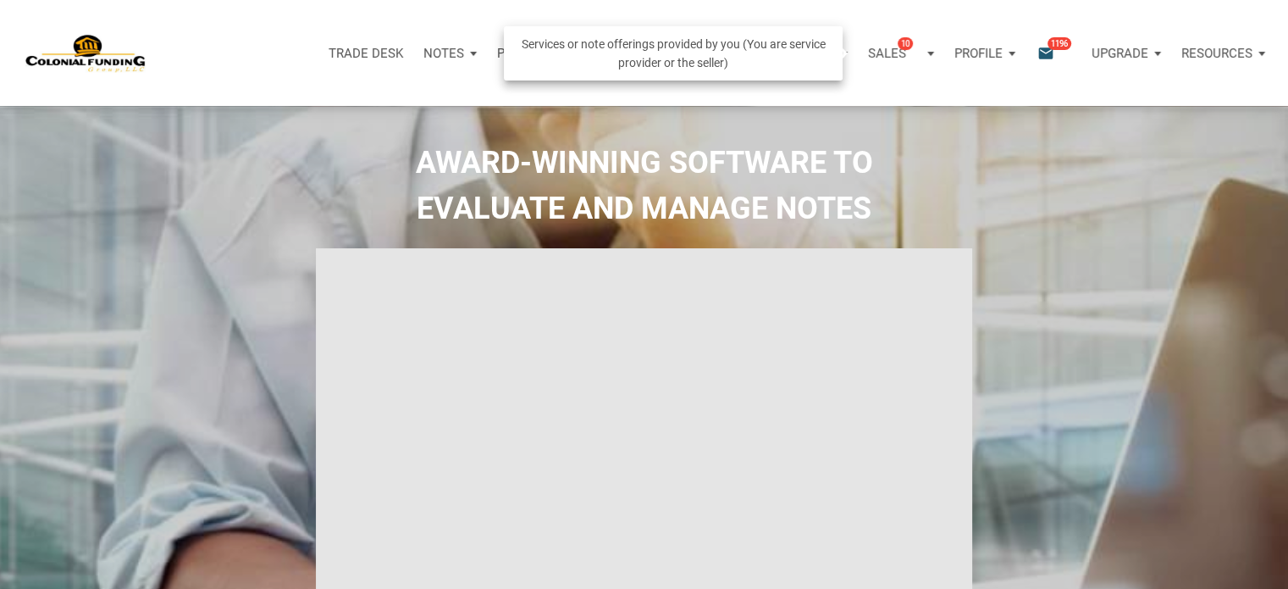
click at [905, 53] on div "Sales 10" at bounding box center [894, 52] width 53 height 19
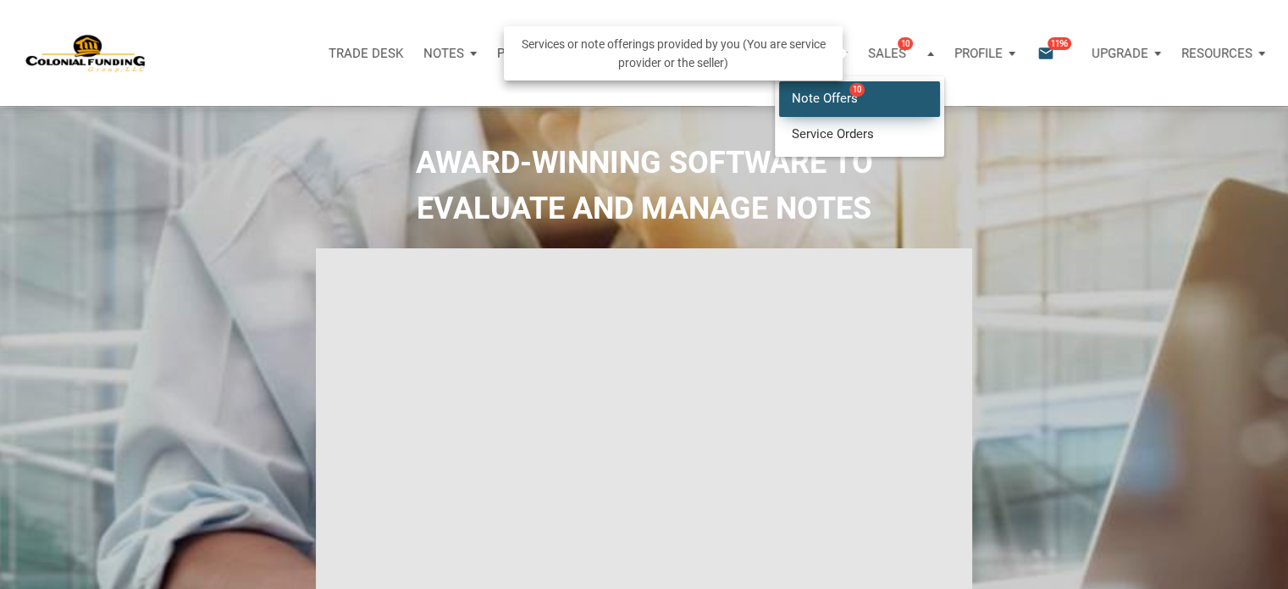
click at [820, 97] on link "Note Offers 10" at bounding box center [859, 98] width 161 height 35
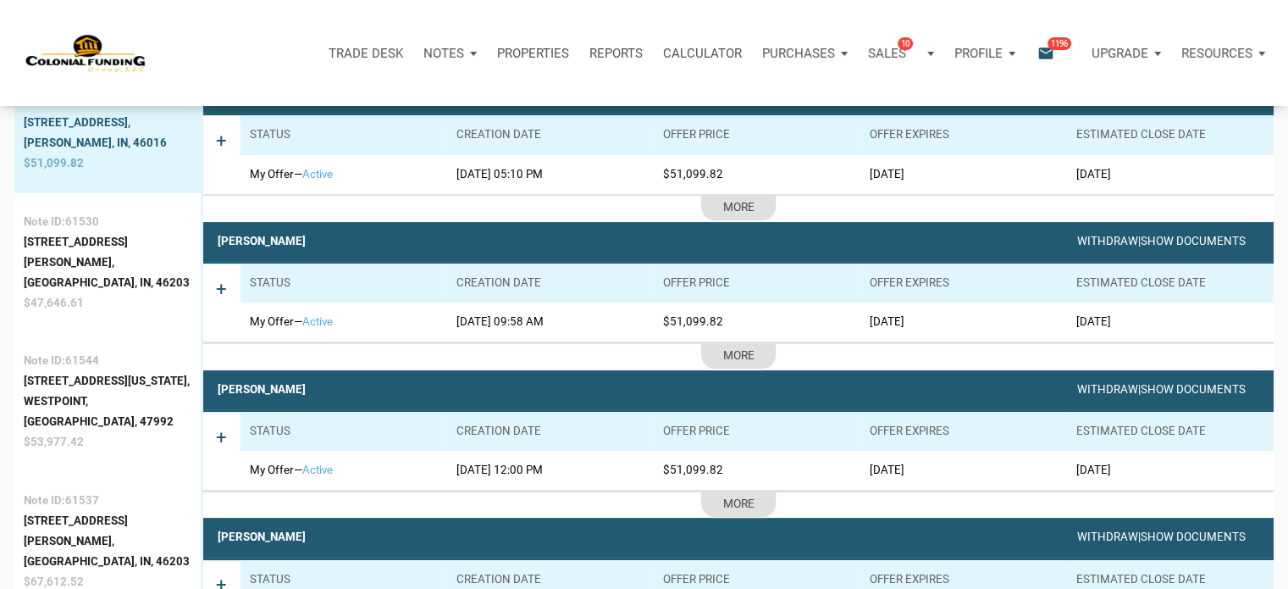
scroll to position [281, 0]
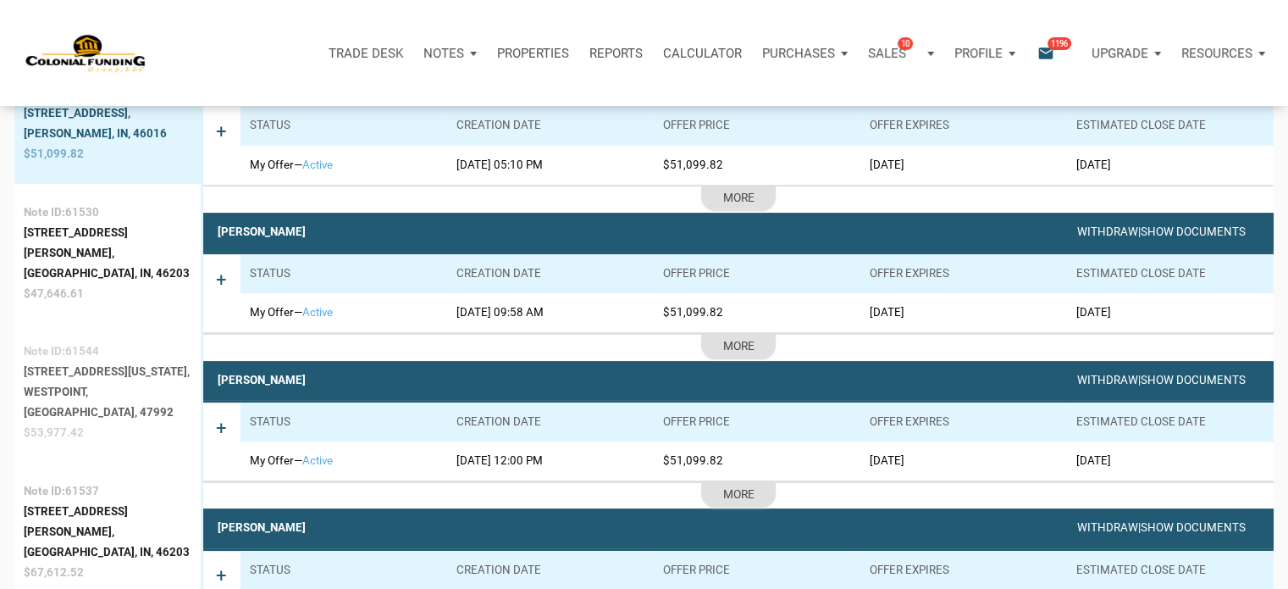
click at [78, 382] on div "Westpoint, IN, 47992" at bounding box center [108, 402] width 168 height 41
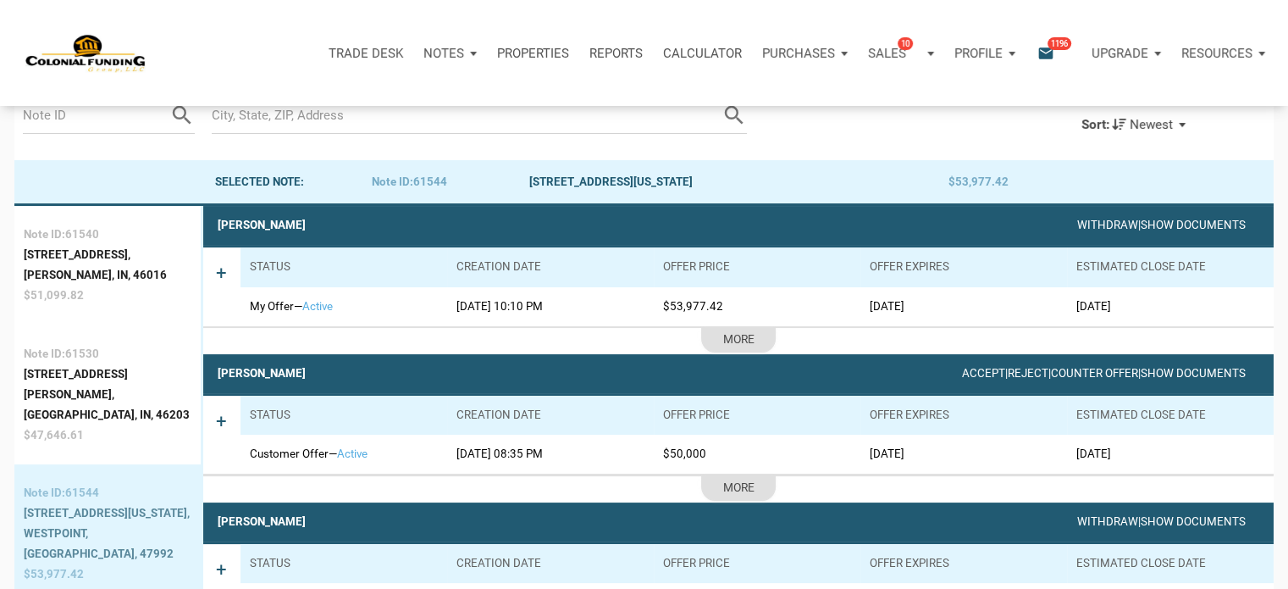
scroll to position [105, 0]
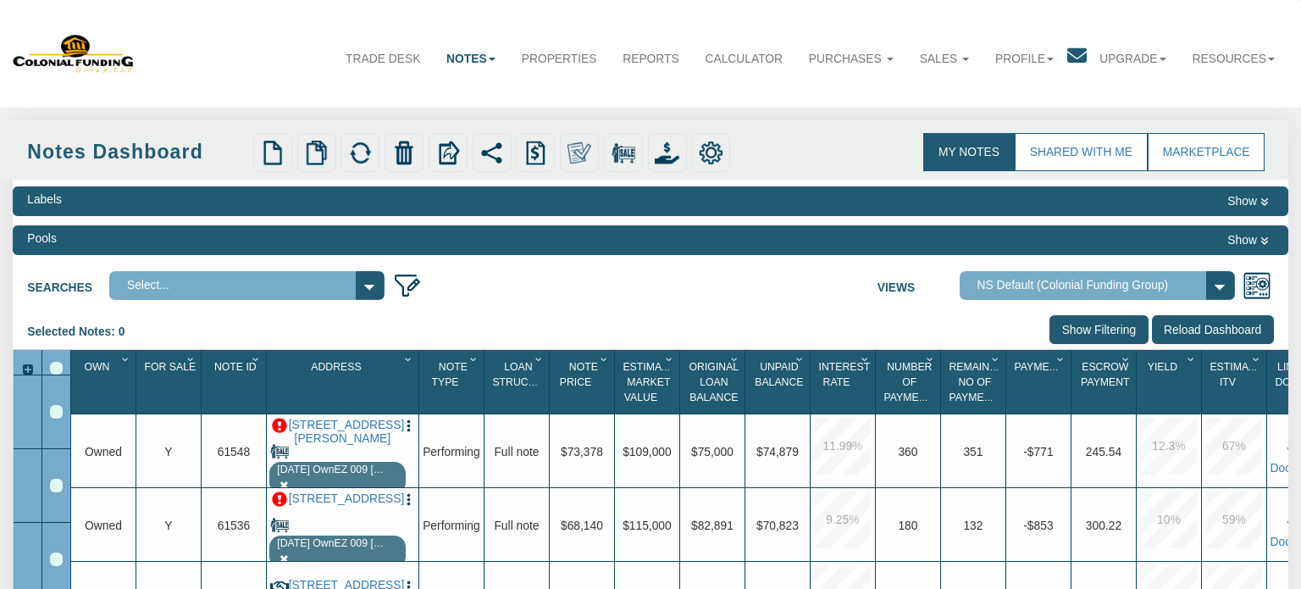
select select "316"
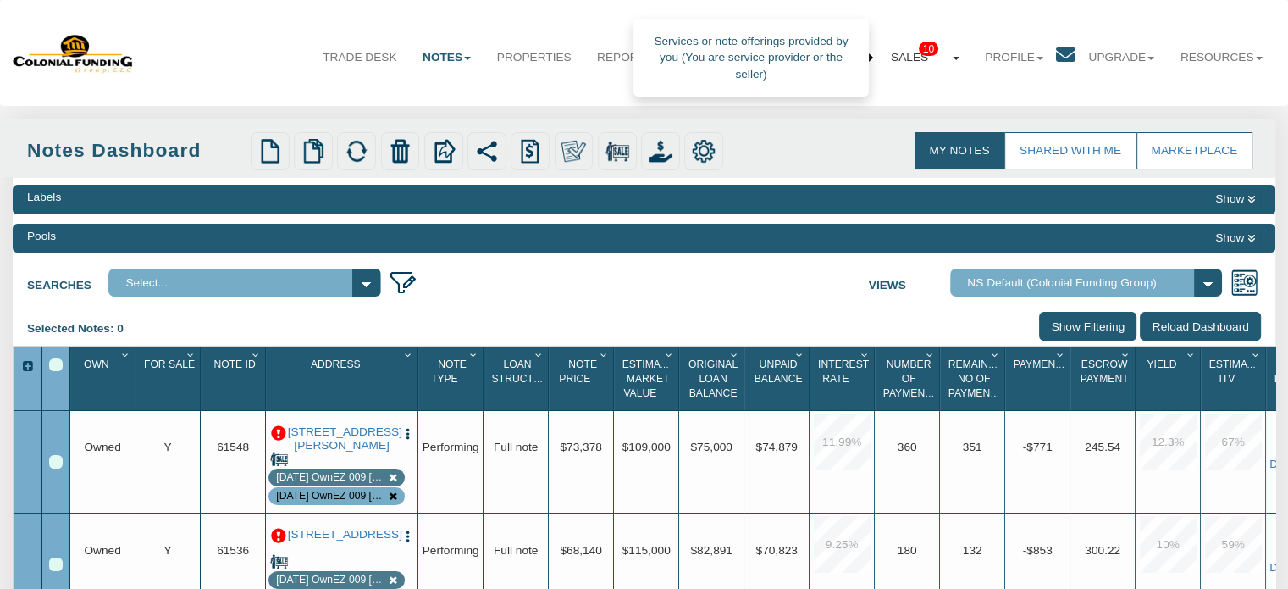
click at [890, 53] on link "Sales 10" at bounding box center [925, 57] width 94 height 42
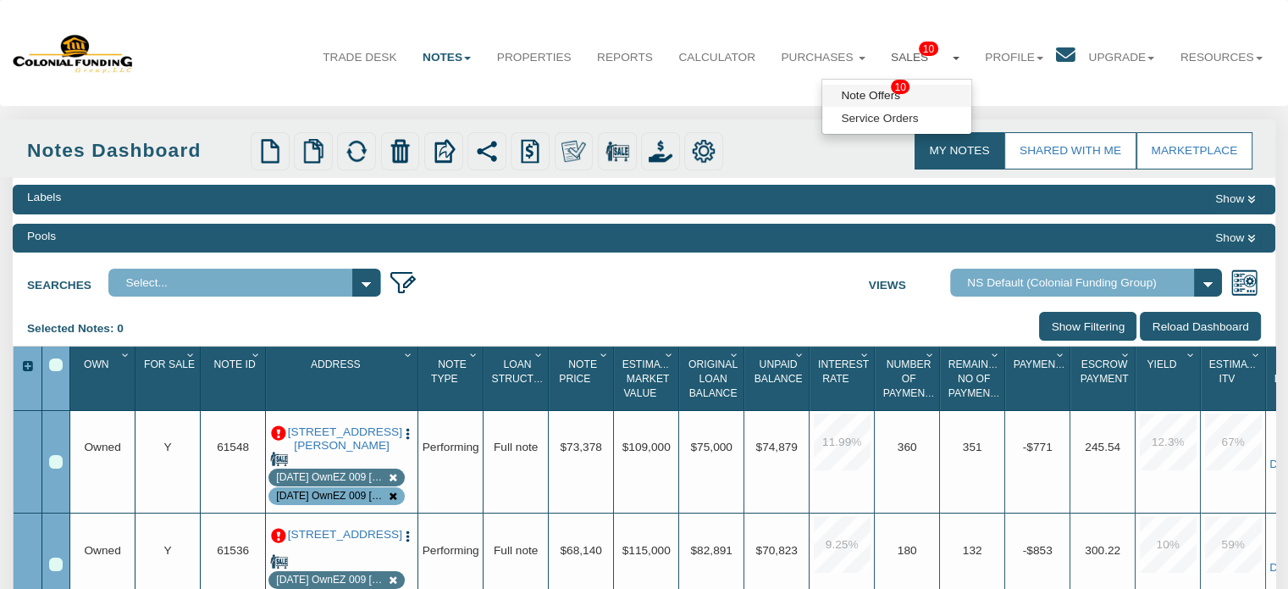
click at [870, 98] on link "Note Offers 10" at bounding box center [897, 96] width 149 height 22
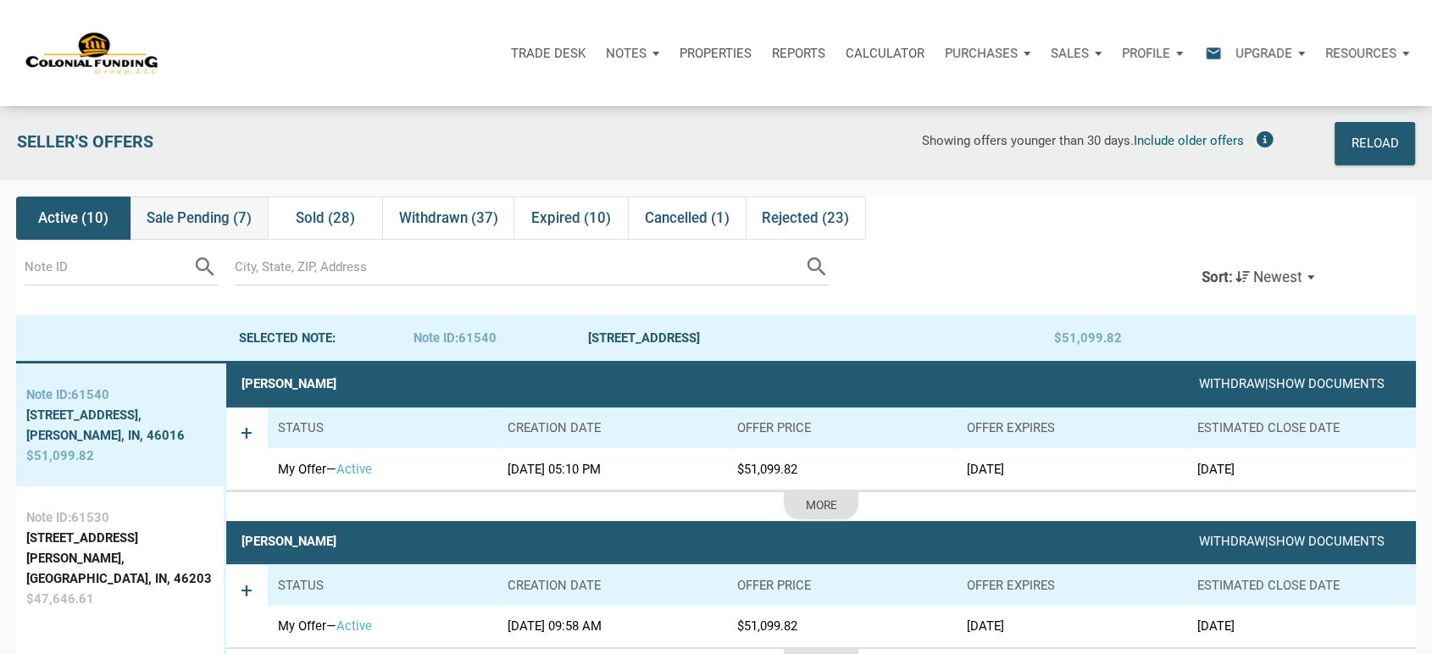
click at [211, 219] on span "Sale Pending (7)" at bounding box center [199, 218] width 105 height 20
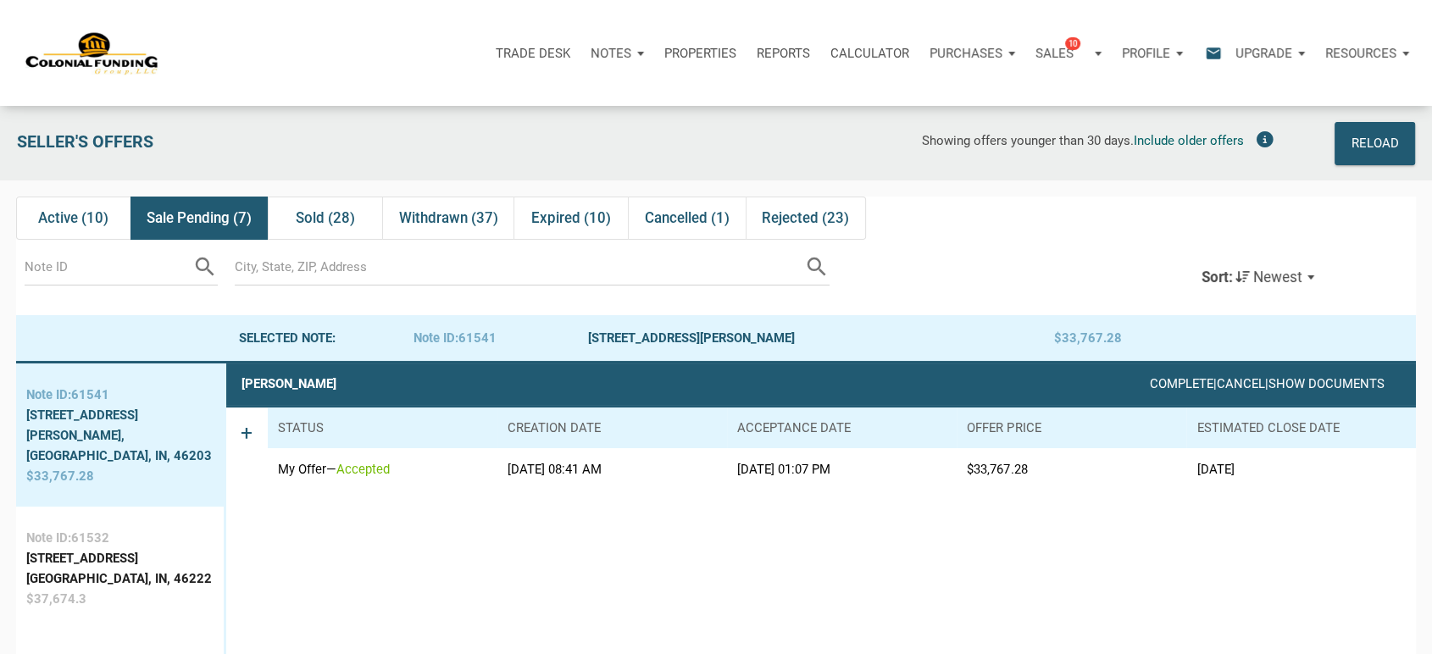
click at [1275, 269] on span "Newest" at bounding box center [1277, 276] width 49 height 17
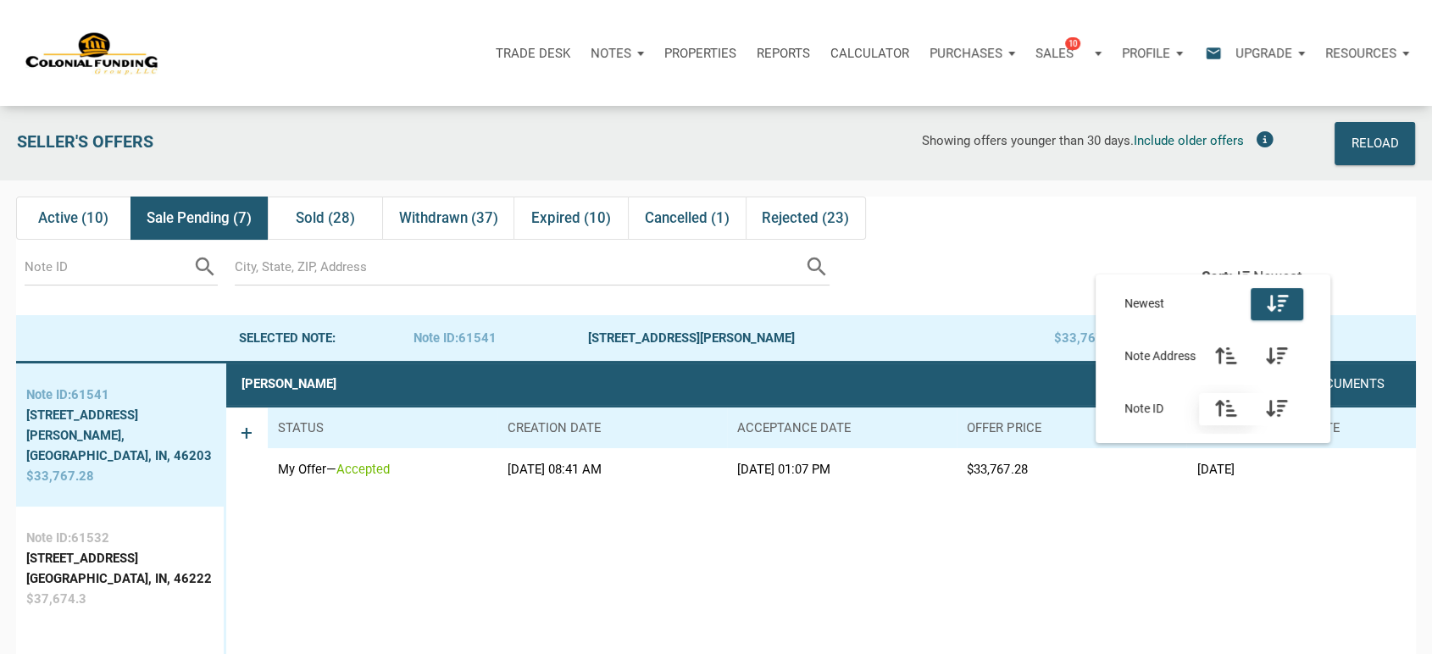
click at [1229, 413] on icon "button" at bounding box center [1224, 408] width 21 height 19
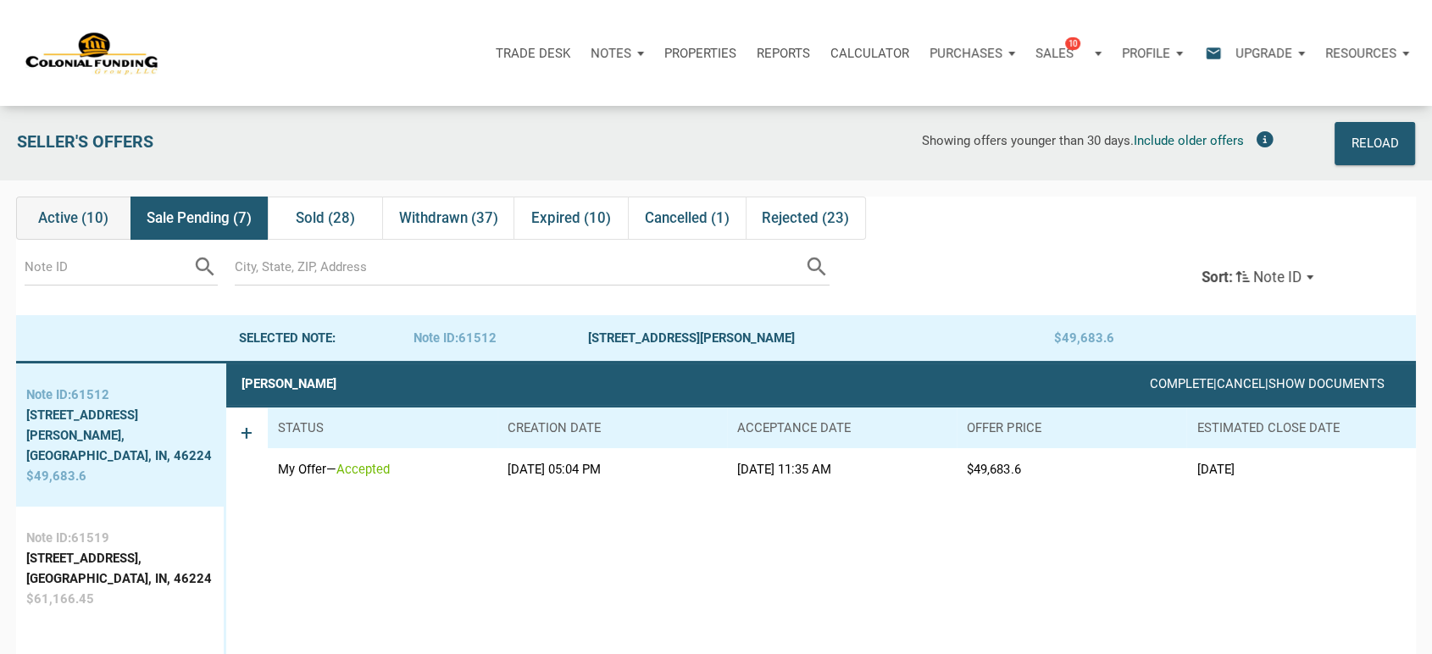
click at [88, 219] on span "Active (10)" at bounding box center [73, 218] width 70 height 20
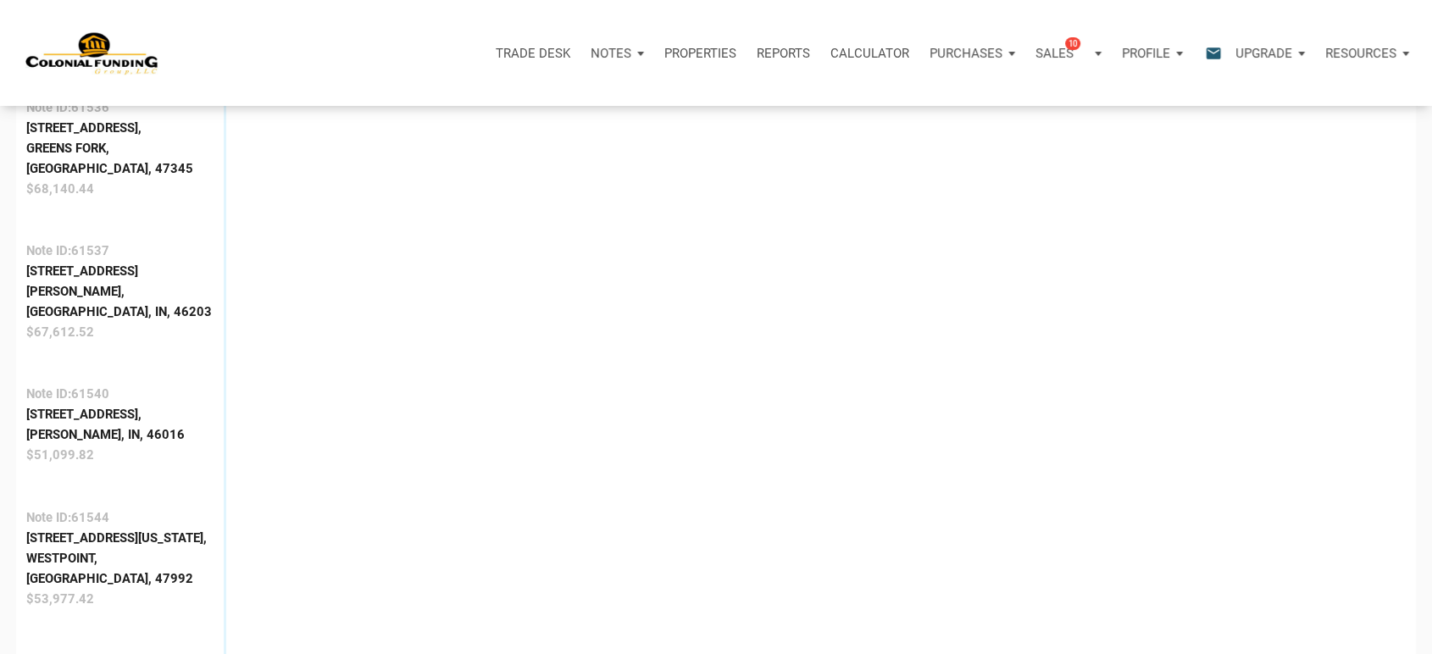
scroll to position [1016, 0]
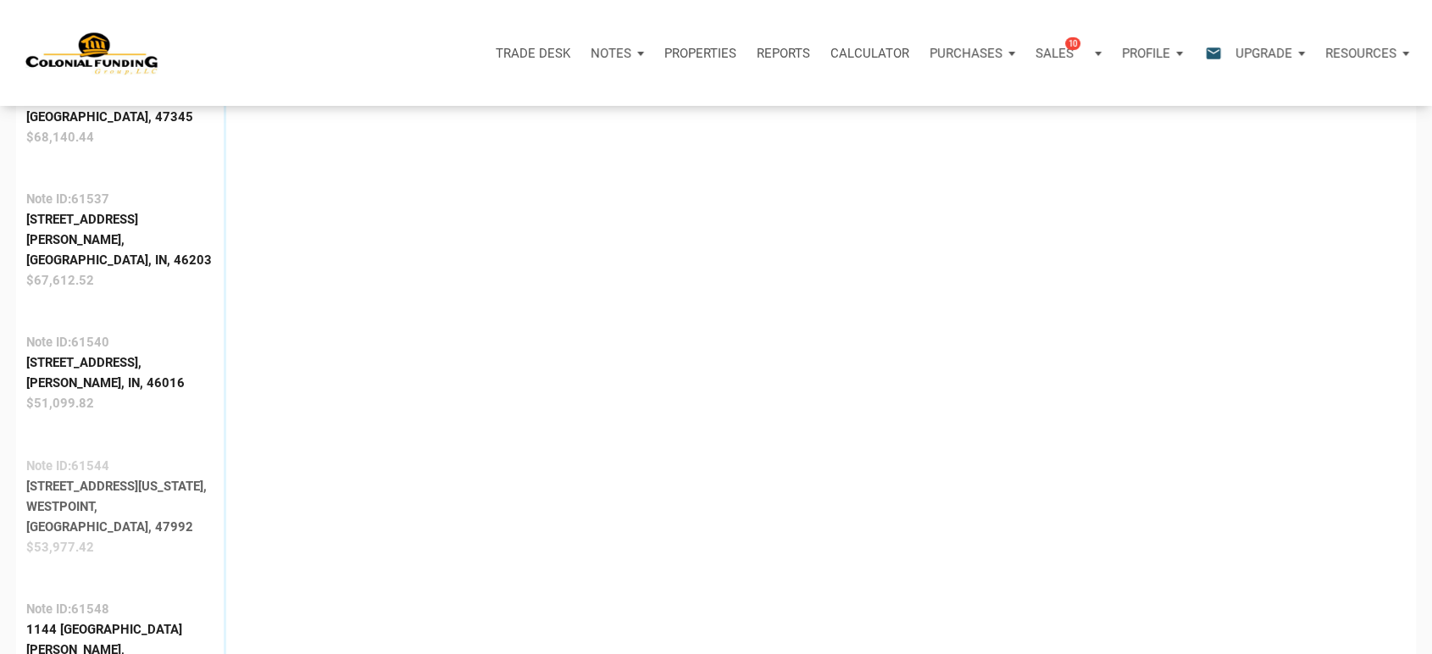
click at [101, 476] on div "[STREET_ADDRESS][US_STATE]," at bounding box center [119, 486] width 186 height 20
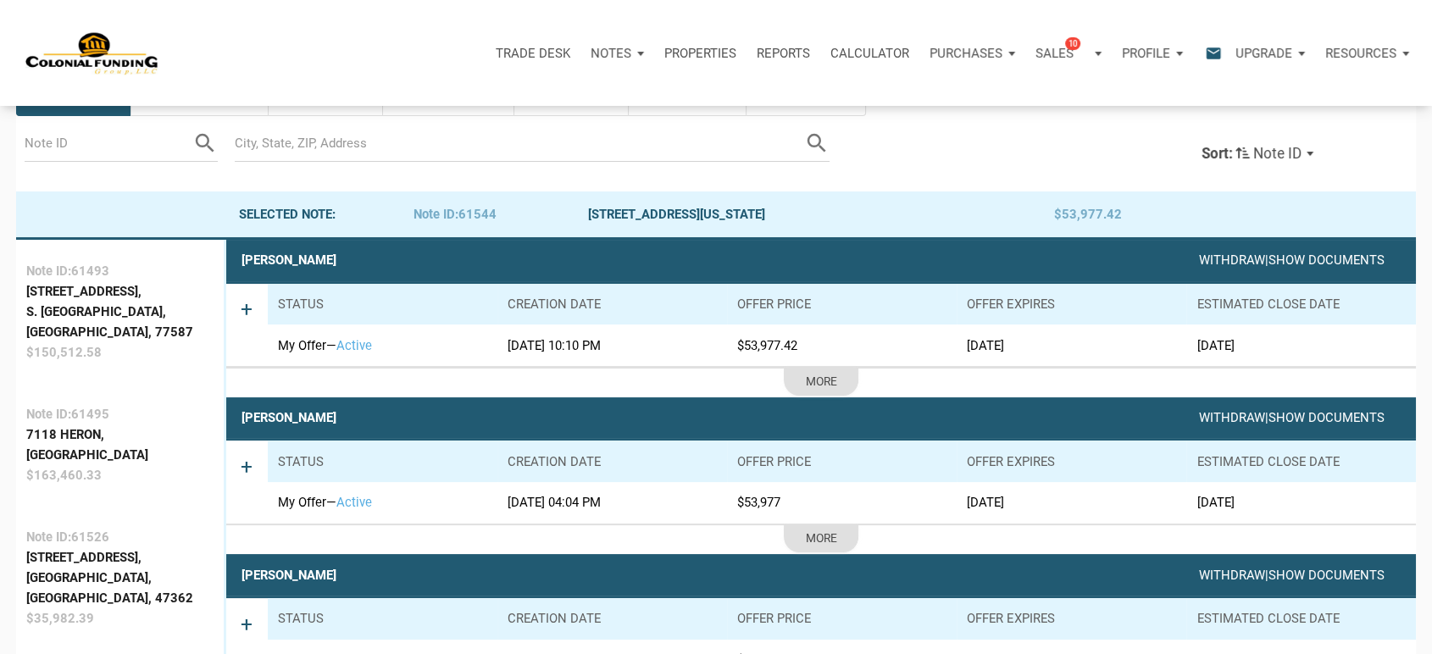
scroll to position [106, 0]
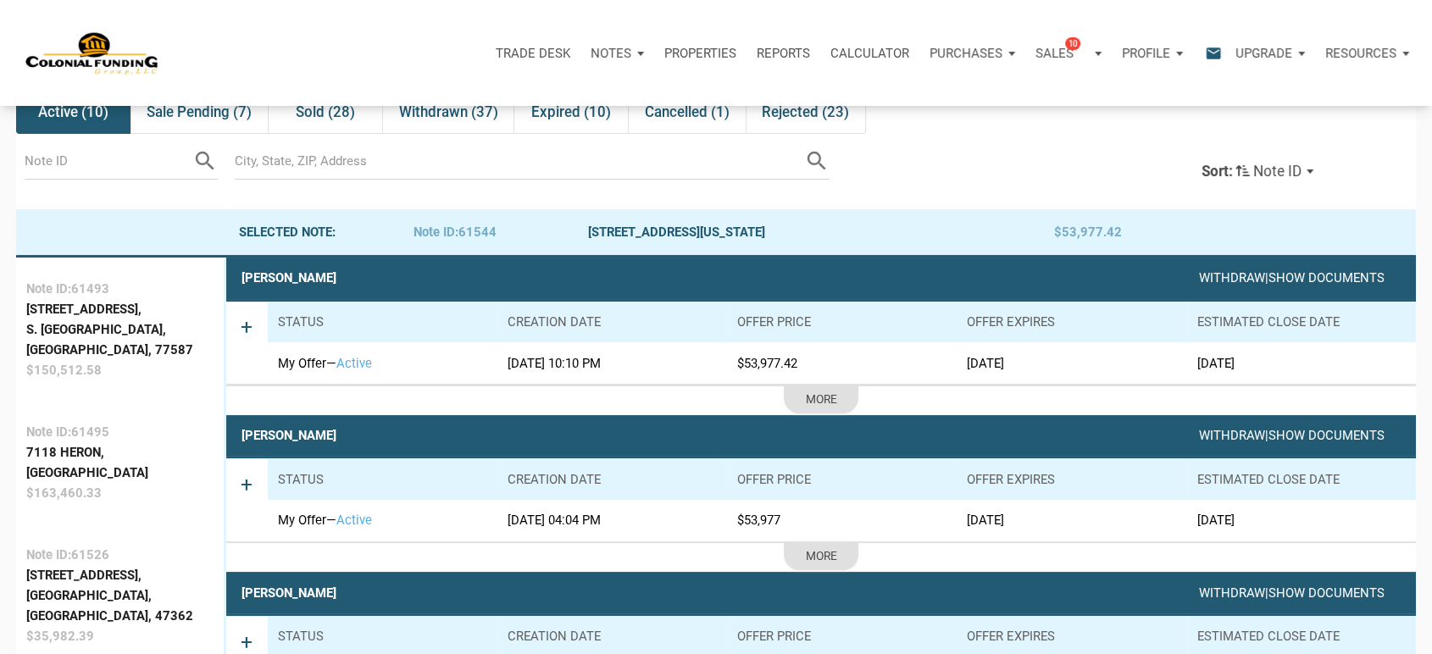
drag, startPoint x: 739, startPoint y: 368, endPoint x: 803, endPoint y: 367, distance: 64.4
click at [803, 367] on td "$53,977.42" at bounding box center [842, 363] width 230 height 42
copy td "$53,977.42"
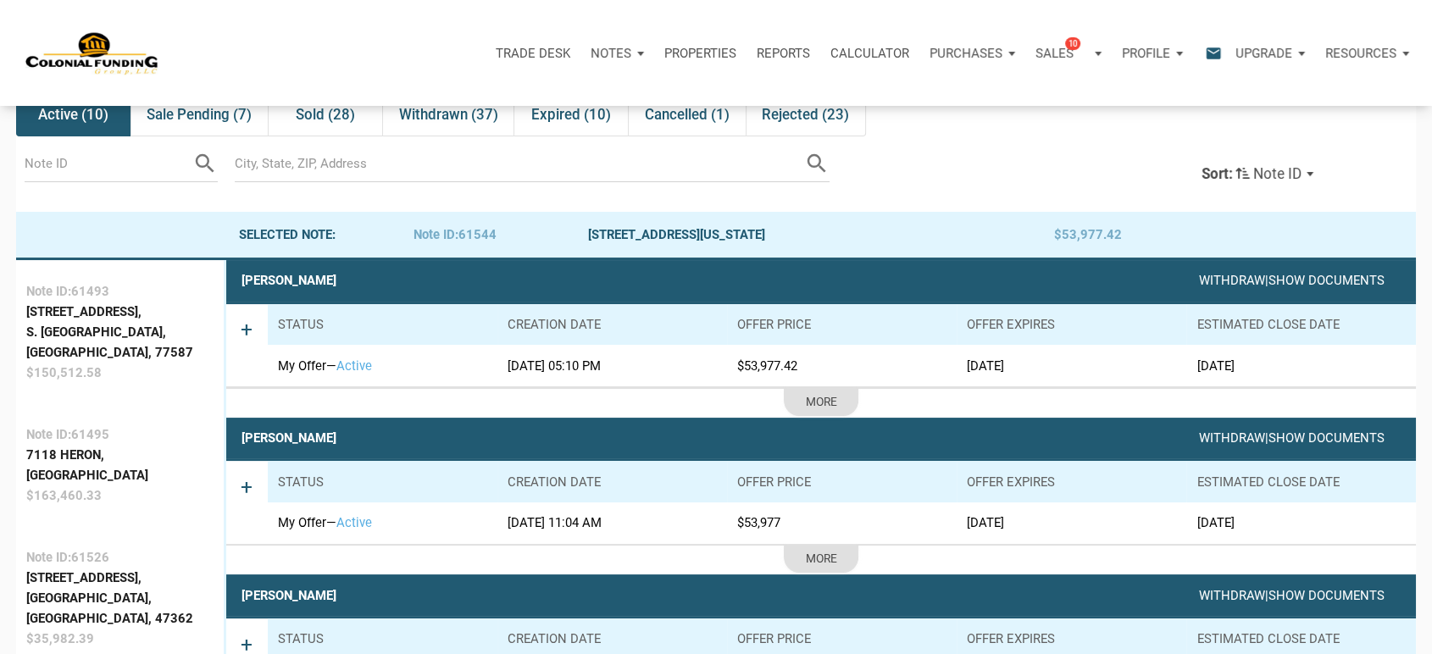
scroll to position [0, 0]
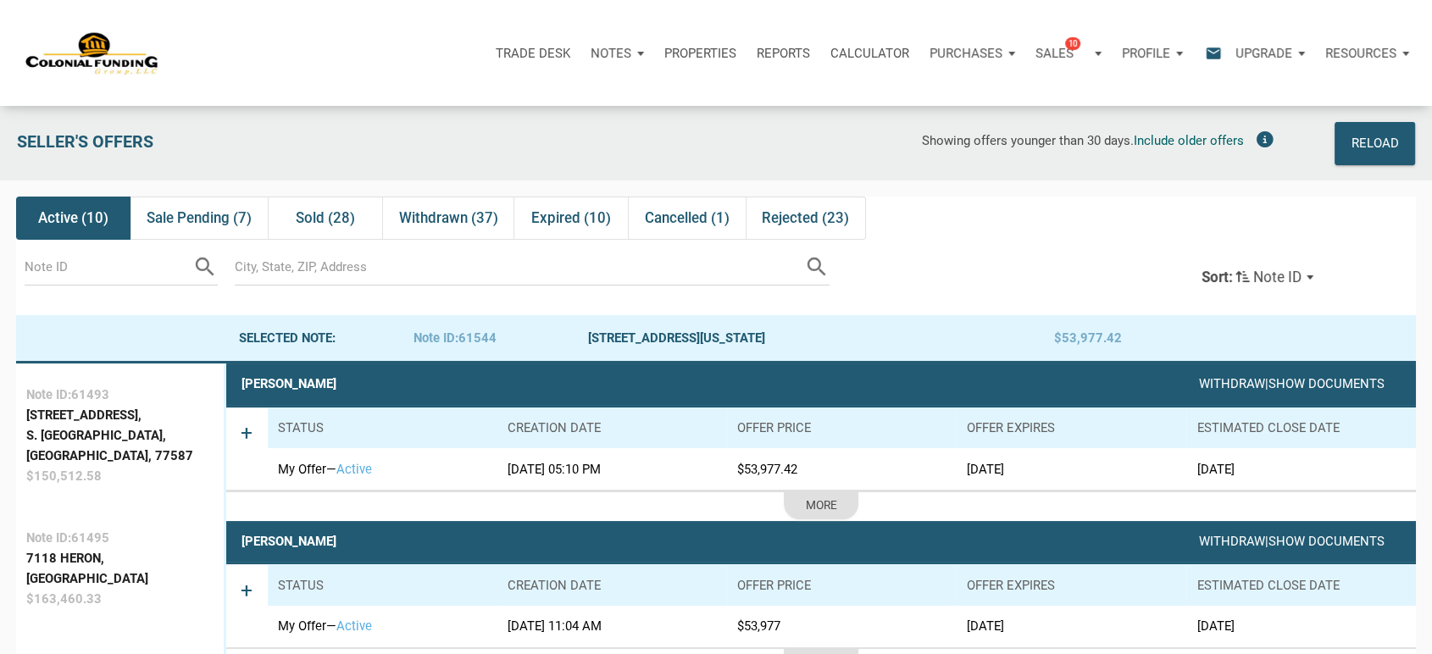
click at [606, 46] on p "Notes" at bounding box center [610, 53] width 41 height 15
click at [535, 99] on link "Dashboard" at bounding box center [569, 98] width 161 height 35
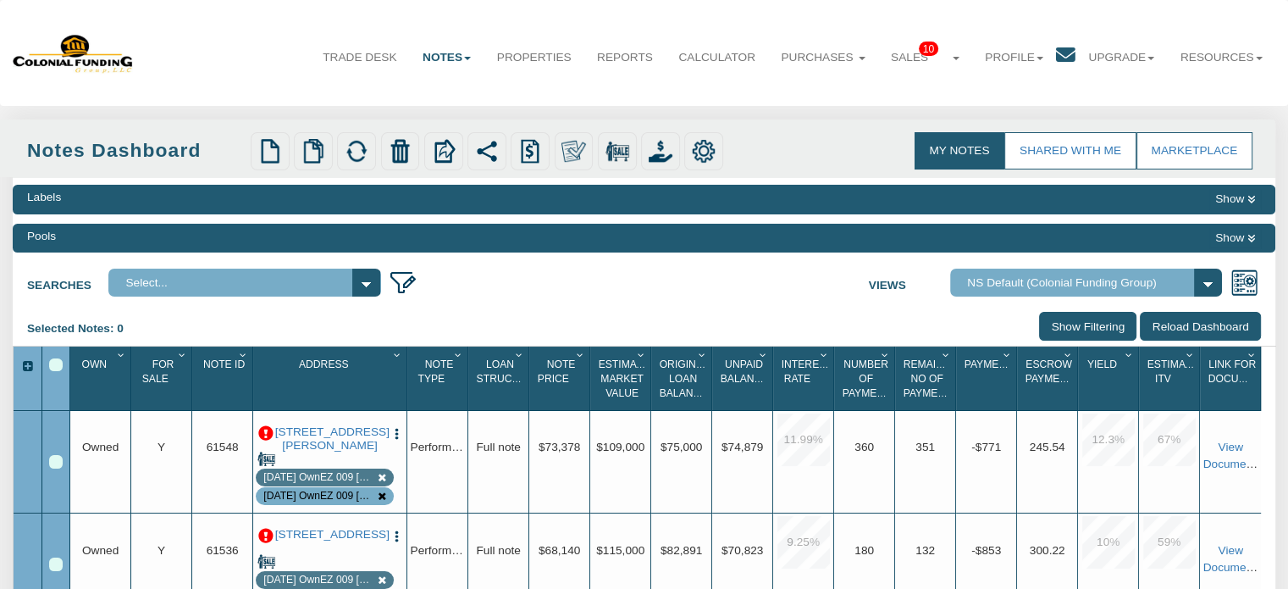
click at [178, 356] on icon "Column Menu" at bounding box center [183, 355] width 16 height 10
click at [1101, 324] on input "Show Filtering" at bounding box center [1087, 326] width 97 height 28
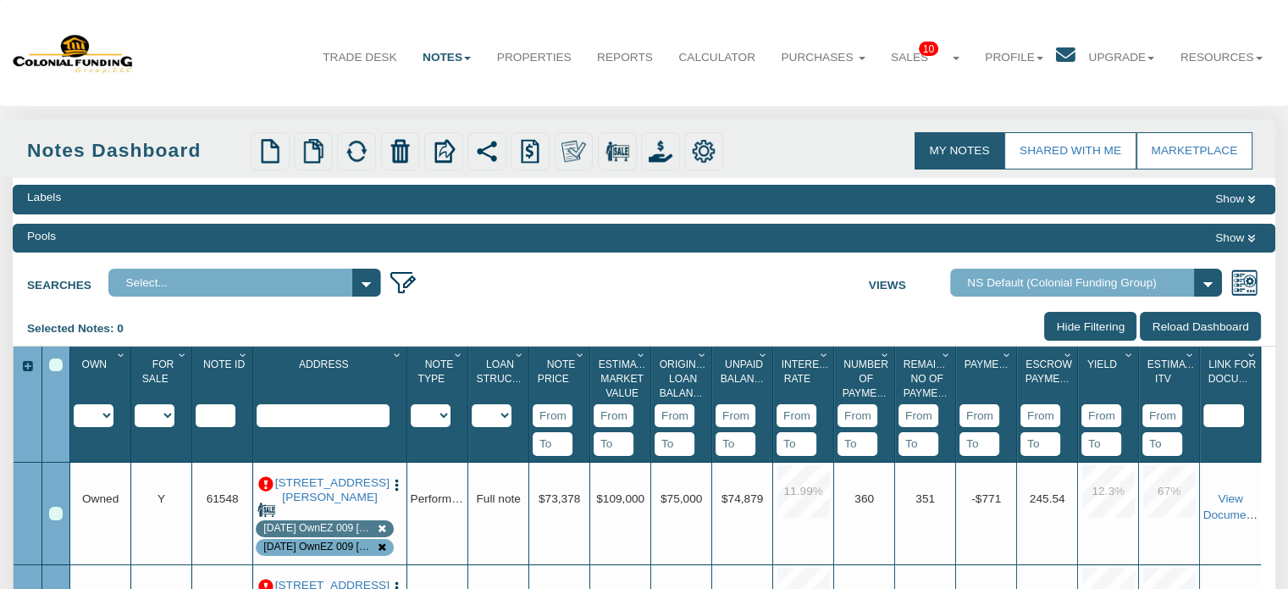
click at [163, 419] on select "Y N IP" at bounding box center [155, 415] width 40 height 23
select select "string:Y"
click at [135, 427] on select "Y N IP" at bounding box center [155, 415] width 40 height 23
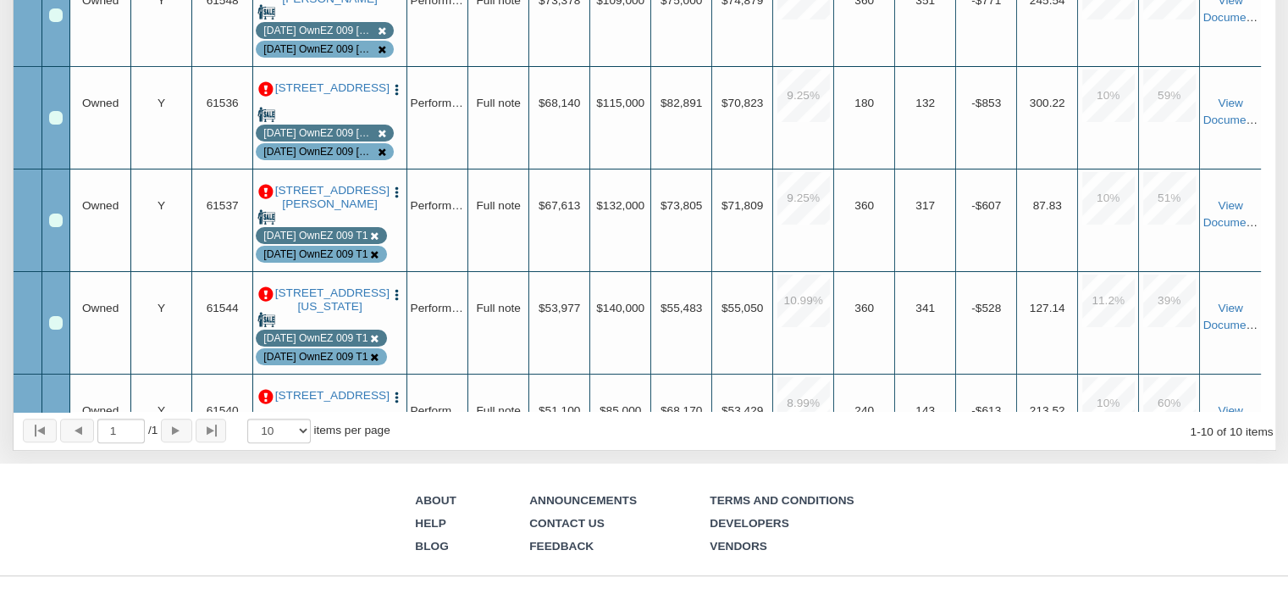
scroll to position [596, 0]
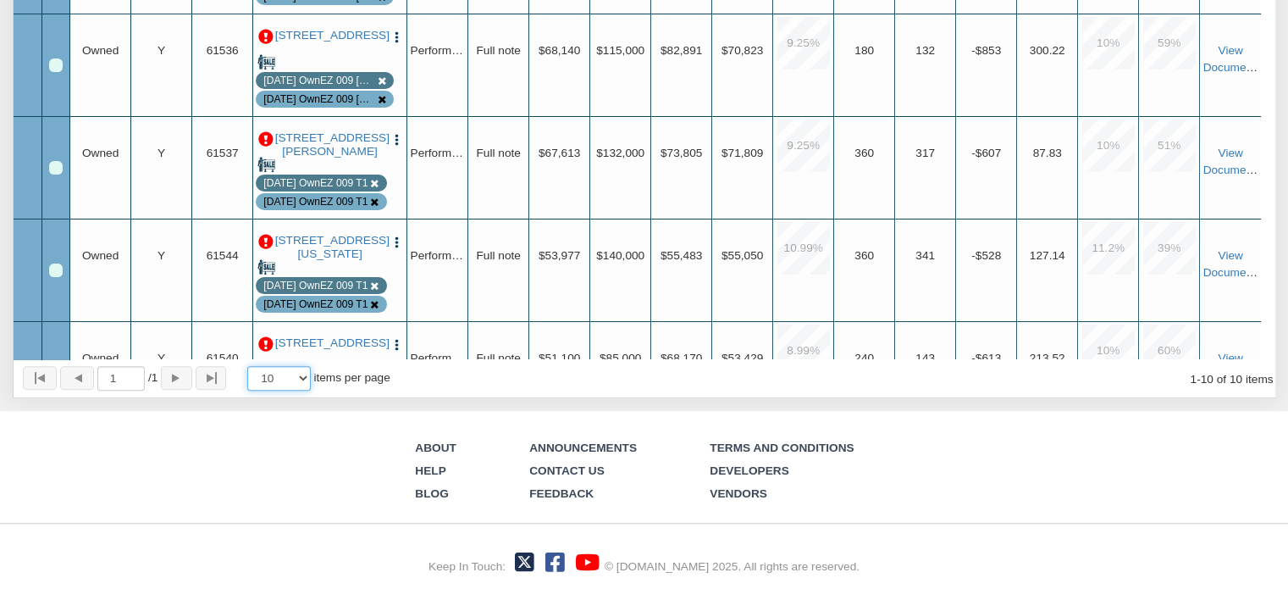
click at [305, 375] on select "10 25 50 100" at bounding box center [279, 378] width 64 height 25
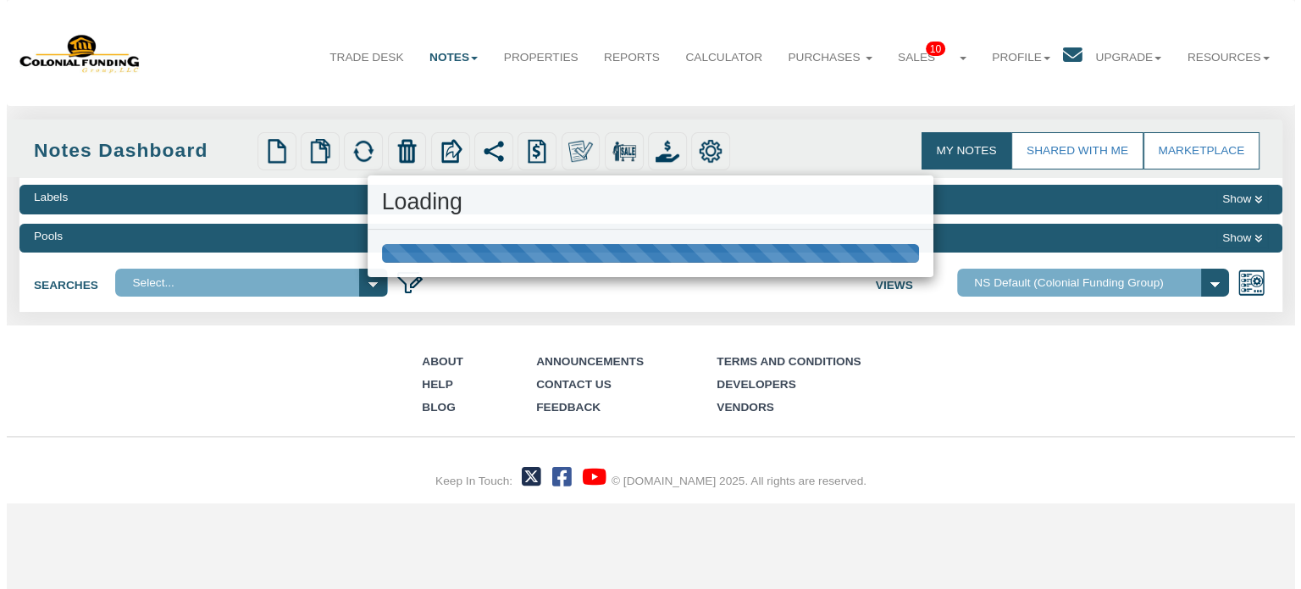
scroll to position [0, 0]
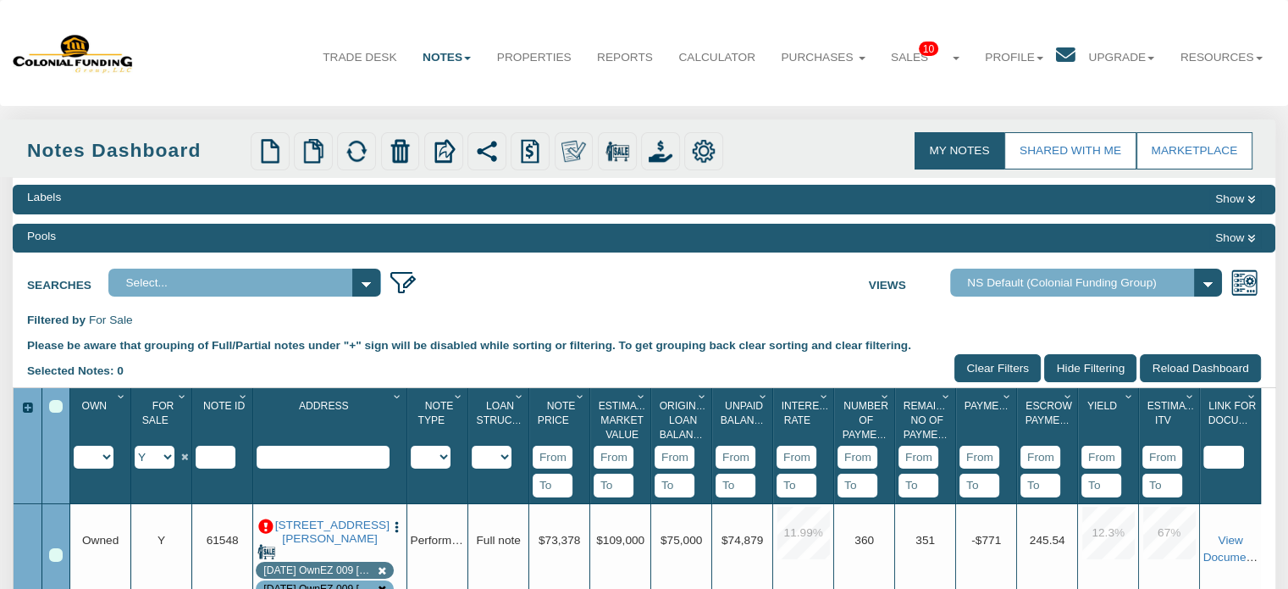
click at [56, 408] on div "Select All" at bounding box center [56, 407] width 14 height 14
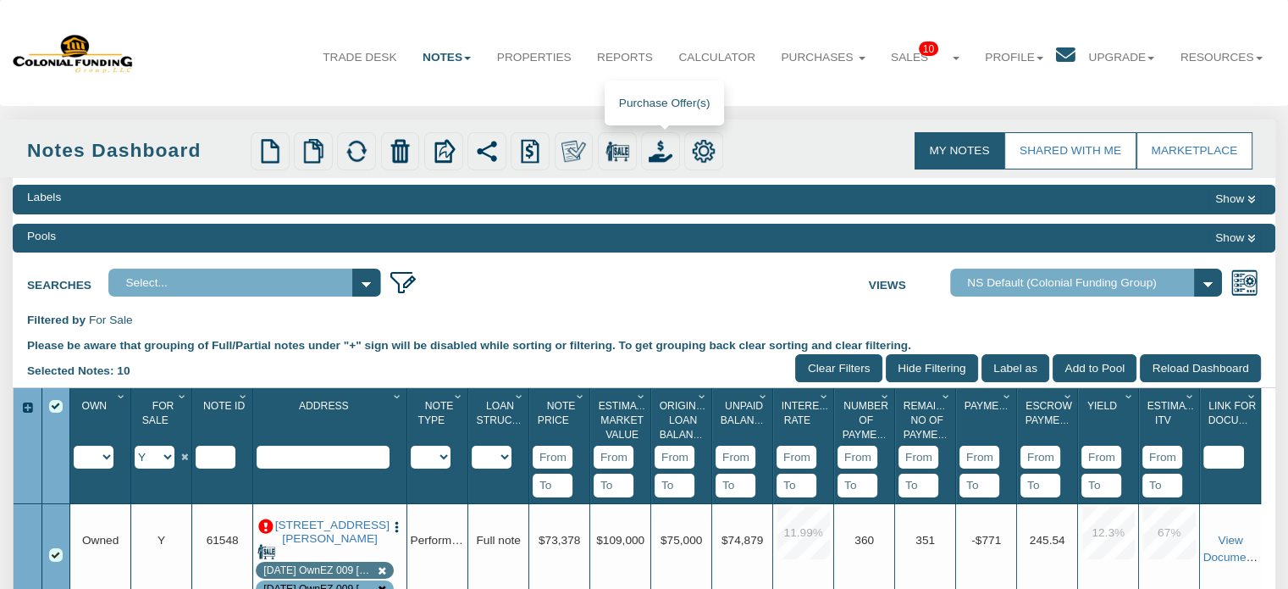
click at [667, 141] on img at bounding box center [661, 151] width 24 height 24
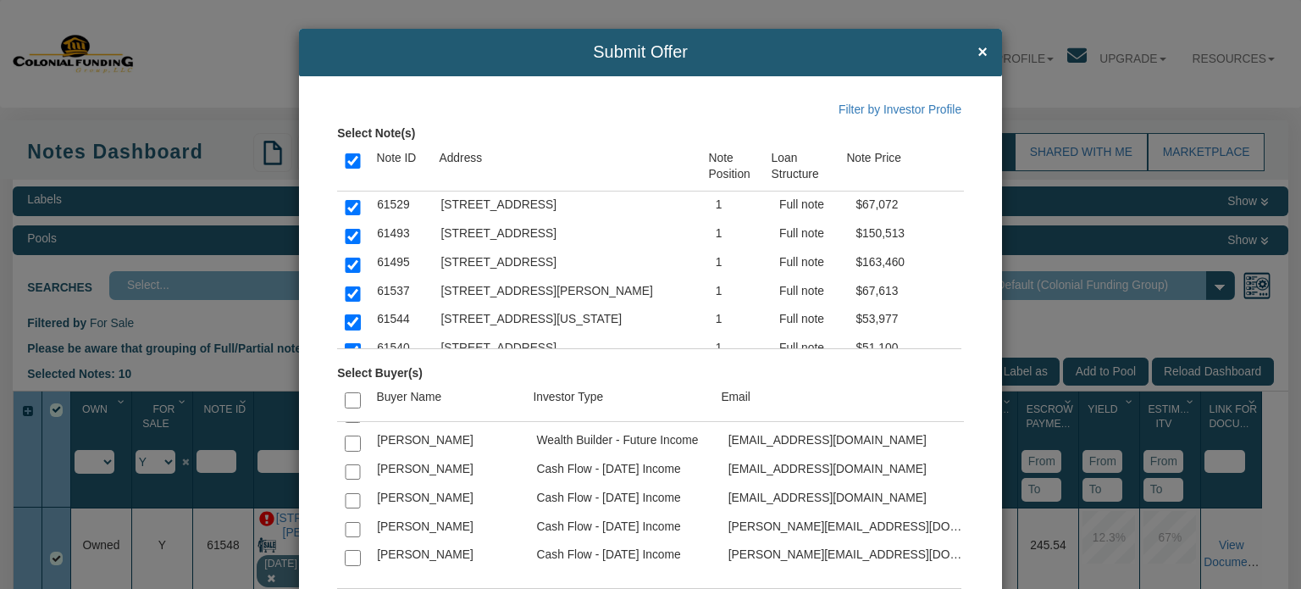
scroll to position [2060, 0]
click at [352, 491] on input "checkbox" at bounding box center [352, 498] width 15 height 15
checkbox input "true"
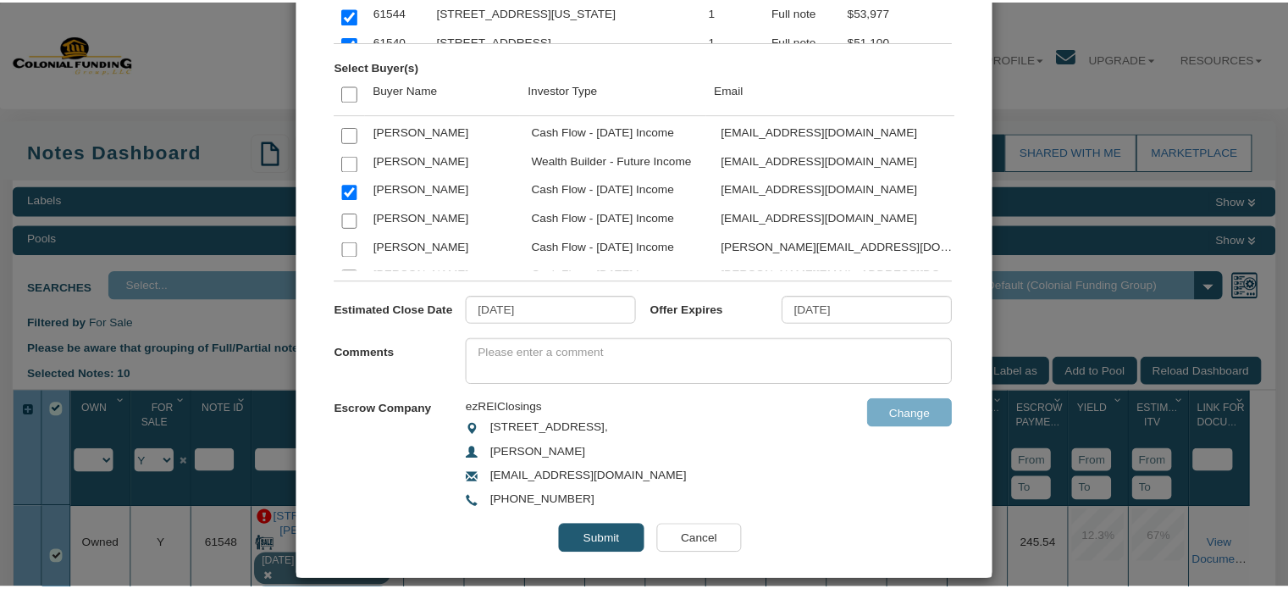
scroll to position [324, 0]
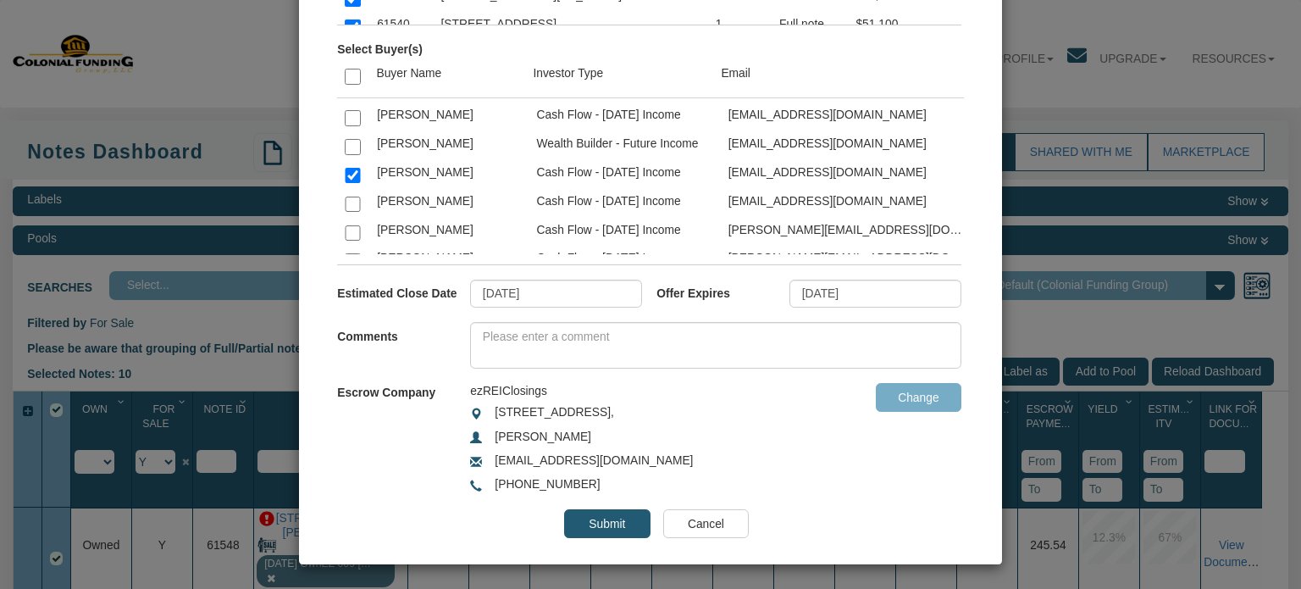
click at [602, 522] on input "Submit" at bounding box center [607, 523] width 86 height 29
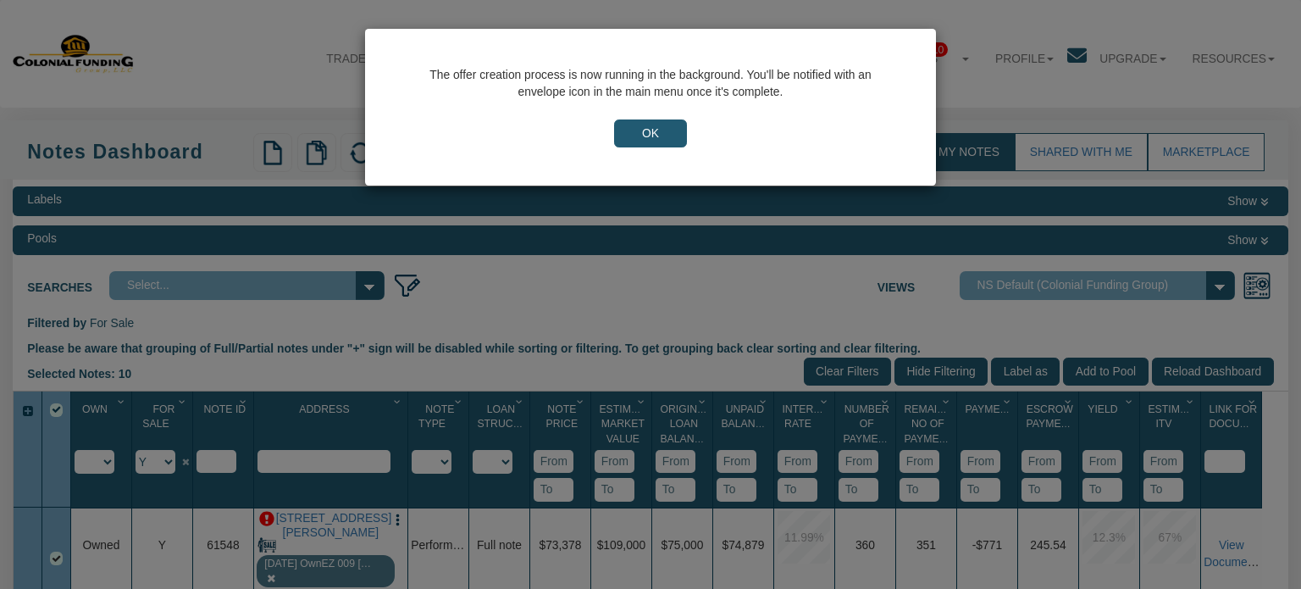
click at [635, 127] on input "OK" at bounding box center [650, 133] width 73 height 29
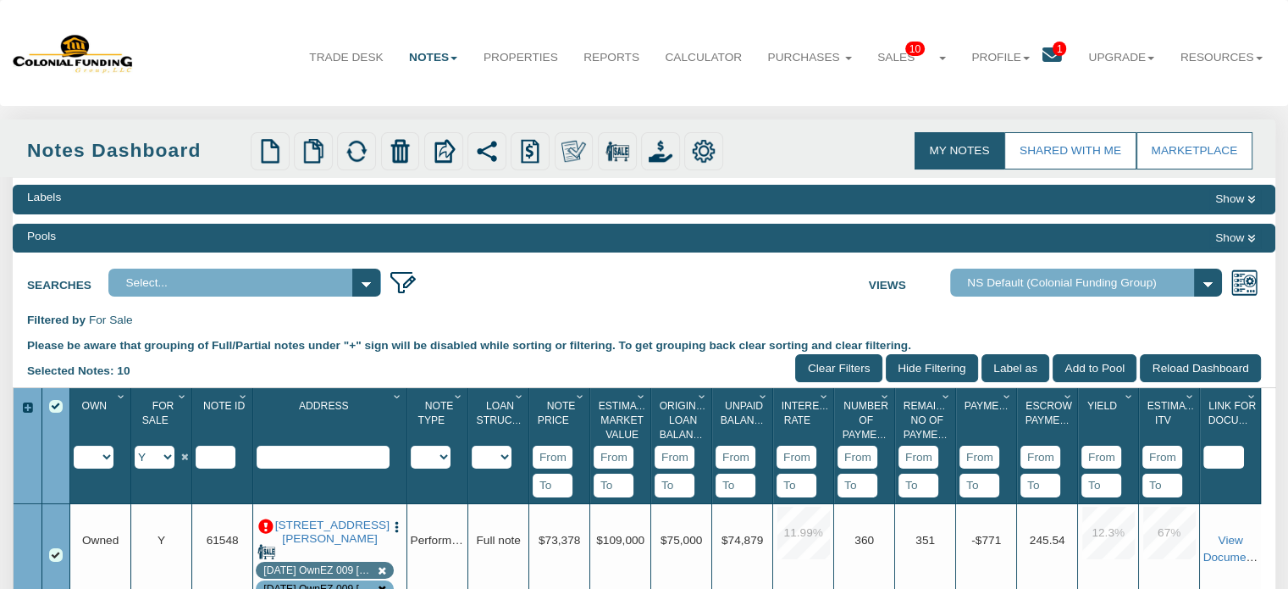
click at [1043, 53] on icon at bounding box center [1052, 55] width 19 height 19
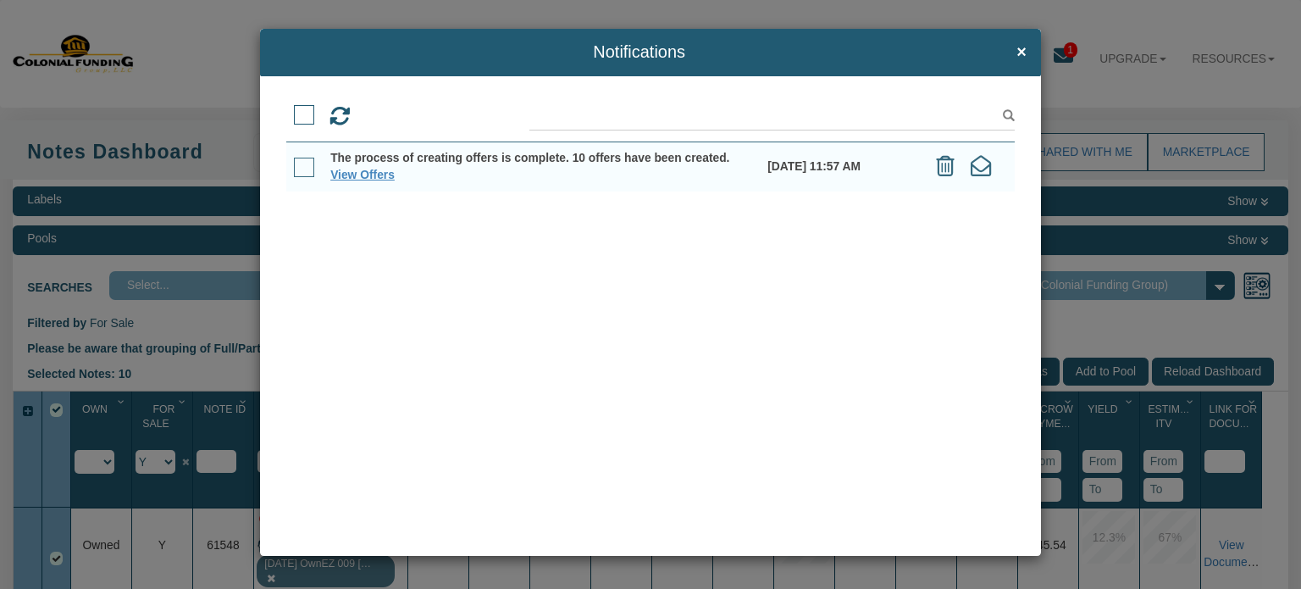
click at [302, 163] on span at bounding box center [304, 168] width 20 height 20
click at [294, 161] on input "checkbox" at bounding box center [294, 161] width 0 height 0
click at [415, 117] on icon at bounding box center [411, 116] width 21 height 21
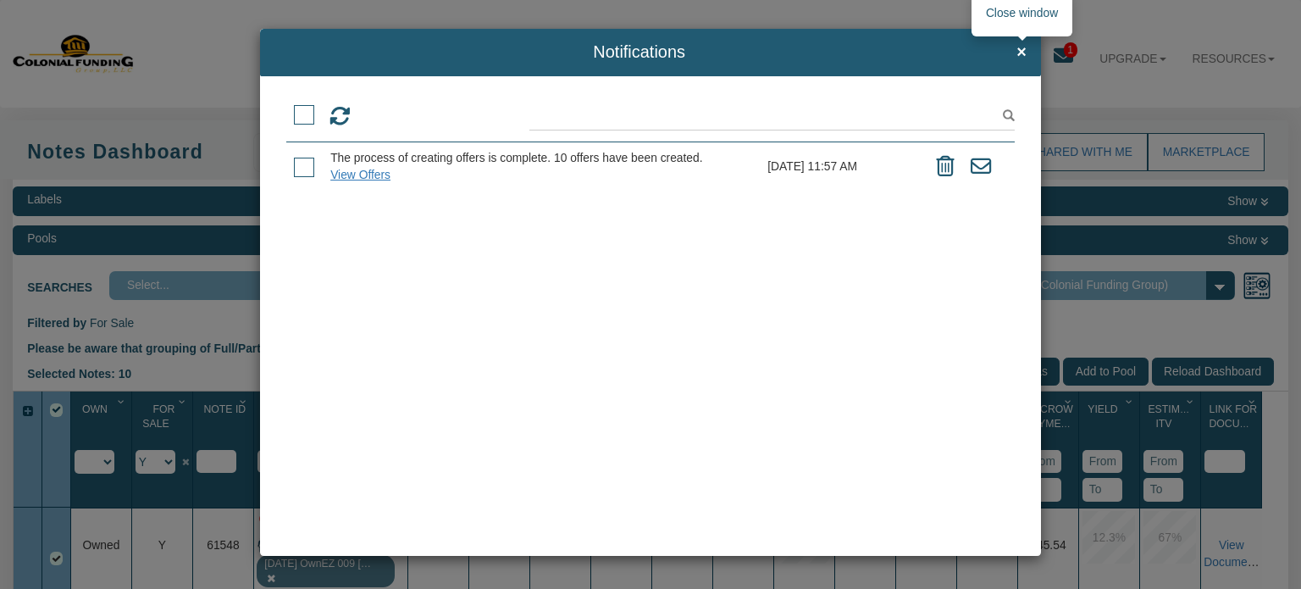
click at [1020, 48] on span "×" at bounding box center [1022, 52] width 10 height 19
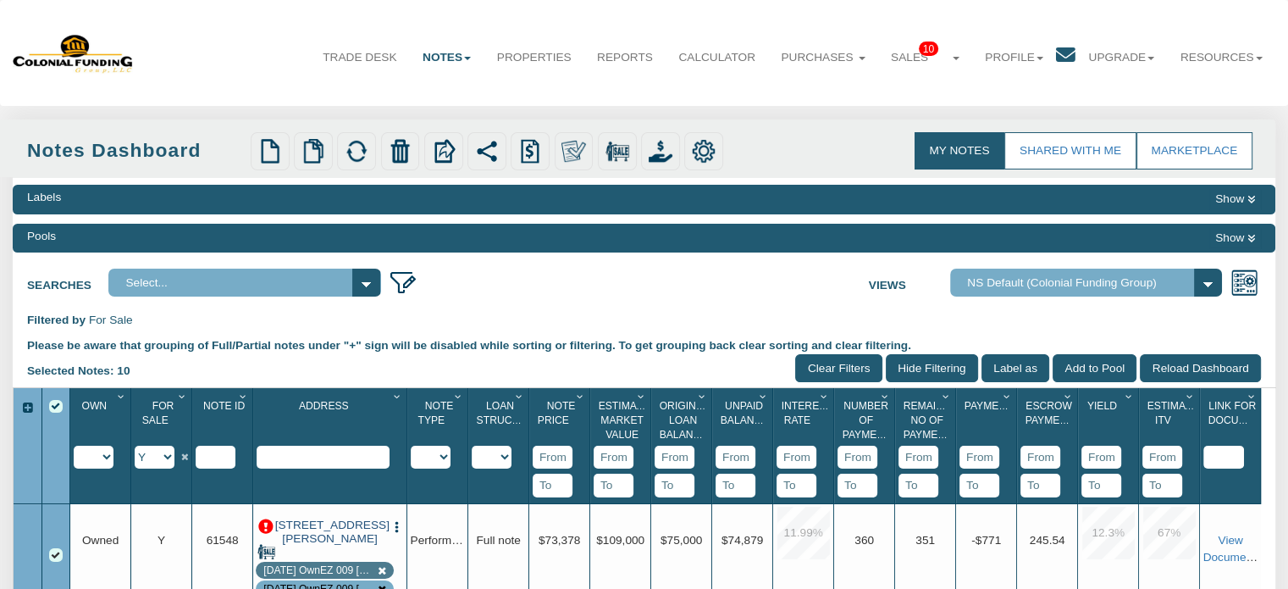
click at [313, 533] on link "1144 North Tibbs, Indianapolis, IN, 46222" at bounding box center [330, 532] width 110 height 28
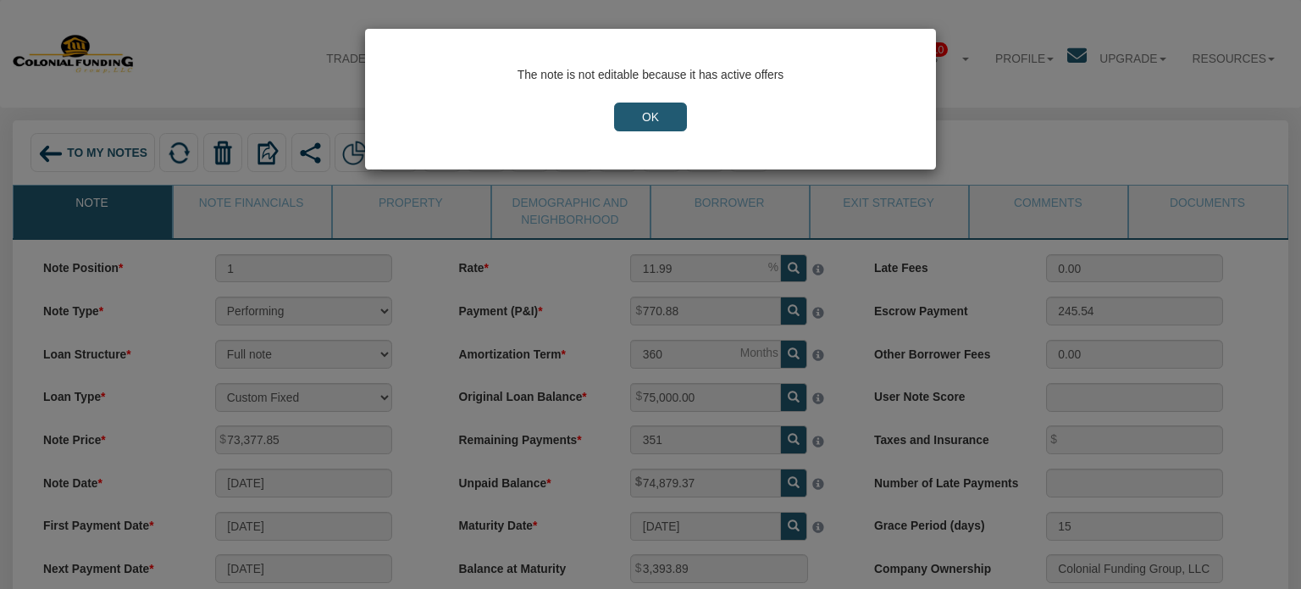
click at [636, 117] on input "OK" at bounding box center [650, 116] width 73 height 29
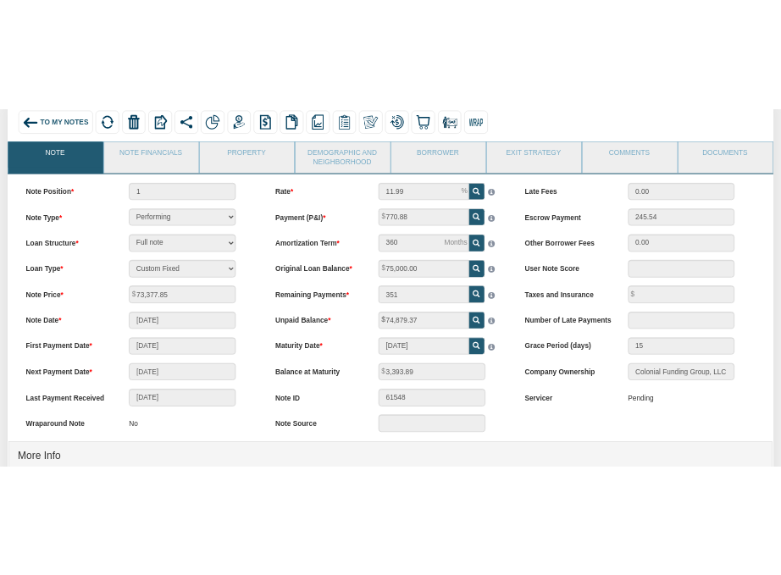
scroll to position [227, 0]
